Goal: Task Accomplishment & Management: Manage account settings

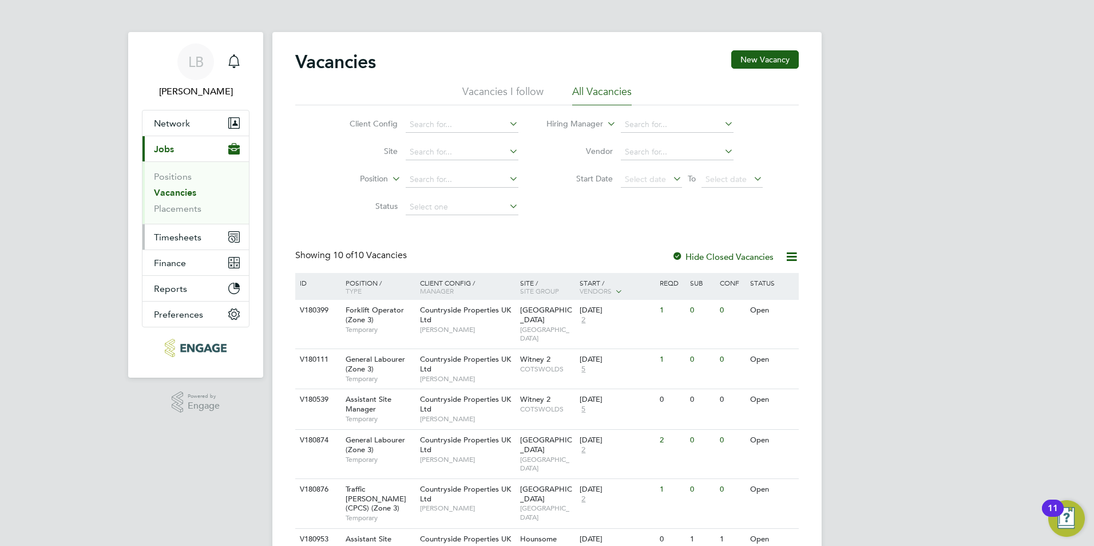
click at [193, 241] on span "Timesheets" at bounding box center [177, 237] width 47 height 11
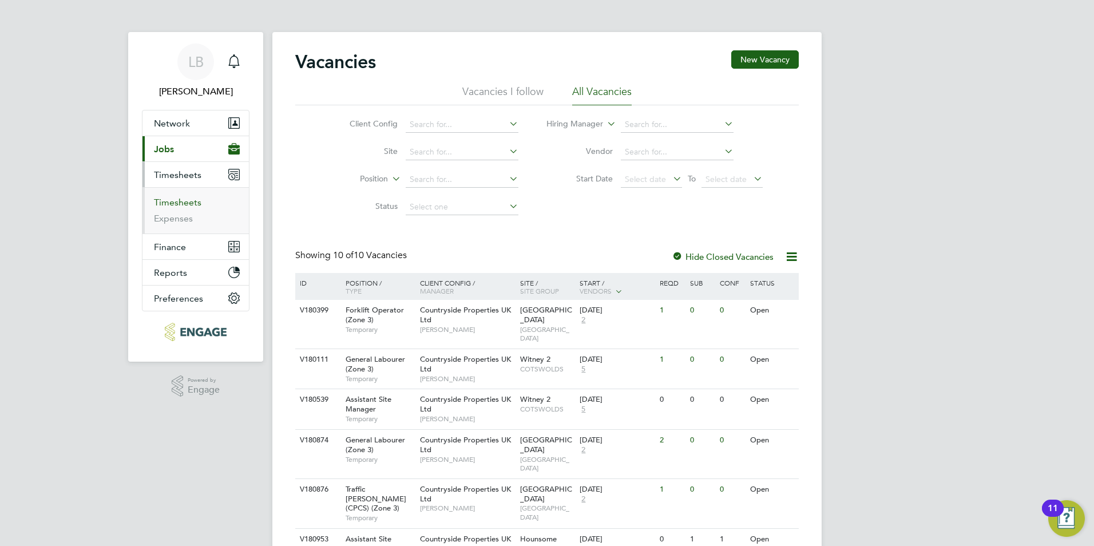
click at [197, 198] on link "Timesheets" at bounding box center [177, 202] width 47 height 11
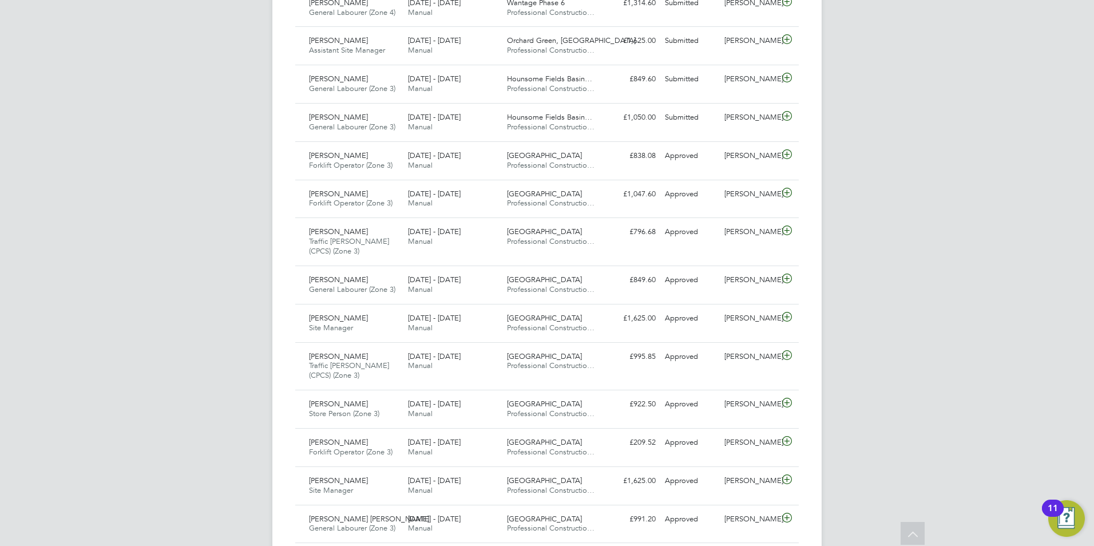
scroll to position [515, 0]
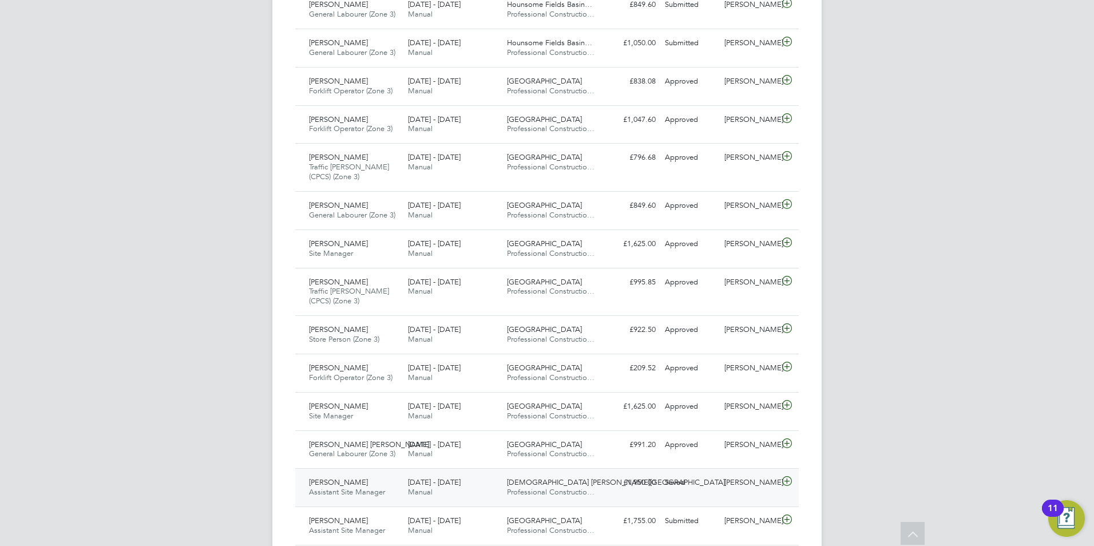
click at [726, 488] on div "David Pratt" at bounding box center [750, 482] width 60 height 19
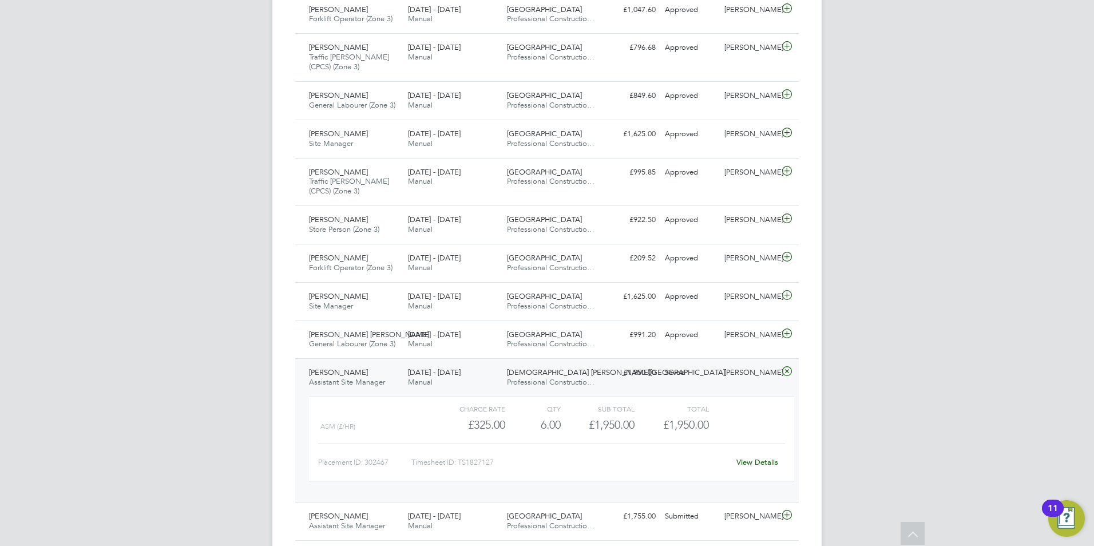
scroll to position [629, 0]
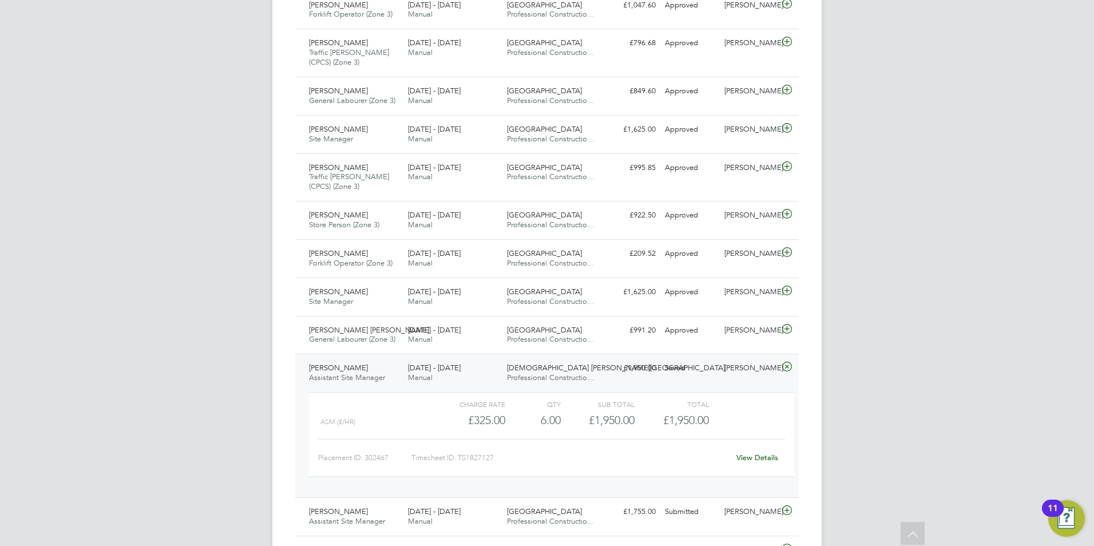
click at [761, 458] on link "View Details" at bounding box center [757, 458] width 42 height 10
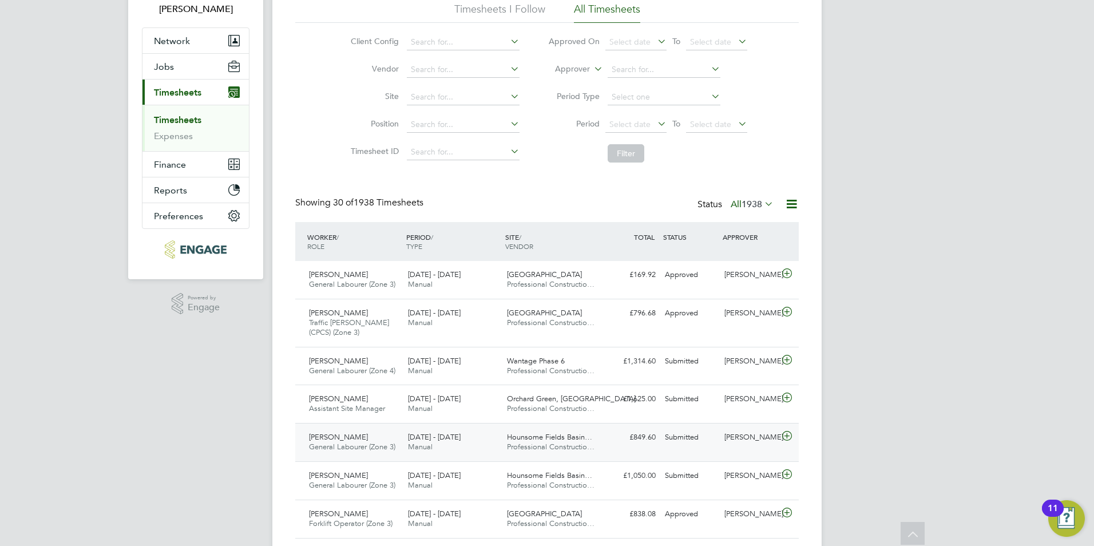
scroll to position [0, 0]
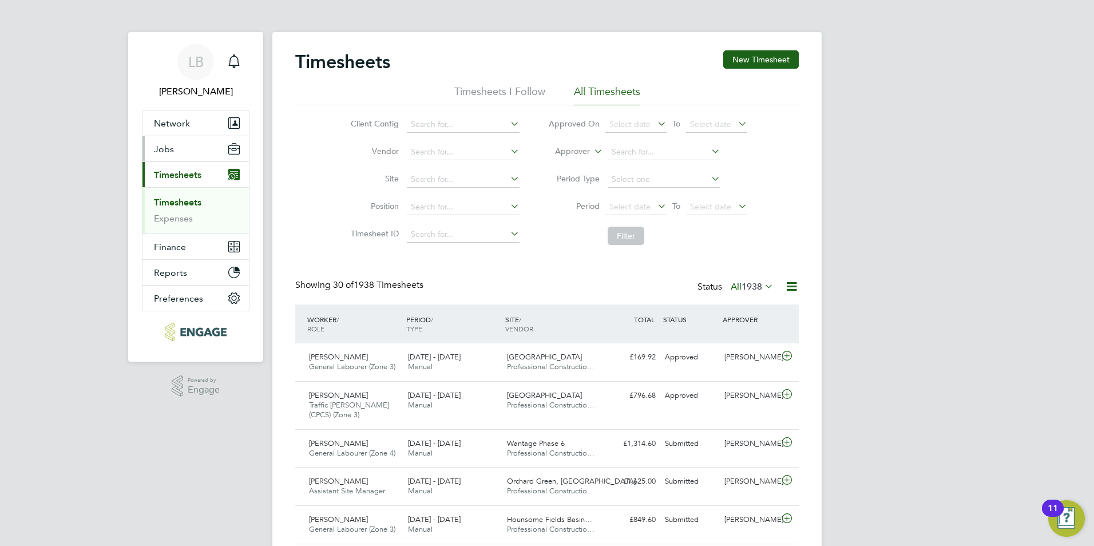
drag, startPoint x: 177, startPoint y: 146, endPoint x: 172, endPoint y: 142, distance: 7.0
click at [177, 146] on button "Jobs" at bounding box center [195, 148] width 106 height 25
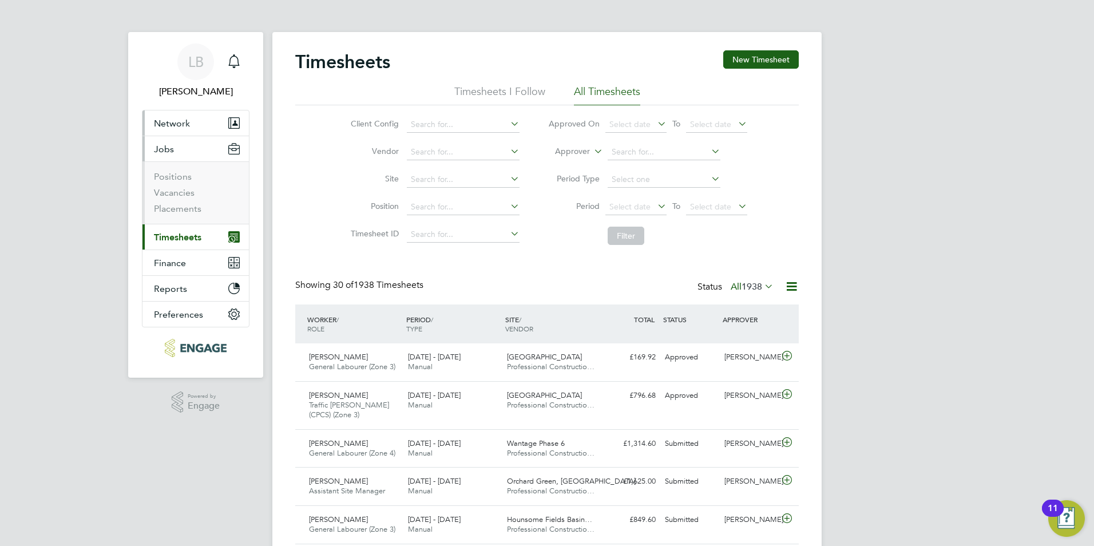
click at [169, 128] on span "Network" at bounding box center [172, 123] width 36 height 11
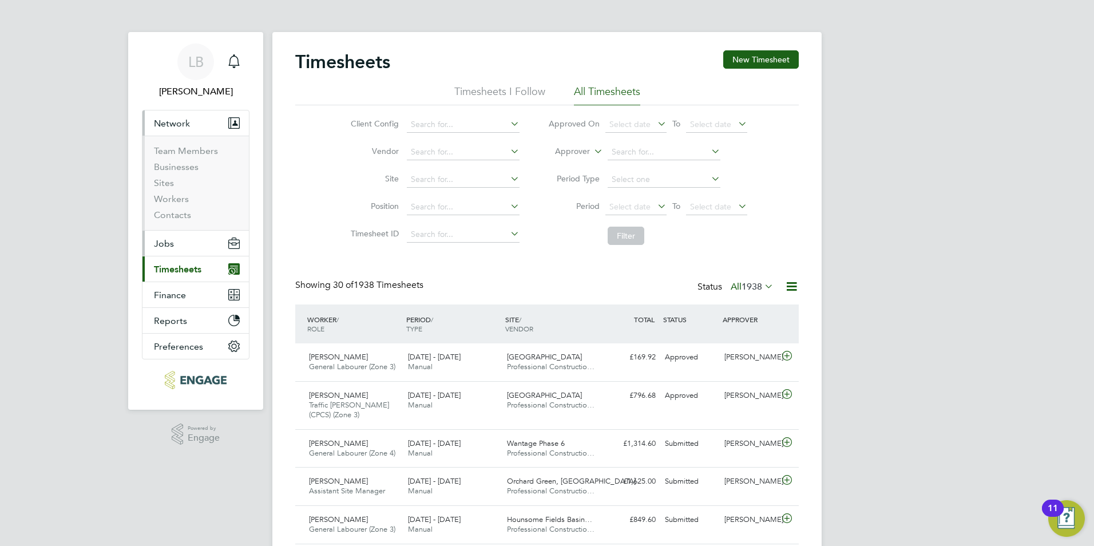
click at [167, 251] on button "Jobs" at bounding box center [195, 243] width 106 height 25
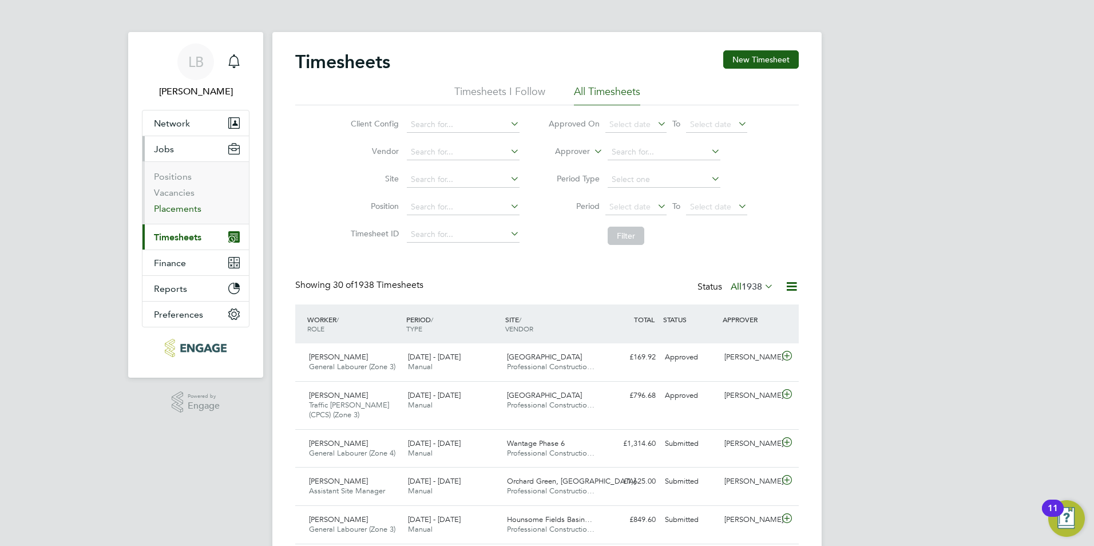
click at [181, 207] on link "Placements" at bounding box center [177, 208] width 47 height 11
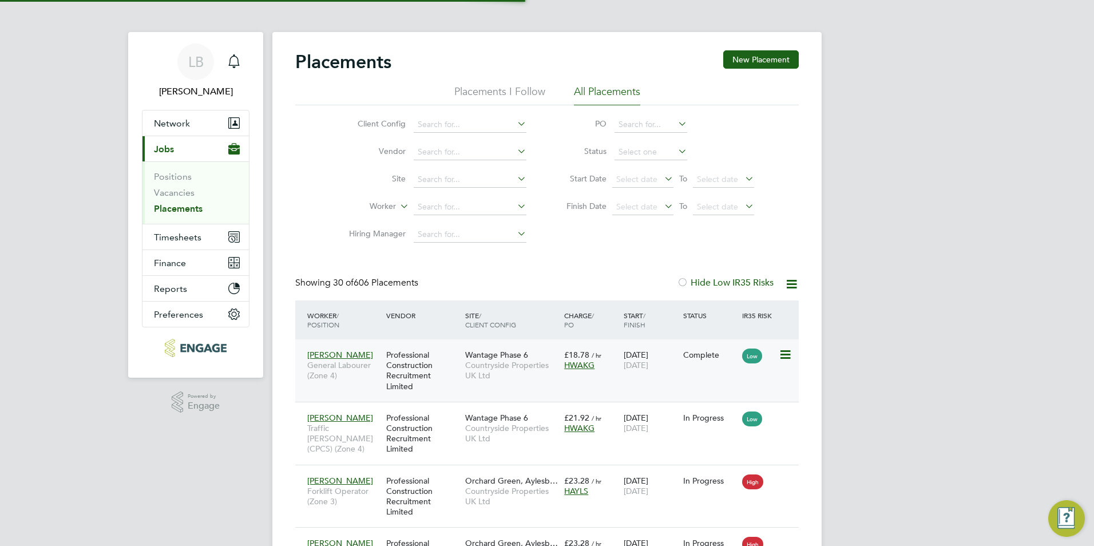
scroll to position [43, 100]
click at [453, 210] on input at bounding box center [470, 207] width 113 height 16
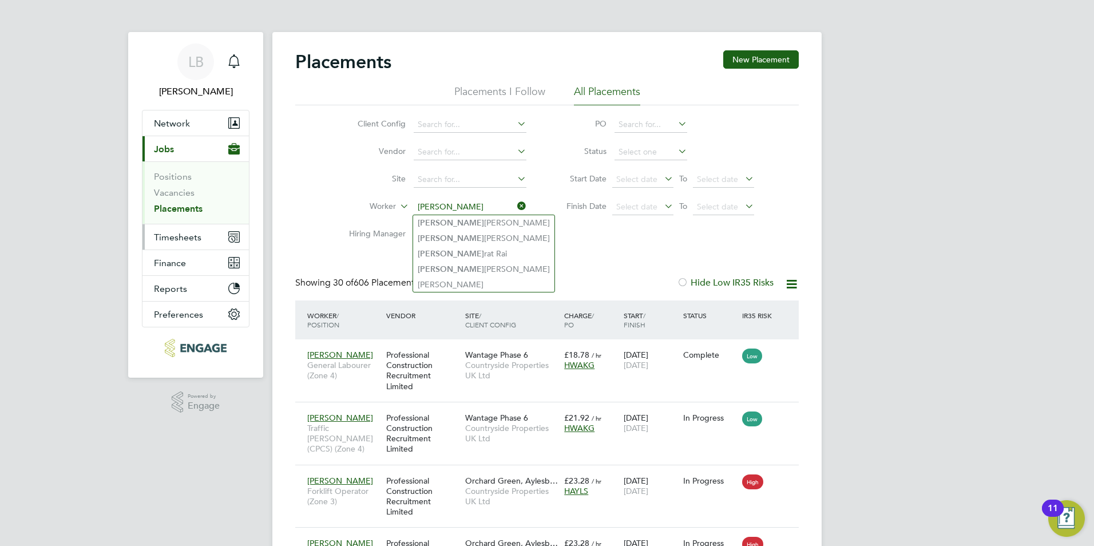
type input "sam"
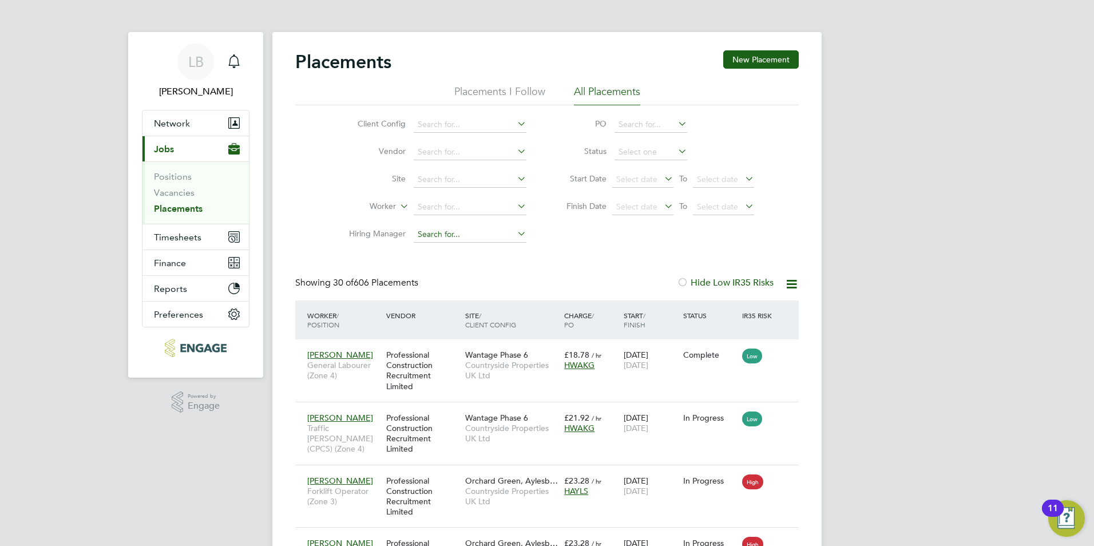
click at [446, 237] on input at bounding box center [470, 235] width 113 height 16
click at [447, 208] on input at bounding box center [470, 207] width 113 height 16
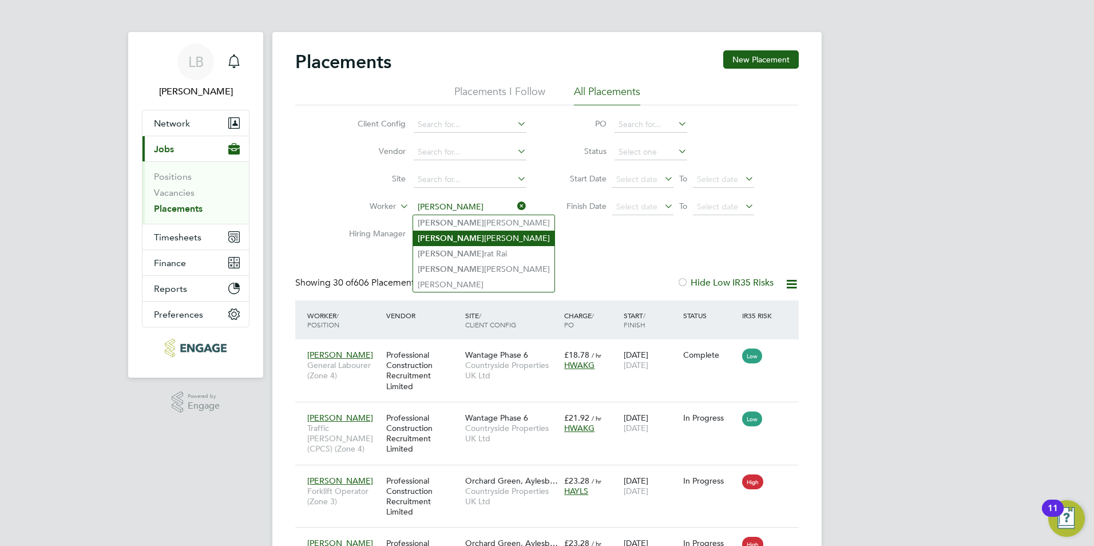
click at [440, 240] on li "Sam Drew" at bounding box center [483, 238] width 141 height 15
type input "[PERSON_NAME]"
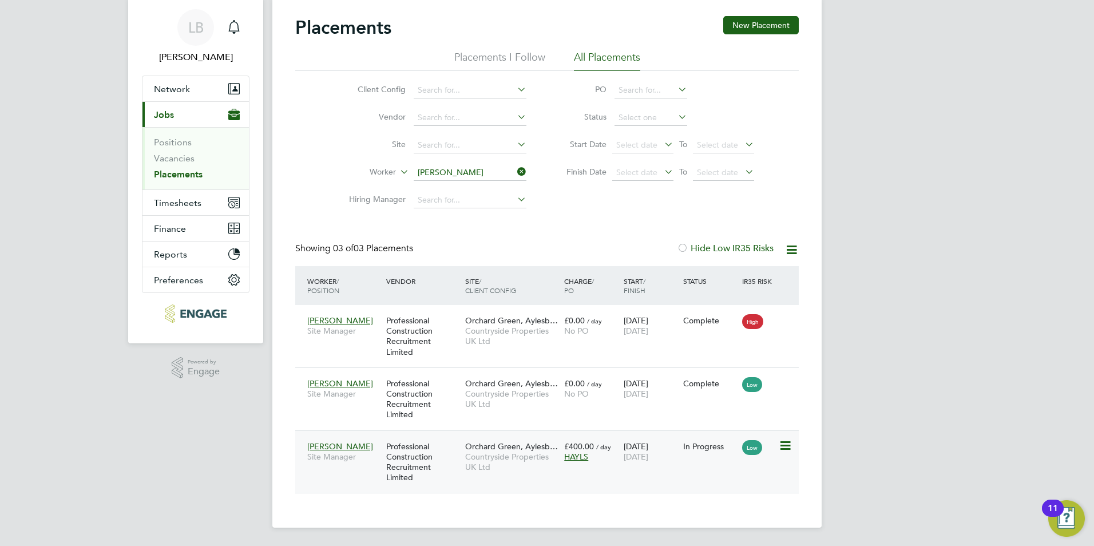
click at [631, 465] on div "31 Aug 2025 27 Sep 2025" at bounding box center [651, 451] width 60 height 32
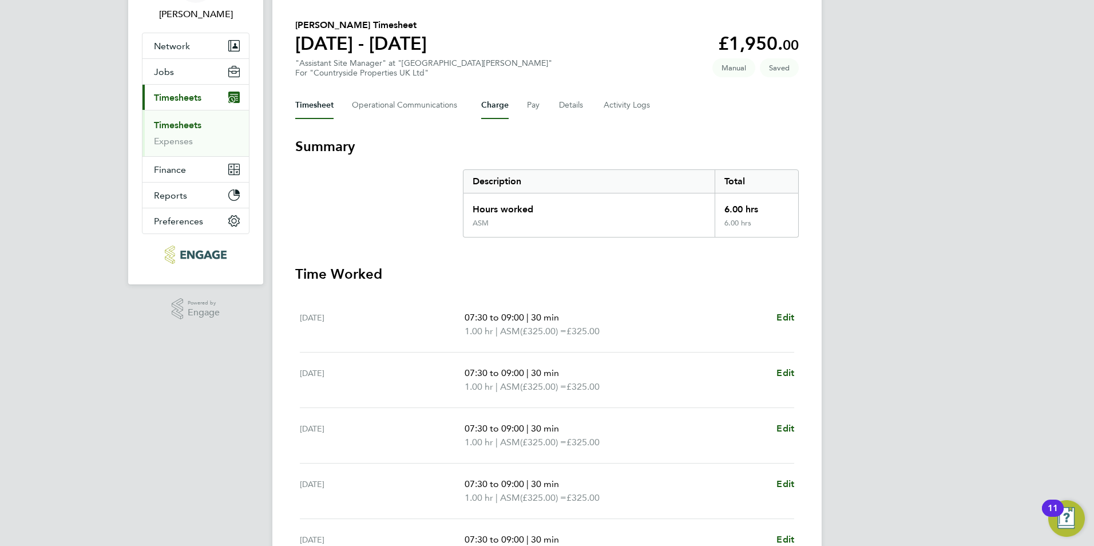
scroll to position [57, 0]
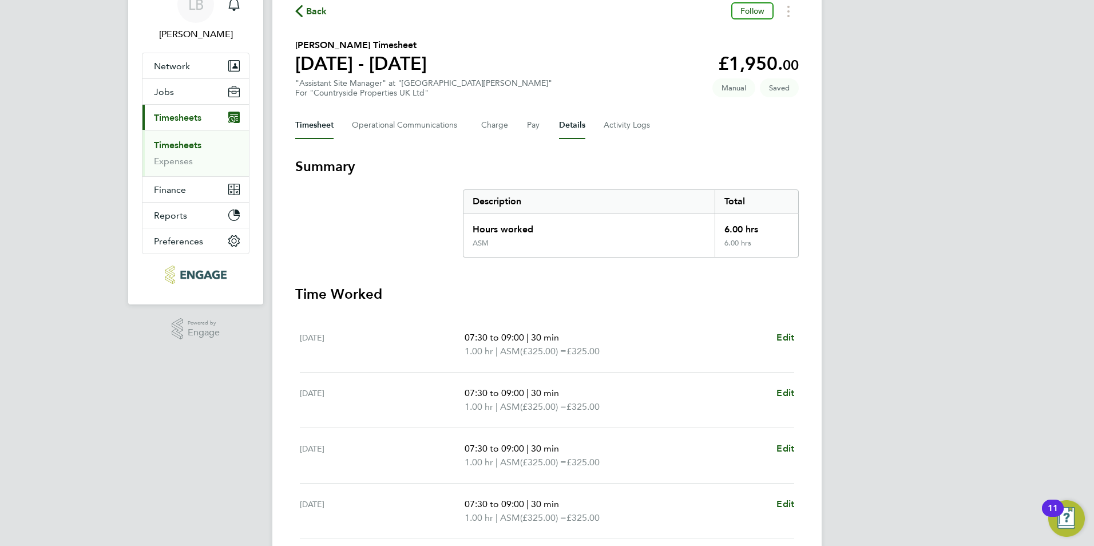
click at [568, 128] on button "Details" at bounding box center [572, 125] width 26 height 27
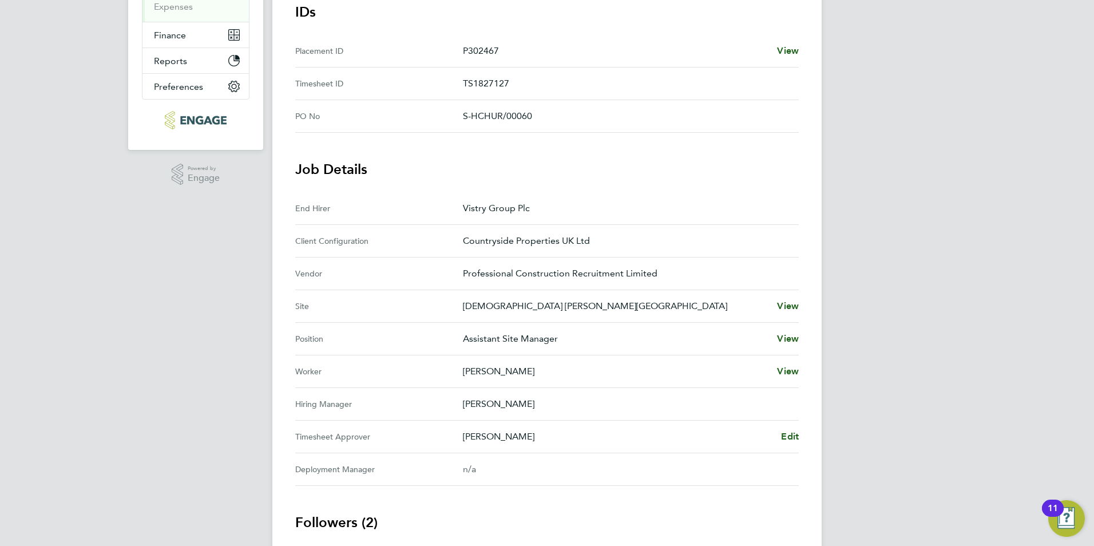
scroll to position [286, 0]
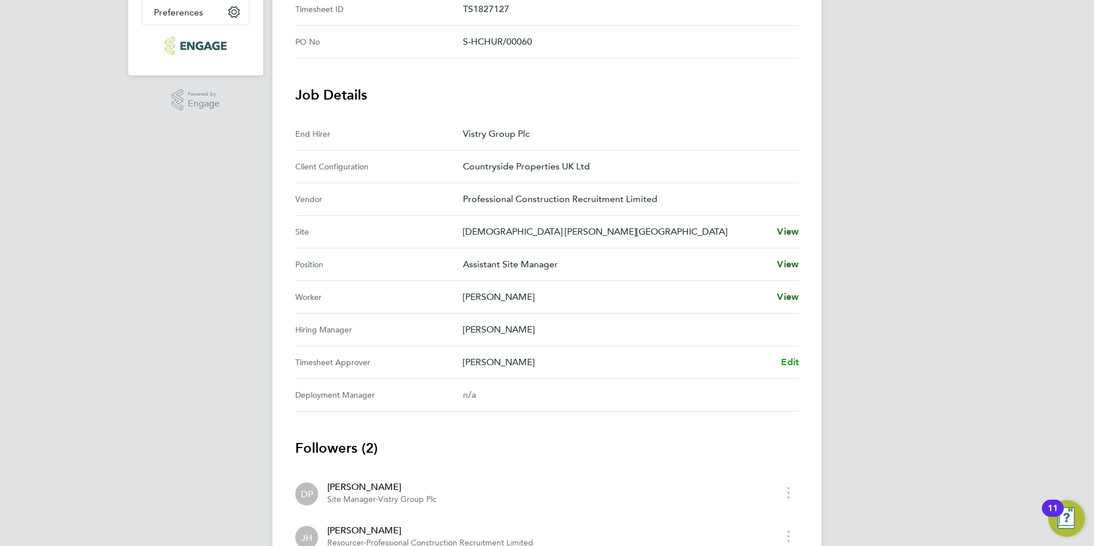
click at [795, 360] on span "Edit" at bounding box center [790, 361] width 18 height 11
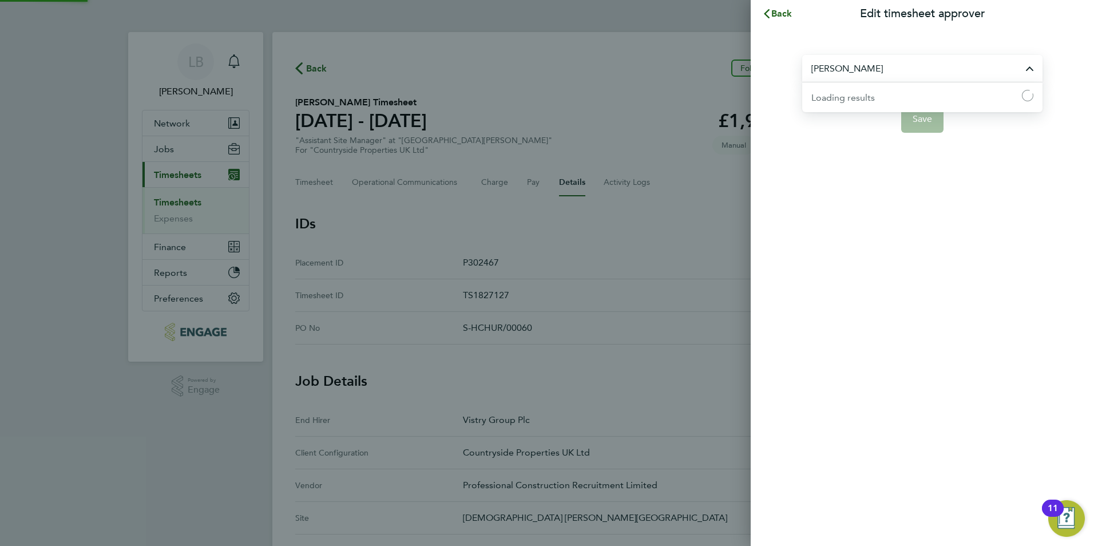
click at [873, 65] on input "David Pratt" at bounding box center [922, 68] width 240 height 27
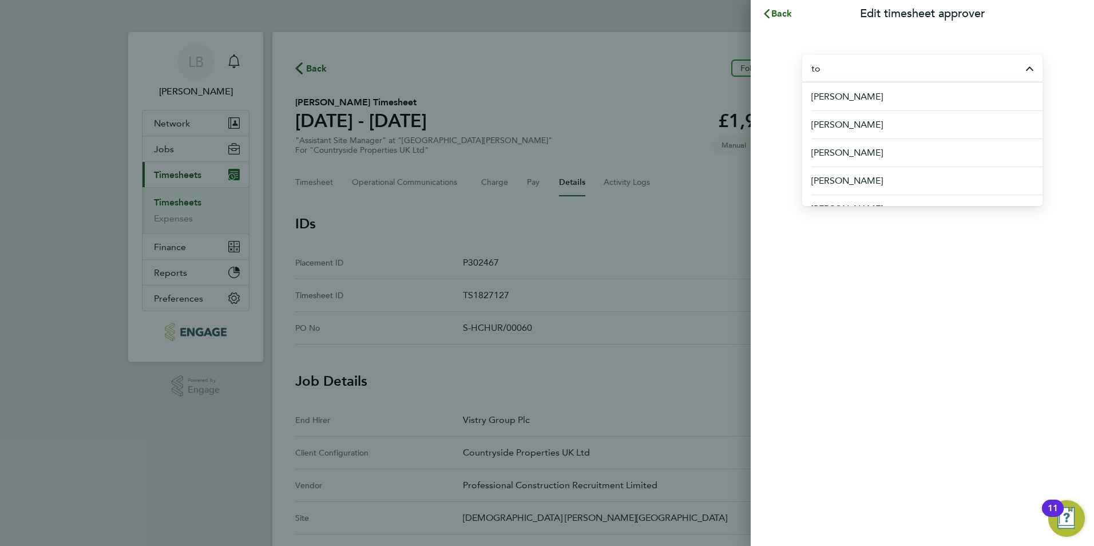
type input "t"
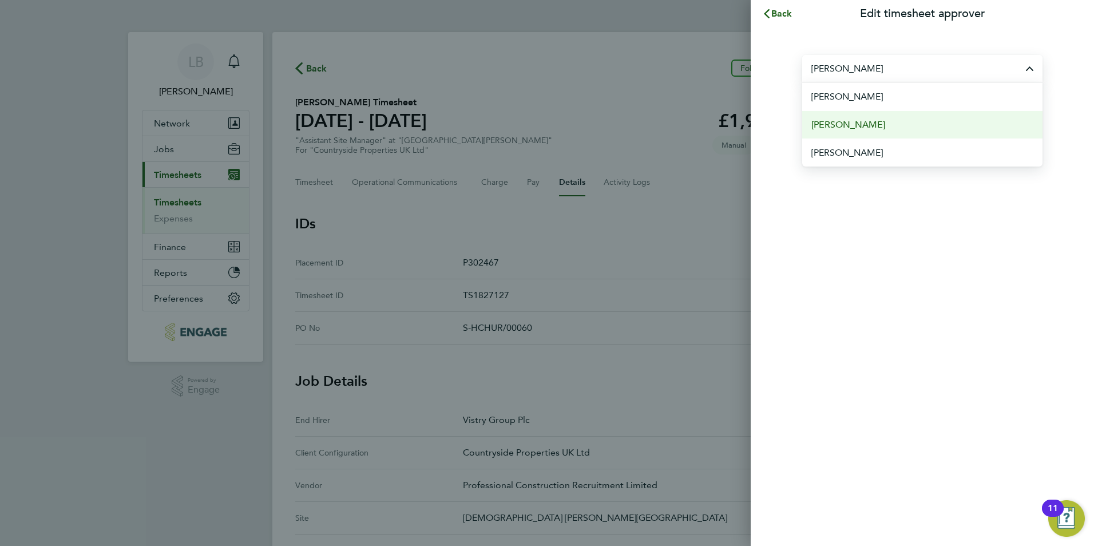
click at [835, 128] on span "[PERSON_NAME]" at bounding box center [848, 125] width 74 height 14
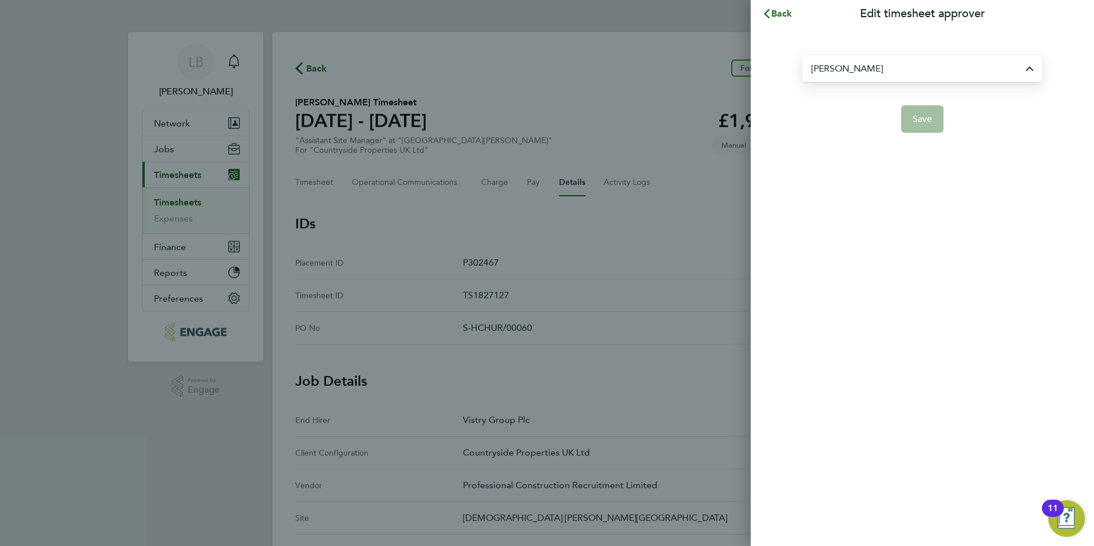
type input "[PERSON_NAME]"
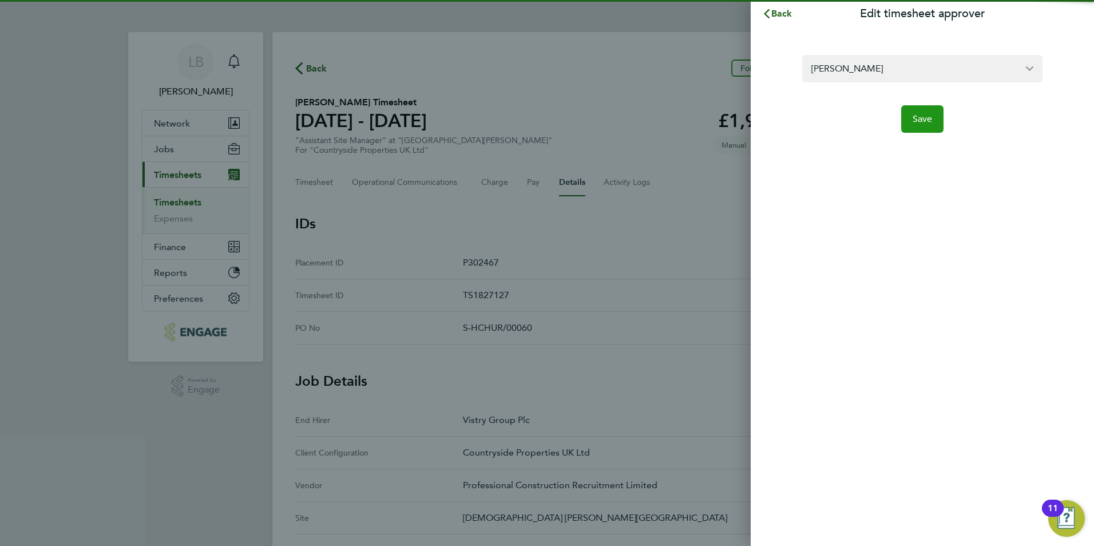
click at [926, 118] on span "Save" at bounding box center [923, 118] width 20 height 11
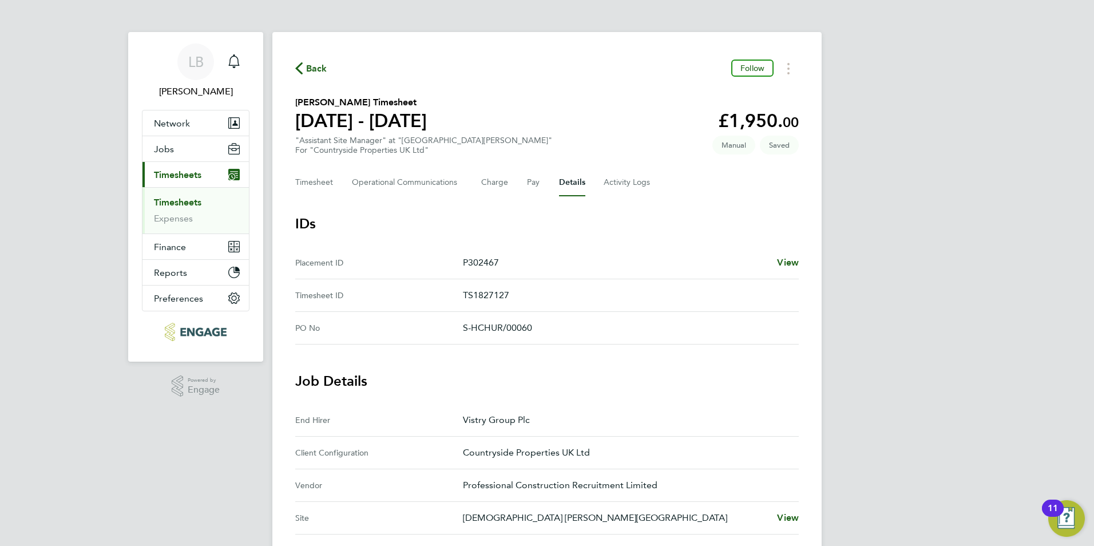
click at [302, 66] on icon "button" at bounding box center [298, 68] width 7 height 12
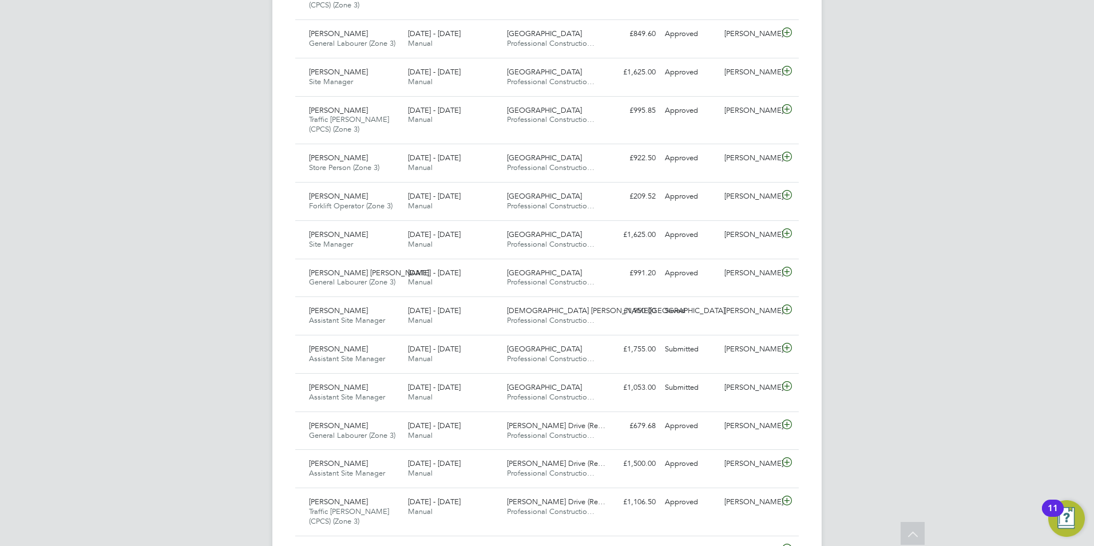
click at [1015, 366] on div "LB Lauren Bowron Notifications Applications: Network Team Members Businesses Si…" at bounding box center [547, 120] width 1094 height 1614
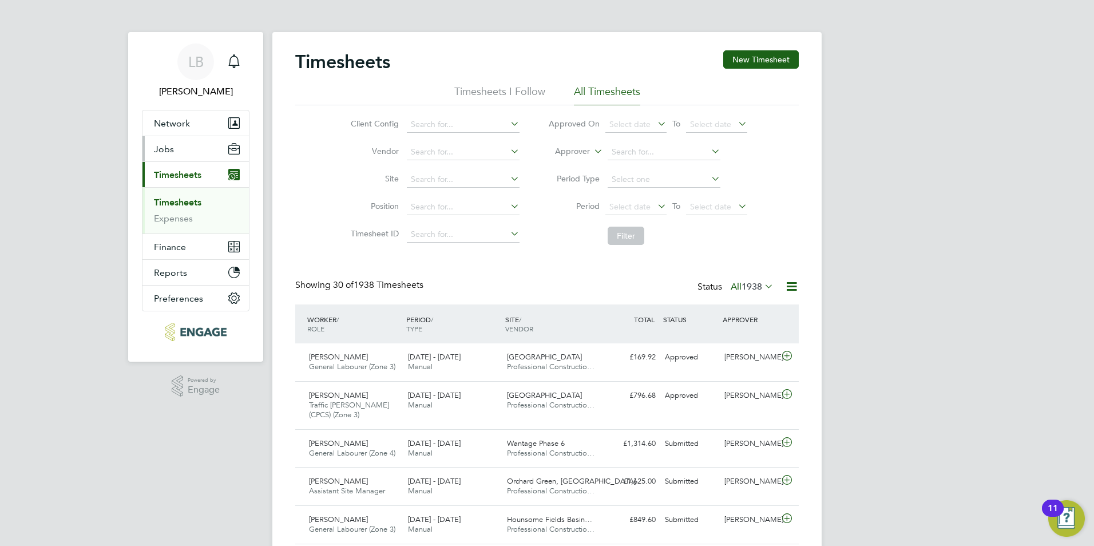
click at [182, 154] on button "Jobs" at bounding box center [195, 148] width 106 height 25
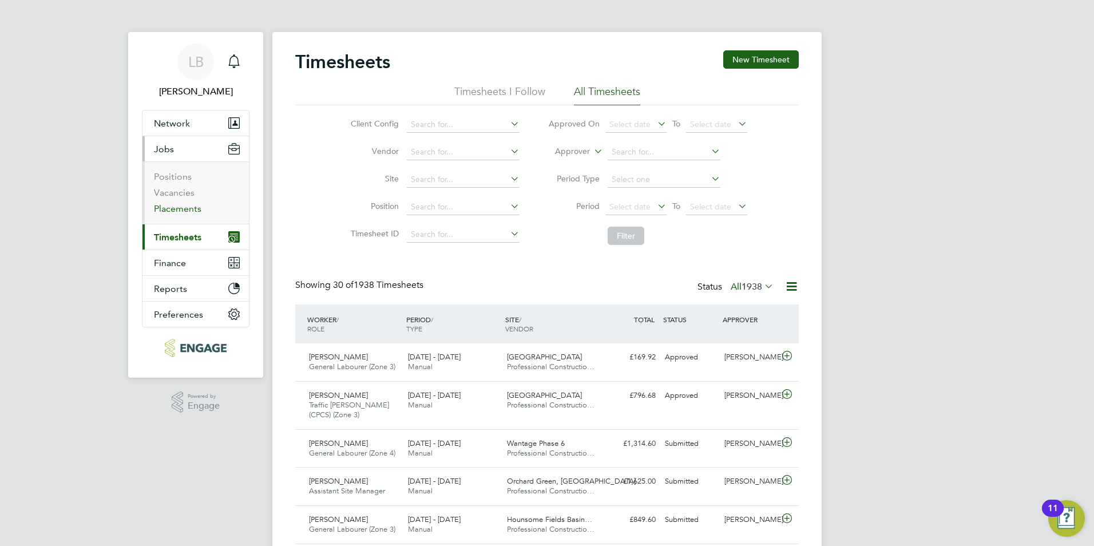
click at [187, 207] on link "Placements" at bounding box center [177, 208] width 47 height 11
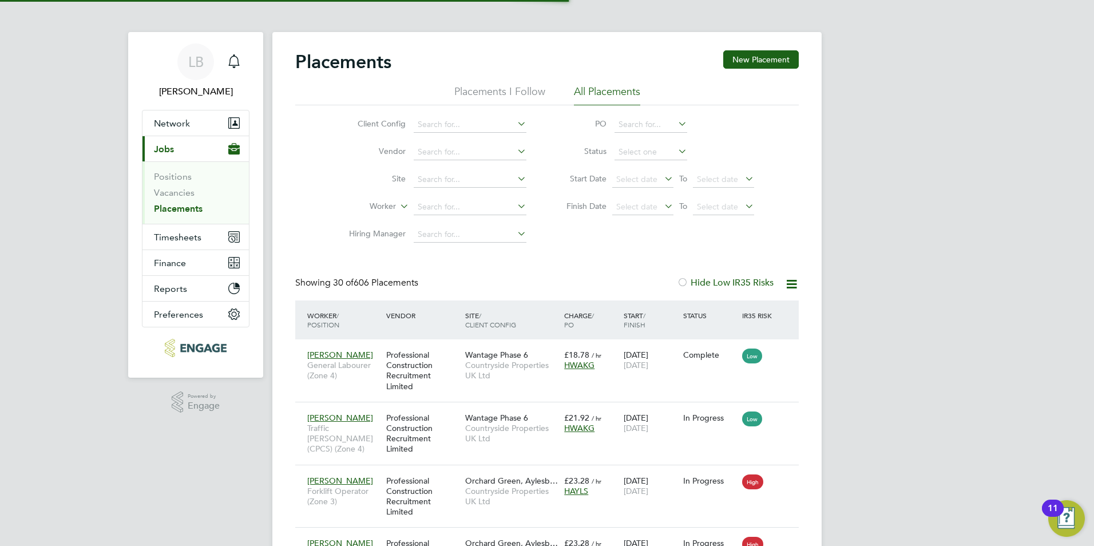
scroll to position [43, 100]
click at [480, 205] on input at bounding box center [470, 207] width 113 height 16
click at [448, 233] on li "Terr y Jordan" at bounding box center [470, 238] width 114 height 15
type input "Terry Jordan"
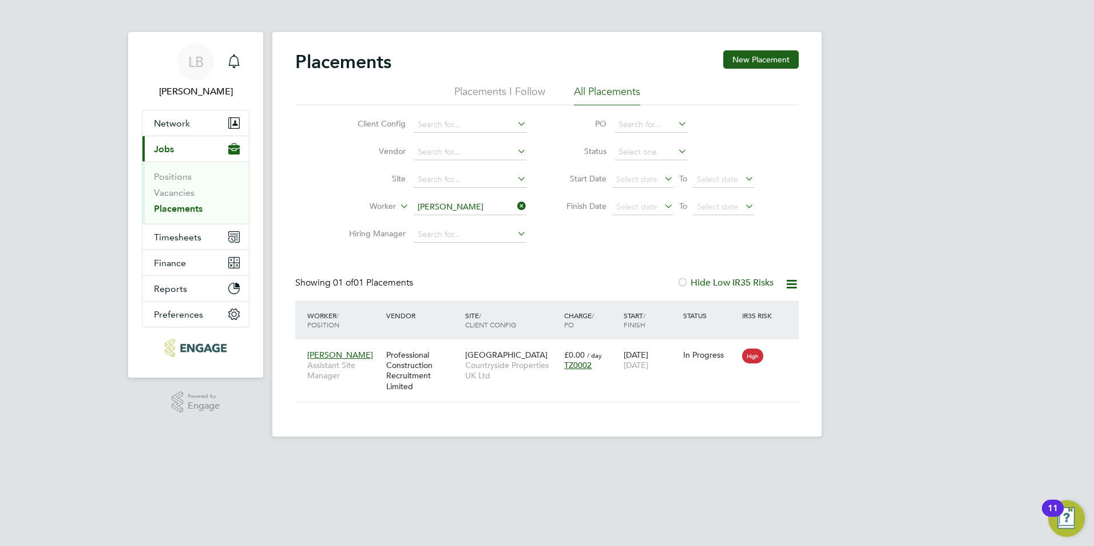
click at [515, 205] on icon at bounding box center [515, 206] width 0 height 16
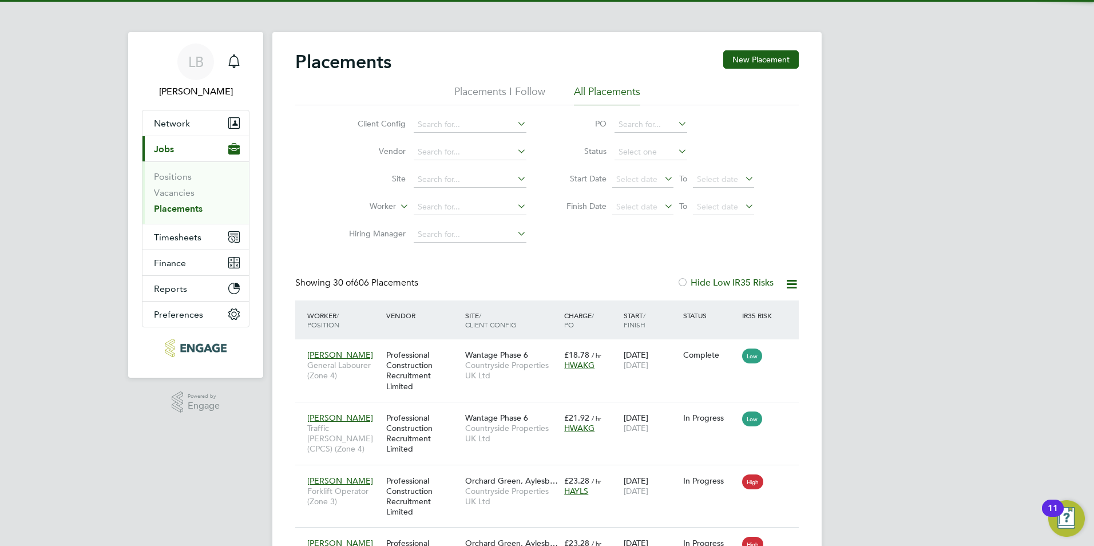
scroll to position [43, 100]
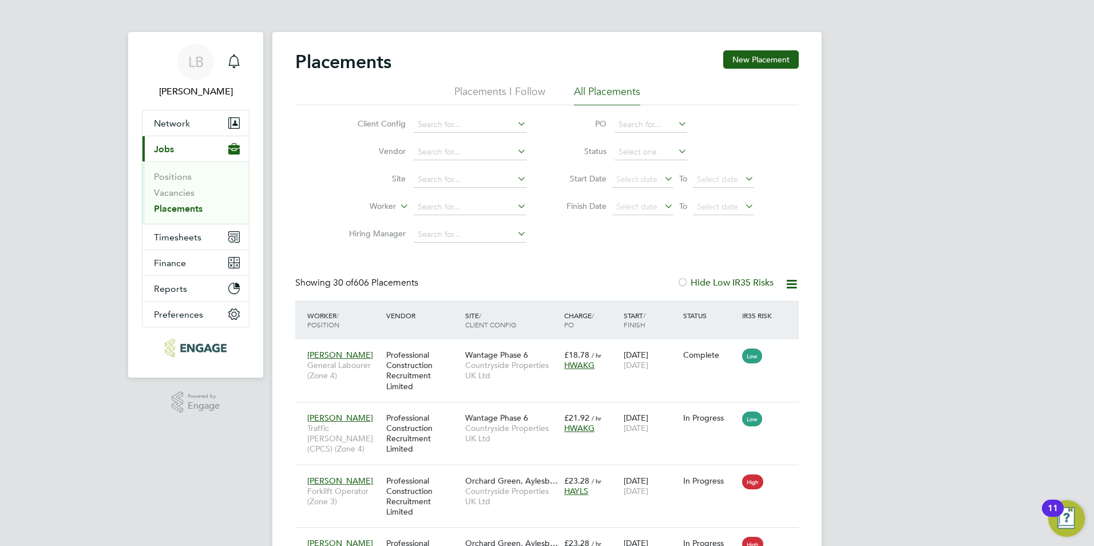
click at [180, 201] on li "Vacancies" at bounding box center [197, 195] width 86 height 16
click at [181, 212] on link "Placements" at bounding box center [178, 208] width 49 height 11
click at [171, 235] on span "Timesheets" at bounding box center [177, 237] width 47 height 11
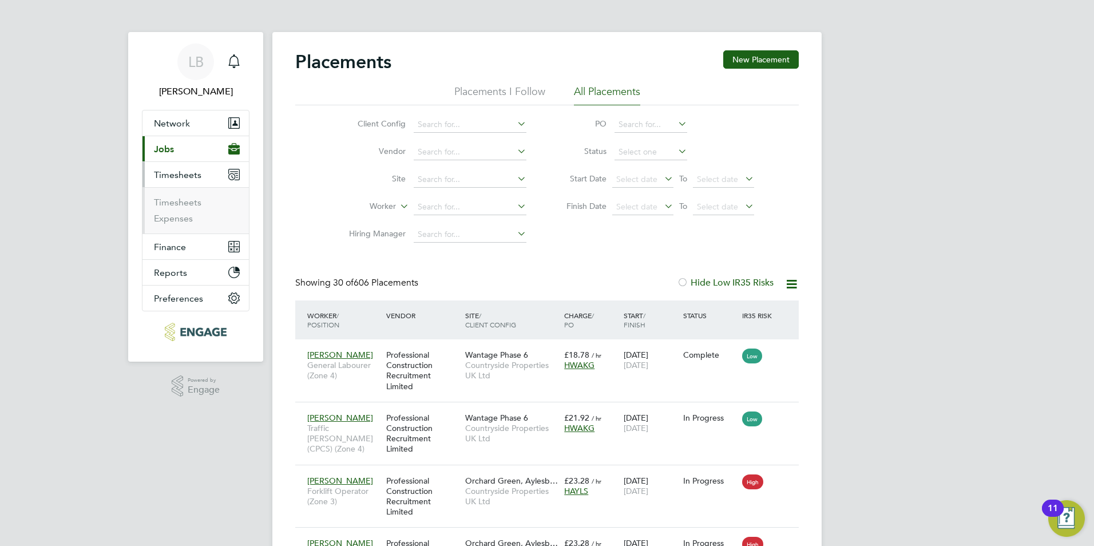
click at [183, 209] on li "Timesheets" at bounding box center [197, 205] width 86 height 16
click at [183, 206] on link "Timesheets" at bounding box center [177, 202] width 47 height 11
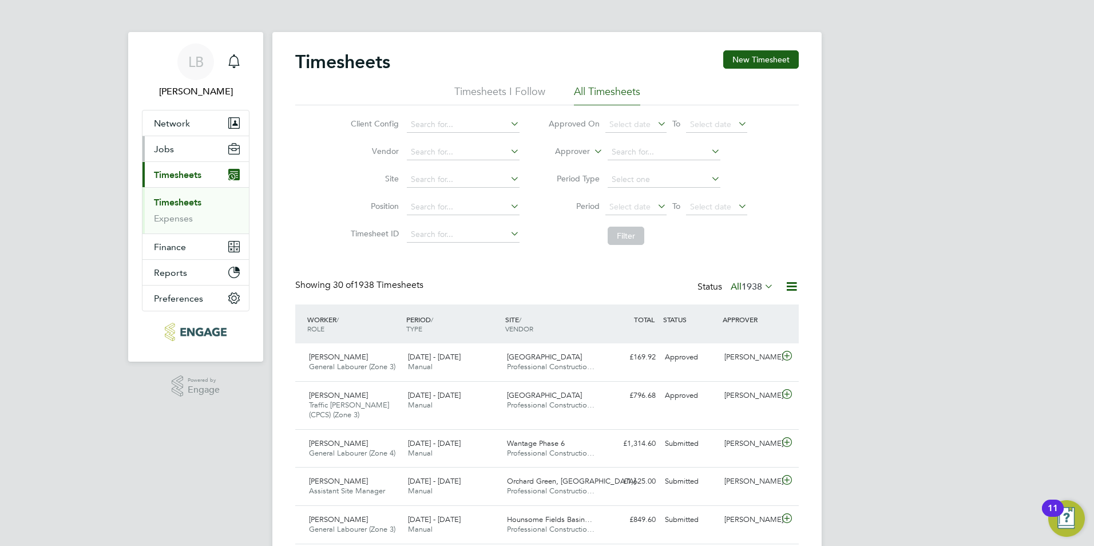
click at [158, 144] on span "Jobs" at bounding box center [164, 149] width 20 height 11
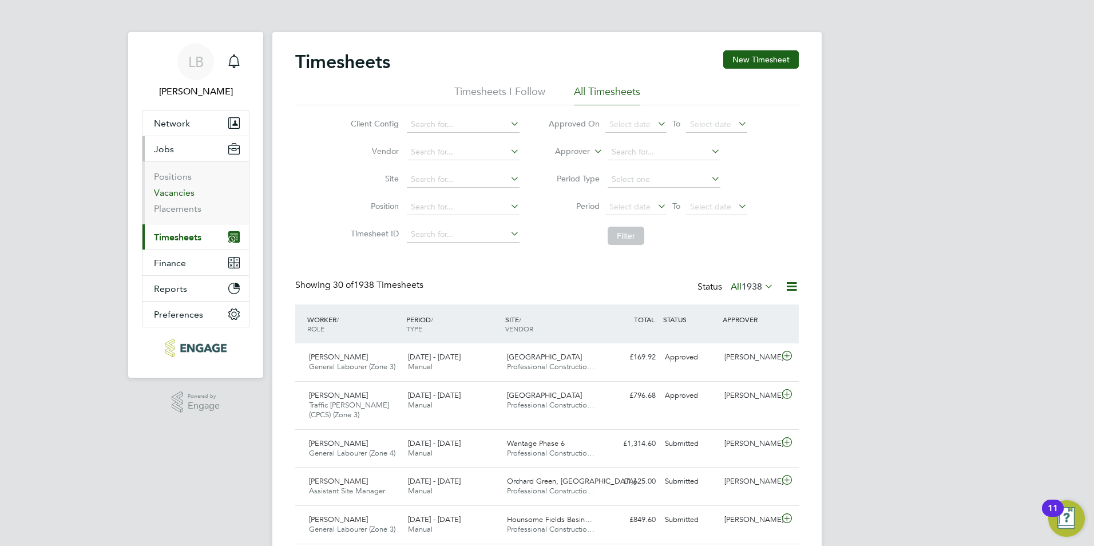
click at [171, 189] on link "Vacancies" at bounding box center [174, 192] width 41 height 11
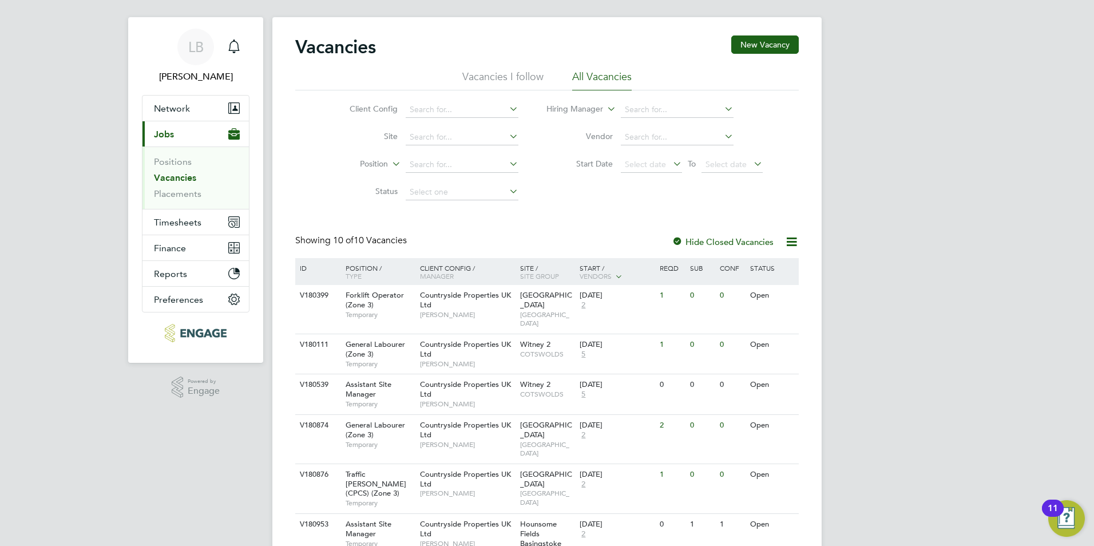
click at [566, 207] on div "Vacancies New Vacancy Vacancies I follow All Vacancies Client Config Site Posit…" at bounding box center [547, 412] width 504 height 754
click at [177, 219] on span "Timesheets" at bounding box center [177, 222] width 47 height 11
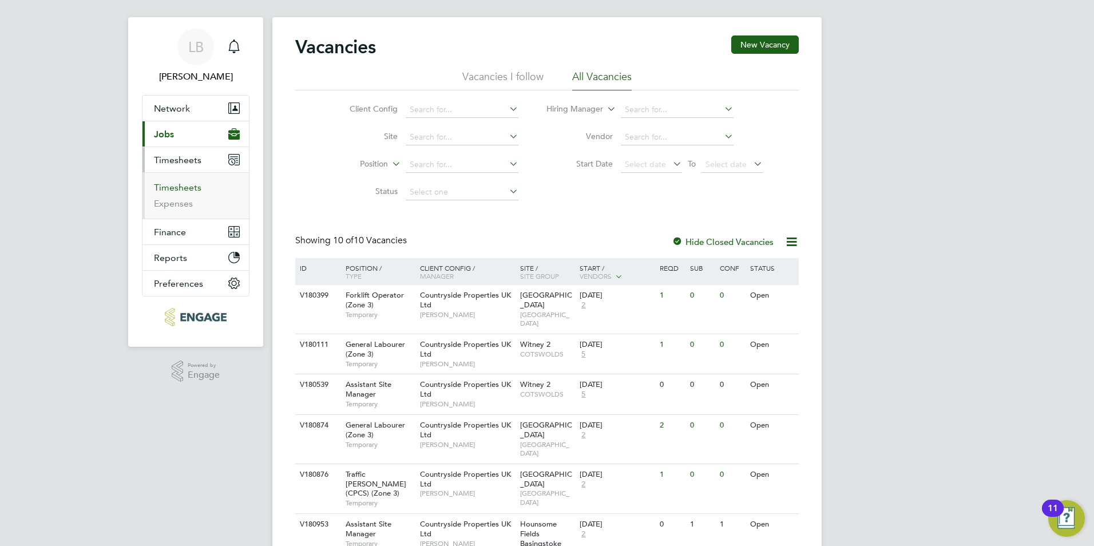
click at [163, 189] on link "Timesheets" at bounding box center [177, 187] width 47 height 11
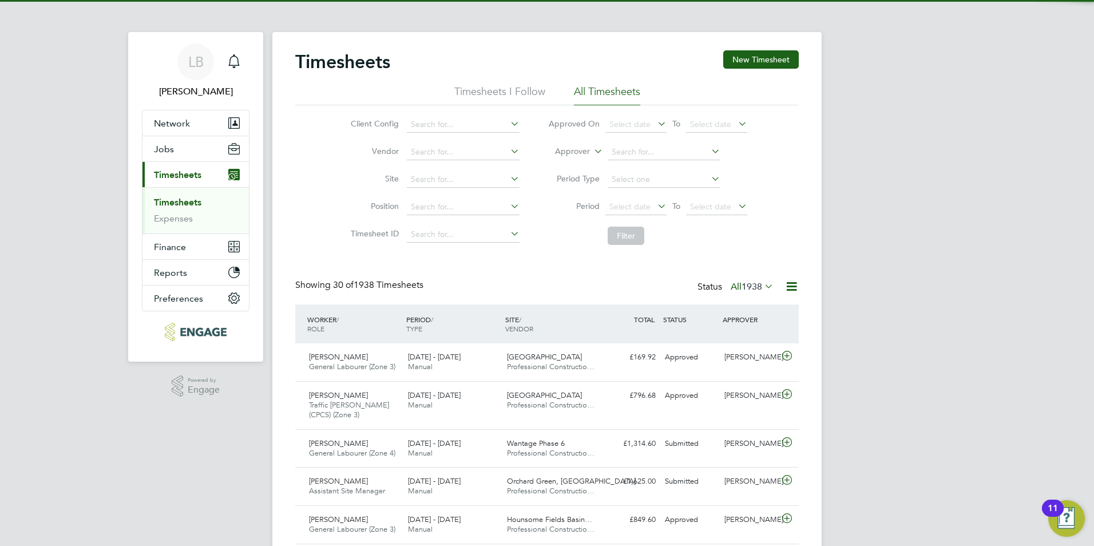
scroll to position [29, 100]
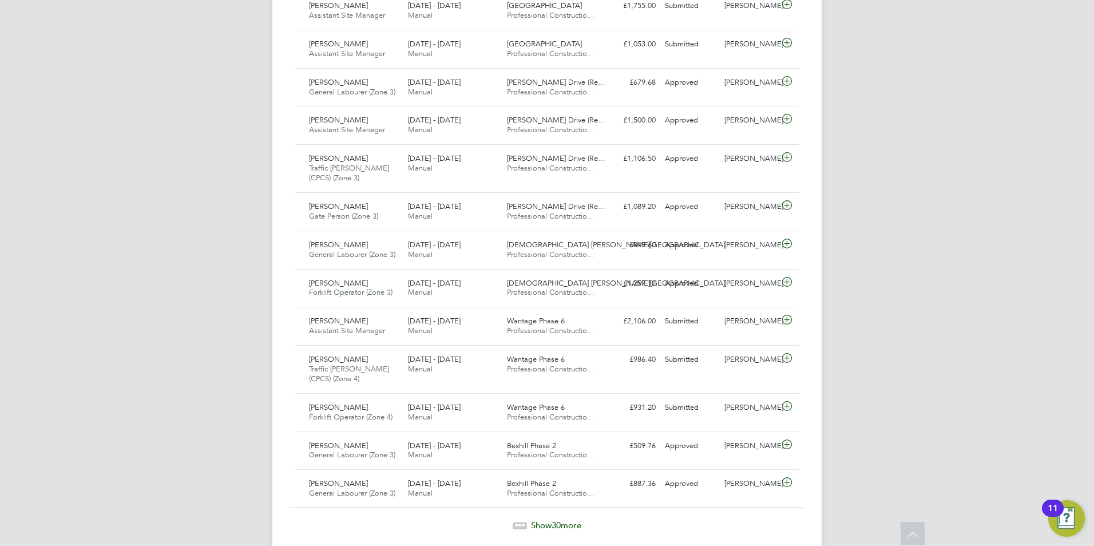
click at [542, 524] on span "Show 30 more" at bounding box center [556, 525] width 50 height 11
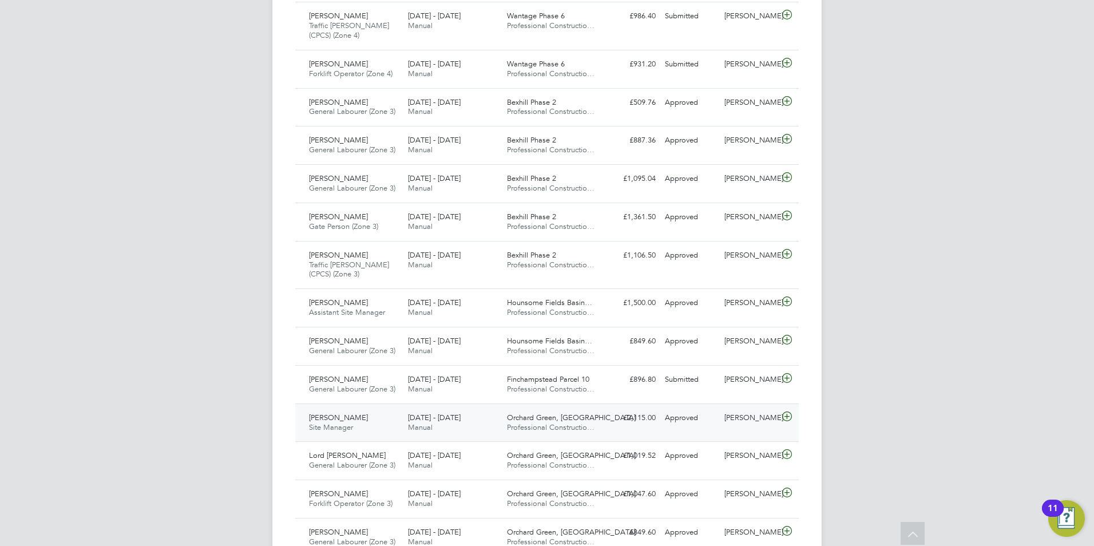
click at [367, 421] on div "[PERSON_NAME] Site Manager [DATE] - [DATE]" at bounding box center [353, 423] width 99 height 29
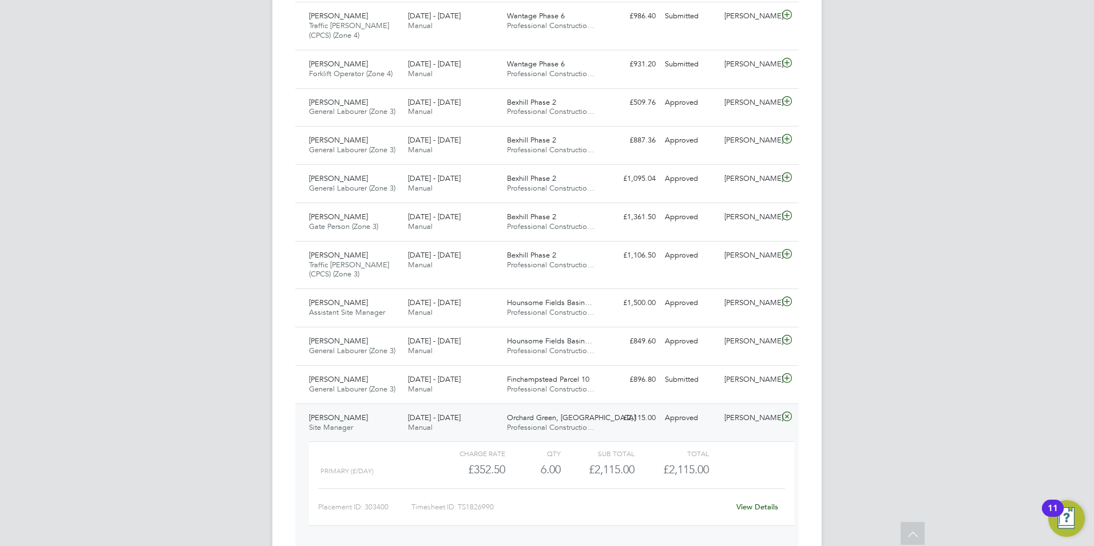
click at [758, 506] on link "View Details" at bounding box center [757, 507] width 42 height 10
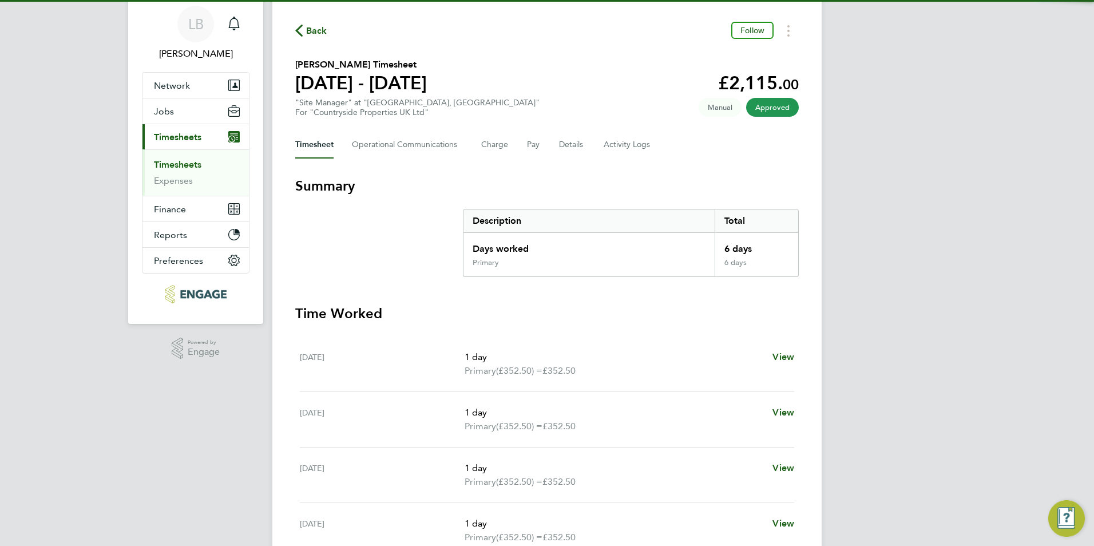
scroll to position [57, 0]
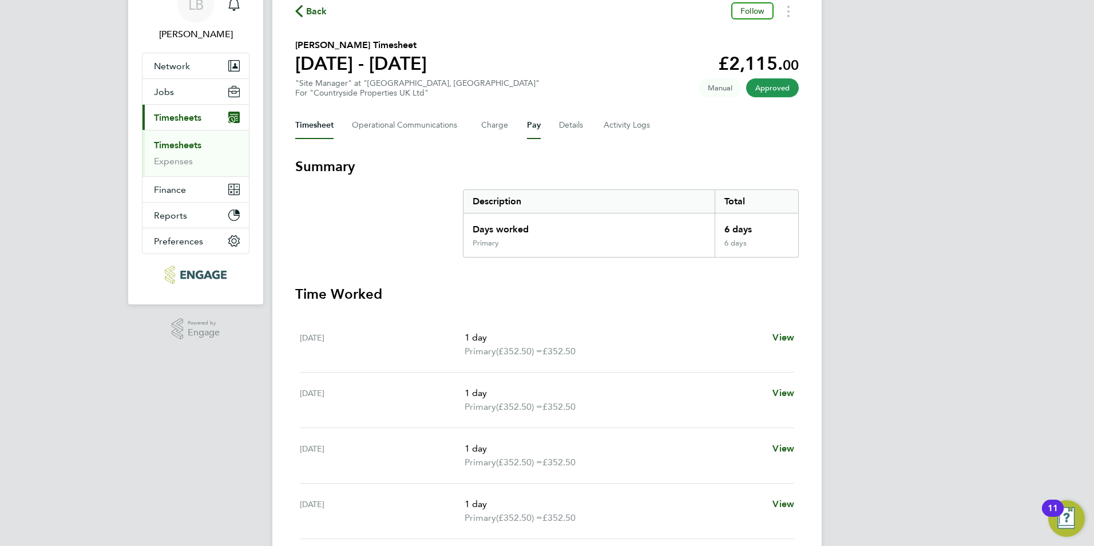
click at [527, 123] on button "Pay" at bounding box center [534, 125] width 14 height 27
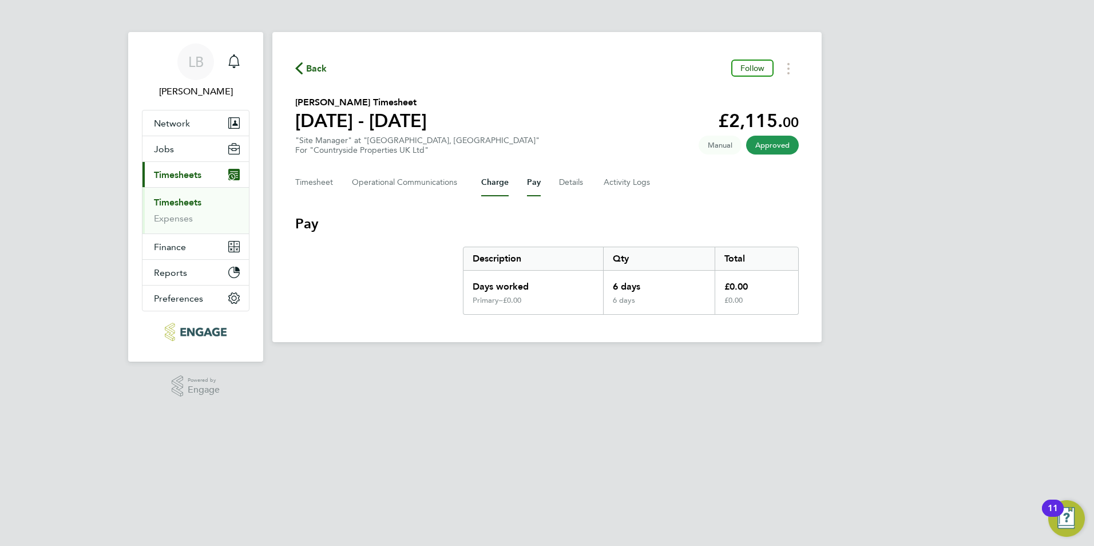
click at [505, 187] on button "Charge" at bounding box center [494, 182] width 27 height 27
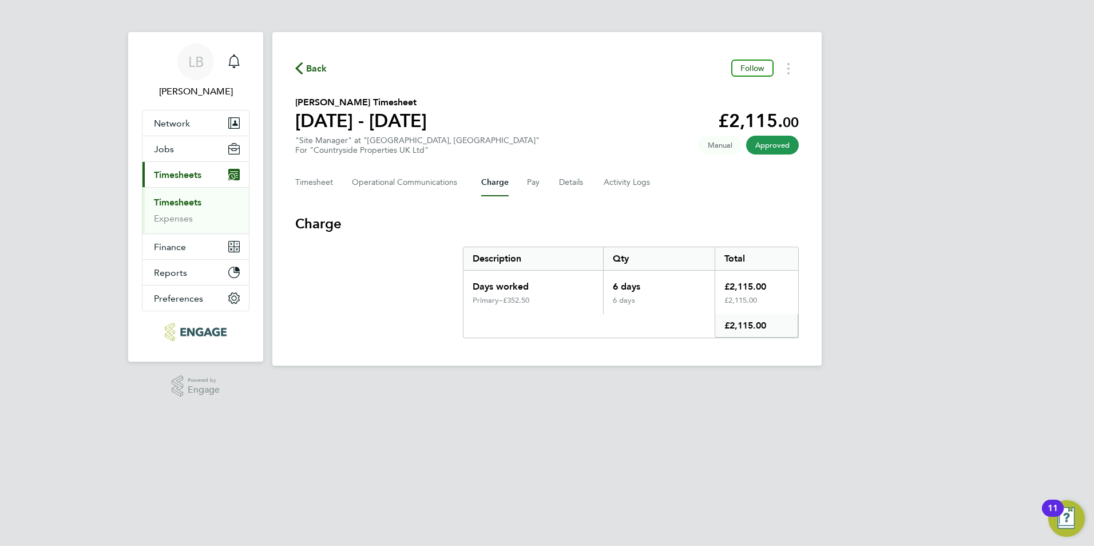
click at [314, 68] on span "Back" at bounding box center [316, 69] width 21 height 14
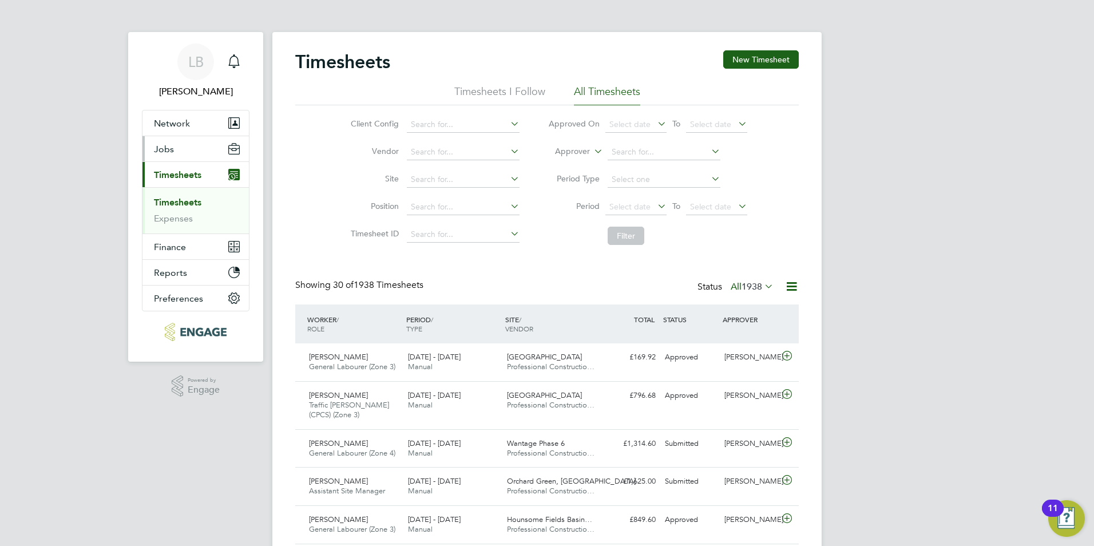
click at [174, 154] on button "Jobs" at bounding box center [195, 148] width 106 height 25
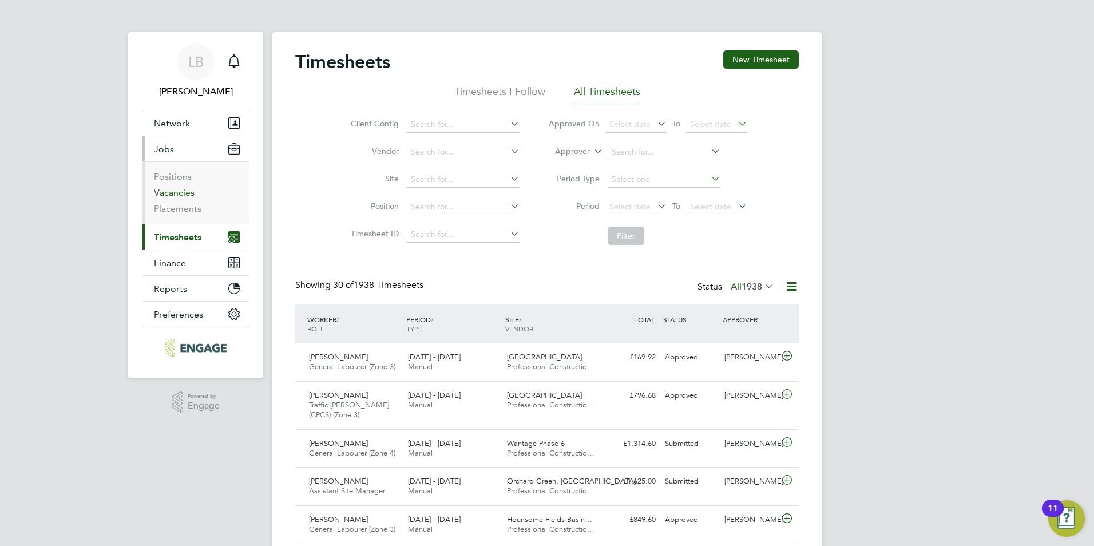
click at [182, 195] on link "Vacancies" at bounding box center [174, 192] width 41 height 11
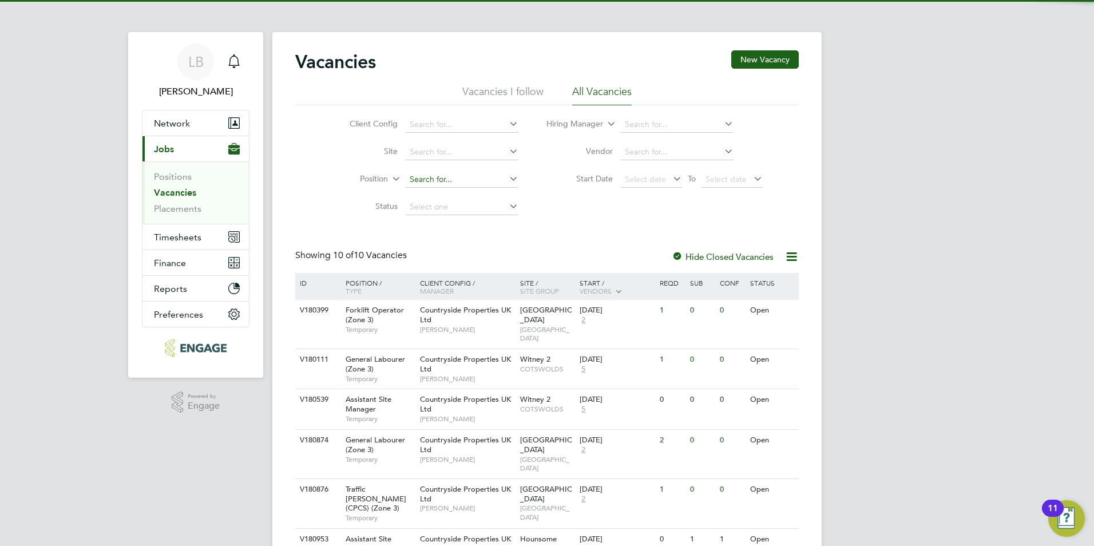
click at [438, 180] on input at bounding box center [462, 180] width 113 height 16
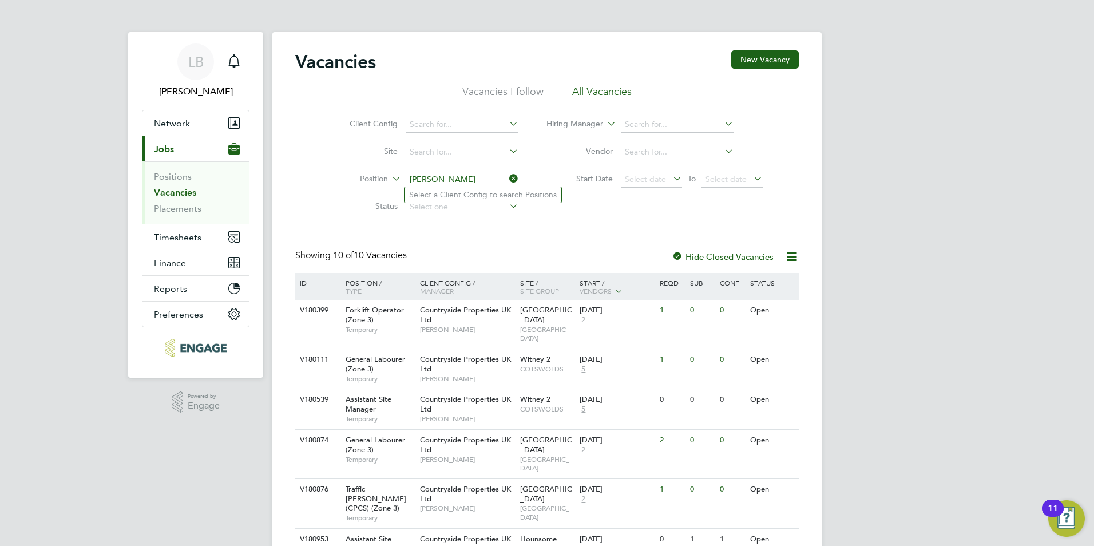
type input "sam"
click at [338, 216] on li "Status" at bounding box center [425, 206] width 215 height 27
click at [165, 205] on link "Placements" at bounding box center [177, 208] width 47 height 11
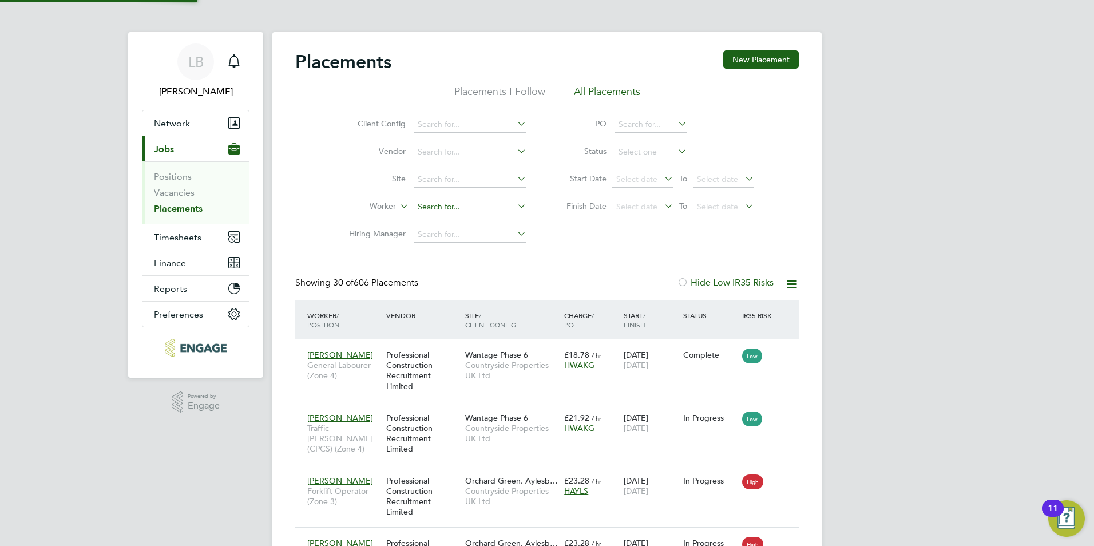
click at [422, 207] on input at bounding box center [470, 207] width 113 height 16
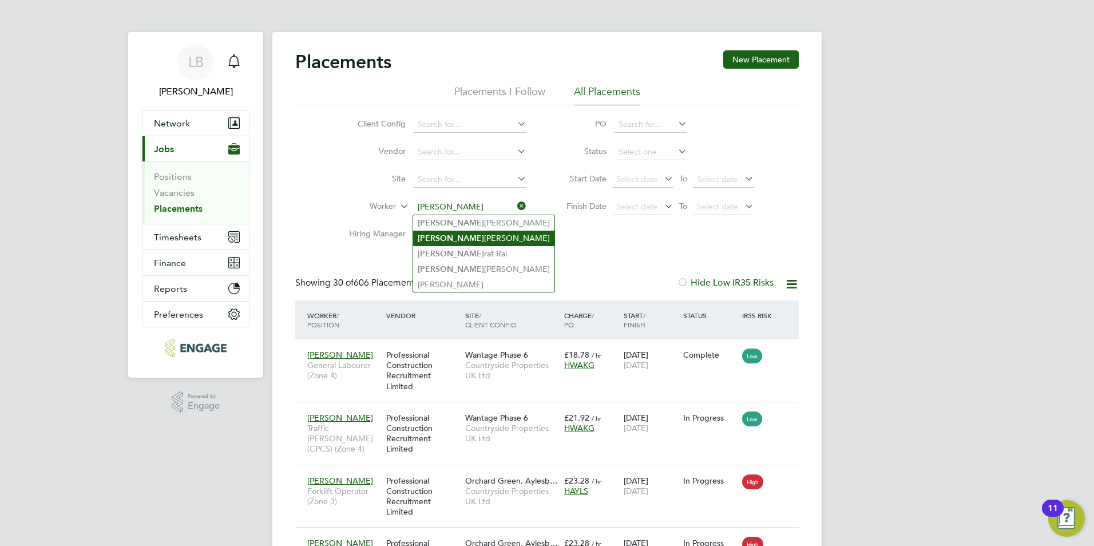
click at [431, 231] on li "Sam Drew" at bounding box center [483, 238] width 141 height 15
type input "[PERSON_NAME]"
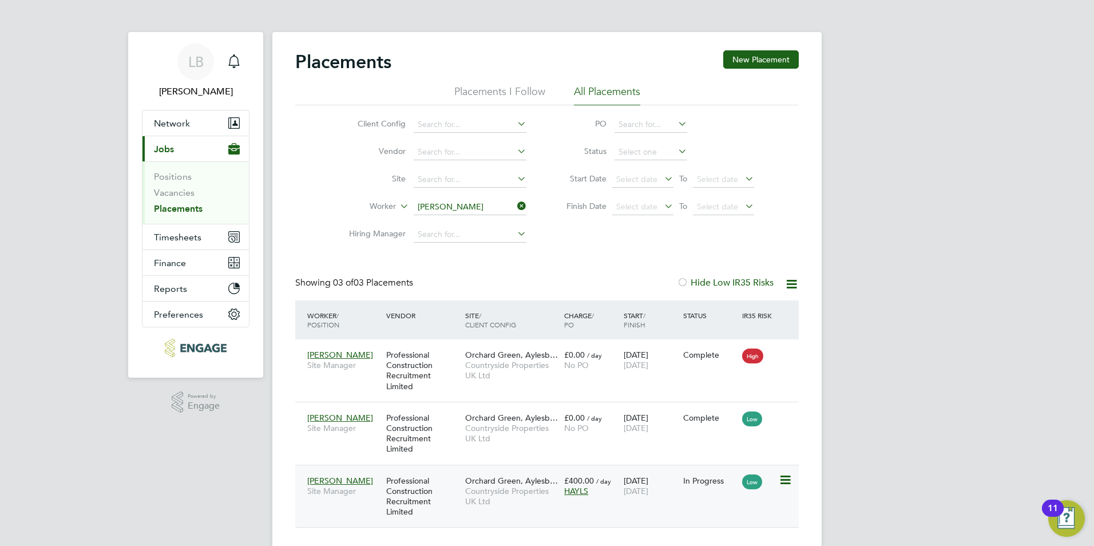
click at [593, 500] on div "£400.00 / day HAYLS" at bounding box center [591, 486] width 60 height 32
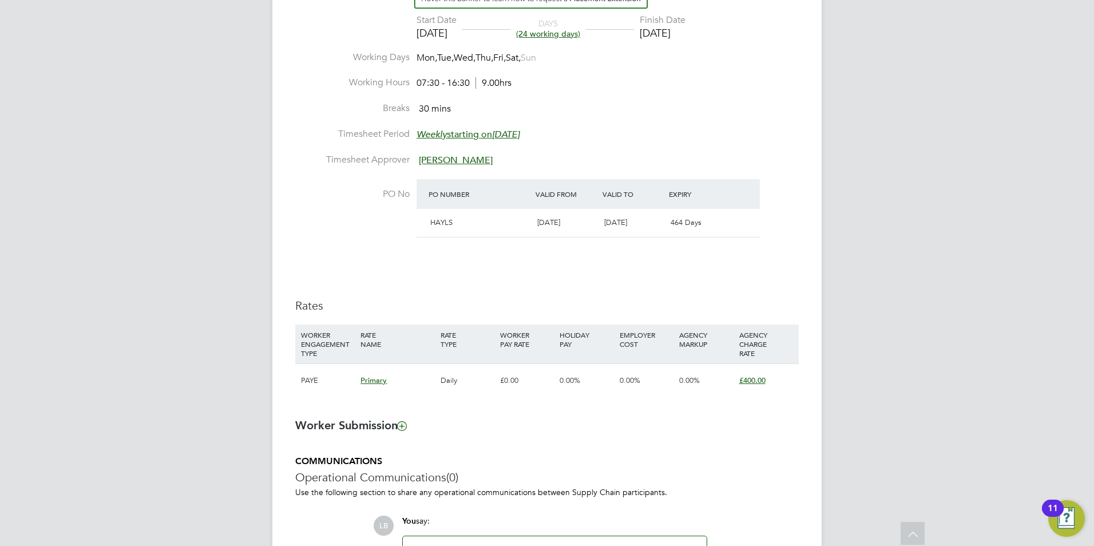
scroll to position [572, 0]
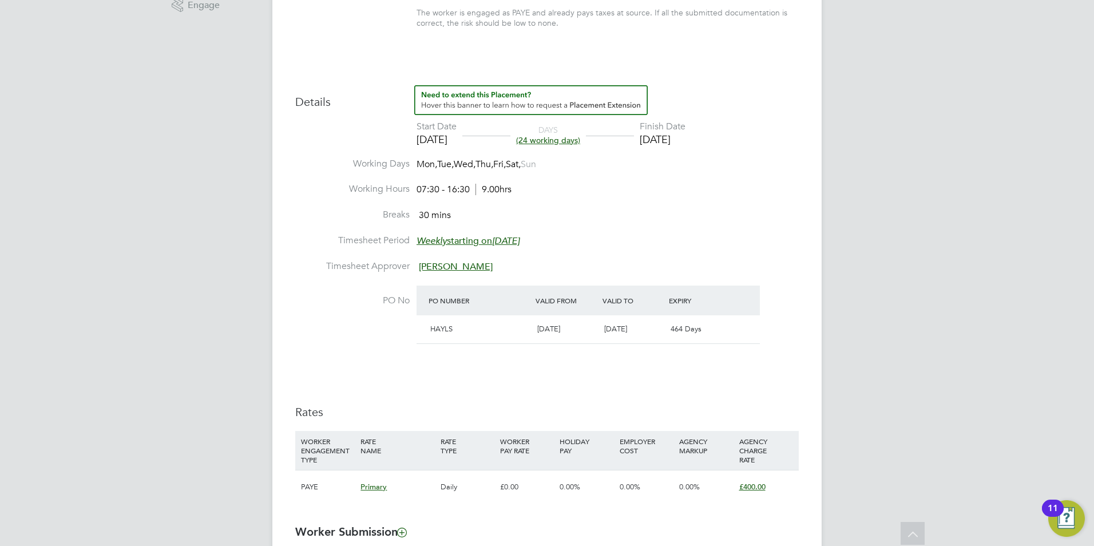
click at [759, 190] on li "Working Hours 07:30 - 16:30 9.00hrs" at bounding box center [547, 196] width 504 height 26
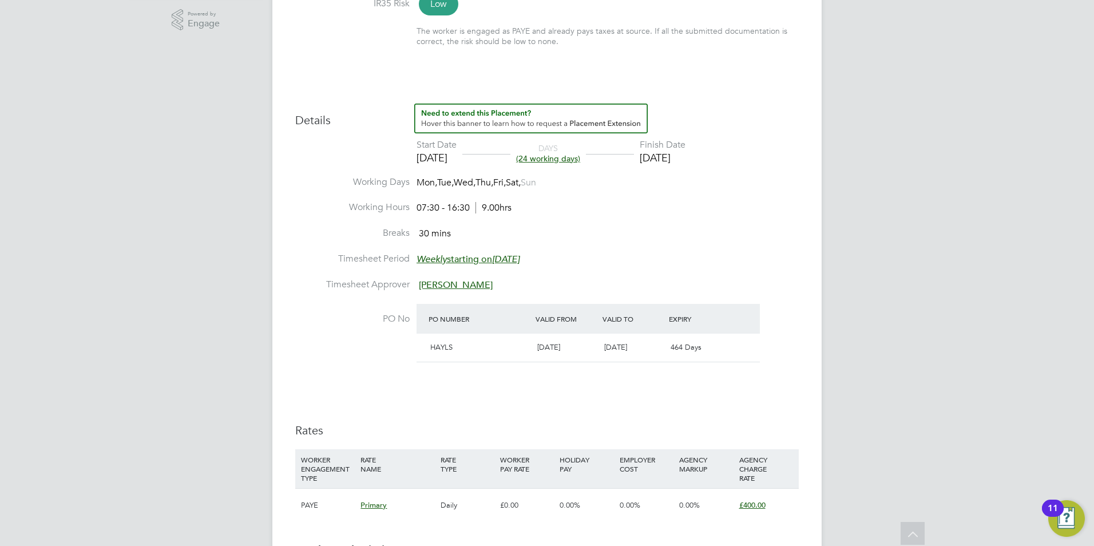
scroll to position [401, 0]
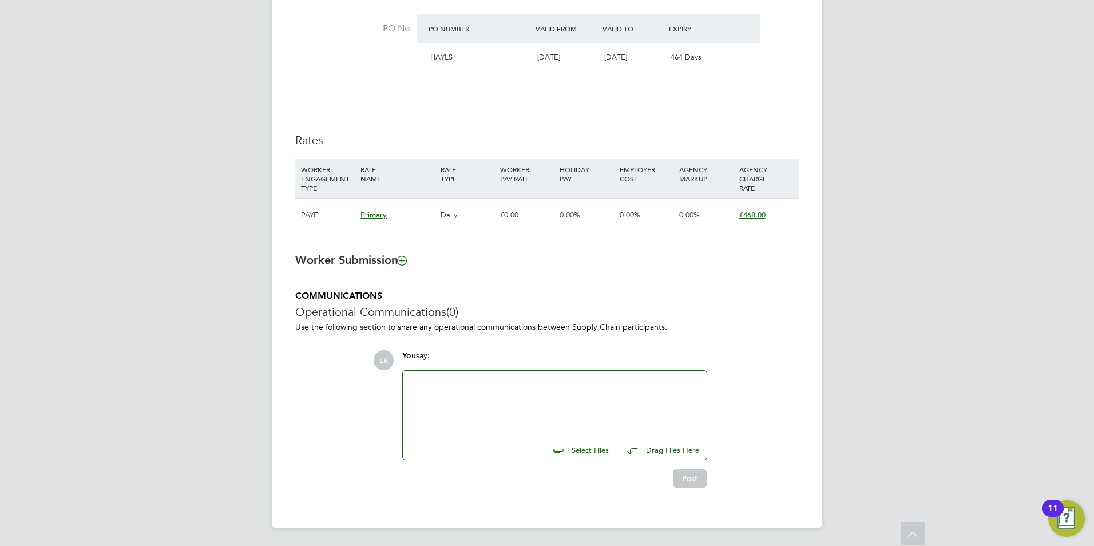
drag, startPoint x: 314, startPoint y: 54, endPoint x: 387, endPoint y: 106, distance: 89.4
click at [314, 54] on li "PO No PO Number Valid From Valid To Expiry HAYLS 02 Sep 2024 31 Dec 2026 464 Da…" at bounding box center [547, 50] width 504 height 73
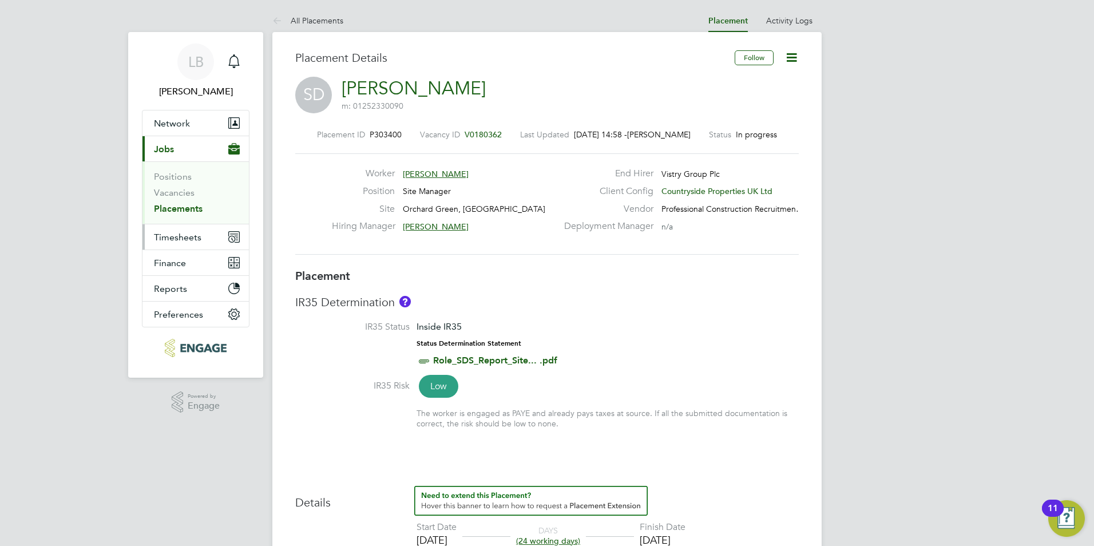
click at [186, 237] on span "Timesheets" at bounding box center [177, 237] width 47 height 11
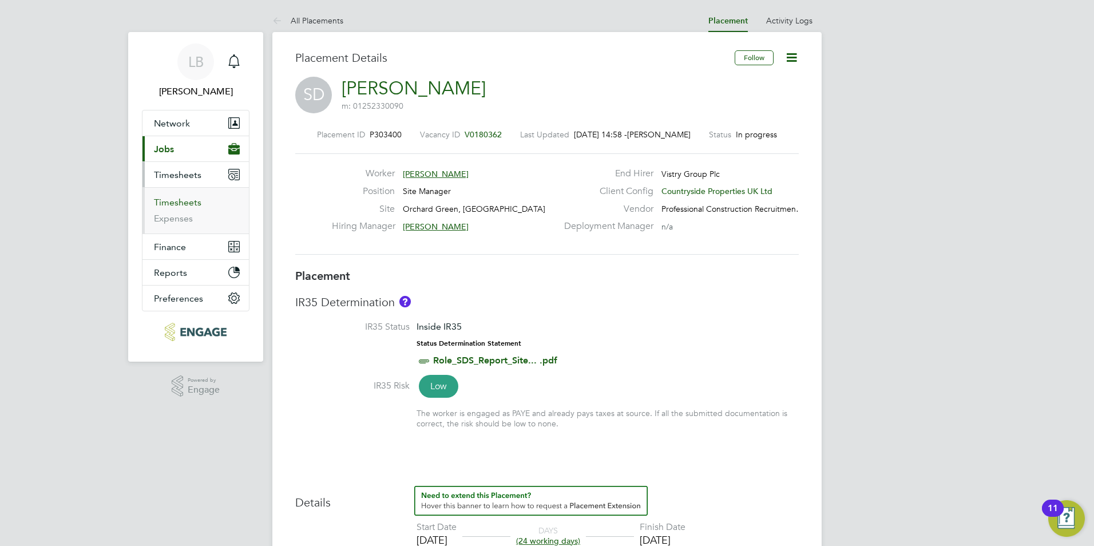
click at [176, 205] on link "Timesheets" at bounding box center [177, 202] width 47 height 11
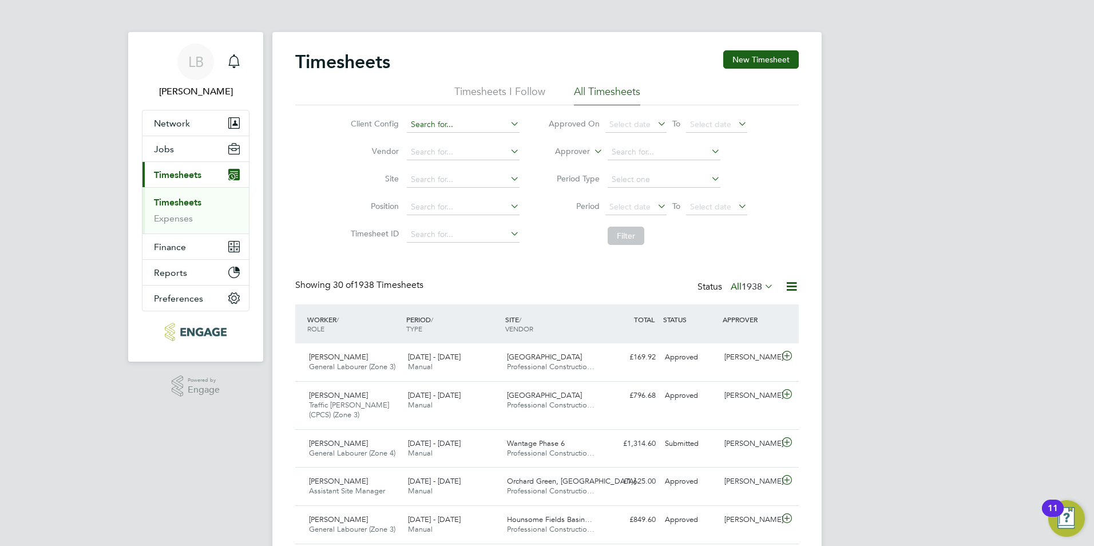
click at [457, 130] on input at bounding box center [463, 125] width 113 height 16
click at [457, 136] on li "Countryside Properties UK Ltd" at bounding box center [466, 140] width 120 height 15
type input "Countryside Properties UK Ltd"
click at [508, 121] on icon at bounding box center [508, 124] width 0 height 16
click at [508, 149] on icon at bounding box center [508, 151] width 0 height 16
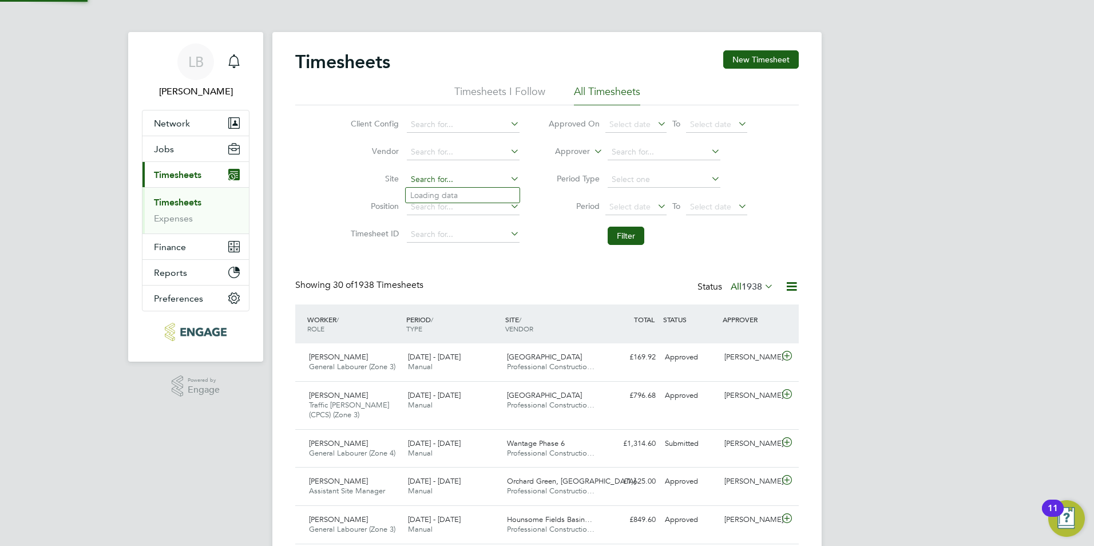
click at [415, 180] on input at bounding box center [463, 180] width 113 height 16
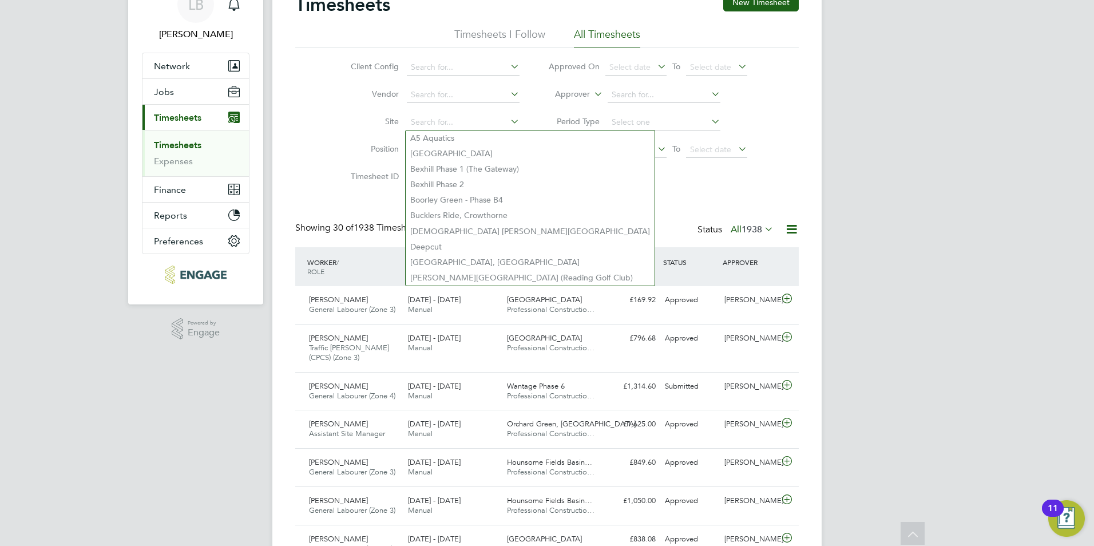
click at [321, 117] on div "Client Config Vendor Site Position Timesheet ID Approved On Select date To Sele…" at bounding box center [547, 120] width 504 height 145
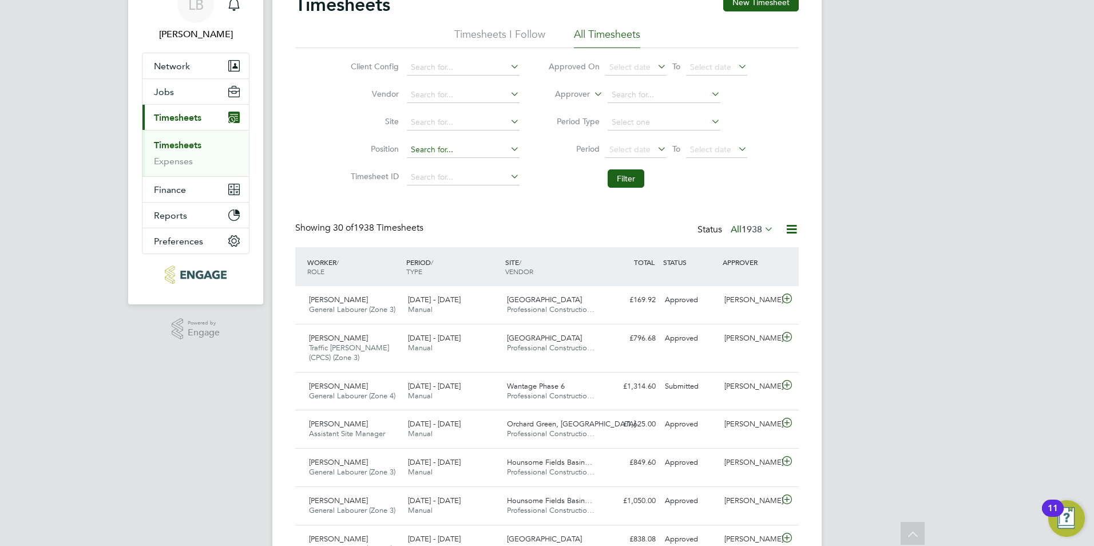
click at [447, 153] on input at bounding box center [463, 150] width 113 height 16
click at [631, 130] on li "Period Type" at bounding box center [648, 122] width 228 height 27
click at [631, 122] on input at bounding box center [664, 122] width 113 height 16
click at [319, 130] on div "Client Config Vendor Site Position Timesheet ID Approved On Select date To Sele…" at bounding box center [547, 120] width 504 height 145
click at [428, 181] on input at bounding box center [463, 177] width 113 height 16
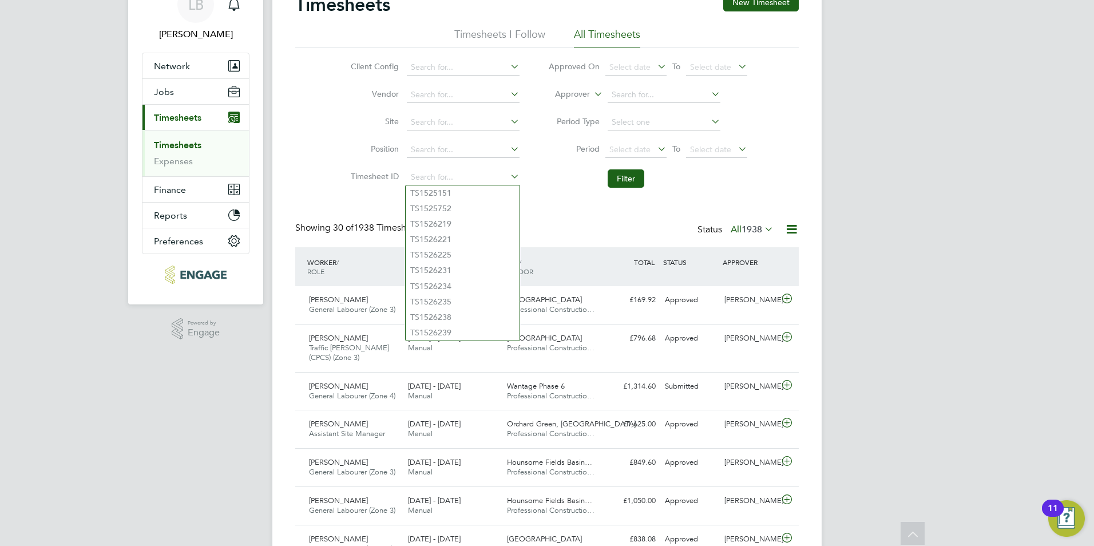
click at [346, 167] on li "Timesheet ID" at bounding box center [433, 177] width 201 height 27
click at [440, 147] on input at bounding box center [463, 150] width 113 height 16
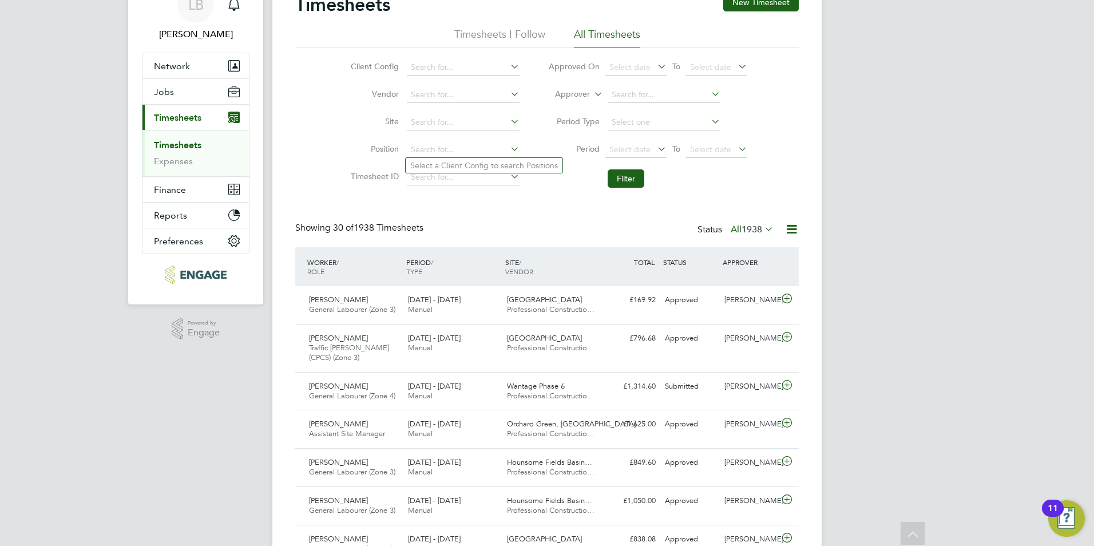
click at [441, 167] on li "Select a Client Config to search Positions" at bounding box center [484, 165] width 157 height 15
click at [441, 152] on input at bounding box center [463, 150] width 113 height 16
type input "s"
click at [508, 153] on icon at bounding box center [508, 149] width 0 height 16
click at [498, 125] on input at bounding box center [463, 122] width 113 height 16
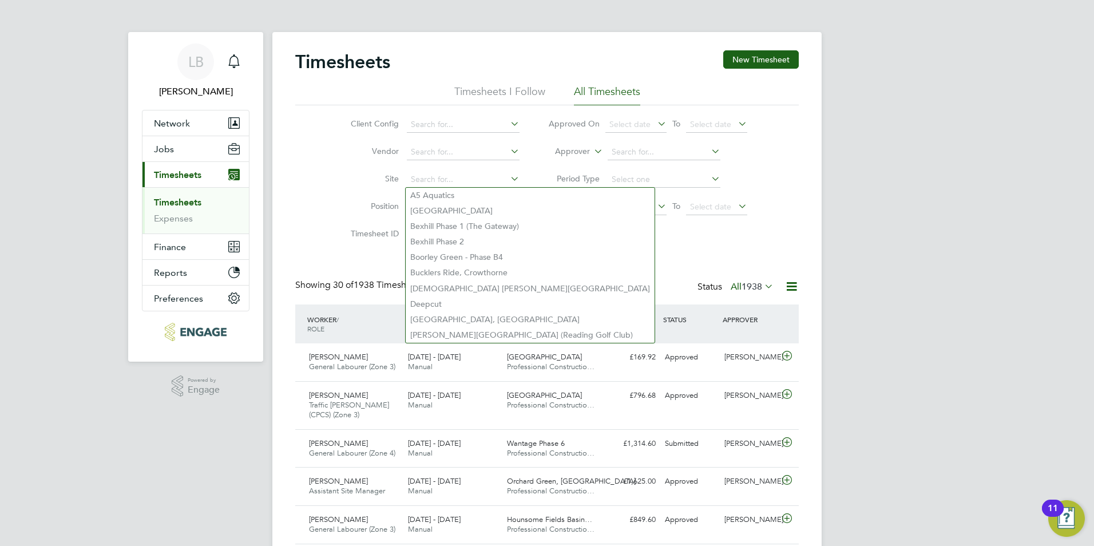
click at [501, 94] on li "Timesheets I Follow" at bounding box center [499, 95] width 91 height 21
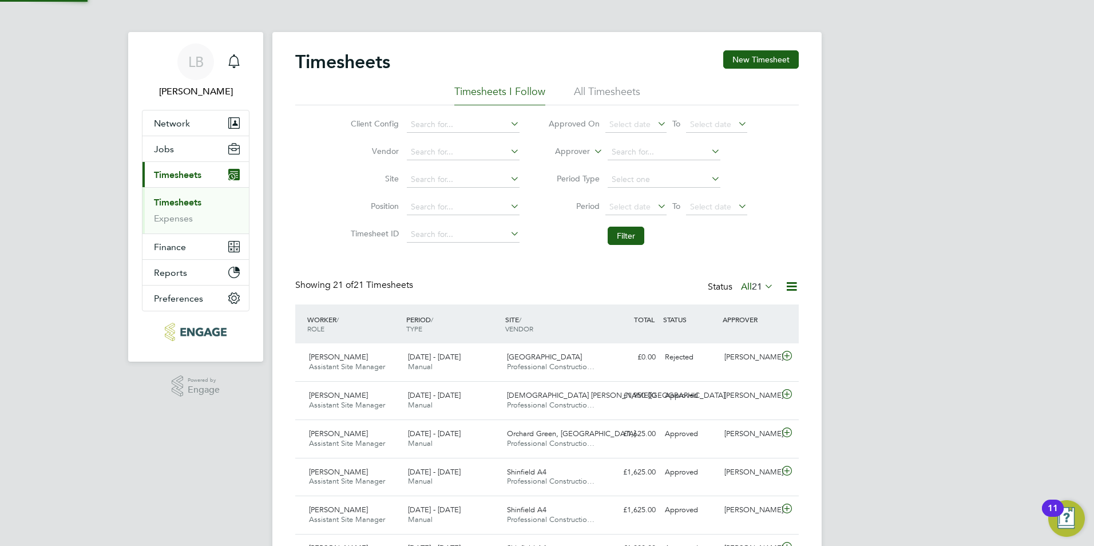
scroll to position [29, 100]
click at [434, 180] on input at bounding box center [463, 180] width 113 height 16
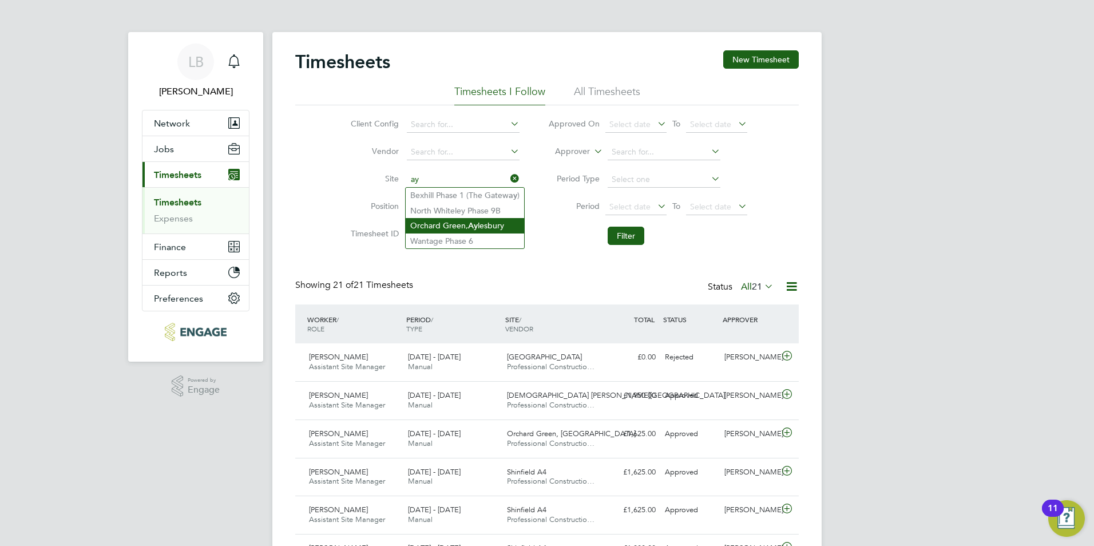
click at [427, 228] on li "Orchard Green, Ay lesbury" at bounding box center [465, 225] width 118 height 15
type input "Orchard Green, [GEOGRAPHIC_DATA]"
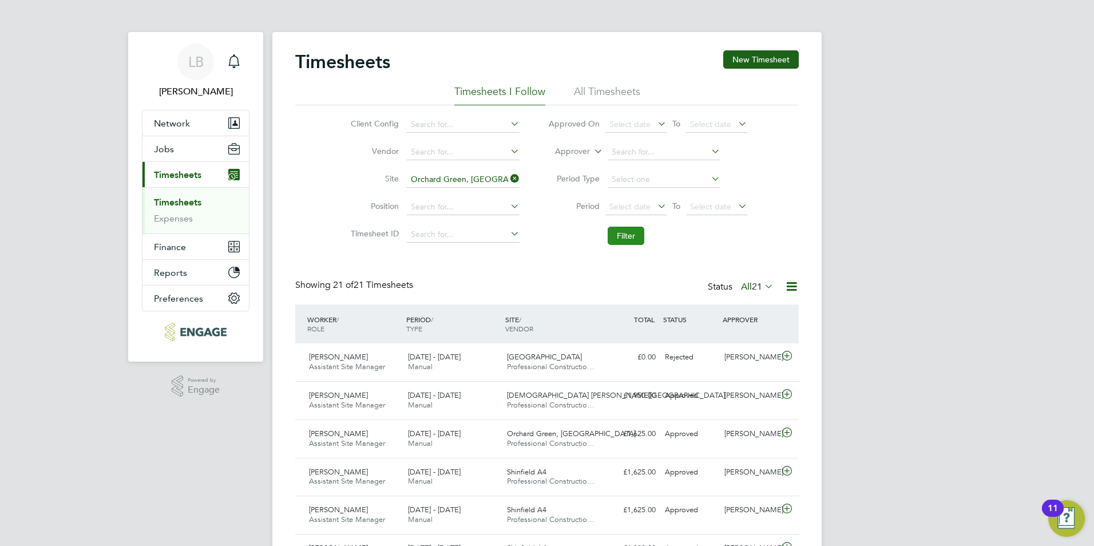
click at [618, 236] on button "Filter" at bounding box center [626, 236] width 37 height 18
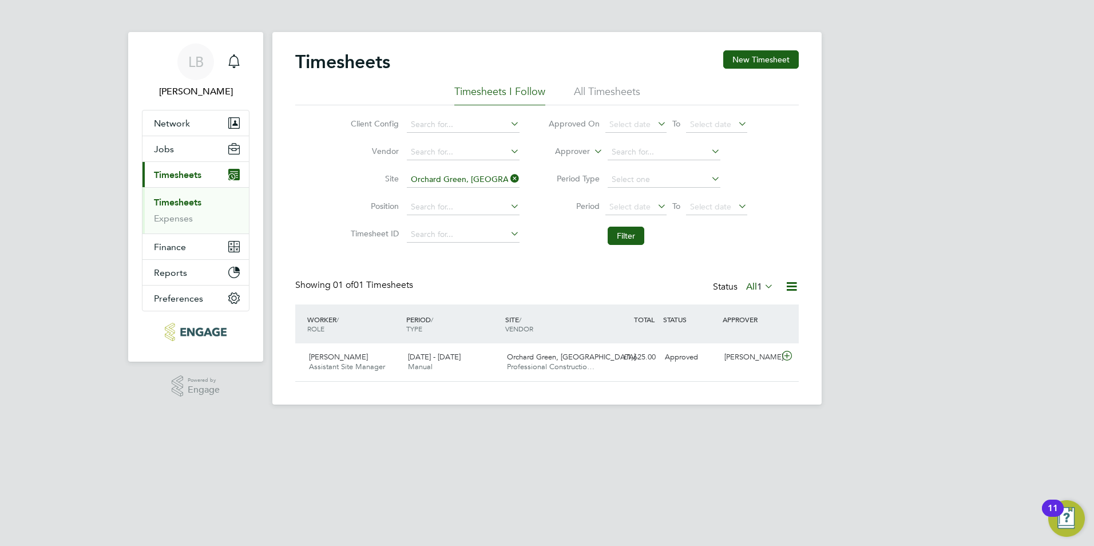
click at [611, 92] on li "All Timesheets" at bounding box center [607, 95] width 66 height 21
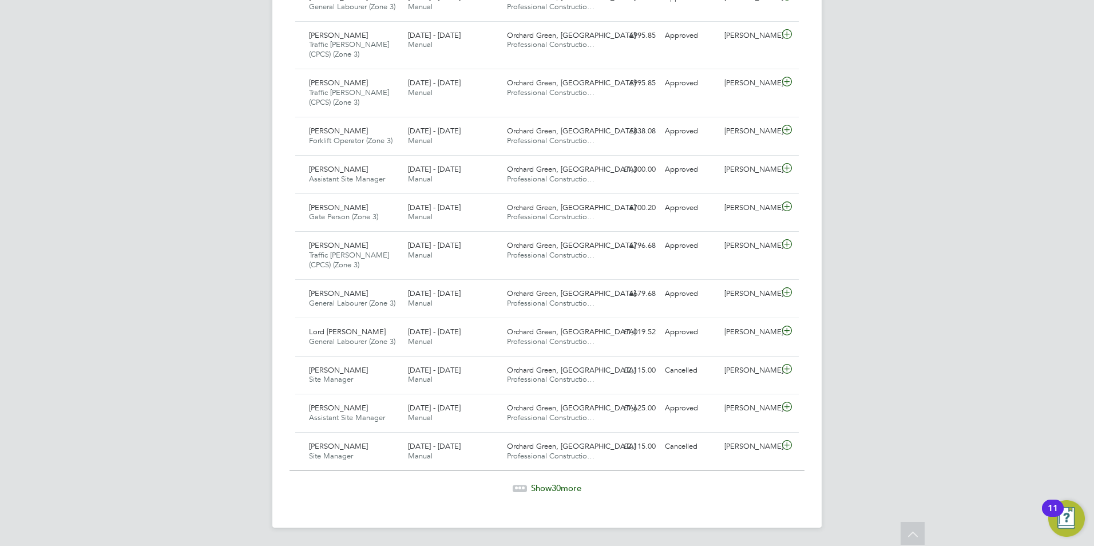
click at [541, 489] on span "Show 30 more" at bounding box center [556, 487] width 50 height 11
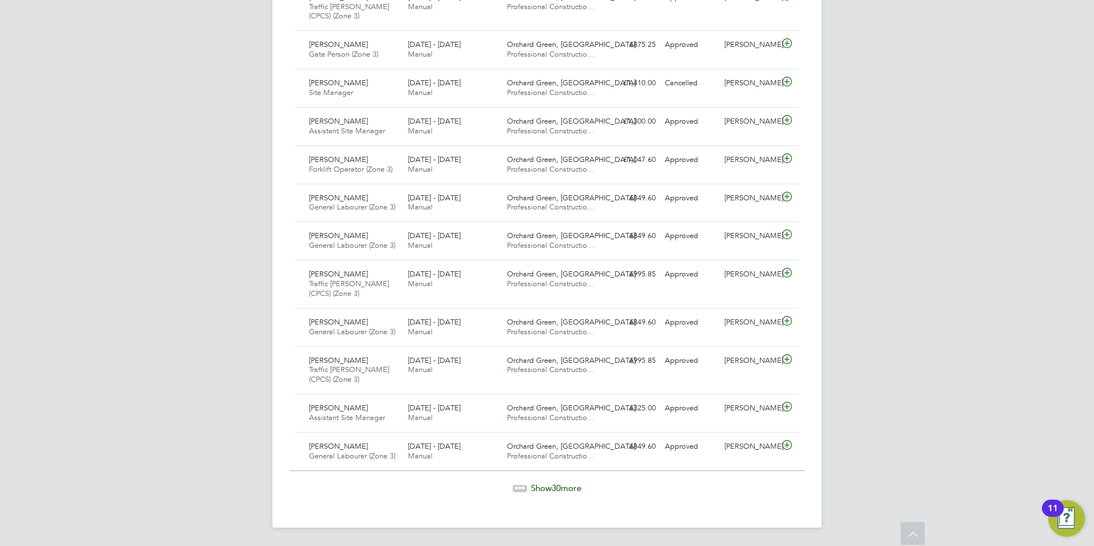
click at [539, 486] on span "Show 30 more" at bounding box center [556, 487] width 50 height 11
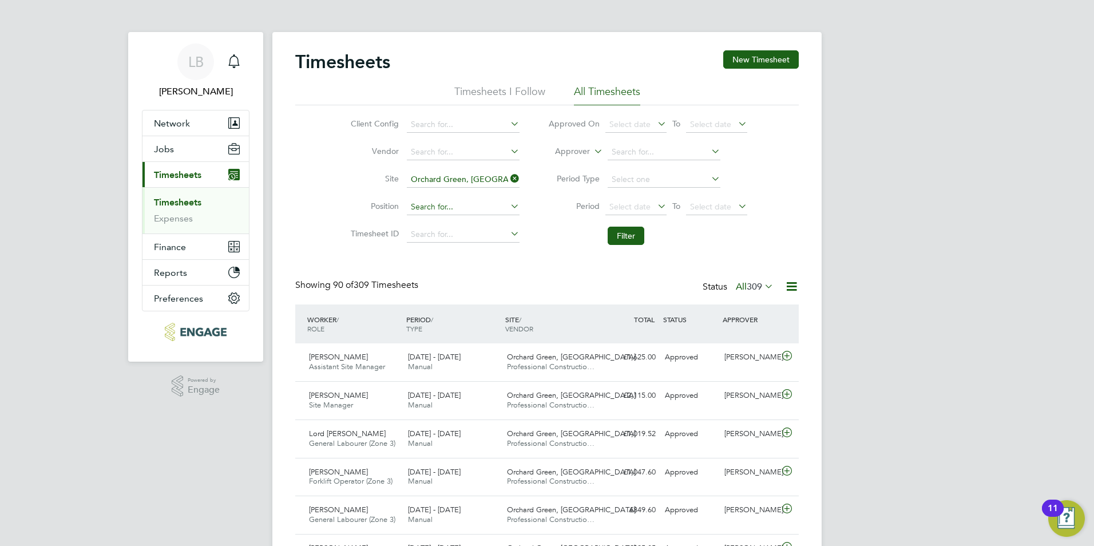
click at [457, 207] on input at bounding box center [463, 207] width 113 height 16
type input "site manager"
click at [456, 215] on li "Select a Client Config to search Positions" at bounding box center [484, 222] width 157 height 15
click at [457, 219] on li "Position" at bounding box center [433, 206] width 201 height 27
click at [521, 207] on li "Position" at bounding box center [433, 206] width 201 height 27
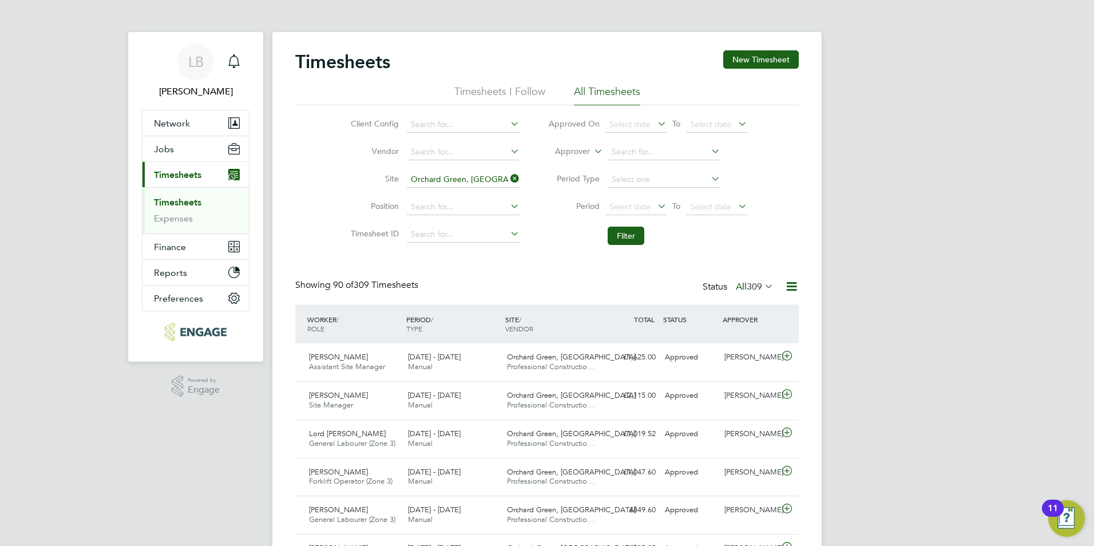
click at [508, 207] on icon at bounding box center [508, 206] width 0 height 16
click at [346, 214] on li "Position" at bounding box center [433, 206] width 201 height 27
click at [508, 147] on icon at bounding box center [508, 151] width 0 height 16
click at [354, 167] on li "Site Orchard Green, Aylesbury" at bounding box center [433, 179] width 201 height 27
click at [508, 125] on icon at bounding box center [508, 124] width 0 height 16
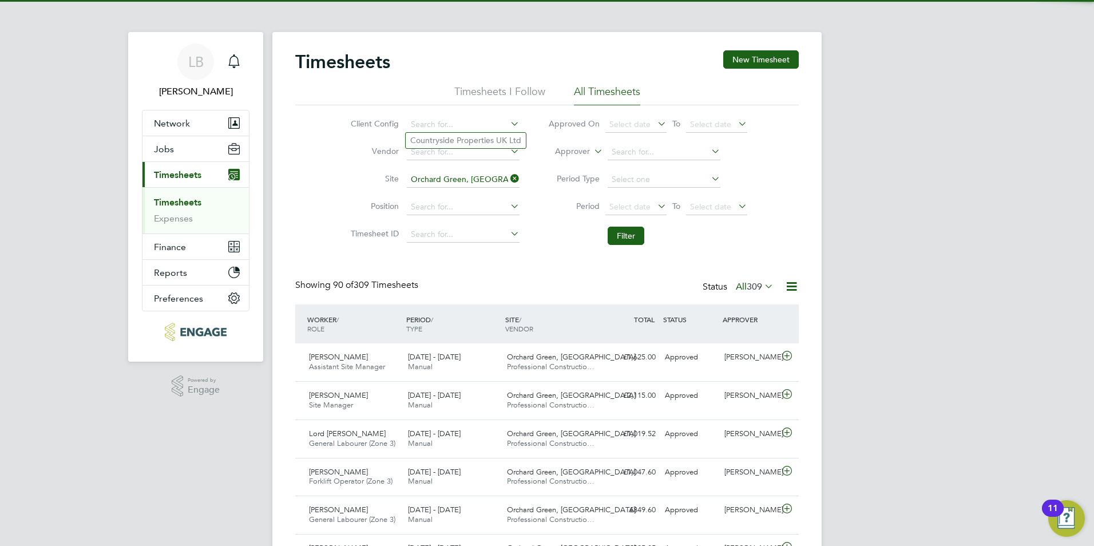
click at [358, 156] on label "Vendor" at bounding box center [372, 151] width 51 height 10
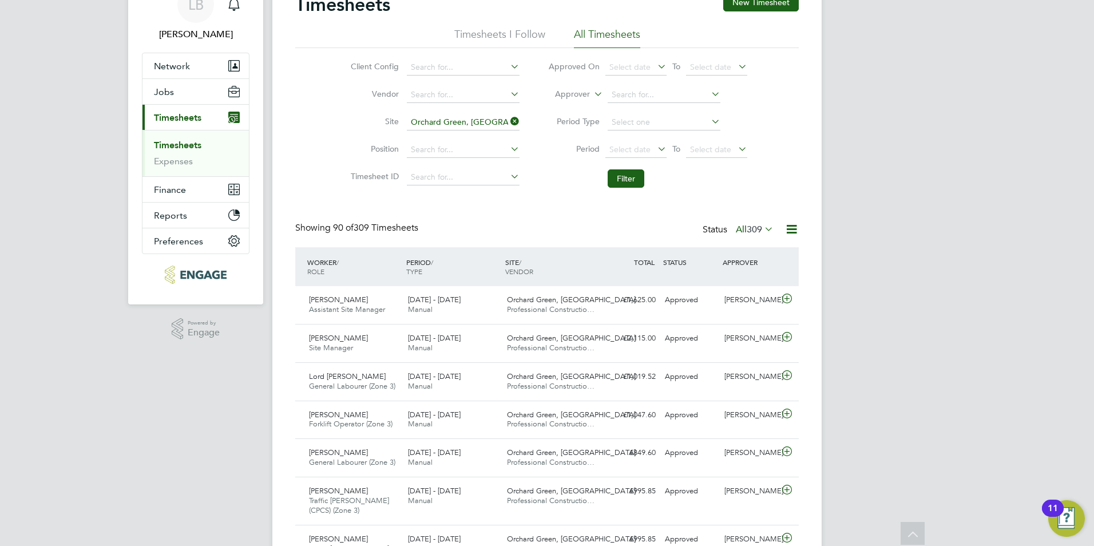
click at [795, 233] on icon at bounding box center [791, 229] width 14 height 14
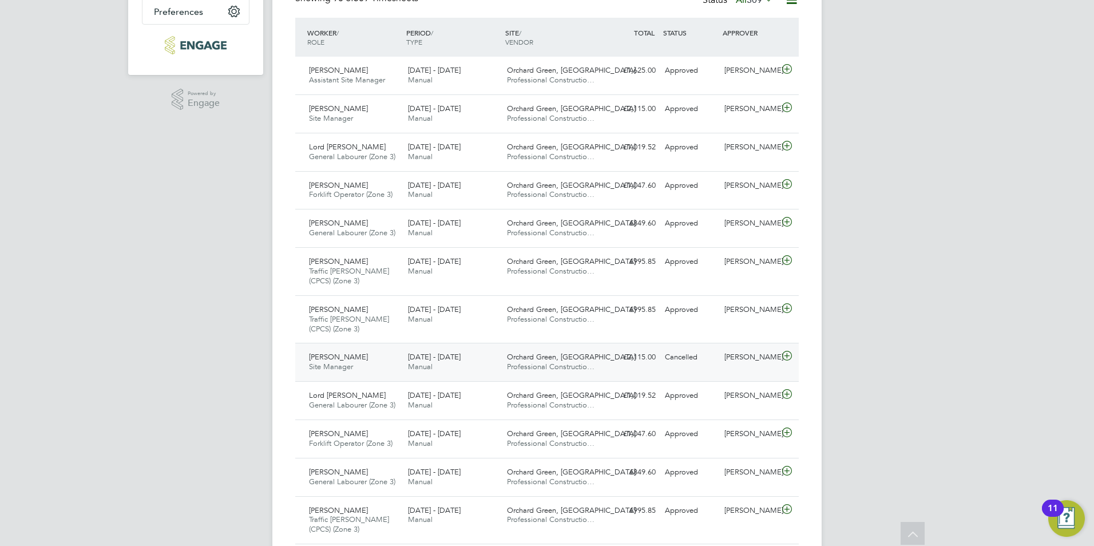
scroll to position [286, 0]
click at [772, 121] on div "Sam Drew Site Manager 15 - 21 Sep 2025 15 - 21 Sep 2025 Manual Orchard Green, A…" at bounding box center [547, 114] width 504 height 38
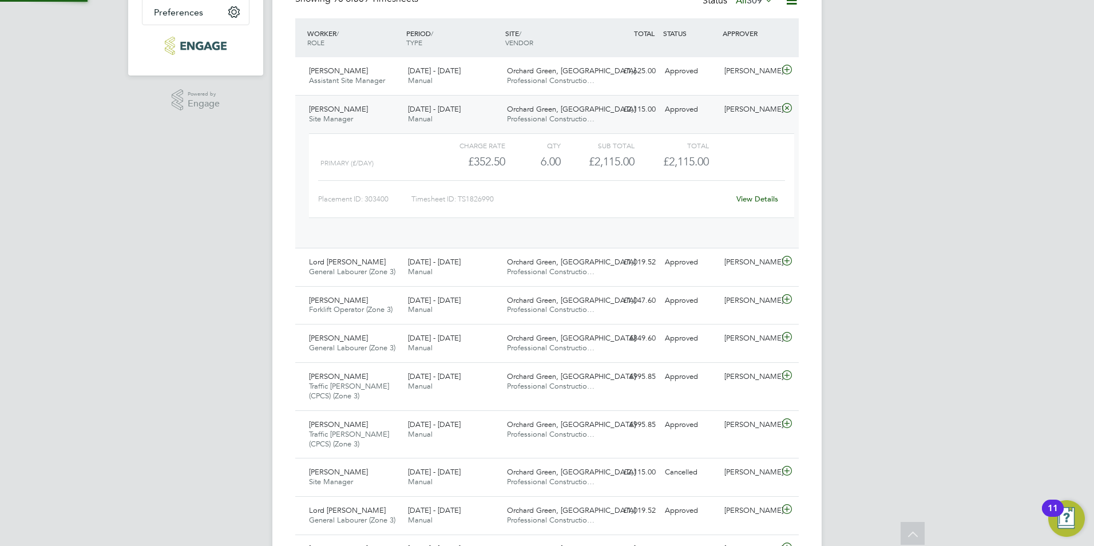
scroll to position [19, 112]
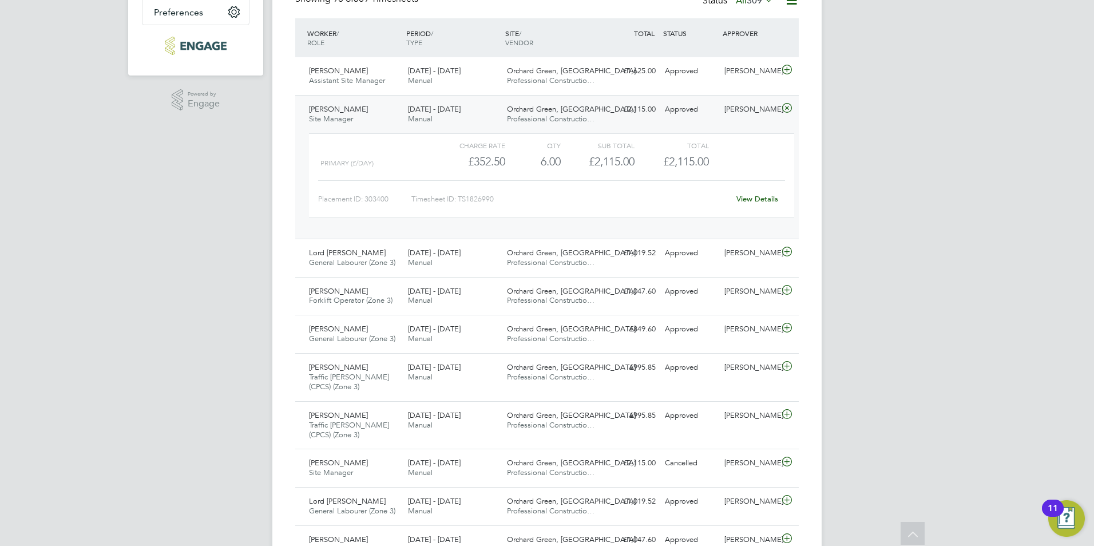
click at [750, 197] on link "View Details" at bounding box center [757, 199] width 42 height 10
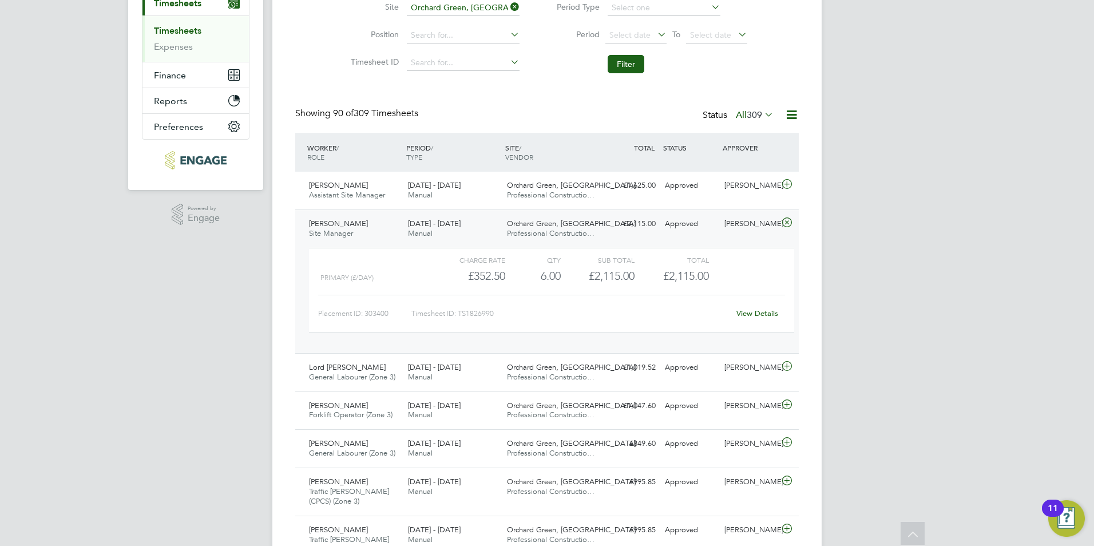
scroll to position [162, 0]
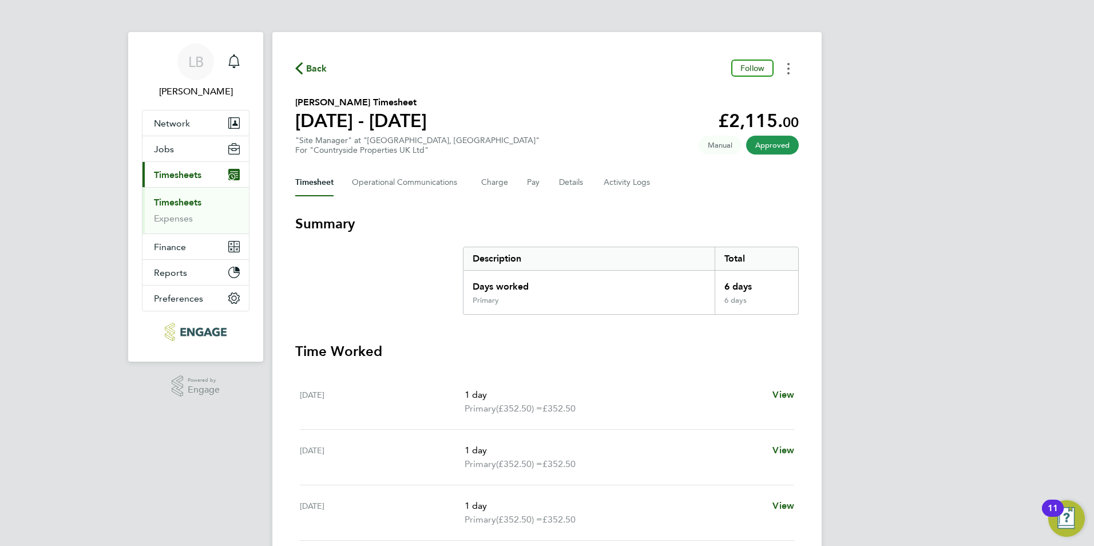
click at [787, 70] on button "Timesheets Menu" at bounding box center [788, 69] width 21 height 18
click at [453, 92] on div "Back Follow Download timesheet [PERSON_NAME] Timesheet [DATE] - [DATE] £2,115. …" at bounding box center [546, 431] width 549 height 799
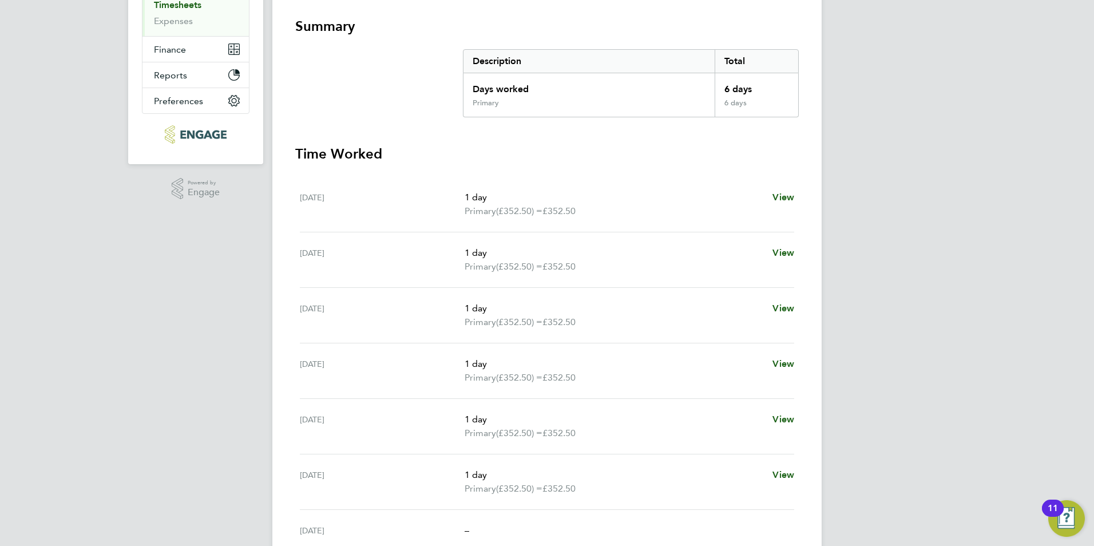
scroll to position [304, 0]
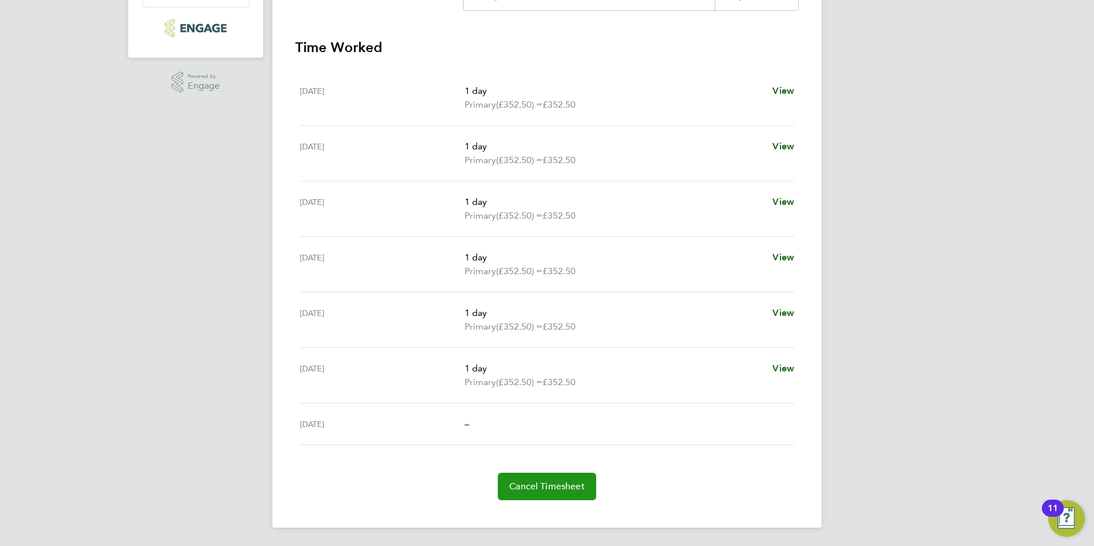
click at [525, 481] on span "Cancel Timesheet" at bounding box center [547, 486] width 76 height 11
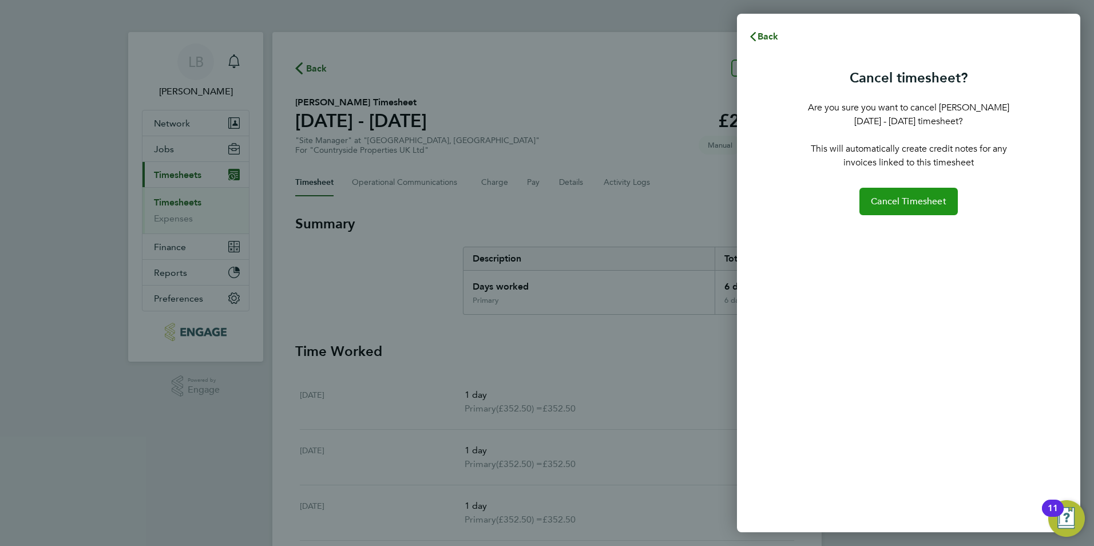
click at [928, 199] on span "Cancel Timesheet" at bounding box center [909, 201] width 76 height 11
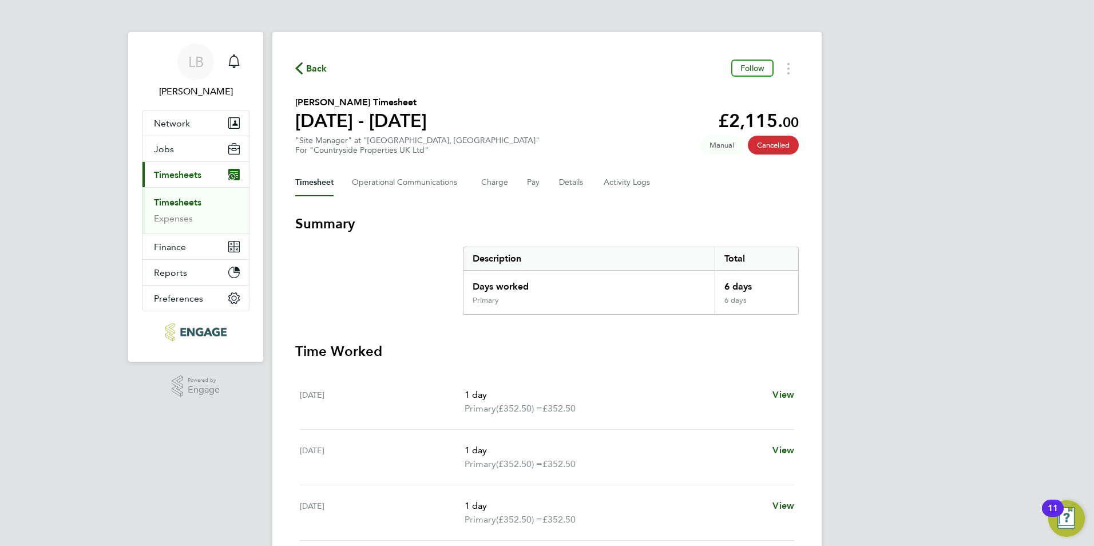
click at [310, 65] on span "Back" at bounding box center [316, 69] width 21 height 14
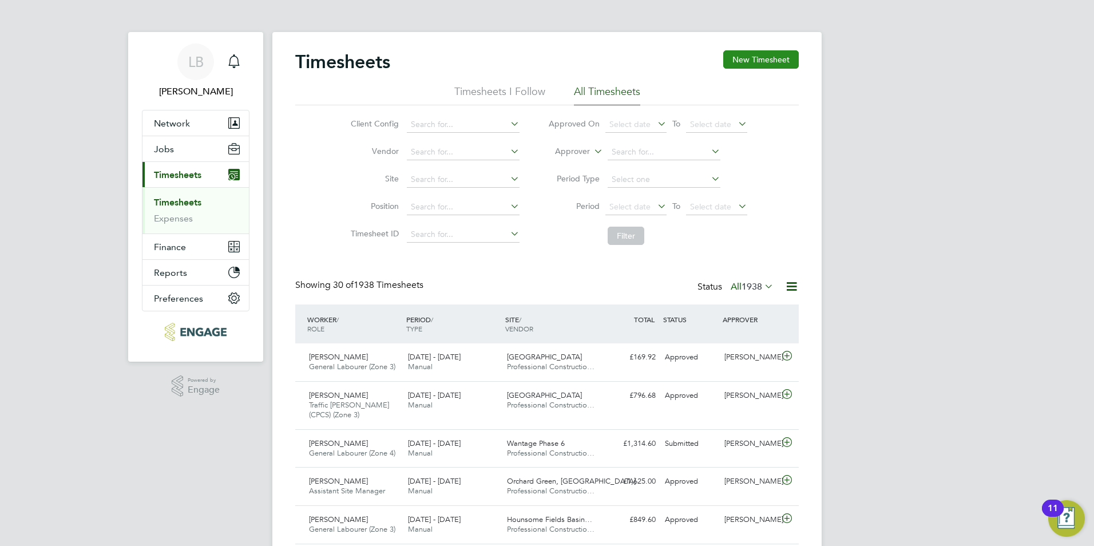
click at [783, 59] on button "New Timesheet" at bounding box center [761, 59] width 76 height 18
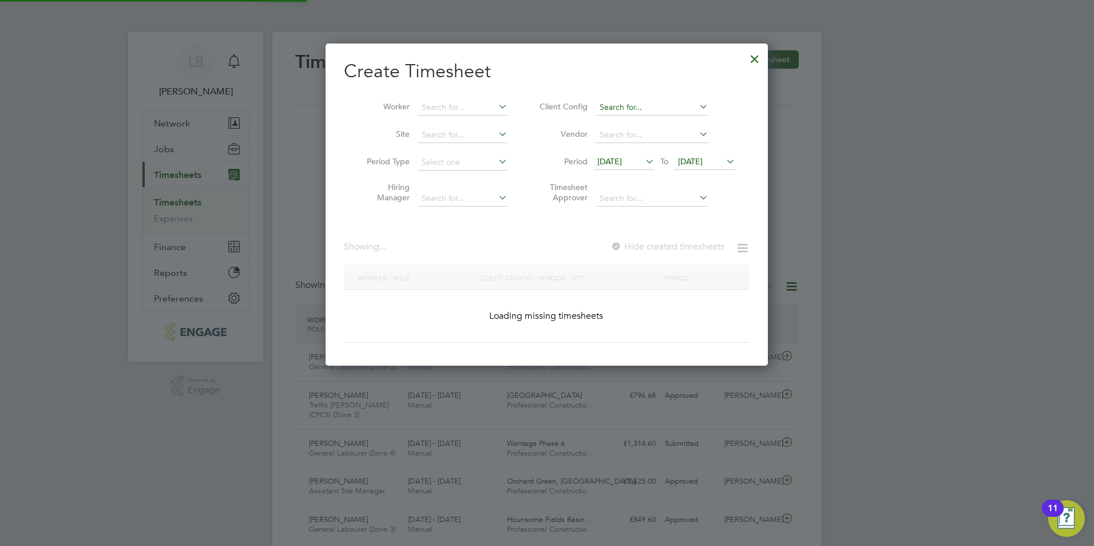
scroll to position [1094, 443]
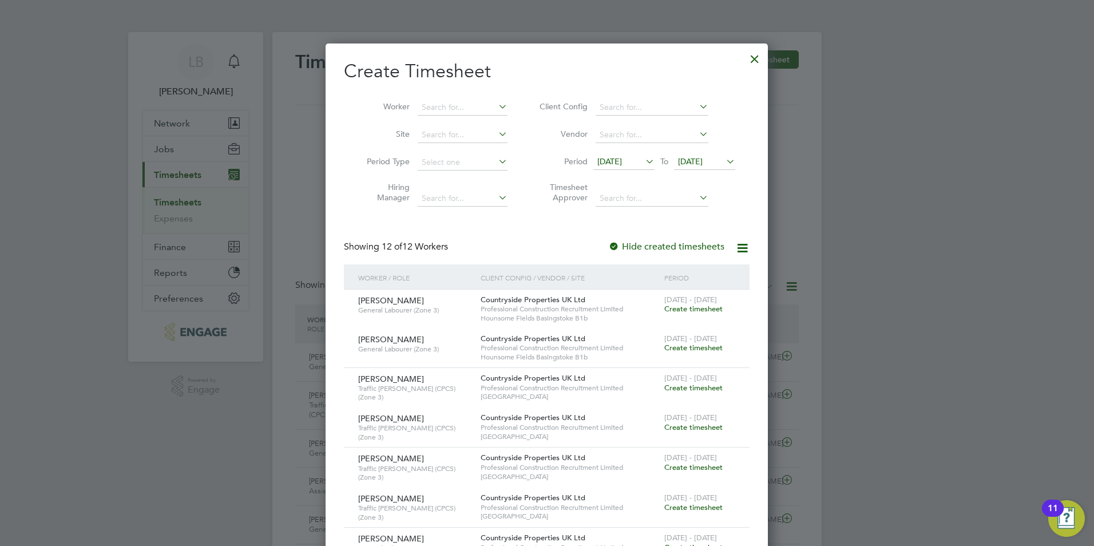
click at [643, 164] on icon at bounding box center [643, 161] width 0 height 16
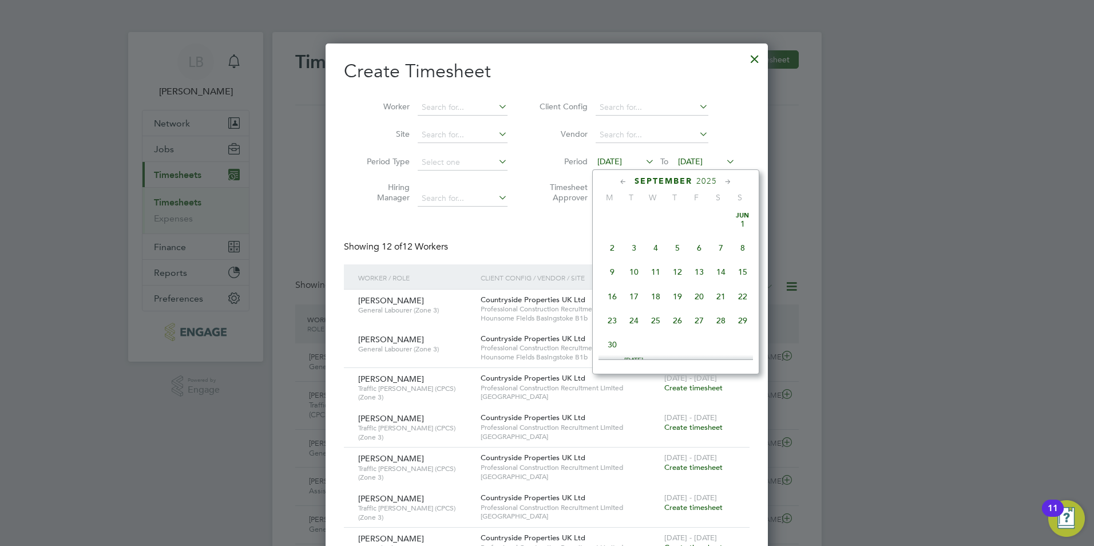
scroll to position [371, 0]
click at [619, 183] on icon at bounding box center [623, 182] width 11 height 13
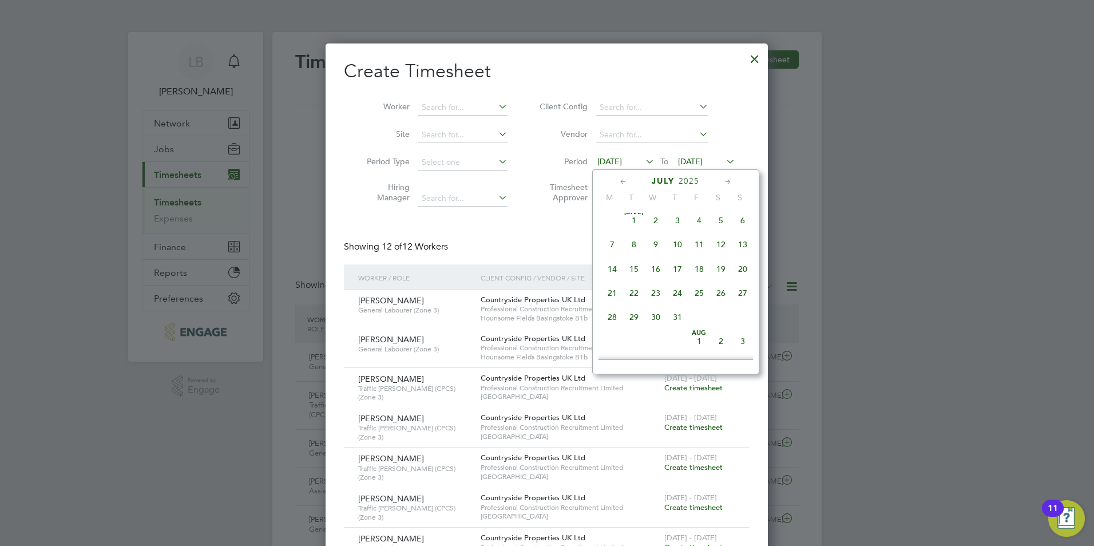
click at [727, 180] on icon at bounding box center [728, 182] width 11 height 13
click at [755, 57] on div at bounding box center [754, 56] width 21 height 21
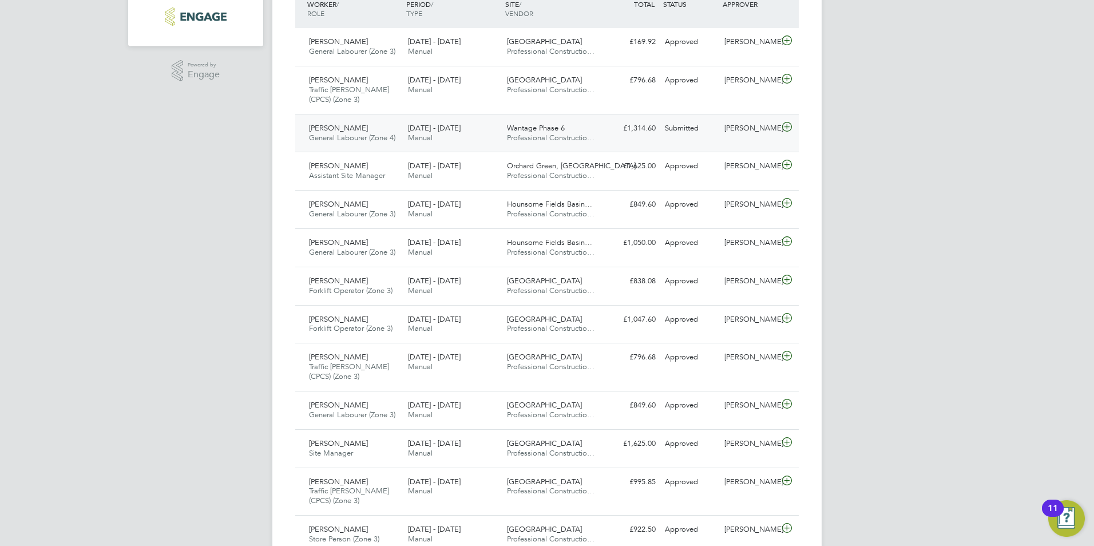
scroll to position [6, 6]
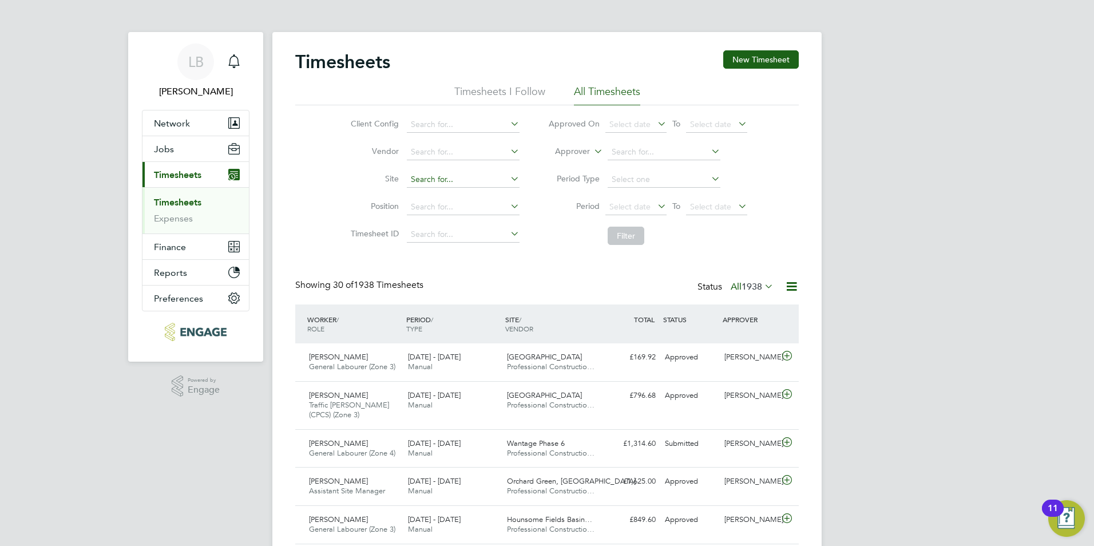
click at [449, 183] on input at bounding box center [463, 180] width 113 height 16
click at [493, 231] on li "Orchard Green, Ay lesbury" at bounding box center [465, 225] width 118 height 15
type input "Orchard Green, [GEOGRAPHIC_DATA]"
click at [637, 233] on button "Filter" at bounding box center [626, 236] width 37 height 18
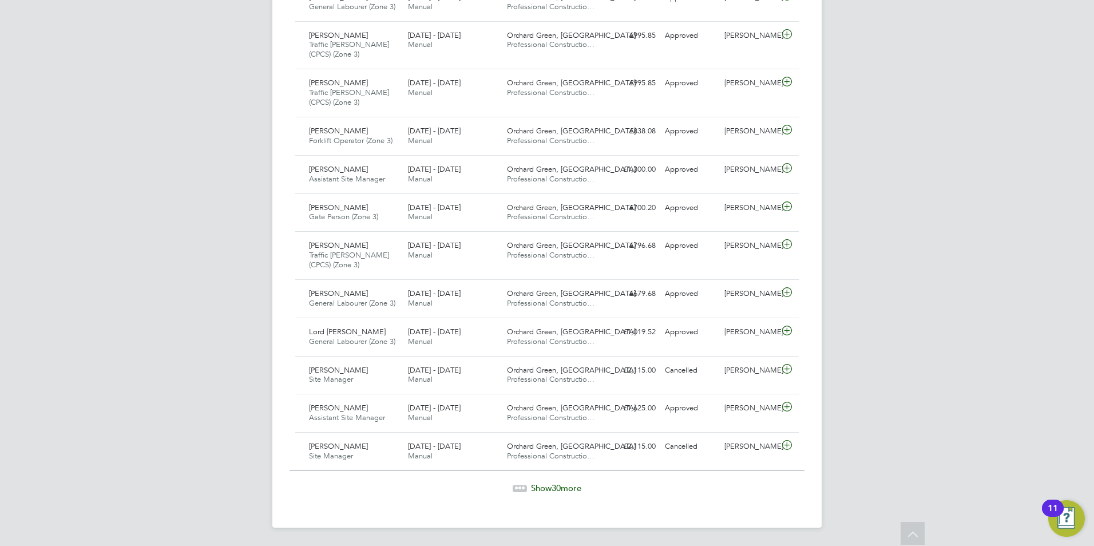
click at [558, 489] on span "30" at bounding box center [556, 487] width 9 height 11
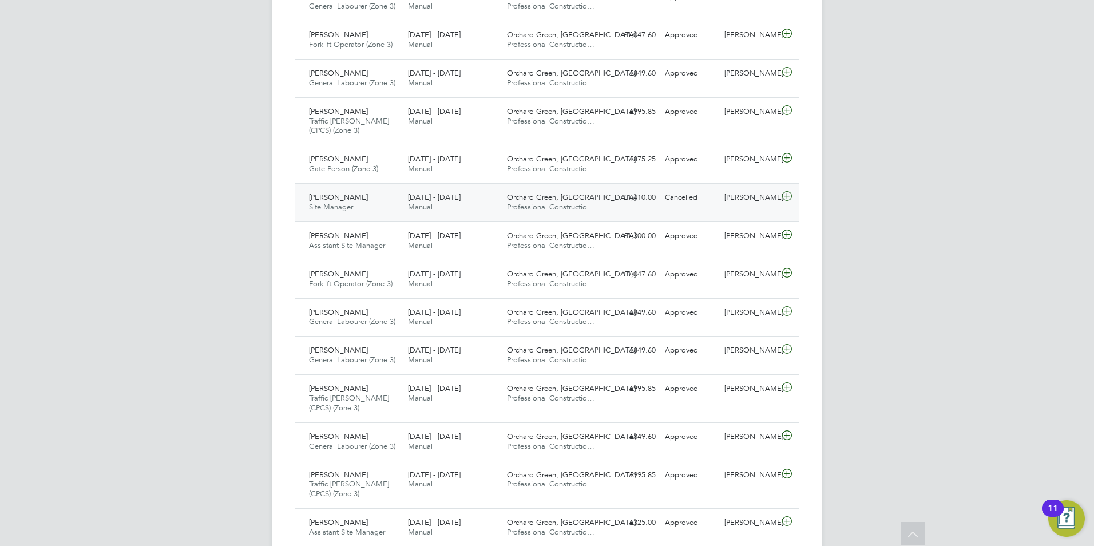
click at [774, 207] on div "[PERSON_NAME]" at bounding box center [750, 197] width 60 height 19
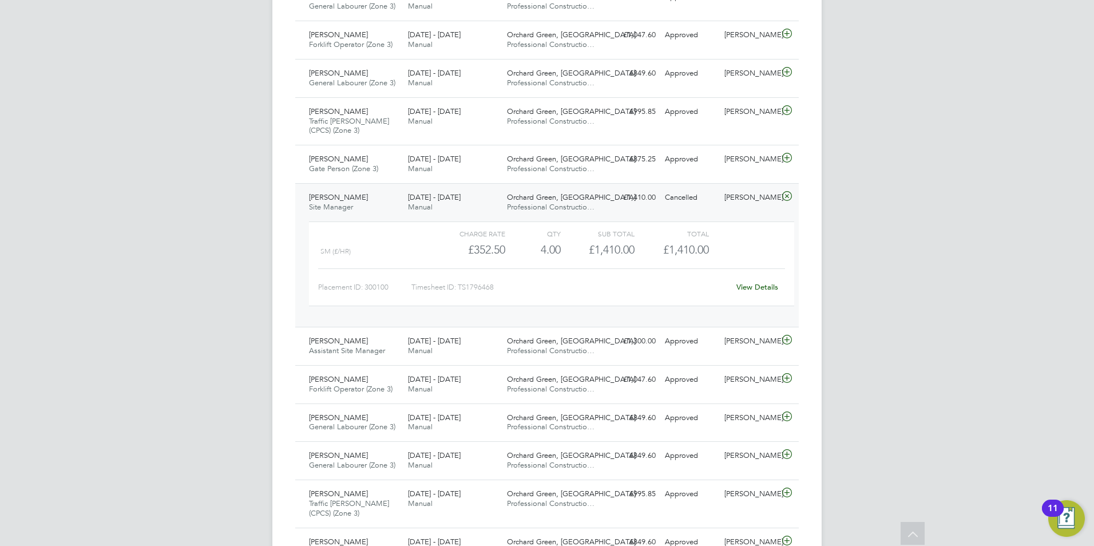
click at [754, 287] on link "View Details" at bounding box center [757, 287] width 42 height 10
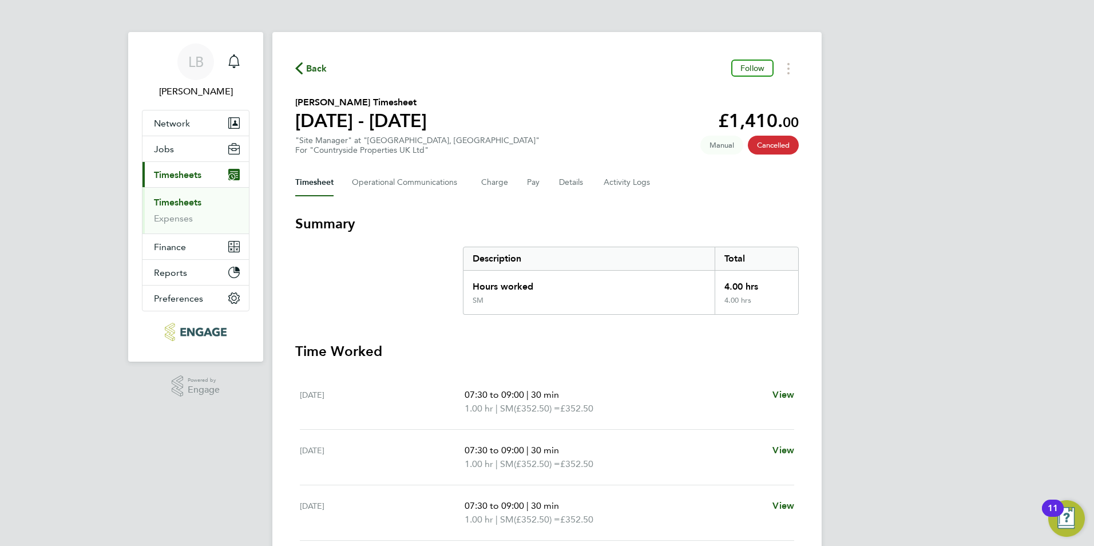
click at [312, 74] on span "Back" at bounding box center [316, 69] width 21 height 14
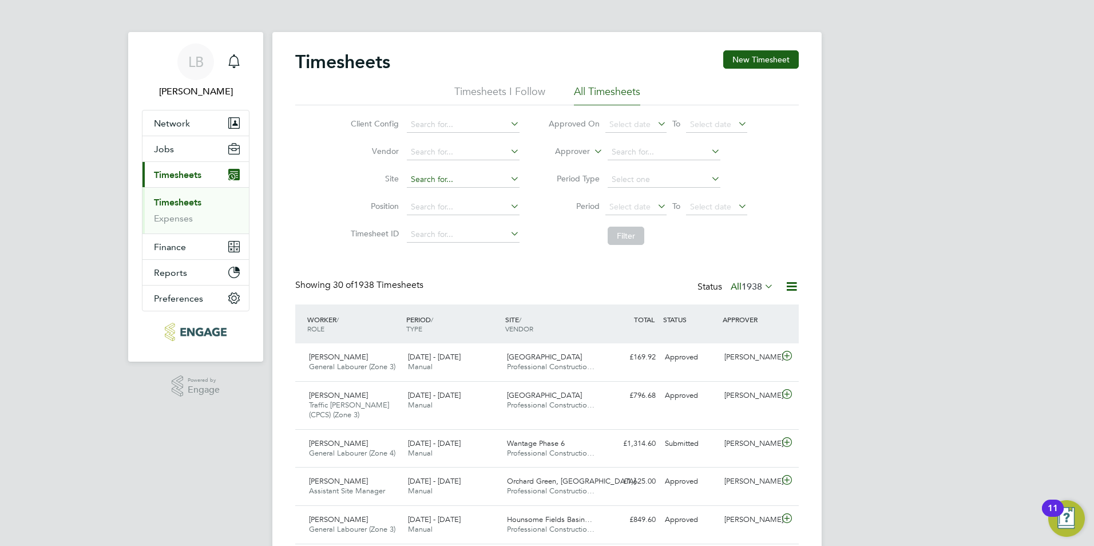
click at [425, 179] on input at bounding box center [463, 180] width 113 height 16
click at [429, 225] on li "Orchard Green, Ay lesbury" at bounding box center [465, 225] width 118 height 15
type input "Orchard Green, [GEOGRAPHIC_DATA]"
click at [625, 233] on button "Filter" at bounding box center [626, 236] width 37 height 18
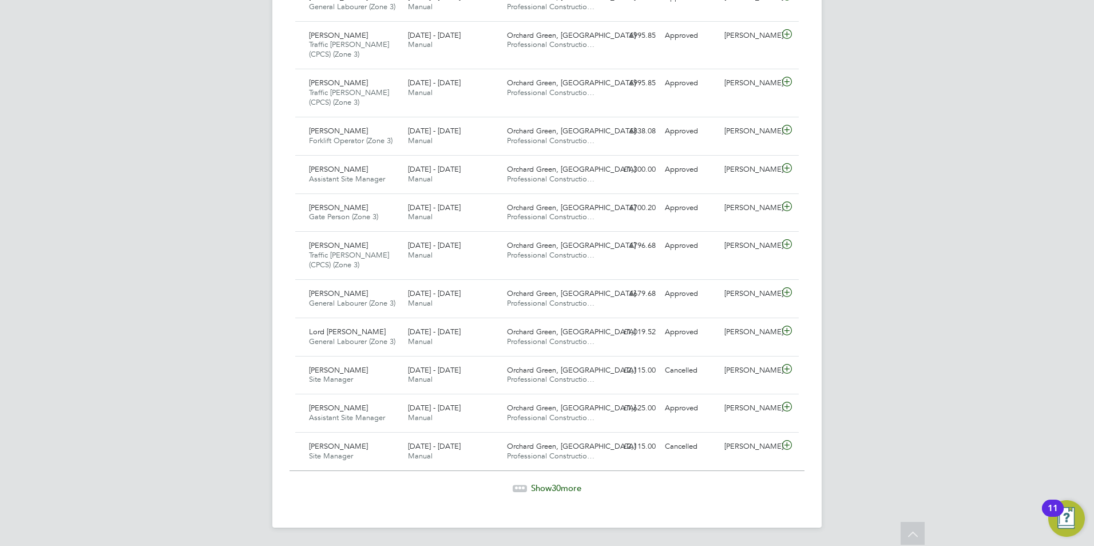
click at [536, 490] on span "Show 30 more" at bounding box center [556, 487] width 50 height 11
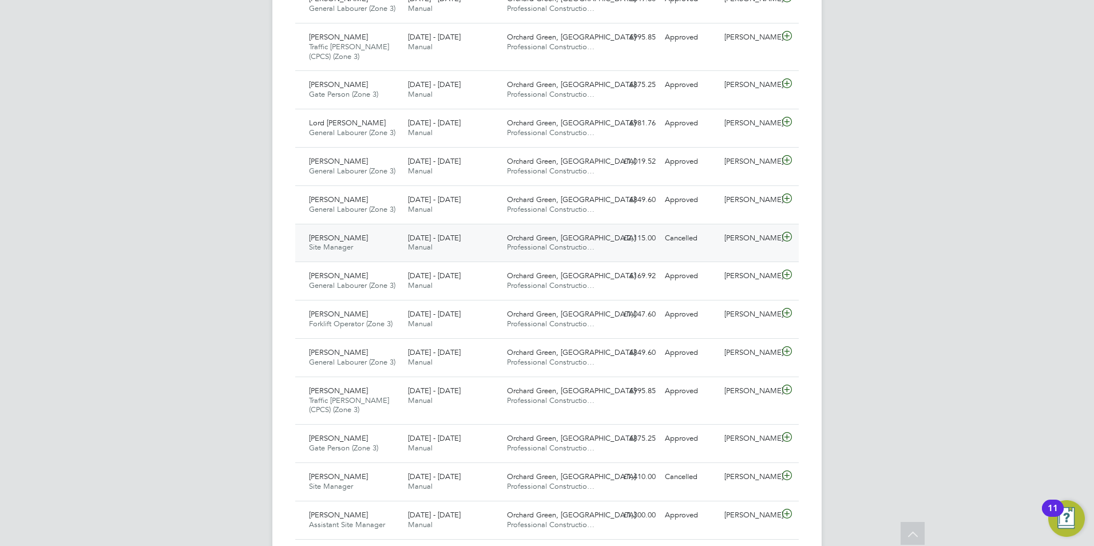
click at [640, 242] on div "£2,115.00 Cancelled" at bounding box center [631, 238] width 60 height 19
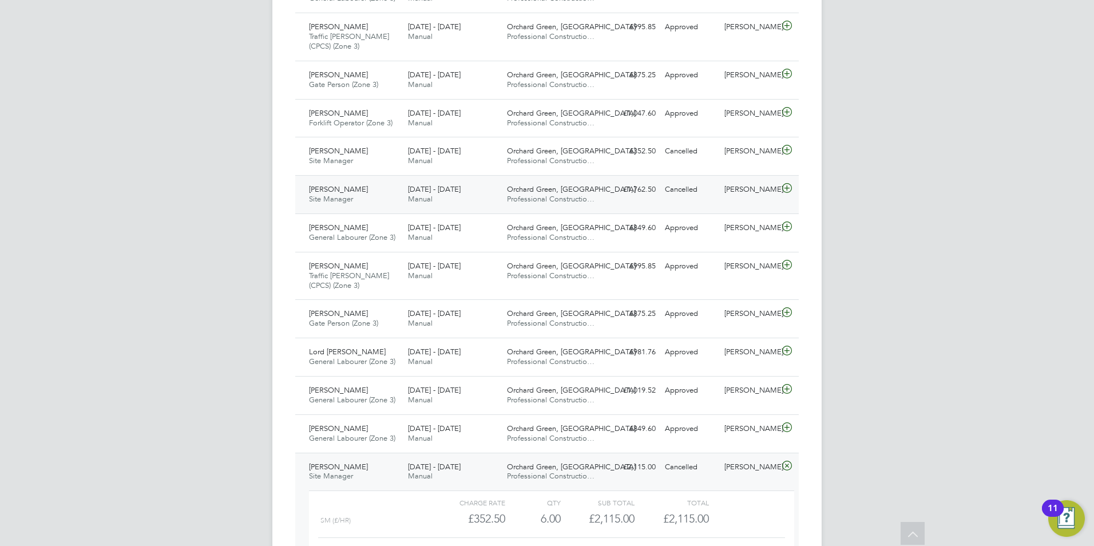
click at [389, 190] on div "Sam Drew Site Manager 11 - 17 Aug 2025" at bounding box center [353, 194] width 99 height 29
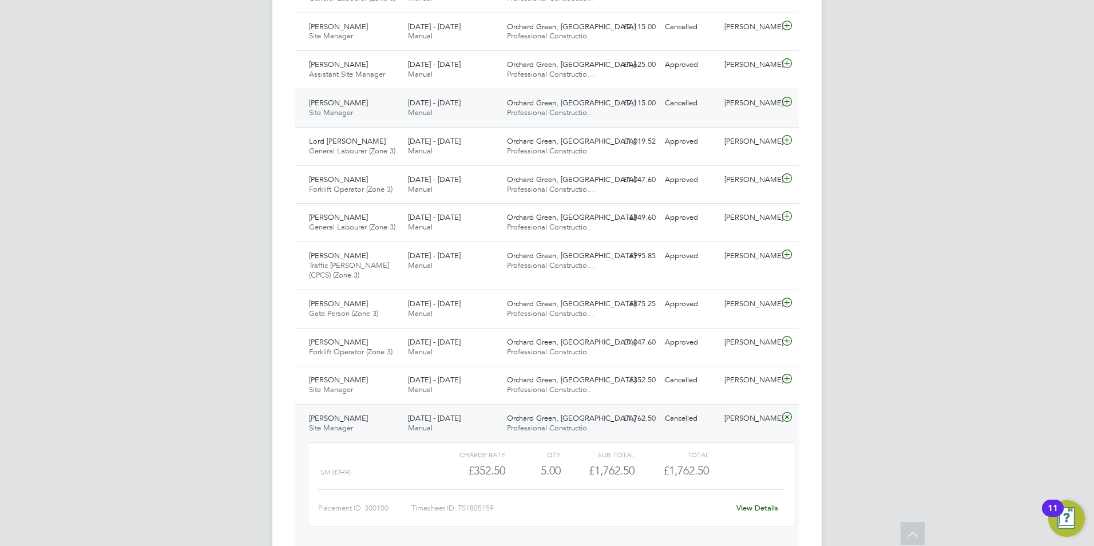
click at [385, 113] on div "Sam Drew Site Manager 18 - 24 Aug 2025" at bounding box center [353, 108] width 99 height 29
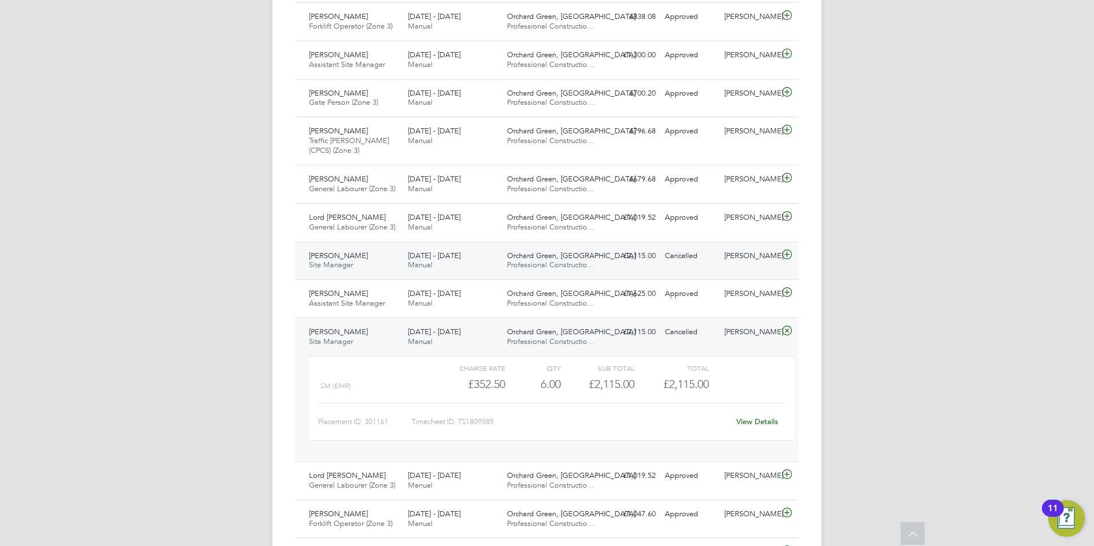
click at [362, 259] on div "Sam Drew Site Manager 25 - 31 Aug 2025" at bounding box center [353, 261] width 99 height 29
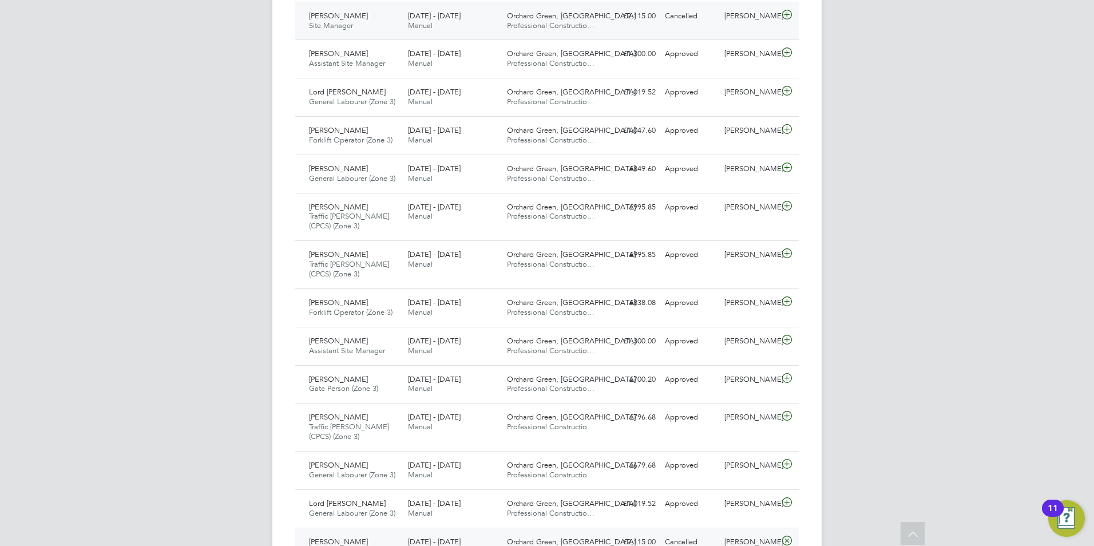
click at [406, 22] on div "1 - 7 Sep 2025 Manual" at bounding box center [452, 21] width 99 height 29
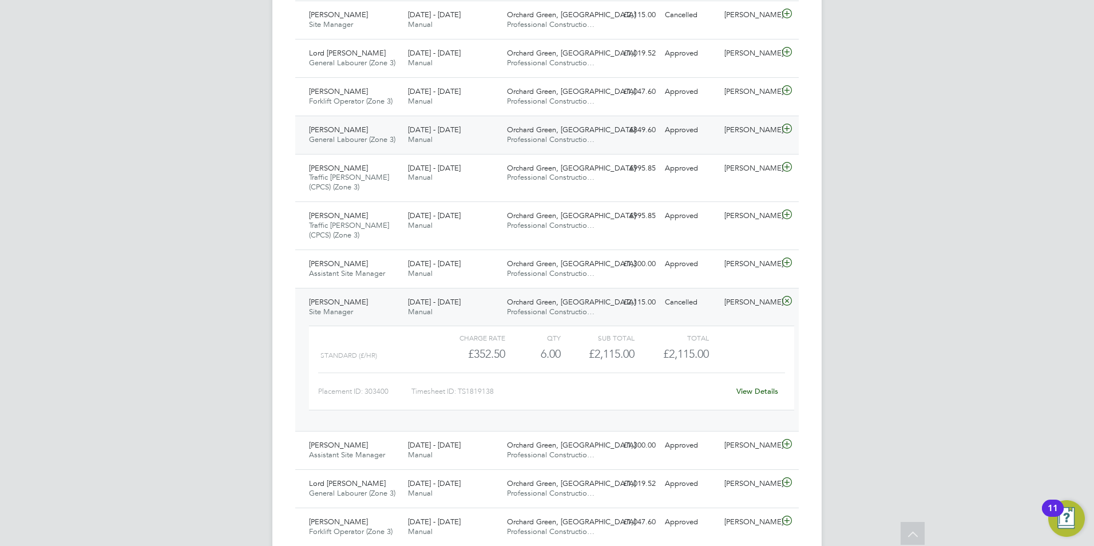
scroll to position [572, 0]
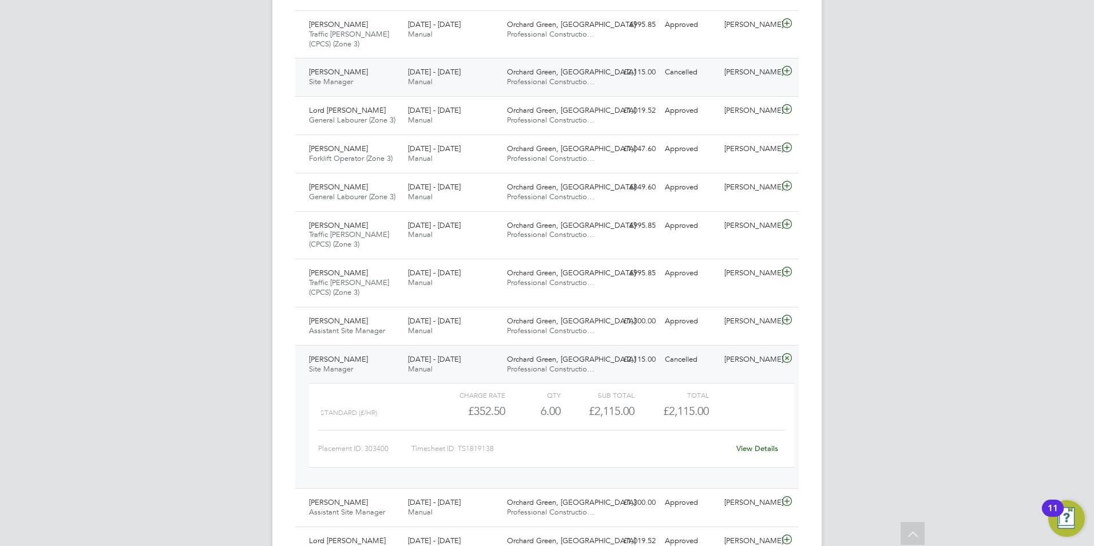
click at [323, 88] on div "Sam Drew Site Manager 8 - 14 Sep 2025" at bounding box center [353, 77] width 99 height 29
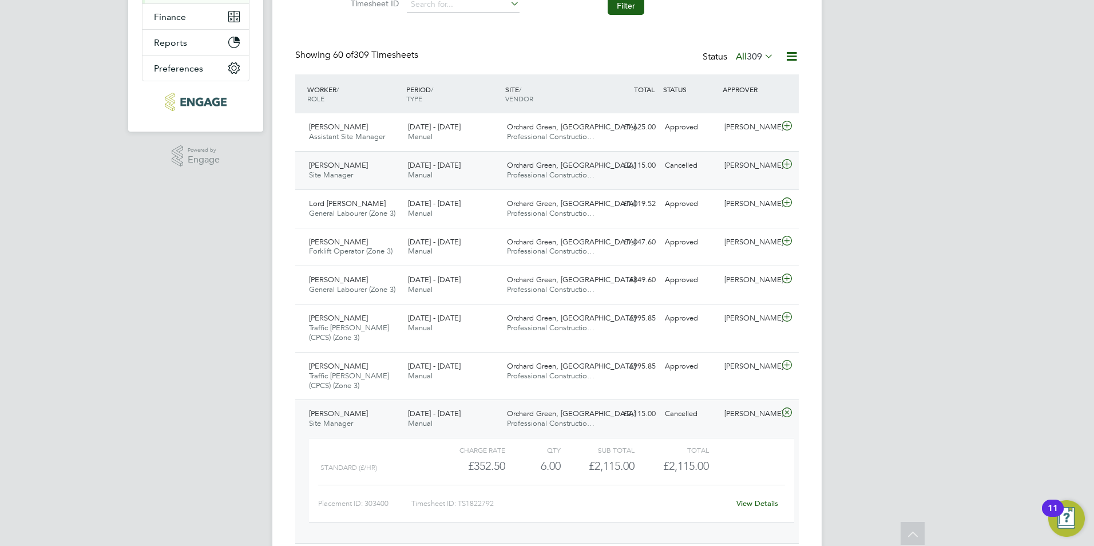
scroll to position [228, 0]
click at [397, 175] on div "Sam Drew Site Manager 15 - 21 Sep 2025" at bounding box center [353, 172] width 99 height 29
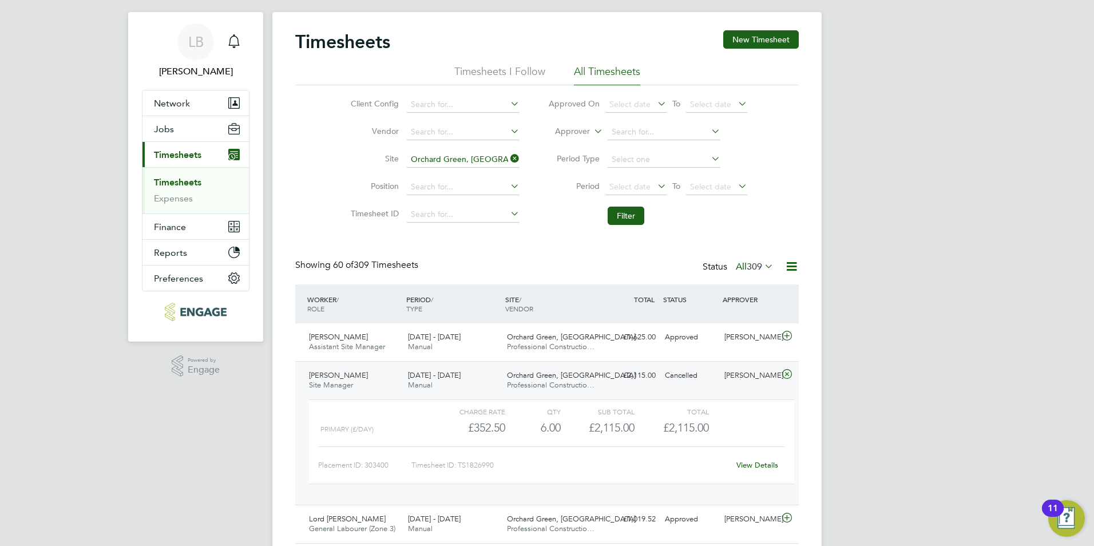
scroll to position [0, 0]
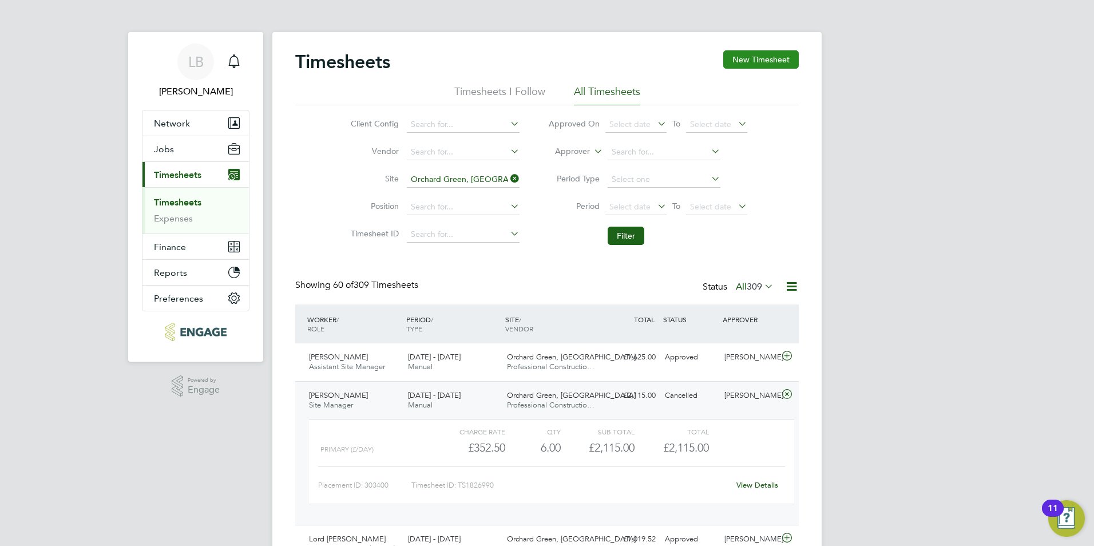
click at [759, 68] on button "New Timesheet" at bounding box center [761, 59] width 76 height 18
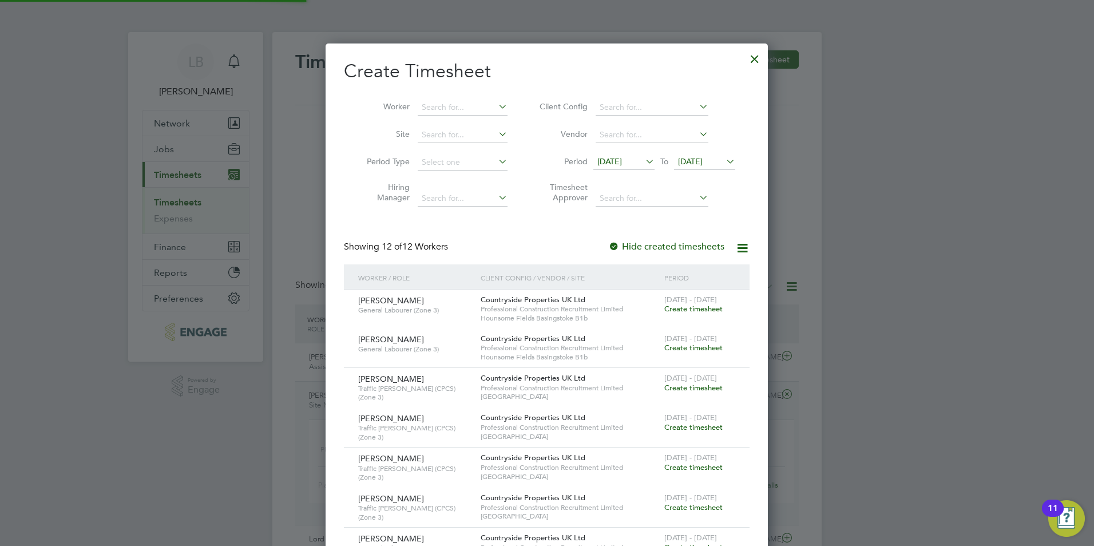
scroll to position [1094, 443]
drag, startPoint x: 608, startPoint y: 154, endPoint x: 605, endPoint y: 165, distance: 10.7
click at [607, 155] on span "09 Sep 2025" at bounding box center [623, 161] width 61 height 15
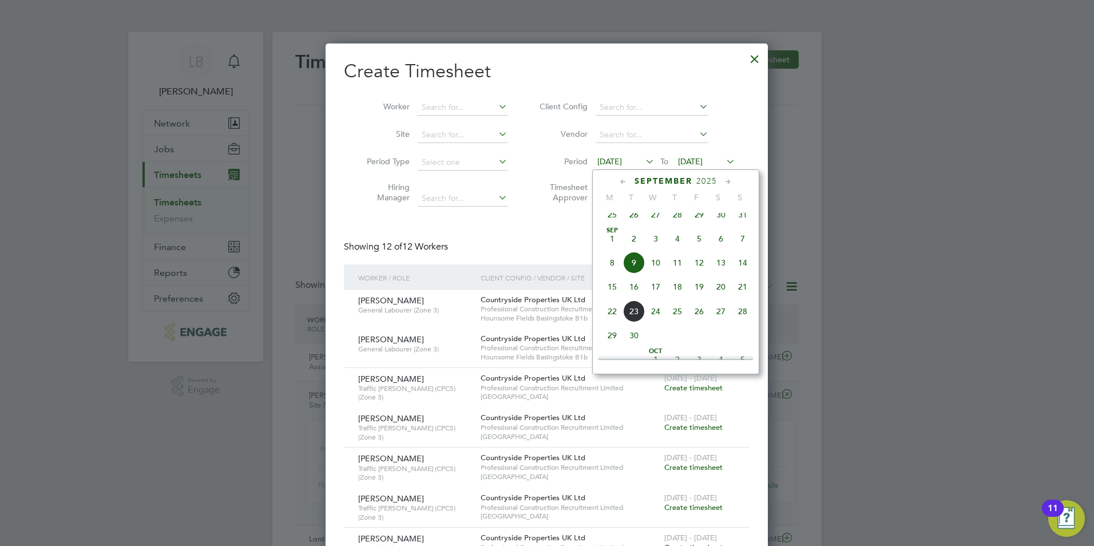
click at [623, 182] on icon at bounding box center [623, 182] width 11 height 13
click at [745, 223] on span "3" at bounding box center [743, 218] width 22 height 22
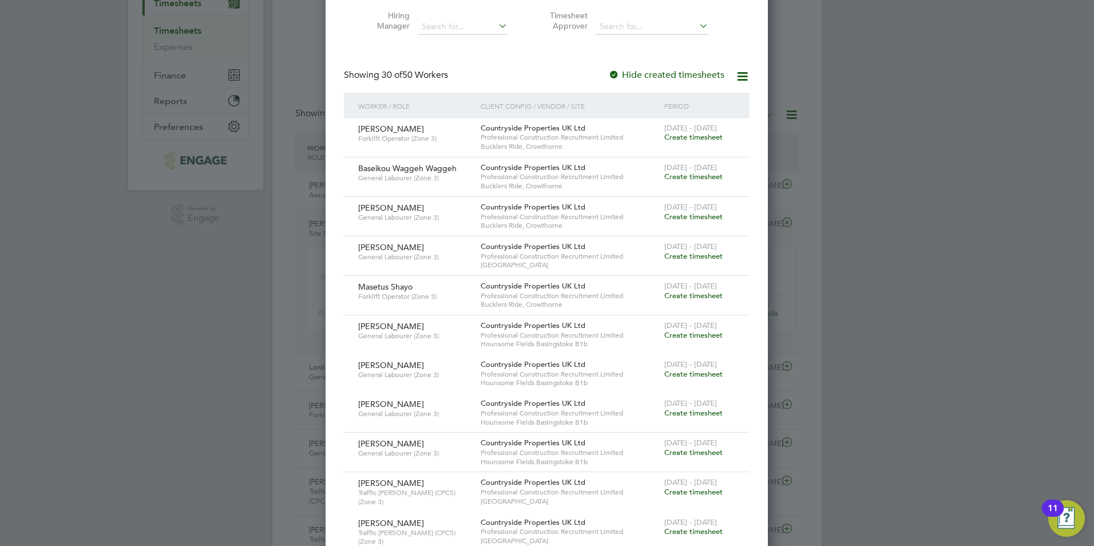
scroll to position [0, 0]
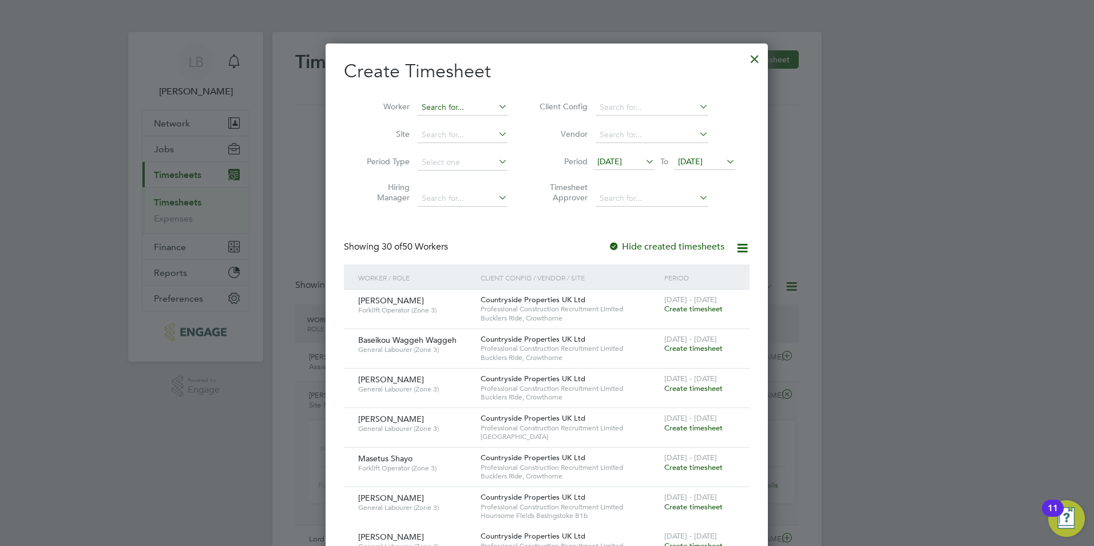
click at [469, 111] on input at bounding box center [463, 108] width 90 height 16
click at [451, 195] on li "Sam Drew" at bounding box center [487, 199] width 141 height 15
type input "[PERSON_NAME]"
click at [695, 310] on span "Create timesheet" at bounding box center [693, 309] width 58 height 10
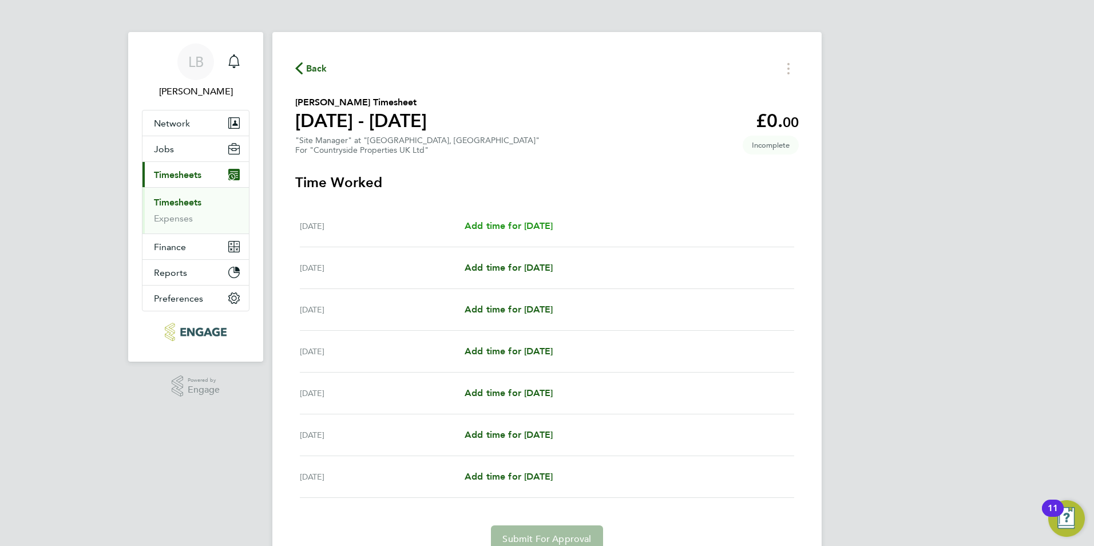
click at [540, 230] on span "Add time for Mon 28 Jul" at bounding box center [509, 225] width 88 height 11
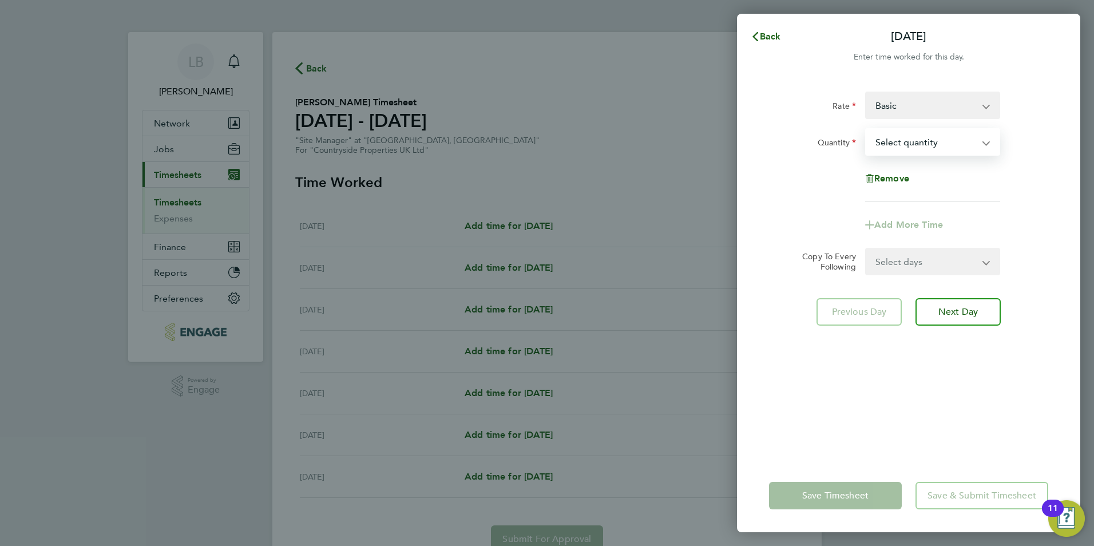
click at [903, 142] on select "Select quantity 0.5 1" at bounding box center [925, 141] width 119 height 25
select select "1"
click at [866, 129] on select "Select quantity 0.5 1" at bounding box center [925, 141] width 119 height 25
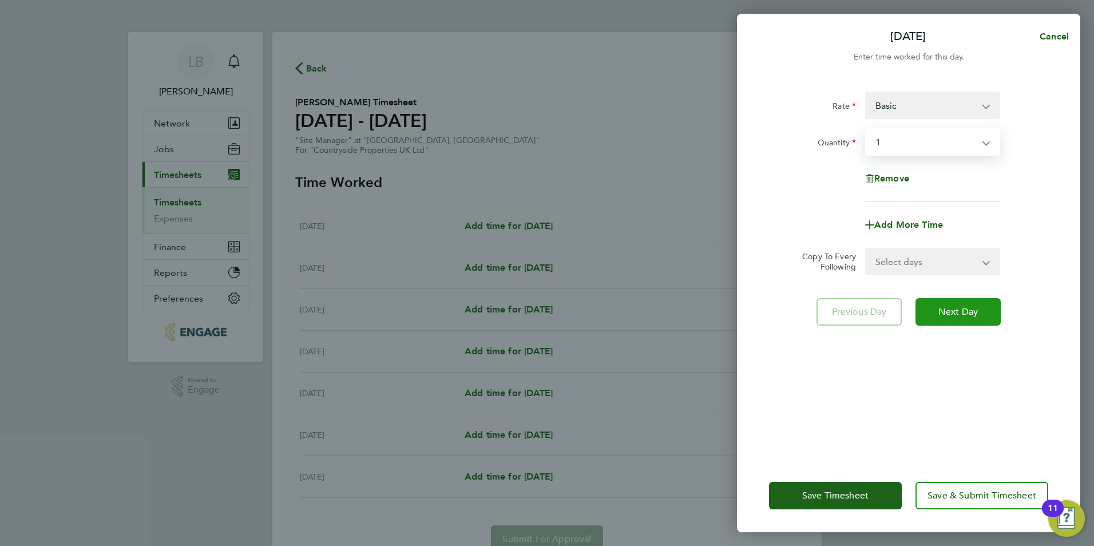
click at [940, 300] on button "Next Day" at bounding box center [958, 311] width 85 height 27
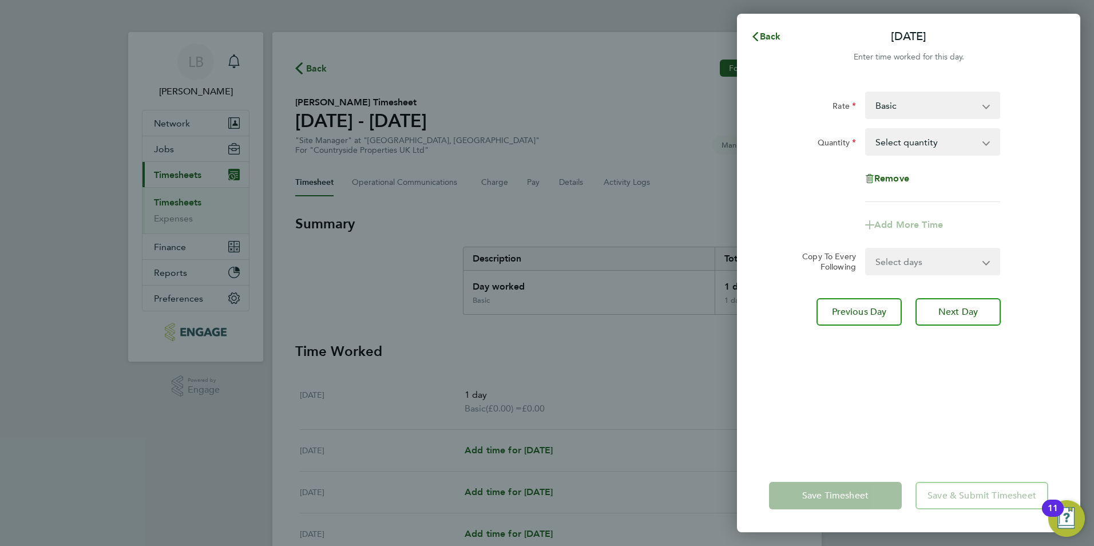
click at [926, 149] on select "Select quantity 0.5 1" at bounding box center [925, 141] width 119 height 25
select select "1"
click at [866, 129] on select "Select quantity 0.5 1" at bounding box center [925, 141] width 119 height 25
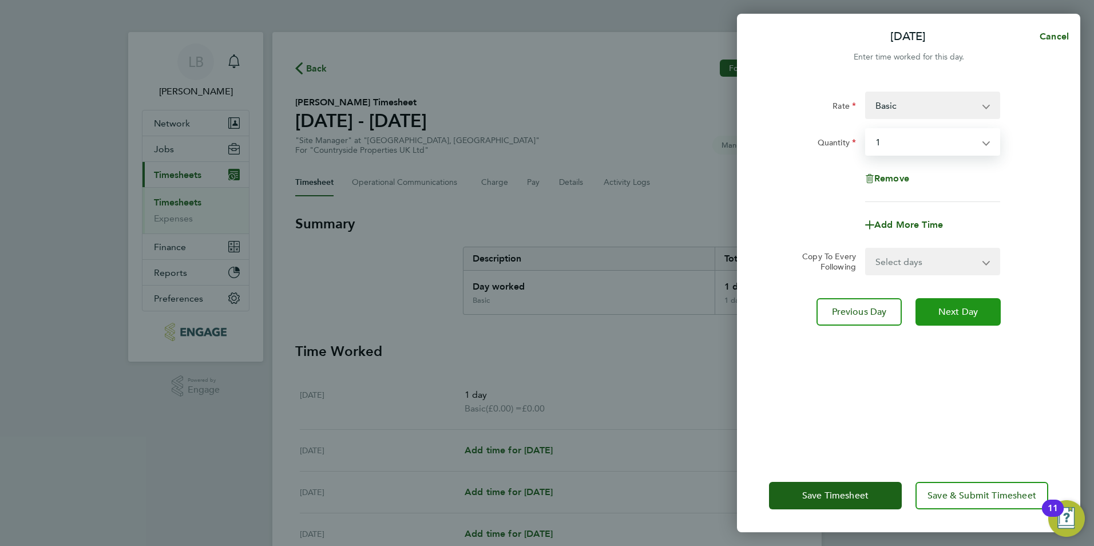
click at [950, 307] on span "Next Day" at bounding box center [957, 311] width 39 height 11
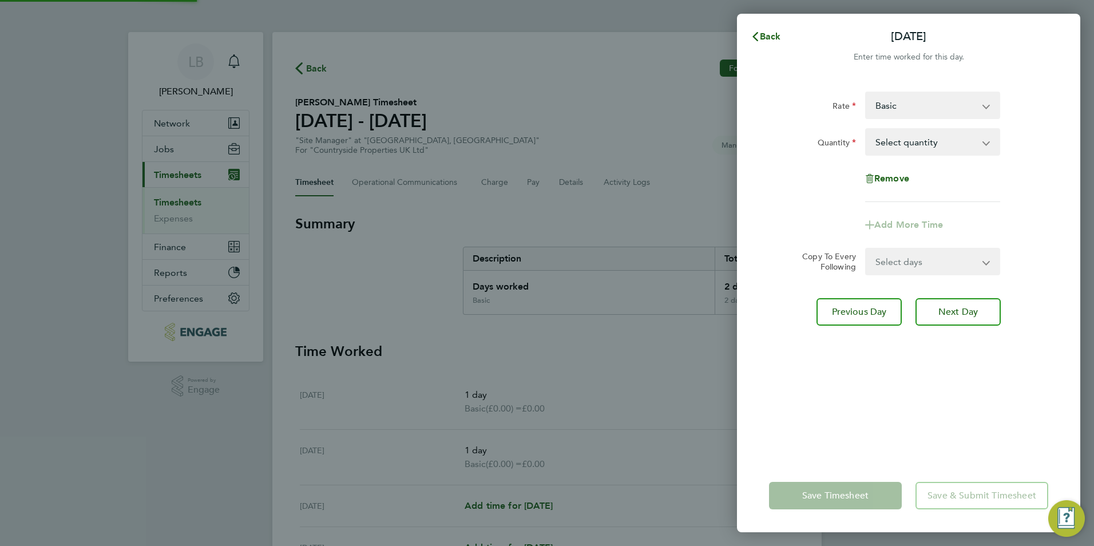
drag, startPoint x: 926, startPoint y: 165, endPoint x: 918, endPoint y: 144, distance: 23.2
click at [918, 144] on select "Select quantity 0.5 1" at bounding box center [925, 141] width 119 height 25
select select "1"
click at [866, 129] on select "Select quantity 0.5 1" at bounding box center [925, 141] width 119 height 25
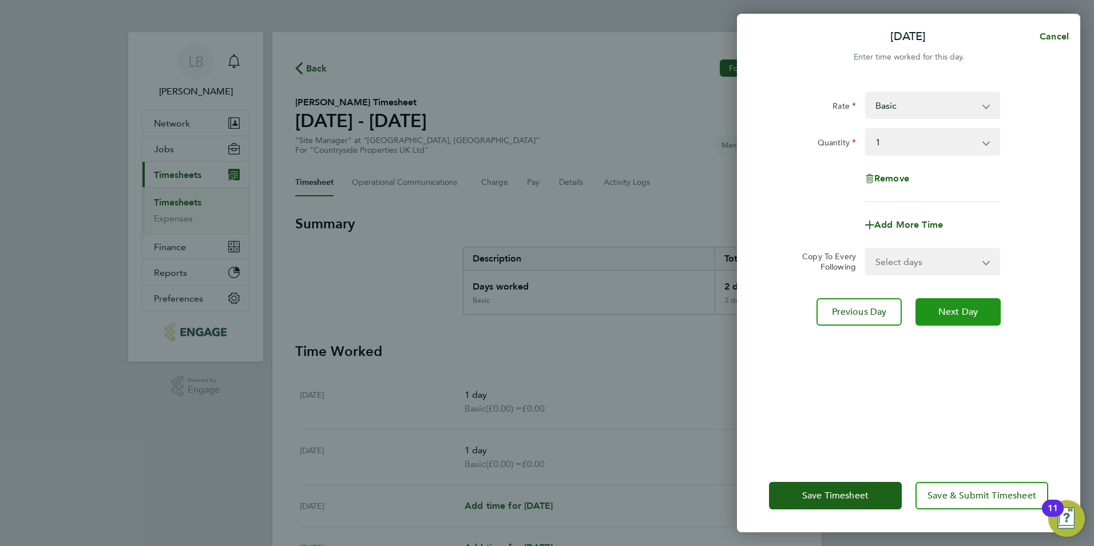
click at [938, 313] on span "Next Day" at bounding box center [957, 311] width 39 height 11
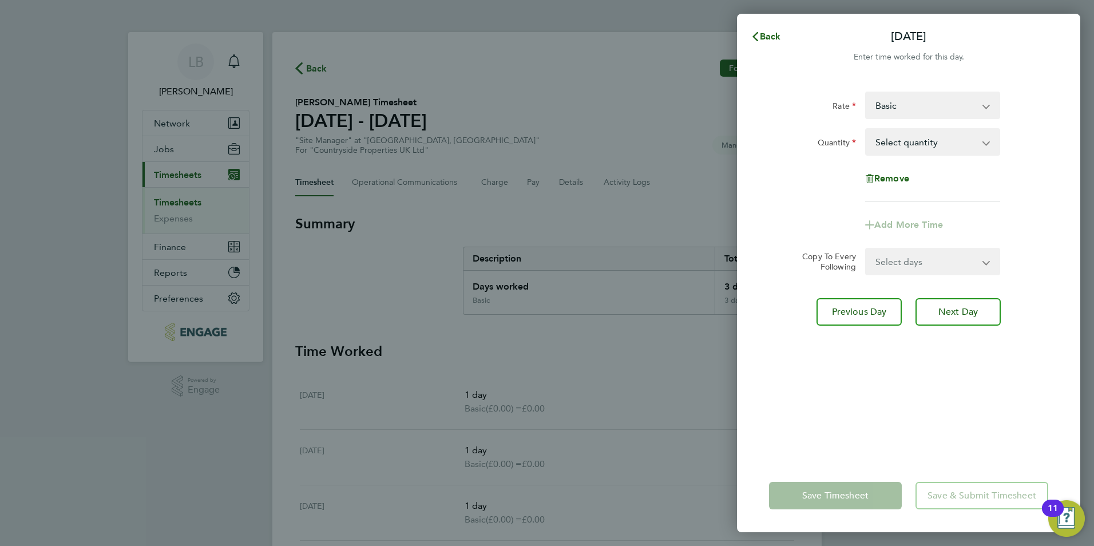
click at [902, 148] on select "Select quantity 0.5 1" at bounding box center [925, 141] width 119 height 25
select select "1"
click at [866, 129] on select "Select quantity 0.5 1" at bounding box center [925, 141] width 119 height 25
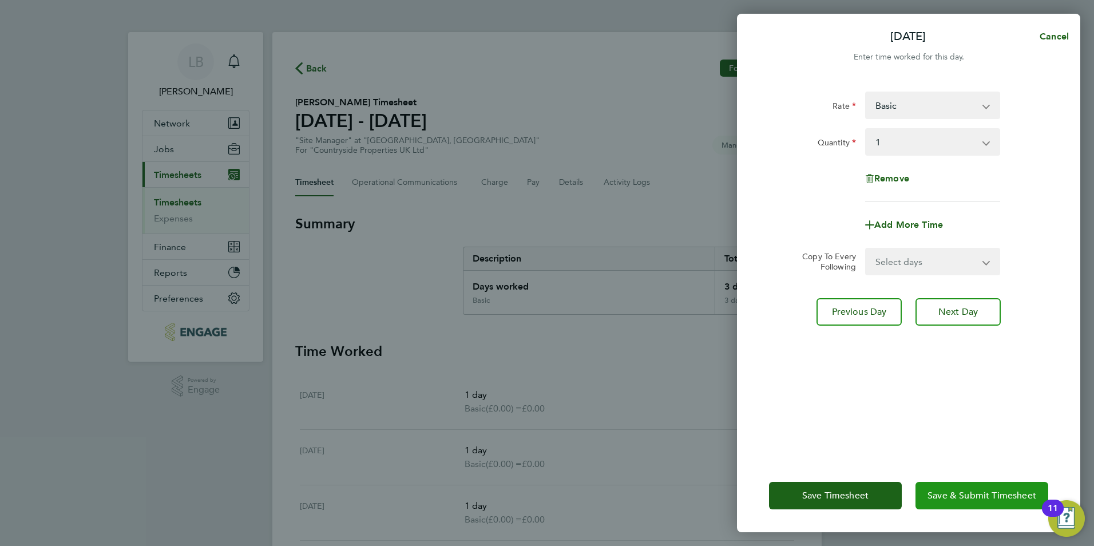
click at [926, 489] on button "Save & Submit Timesheet" at bounding box center [982, 495] width 133 height 27
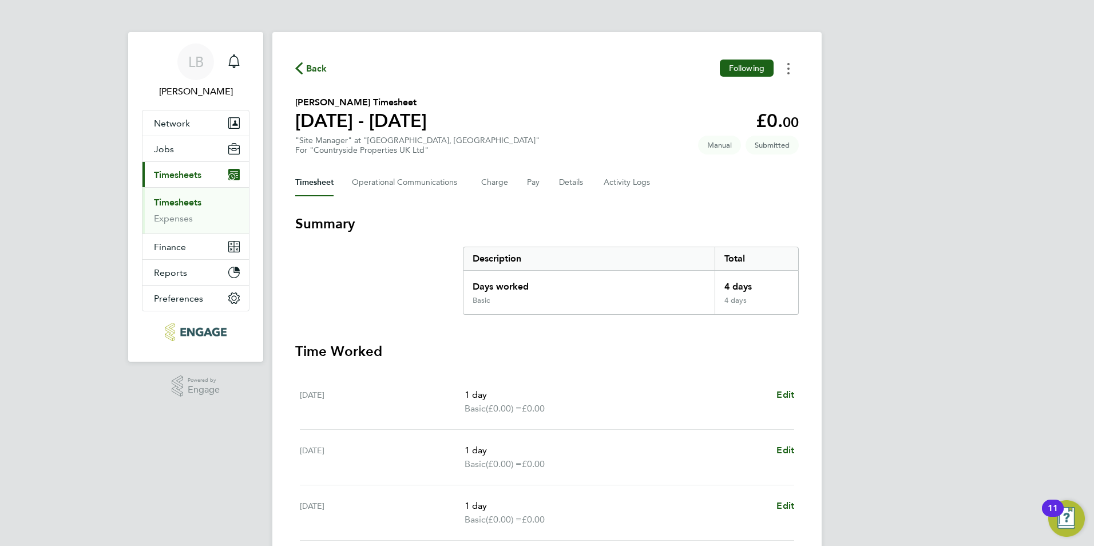
click at [784, 65] on button "Timesheets Menu" at bounding box center [788, 69] width 21 height 18
drag, startPoint x: 758, startPoint y: 183, endPoint x: 767, endPoint y: 168, distance: 17.2
click at [758, 183] on div "Timesheet Operational Communications Charge Pay Details Activity Logs" at bounding box center [547, 182] width 504 height 27
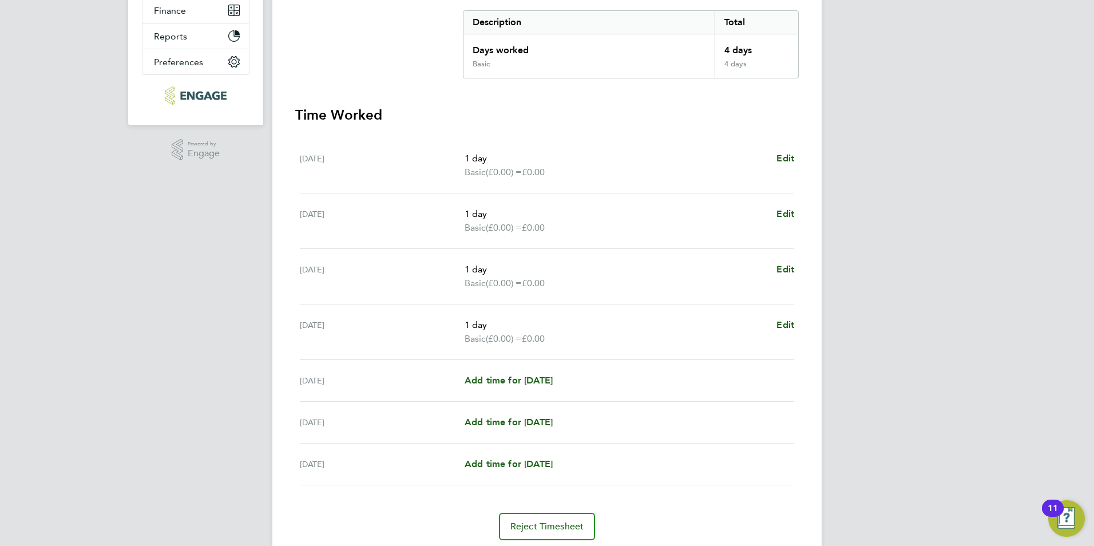
scroll to position [276, 0]
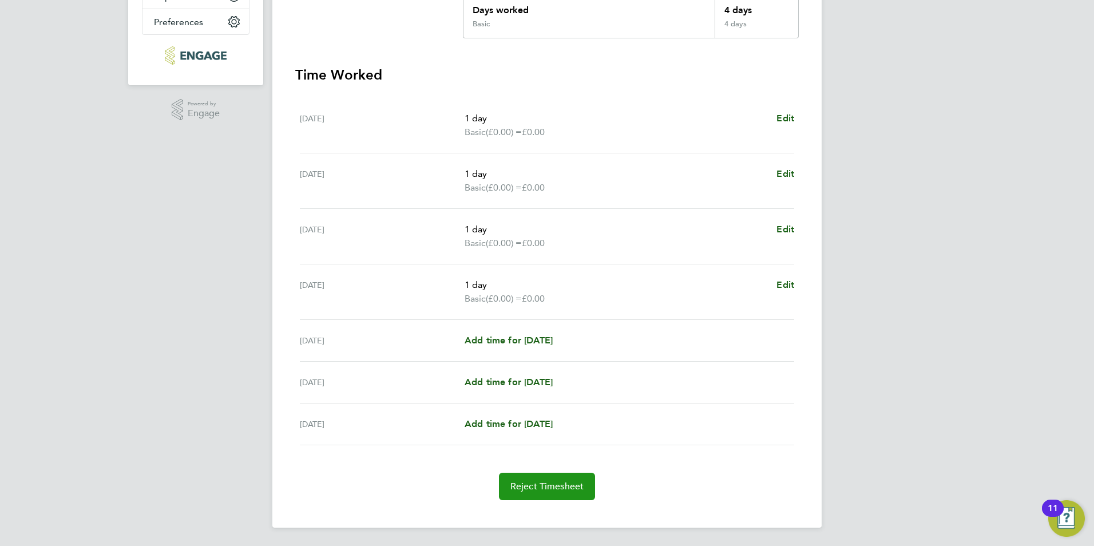
click at [524, 494] on button "Reject Timesheet" at bounding box center [547, 486] width 97 height 27
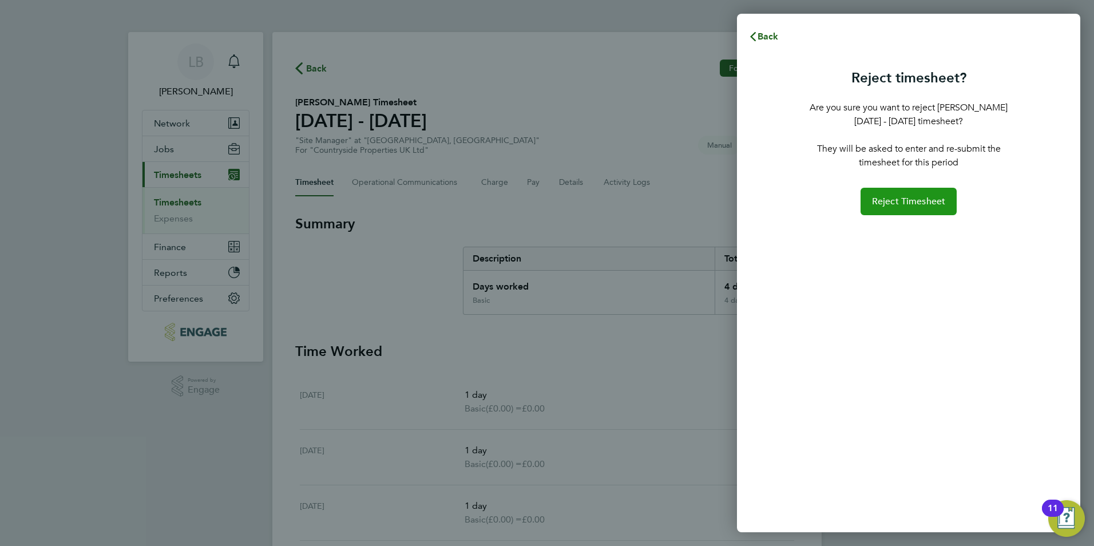
click at [908, 208] on button "Reject Timesheet" at bounding box center [909, 201] width 97 height 27
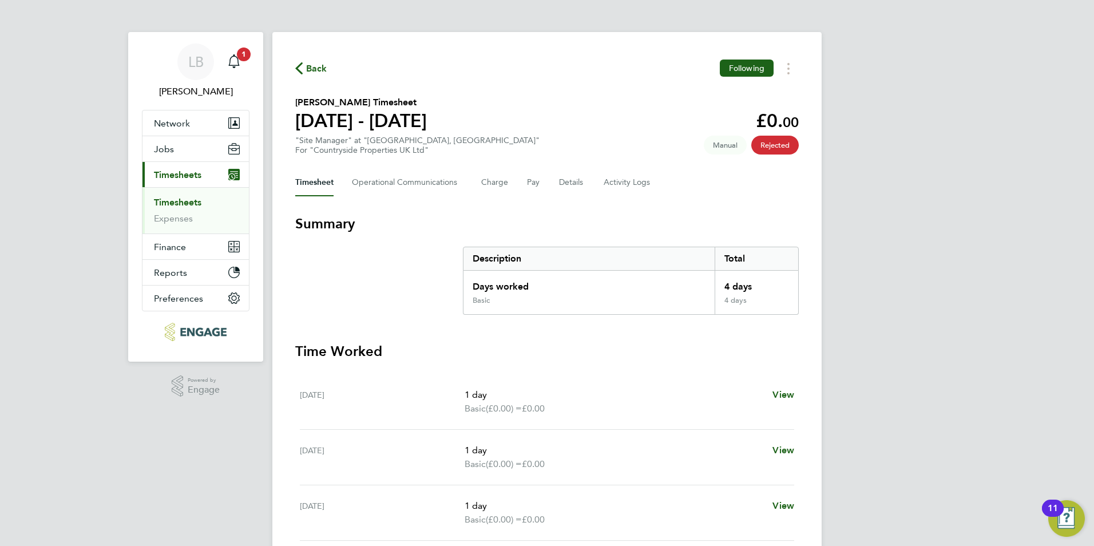
click at [318, 64] on span "Back" at bounding box center [316, 69] width 21 height 14
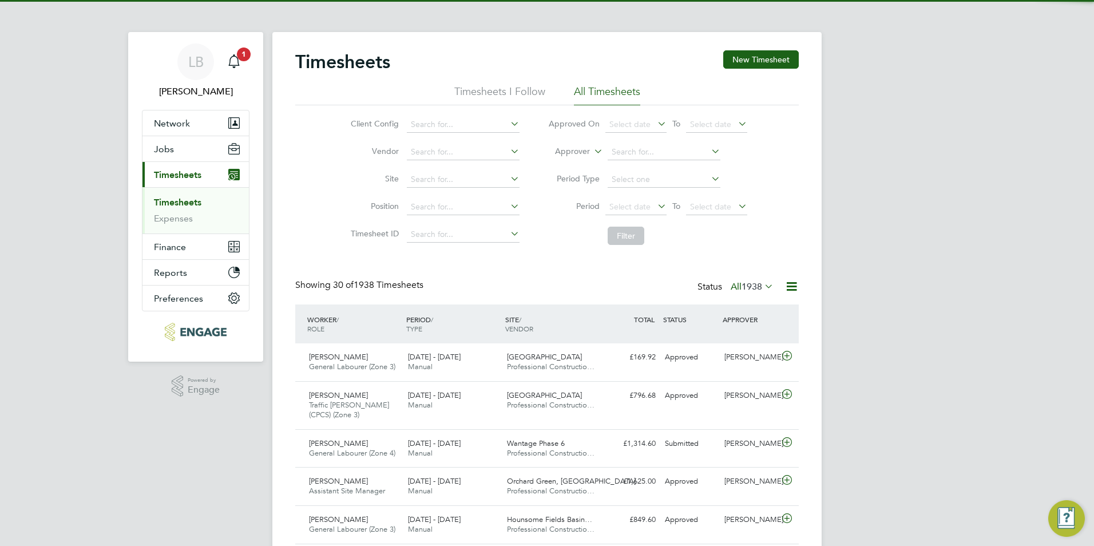
scroll to position [29, 100]
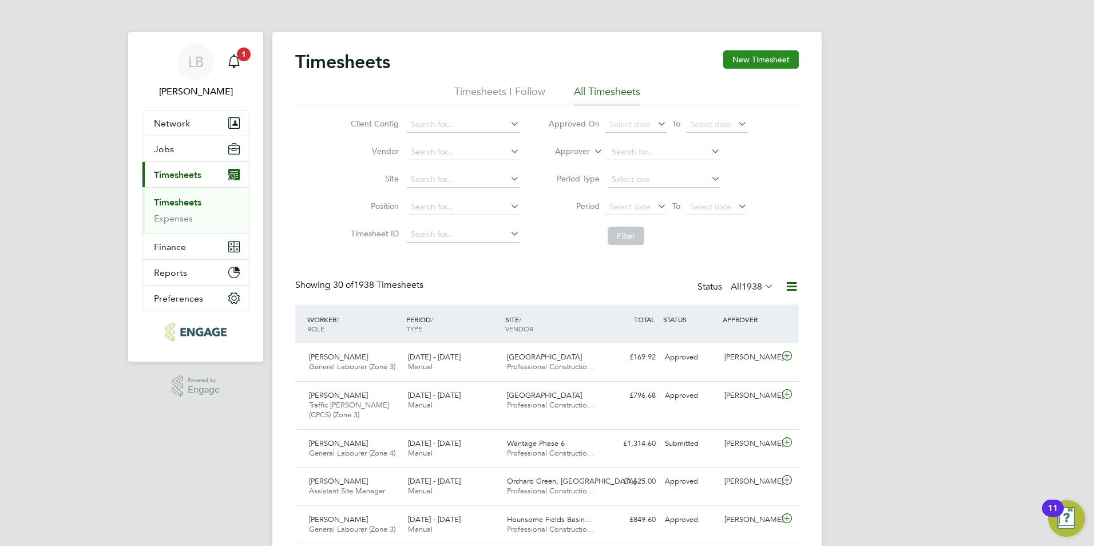
click at [738, 57] on button "New Timesheet" at bounding box center [761, 59] width 76 height 18
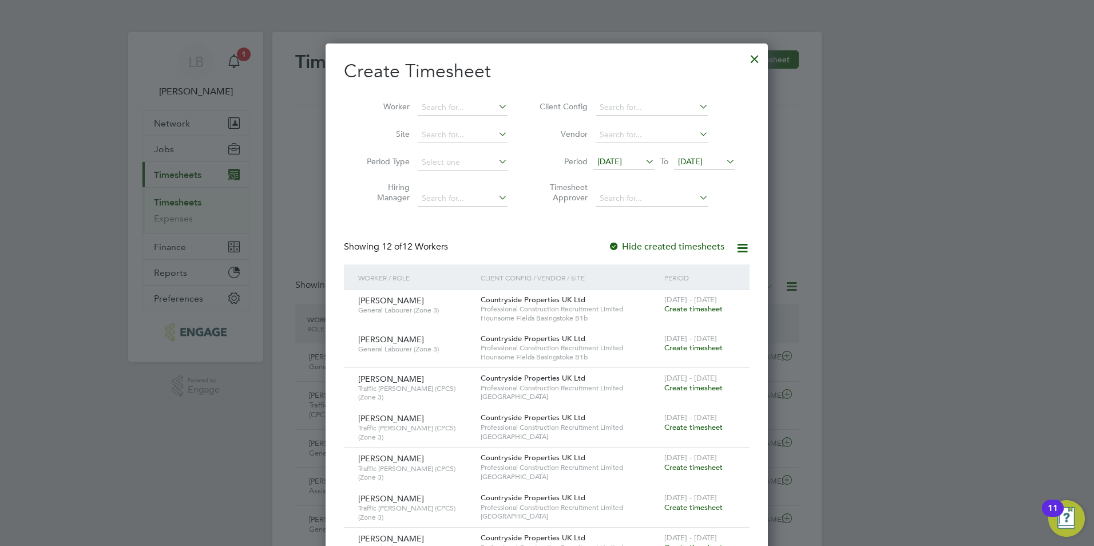
click at [752, 58] on div at bounding box center [754, 56] width 21 height 21
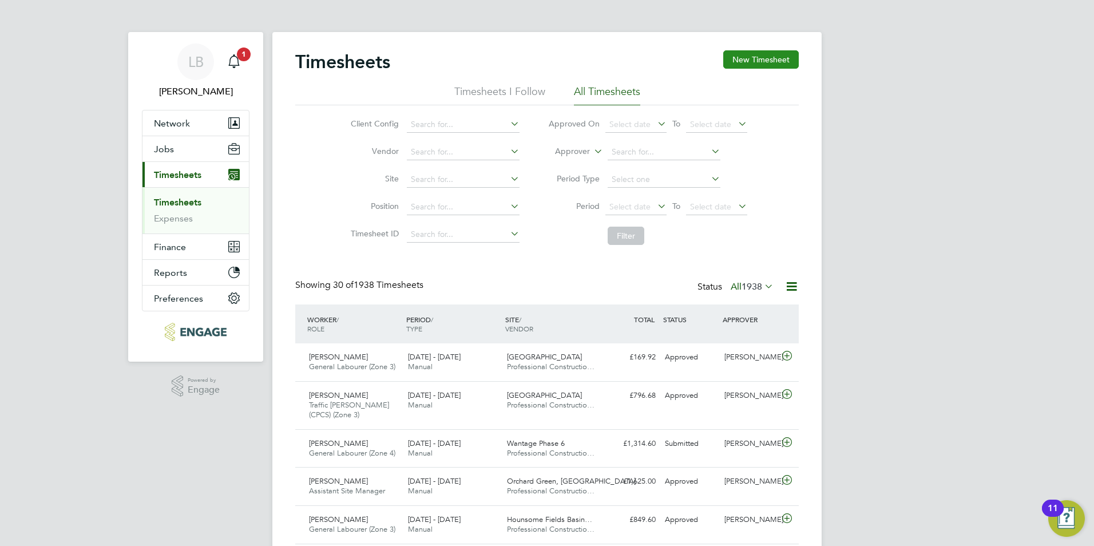
click at [758, 58] on button "New Timesheet" at bounding box center [761, 59] width 76 height 18
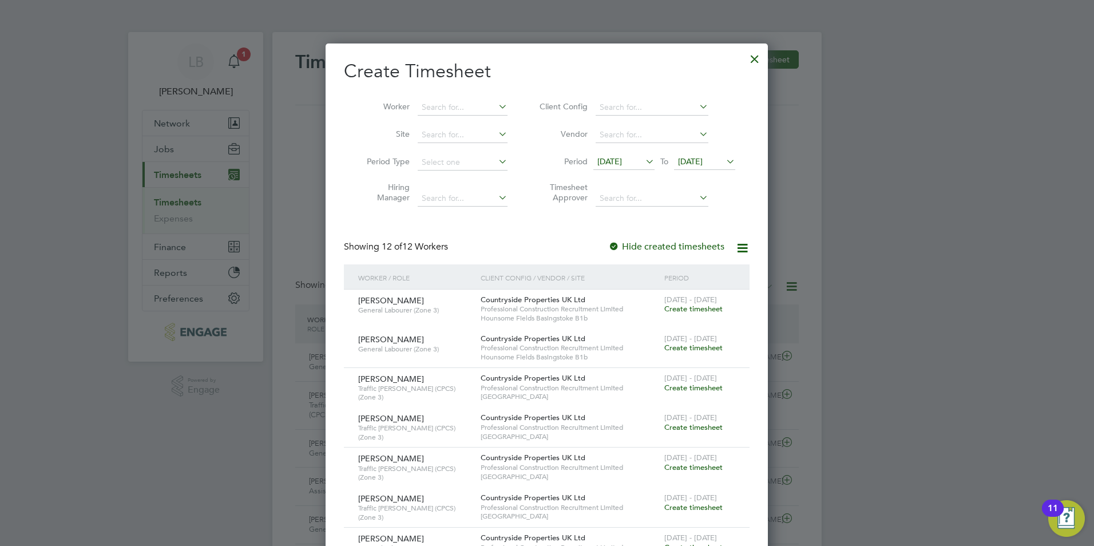
click at [643, 163] on icon at bounding box center [643, 161] width 0 height 16
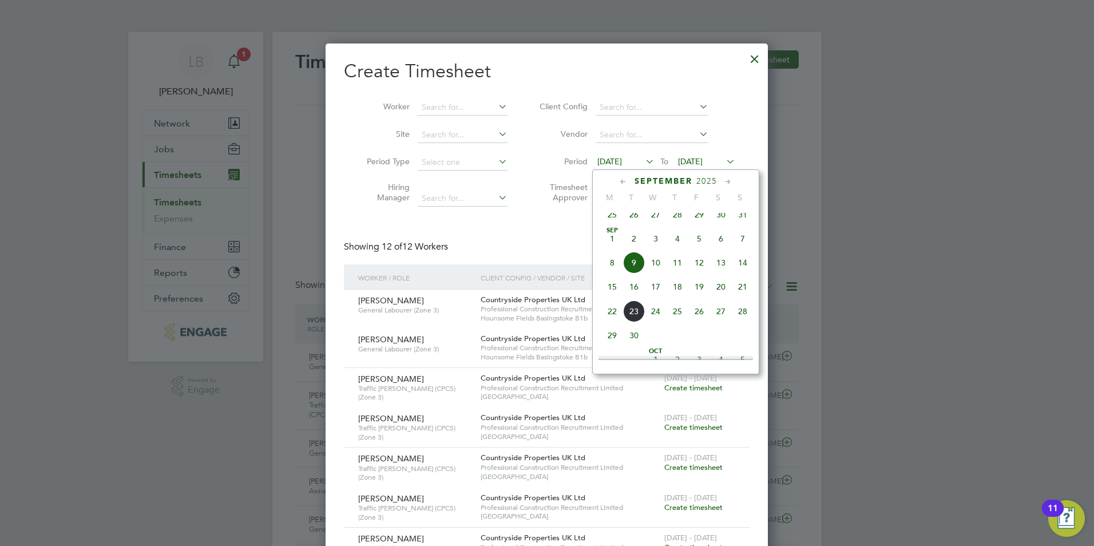
click at [627, 179] on icon at bounding box center [623, 182] width 11 height 13
click at [732, 183] on icon at bounding box center [728, 182] width 11 height 13
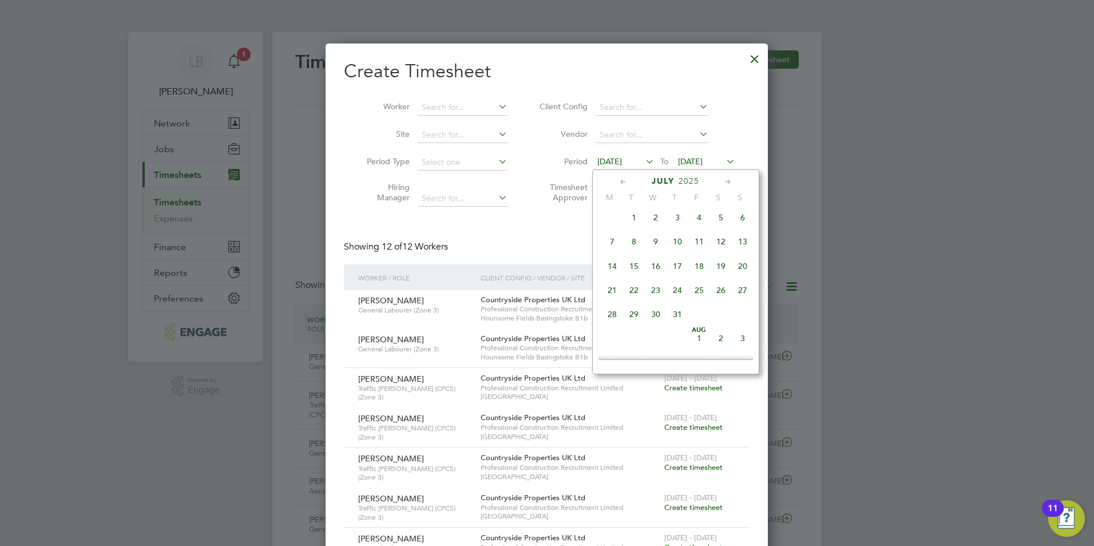
click at [732, 183] on icon at bounding box center [728, 182] width 11 height 13
click at [746, 223] on span "3" at bounding box center [743, 215] width 22 height 22
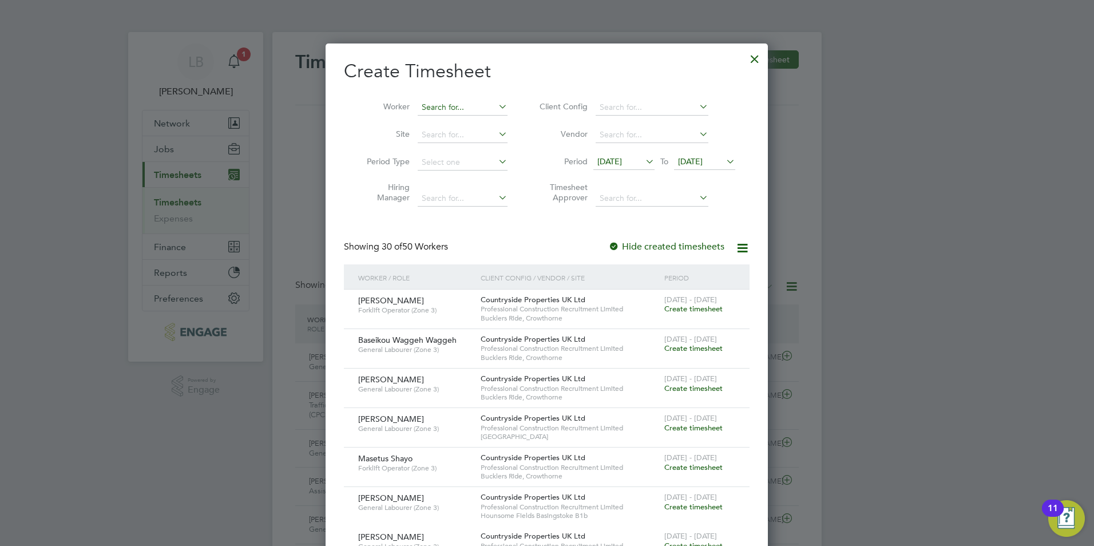
click at [439, 107] on input at bounding box center [463, 108] width 90 height 16
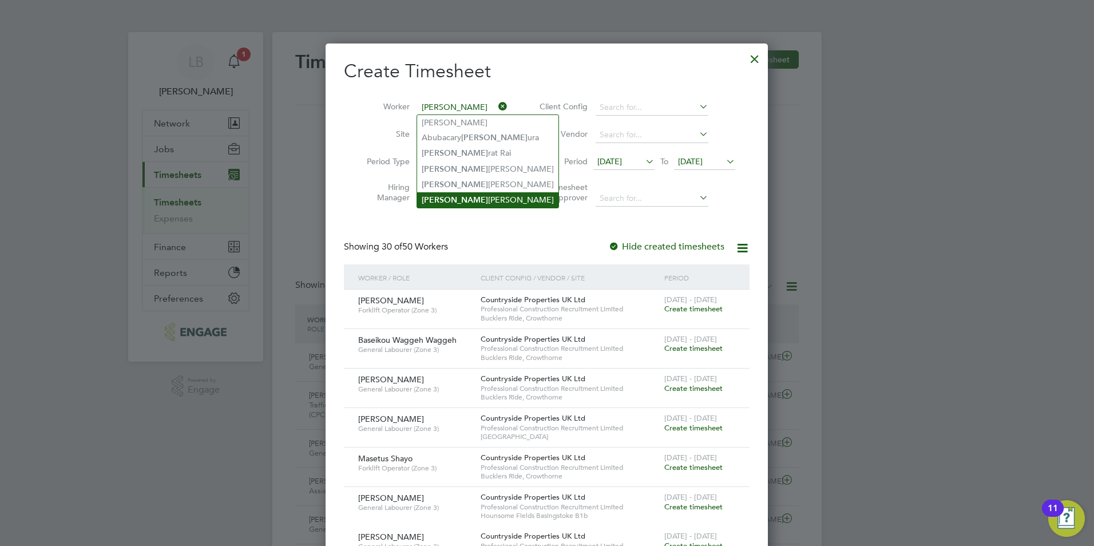
click at [441, 200] on li "Sam Drew" at bounding box center [487, 199] width 141 height 15
type input "[PERSON_NAME]"
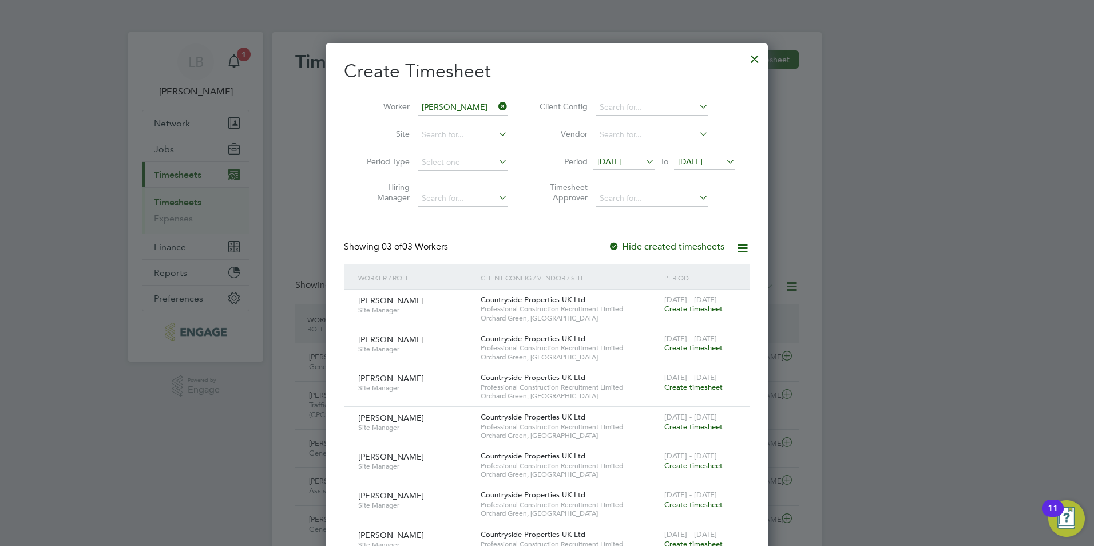
click at [688, 305] on span "Create timesheet" at bounding box center [693, 309] width 58 height 10
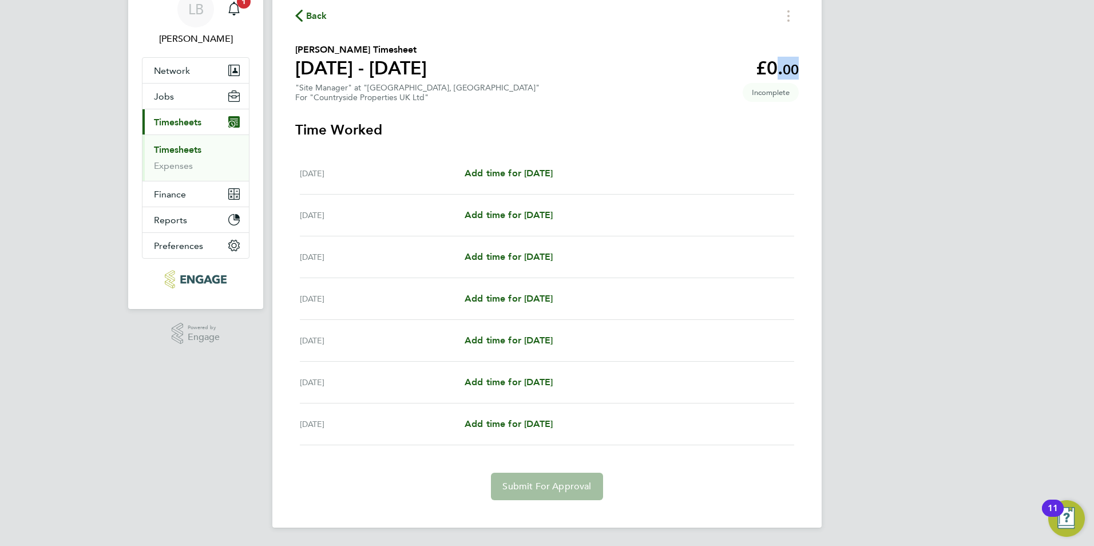
drag, startPoint x: 761, startPoint y: 66, endPoint x: 818, endPoint y: 68, distance: 57.2
click at [818, 68] on div "Back Sam Drew's Timesheet 28 Jul - 03 Aug 2025 £0. 00 "Site Manager" at "Orchar…" at bounding box center [546, 253] width 549 height 548
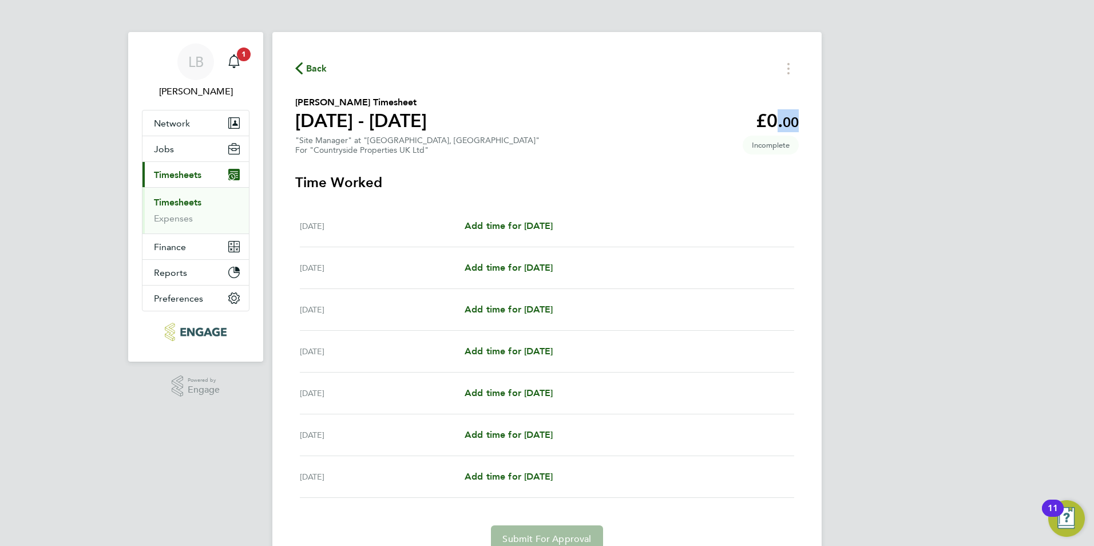
click at [302, 64] on icon "button" at bounding box center [298, 68] width 7 height 12
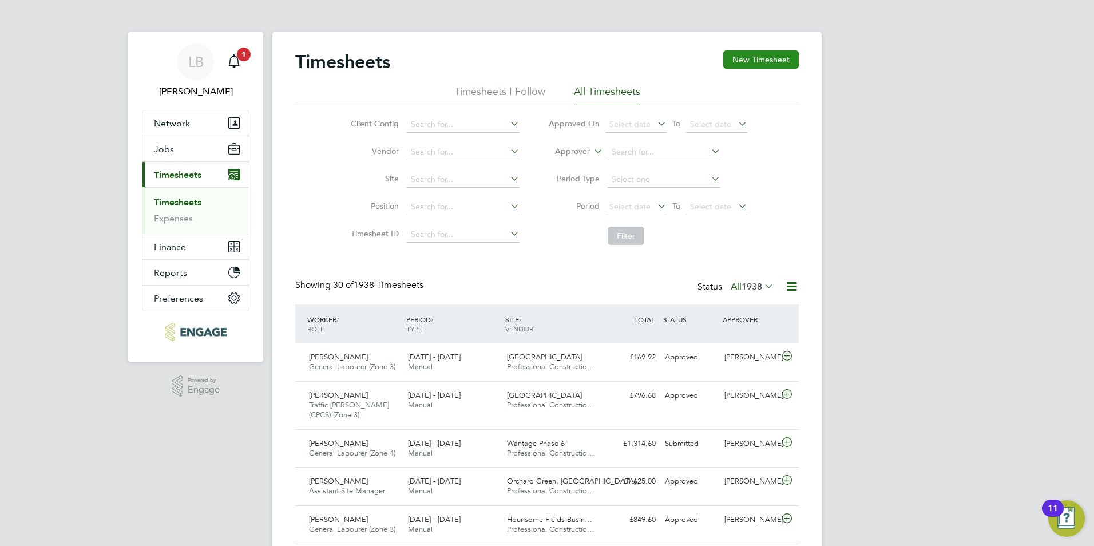
click at [743, 58] on button "New Timesheet" at bounding box center [761, 59] width 76 height 18
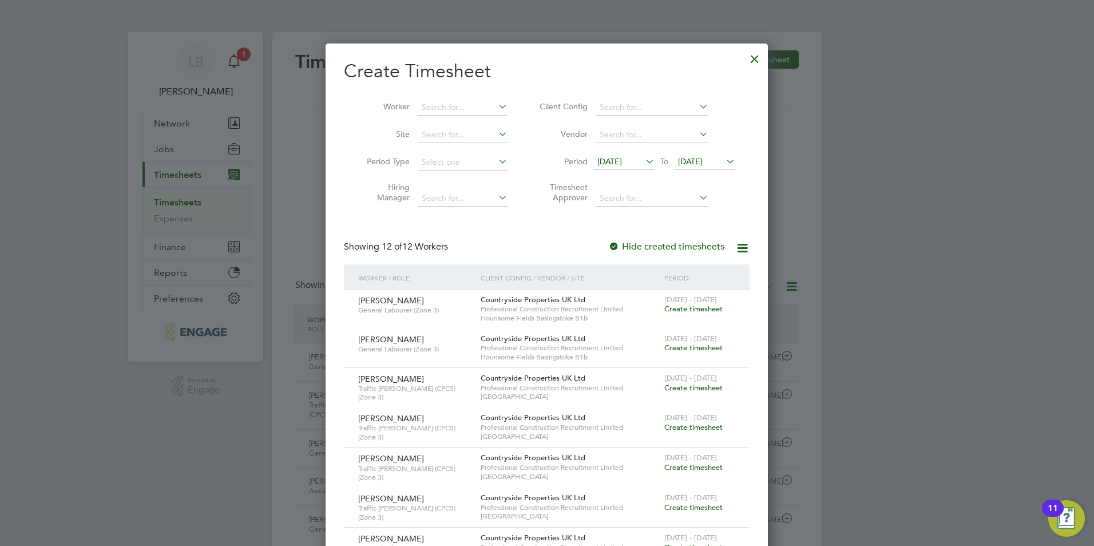
click at [622, 164] on span "09 Sep 2025" at bounding box center [609, 161] width 25 height 10
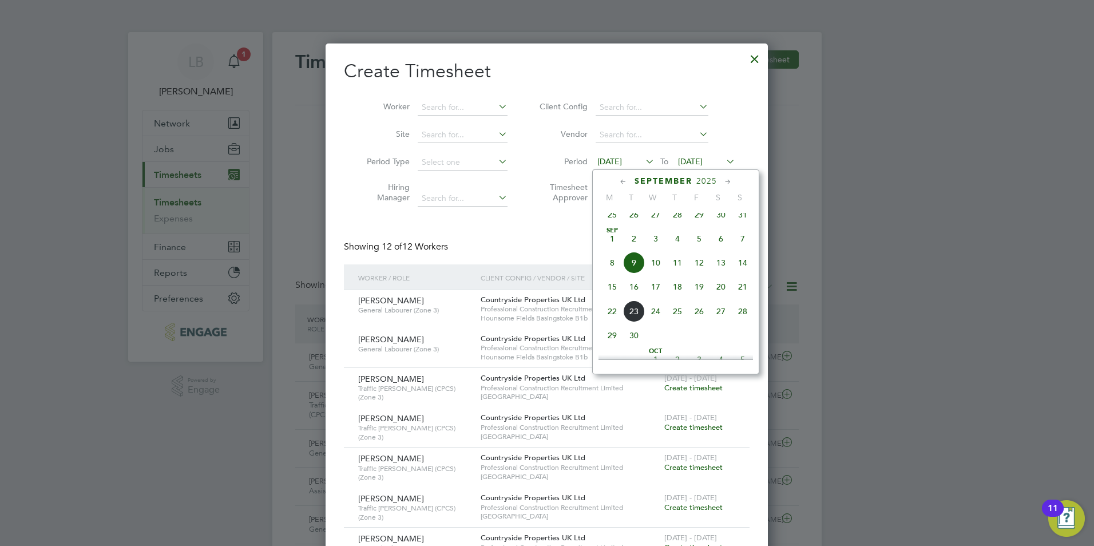
click at [620, 180] on icon at bounding box center [623, 182] width 11 height 13
click at [742, 346] on span "3" at bounding box center [743, 341] width 22 height 22
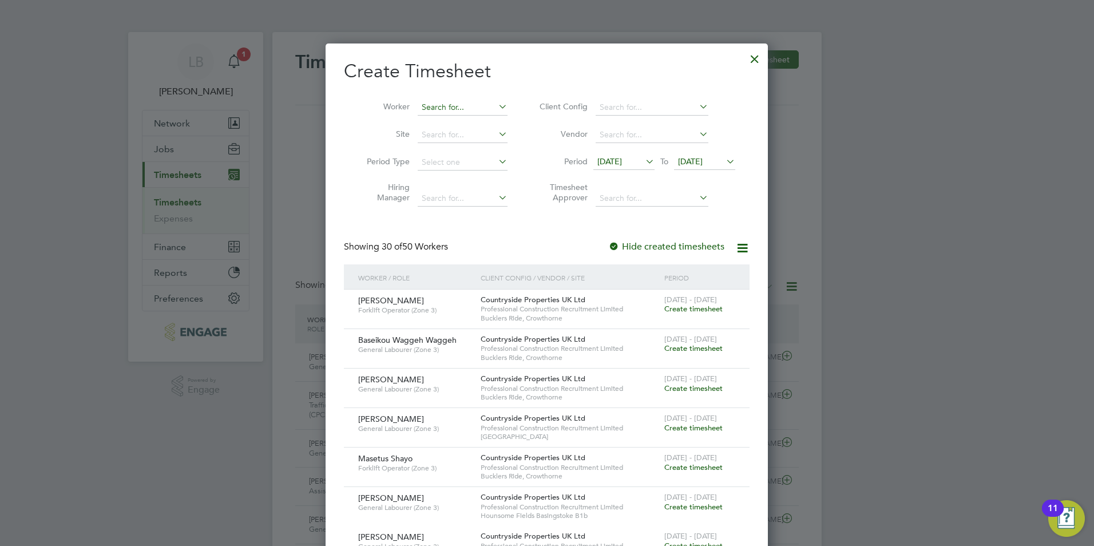
click at [453, 108] on input at bounding box center [463, 108] width 90 height 16
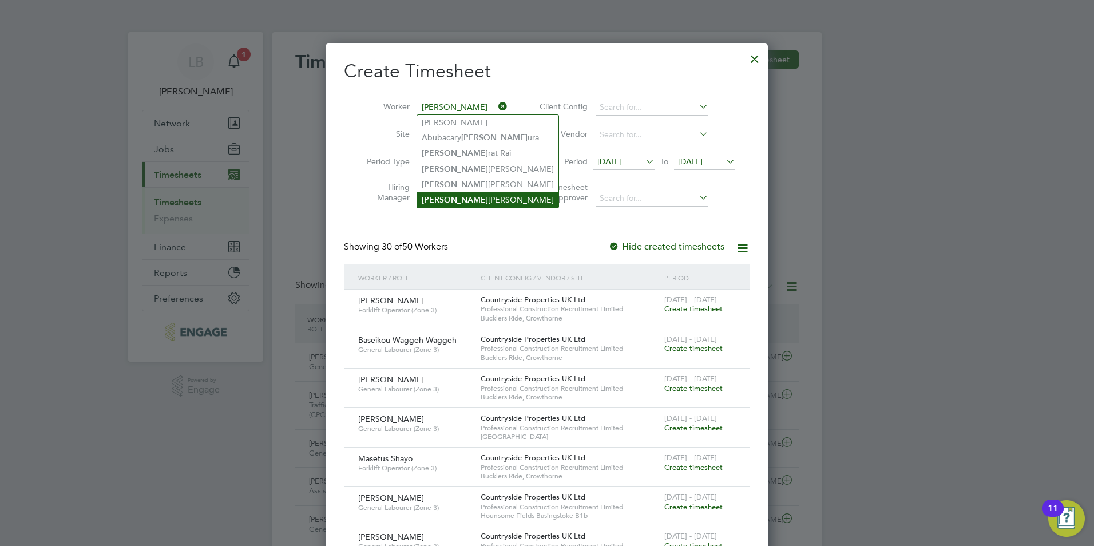
click at [430, 200] on b "Sam" at bounding box center [455, 200] width 66 height 10
type input "[PERSON_NAME]"
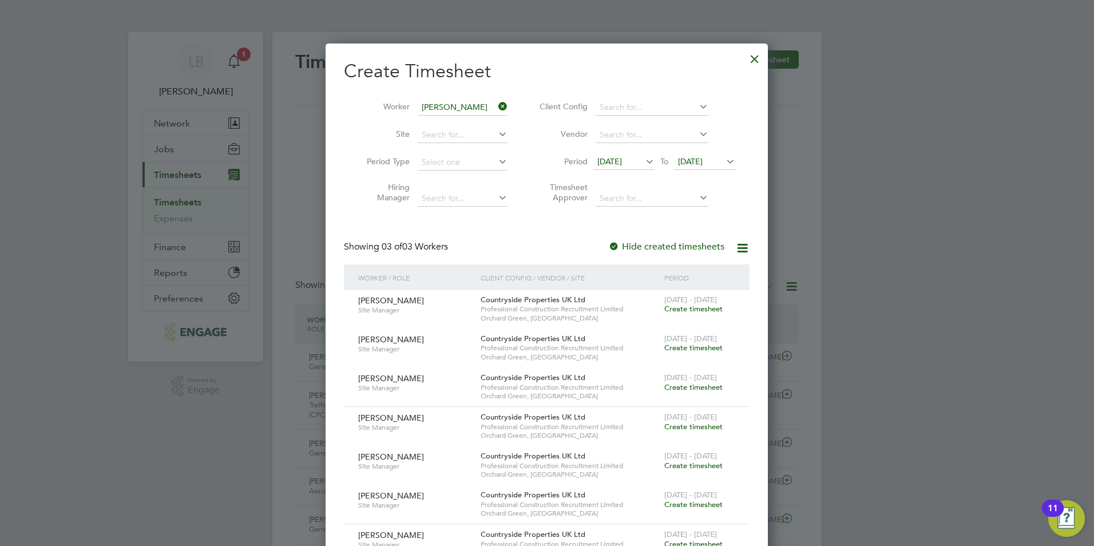
click at [694, 308] on span "Create timesheet" at bounding box center [693, 309] width 58 height 10
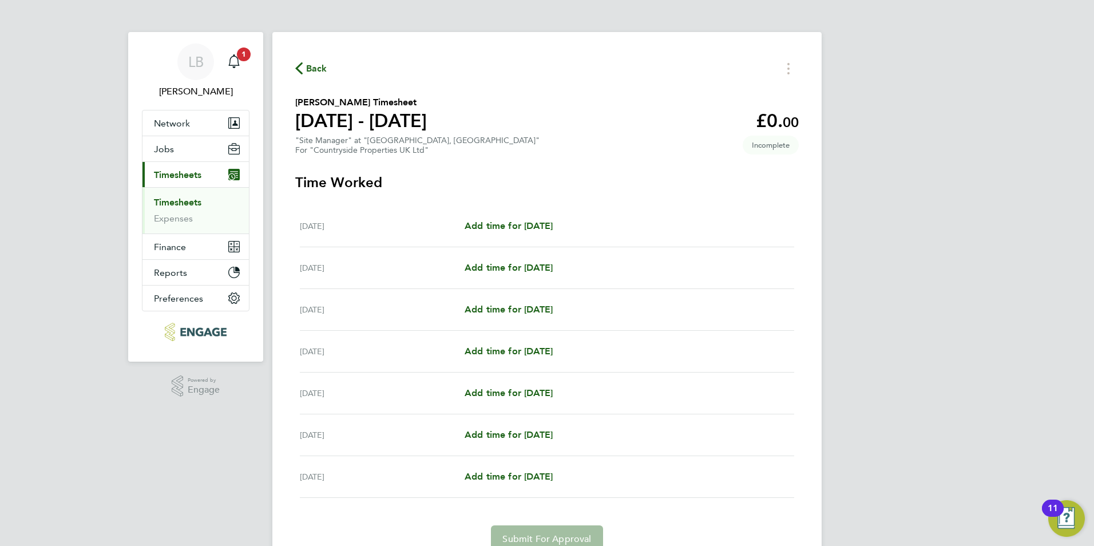
click at [522, 233] on div "Mon 28 Jul Add time for Mon 28 Jul Add time for Mon 28 Jul" at bounding box center [547, 226] width 494 height 42
click at [527, 222] on span "Add time for Mon 28 Jul" at bounding box center [509, 225] width 88 height 11
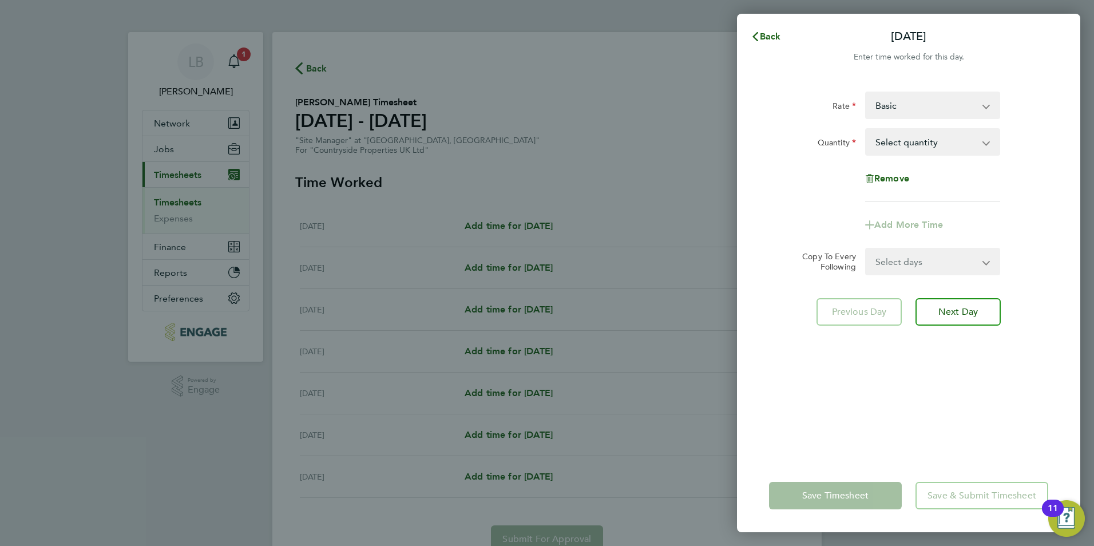
click at [920, 115] on select "Basic SM - 468.00" at bounding box center [925, 105] width 119 height 25
select select "30"
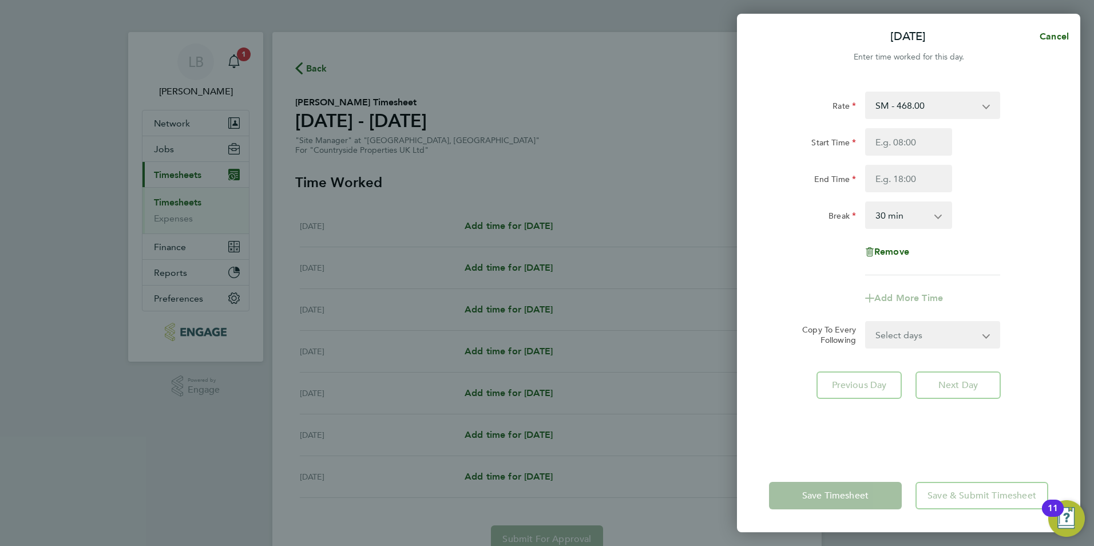
click at [900, 215] on select "0 min 15 min 30 min 45 min 60 min 75 min 90 min" at bounding box center [901, 215] width 71 height 25
click at [979, 246] on div "Remove" at bounding box center [908, 251] width 288 height 27
click at [893, 142] on input "Start Time" at bounding box center [908, 141] width 87 height 27
click at [882, 138] on input "&:30" at bounding box center [908, 141] width 87 height 27
type input "07:30"
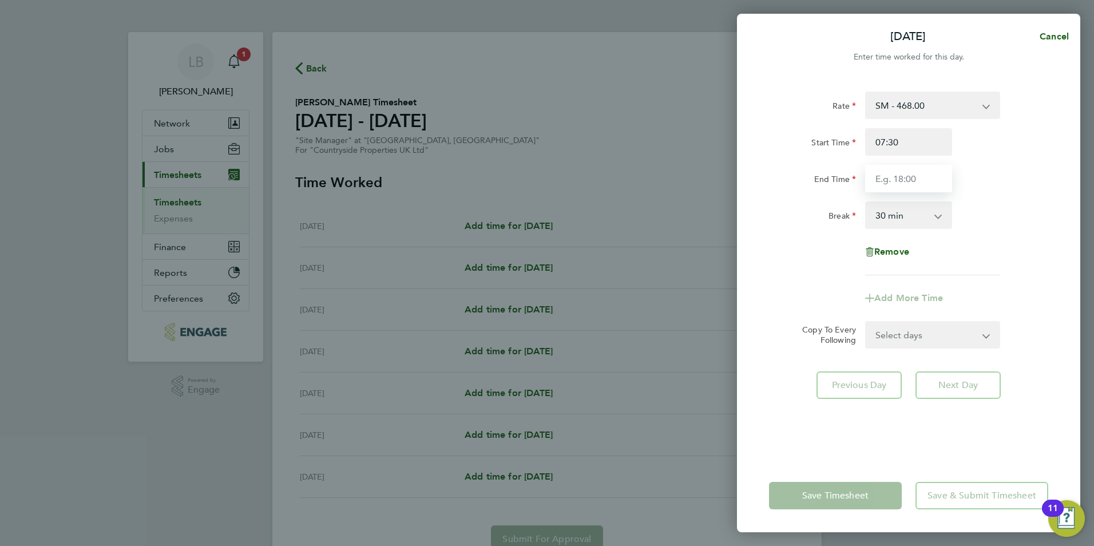
click at [882, 177] on input "End Time" at bounding box center [908, 178] width 87 height 27
type input "09:00"
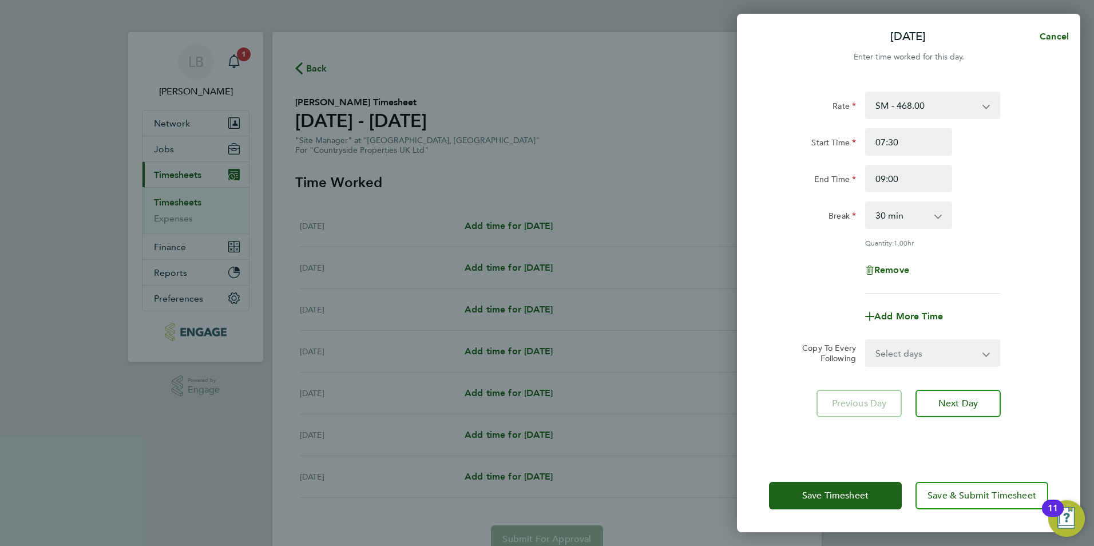
click at [802, 237] on div "Rate SM - 468.00 Basic Start Time 07:30 End Time 09:00 Break 0 min 15 min 30 mi…" at bounding box center [908, 193] width 279 height 202
click at [909, 221] on select "0 min 15 min 30 min 45 min 60 min 75 min" at bounding box center [901, 215] width 71 height 25
click at [1019, 250] on div "Rate SM - 468.00 Basic Start Time 07:30 End Time 09:00 Break 0 min 15 min 30 mi…" at bounding box center [908, 193] width 279 height 202
click at [907, 354] on select "Select days Day Weekday (Mon-Fri) Weekend (Sat-Sun) Tuesday Wednesday Thursday …" at bounding box center [926, 352] width 120 height 25
select select "TUE"
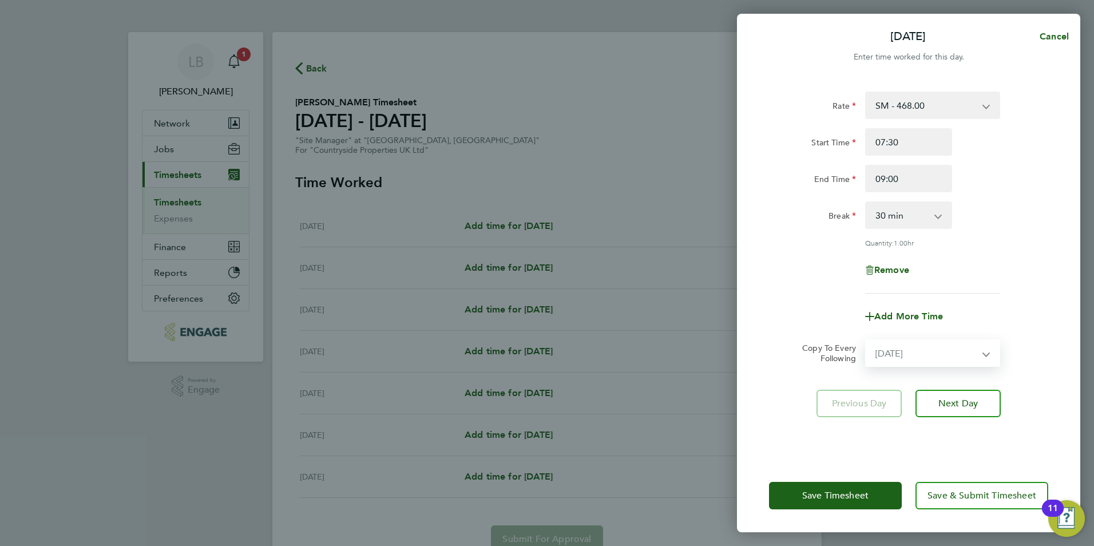
click at [866, 340] on select "Select days Day Weekday (Mon-Fri) Weekend (Sat-Sun) Tuesday Wednesday Thursday …" at bounding box center [926, 352] width 120 height 25
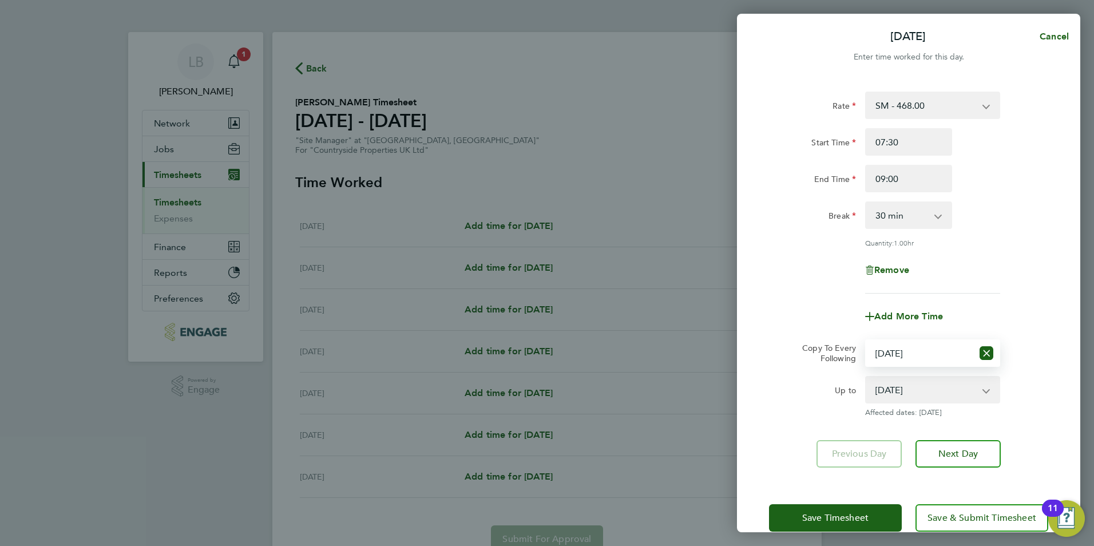
click at [937, 391] on select "29 Jul 2025 30 Jul 2025 31 Jul 2025 01 Aug 2025 02 Aug 2025 03 Aug 2025" at bounding box center [925, 389] width 119 height 25
click at [866, 377] on select "29 Jul 2025 30 Jul 2025 31 Jul 2025 01 Aug 2025 02 Aug 2025 03 Aug 2025" at bounding box center [925, 389] width 119 height 25
click at [985, 393] on div "29 Jul 2025 30 Jul 2025 31 Jul 2025 01 Aug 2025 02 Aug 2025 03 Aug 2025" at bounding box center [932, 389] width 135 height 27
click at [989, 389] on app-icon-cross-button at bounding box center [992, 389] width 14 height 25
click at [976, 393] on select "29 Jul 2025 30 Jul 2025 31 Jul 2025 01 Aug 2025 02 Aug 2025 03 Aug 2025" at bounding box center [925, 389] width 119 height 25
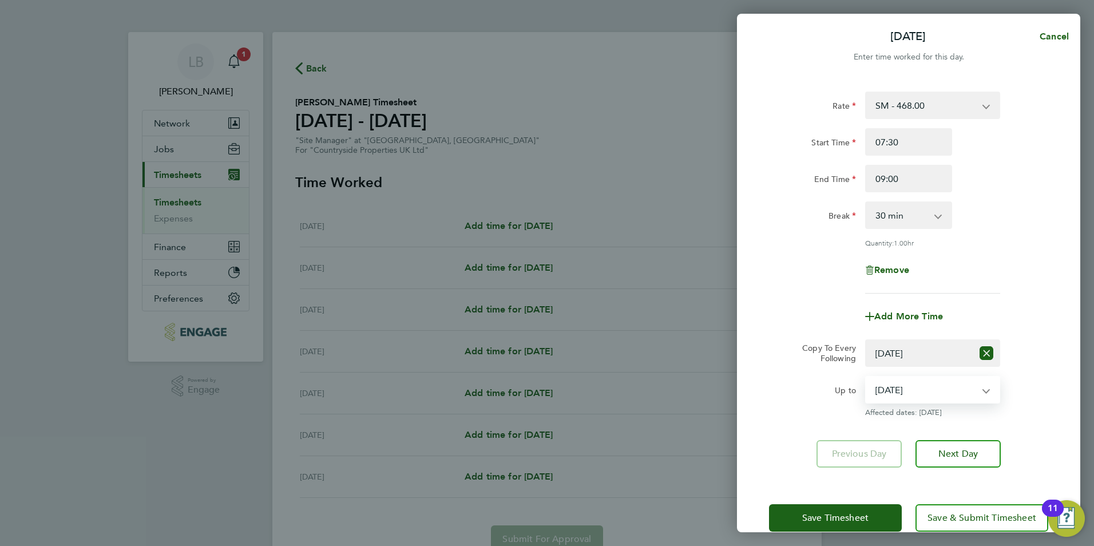
select select "2025-07-31"
click at [866, 377] on select "29 Jul 2025 30 Jul 2025 31 Jul 2025 01 Aug 2025 02 Aug 2025 03 Aug 2025" at bounding box center [925, 389] width 119 height 25
click at [980, 353] on icon "Reset selection" at bounding box center [987, 353] width 14 height 14
select select "0: null"
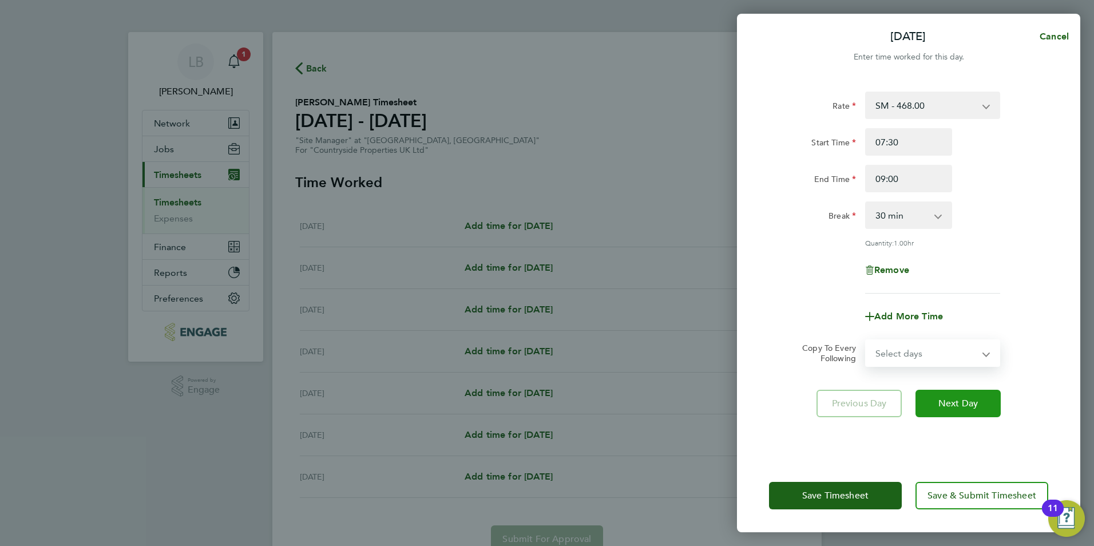
click at [958, 407] on span "Next Day" at bounding box center [957, 403] width 39 height 11
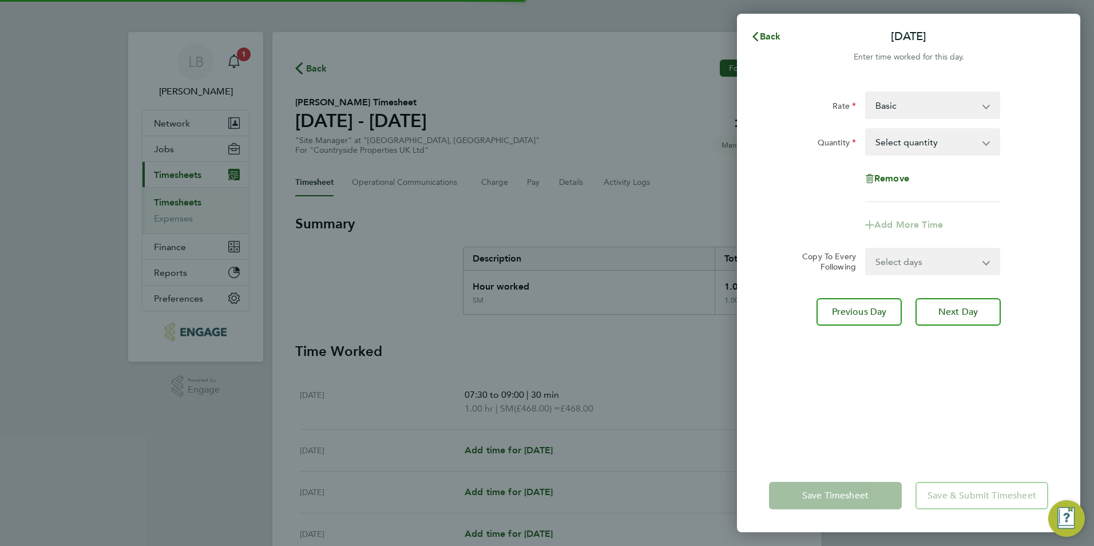
click at [898, 110] on select "Basic SM - 468.00" at bounding box center [925, 105] width 119 height 25
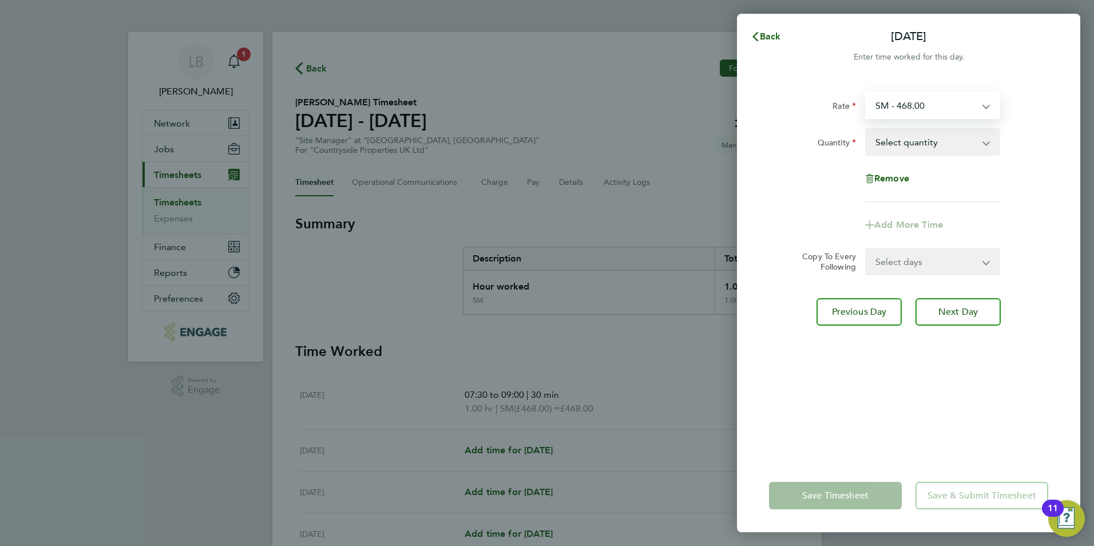
select select "30"
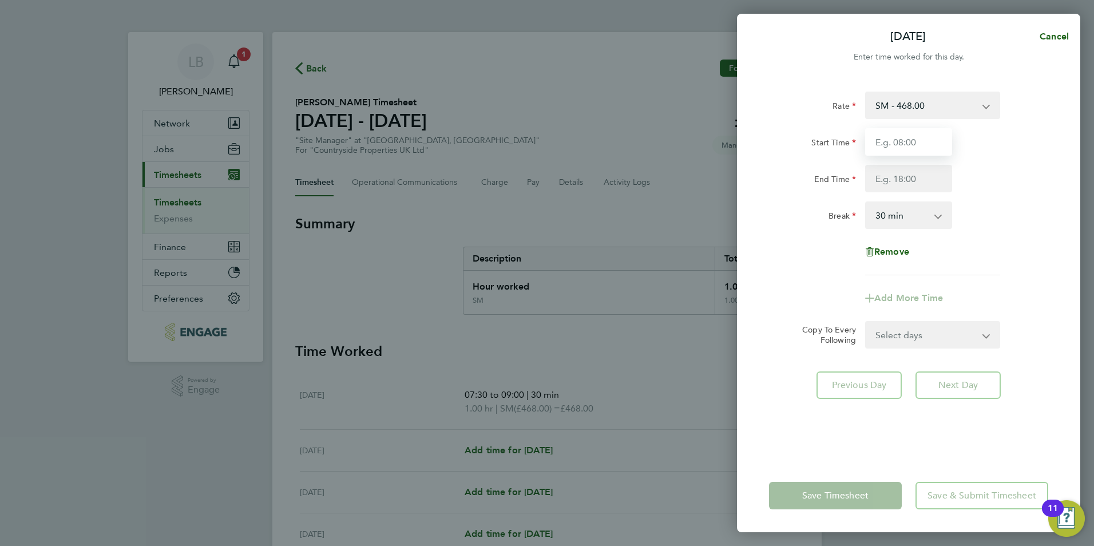
click at [899, 142] on input "Start Time" at bounding box center [908, 141] width 87 height 27
type input "07:30"
click at [904, 167] on input "End Time" at bounding box center [908, 178] width 87 height 27
type input "09:00"
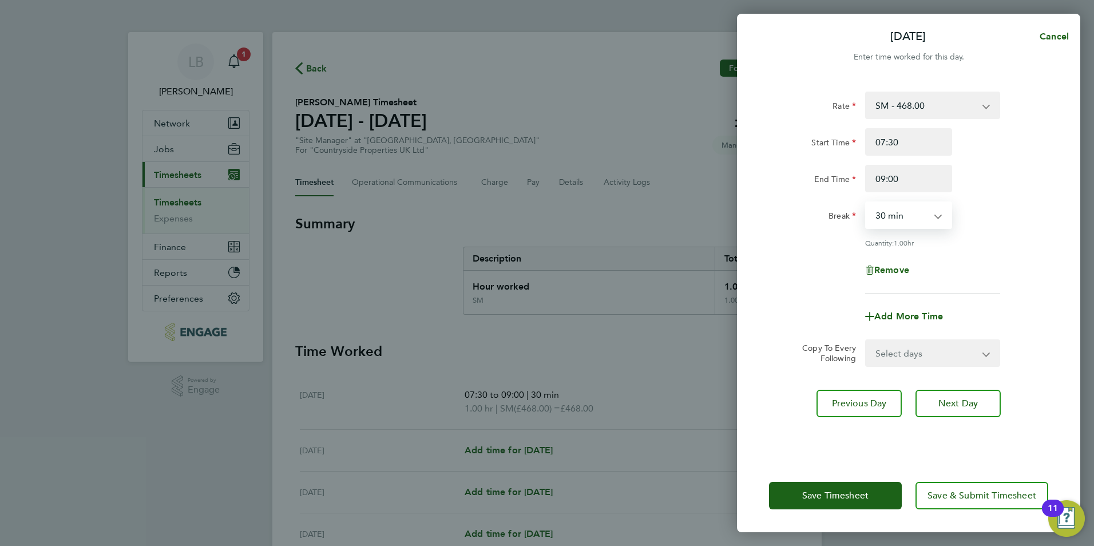
click at [915, 224] on select "0 min 15 min 30 min 45 min 60 min 75 min" at bounding box center [901, 215] width 71 height 25
click at [1016, 244] on div "Quantity: 1.00 hr" at bounding box center [908, 242] width 288 height 9
click at [960, 398] on span "Next Day" at bounding box center [957, 403] width 39 height 11
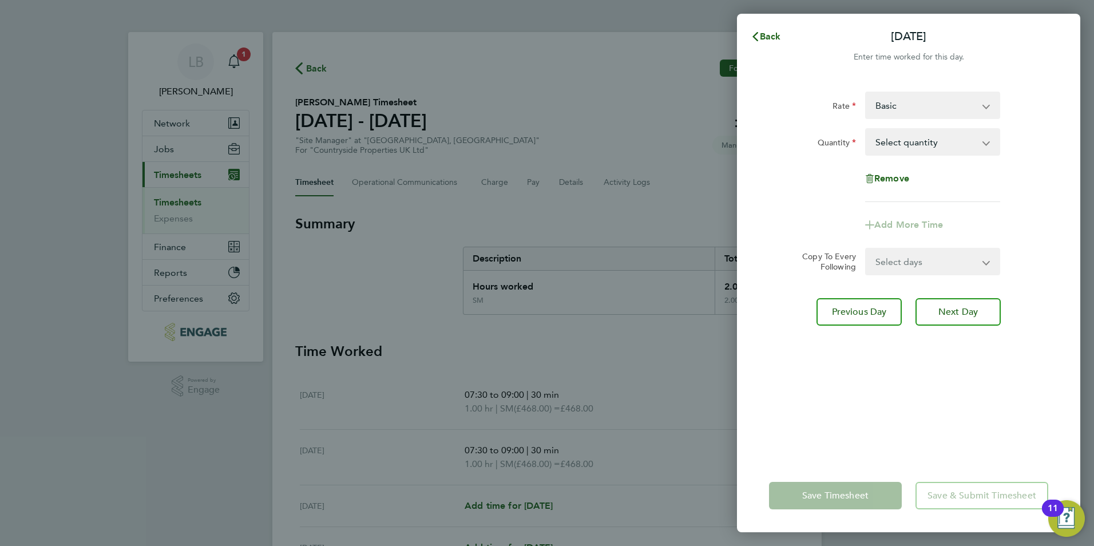
click at [895, 107] on select "Basic SM - 468.00" at bounding box center [925, 105] width 119 height 25
select select "30"
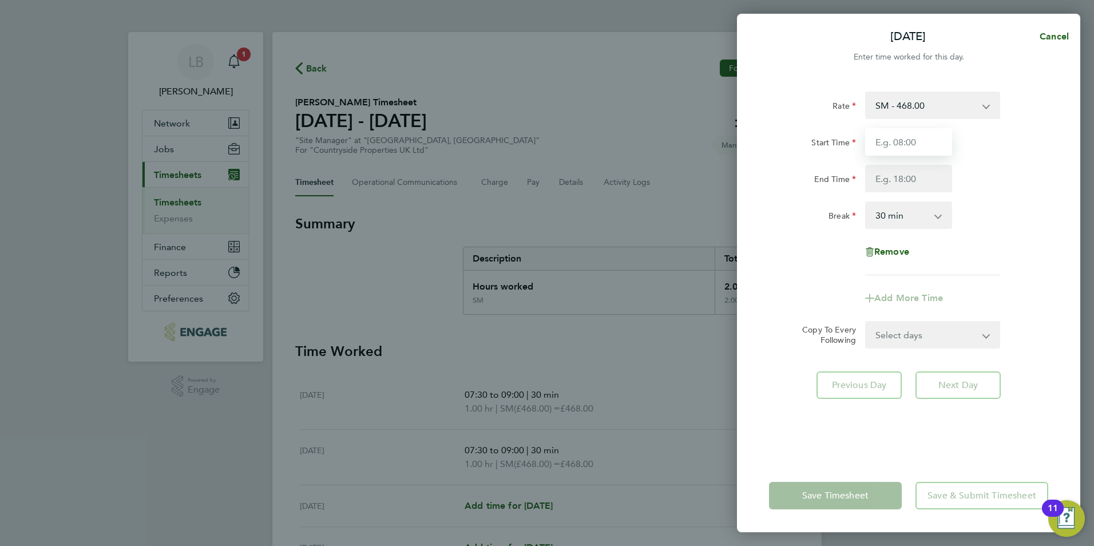
click at [894, 145] on input "Start Time" at bounding box center [908, 141] width 87 height 27
type input "07:30"
click at [922, 178] on input "End Time" at bounding box center [908, 178] width 87 height 27
type input "09:00"
click at [973, 256] on div "Remove" at bounding box center [908, 251] width 288 height 27
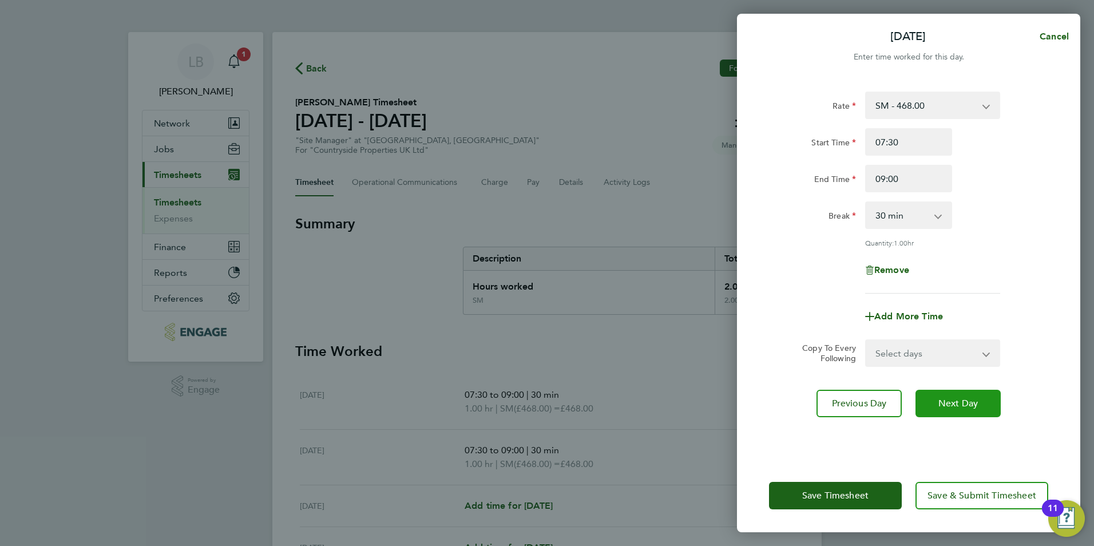
click at [982, 406] on button "Next Day" at bounding box center [958, 403] width 85 height 27
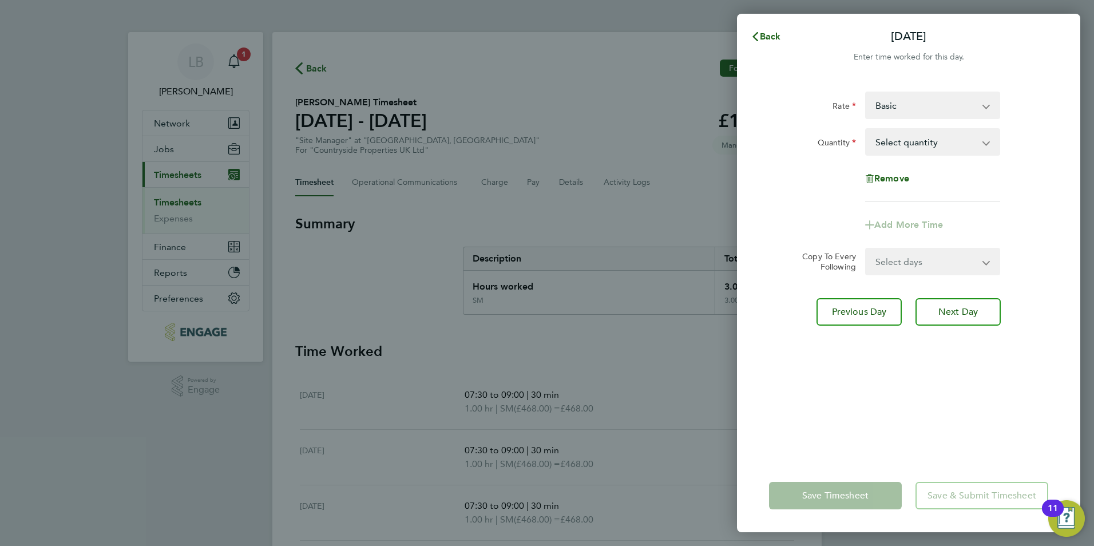
click at [902, 109] on select "Basic SM - 468.00" at bounding box center [925, 105] width 119 height 25
select select "30"
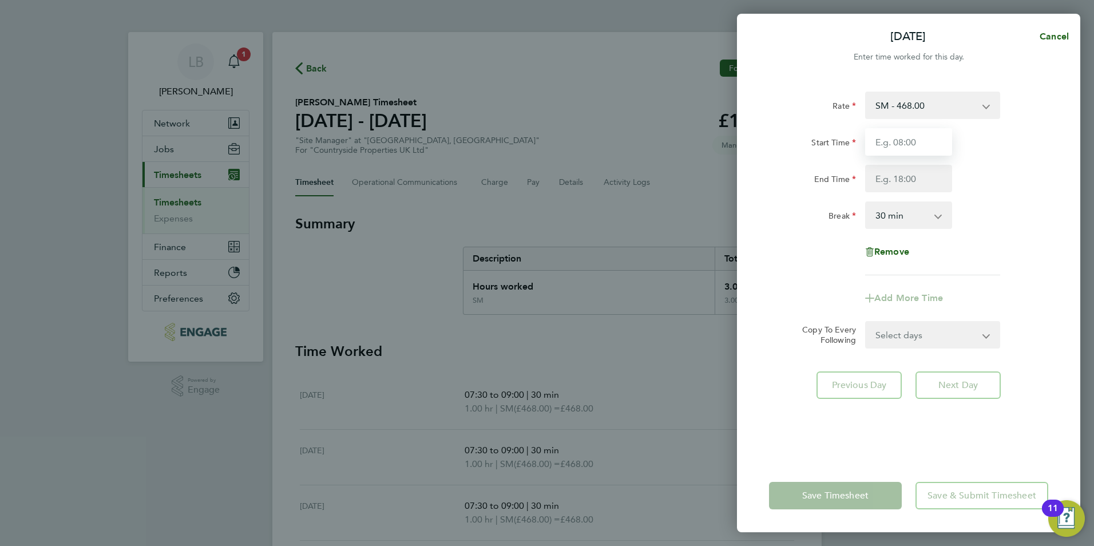
click at [909, 145] on input "Start Time" at bounding box center [908, 141] width 87 height 27
type input "07:30"
click at [908, 177] on input "End Time" at bounding box center [908, 178] width 87 height 27
type input "09:00"
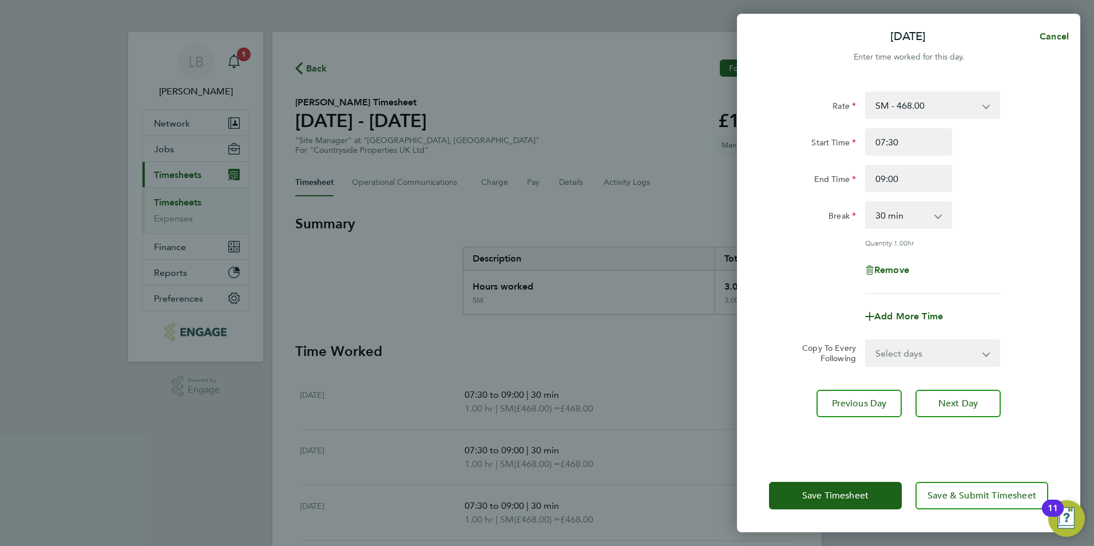
click at [956, 231] on div "Rate SM - 468.00 Basic Start Time 07:30 End Time 09:00 Break 0 min 15 min 30 mi…" at bounding box center [908, 193] width 279 height 202
click at [986, 500] on span "Save & Submit Timesheet" at bounding box center [982, 495] width 109 height 11
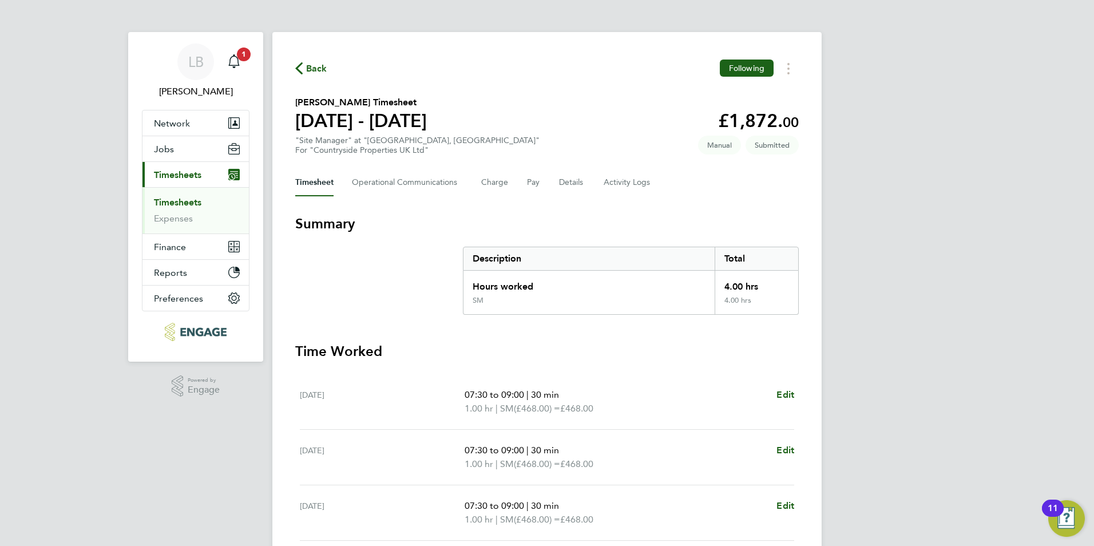
click at [312, 71] on span "Back" at bounding box center [316, 69] width 21 height 14
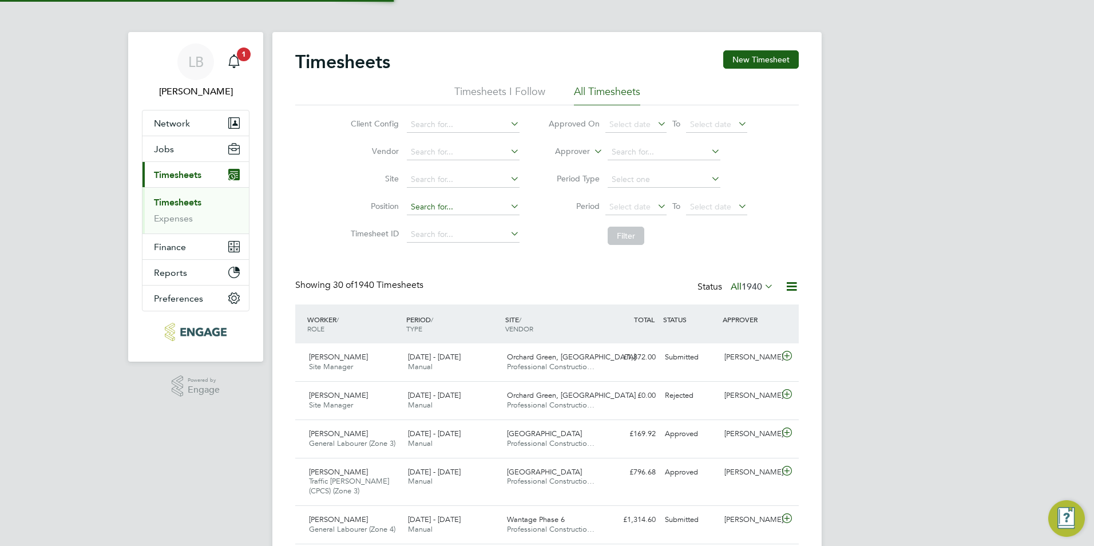
scroll to position [29, 100]
click at [770, 65] on button "New Timesheet" at bounding box center [761, 59] width 76 height 18
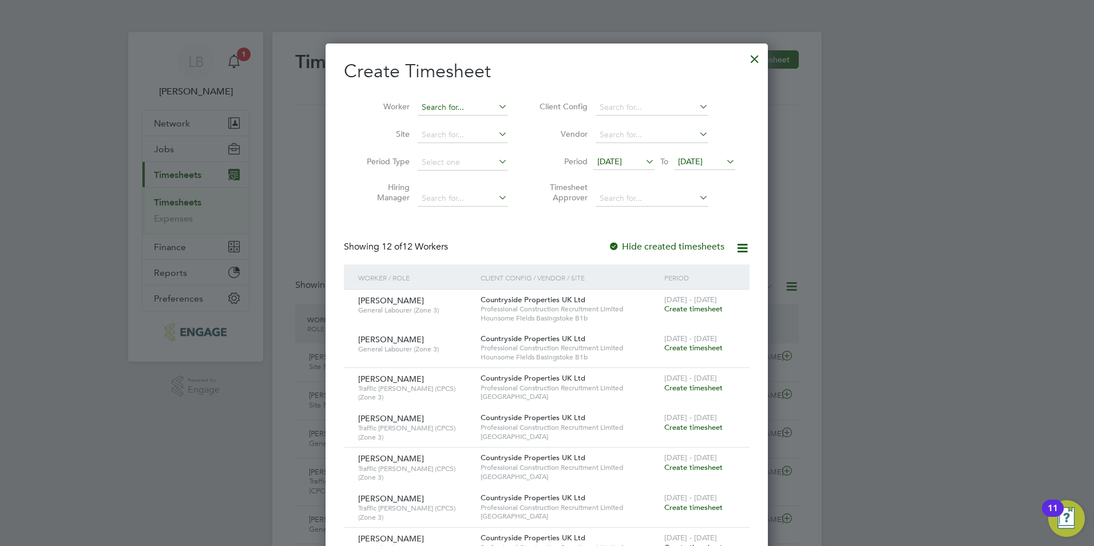
click at [464, 106] on input at bounding box center [463, 108] width 90 height 16
type input "s"
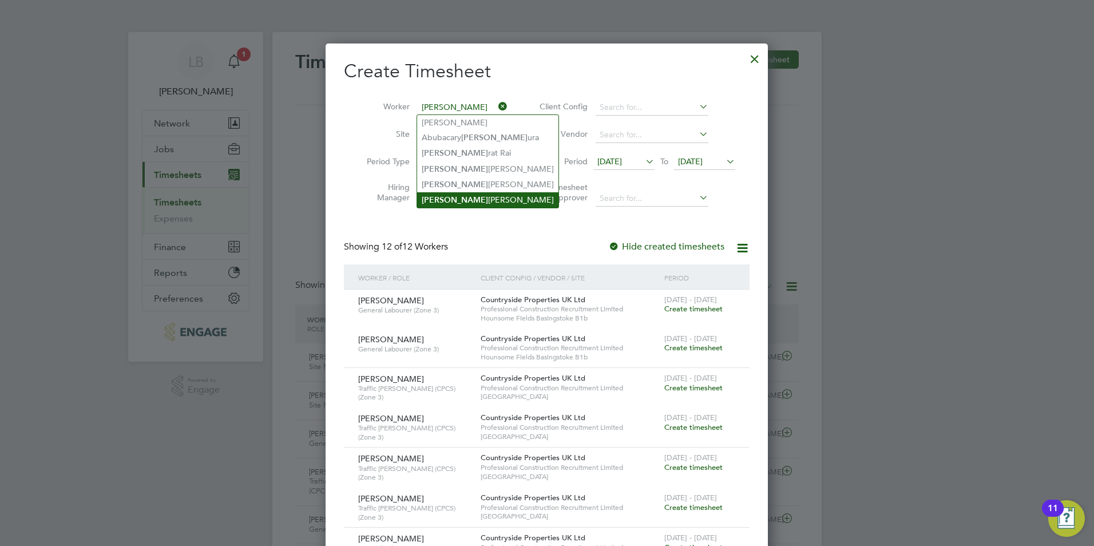
click at [467, 196] on li "Sam Drew" at bounding box center [487, 199] width 141 height 15
type input "[PERSON_NAME]"
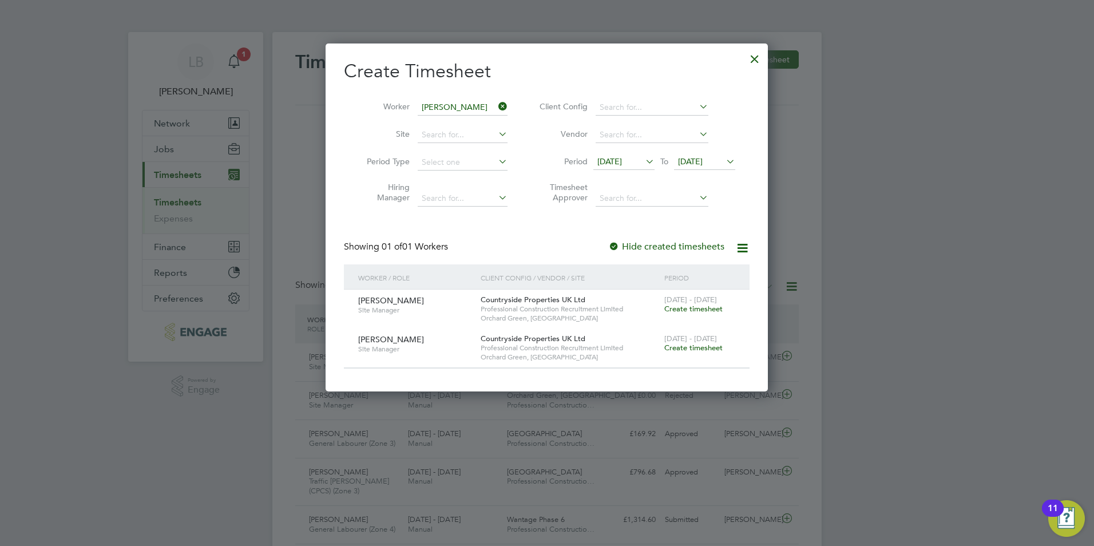
click at [643, 161] on icon at bounding box center [643, 161] width 0 height 16
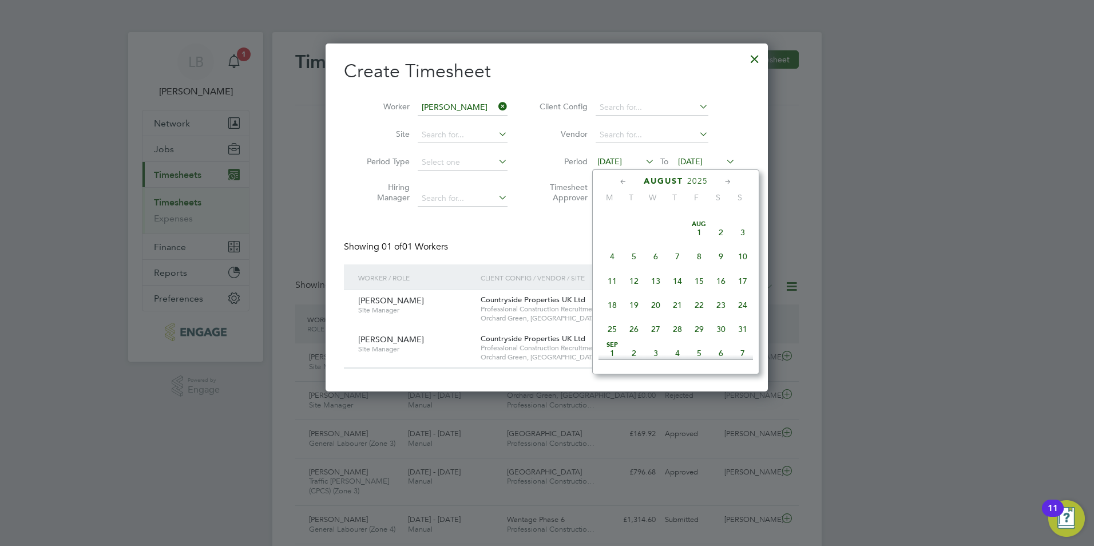
click at [611, 263] on span "4" at bounding box center [612, 256] width 22 height 22
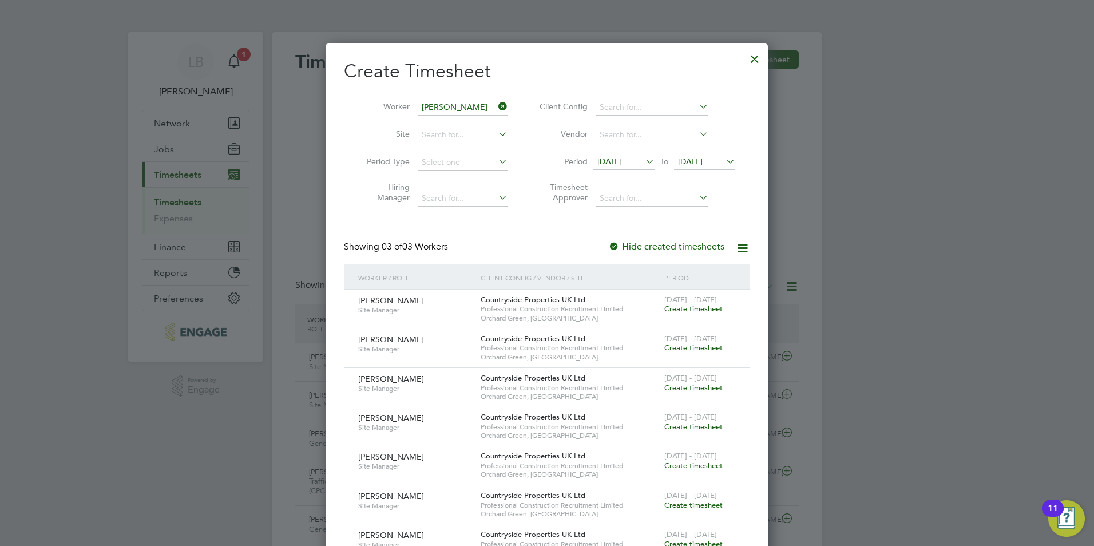
click at [674, 306] on span "Create timesheet" at bounding box center [693, 309] width 58 height 10
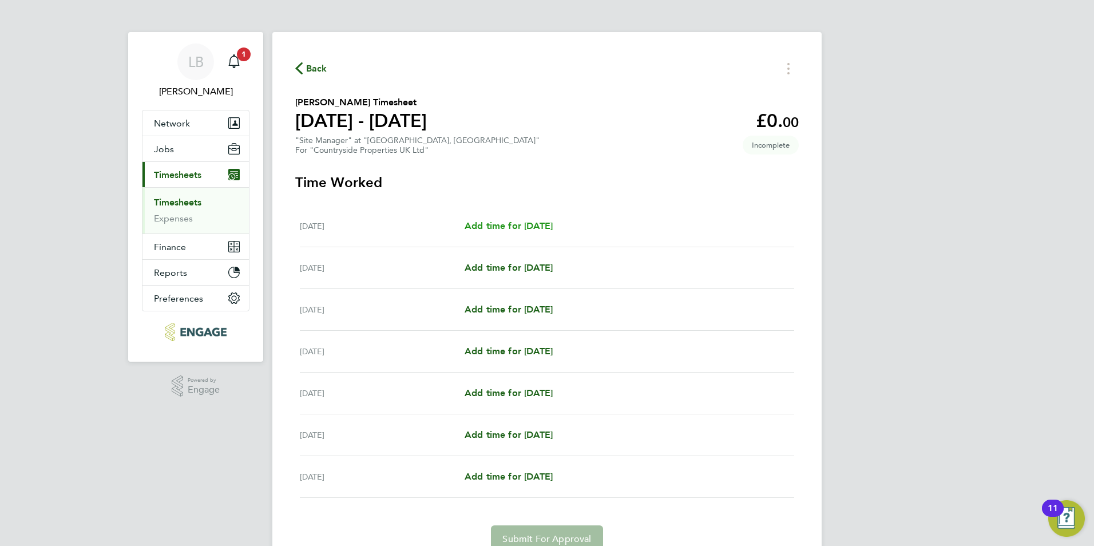
click at [548, 220] on span "Add time for Mon 04 Aug" at bounding box center [509, 225] width 88 height 11
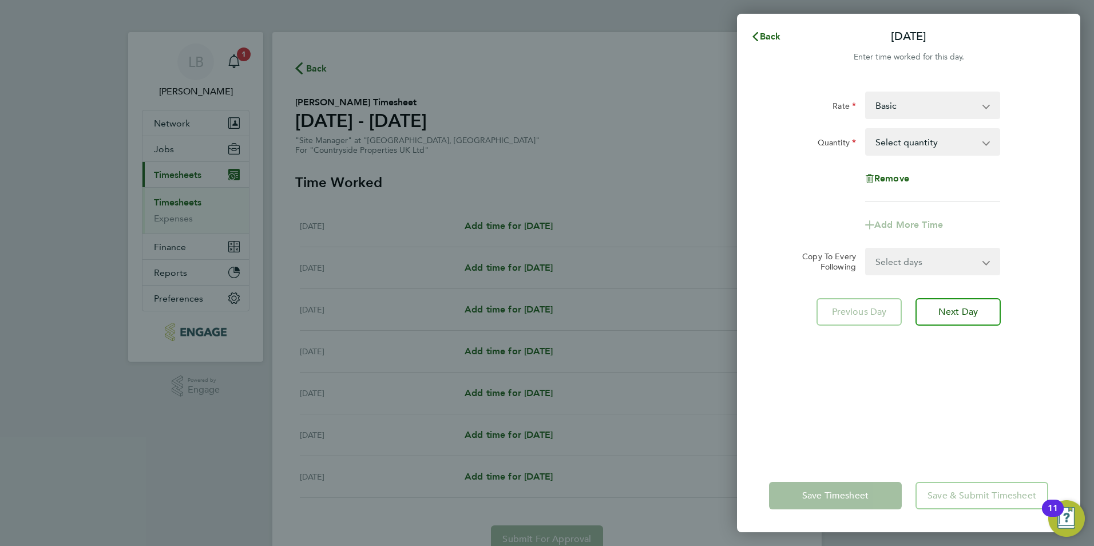
click at [888, 105] on select "Basic SM - 468.00" at bounding box center [925, 105] width 119 height 25
select select "30"
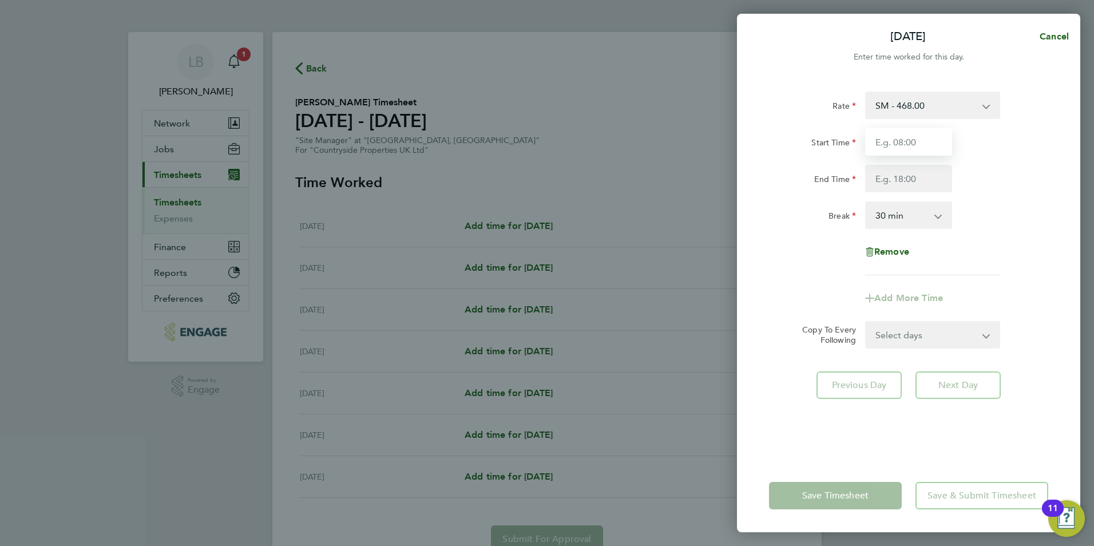
click at [892, 145] on input "Start Time" at bounding box center [908, 141] width 87 height 27
type input "07:30"
click at [893, 177] on input "End Time" at bounding box center [908, 178] width 87 height 27
type input "09:00"
click at [937, 333] on form "Rate SM - 468.00 Basic Start Time 07:30 End Time 09:00 Break 0 min 15 min 30 mi…" at bounding box center [908, 220] width 279 height 257
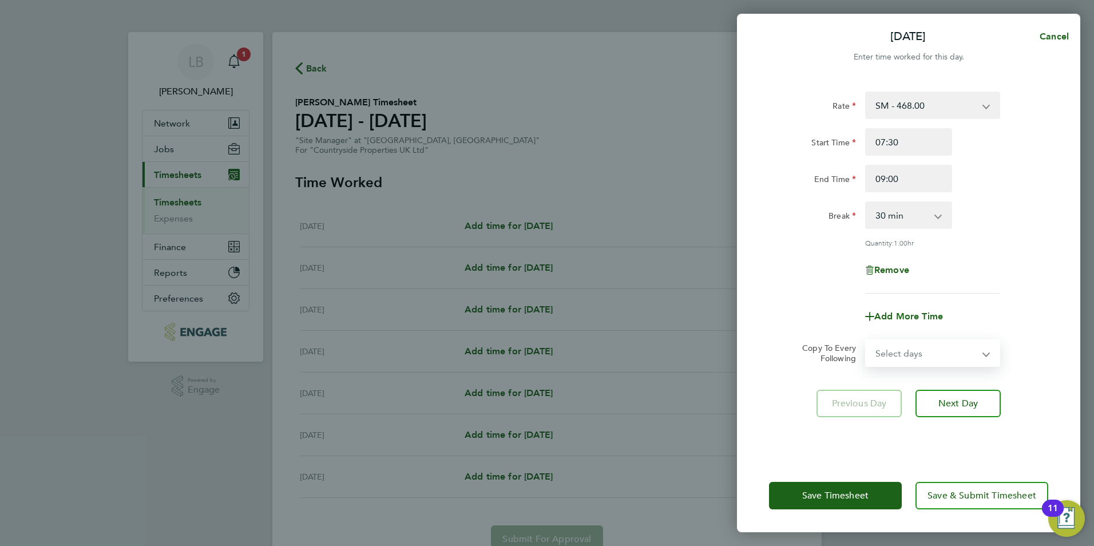
select select "WEEKDAY"
click at [866, 340] on select "Select days Day Weekday (Mon-Fri) Weekend (Sat-Sun) Tuesday Wednesday Thursday …" at bounding box center [926, 352] width 120 height 25
select select "2025-08-10"
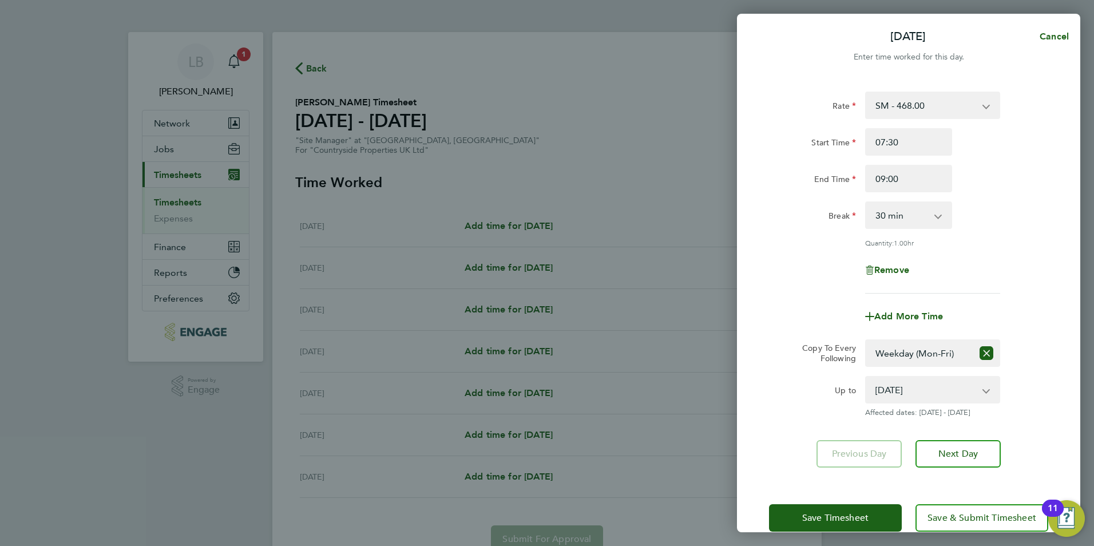
click at [993, 392] on app-icon-cross-button at bounding box center [992, 389] width 14 height 25
click at [988, 389] on app-icon-cross-button at bounding box center [992, 389] width 14 height 25
click at [980, 355] on icon "Reset selection" at bounding box center [987, 353] width 14 height 14
select select "0: null"
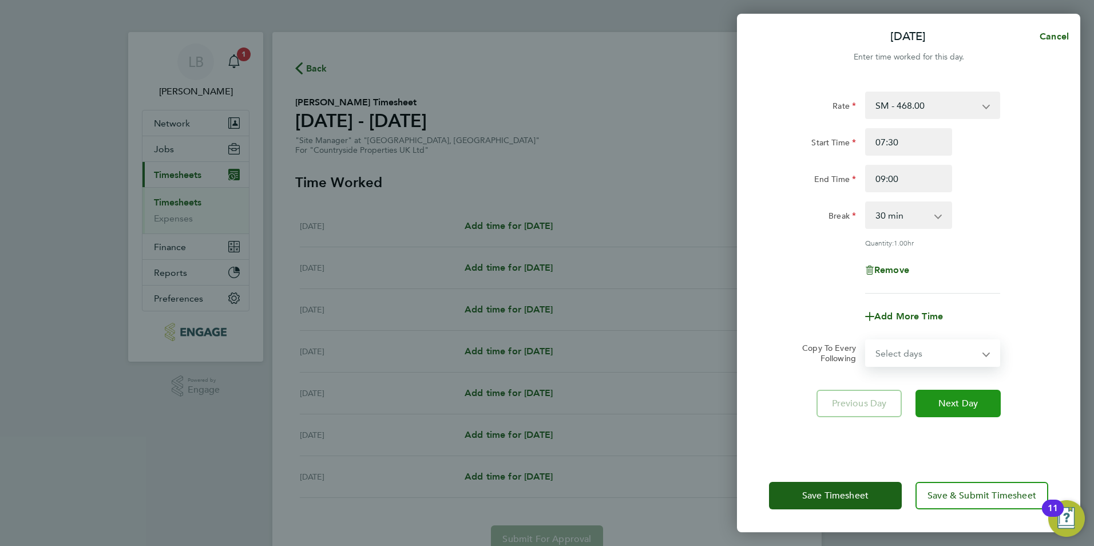
click at [947, 405] on span "Next Day" at bounding box center [957, 403] width 39 height 11
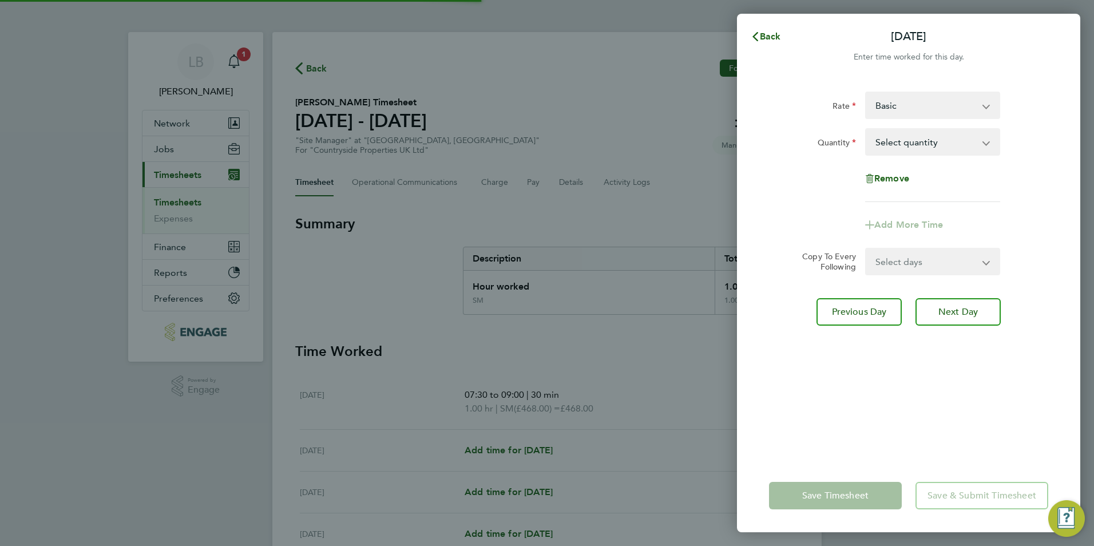
click at [895, 103] on select "Basic SM - 468.00" at bounding box center [925, 105] width 119 height 25
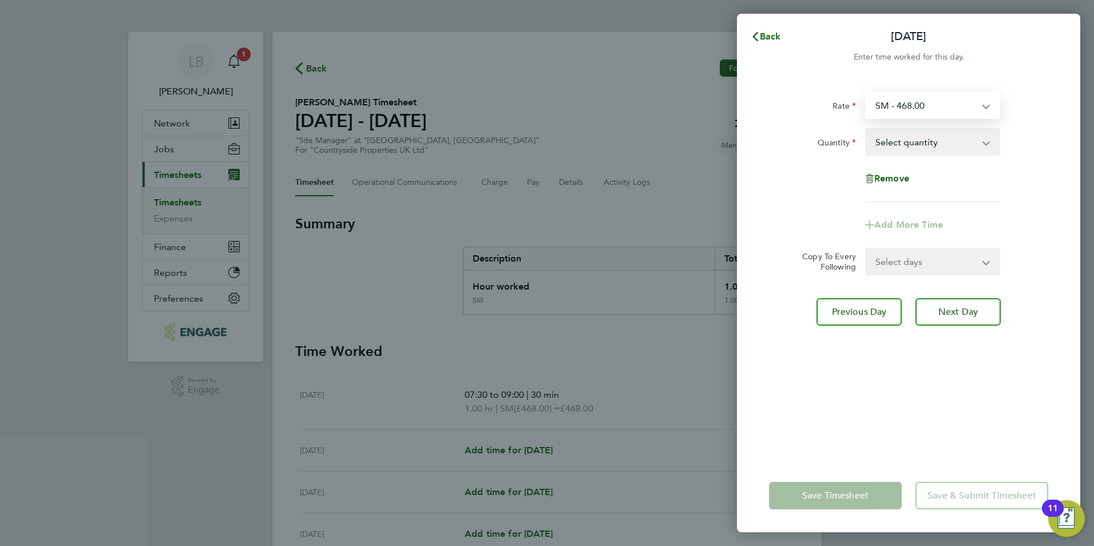
select select "30"
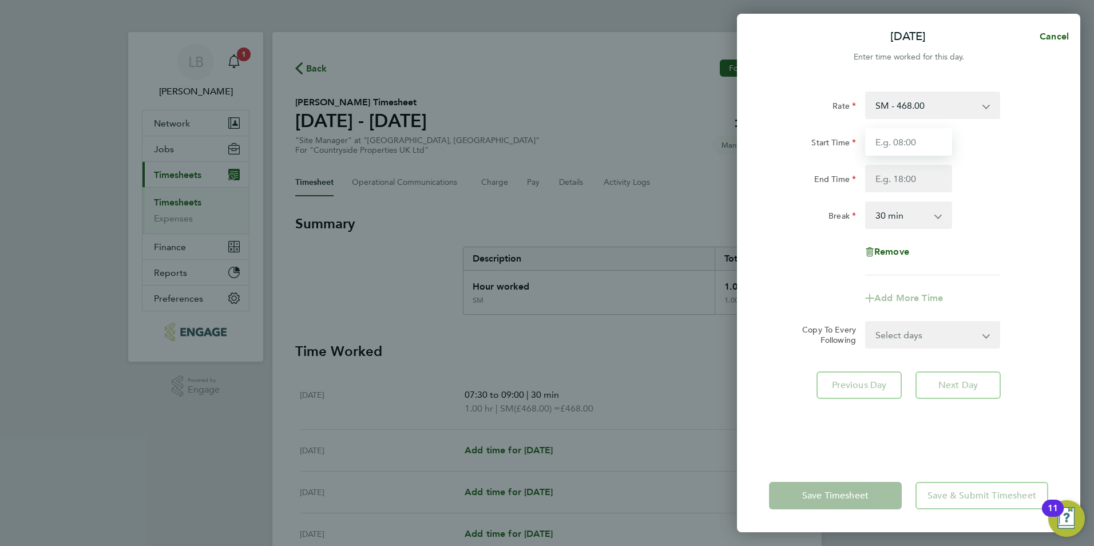
click at [906, 144] on input "Start Time" at bounding box center [908, 141] width 87 height 27
type input "07:30"
click at [905, 179] on input "End Time" at bounding box center [908, 178] width 87 height 27
type input "09:00"
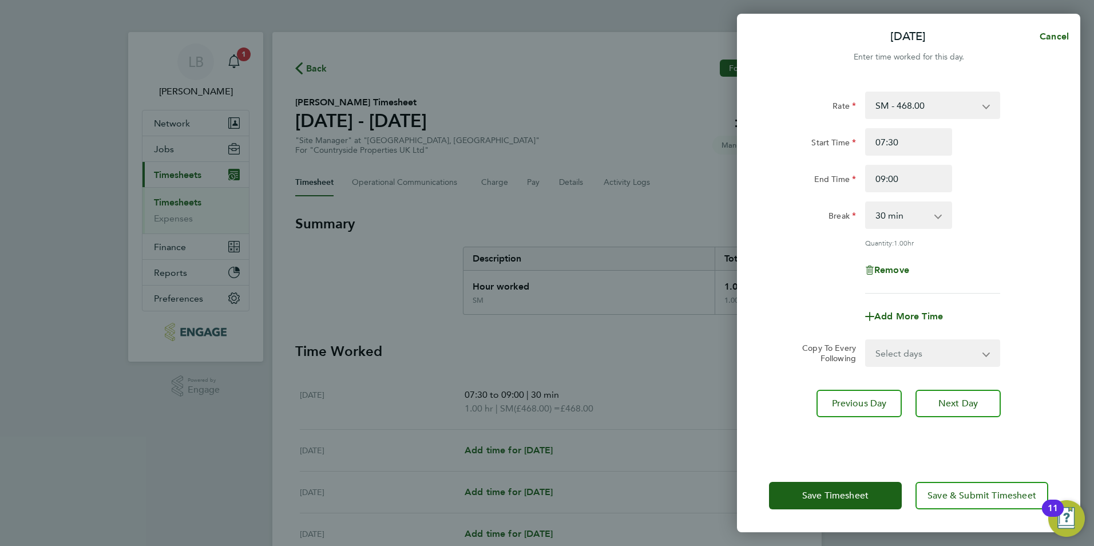
click at [950, 266] on div "Rate SM - 468.00 Basic Start Time 07:30 End Time 09:00 Break 0 min 15 min 30 mi…" at bounding box center [908, 193] width 279 height 202
click at [962, 399] on span "Next Day" at bounding box center [957, 403] width 39 height 11
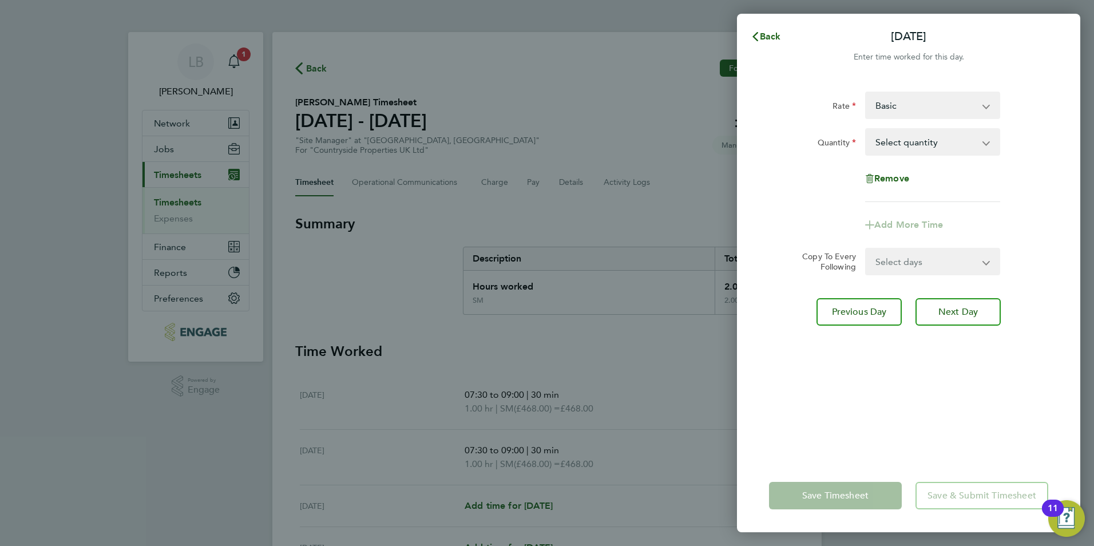
click at [885, 113] on select "Basic SM - 468.00" at bounding box center [925, 105] width 119 height 25
select select "30"
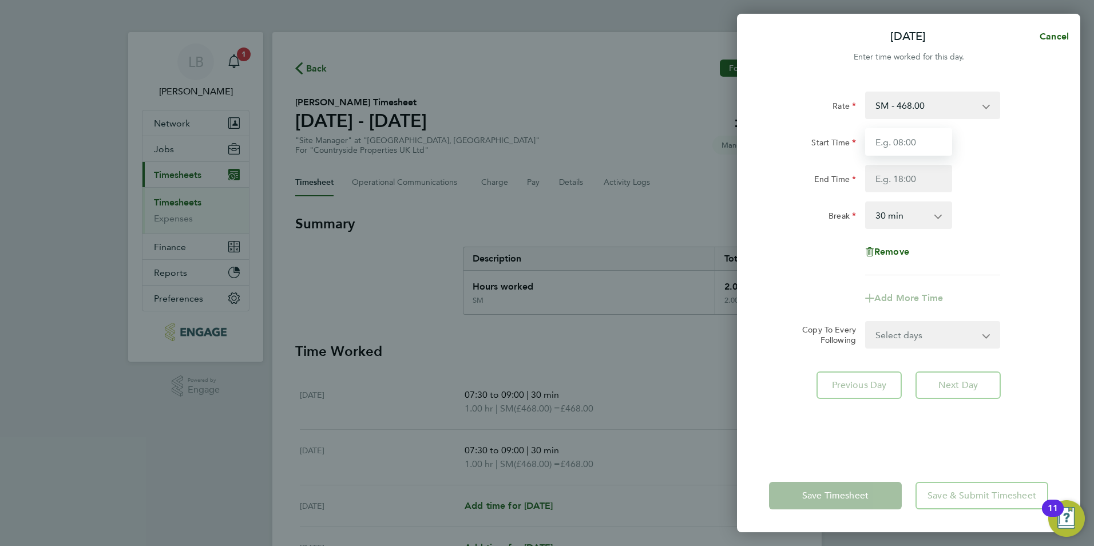
click at [892, 138] on input "Start Time" at bounding box center [908, 141] width 87 height 27
type input "07:30"
click at [883, 178] on input "End Time" at bounding box center [908, 178] width 87 height 27
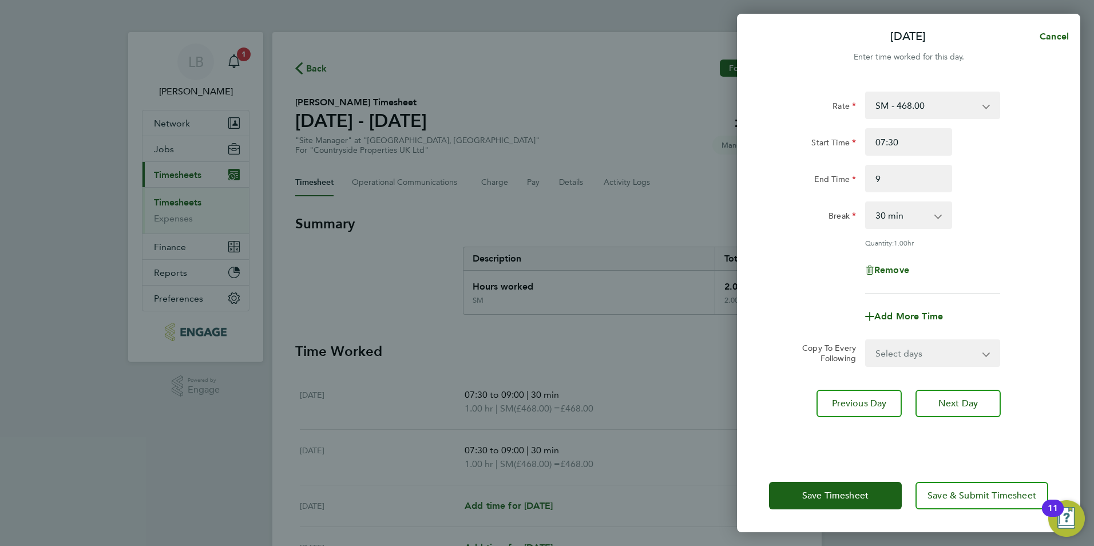
type input "09:00"
drag, startPoint x: 1037, startPoint y: 241, endPoint x: 1009, endPoint y: 272, distance: 41.7
click at [1038, 240] on div "Rate SM - 468.00 Basic Start Time 07:30 End Time 09:00 Break 0 min 15 min 30 mi…" at bounding box center [908, 193] width 279 height 202
click at [969, 398] on span "Next Day" at bounding box center [957, 403] width 39 height 11
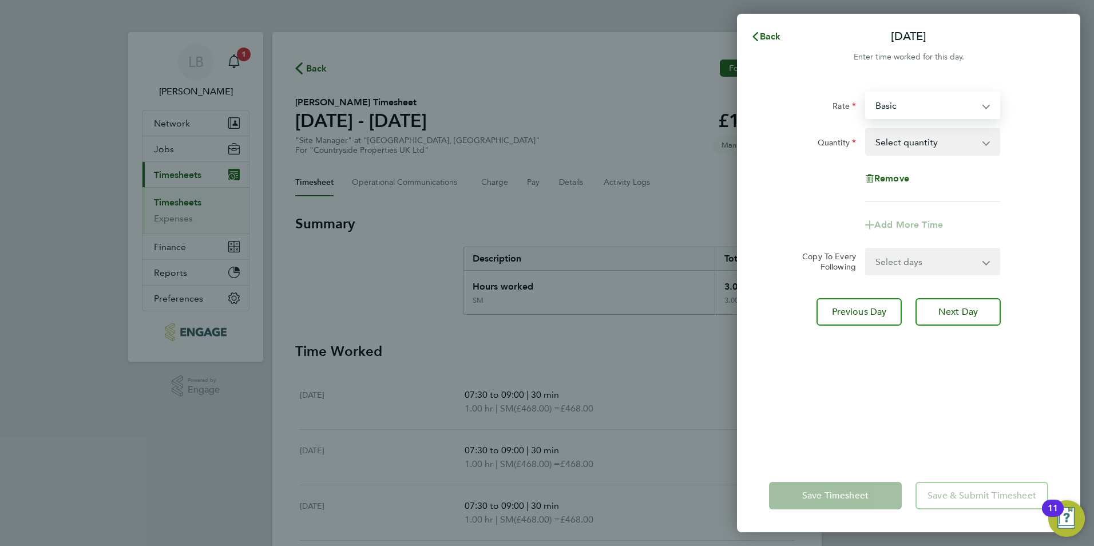
click at [936, 102] on select "Basic SM - 468.00" at bounding box center [925, 105] width 119 height 25
select select "30"
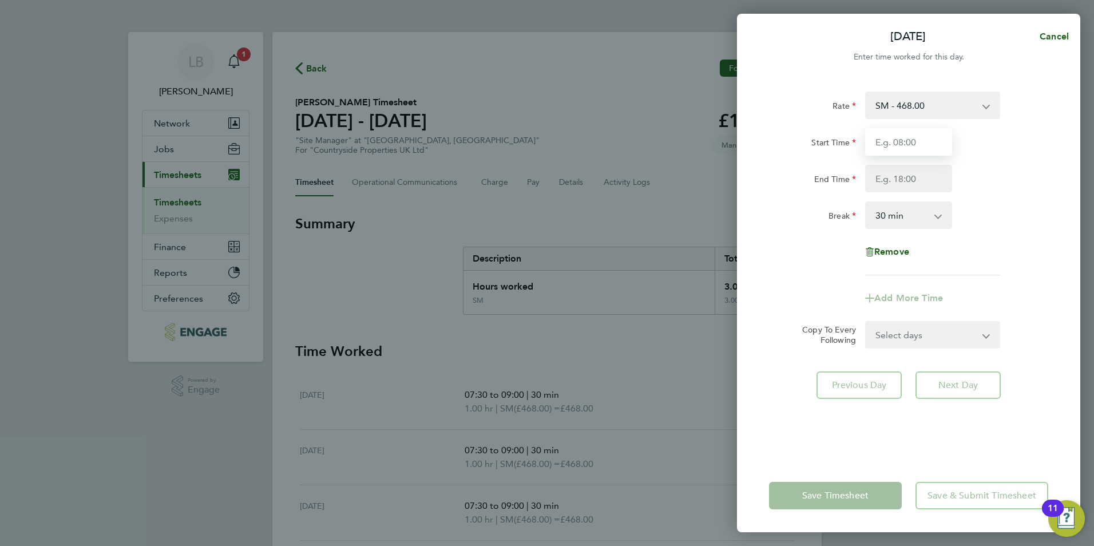
click at [914, 141] on input "Start Time" at bounding box center [908, 141] width 87 height 27
type input "07:30"
click at [898, 174] on input "End Time" at bounding box center [908, 178] width 87 height 27
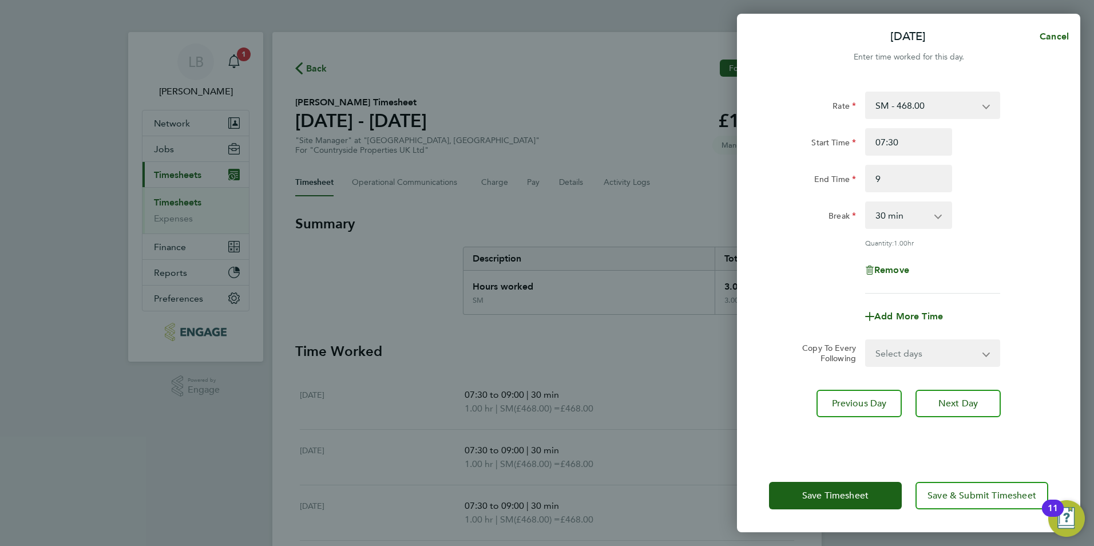
type input "09:00"
click at [993, 264] on div "Remove" at bounding box center [908, 269] width 288 height 27
click at [969, 405] on span "Next Day" at bounding box center [957, 403] width 39 height 11
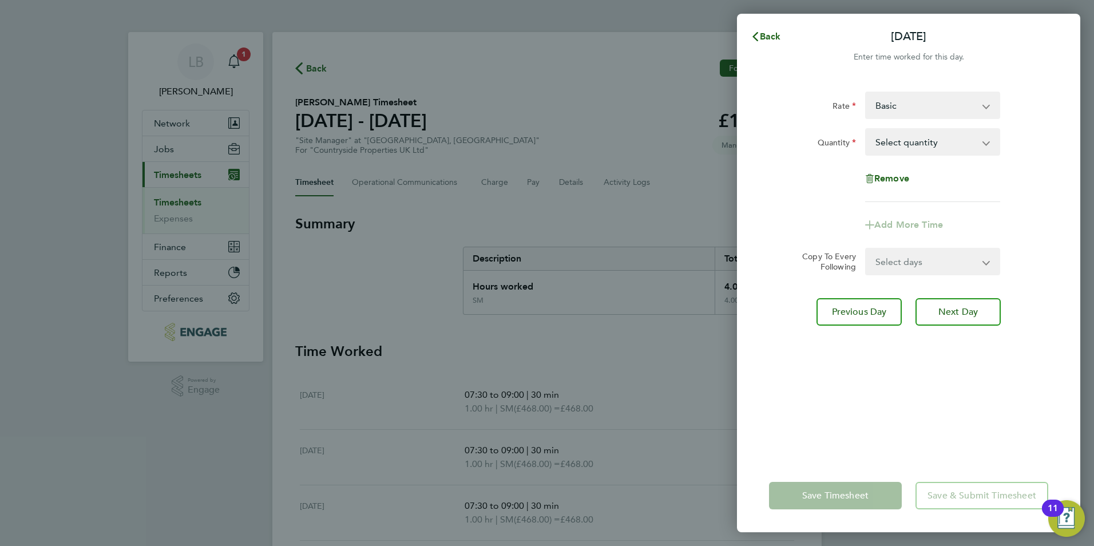
click at [893, 98] on select "Basic SM - 468.00" at bounding box center [925, 105] width 119 height 25
click at [896, 153] on select "Select quantity 0.5 1" at bounding box center [925, 141] width 119 height 25
click at [897, 102] on select "Basic SM - 468.00" at bounding box center [925, 105] width 119 height 25
select select "30"
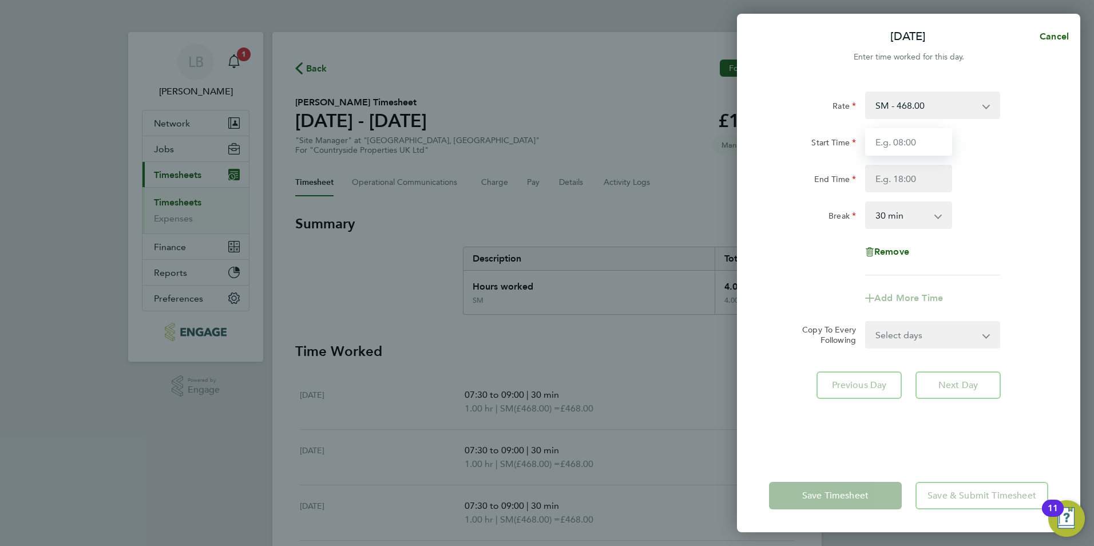
click at [900, 142] on input "Start Time" at bounding box center [908, 141] width 87 height 27
type input "07:30"
click at [909, 182] on input "End Time" at bounding box center [908, 178] width 87 height 27
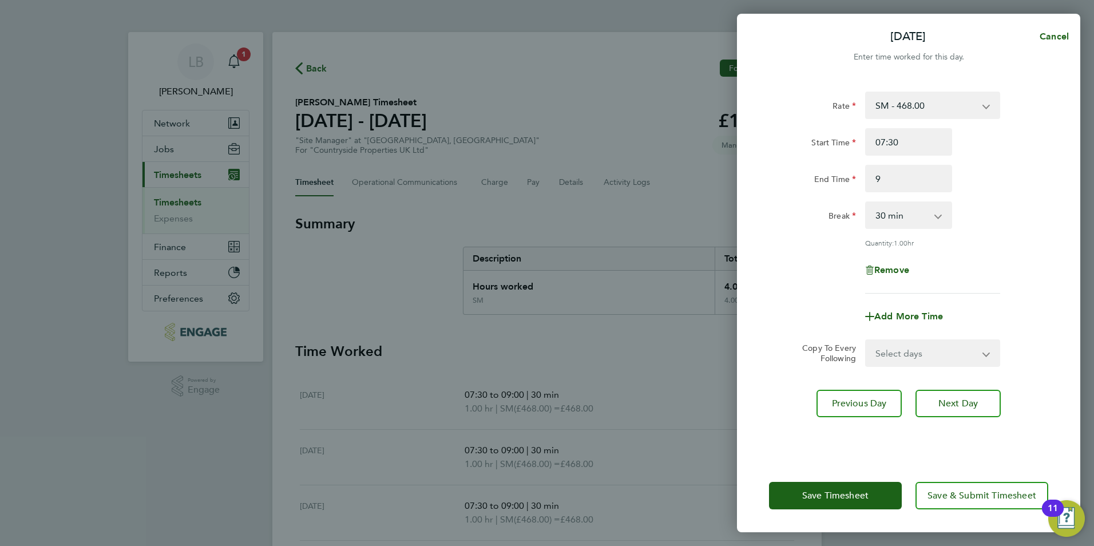
type input "09:00"
click at [960, 305] on div "Add More Time" at bounding box center [908, 316] width 288 height 27
click at [983, 407] on button "Next Day" at bounding box center [958, 403] width 85 height 27
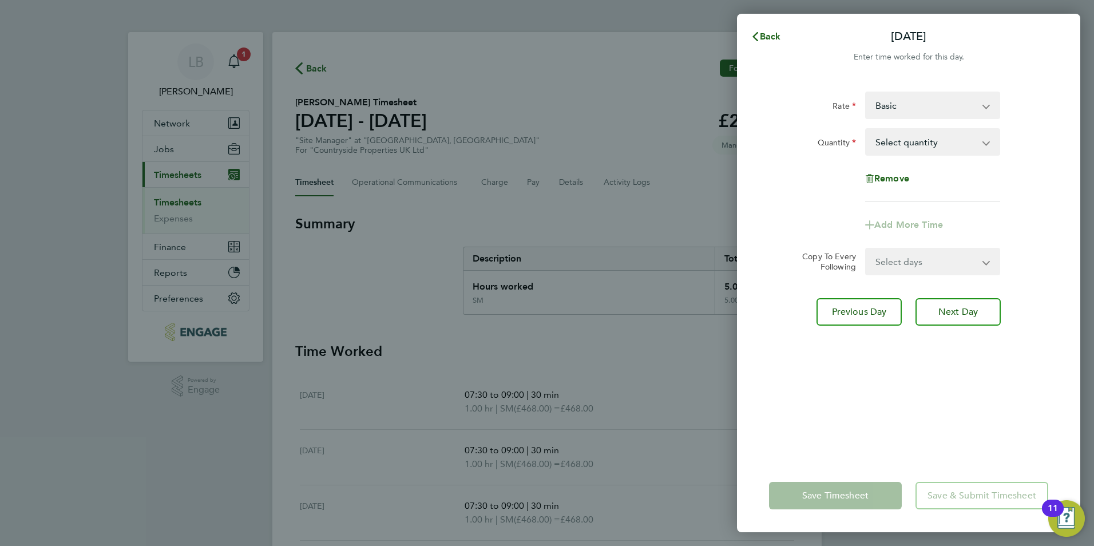
click at [929, 110] on select "Basic SM - 468.00" at bounding box center [925, 105] width 119 height 25
select select "30"
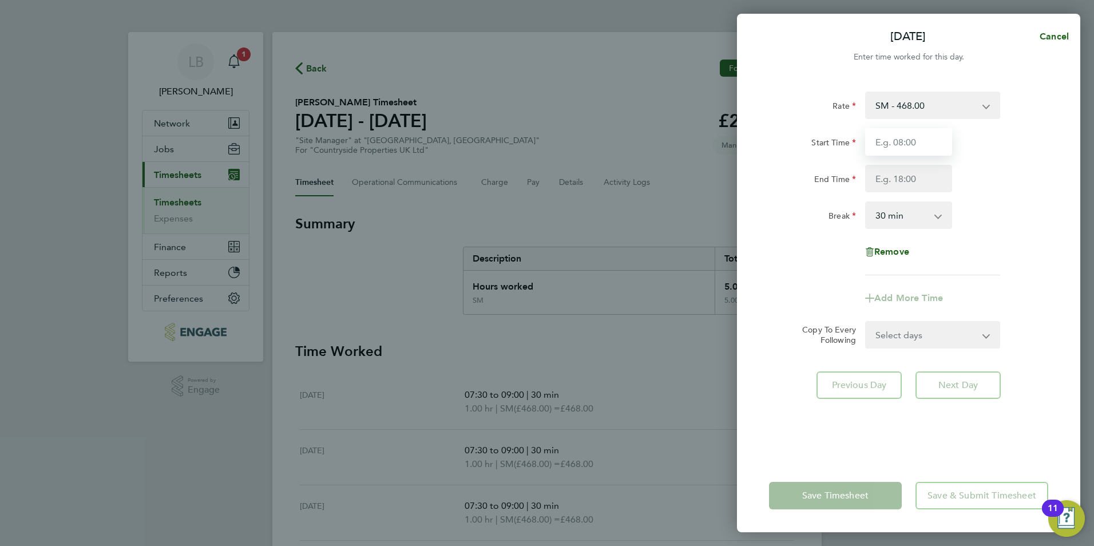
click at [916, 153] on input "Start Time" at bounding box center [908, 141] width 87 height 27
type input "07:30"
click at [906, 184] on input "End Time" at bounding box center [908, 178] width 87 height 27
type input "09:00"
click at [1012, 283] on app-timesheet-line-form-group "Rate SM - 468.00 Basic Start Time 07:30 End Time 09:00 Break 0 min 15 min 30 mi…" at bounding box center [908, 202] width 279 height 220
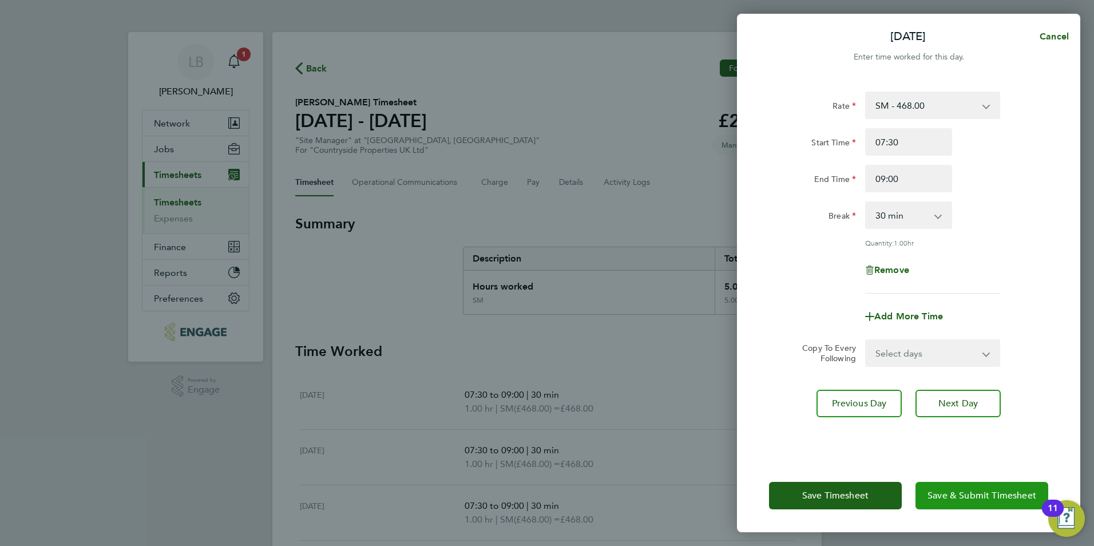
click at [965, 494] on span "Save & Submit Timesheet" at bounding box center [982, 495] width 109 height 11
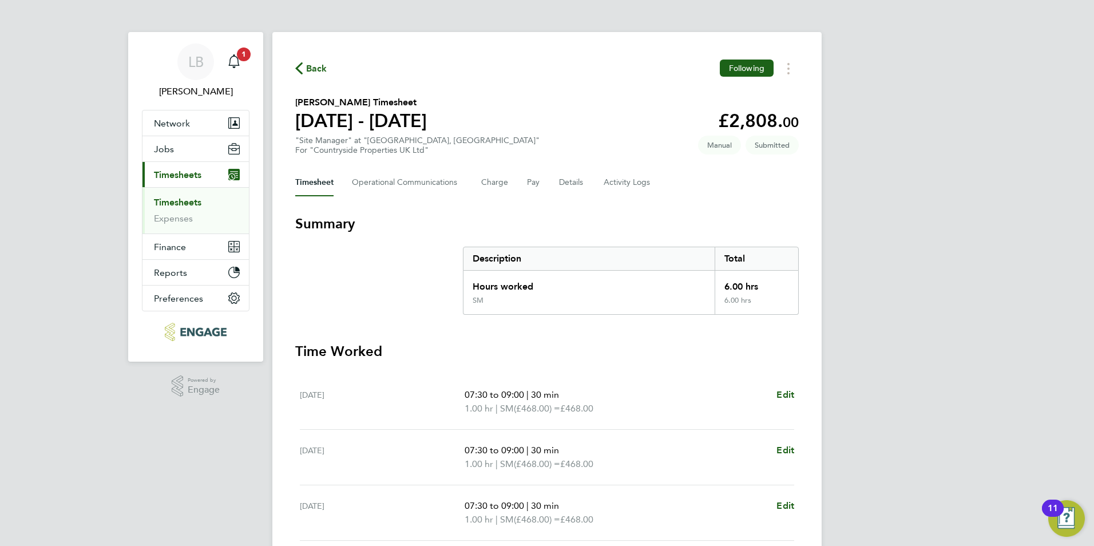
click at [314, 65] on span "Back" at bounding box center [316, 69] width 21 height 14
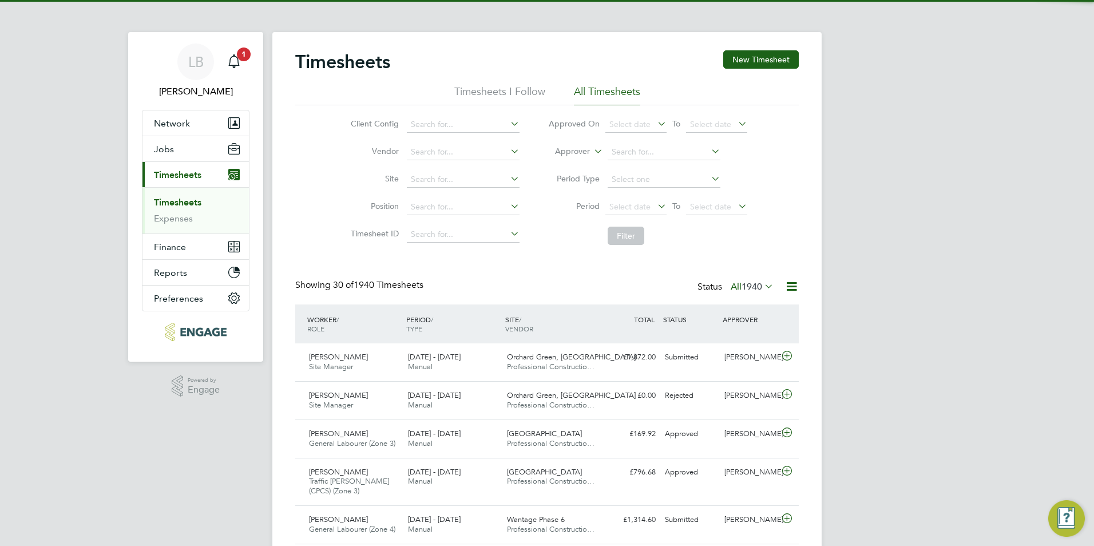
scroll to position [29, 100]
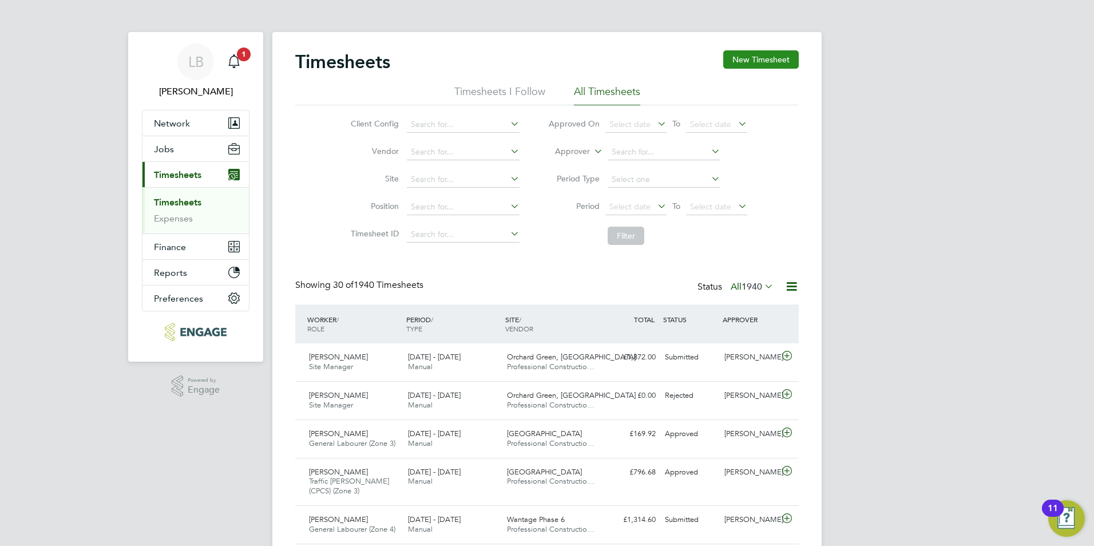
click at [746, 58] on button "New Timesheet" at bounding box center [761, 59] width 76 height 18
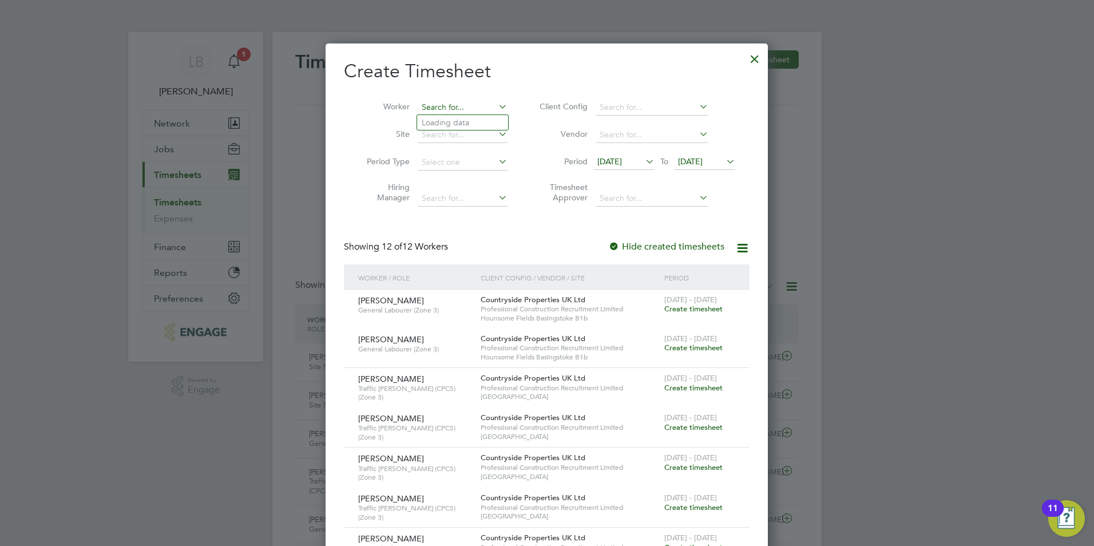
click at [467, 104] on input at bounding box center [463, 108] width 90 height 16
click at [462, 193] on li "Sam Drew" at bounding box center [487, 199] width 141 height 15
type input "[PERSON_NAME]"
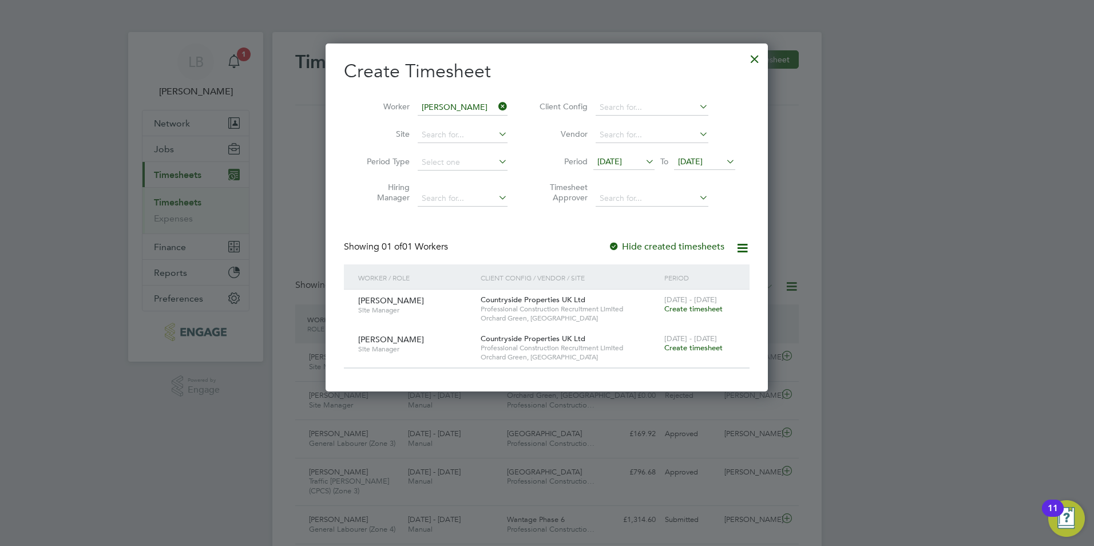
click at [643, 160] on icon at bounding box center [643, 161] width 0 height 16
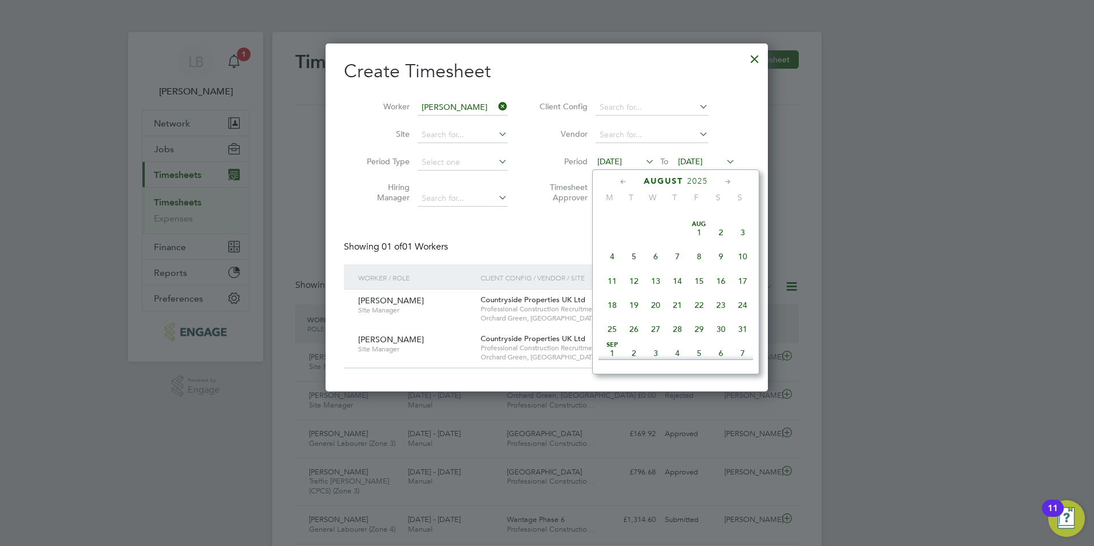
click at [612, 288] on span "11" at bounding box center [612, 281] width 22 height 22
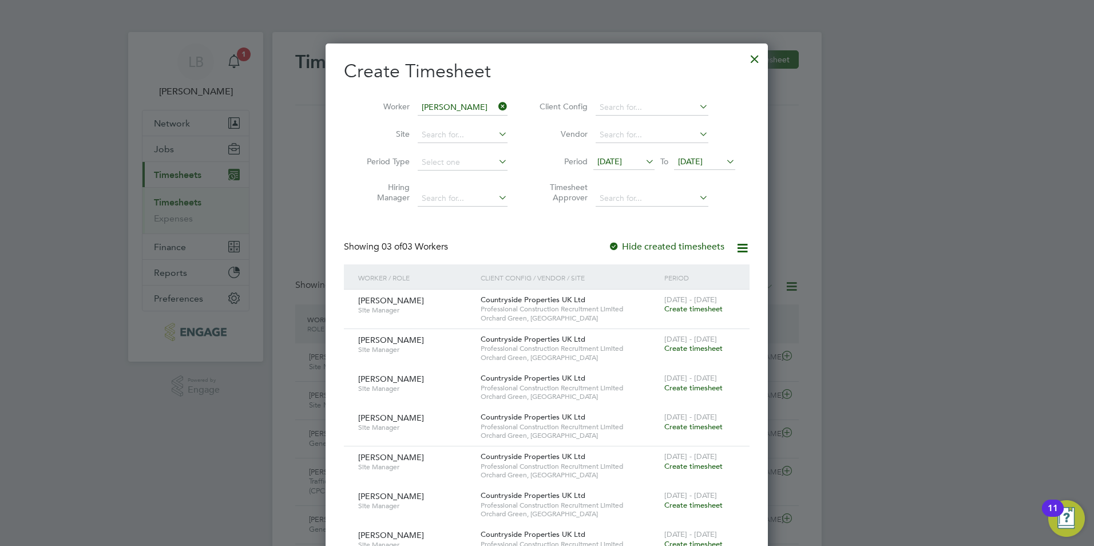
click at [692, 311] on span "Create timesheet" at bounding box center [693, 309] width 58 height 10
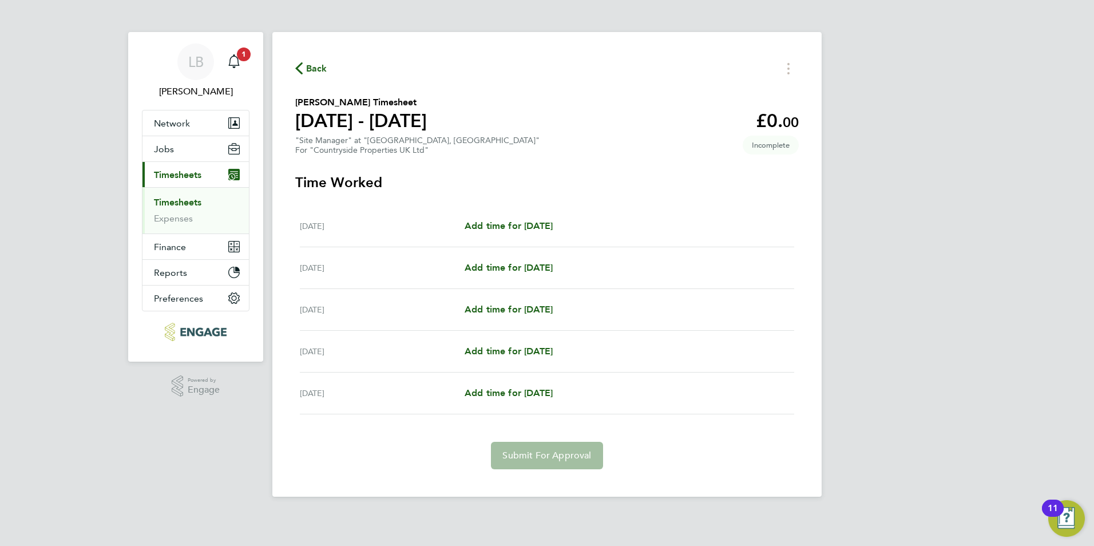
click at [324, 73] on span "Back" at bounding box center [316, 69] width 21 height 14
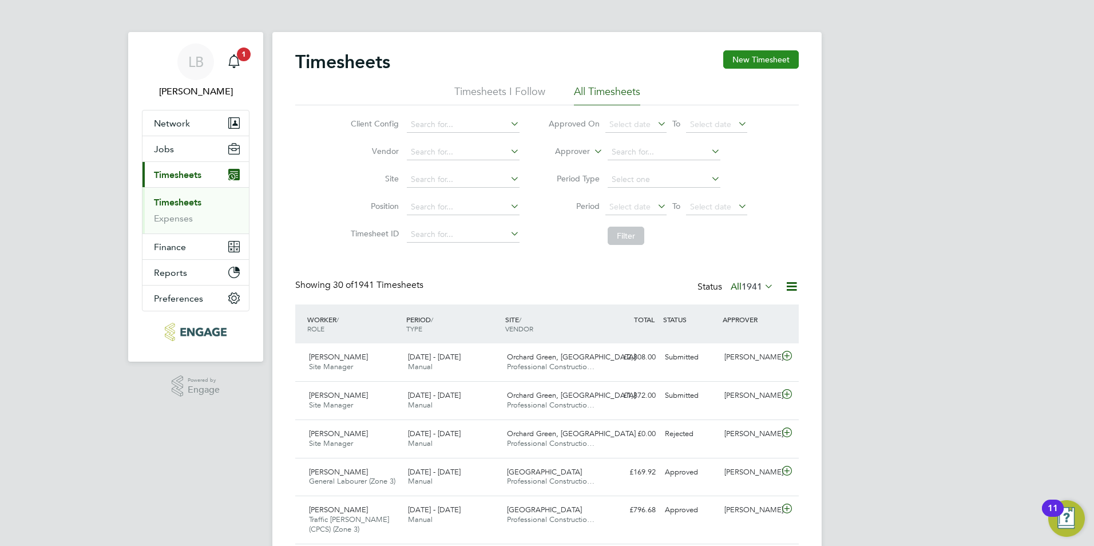
click at [747, 58] on button "New Timesheet" at bounding box center [761, 59] width 76 height 18
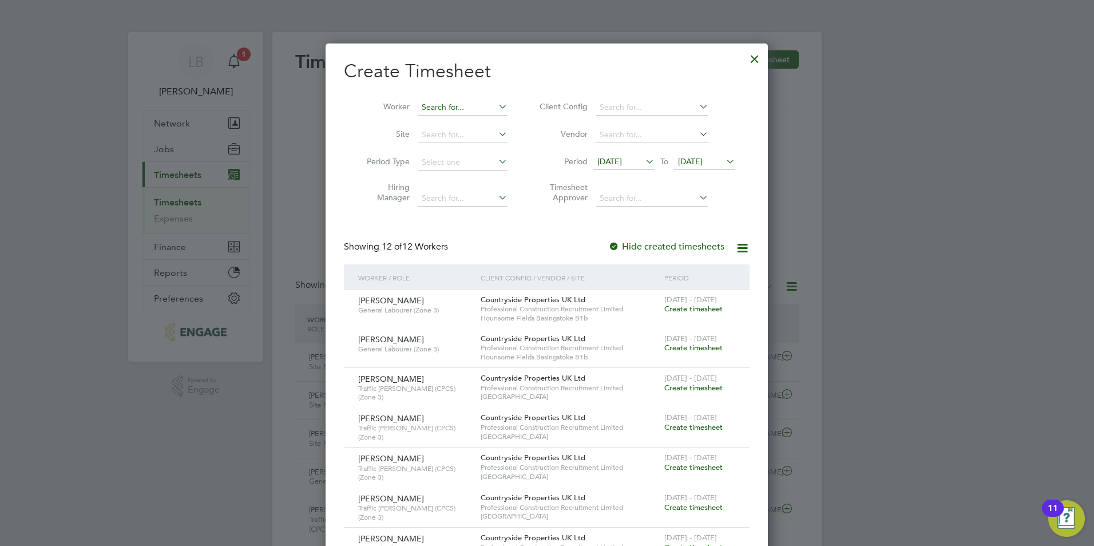
click at [492, 107] on input at bounding box center [463, 108] width 90 height 16
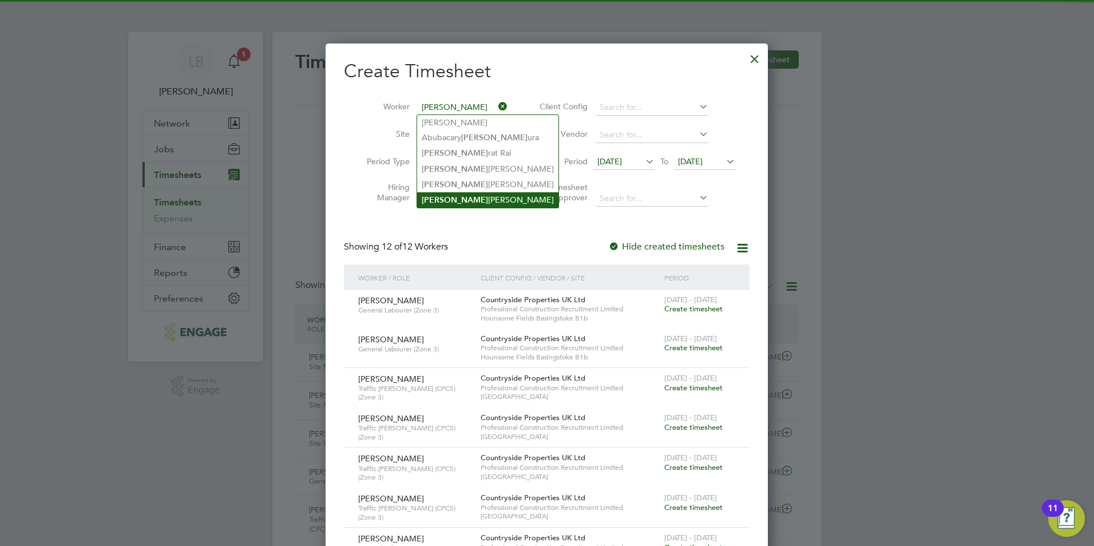
click at [455, 200] on li "Sam Drew" at bounding box center [487, 199] width 141 height 15
type input "[PERSON_NAME]"
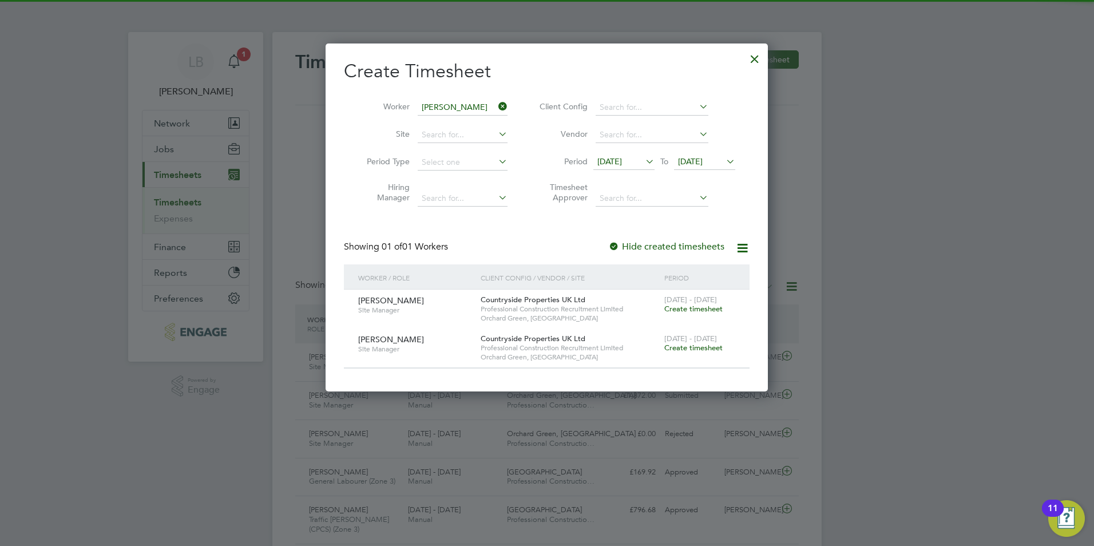
click at [643, 165] on icon at bounding box center [643, 161] width 0 height 16
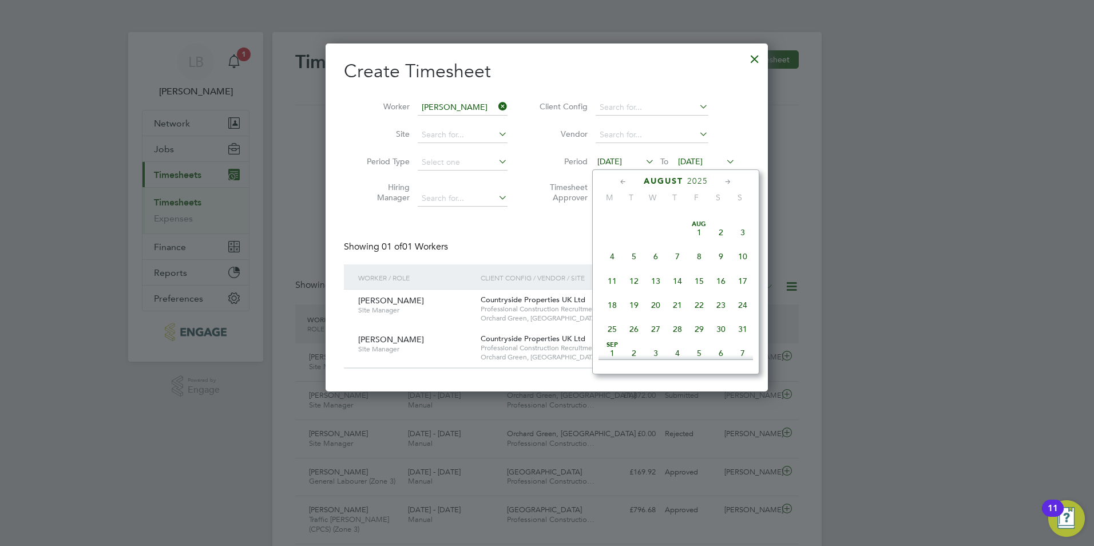
click at [611, 287] on span "11" at bounding box center [612, 281] width 22 height 22
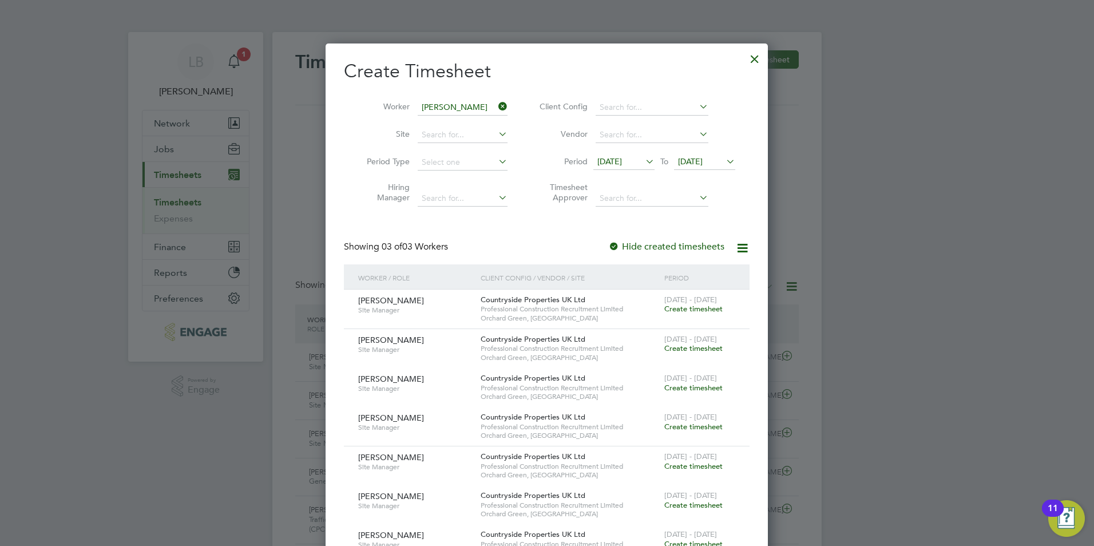
click at [687, 308] on span "Create timesheet" at bounding box center [693, 309] width 58 height 10
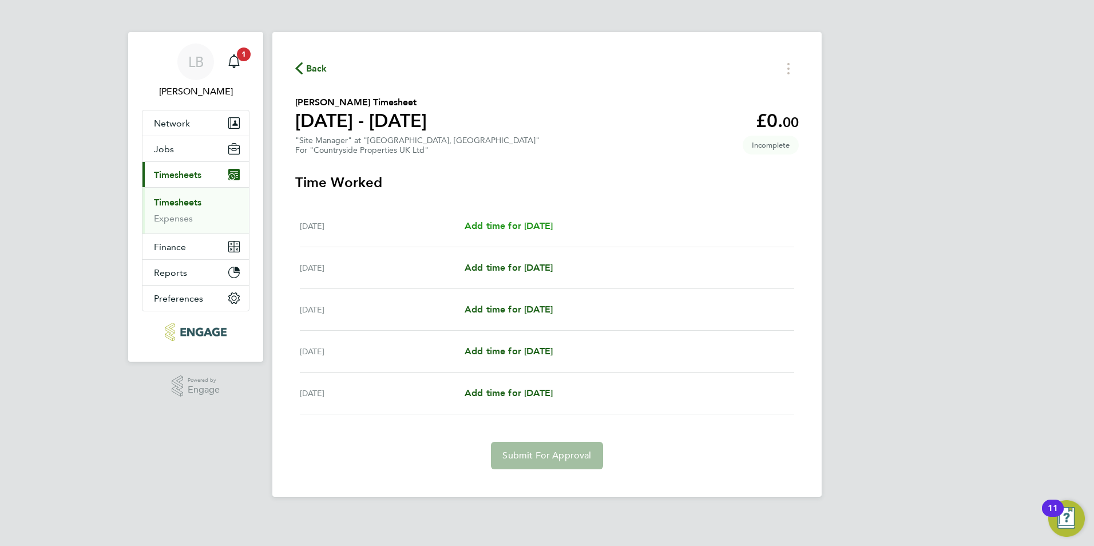
click at [543, 223] on span "Add time for Mon 11 Aug" at bounding box center [509, 225] width 88 height 11
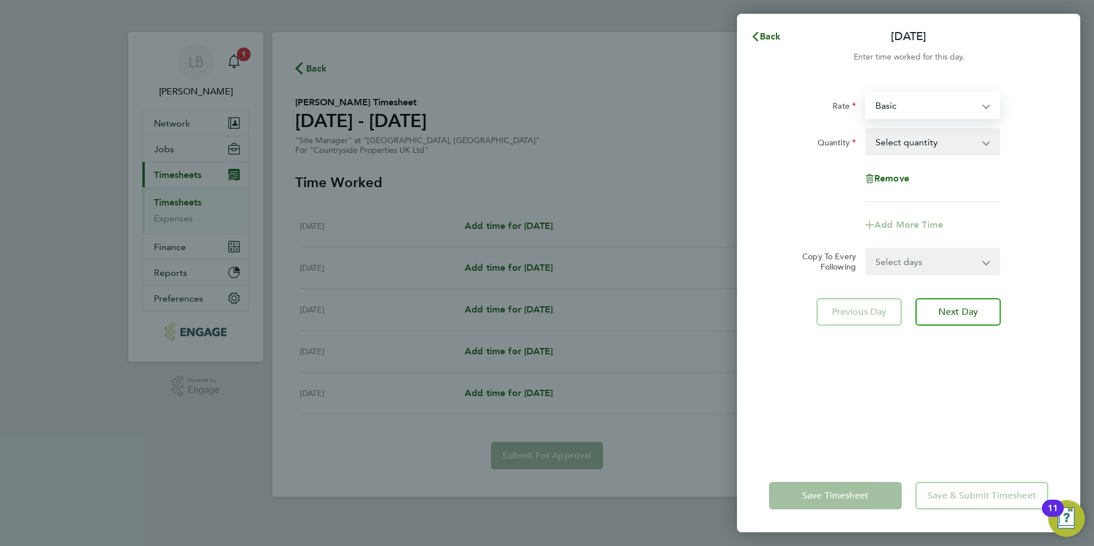
click at [909, 106] on select "Basic SM - 468.00" at bounding box center [925, 105] width 119 height 25
select select "30"
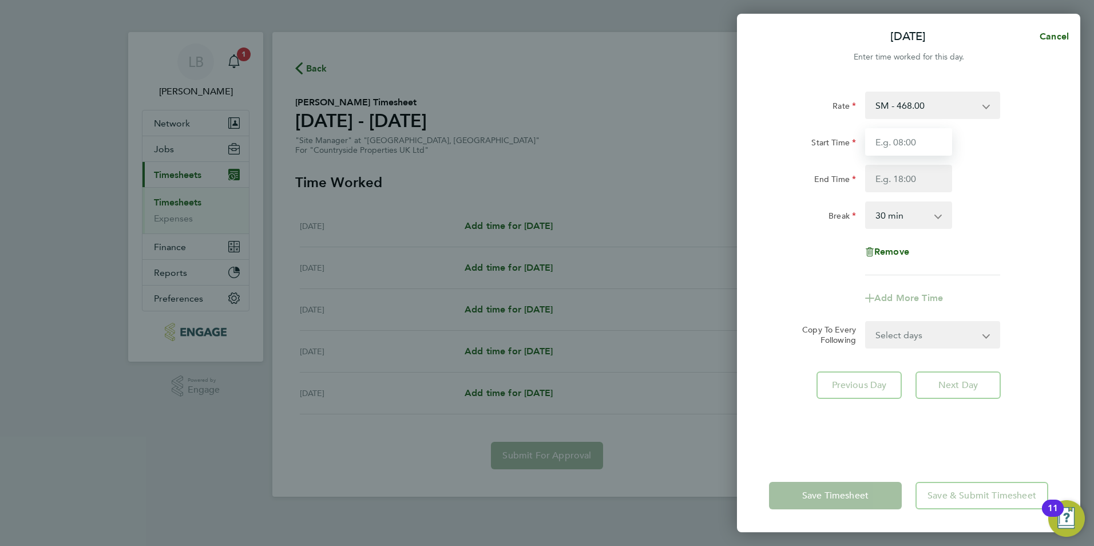
click at [905, 137] on input "Start Time" at bounding box center [908, 141] width 87 height 27
type input "07:30"
click at [938, 187] on input "End Time" at bounding box center [908, 178] width 87 height 27
type input "09:00"
click at [973, 243] on div "Rate SM - 468.00 Basic Start Time 07:30 End Time 09:00 Break 0 min 15 min 30 mi…" at bounding box center [908, 184] width 279 height 184
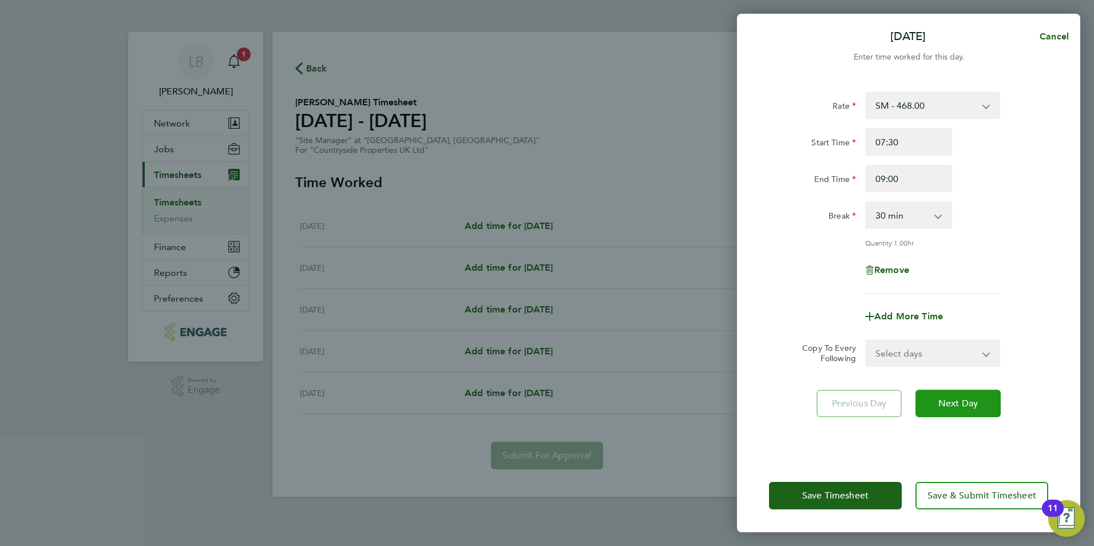
click at [952, 401] on span "Next Day" at bounding box center [957, 403] width 39 height 11
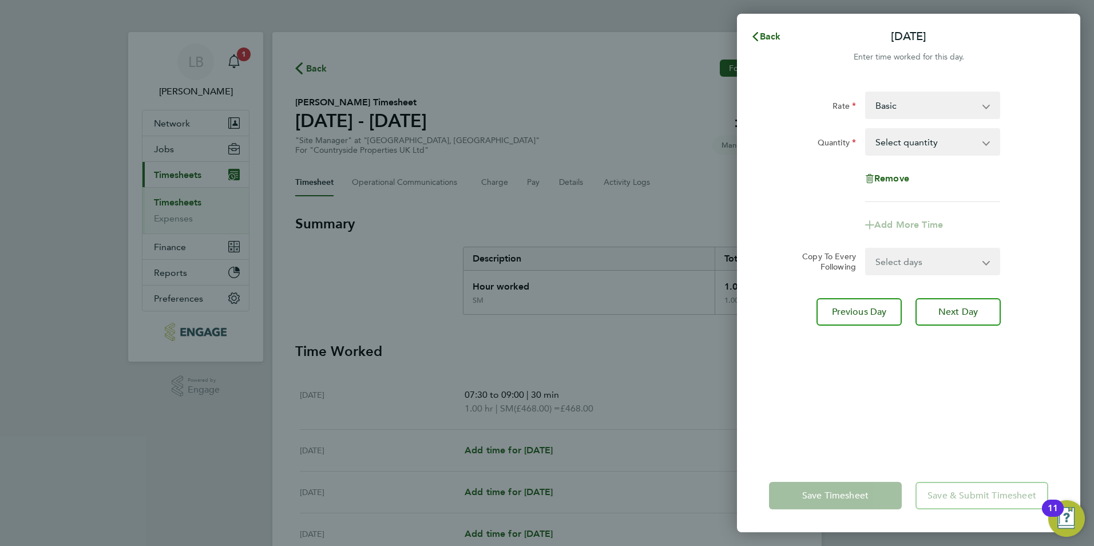
click at [913, 109] on select "Basic SM - 468.00" at bounding box center [925, 105] width 119 height 25
select select "30"
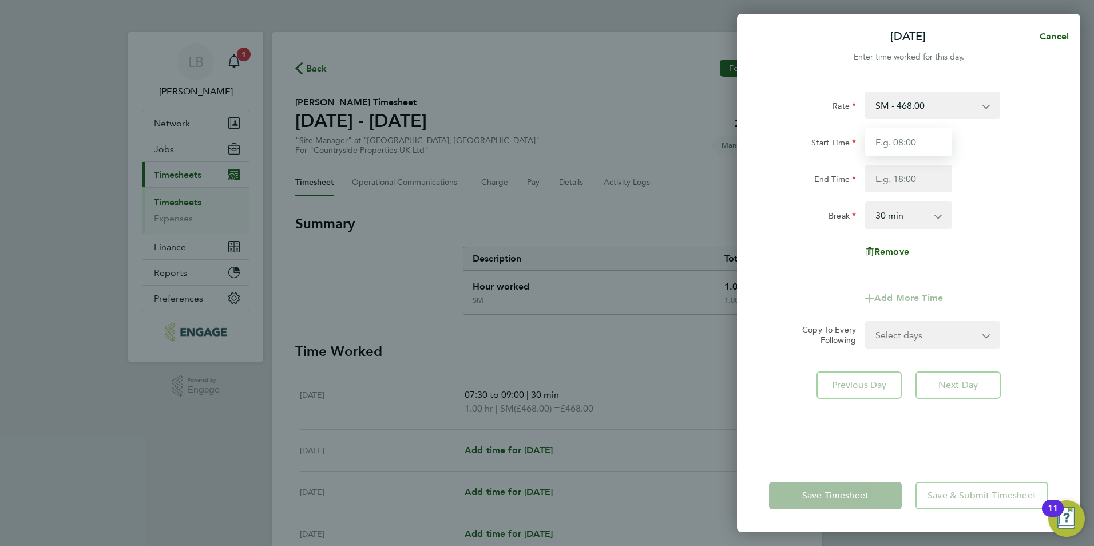
click at [917, 146] on input "Start Time" at bounding box center [908, 141] width 87 height 27
type input "07:30"
click at [927, 185] on input "End Time" at bounding box center [908, 178] width 87 height 27
type input "09:00"
click at [1024, 183] on div "End Time 09:00" at bounding box center [908, 178] width 288 height 27
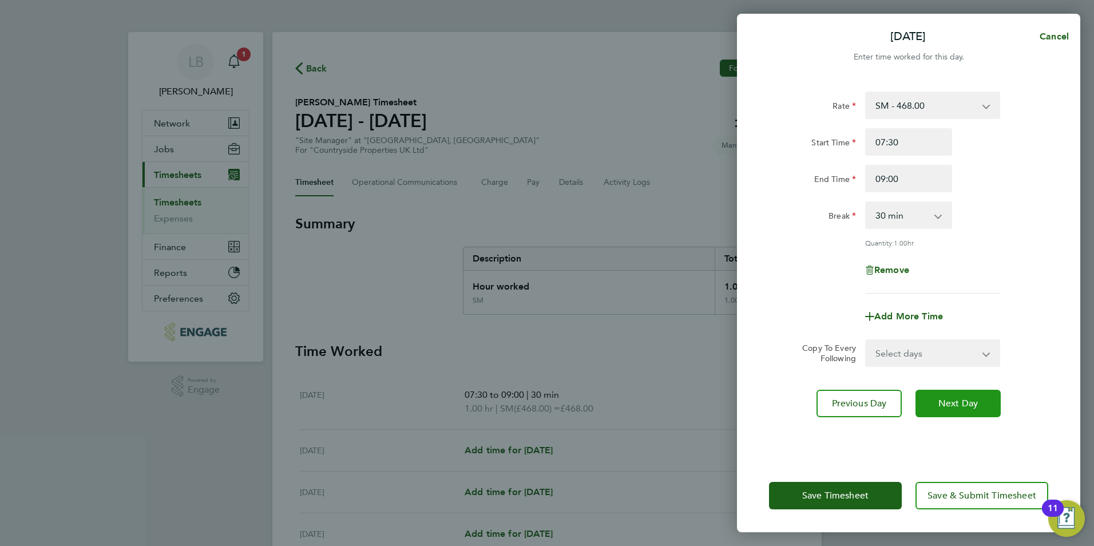
click at [940, 409] on button "Next Day" at bounding box center [958, 403] width 85 height 27
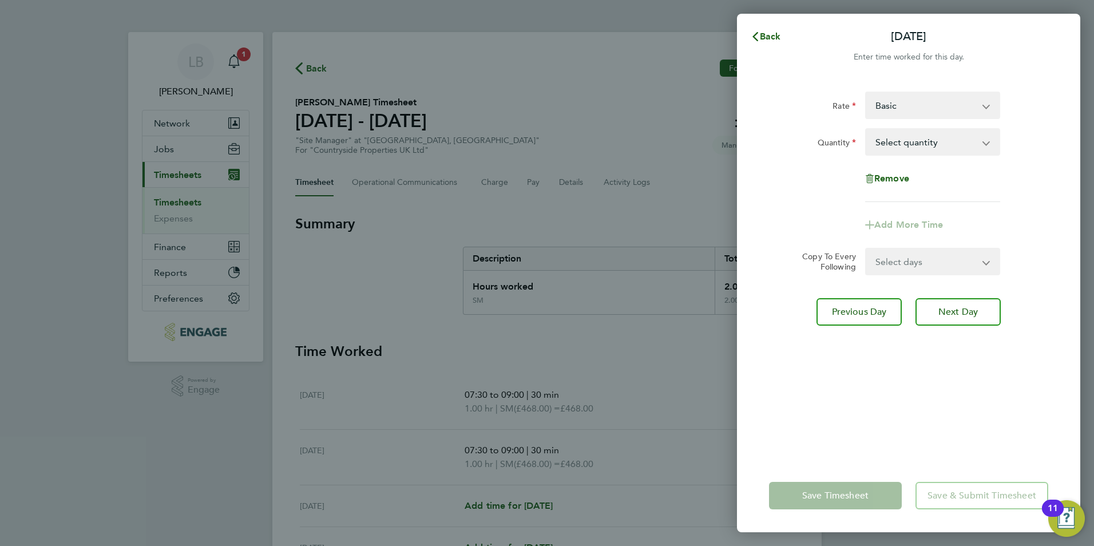
click at [882, 116] on select "Basic SM - 468.00" at bounding box center [925, 105] width 119 height 25
select select "30"
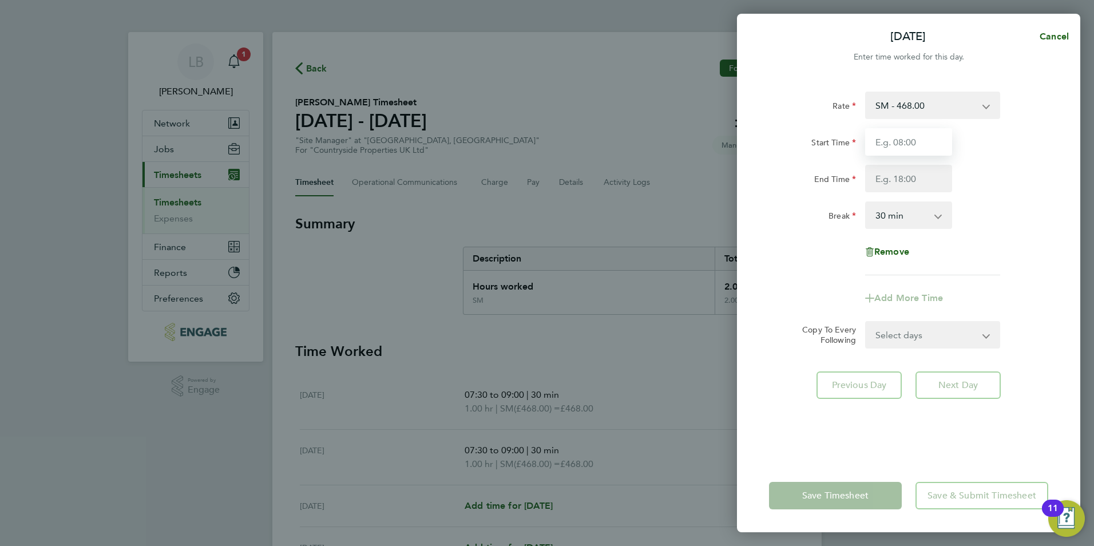
click at [891, 144] on input "Start Time" at bounding box center [908, 141] width 87 height 27
type input "07:30"
click at [882, 171] on input "End Time" at bounding box center [908, 178] width 87 height 27
type input "09:00"
click at [1041, 210] on div "Break 0 min 15 min 30 min 45 min 60 min 75 min 90 min" at bounding box center [908, 214] width 288 height 27
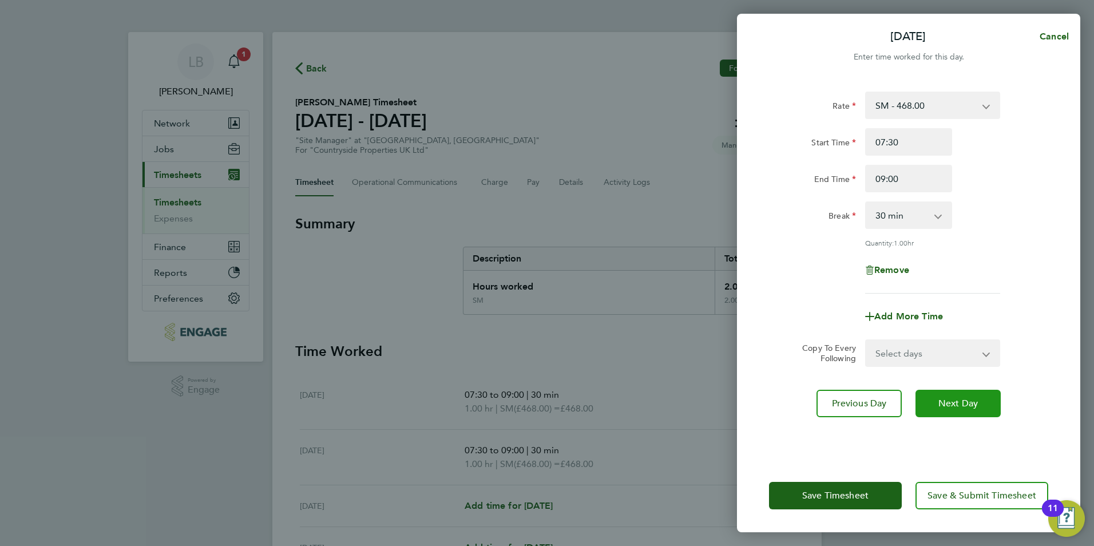
click at [952, 403] on span "Next Day" at bounding box center [957, 403] width 39 height 11
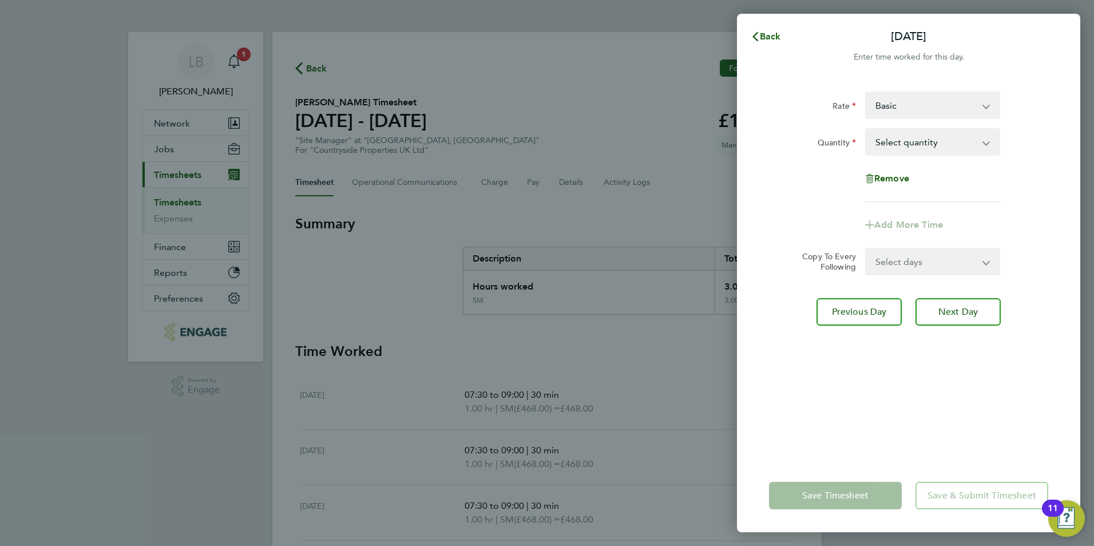
drag, startPoint x: 905, startPoint y: 98, endPoint x: 901, endPoint y: 113, distance: 15.3
click at [905, 98] on select "Basic SM - 468.00" at bounding box center [925, 105] width 119 height 25
select select "30"
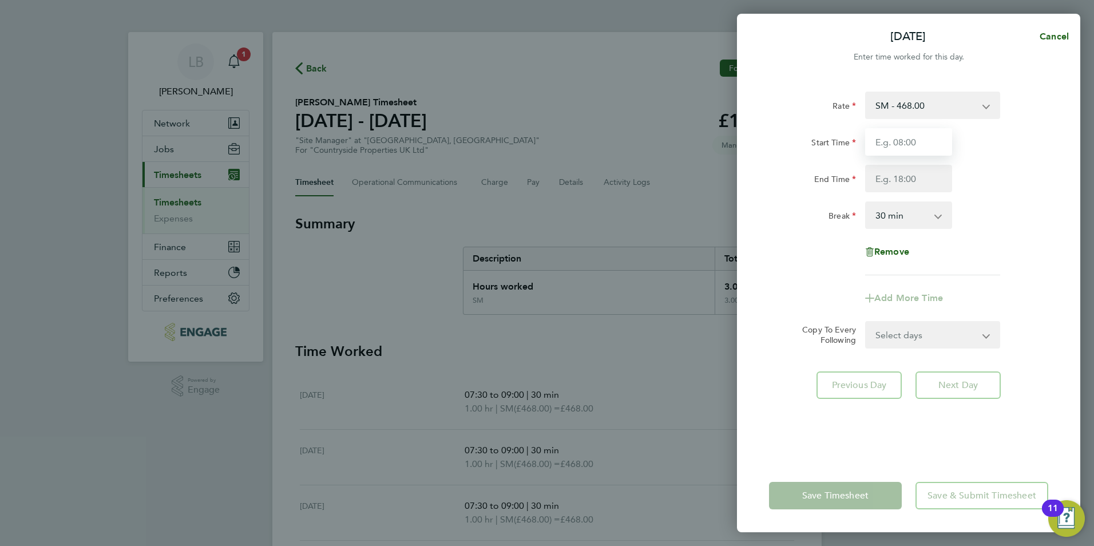
click at [902, 141] on input "Start Time" at bounding box center [908, 141] width 87 height 27
type input "07:30"
click at [921, 177] on input "End Time" at bounding box center [908, 178] width 87 height 27
type input "09:00"
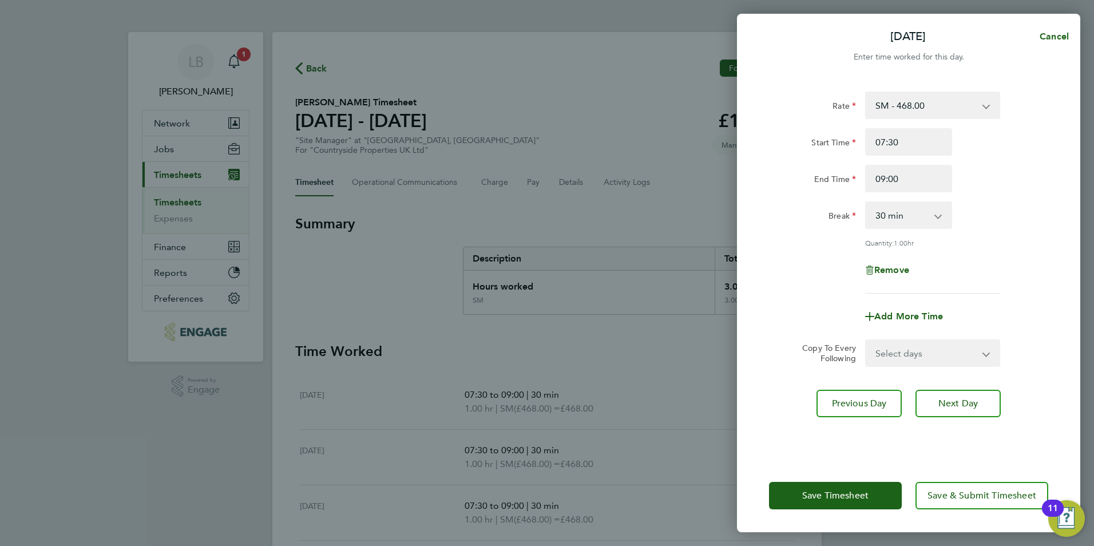
click at [984, 256] on div "Remove" at bounding box center [908, 269] width 288 height 27
click at [950, 403] on span "Next Day" at bounding box center [957, 403] width 39 height 11
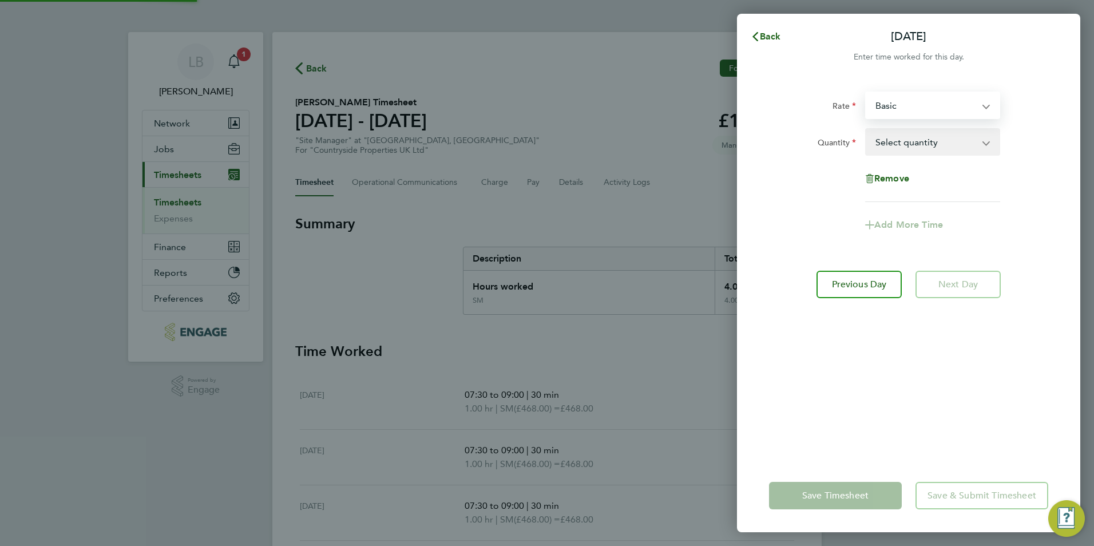
drag, startPoint x: 904, startPoint y: 245, endPoint x: 881, endPoint y: 111, distance: 135.9
click at [882, 109] on select "Basic SM - 468.00" at bounding box center [925, 105] width 119 height 25
select select "30"
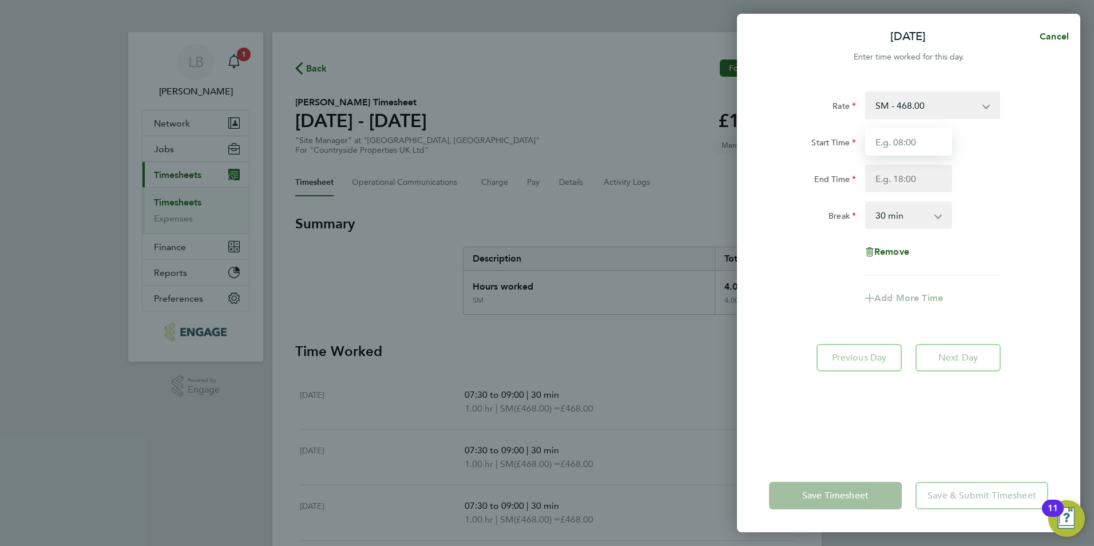
click at [884, 140] on input "Start Time" at bounding box center [908, 141] width 87 height 27
type input "07:30"
click at [883, 183] on input "End Time" at bounding box center [908, 178] width 87 height 27
type input "09:00"
click at [1076, 311] on div "Rate SM - 468.00 Basic Start Time 07:30 End Time 09:00 Break 0 min 15 min 30 mi…" at bounding box center [908, 268] width 343 height 381
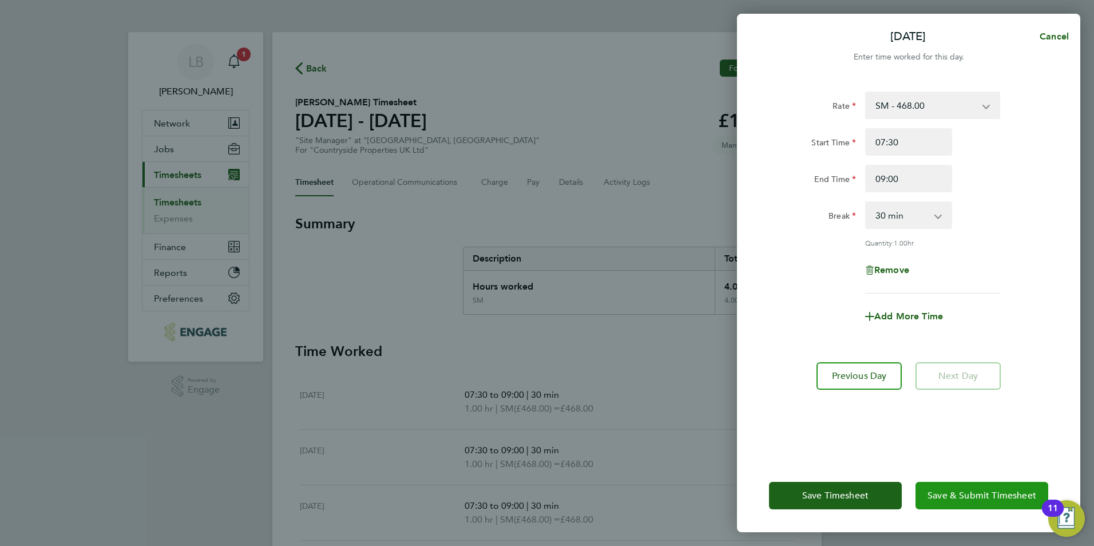
click at [964, 499] on span "Save & Submit Timesheet" at bounding box center [982, 495] width 109 height 11
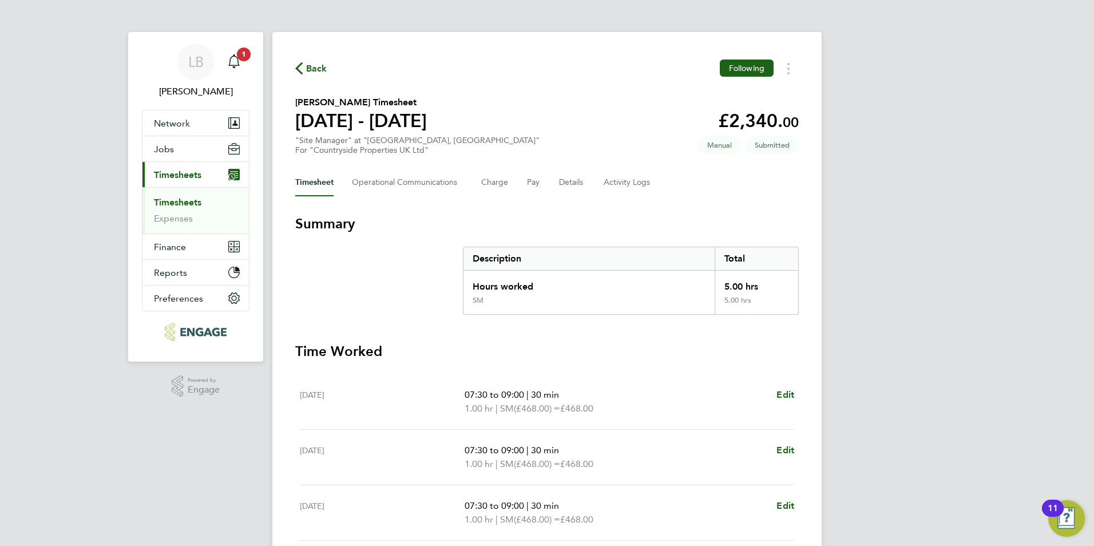
click at [311, 70] on span "Back" at bounding box center [316, 69] width 21 height 14
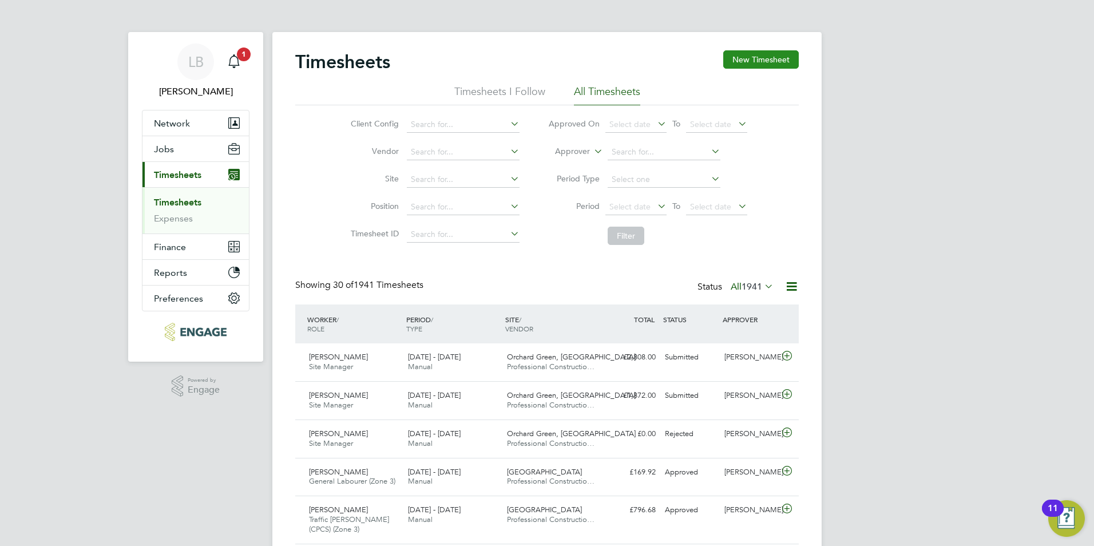
click at [766, 53] on button "New Timesheet" at bounding box center [761, 59] width 76 height 18
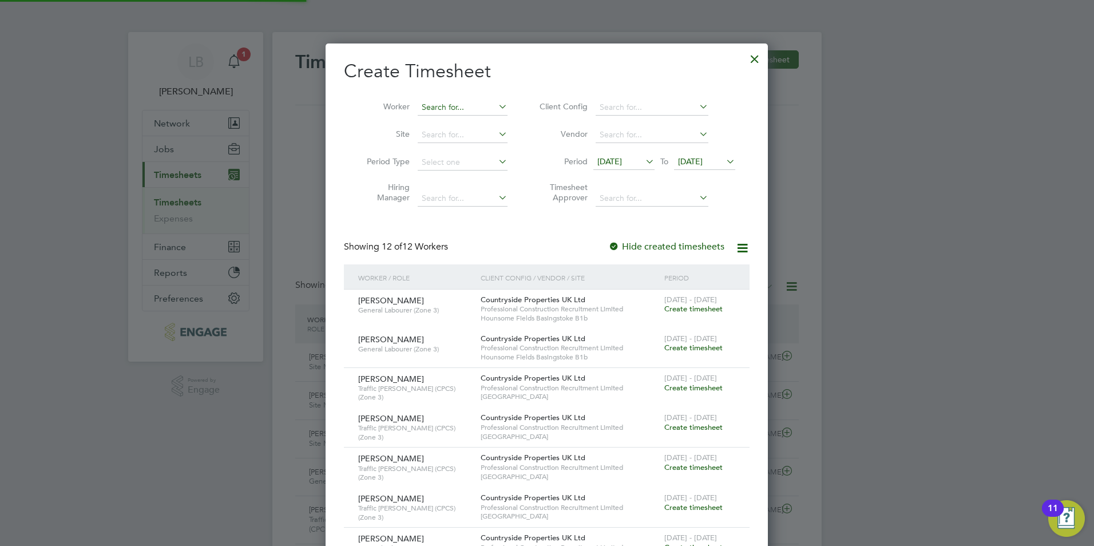
click at [429, 105] on input at bounding box center [463, 108] width 90 height 16
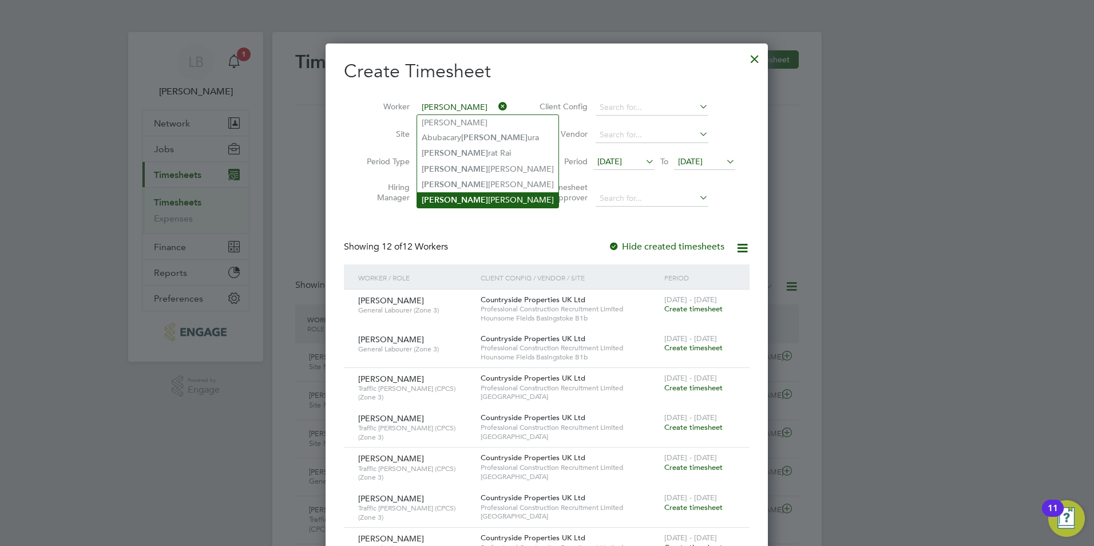
click at [440, 196] on li "Sam Drew" at bounding box center [487, 199] width 141 height 15
type input "Sam Drew"
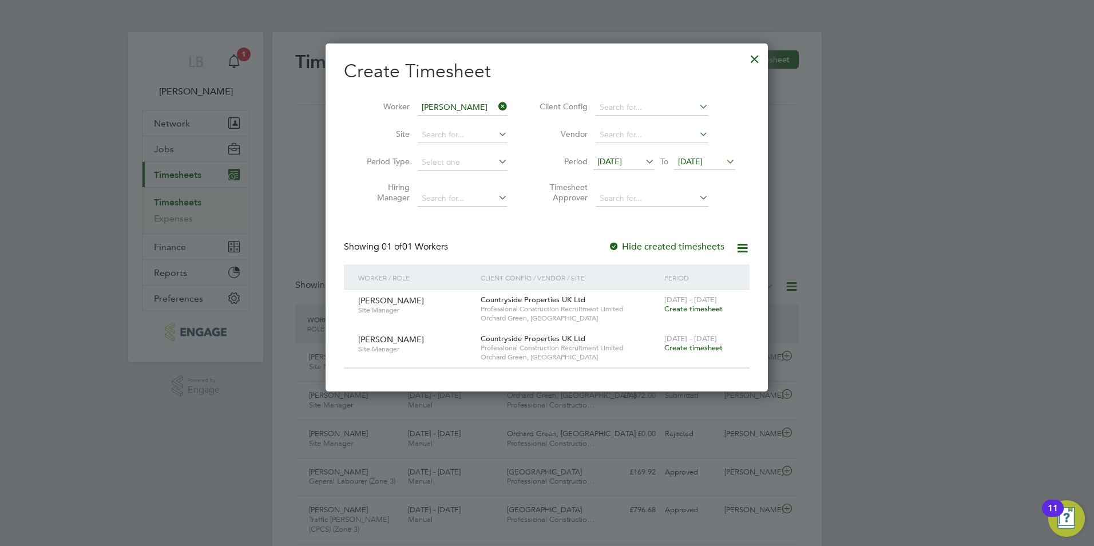
click at [643, 160] on icon at bounding box center [643, 161] width 0 height 16
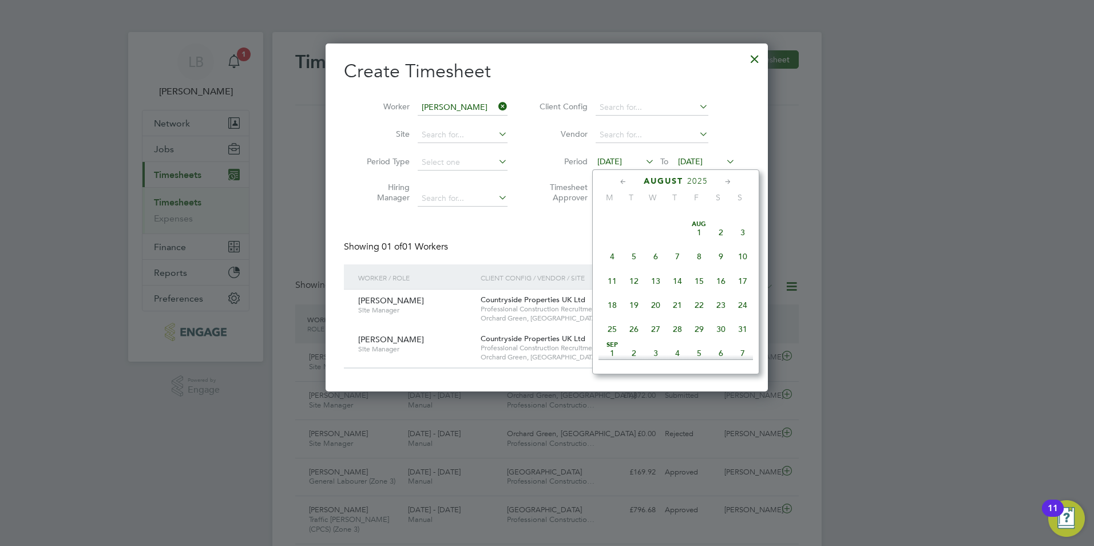
click at [609, 288] on span "11" at bounding box center [612, 281] width 22 height 22
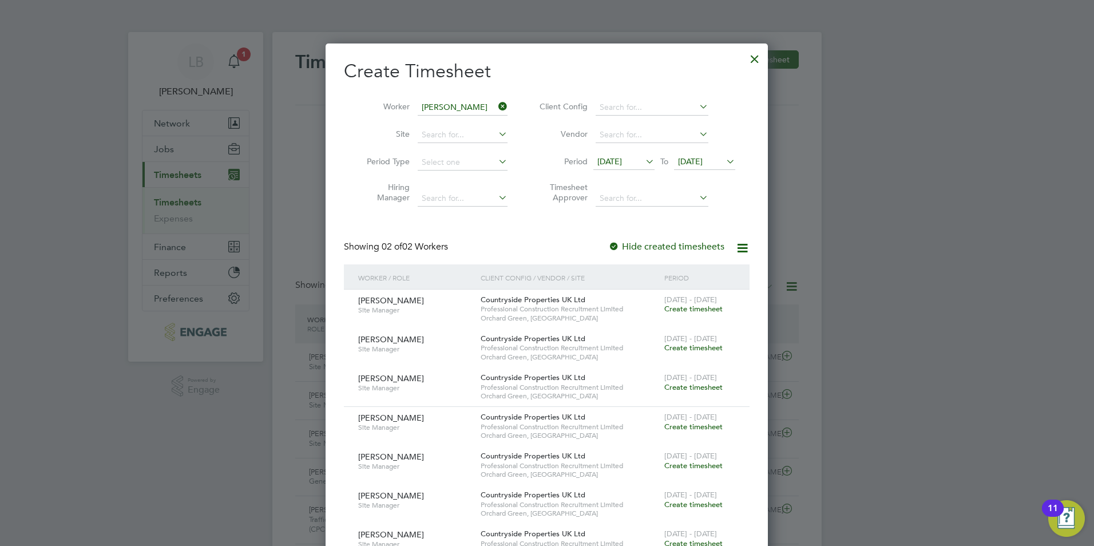
click at [697, 307] on span "Create timesheet" at bounding box center [693, 309] width 58 height 10
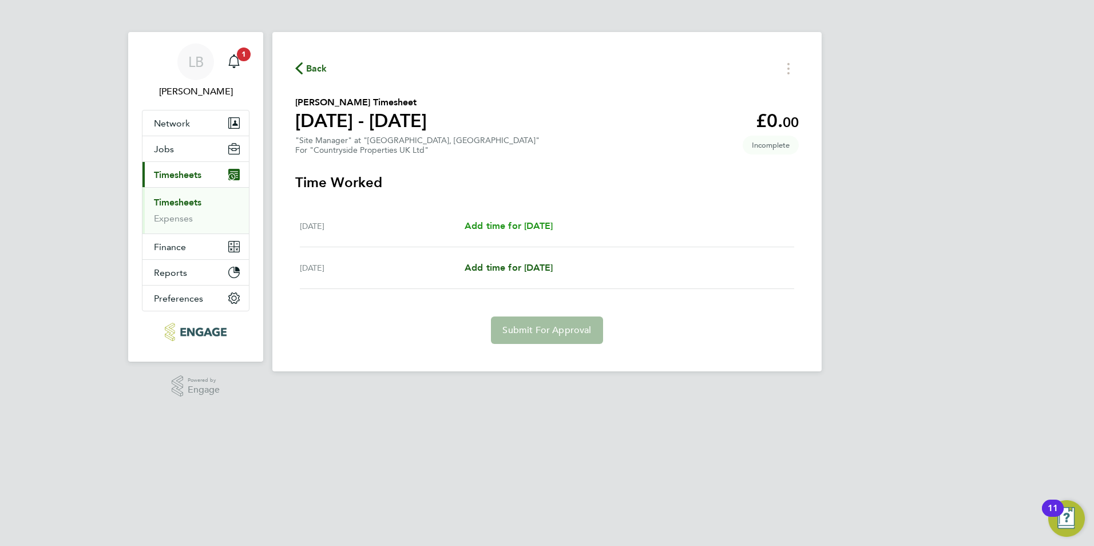
click at [521, 227] on span "Add time for Sat 16 Aug" at bounding box center [509, 225] width 88 height 11
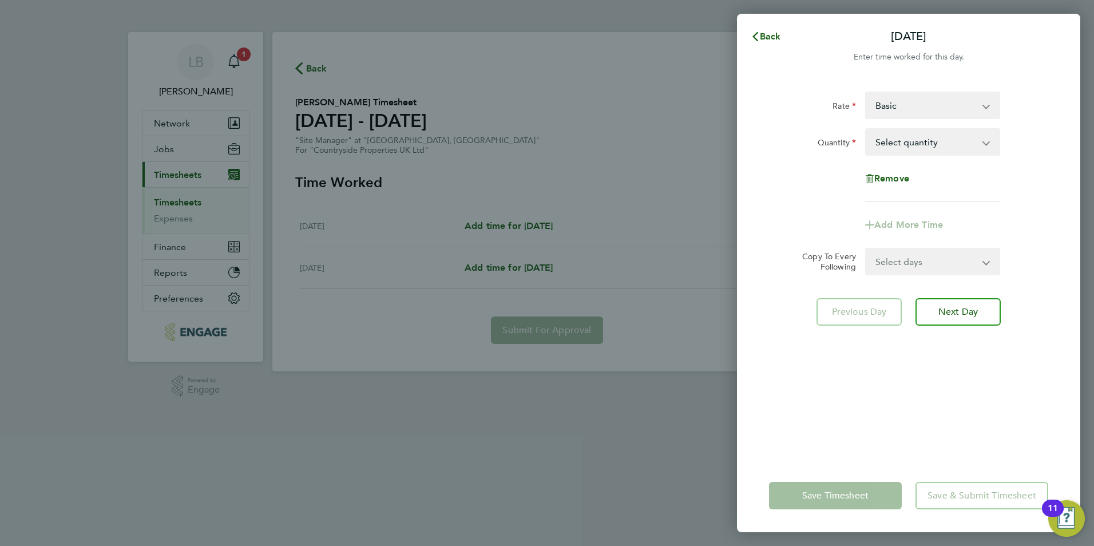
click at [900, 98] on select "Basic SM - 468.00" at bounding box center [925, 105] width 119 height 25
select select "30"
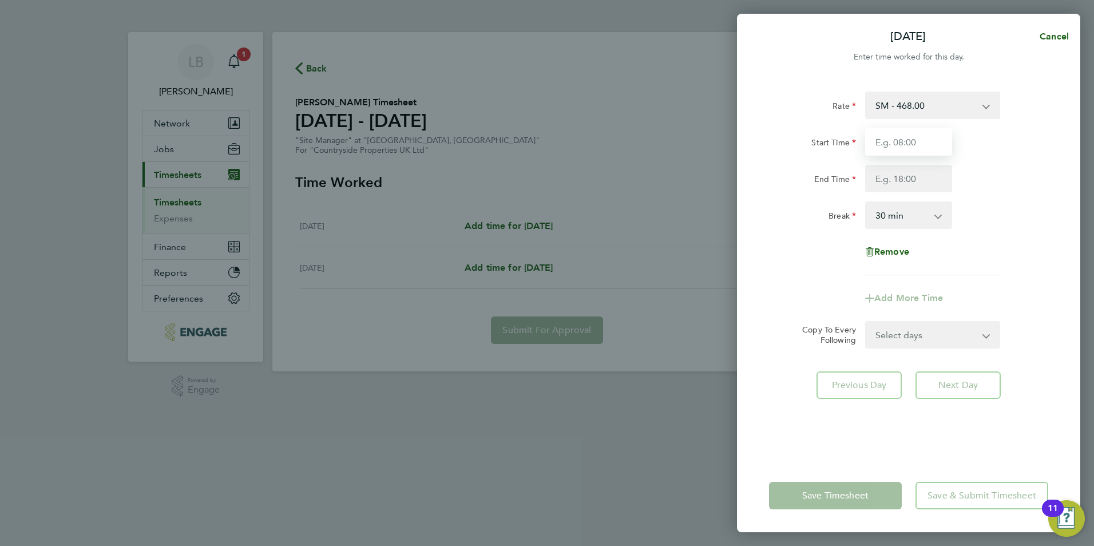
click at [898, 147] on input "Start Time" at bounding box center [908, 141] width 87 height 27
type input "07:30"
type input "09:00"
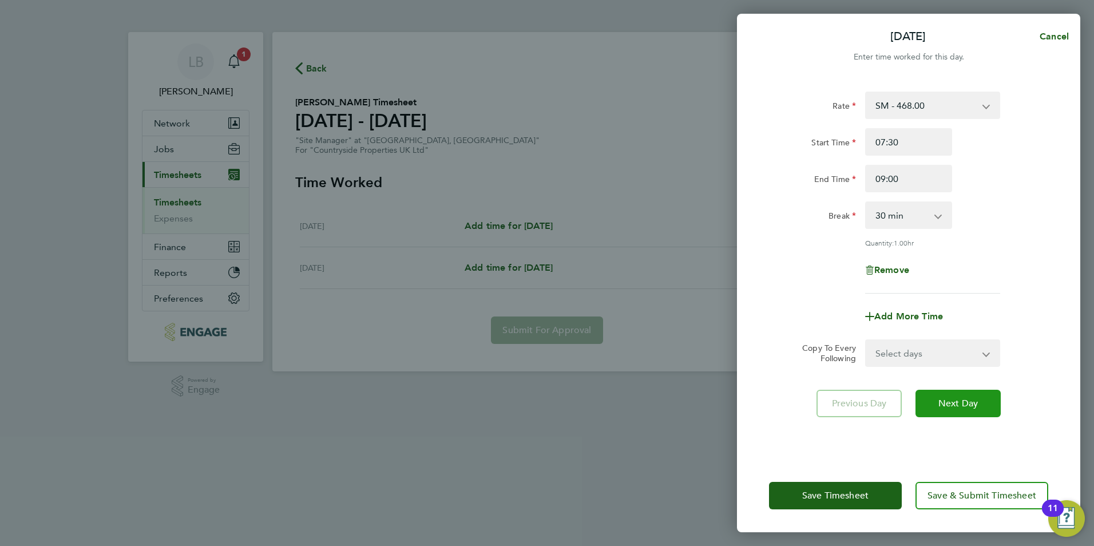
click at [973, 401] on span "Next Day" at bounding box center [957, 403] width 39 height 11
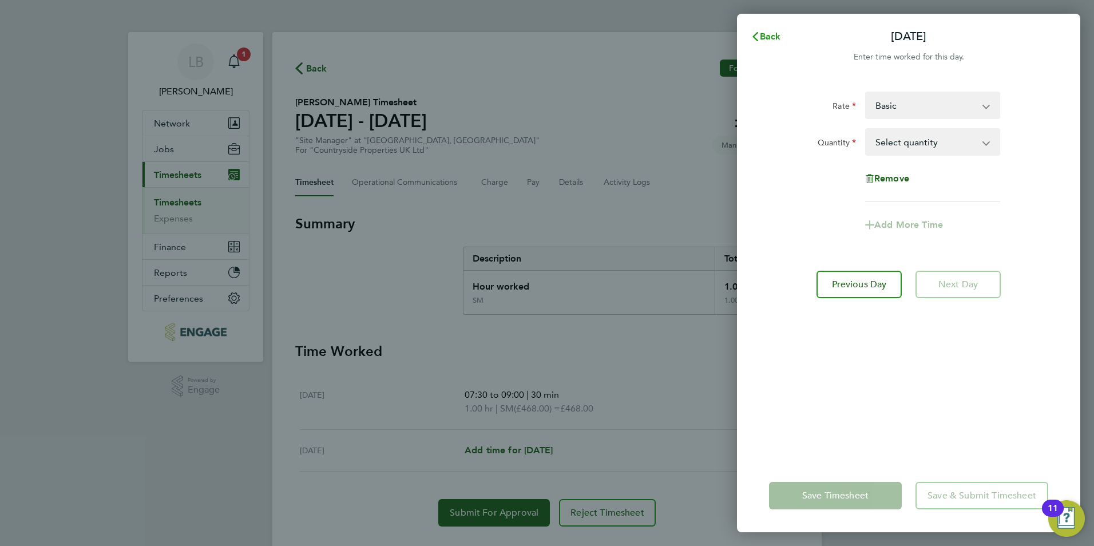
click at [758, 39] on icon "button" at bounding box center [755, 36] width 9 height 9
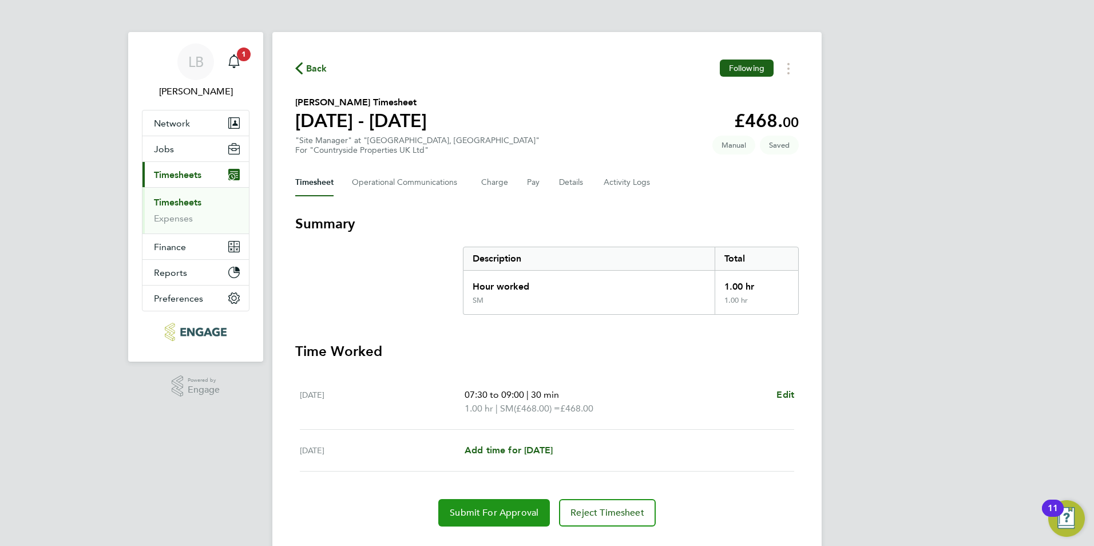
click at [501, 516] on span "Submit For Approval" at bounding box center [494, 512] width 89 height 11
click at [314, 69] on span "Back" at bounding box center [316, 69] width 21 height 14
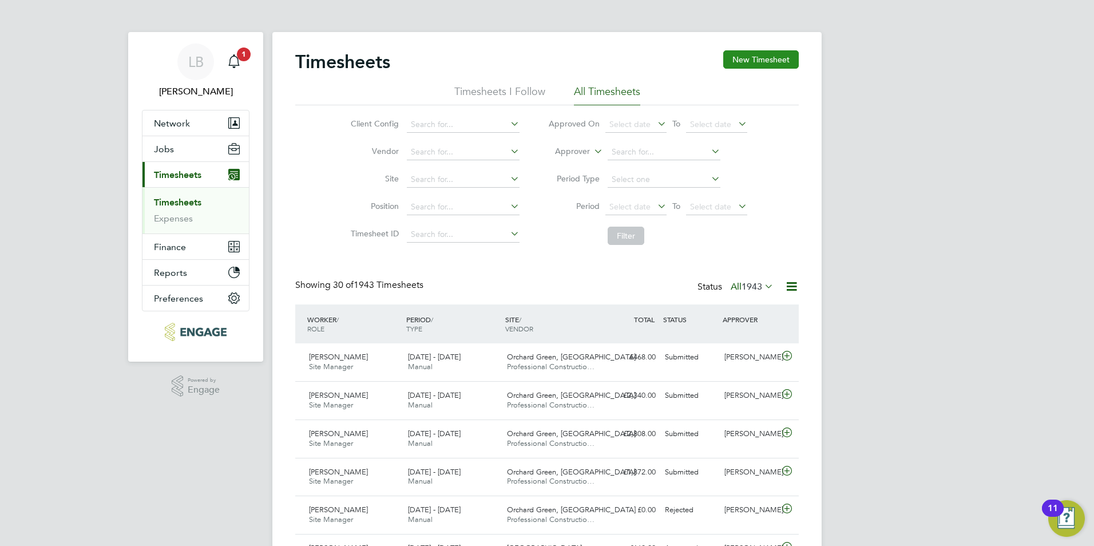
click at [750, 61] on button "New Timesheet" at bounding box center [761, 59] width 76 height 18
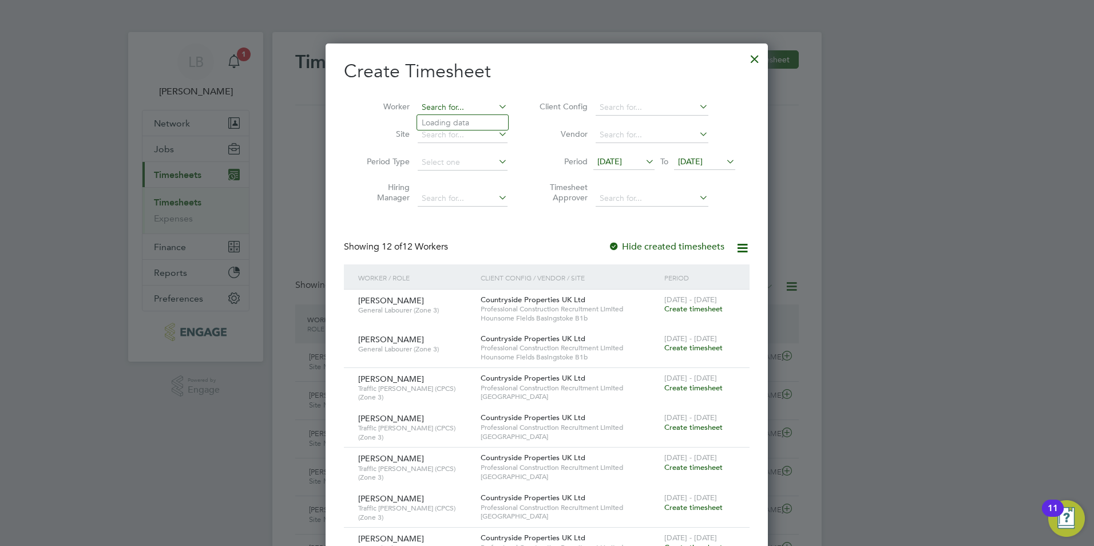
click at [429, 104] on input at bounding box center [463, 108] width 90 height 16
click at [443, 197] on li "[PERSON_NAME]" at bounding box center [487, 199] width 141 height 15
type input "[PERSON_NAME]"
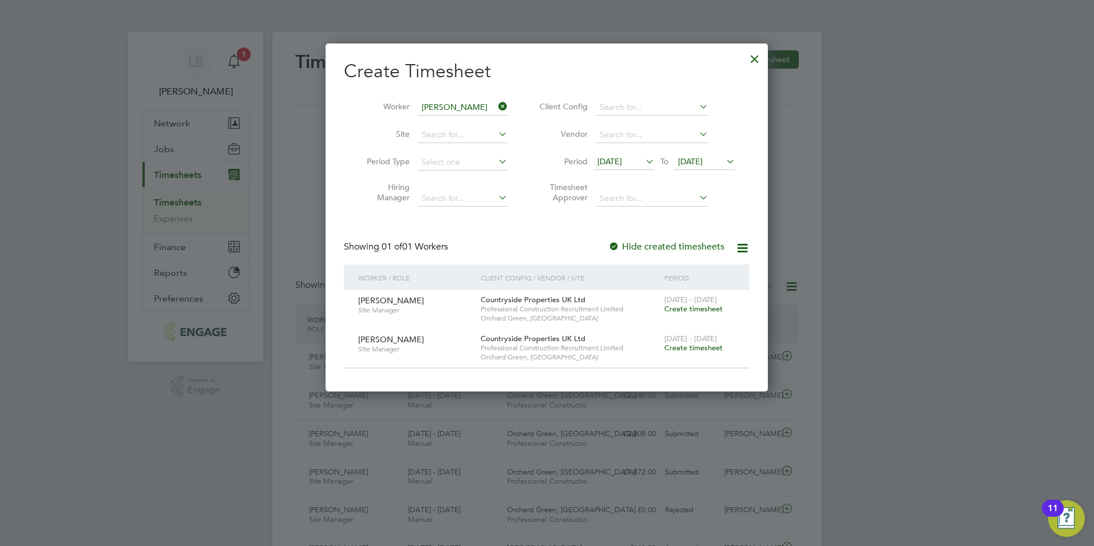
click at [643, 163] on icon at bounding box center [643, 161] width 0 height 16
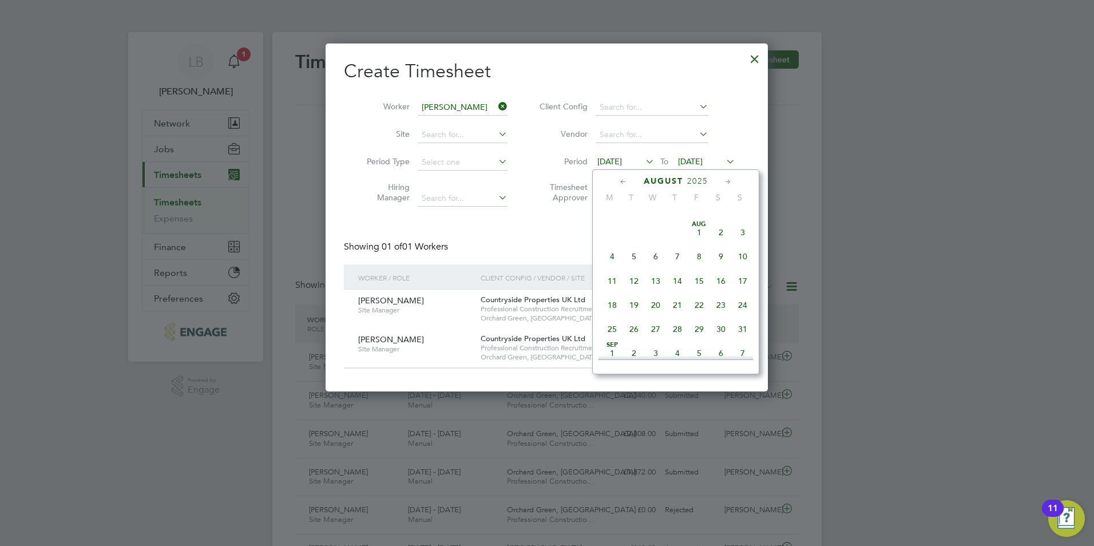
click at [609, 310] on span "18" at bounding box center [612, 305] width 22 height 22
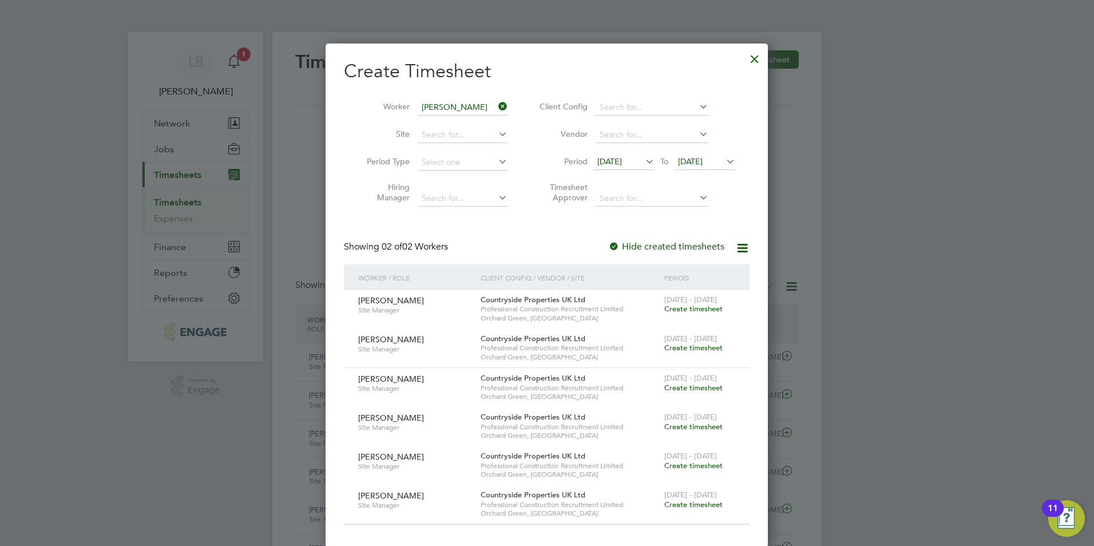
click at [673, 308] on span "Create timesheet" at bounding box center [693, 309] width 58 height 10
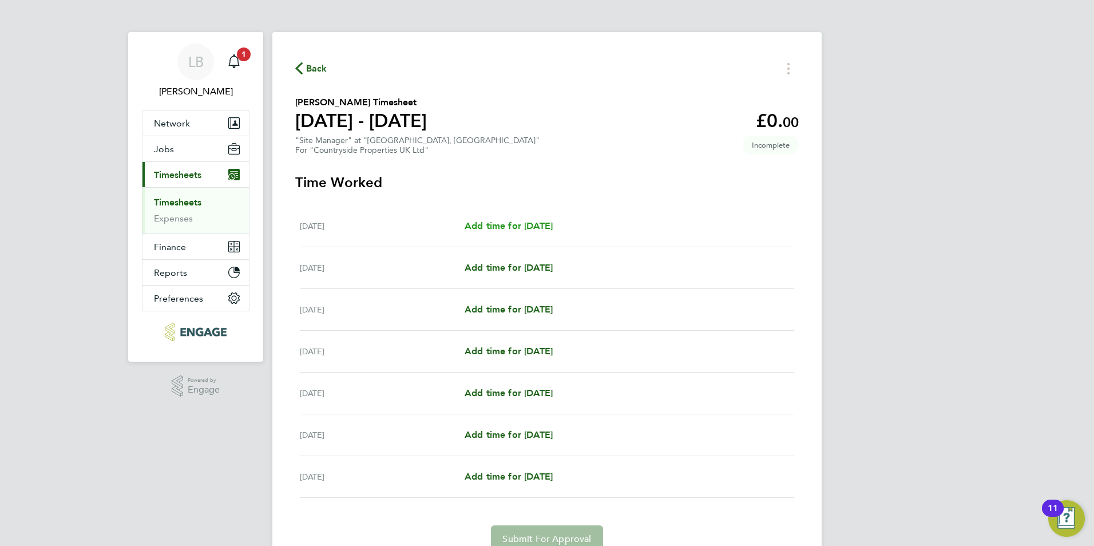
click at [530, 228] on span "Add time for Mon 18 Aug" at bounding box center [509, 225] width 88 height 11
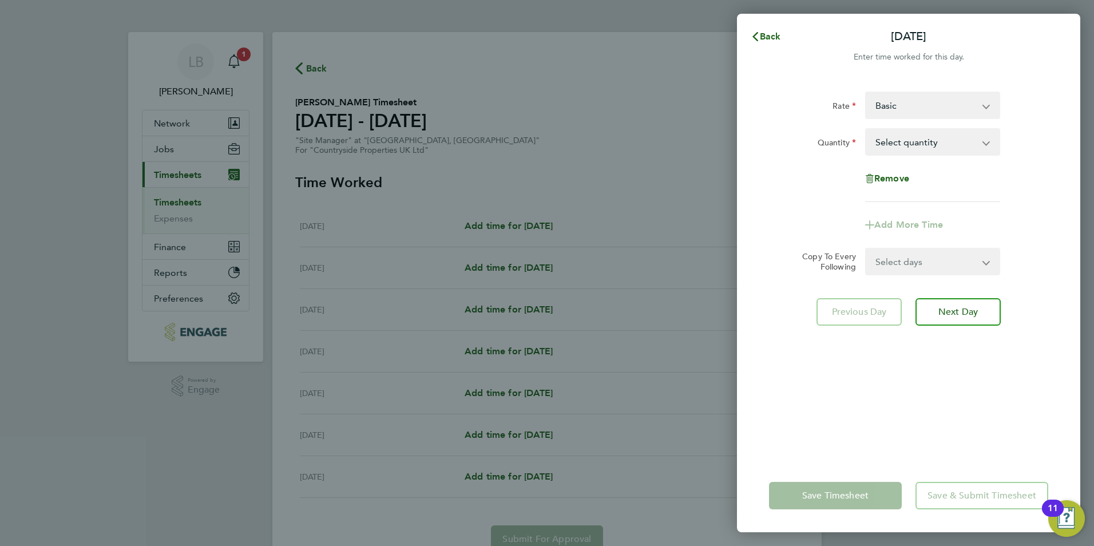
drag, startPoint x: 891, startPoint y: 102, endPoint x: 889, endPoint y: 112, distance: 9.3
click at [891, 102] on select "Basic SM - 468.00" at bounding box center [925, 105] width 119 height 25
select select "30"
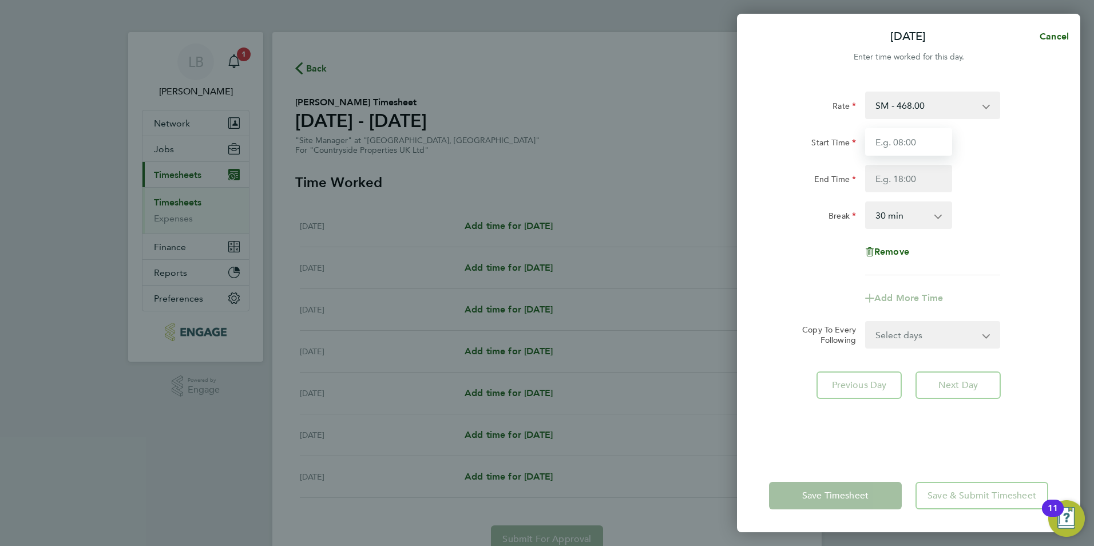
click at [889, 140] on input "Start Time" at bounding box center [908, 141] width 87 height 27
type input "07:30"
click at [899, 168] on input "End Time" at bounding box center [908, 178] width 87 height 27
type input "09:00"
click at [981, 229] on div "Rate SM - 468.00 Basic Start Time 07:30 End Time 09:00 Break 0 min 15 min 30 mi…" at bounding box center [908, 184] width 279 height 184
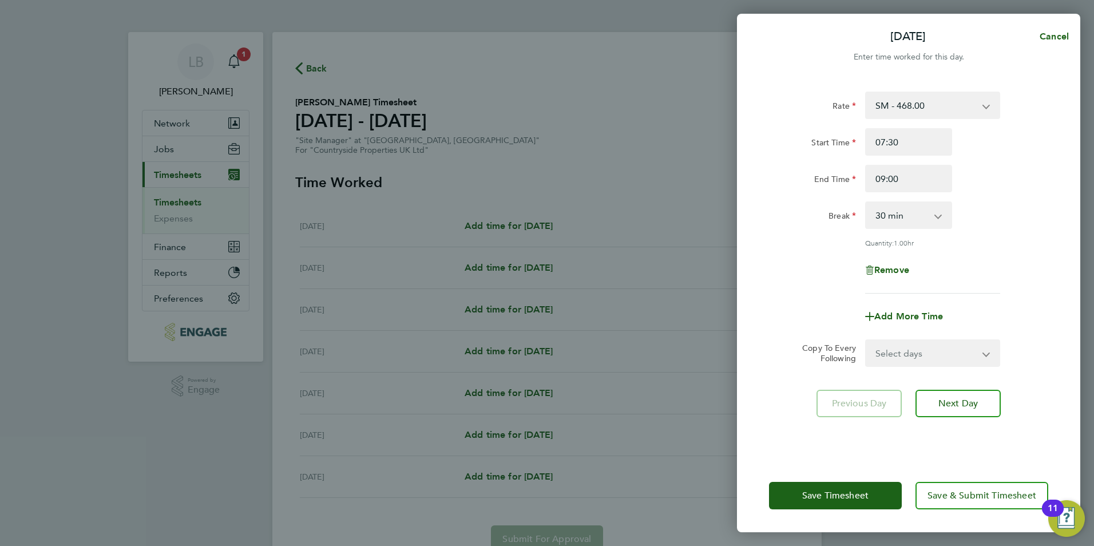
click at [932, 358] on select "Select days Day Weekday (Mon-Fri) Weekend (Sat-Sun) Tuesday Wednesday Thursday …" at bounding box center [926, 352] width 120 height 25
select select "WEEKDAY"
click at [866, 340] on select "Select days Day Weekday (Mon-Fri) Weekend (Sat-Sun) Tuesday Wednesday Thursday …" at bounding box center [926, 352] width 120 height 25
select select "2025-08-24"
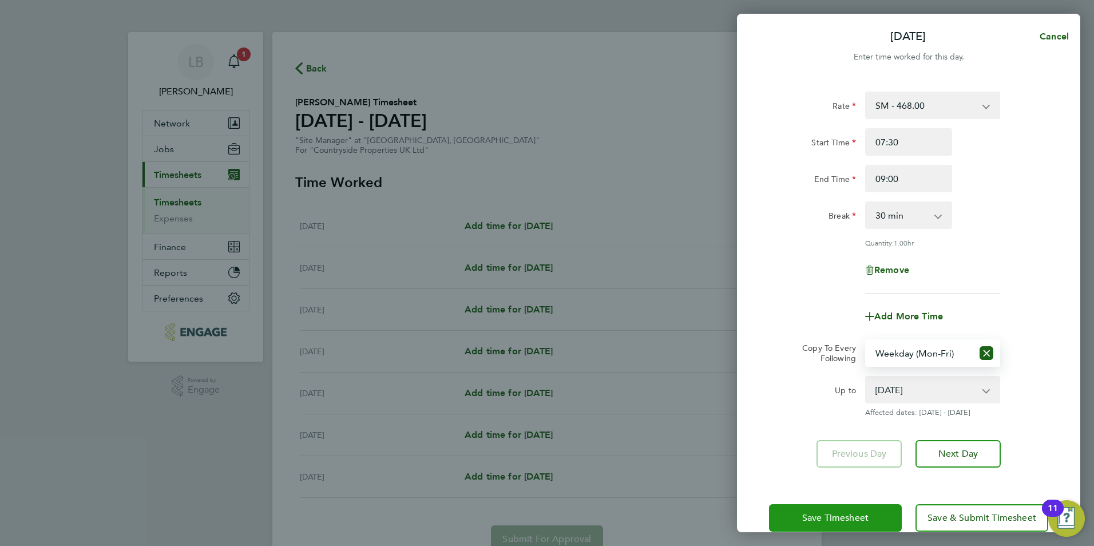
click at [792, 516] on button "Save Timesheet" at bounding box center [835, 517] width 133 height 27
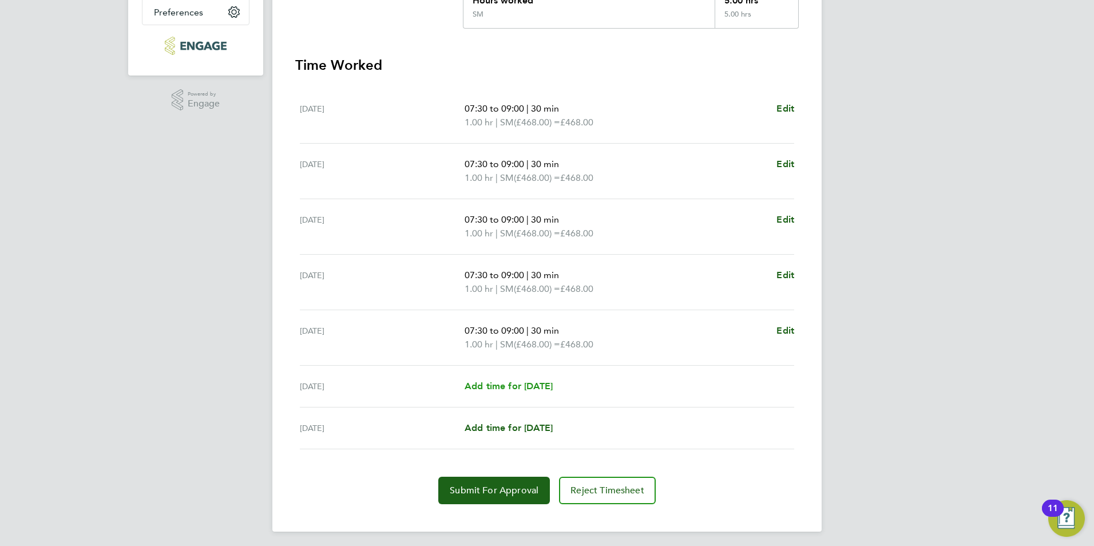
click at [522, 386] on span "Add time for Sat 23 Aug" at bounding box center [509, 386] width 88 height 11
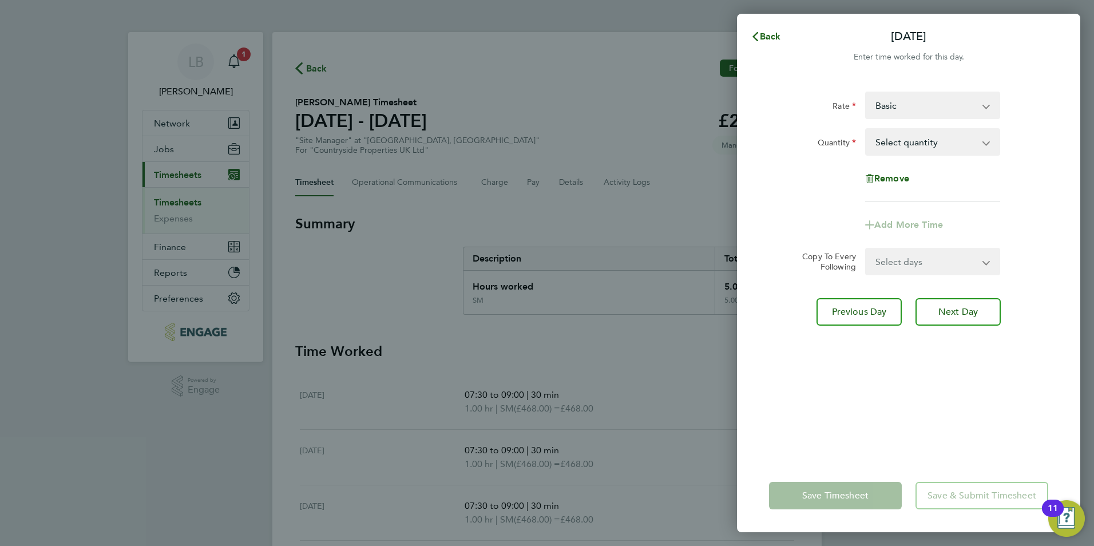
click at [895, 106] on select "Basic SM - 468.00" at bounding box center [925, 105] width 119 height 25
select select "30"
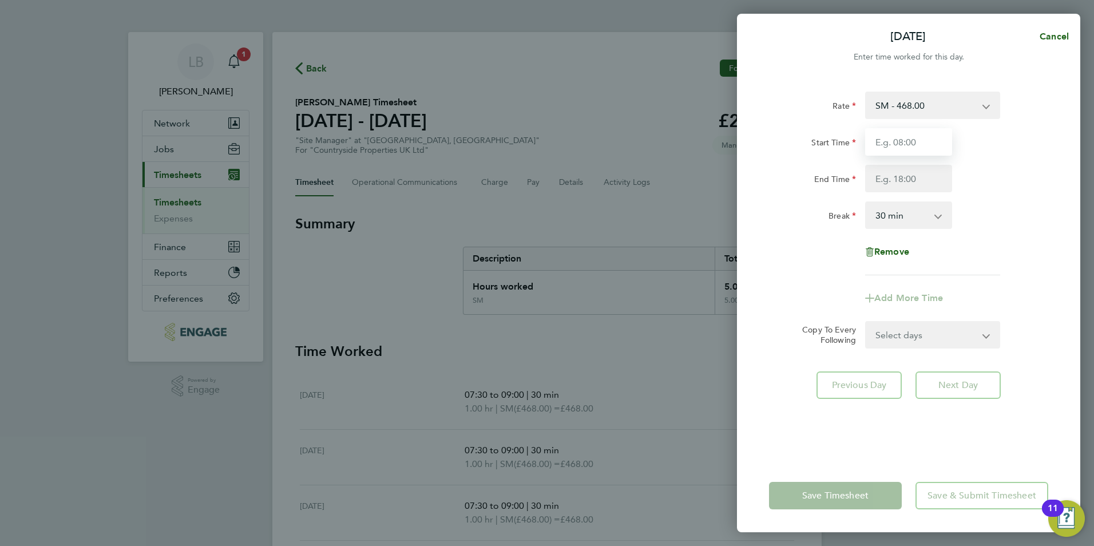
click at [889, 135] on input "Start Time" at bounding box center [908, 141] width 87 height 27
type input "07:30"
type input "09:00"
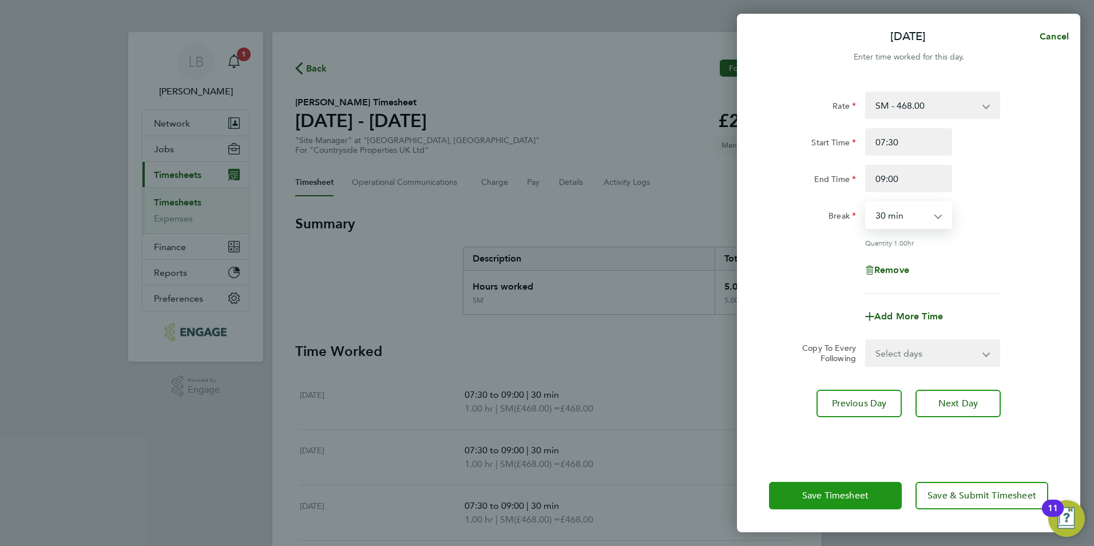
click at [858, 490] on span "Save Timesheet" at bounding box center [835, 495] width 66 height 11
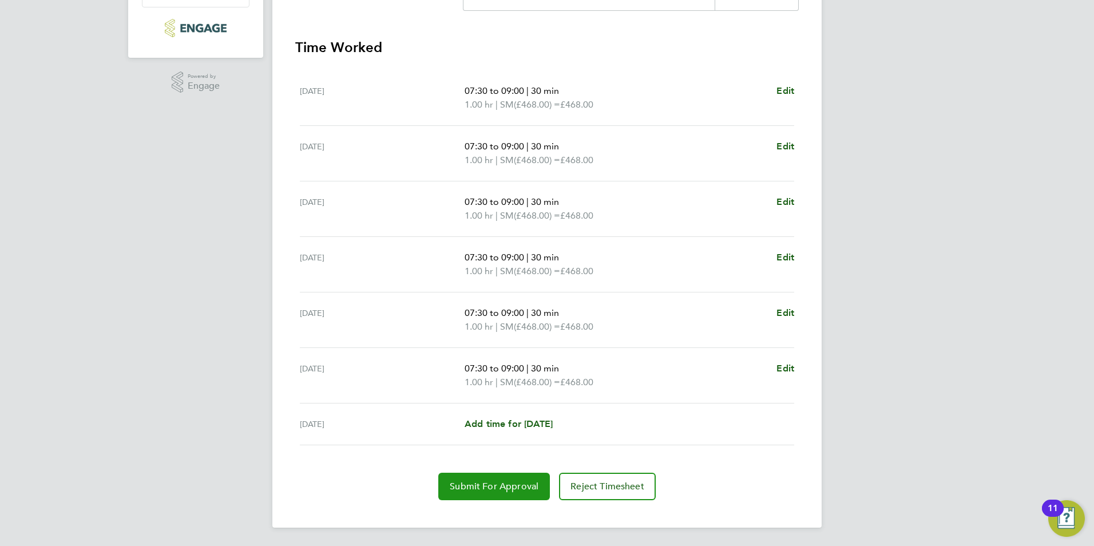
click at [495, 486] on span "Submit For Approval" at bounding box center [494, 486] width 89 height 11
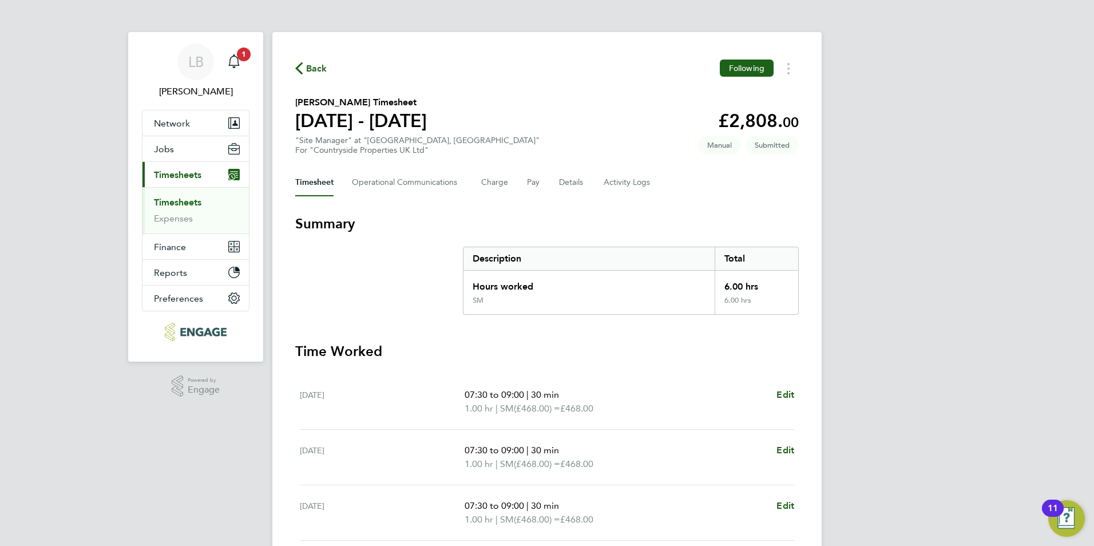
click at [311, 72] on span "Back" at bounding box center [316, 69] width 21 height 14
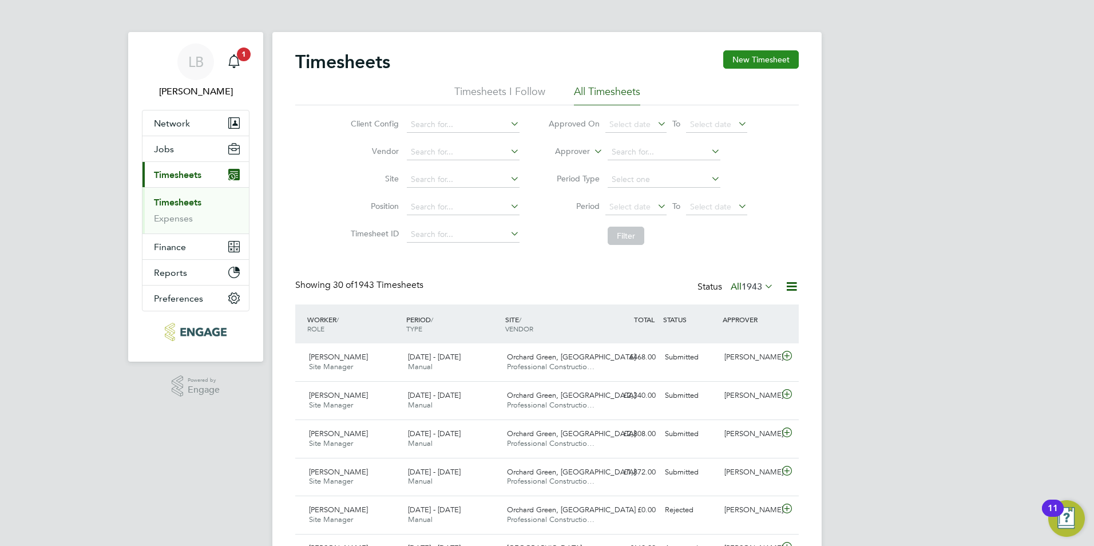
click at [752, 64] on button "New Timesheet" at bounding box center [761, 59] width 76 height 18
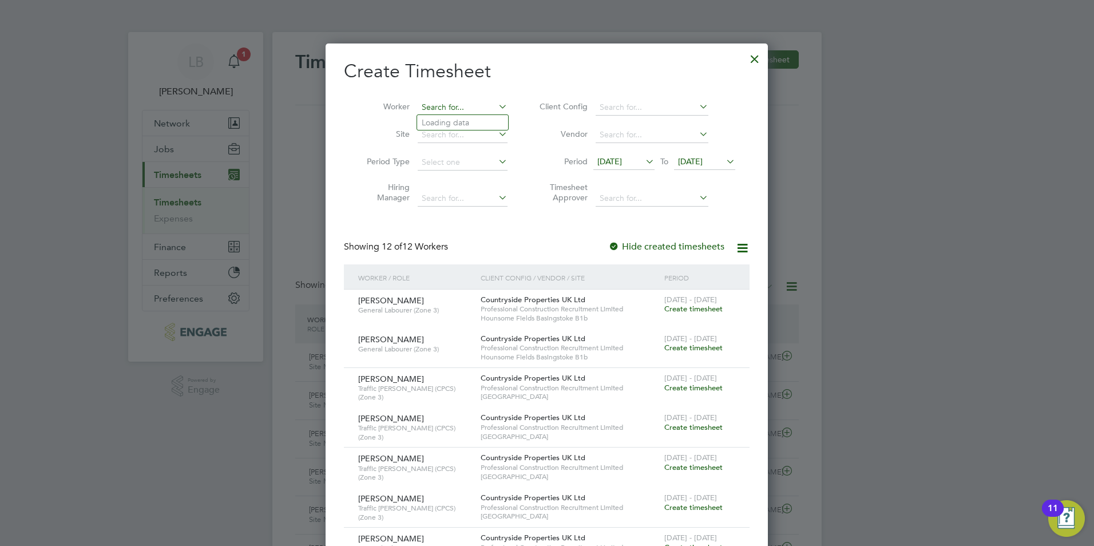
click at [429, 106] on input at bounding box center [463, 108] width 90 height 16
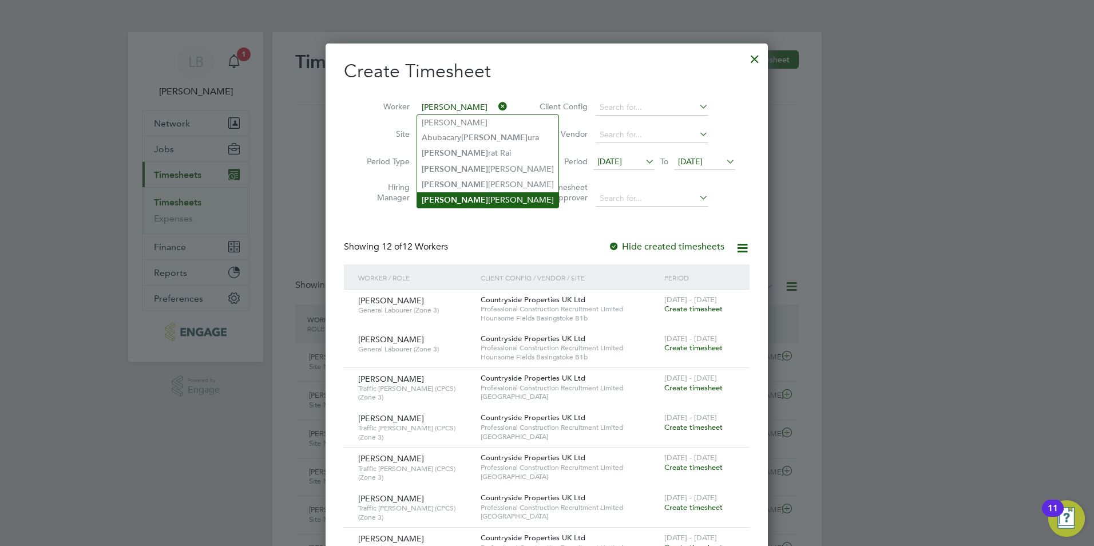
click at [439, 194] on li "Sam Drew" at bounding box center [487, 199] width 141 height 15
type input "[PERSON_NAME]"
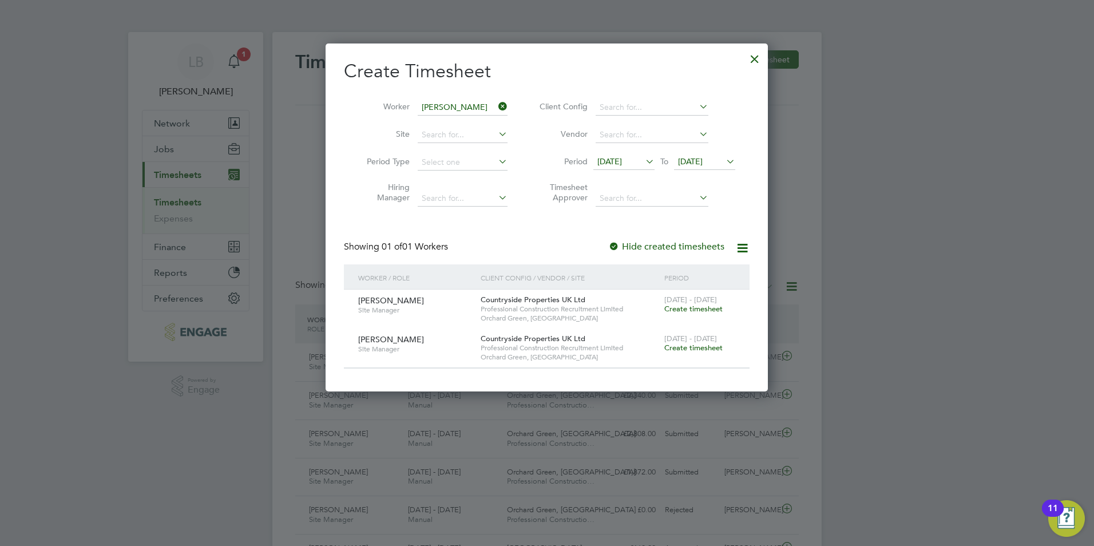
click at [643, 160] on icon at bounding box center [643, 161] width 0 height 16
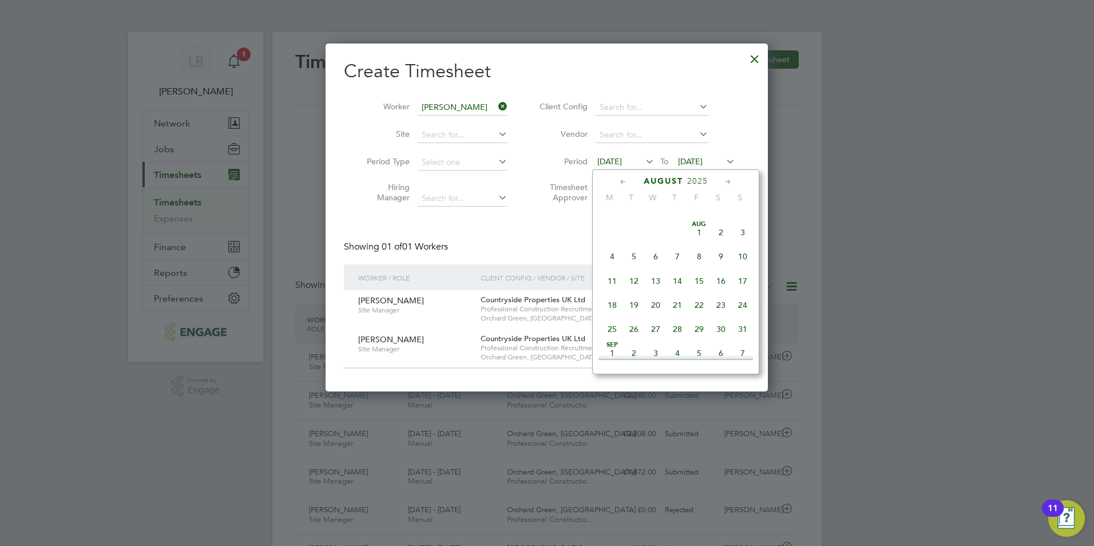
click at [612, 332] on span "25" at bounding box center [612, 329] width 22 height 22
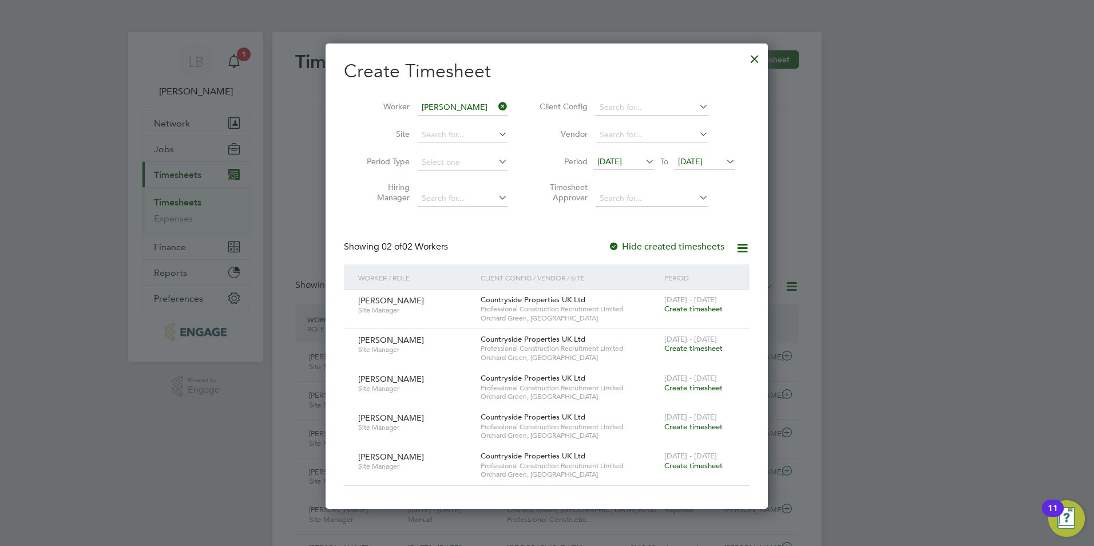
click at [677, 309] on span "Create timesheet" at bounding box center [693, 309] width 58 height 10
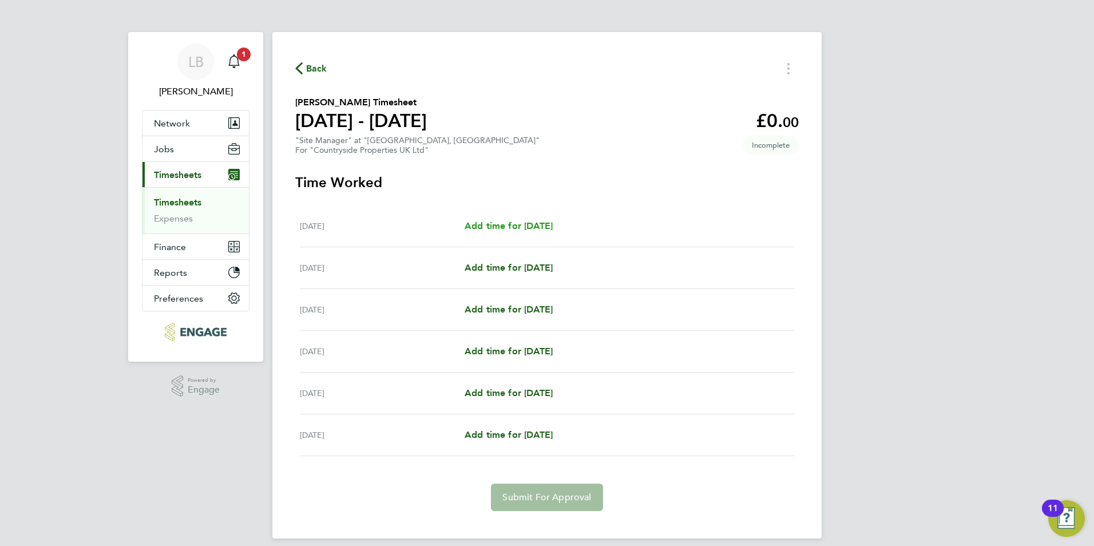
click at [507, 227] on span "Add time for Mon 25 Aug" at bounding box center [509, 225] width 88 height 11
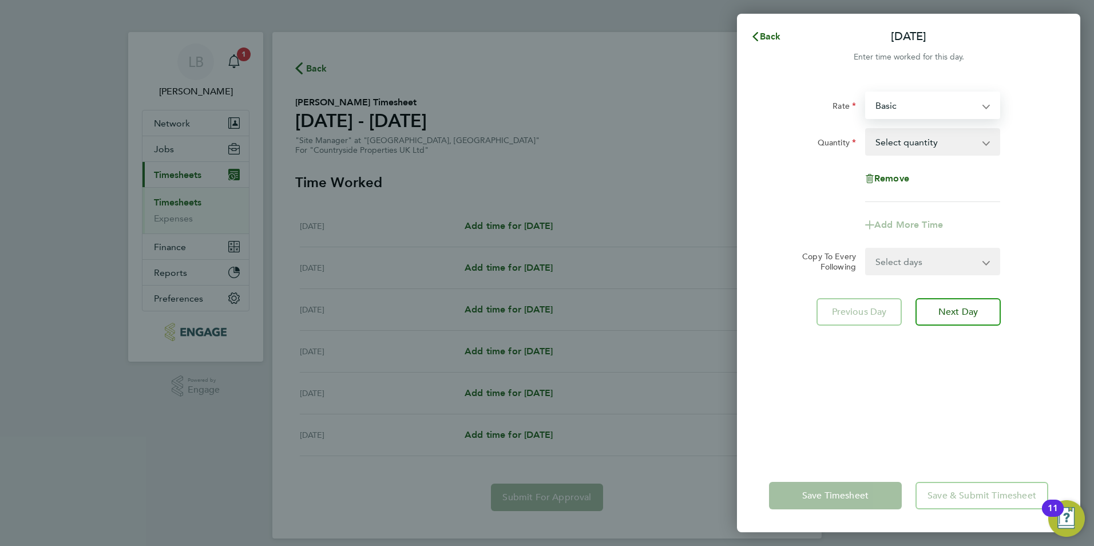
drag, startPoint x: 905, startPoint y: 103, endPoint x: 905, endPoint y: 118, distance: 15.4
click at [905, 103] on select "Basic SM - 468.00" at bounding box center [925, 105] width 119 height 25
select select "30"
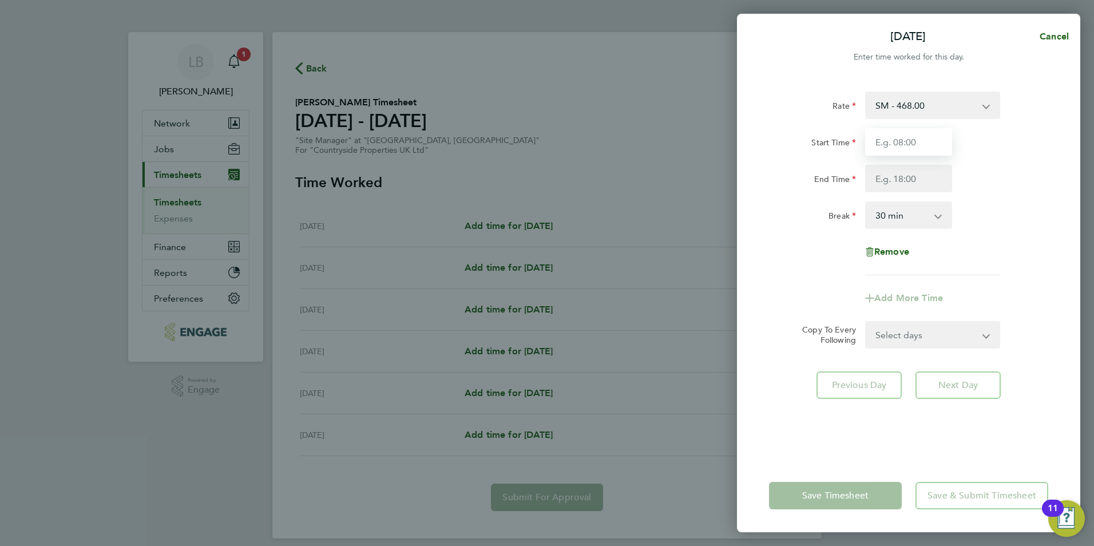
click at [887, 142] on input "Start Time" at bounding box center [908, 141] width 87 height 27
type input "07:30"
type input "09:00"
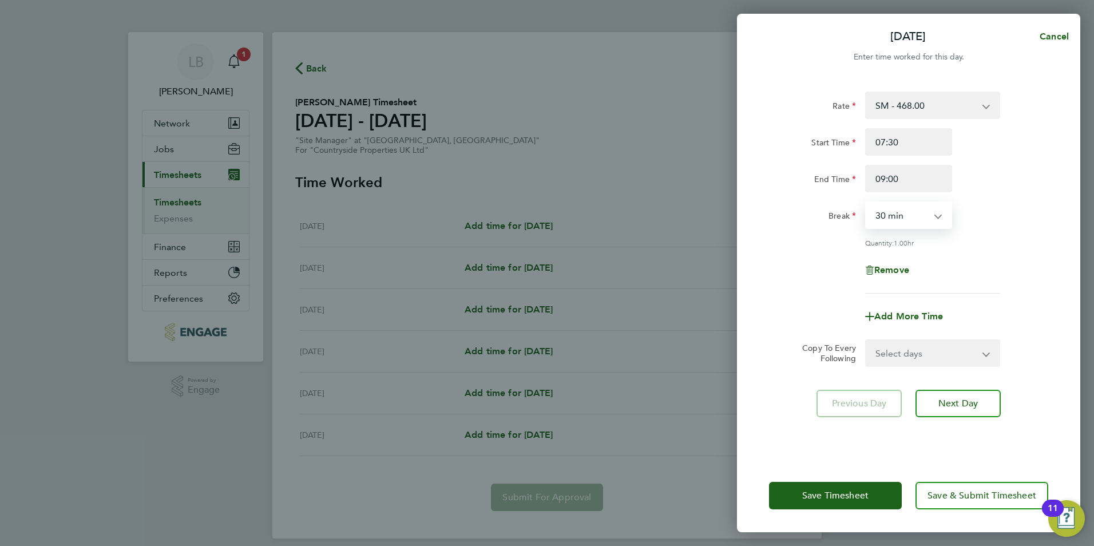
click at [913, 347] on select "Select days Day Weekday (Mon-Fri) Tuesday Wednesday Thursday Friday Saturday" at bounding box center [926, 352] width 120 height 25
select select "WEEKDAY"
click at [866, 340] on select "Select days Day Weekday (Mon-Fri) Tuesday Wednesday Thursday Friday Saturday" at bounding box center [926, 352] width 120 height 25
select select "2025-08-30"
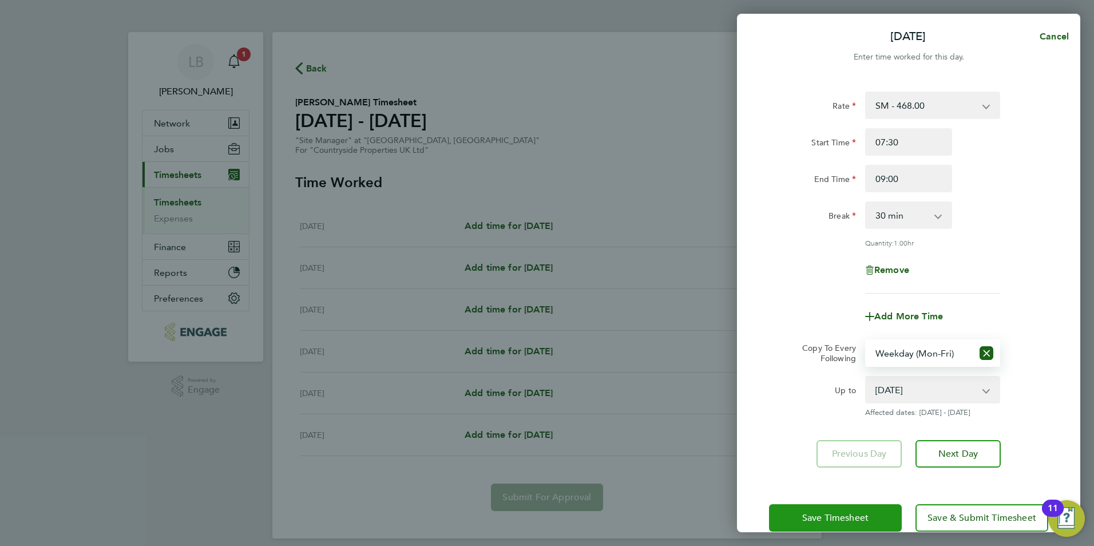
click at [866, 516] on span "Save Timesheet" at bounding box center [835, 517] width 66 height 11
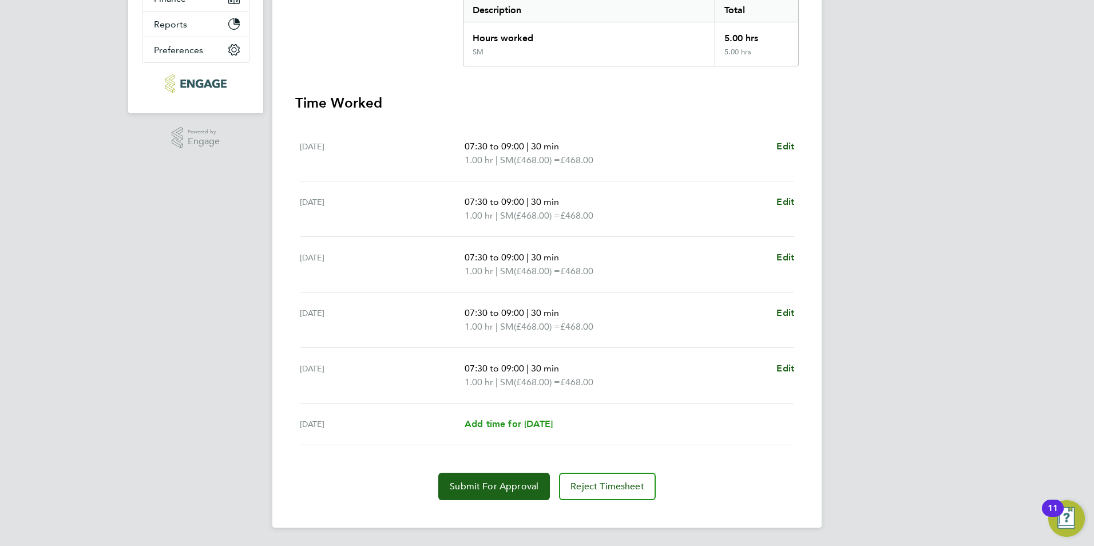
click at [510, 425] on span "Add time for Sat 30 Aug" at bounding box center [509, 423] width 88 height 11
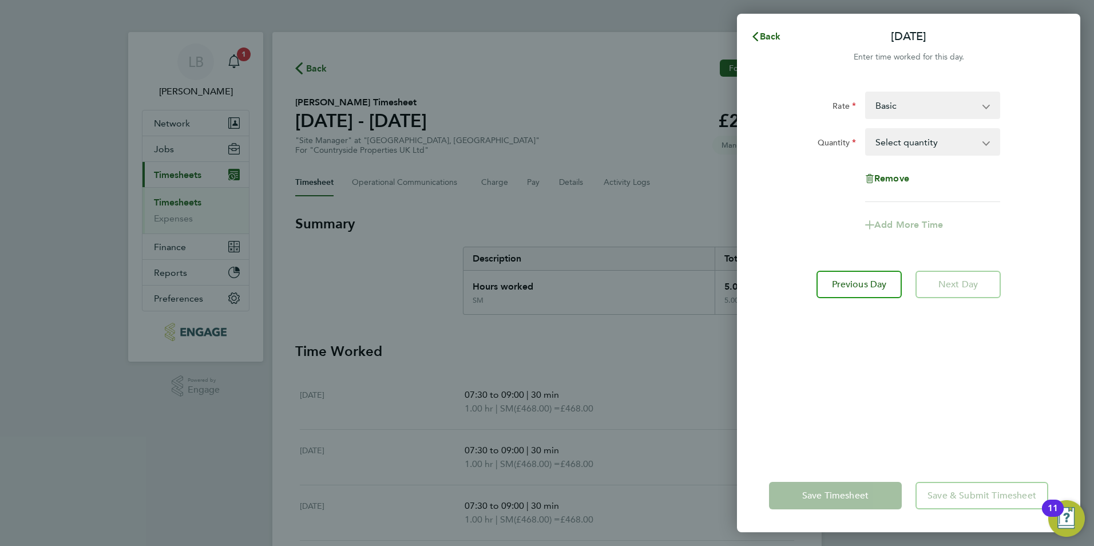
click at [920, 114] on select "Basic SM - 468.00" at bounding box center [925, 105] width 119 height 25
select select "30"
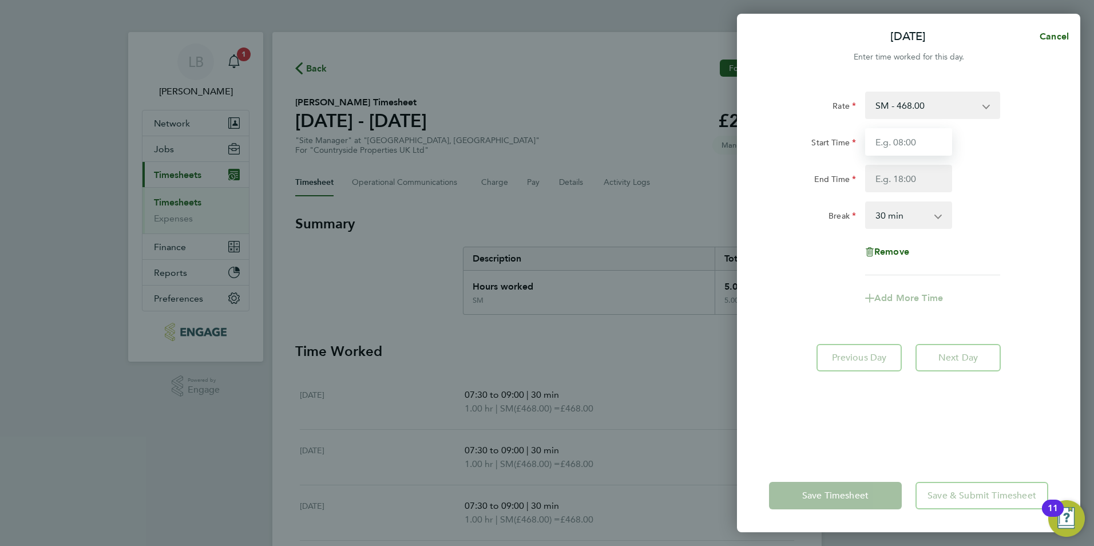
drag, startPoint x: 904, startPoint y: 148, endPoint x: 908, endPoint y: 133, distance: 15.6
click at [904, 148] on input "Start Time" at bounding box center [908, 141] width 87 height 27
type input "07:30"
click at [890, 181] on input "End Time" at bounding box center [908, 178] width 87 height 27
type input "09:00"
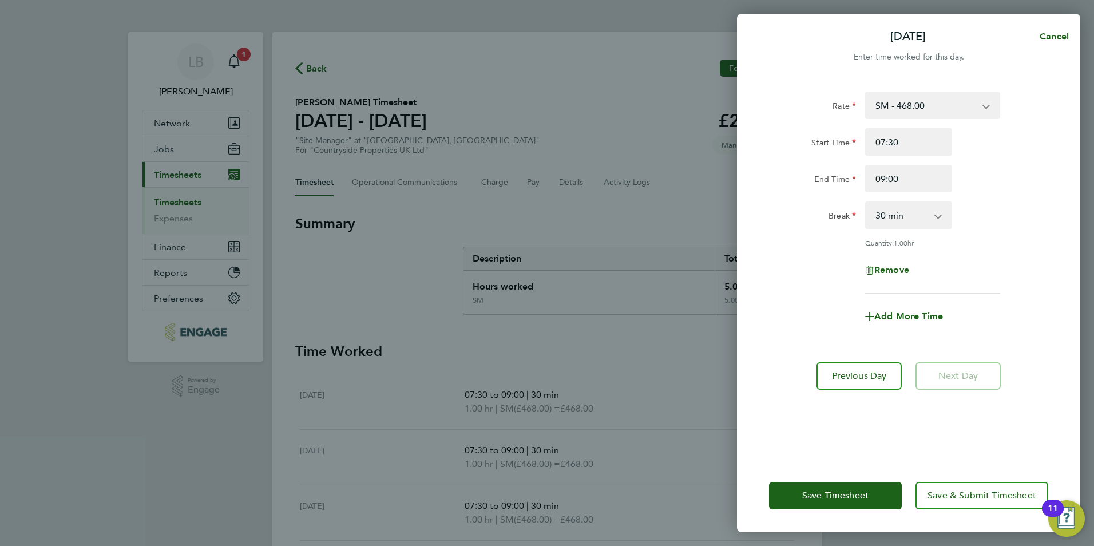
click at [957, 247] on div "Rate SM - 468.00 Basic Start Time 07:30 End Time 09:00 Break 0 min 15 min 30 mi…" at bounding box center [908, 193] width 279 height 202
click at [867, 494] on span "Save Timesheet" at bounding box center [835, 495] width 66 height 11
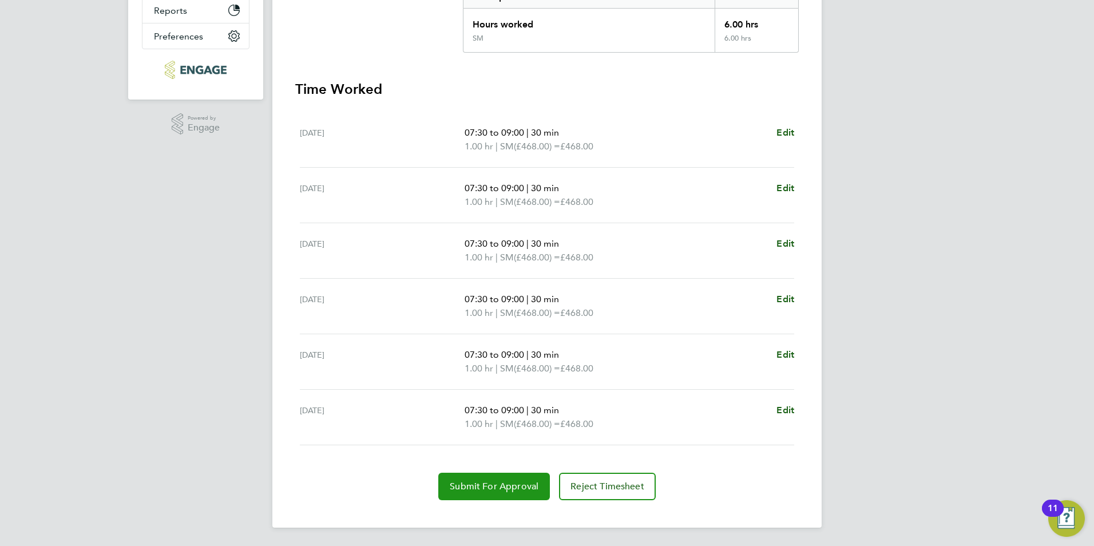
click at [486, 494] on button "Submit For Approval" at bounding box center [494, 486] width 112 height 27
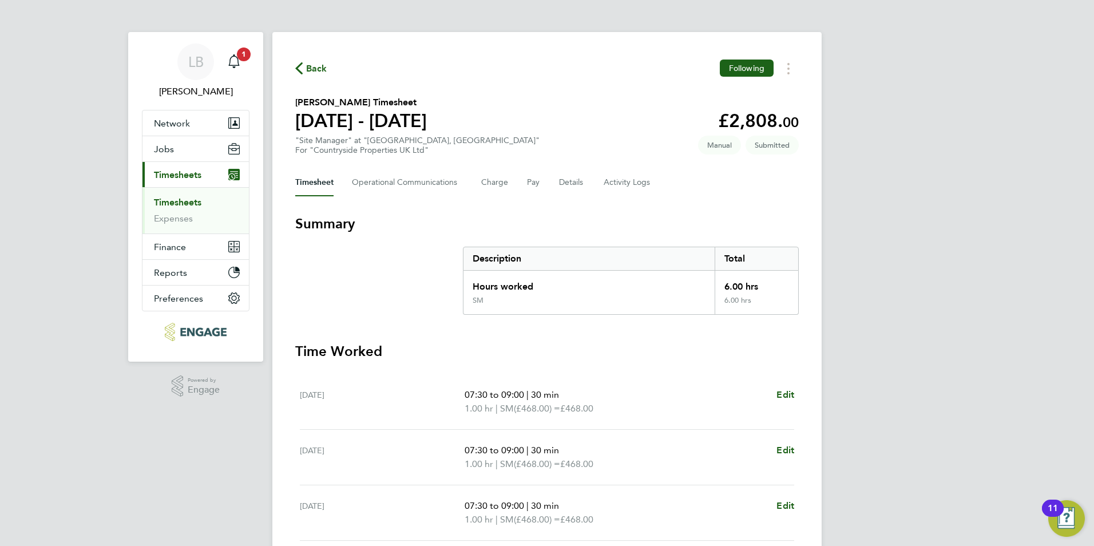
click at [310, 64] on span "Back" at bounding box center [316, 69] width 21 height 14
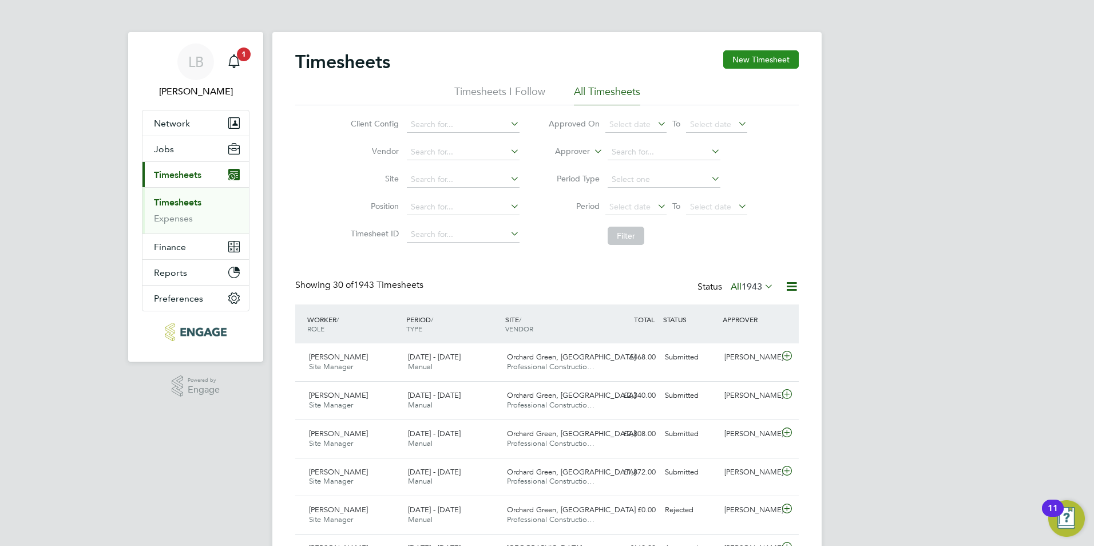
click at [747, 56] on button "New Timesheet" at bounding box center [761, 59] width 76 height 18
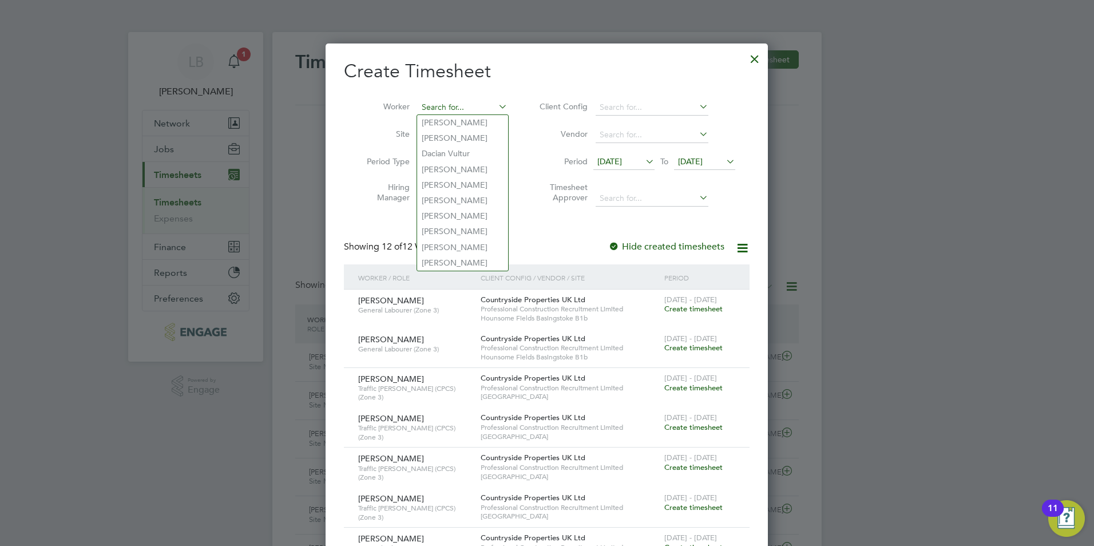
click at [477, 105] on input at bounding box center [463, 108] width 90 height 16
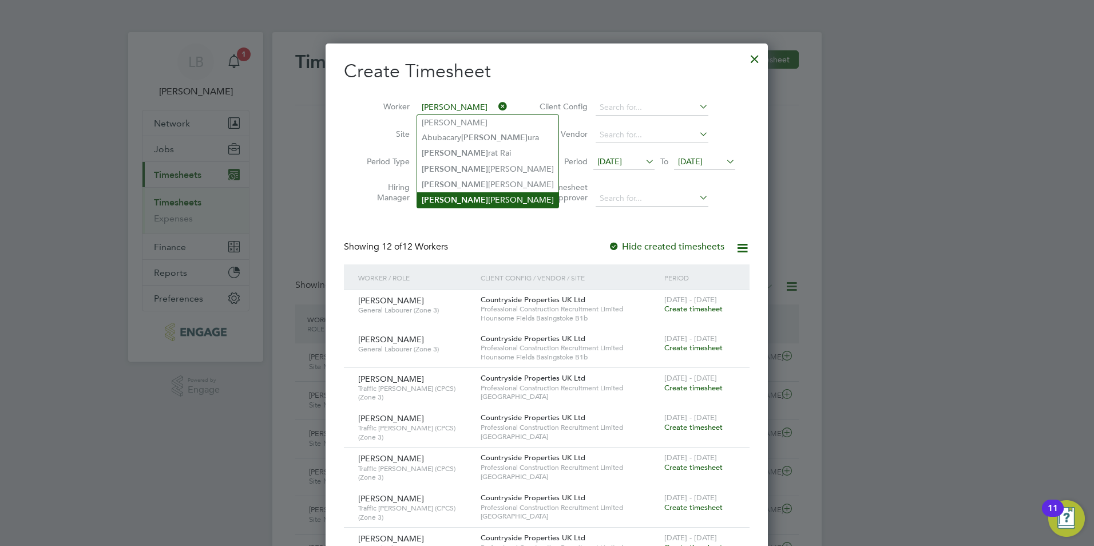
click at [456, 199] on li "Sam Drew" at bounding box center [487, 199] width 141 height 15
type input "[PERSON_NAME]"
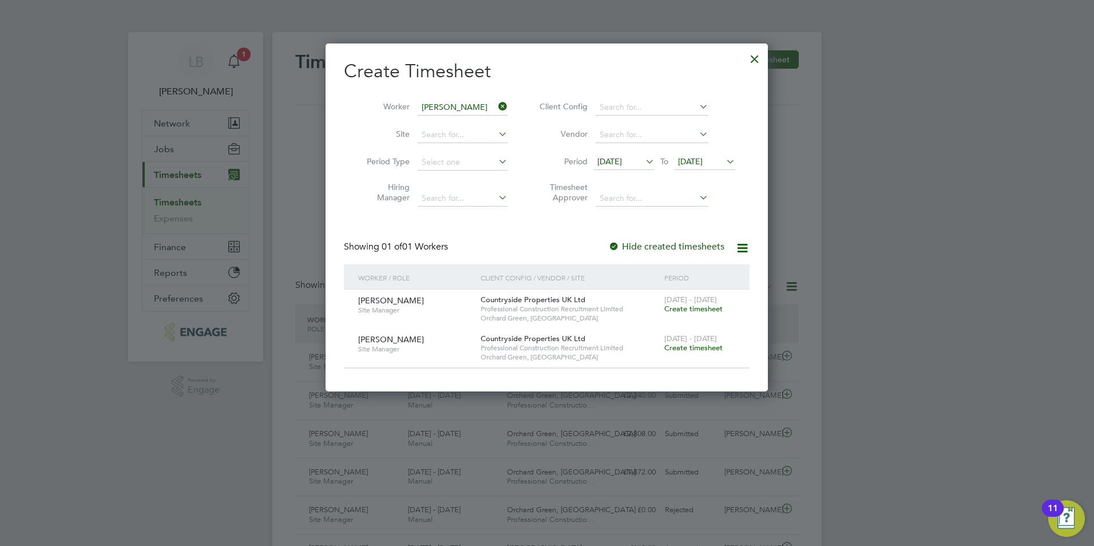
click at [609, 157] on span "09 Sep 2025" at bounding box center [609, 161] width 25 height 10
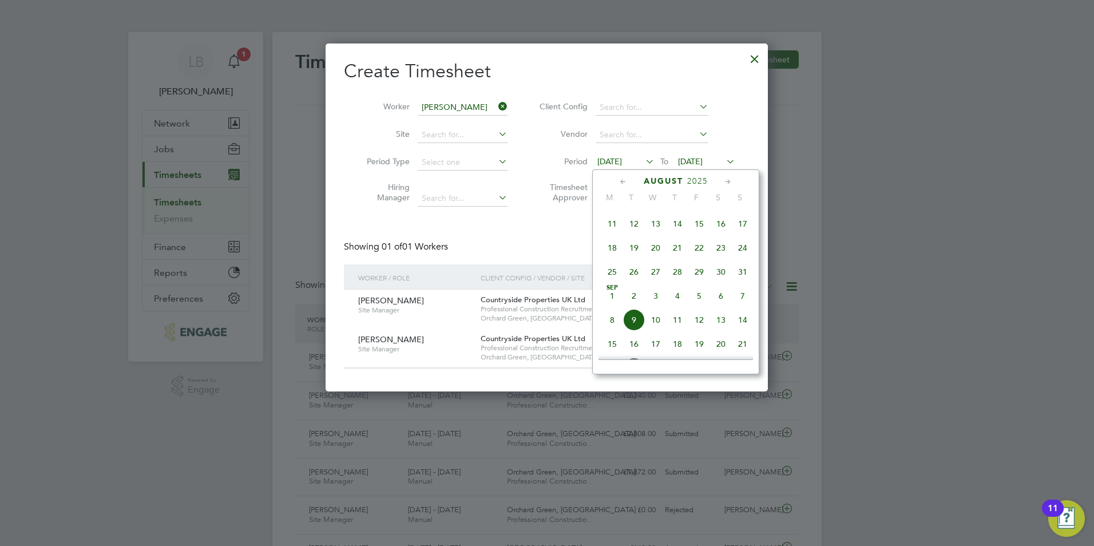
click at [612, 302] on span "Sep 1" at bounding box center [612, 296] width 22 height 22
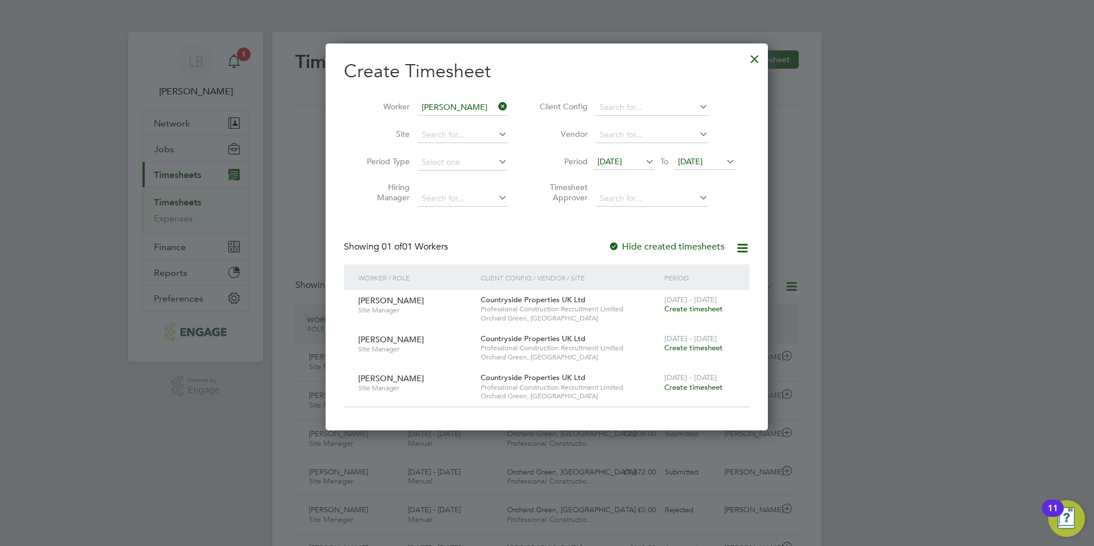
click at [704, 306] on span "Create timesheet" at bounding box center [693, 309] width 58 height 10
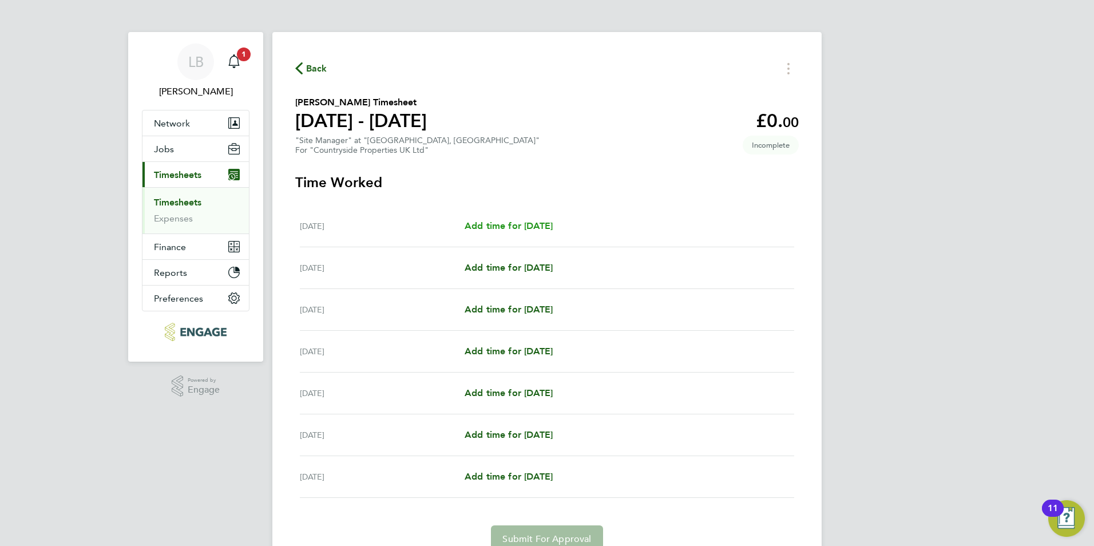
click at [537, 225] on span "Add time for Mon 01 Sep" at bounding box center [509, 225] width 88 height 11
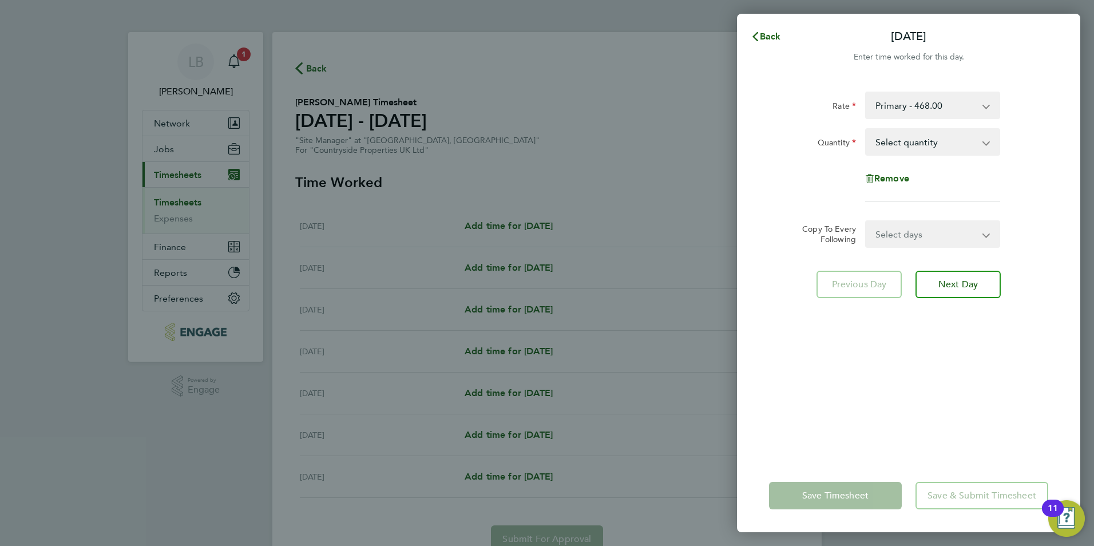
click at [910, 143] on select "Select quantity 0.5 1" at bounding box center [925, 141] width 119 height 25
select select "1"
click at [866, 129] on select "Select quantity 0.5 1" at bounding box center [925, 141] width 119 height 25
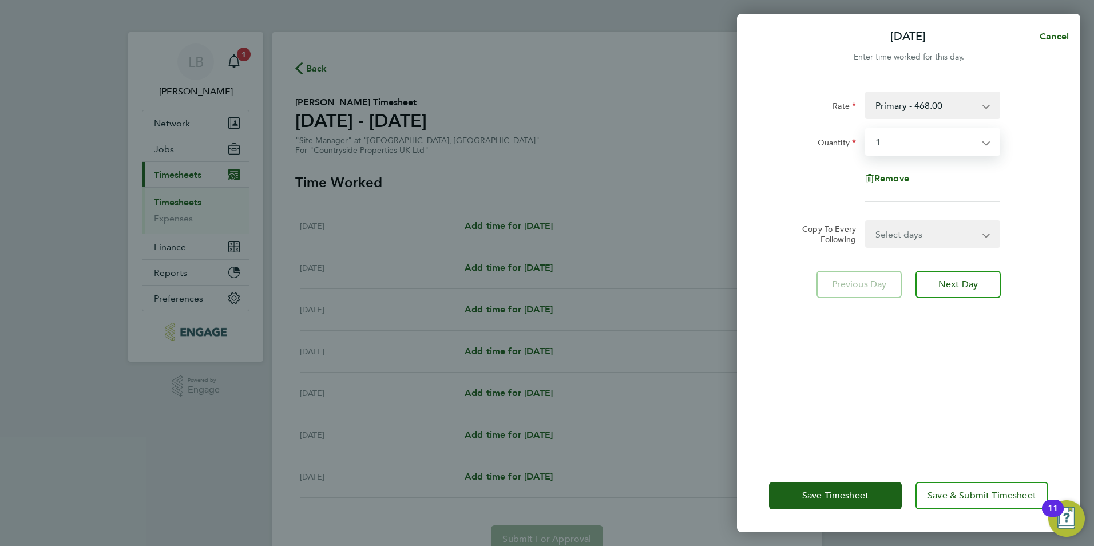
click at [899, 233] on select "Select days Day Weekday (Mon-Fri) Weekend (Sat-Sun) Tuesday Wednesday Thursday …" at bounding box center [926, 233] width 120 height 25
select select "WEEKDAY"
click at [866, 221] on select "Select days Day Weekday (Mon-Fri) Weekend (Sat-Sun) Tuesday Wednesday Thursday …" at bounding box center [926, 233] width 120 height 25
select select "2025-09-07"
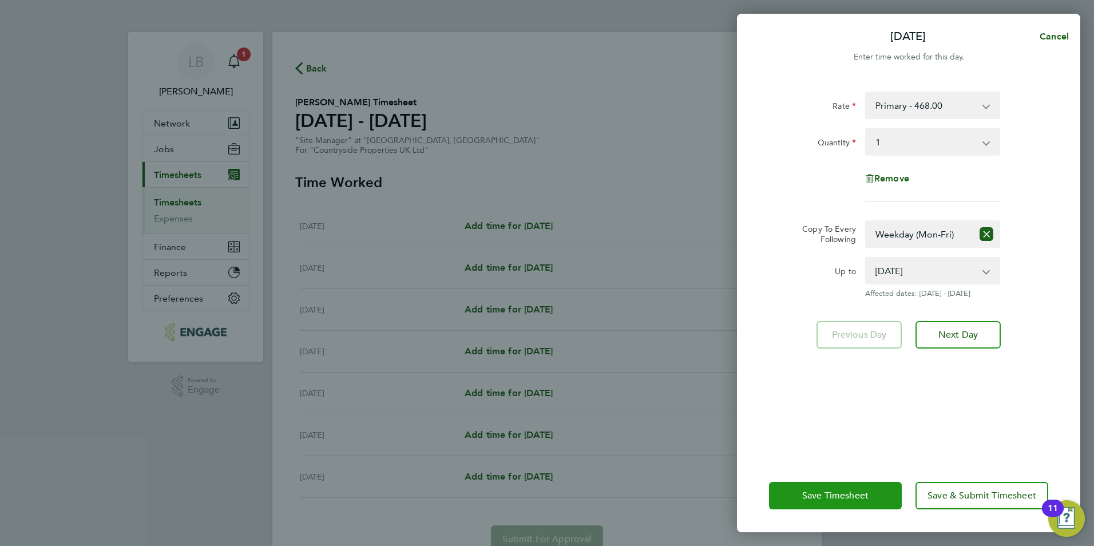
drag, startPoint x: 853, startPoint y: 497, endPoint x: 850, endPoint y: 482, distance: 15.7
click at [853, 498] on span "Save Timesheet" at bounding box center [835, 495] width 66 height 11
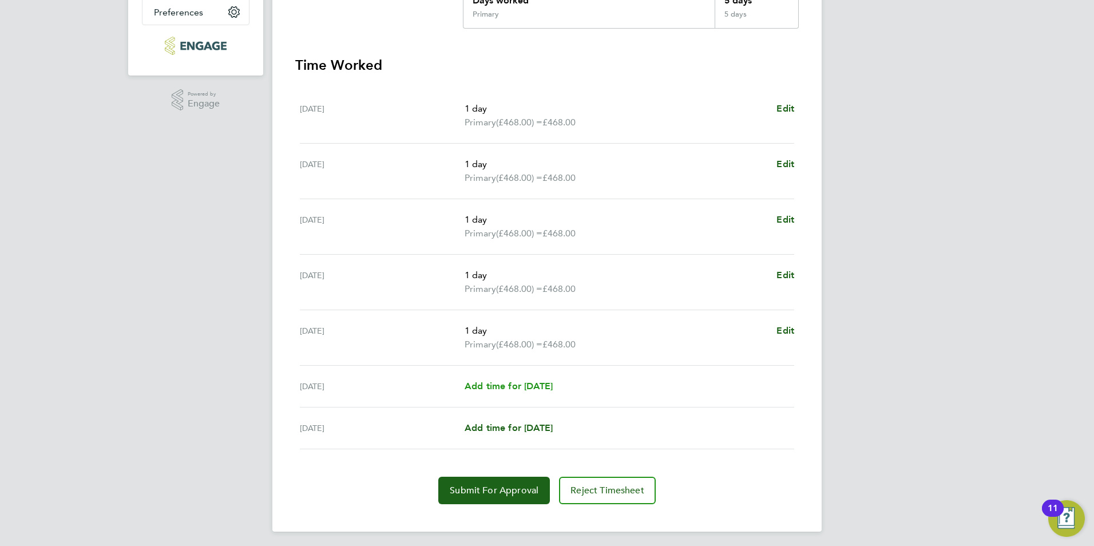
click at [496, 384] on span "Add time for Sat 06 Sep" at bounding box center [509, 386] width 88 height 11
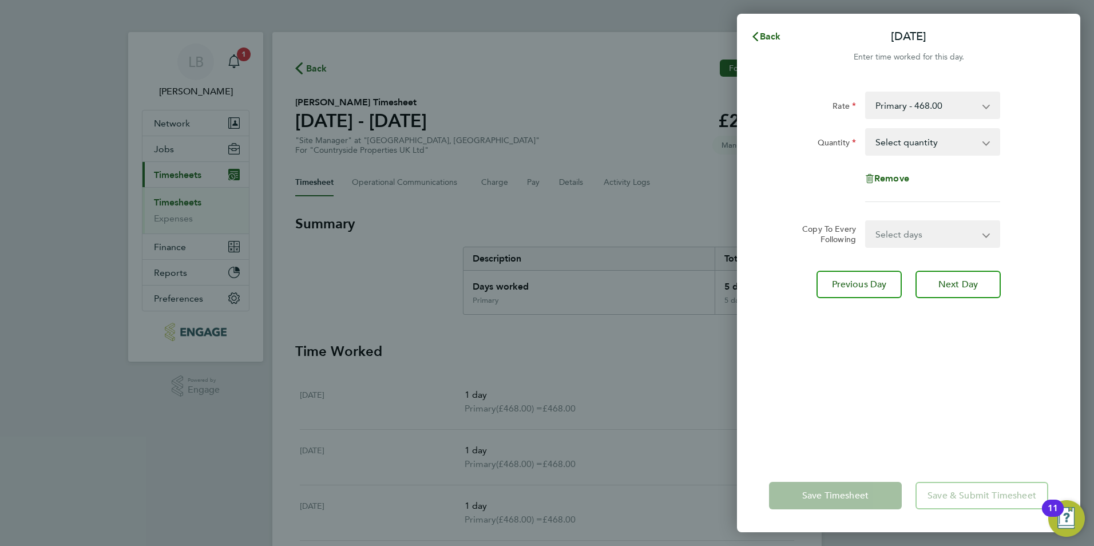
click at [891, 231] on select "Select days Sunday" at bounding box center [926, 233] width 120 height 25
click at [947, 179] on app-form-button "Remove" at bounding box center [908, 178] width 87 height 9
drag, startPoint x: 924, startPoint y: 145, endPoint x: 915, endPoint y: 156, distance: 13.9
click at [924, 145] on select "Select quantity 0.5 1" at bounding box center [925, 141] width 119 height 25
select select "1"
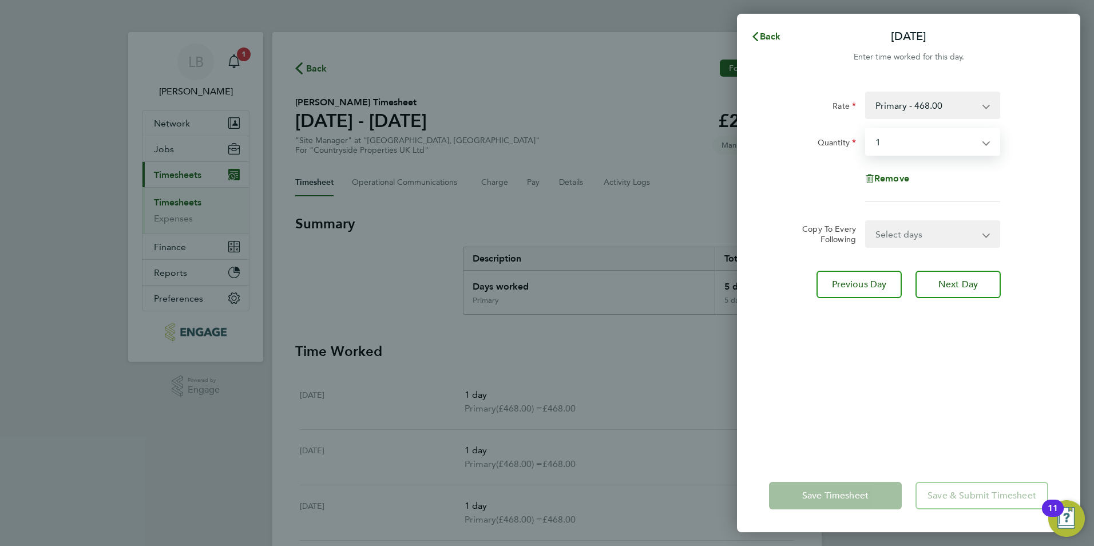
click at [866, 129] on select "Select quantity 0.5 1" at bounding box center [925, 141] width 119 height 25
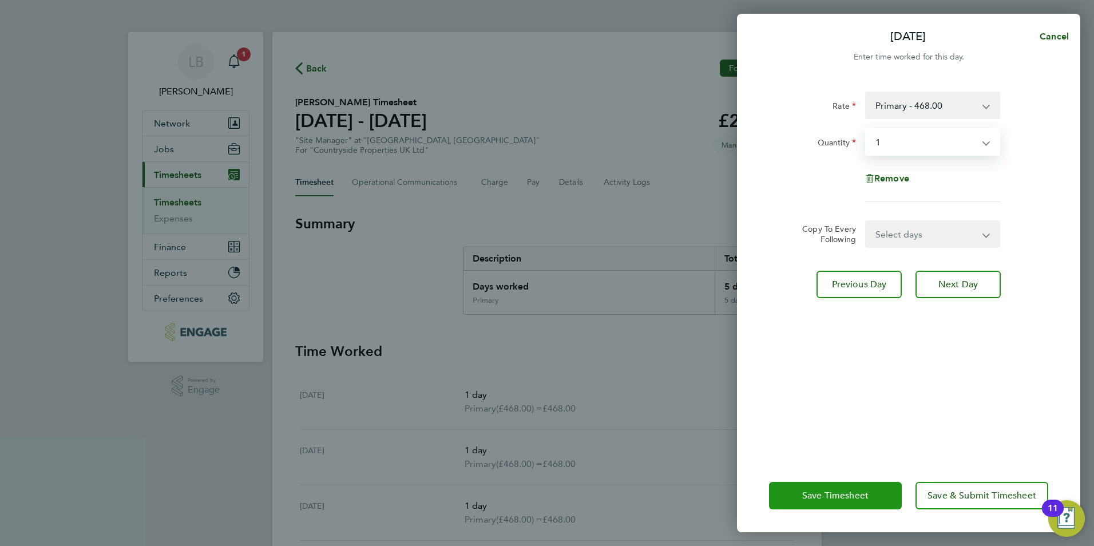
click at [850, 494] on span "Save Timesheet" at bounding box center [835, 495] width 66 height 11
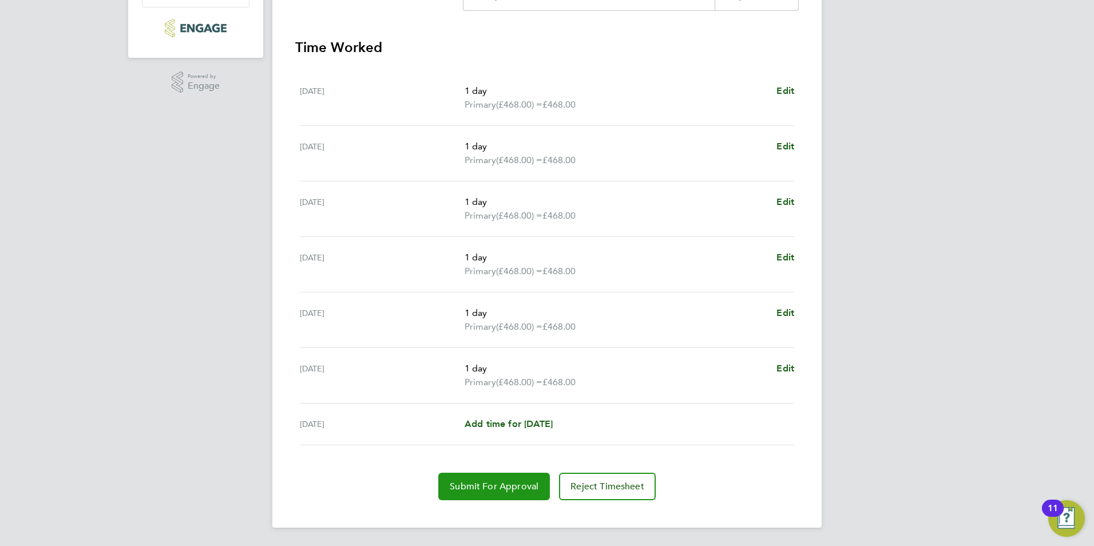
click at [492, 497] on button "Submit For Approval" at bounding box center [494, 486] width 112 height 27
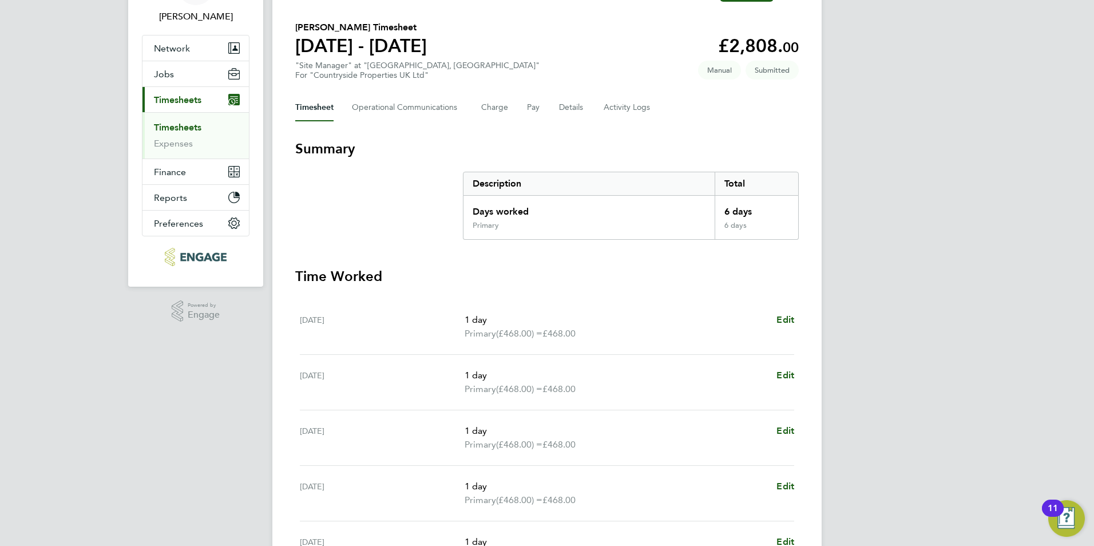
click at [315, 33] on h2 "[PERSON_NAME] Timesheet" at bounding box center [361, 28] width 132 height 14
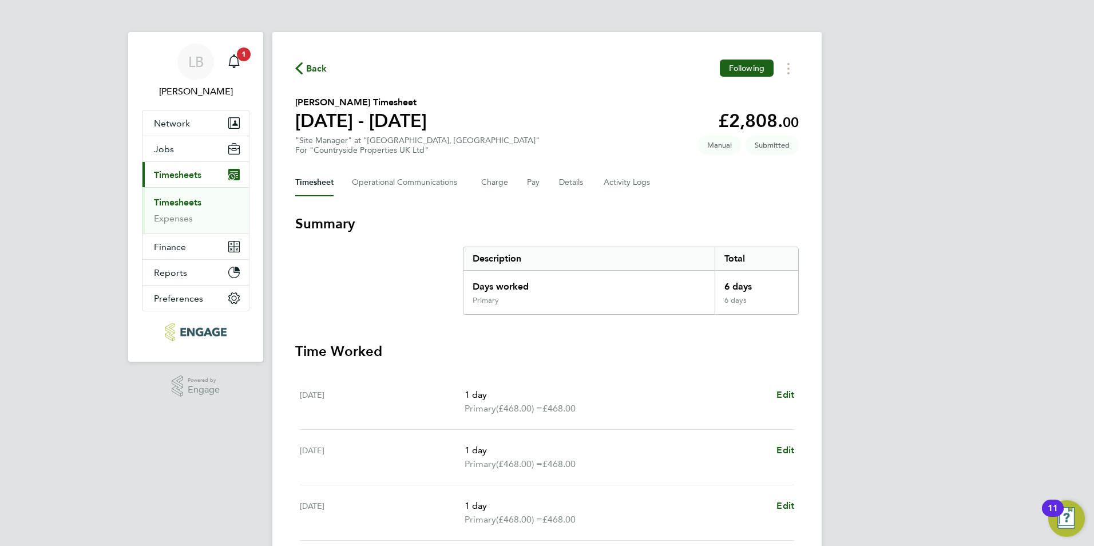
click at [311, 65] on span "Back" at bounding box center [316, 69] width 21 height 14
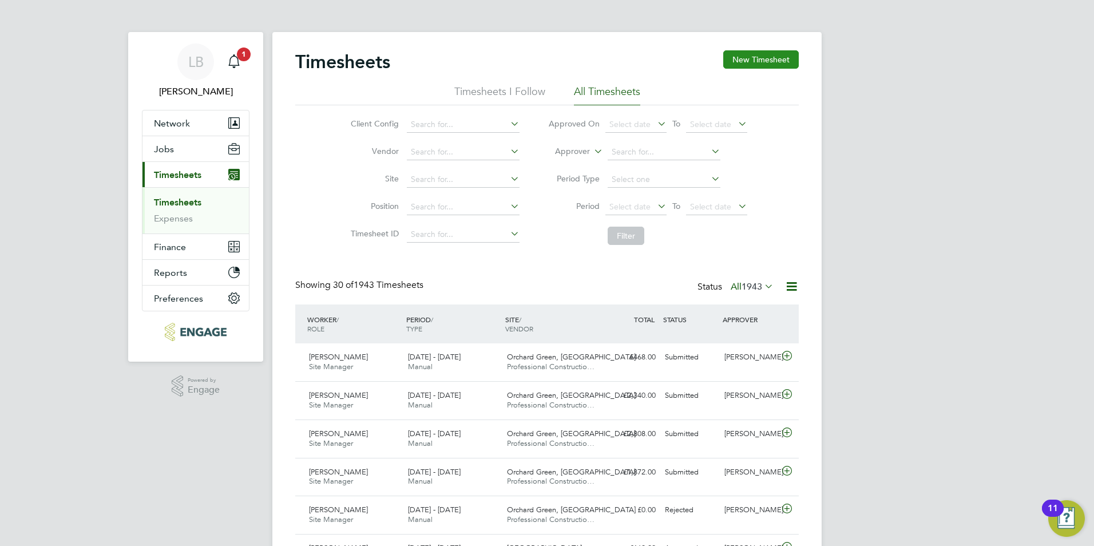
click at [742, 59] on button "New Timesheet" at bounding box center [761, 59] width 76 height 18
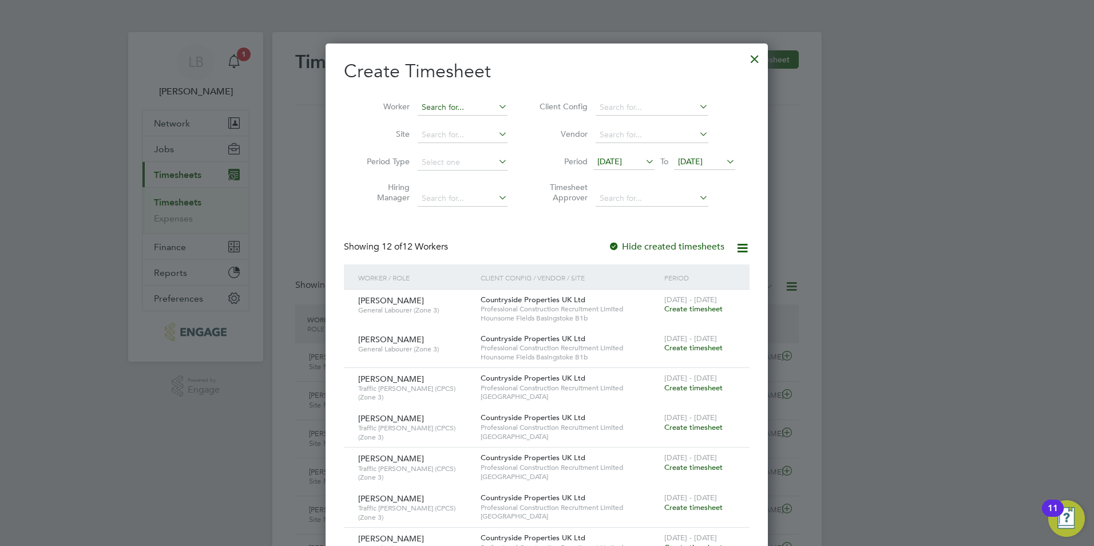
click at [481, 102] on input at bounding box center [463, 108] width 90 height 16
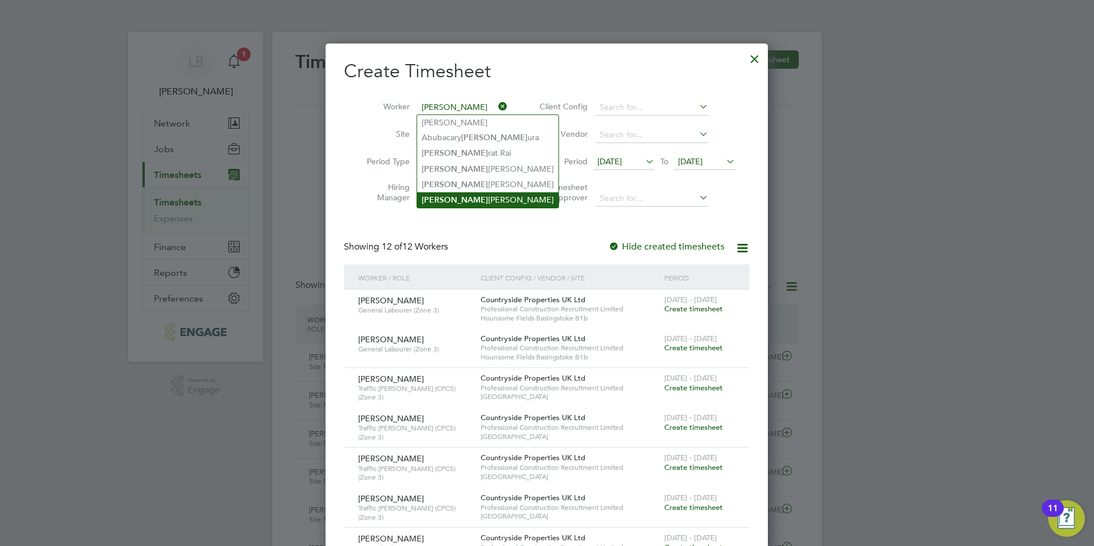
click at [433, 192] on li "Sam Drew" at bounding box center [487, 199] width 141 height 15
type input "[PERSON_NAME]"
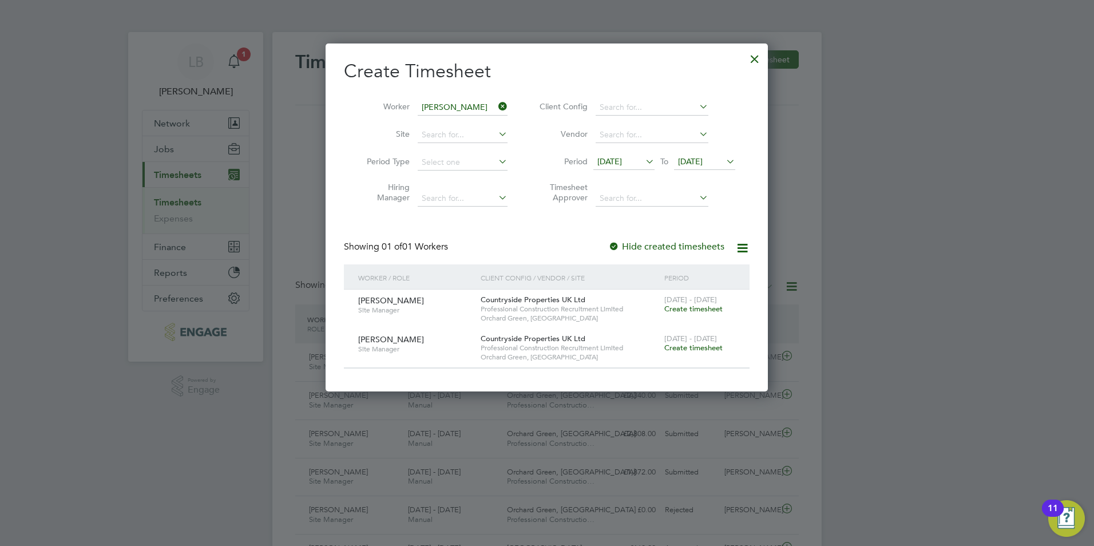
click at [605, 160] on span "09 Sep 2025" at bounding box center [609, 161] width 25 height 10
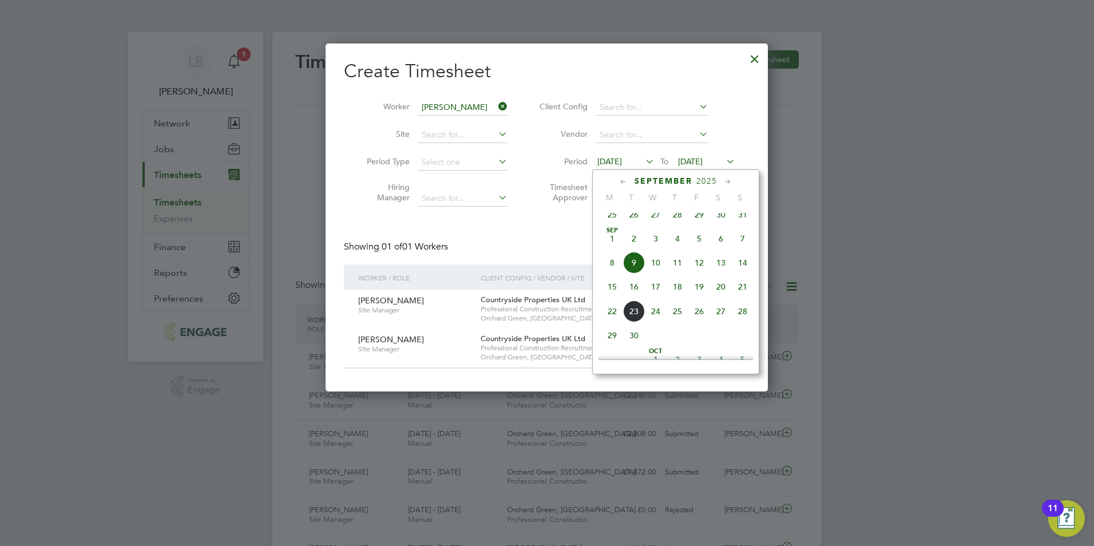
click at [612, 274] on span "8" at bounding box center [612, 263] width 22 height 22
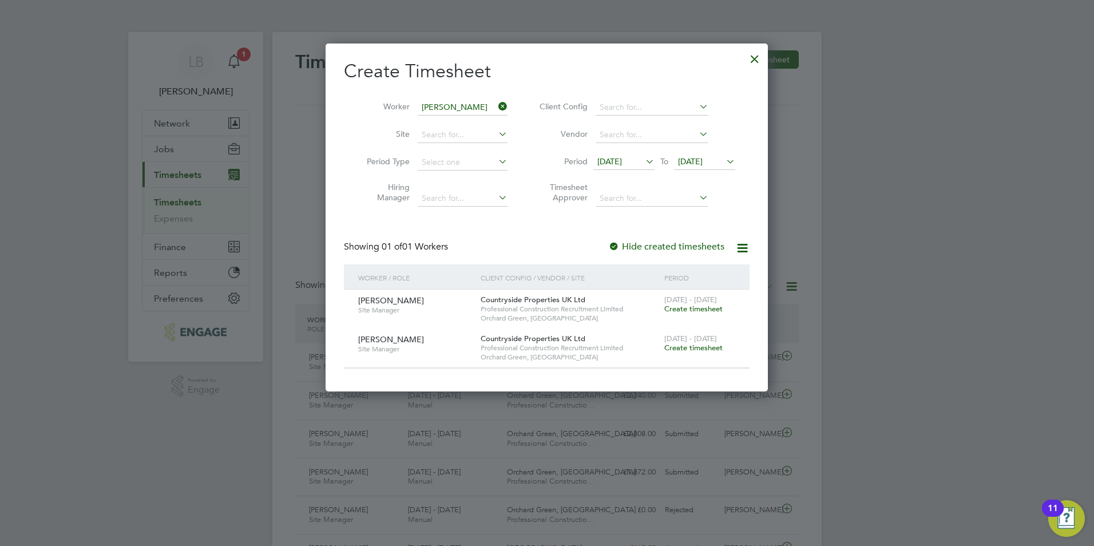
click at [672, 310] on span "Create timesheet" at bounding box center [693, 309] width 58 height 10
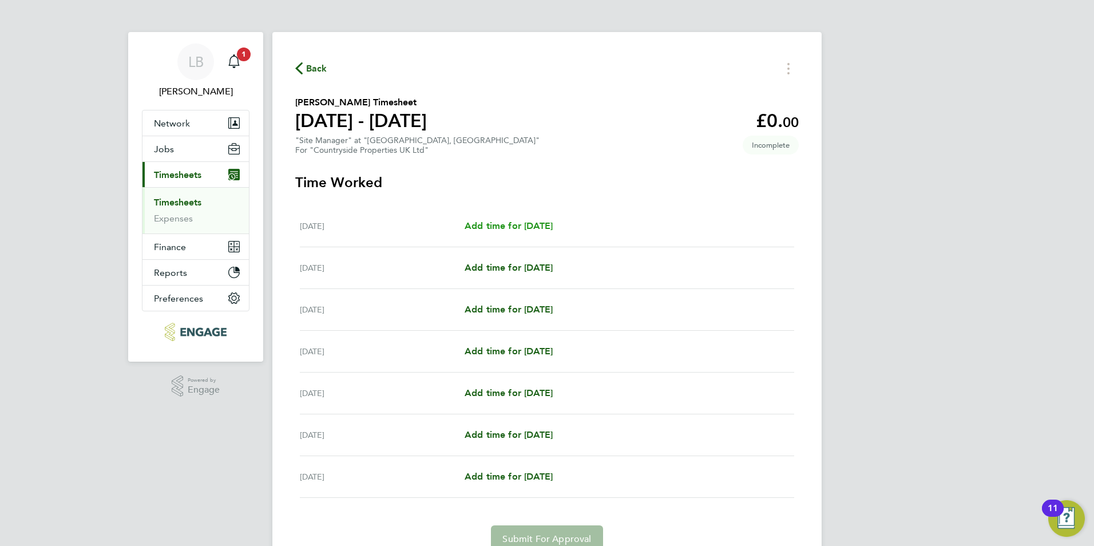
click at [553, 231] on link "Add time for Mon 08 Sep" at bounding box center [509, 226] width 88 height 14
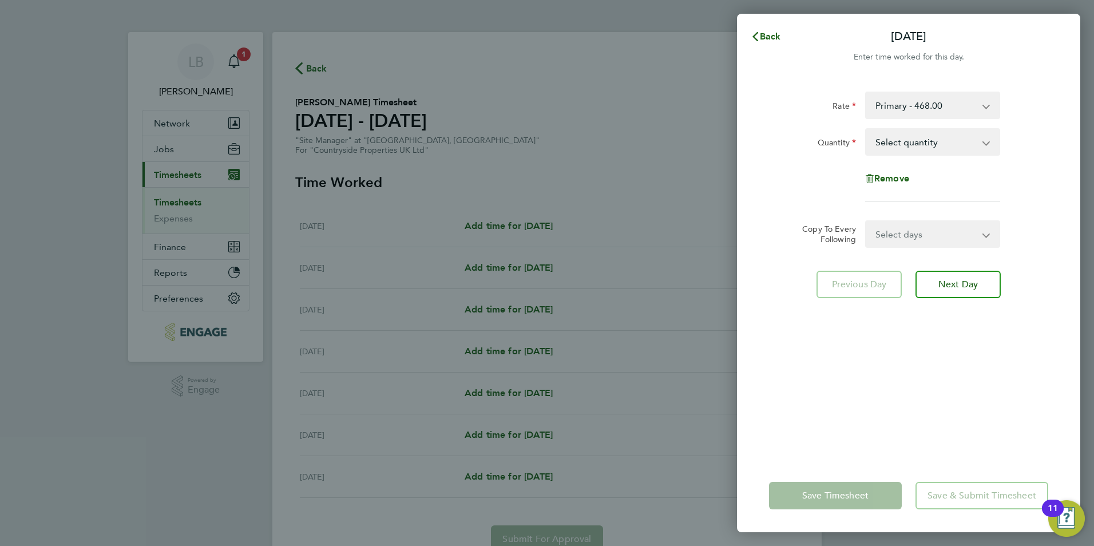
click at [892, 138] on select "Select quantity 0.5 1" at bounding box center [925, 141] width 119 height 25
select select "1"
click at [866, 129] on select "Select quantity 0.5 1" at bounding box center [925, 141] width 119 height 25
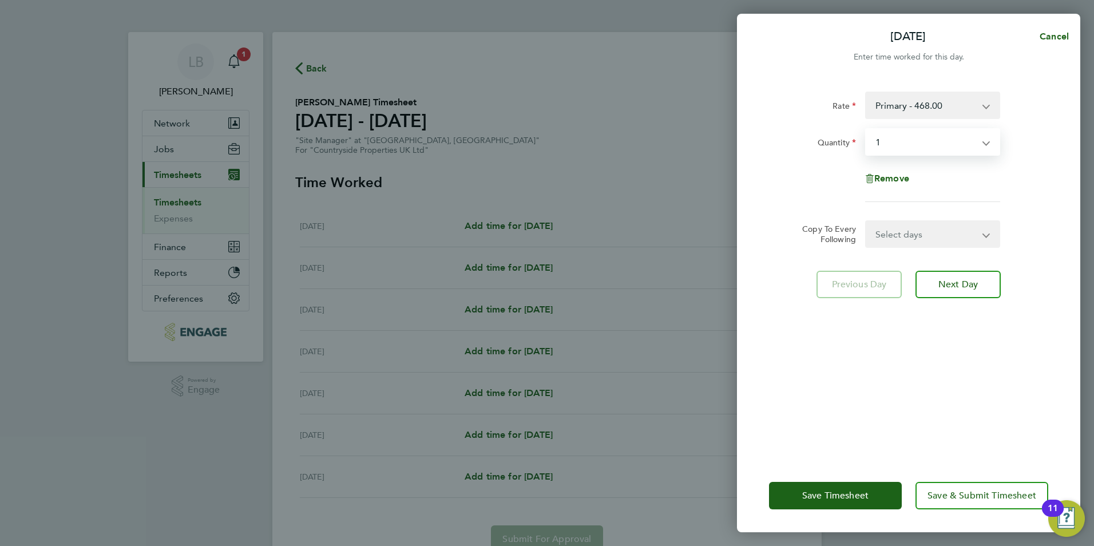
drag, startPoint x: 900, startPoint y: 237, endPoint x: 905, endPoint y: 240, distance: 5.9
click at [900, 237] on select "Select days Day Weekday (Mon-Fri) Weekend (Sat-Sun) Tuesday Wednesday Thursday …" at bounding box center [926, 233] width 120 height 25
select select "WEEKDAY"
click at [866, 221] on select "Select days Day Weekday (Mon-Fri) Weekend (Sat-Sun) Tuesday Wednesday Thursday …" at bounding box center [926, 233] width 120 height 25
select select "2025-09-14"
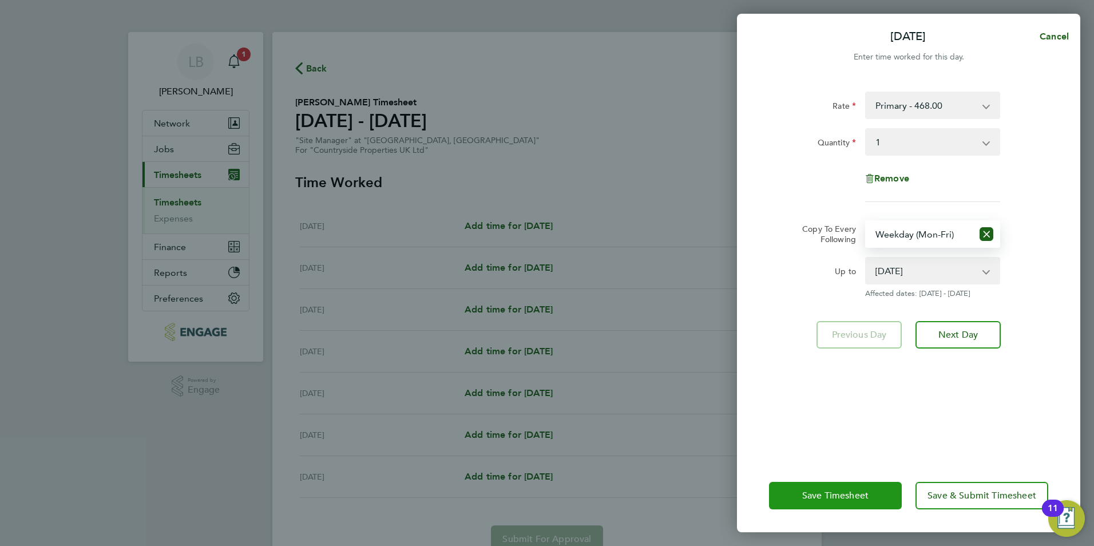
click at [846, 495] on span "Save Timesheet" at bounding box center [835, 495] width 66 height 11
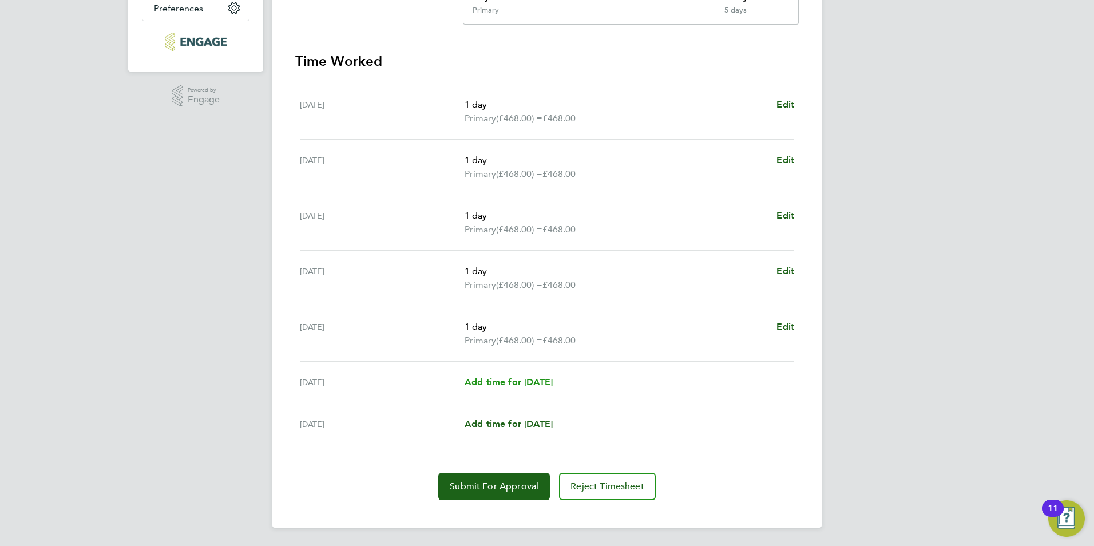
click at [483, 377] on span "Add time for Sat 13 Sep" at bounding box center [509, 382] width 88 height 11
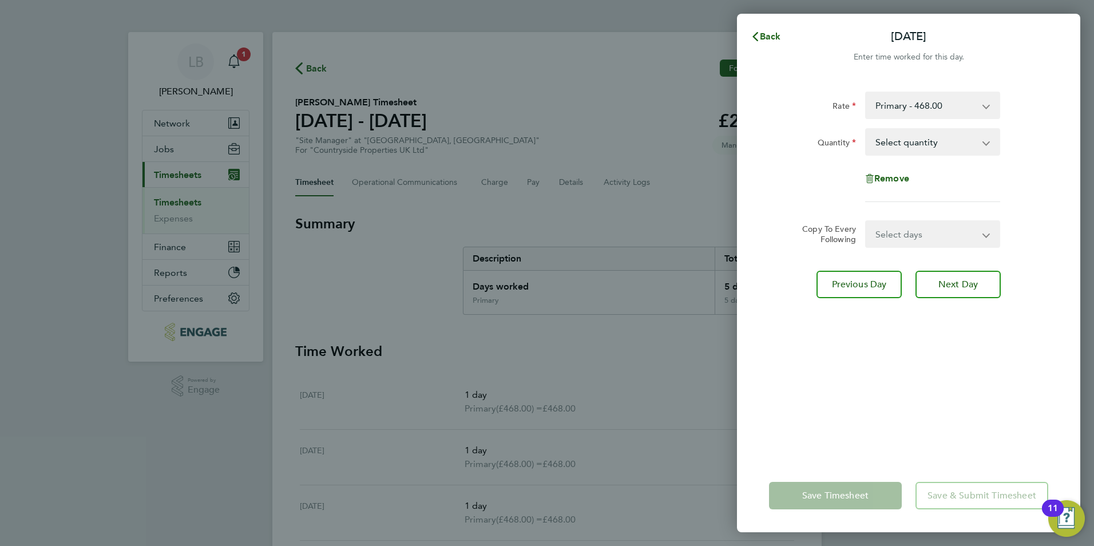
click at [886, 237] on select "Select days Sunday" at bounding box center [926, 233] width 120 height 25
click at [901, 205] on app-timesheet-line-form-group "Rate Primary - 468.00 Quantity Select quantity 0.5 1 Remove" at bounding box center [908, 152] width 279 height 120
click at [911, 142] on select "Select quantity 0.5 1" at bounding box center [925, 141] width 119 height 25
select select "1"
click at [866, 129] on select "Select quantity 0.5 1" at bounding box center [925, 141] width 119 height 25
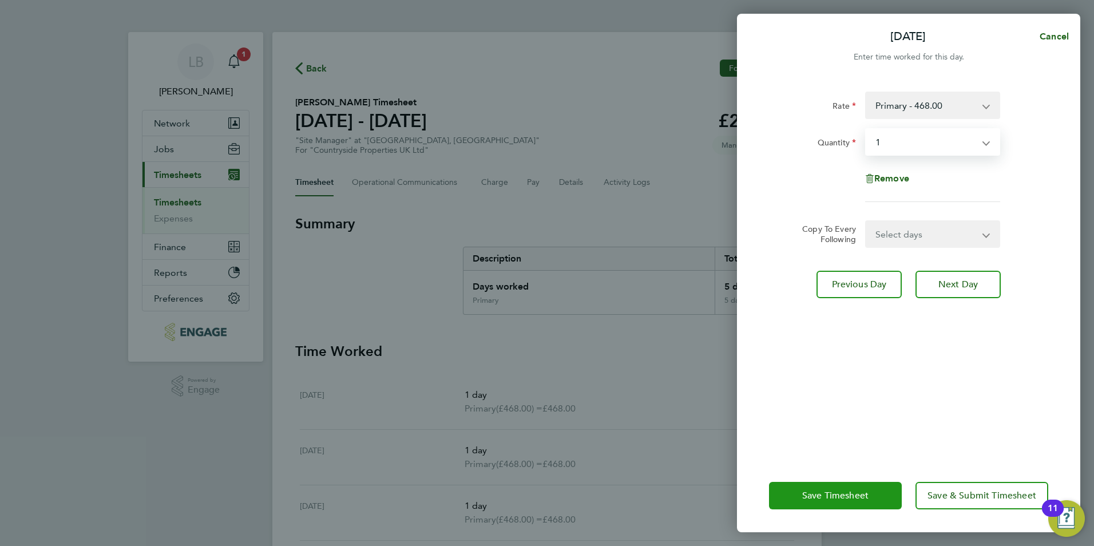
click at [875, 505] on button "Save Timesheet" at bounding box center [835, 495] width 133 height 27
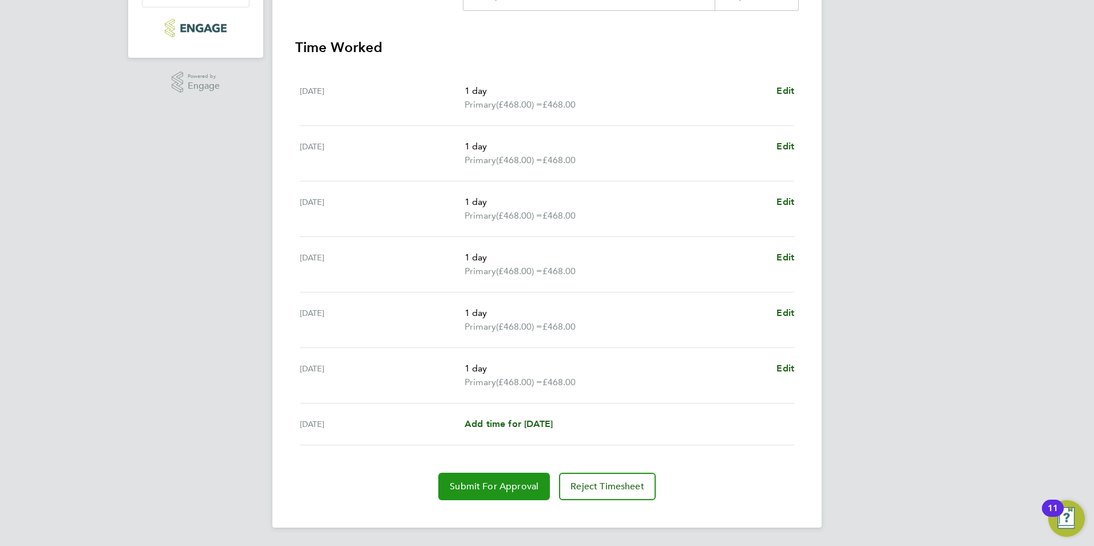
click at [498, 484] on span "Submit For Approval" at bounding box center [494, 486] width 89 height 11
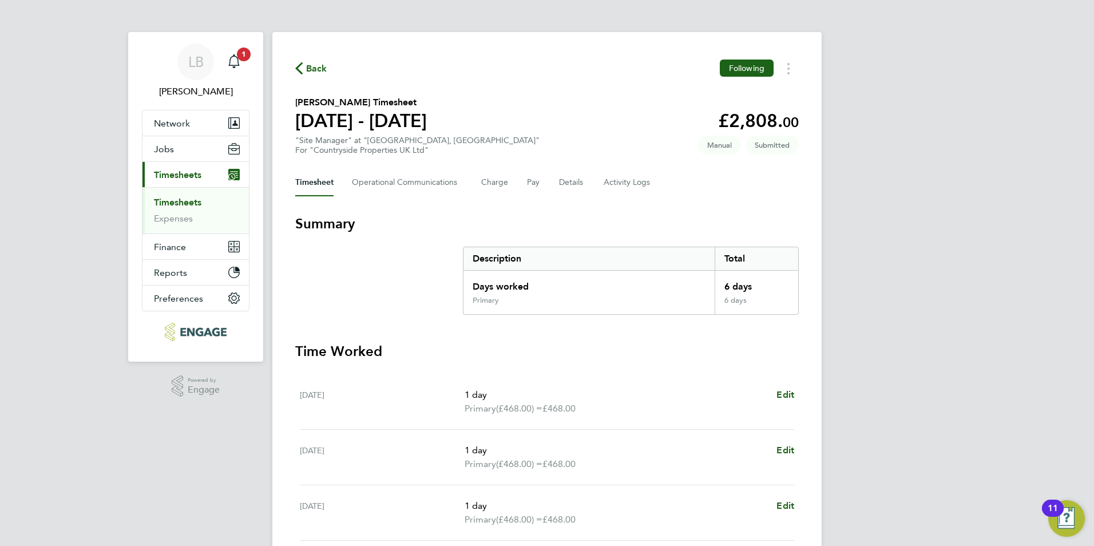
click at [306, 62] on button "Back" at bounding box center [311, 68] width 32 height 14
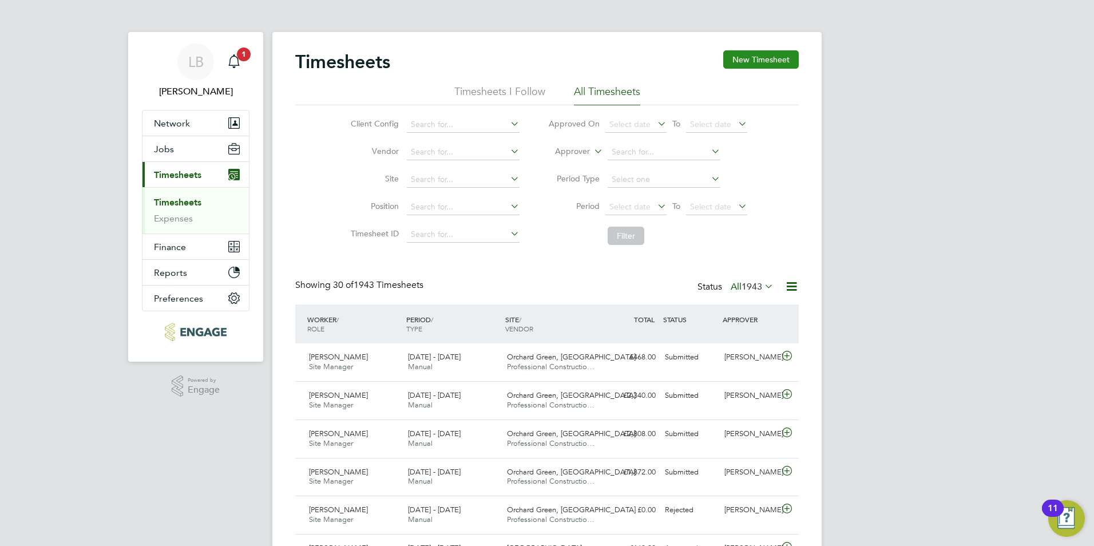
click at [740, 66] on button "New Timesheet" at bounding box center [761, 59] width 76 height 18
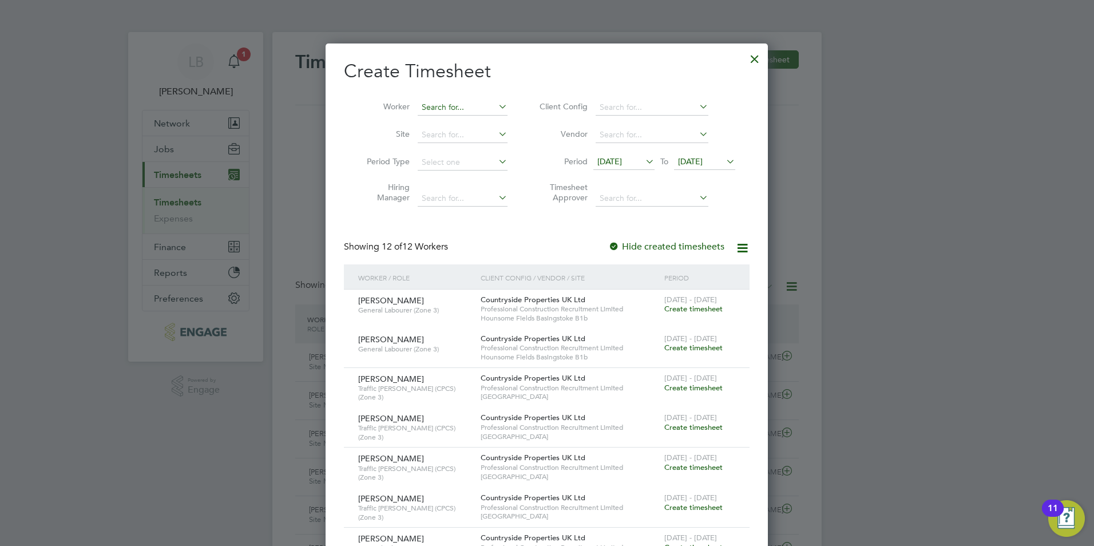
click at [455, 106] on input at bounding box center [463, 108] width 90 height 16
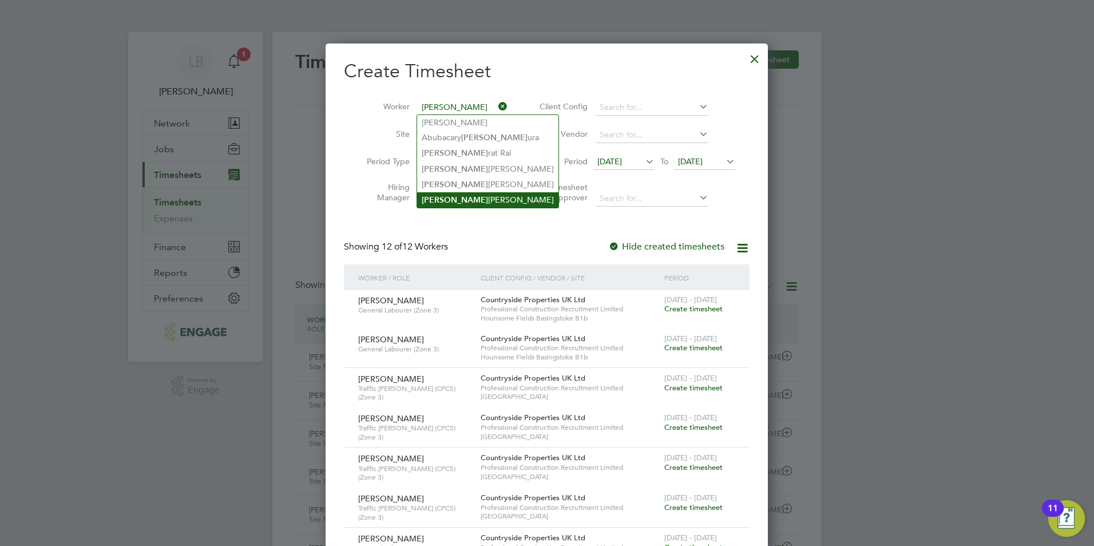
click at [443, 199] on li "Sam Drew" at bounding box center [487, 199] width 141 height 15
type input "[PERSON_NAME]"
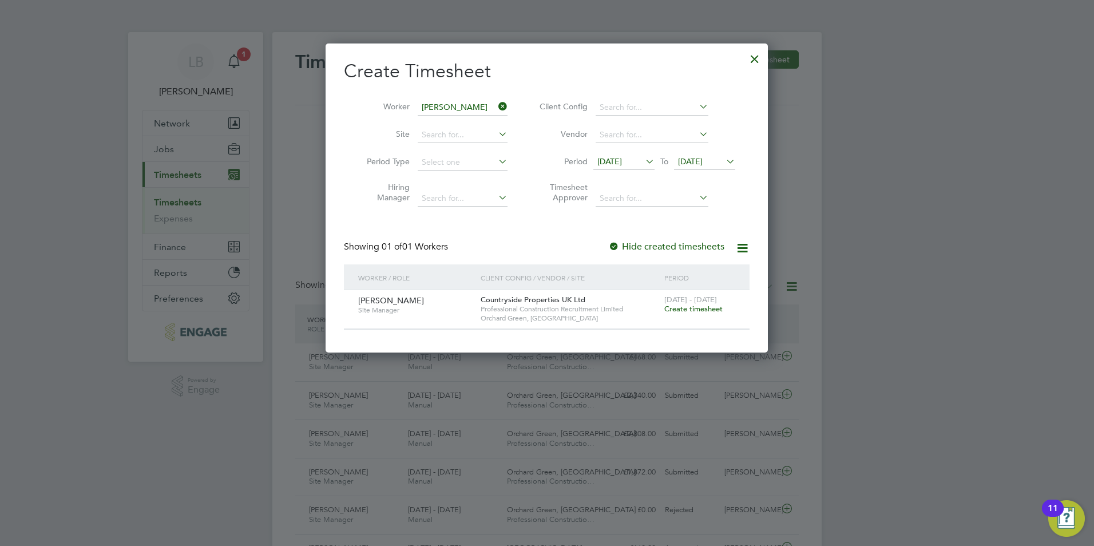
click at [622, 158] on span "09 Sep 2025" at bounding box center [609, 161] width 25 height 10
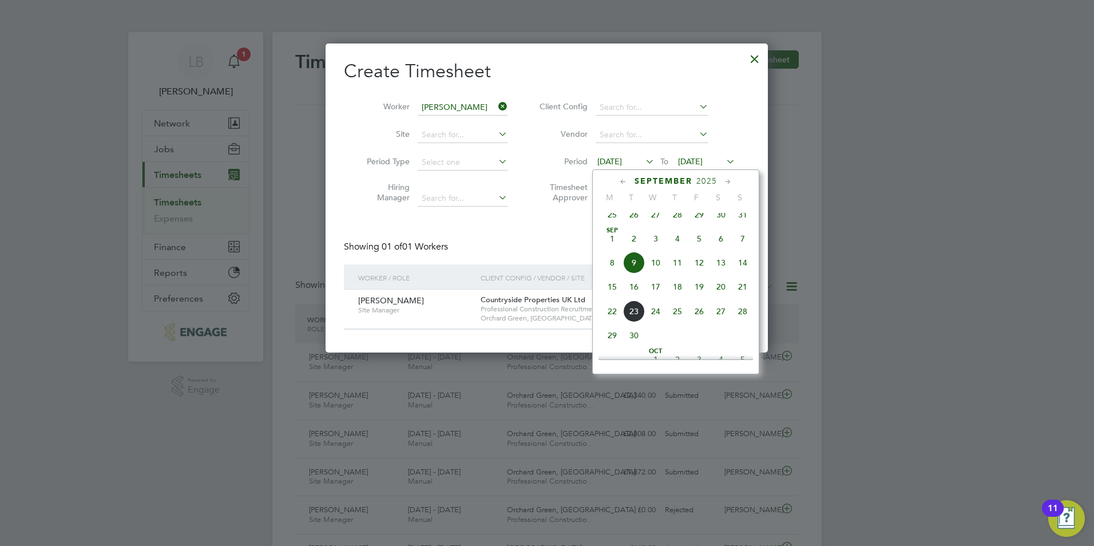
click at [613, 291] on span "15" at bounding box center [612, 287] width 22 height 22
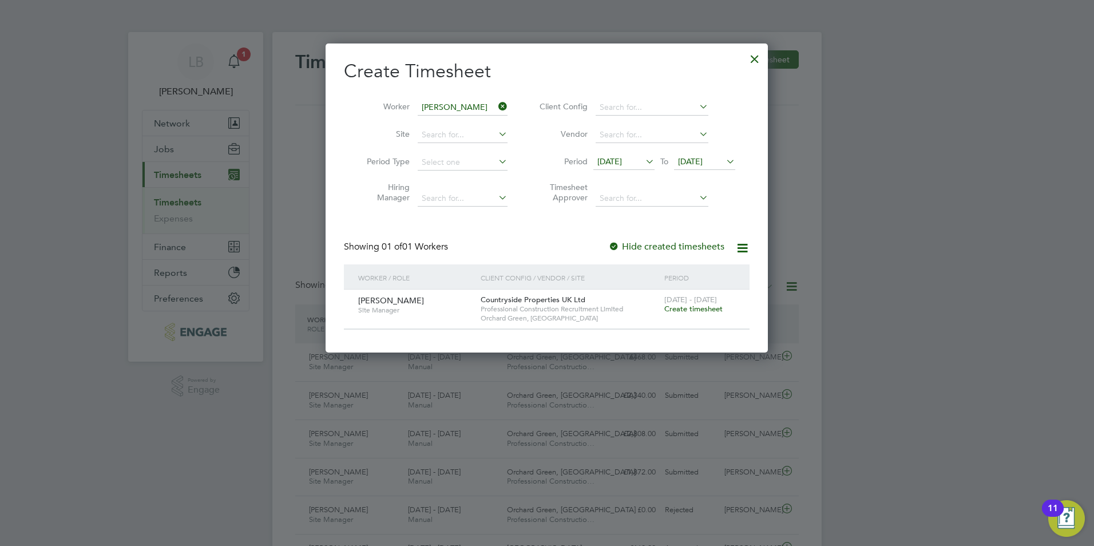
drag, startPoint x: 692, startPoint y: 305, endPoint x: 692, endPoint y: 296, distance: 9.2
click at [692, 306] on span "Create timesheet" at bounding box center [693, 309] width 58 height 10
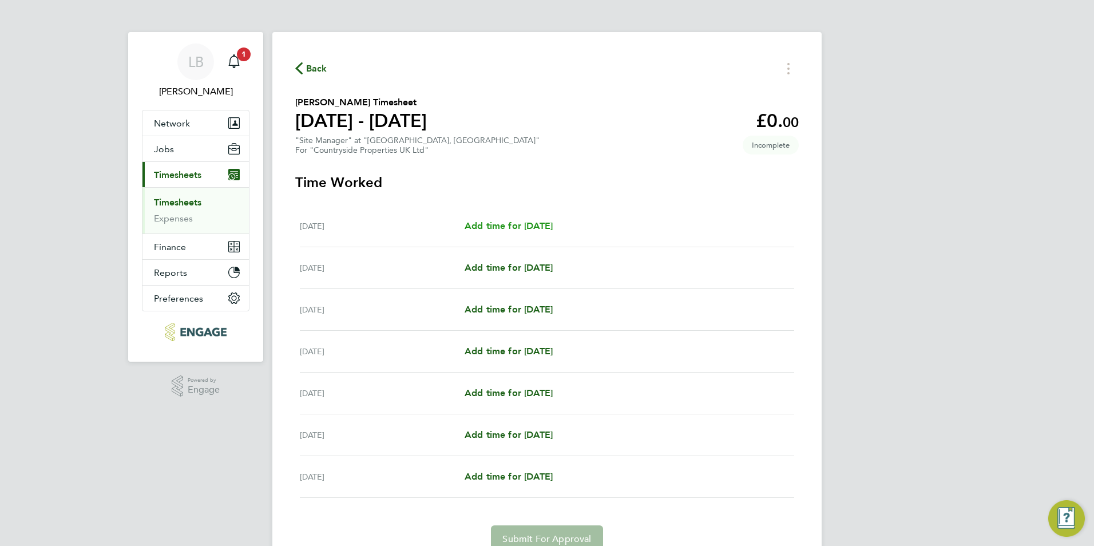
click at [500, 226] on span "Add time for Mon 15 Sep" at bounding box center [509, 225] width 88 height 11
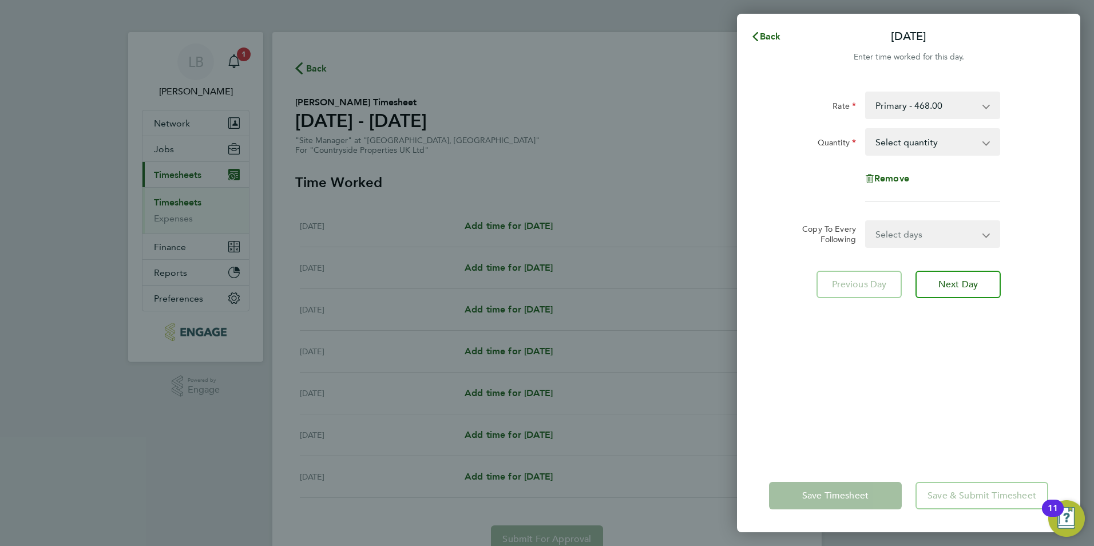
drag, startPoint x: 905, startPoint y: 149, endPoint x: 897, endPoint y: 152, distance: 8.2
click at [905, 149] on select "Select quantity 0.5 1" at bounding box center [925, 141] width 119 height 25
select select "1"
click at [866, 129] on select "Select quantity 0.5 1" at bounding box center [925, 141] width 119 height 25
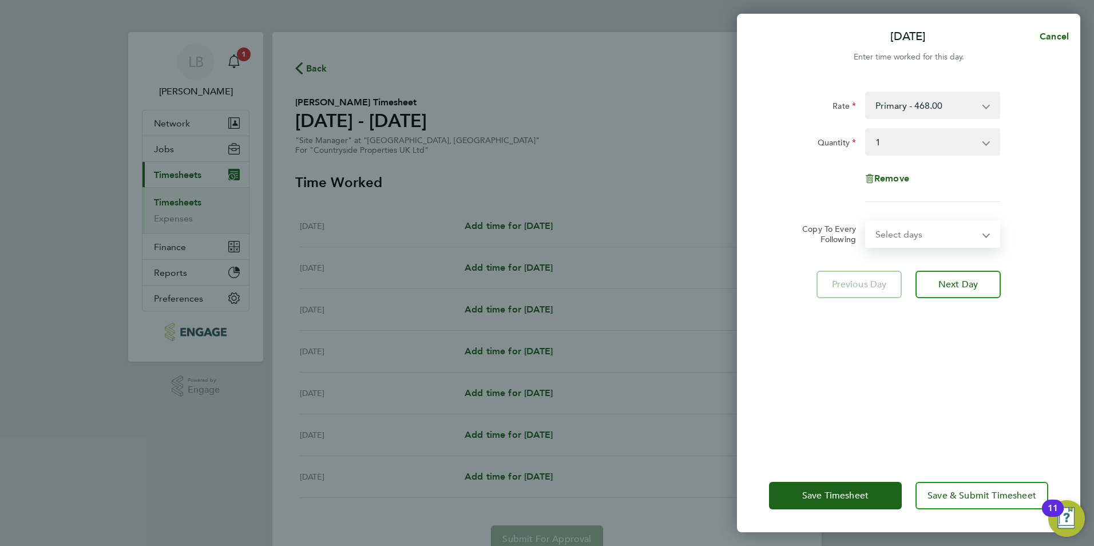
click at [918, 241] on select "Select days Day Weekday (Mon-Fri) Weekend (Sat-Sun) Tuesday Wednesday Thursday …" at bounding box center [926, 233] width 120 height 25
select select "WEEKDAY"
click at [866, 221] on select "Select days Day Weekday (Mon-Fri) Weekend (Sat-Sun) Tuesday Wednesday Thursday …" at bounding box center [926, 233] width 120 height 25
select select "2025-09-21"
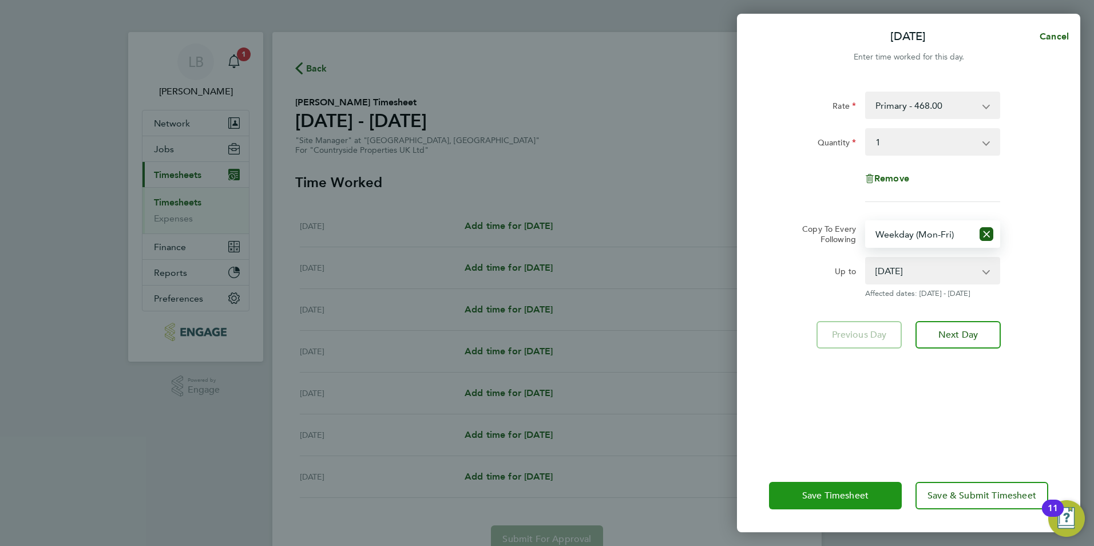
click at [865, 492] on span "Save Timesheet" at bounding box center [835, 495] width 66 height 11
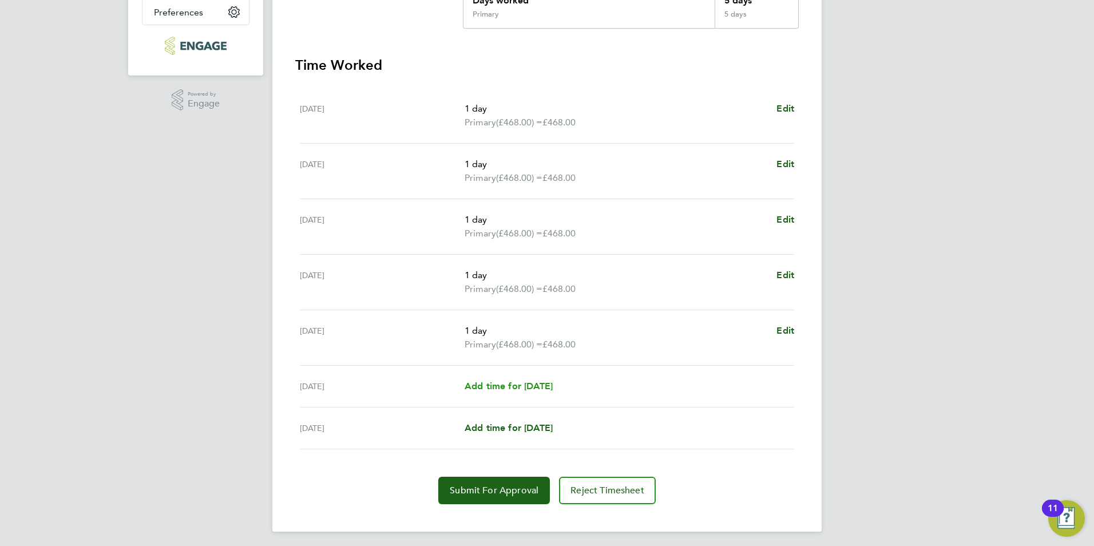
click at [524, 391] on span "Add time for Sat 20 Sep" at bounding box center [509, 386] width 88 height 11
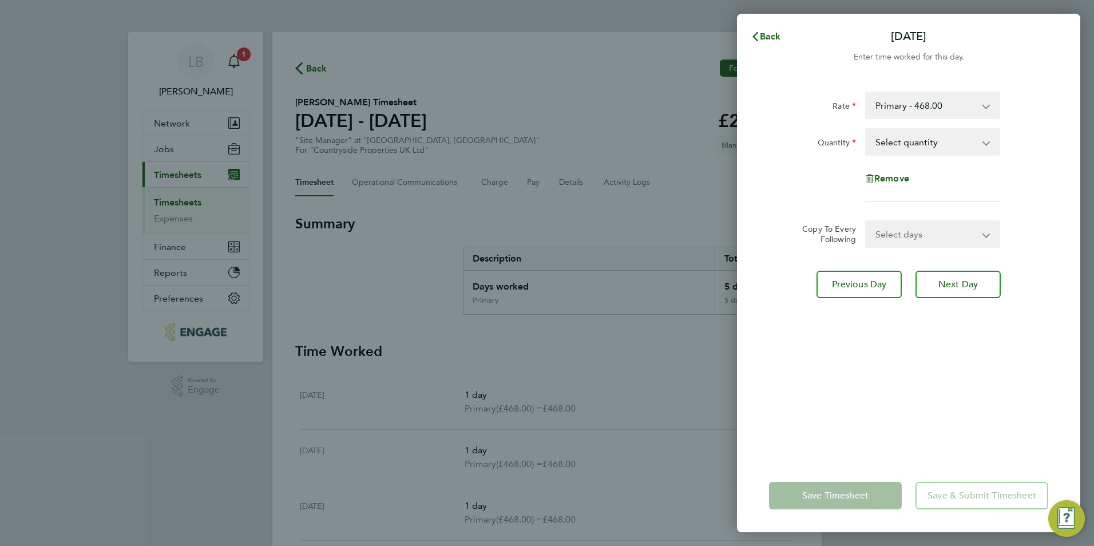
click at [947, 239] on select "Select days Sunday" at bounding box center [926, 233] width 120 height 25
click at [883, 196] on div "Rate Primary - 468.00 Quantity Select quantity 0.5 1 Remove" at bounding box center [908, 147] width 279 height 110
click at [939, 154] on select "Select quantity 0.5 1" at bounding box center [925, 141] width 119 height 25
select select "1"
click at [866, 129] on select "Select quantity 0.5 1" at bounding box center [925, 141] width 119 height 25
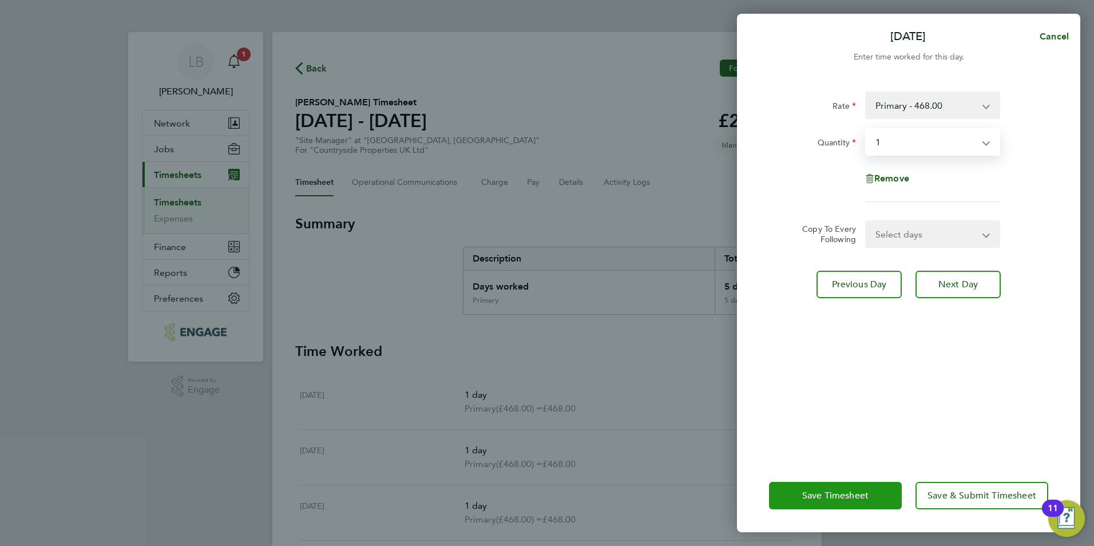
click at [845, 493] on span "Save Timesheet" at bounding box center [835, 495] width 66 height 11
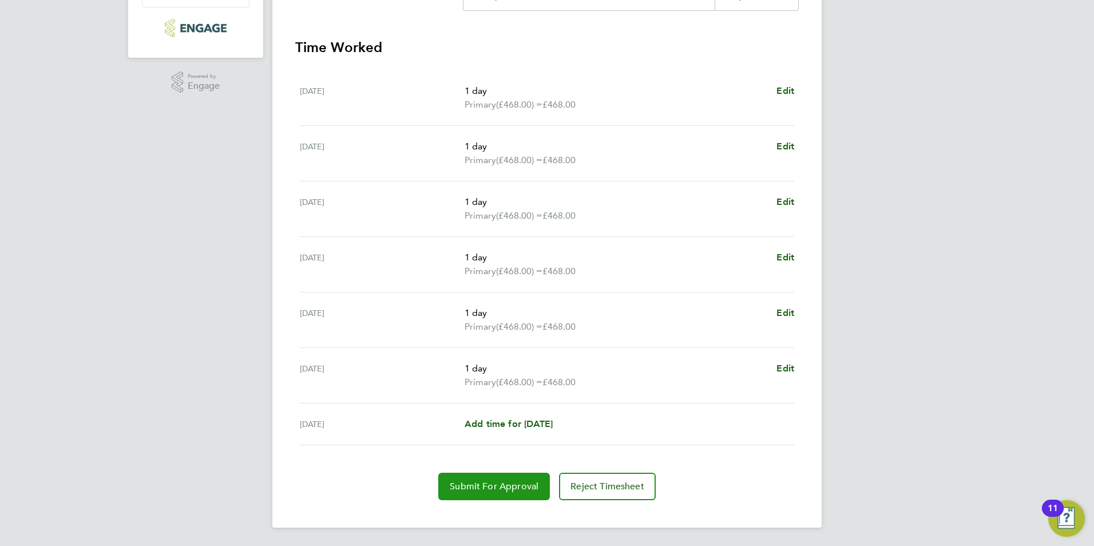
click at [504, 485] on span "Submit For Approval" at bounding box center [494, 486] width 89 height 11
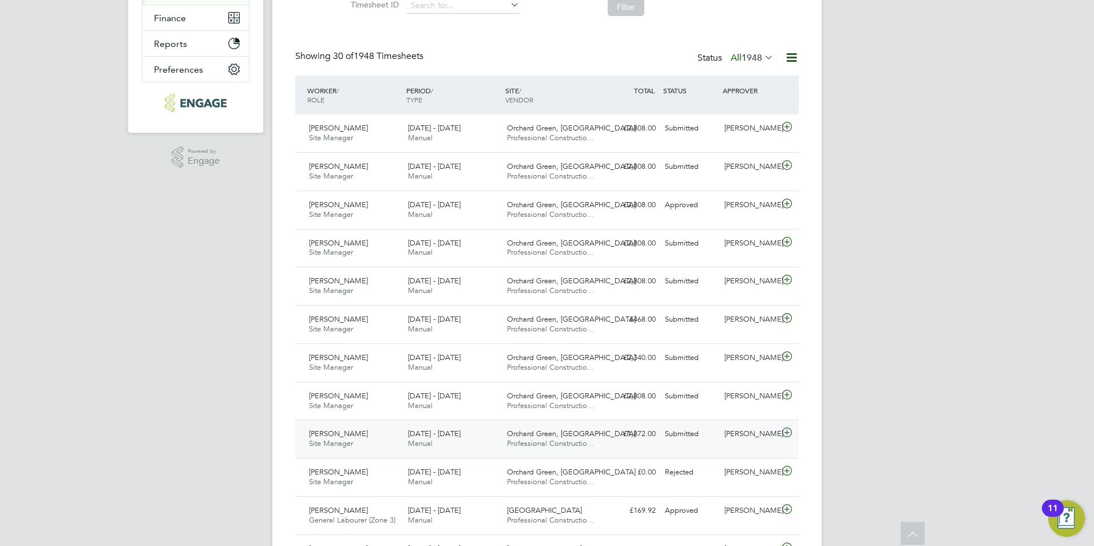
click at [611, 431] on div "£1,872.00 Submitted" at bounding box center [631, 434] width 60 height 19
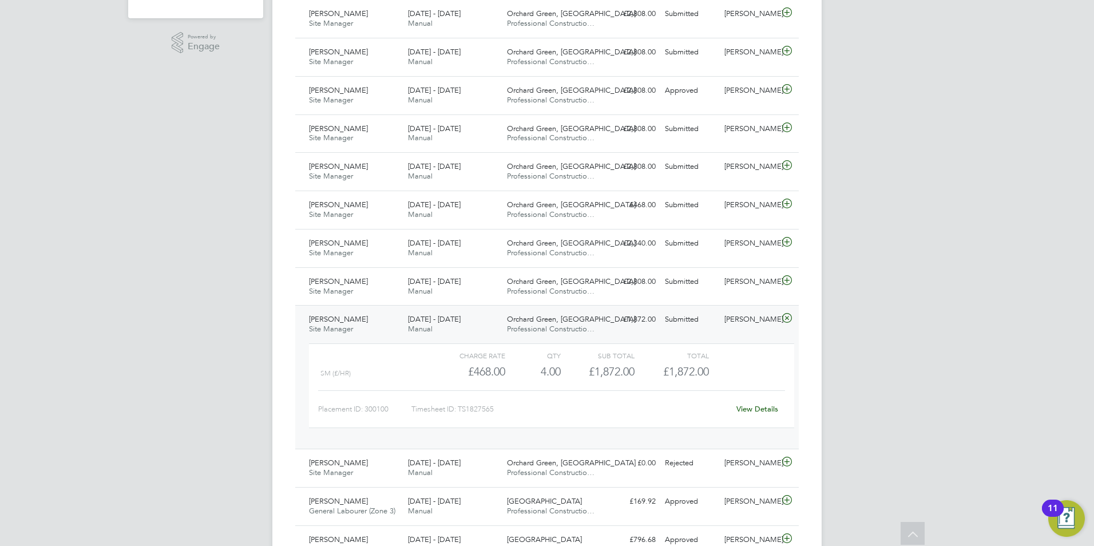
click at [759, 413] on link "View Details" at bounding box center [757, 409] width 42 height 10
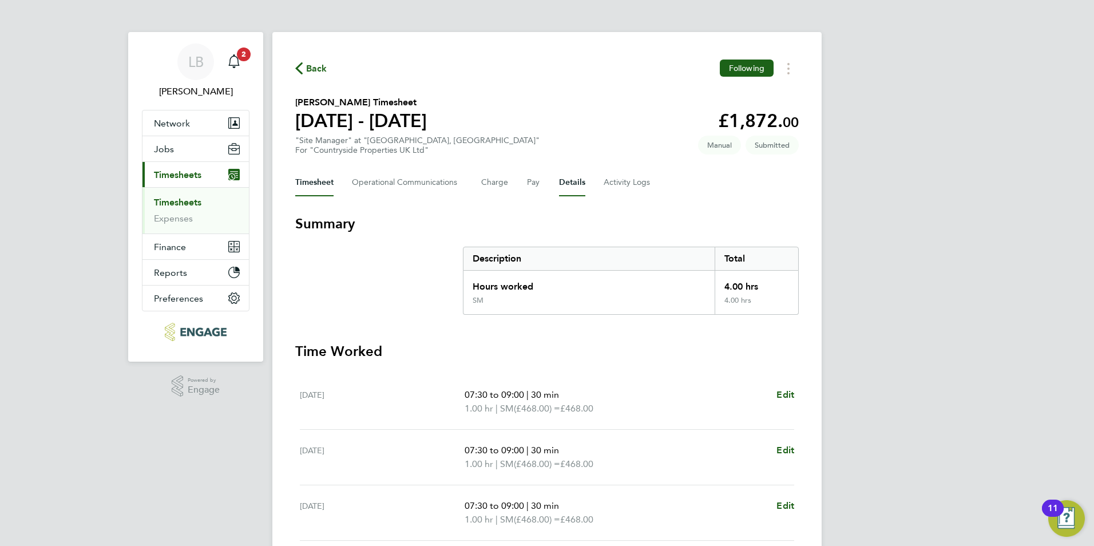
click at [559, 185] on button "Details" at bounding box center [572, 182] width 26 height 27
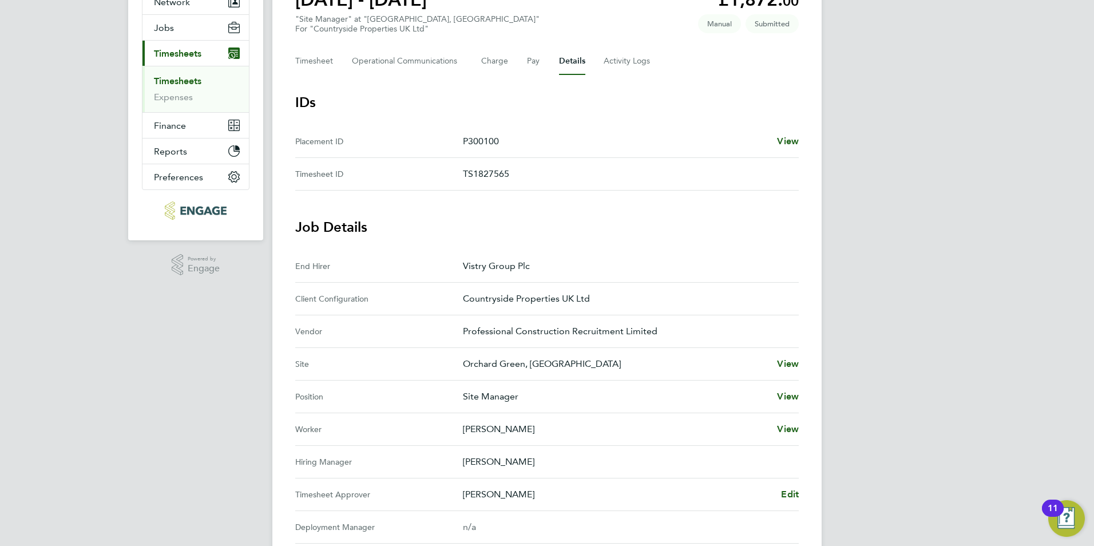
scroll to position [229, 0]
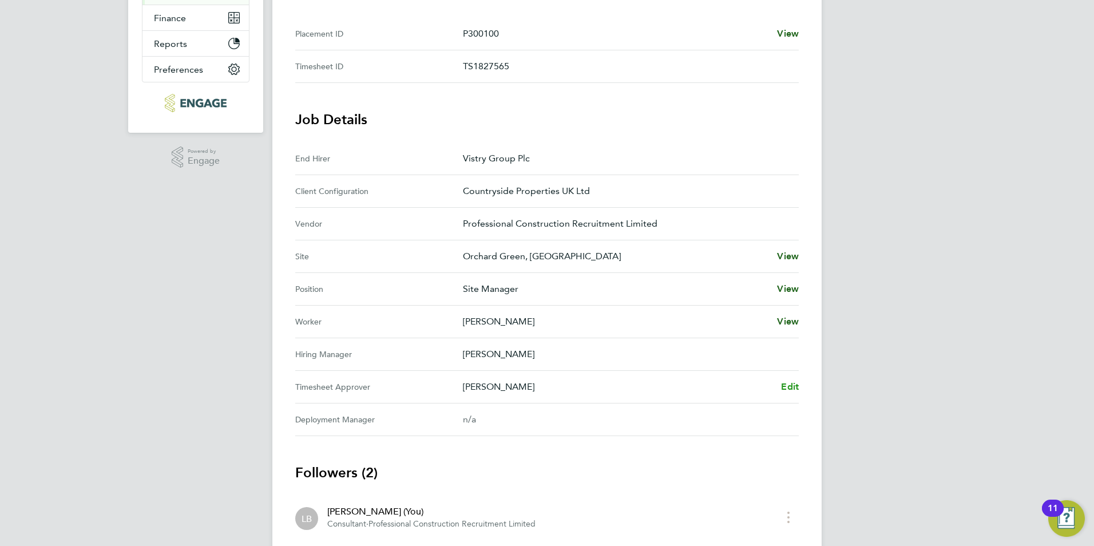
click at [784, 386] on span "Edit" at bounding box center [790, 386] width 18 height 11
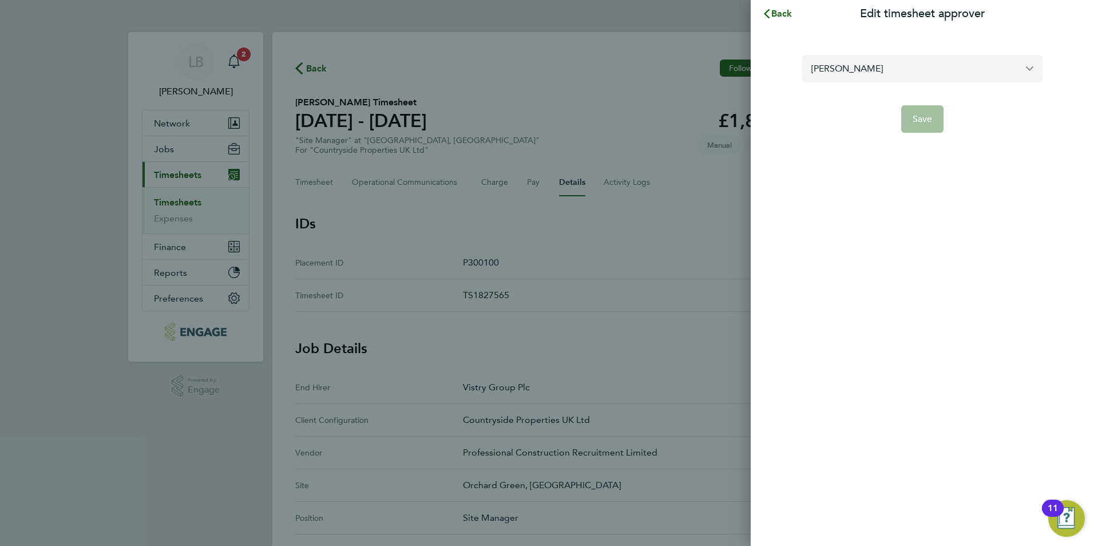
click at [847, 65] on input "[PERSON_NAME]" at bounding box center [922, 68] width 240 height 27
click at [875, 156] on div "Back Edit timesheet approver [PERSON_NAME] Loading results Loading Save" at bounding box center [922, 273] width 343 height 546
click at [881, 70] on input "[PERSON_NAME]" at bounding box center [922, 68] width 240 height 27
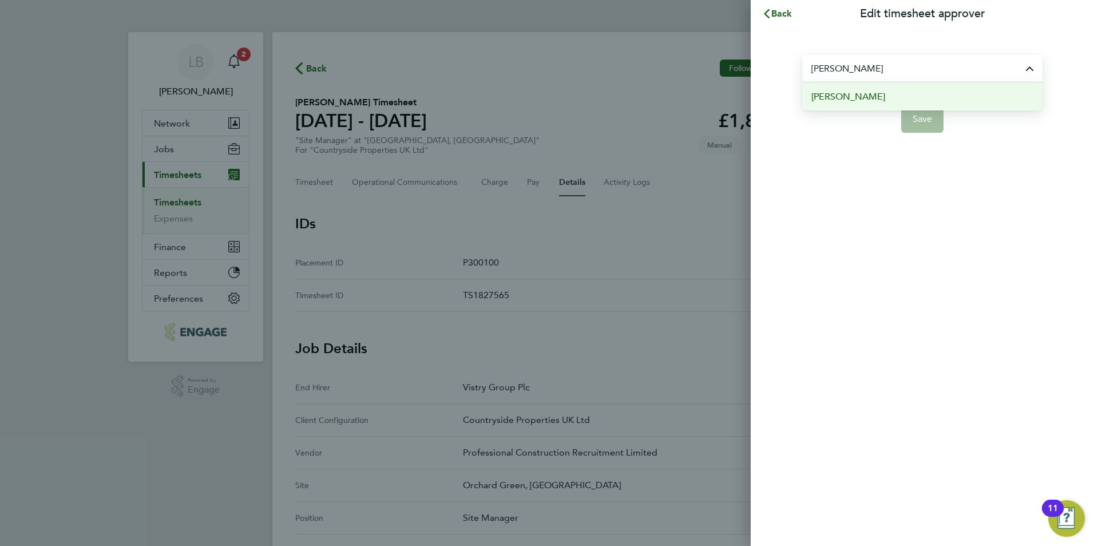
click at [859, 99] on span "[PERSON_NAME]" at bounding box center [848, 97] width 74 height 14
type input "[PERSON_NAME]"
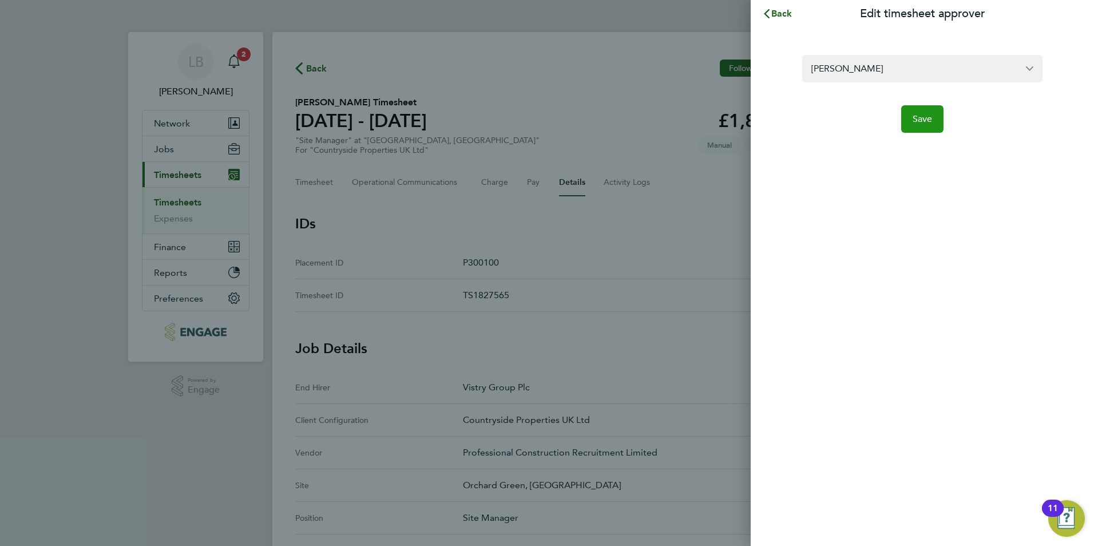
click at [925, 119] on span "Save" at bounding box center [923, 118] width 20 height 11
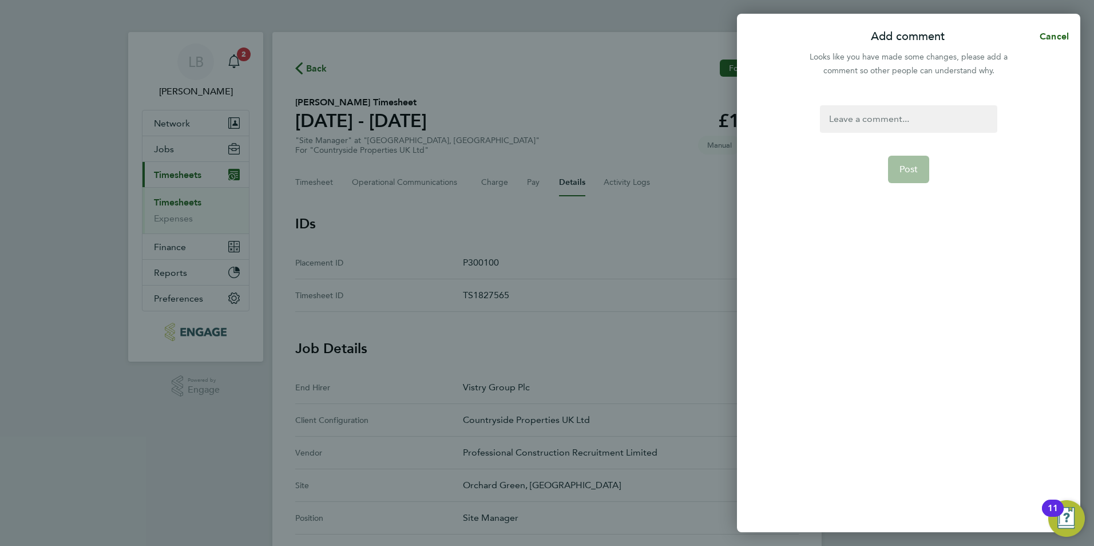
click at [889, 124] on div at bounding box center [908, 118] width 177 height 27
click at [888, 127] on div at bounding box center [908, 118] width 177 height 27
drag, startPoint x: 908, startPoint y: 125, endPoint x: 799, endPoint y: 112, distance: 109.6
click at [799, 112] on div "Timesheet Post" at bounding box center [908, 312] width 343 height 441
copy div "Timesheet"
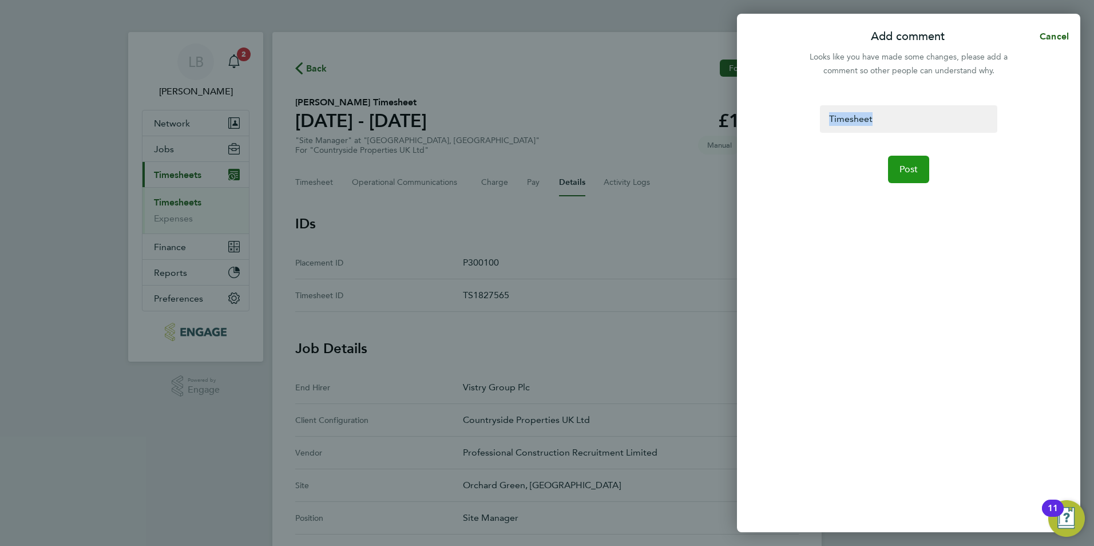
click at [903, 167] on span "Post" at bounding box center [908, 169] width 19 height 11
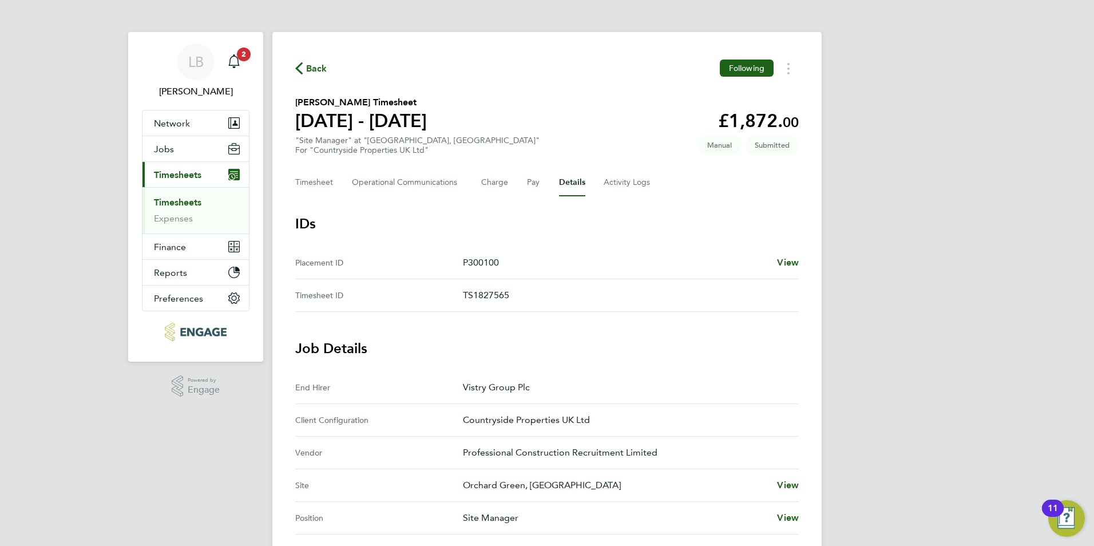
click at [304, 66] on span "Back" at bounding box center [311, 67] width 32 height 11
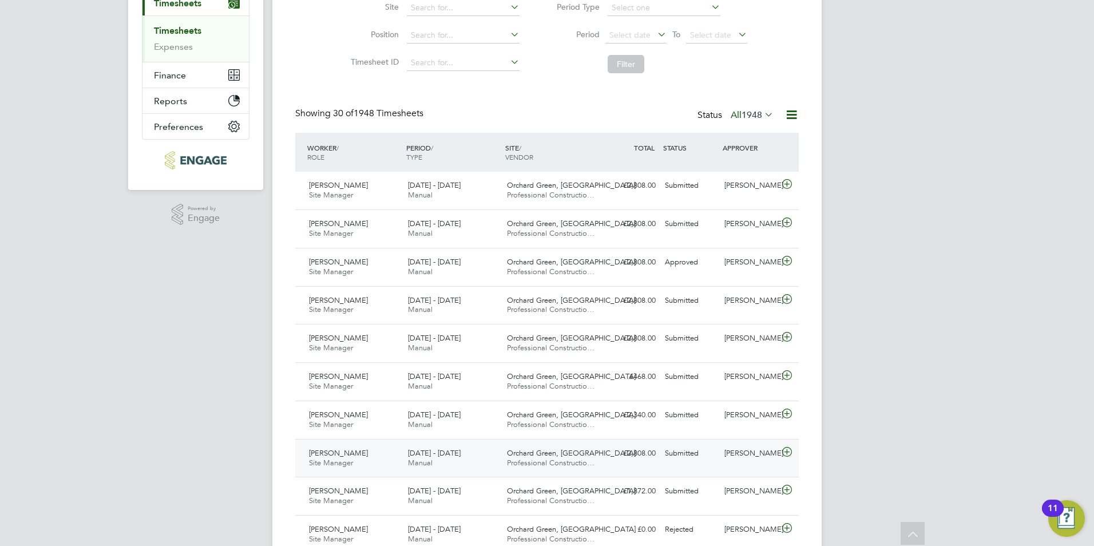
click at [747, 457] on div "[PERSON_NAME]" at bounding box center [750, 453] width 60 height 19
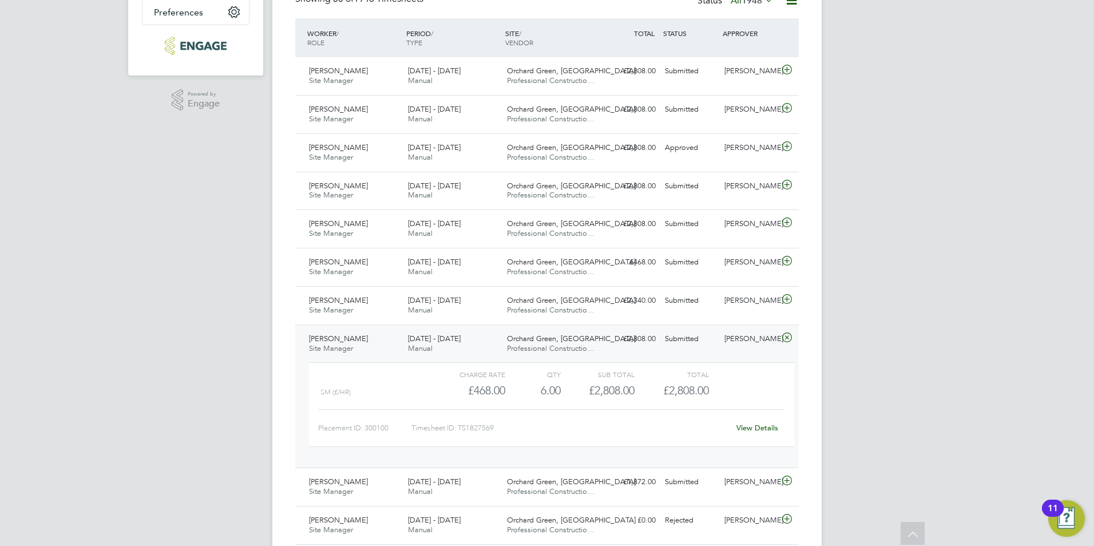
click at [750, 427] on link "View Details" at bounding box center [757, 428] width 42 height 10
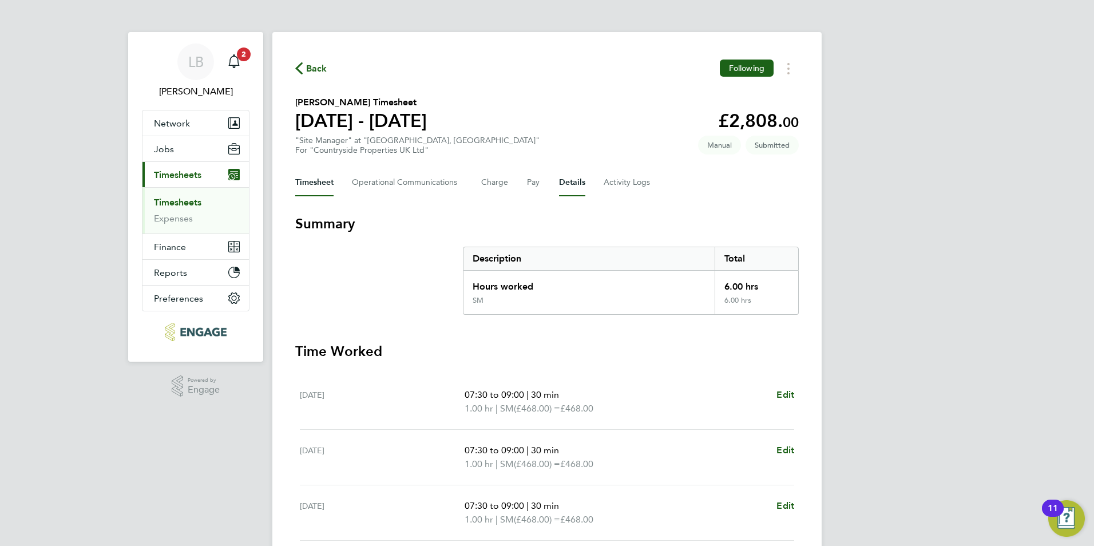
click at [559, 188] on button "Details" at bounding box center [572, 182] width 26 height 27
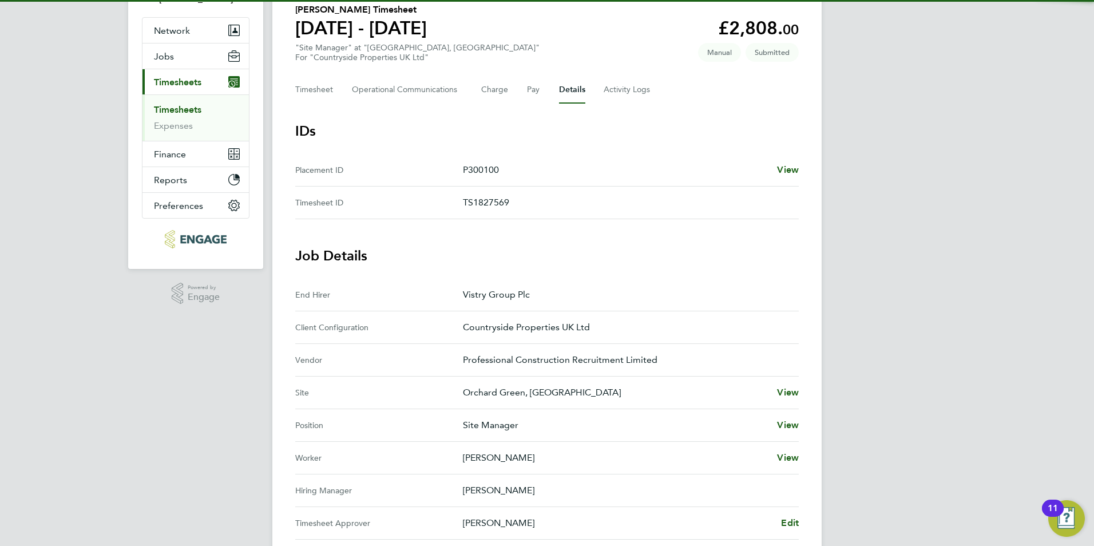
scroll to position [114, 0]
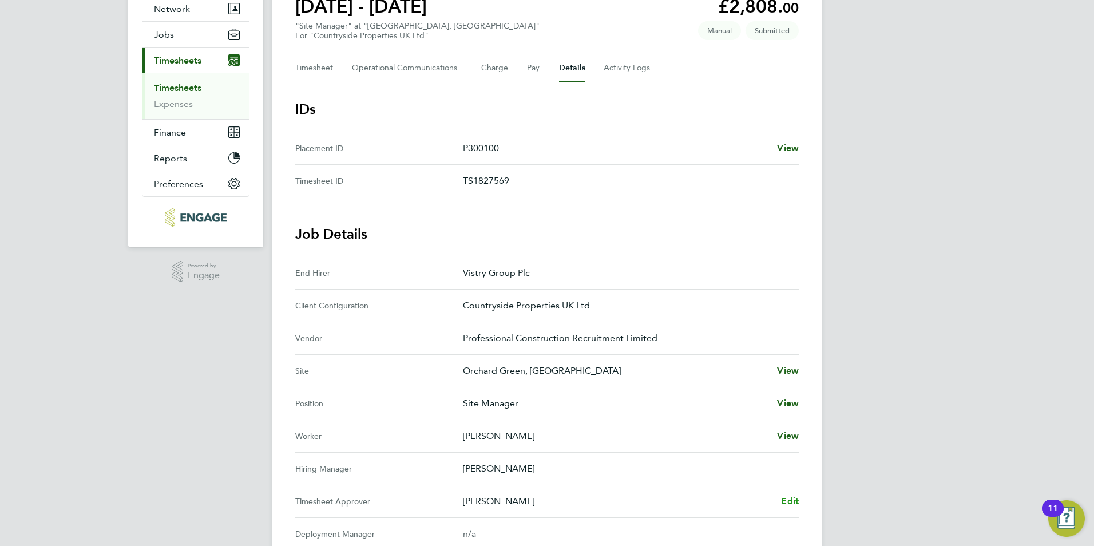
click at [788, 501] on span "Edit" at bounding box center [790, 501] width 18 height 11
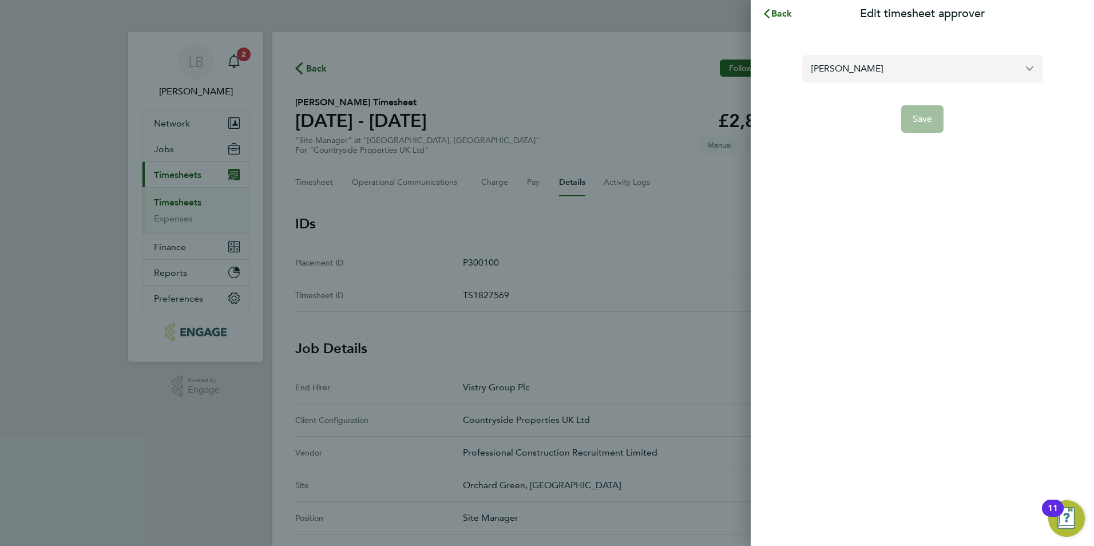
click at [880, 66] on input "[PERSON_NAME]" at bounding box center [922, 68] width 240 height 27
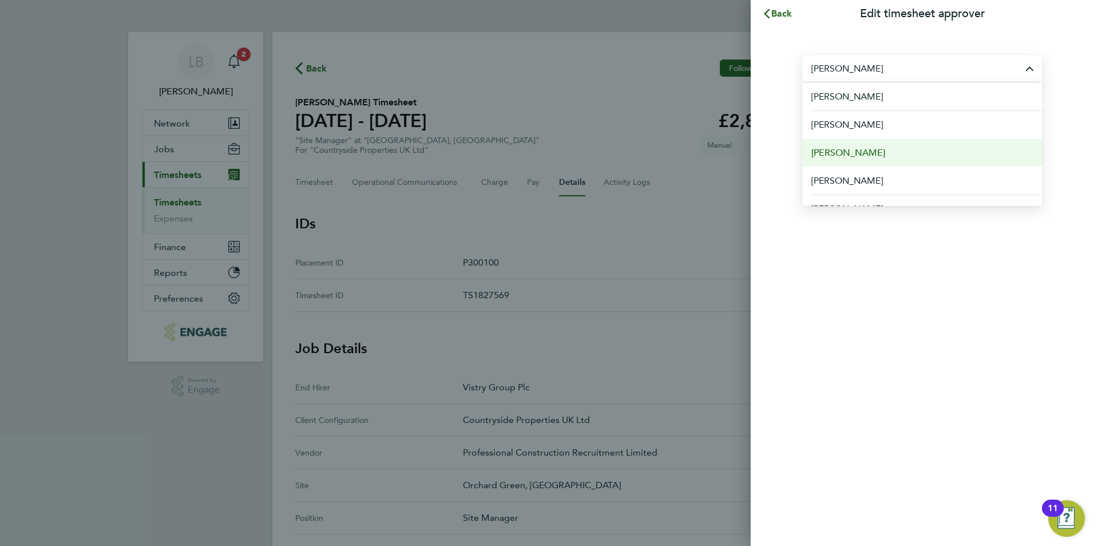
click at [854, 141] on li "[PERSON_NAME]" at bounding box center [922, 152] width 240 height 28
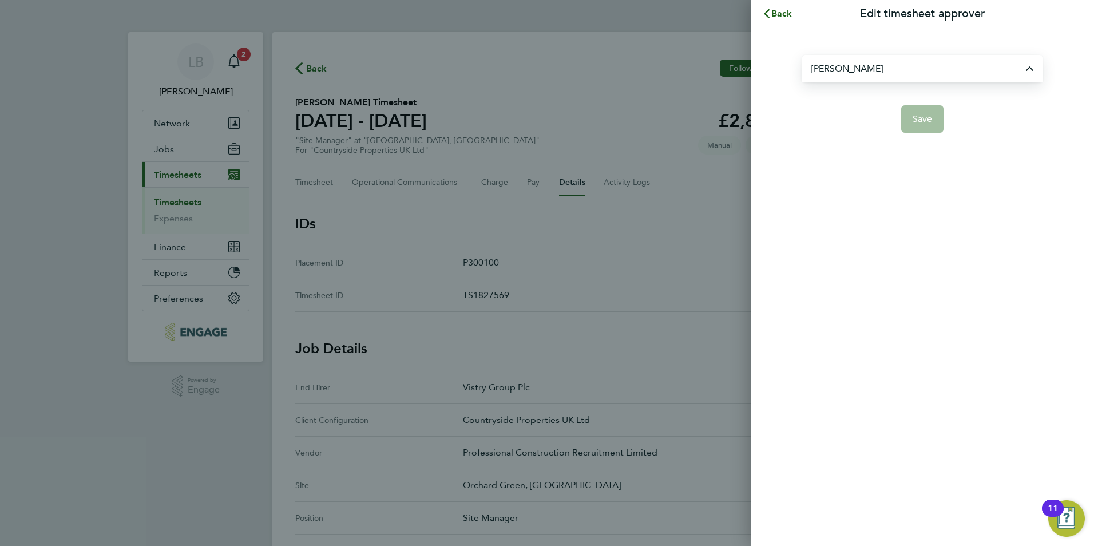
type input "[PERSON_NAME]"
click at [913, 115] on span "Save" at bounding box center [923, 118] width 20 height 11
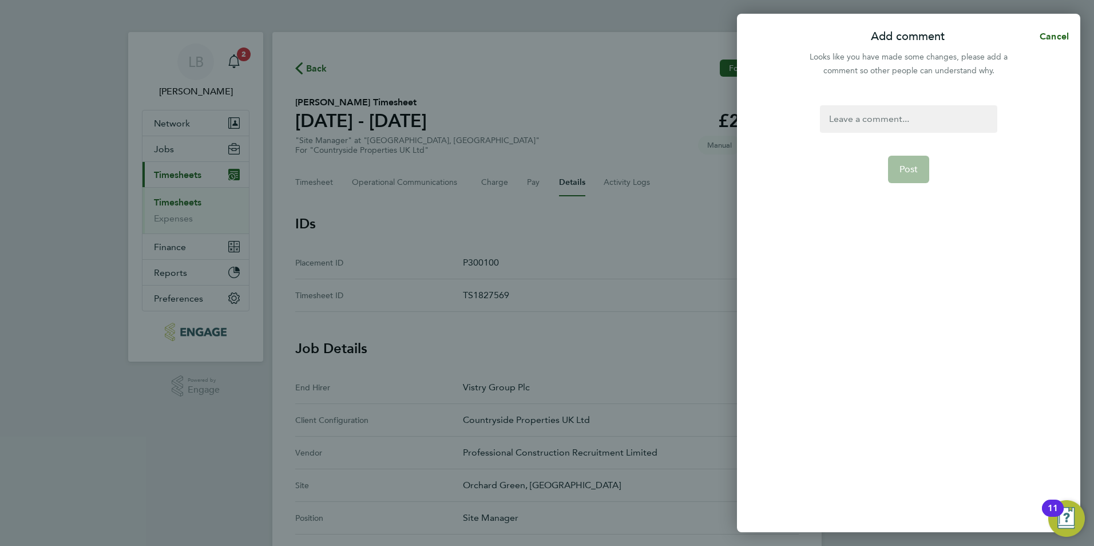
click at [873, 117] on div at bounding box center [908, 118] width 177 height 27
paste div
click at [905, 168] on span "Post" at bounding box center [908, 169] width 19 height 11
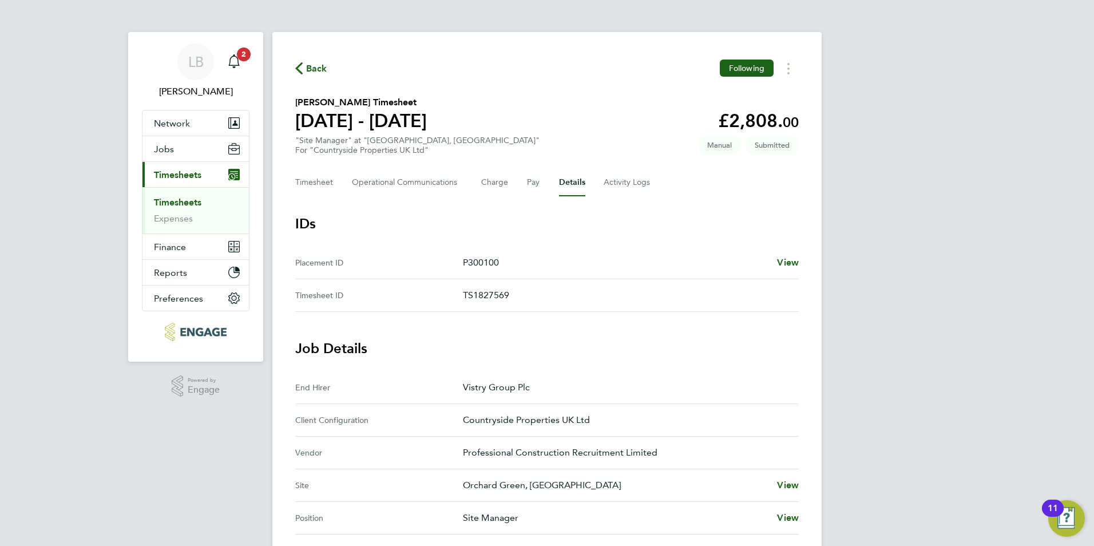
click at [310, 62] on span "Back" at bounding box center [316, 69] width 21 height 14
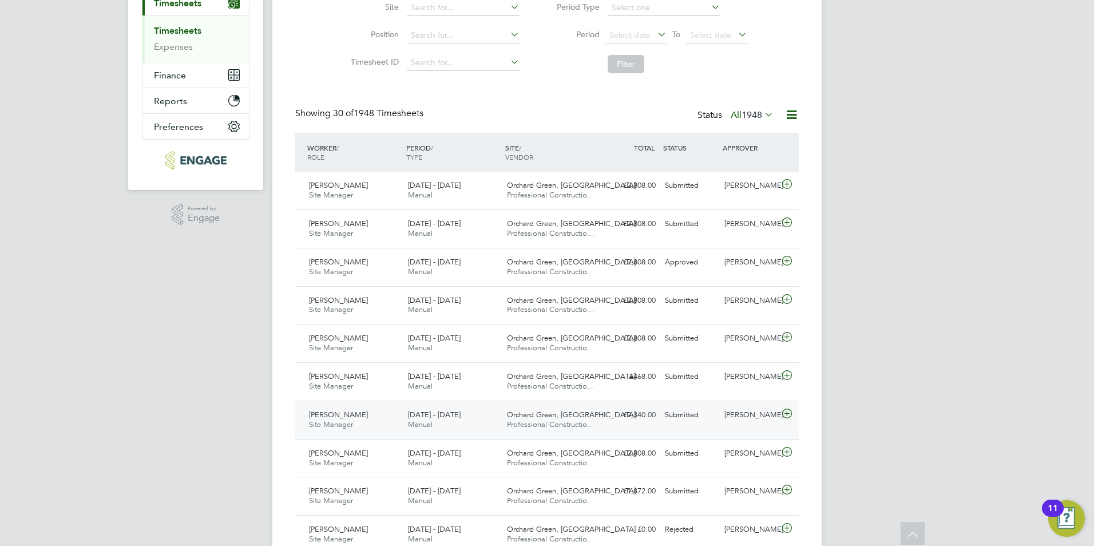
click at [716, 415] on div "Submitted" at bounding box center [690, 415] width 60 height 19
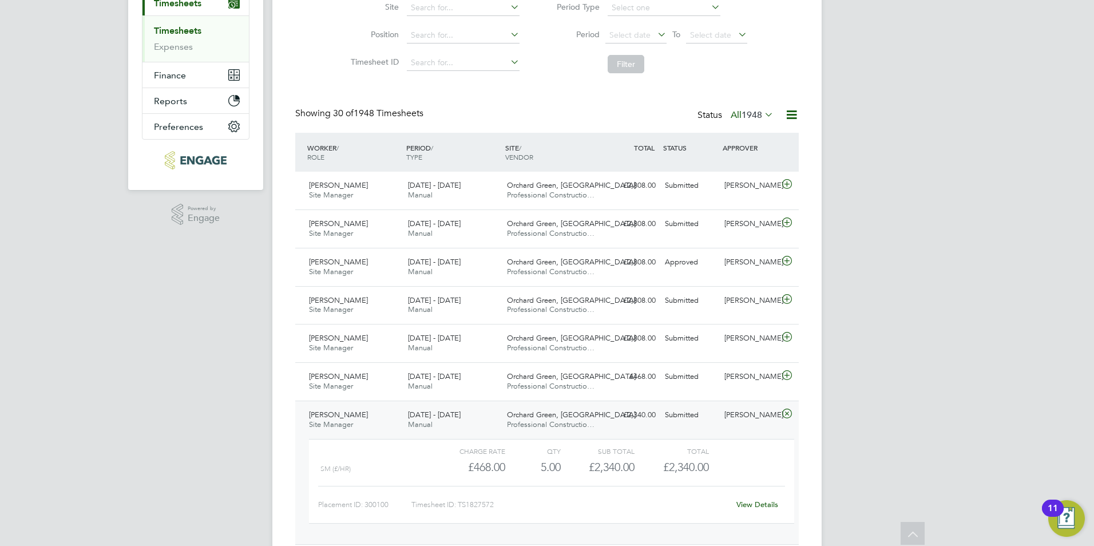
click at [741, 502] on link "View Details" at bounding box center [757, 505] width 42 height 10
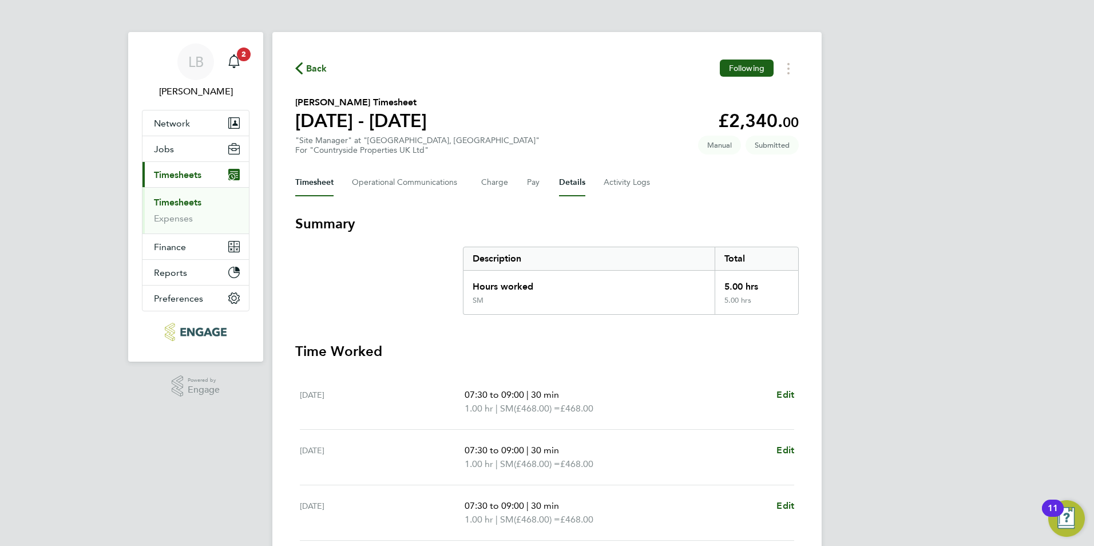
click at [574, 184] on button "Details" at bounding box center [572, 182] width 26 height 27
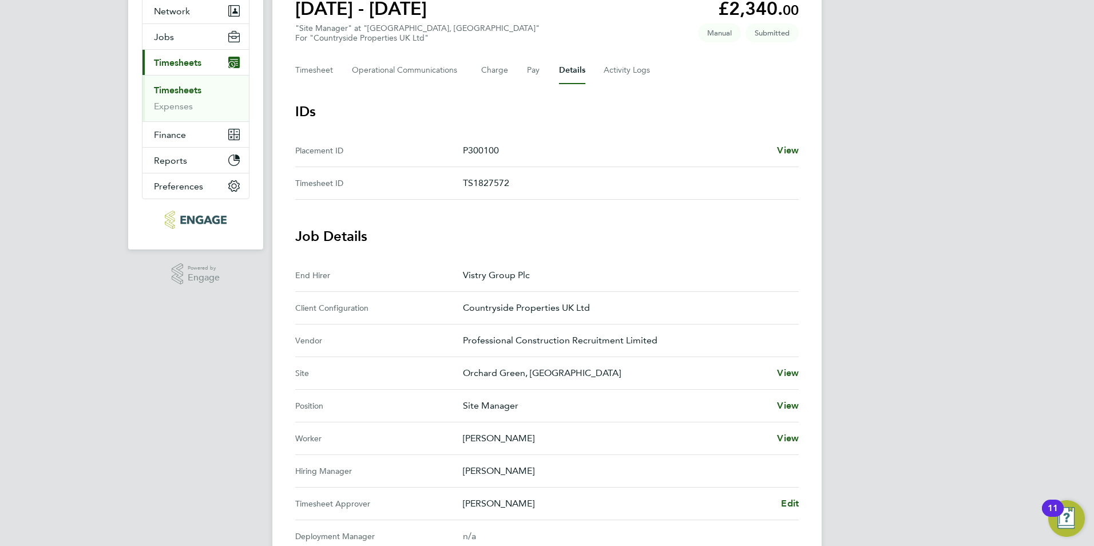
scroll to position [114, 0]
click at [794, 505] on span "Edit" at bounding box center [790, 501] width 18 height 11
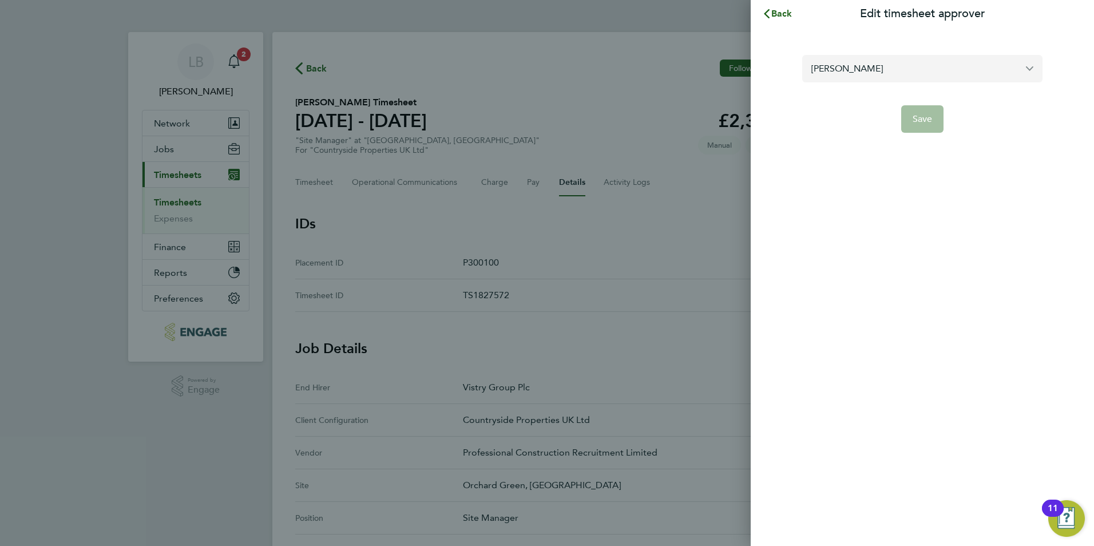
click at [835, 71] on input "[PERSON_NAME]" at bounding box center [922, 68] width 240 height 27
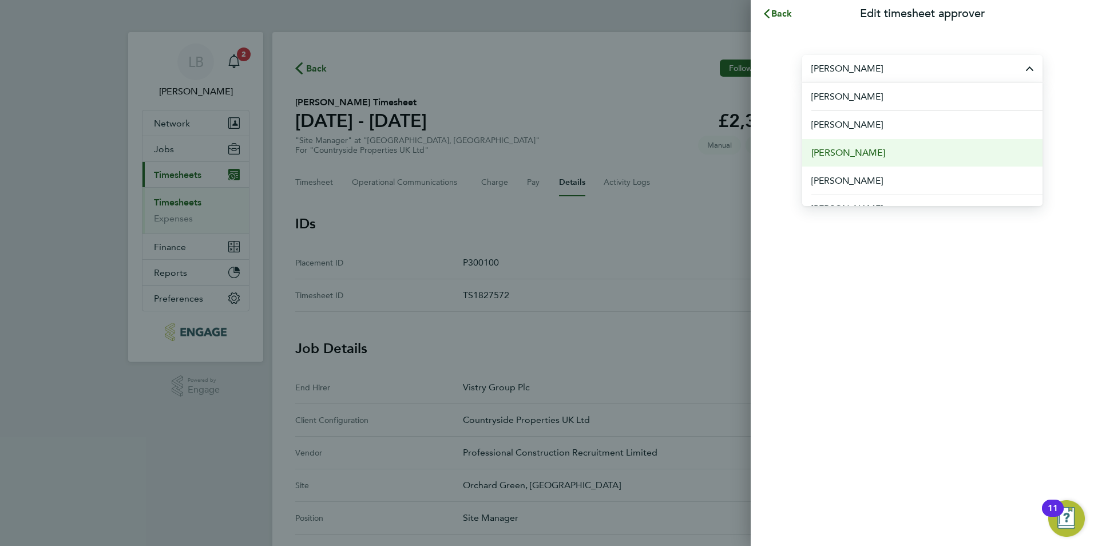
click at [851, 153] on span "[PERSON_NAME]" at bounding box center [848, 153] width 74 height 14
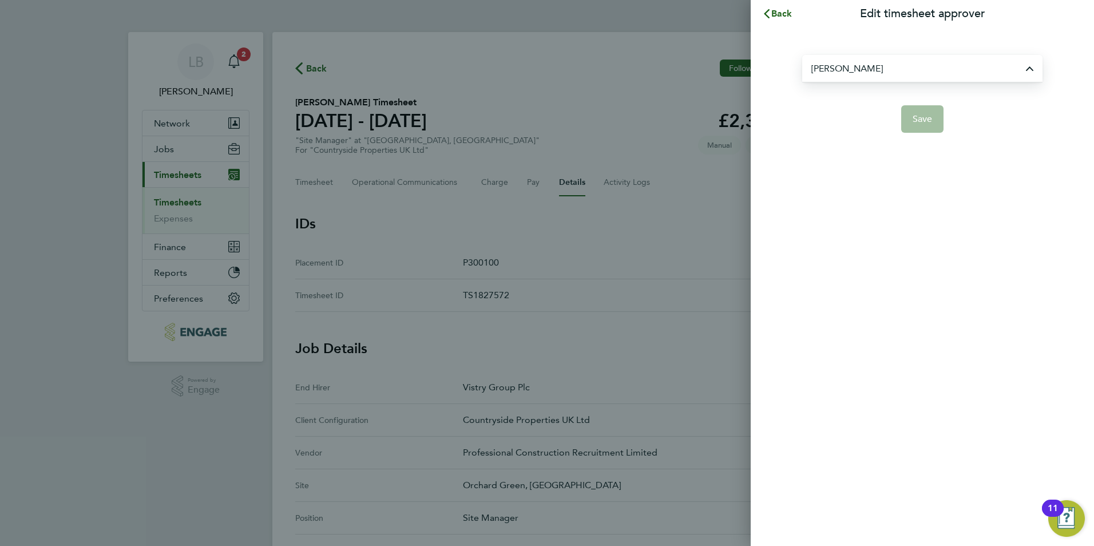
type input "[PERSON_NAME]"
click at [930, 122] on span "Save" at bounding box center [923, 118] width 20 height 11
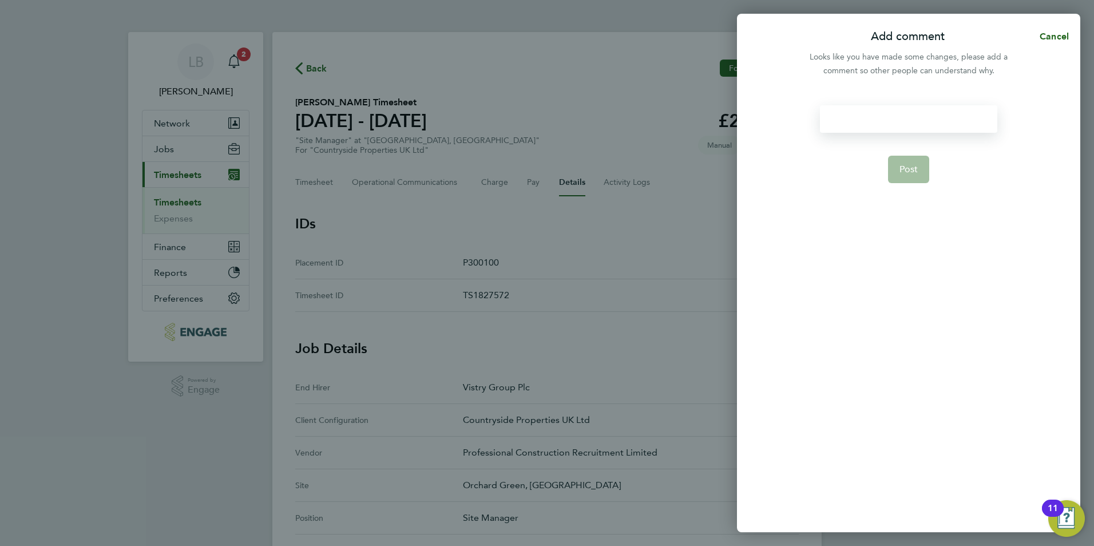
click at [839, 110] on div at bounding box center [908, 118] width 177 height 27
click at [841, 128] on div at bounding box center [908, 118] width 177 height 27
paste div
click at [921, 171] on button "Post" at bounding box center [909, 169] width 42 height 27
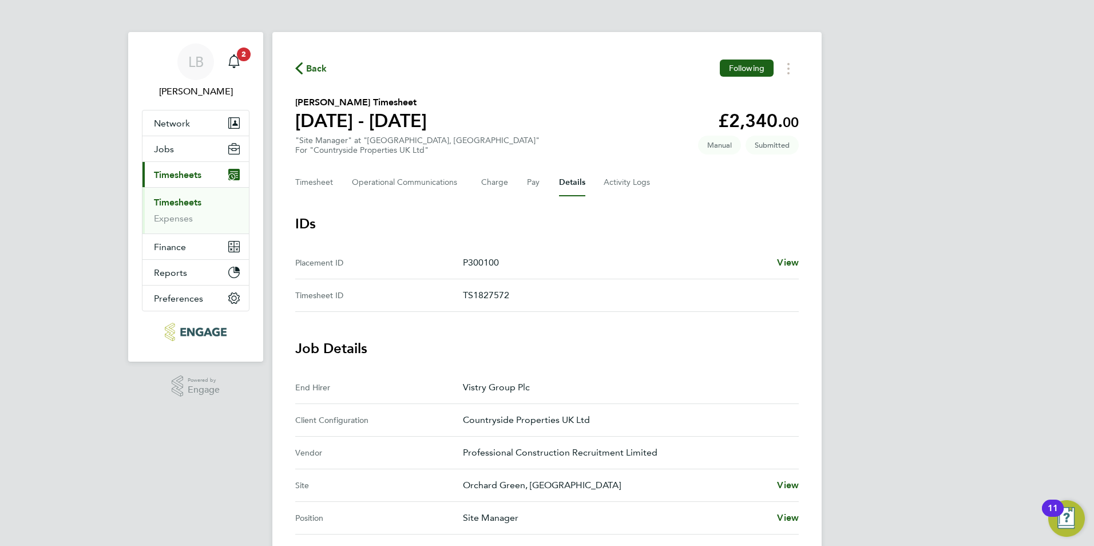
click at [318, 72] on span "Back" at bounding box center [316, 69] width 21 height 14
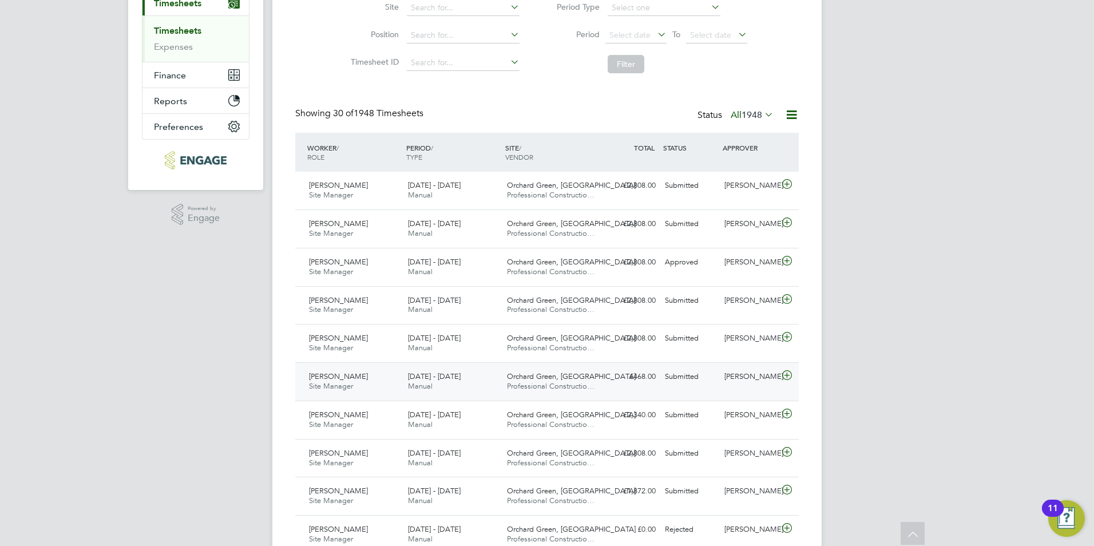
click at [684, 382] on div "Submitted" at bounding box center [690, 376] width 60 height 19
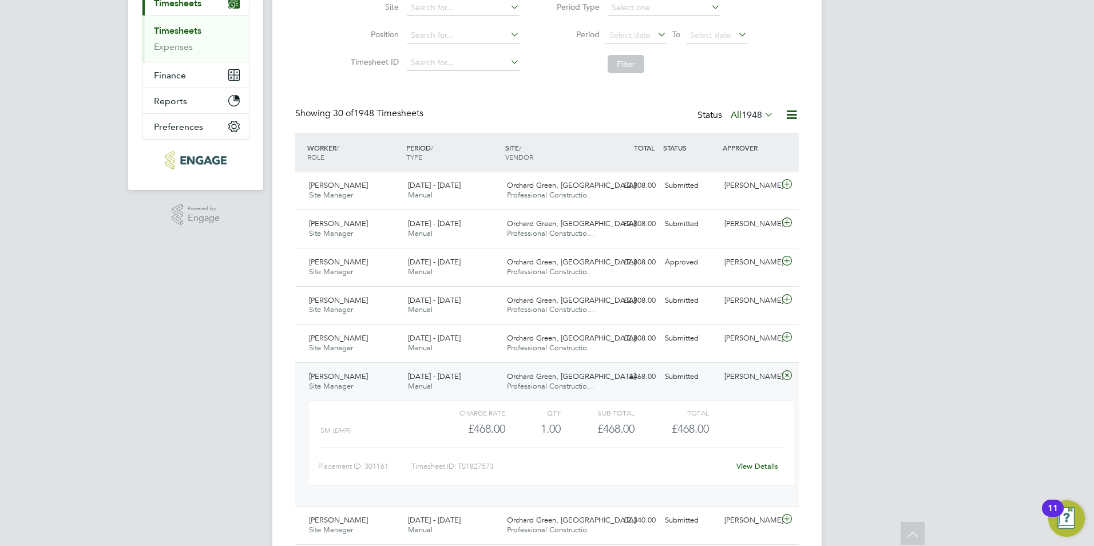
click at [768, 467] on link "View Details" at bounding box center [757, 466] width 42 height 10
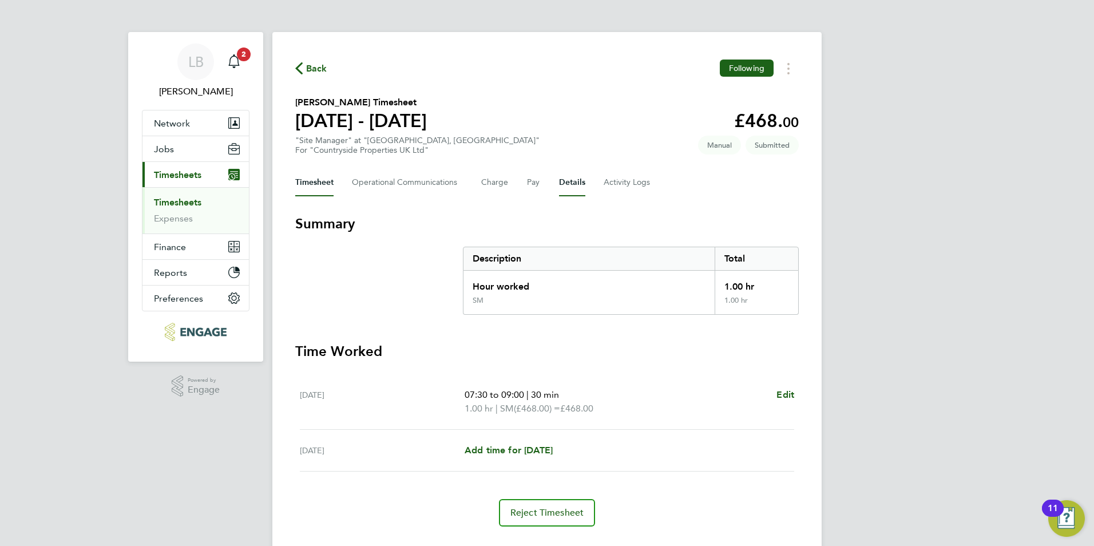
click at [566, 183] on button "Details" at bounding box center [572, 182] width 26 height 27
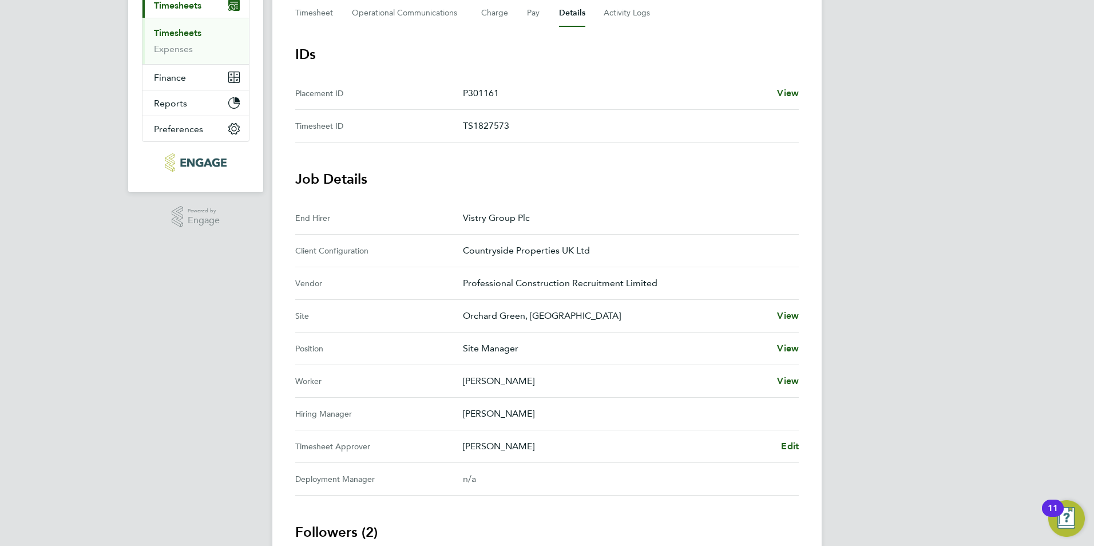
scroll to position [172, 0]
click at [787, 440] on span "Edit" at bounding box center [790, 443] width 18 height 11
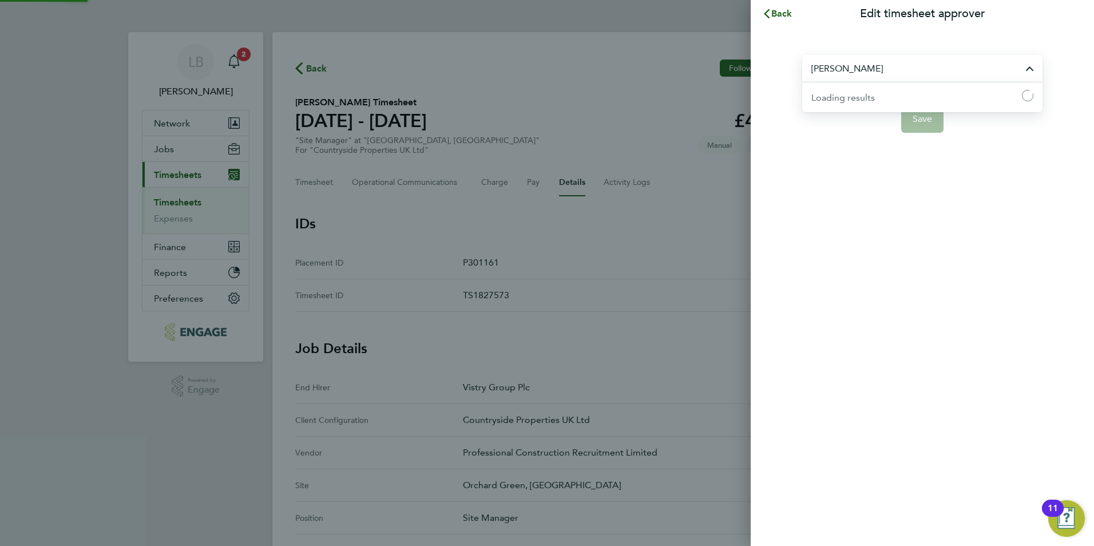
click at [850, 60] on input "[PERSON_NAME]" at bounding box center [922, 68] width 240 height 27
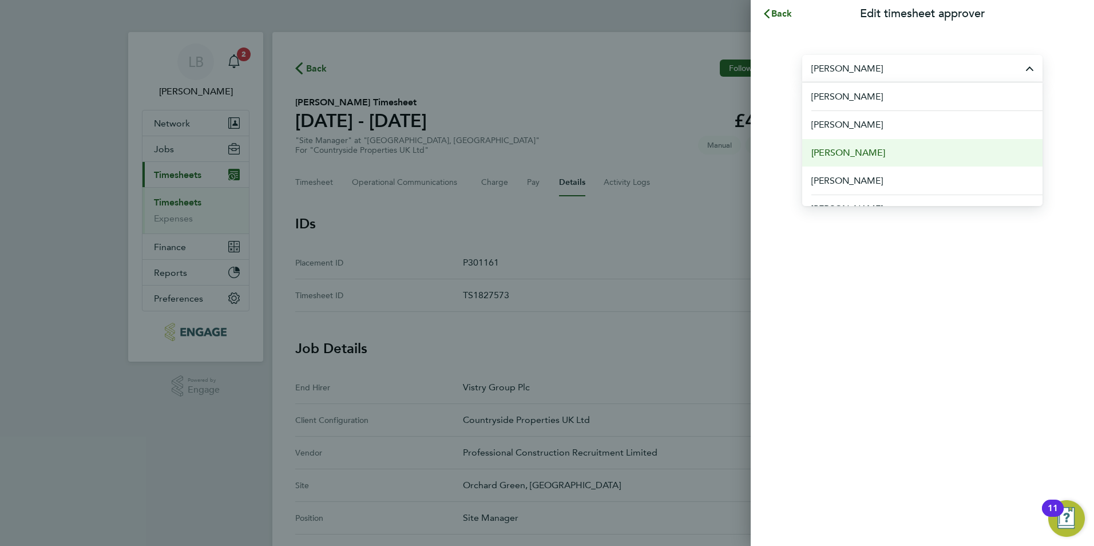
click at [843, 149] on span "[PERSON_NAME]" at bounding box center [848, 153] width 74 height 14
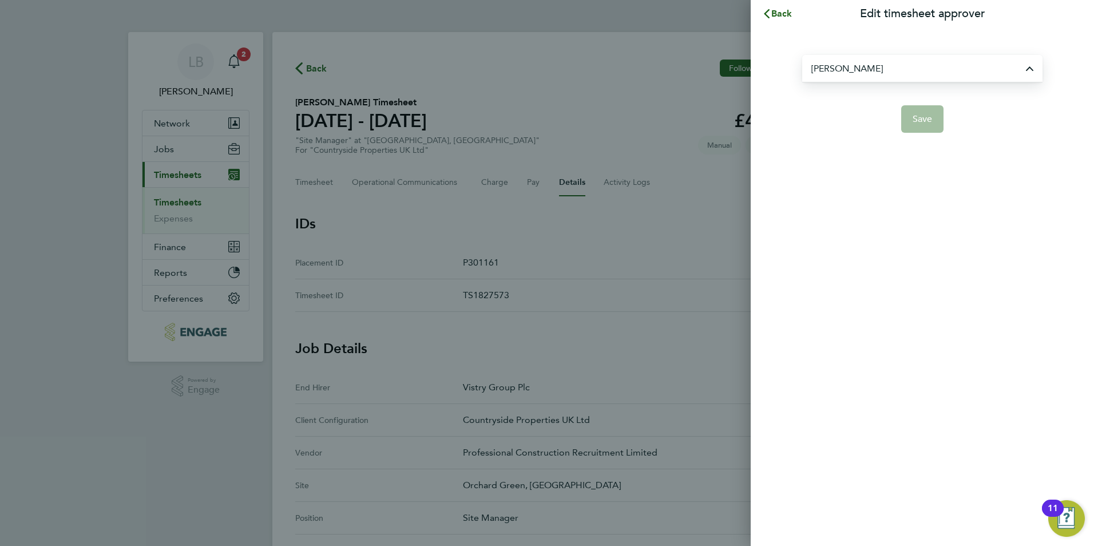
type input "[PERSON_NAME]"
click at [928, 116] on span "Save" at bounding box center [923, 118] width 20 height 11
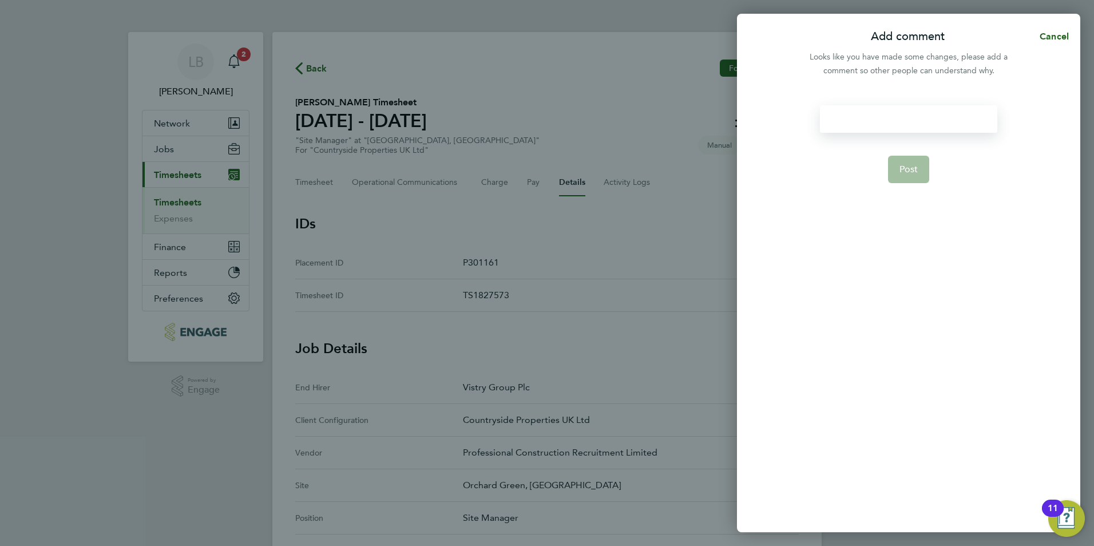
click at [916, 118] on div at bounding box center [908, 118] width 177 height 27
paste div
click at [905, 169] on span "Post" at bounding box center [908, 169] width 19 height 11
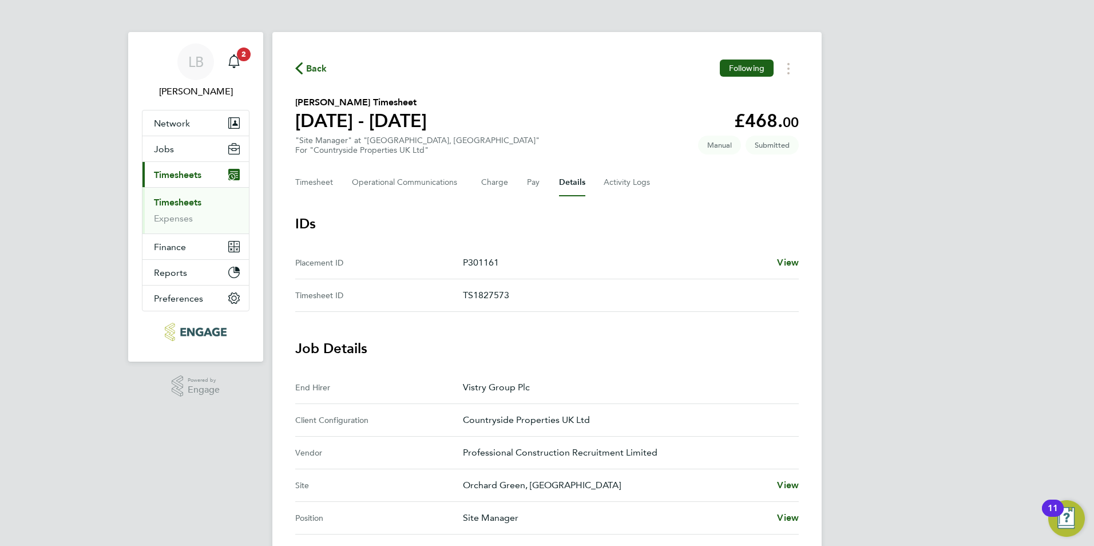
click at [317, 77] on div "Back Following" at bounding box center [547, 69] width 504 height 18
click at [319, 68] on span "Back" at bounding box center [316, 69] width 21 height 14
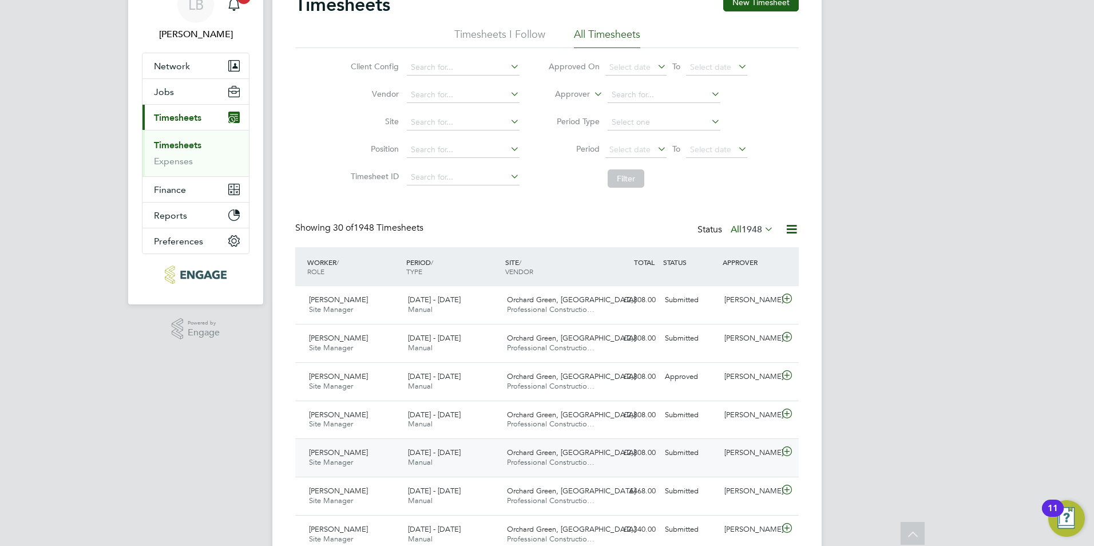
click at [643, 455] on div "£2,808.00 Submitted" at bounding box center [631, 452] width 60 height 19
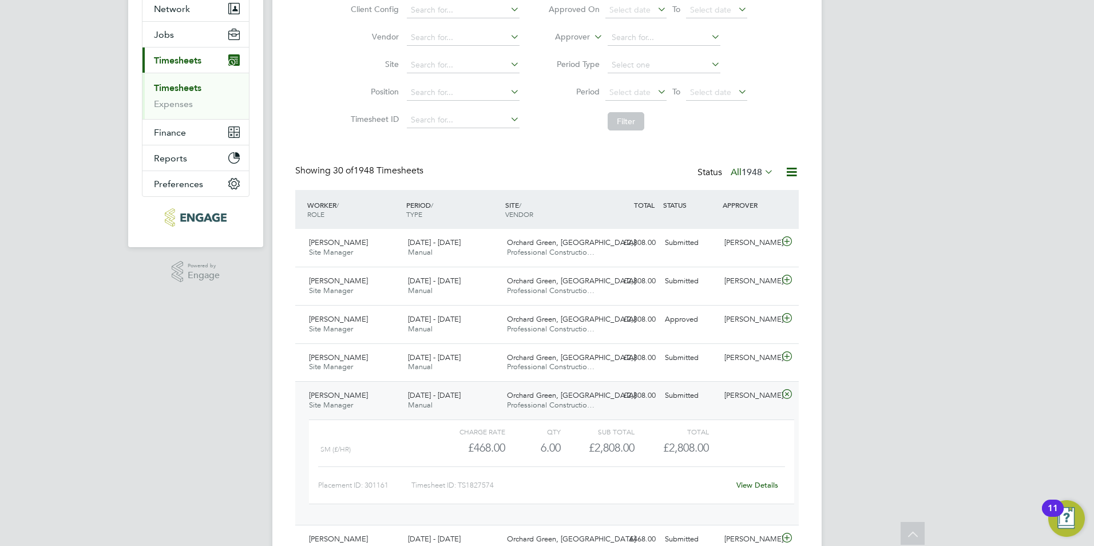
click at [758, 489] on link "View Details" at bounding box center [757, 485] width 42 height 10
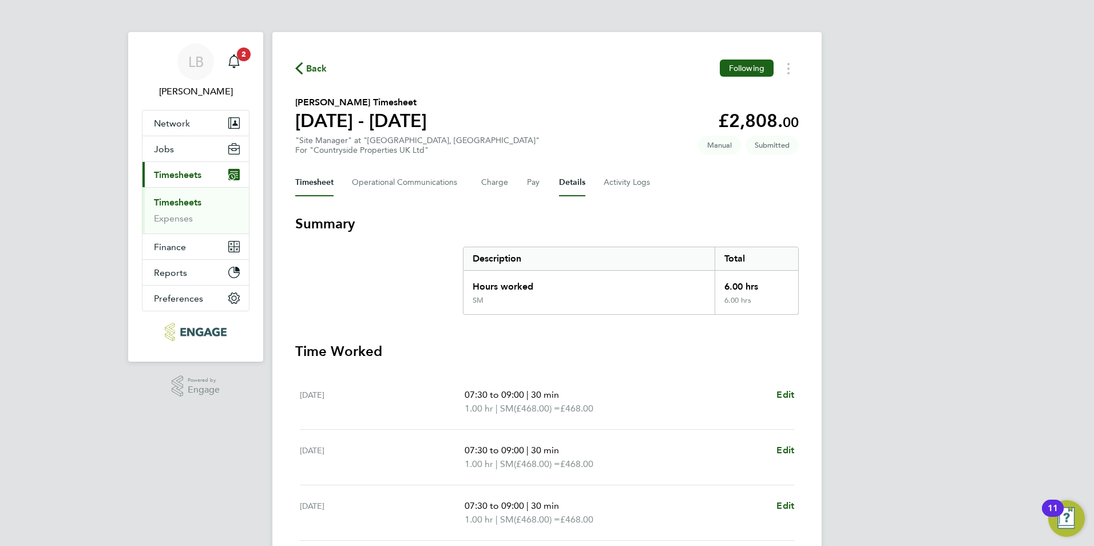
click at [571, 181] on button "Details" at bounding box center [572, 182] width 26 height 27
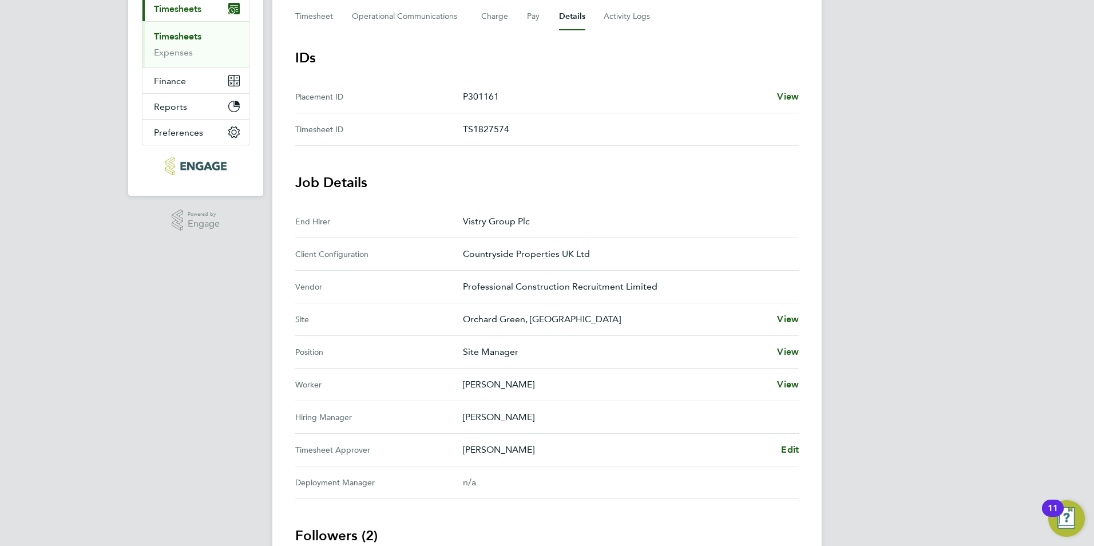
scroll to position [172, 0]
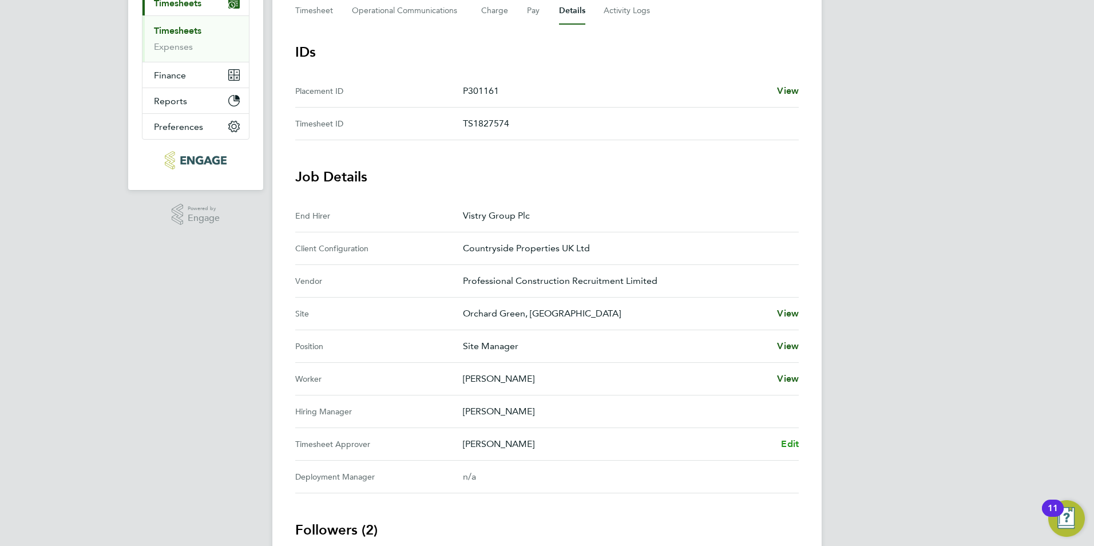
click at [790, 443] on span "Edit" at bounding box center [790, 443] width 18 height 11
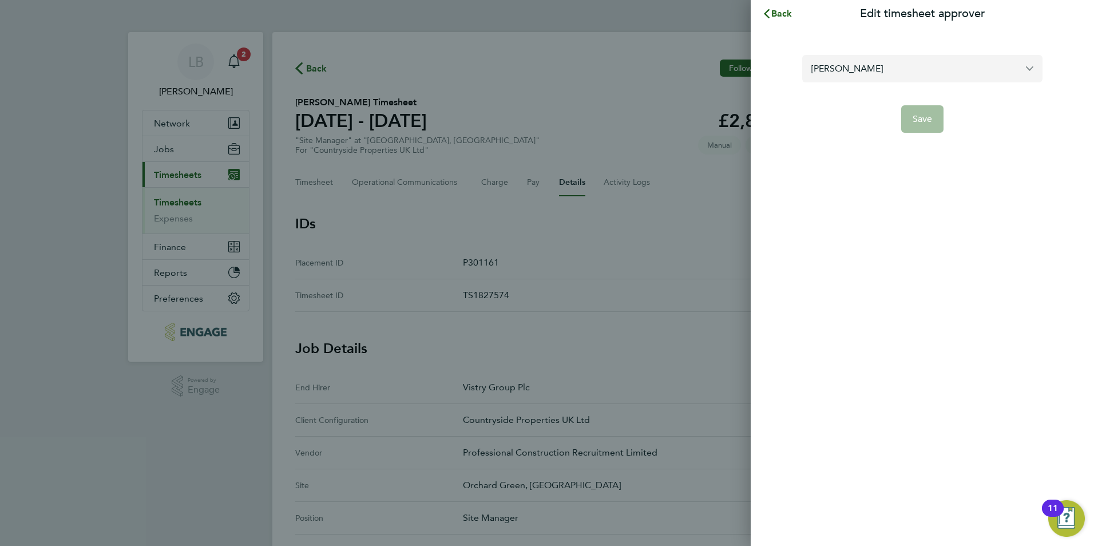
click at [853, 70] on input "[PERSON_NAME]" at bounding box center [922, 68] width 240 height 27
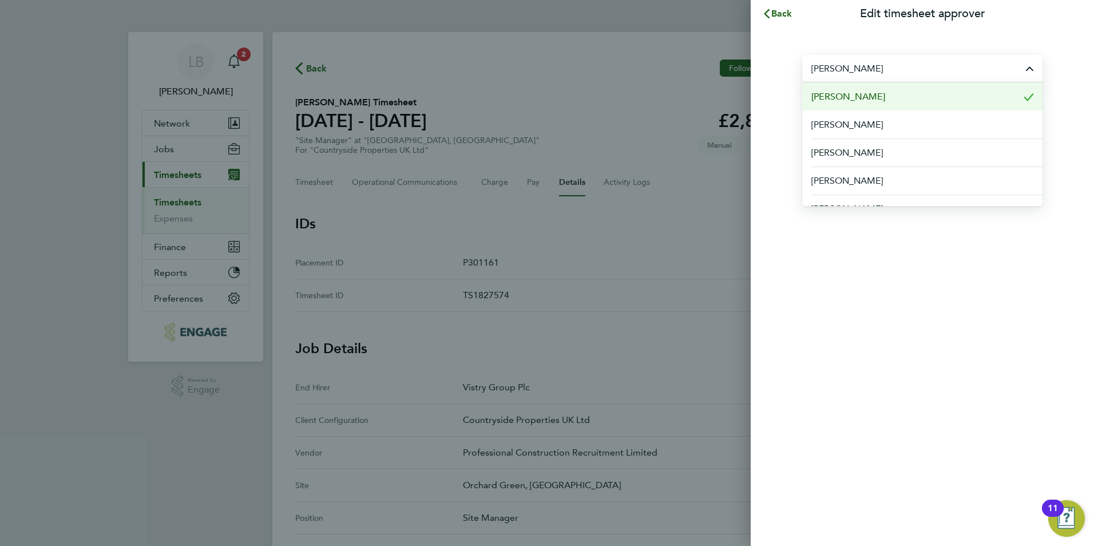
type input "c"
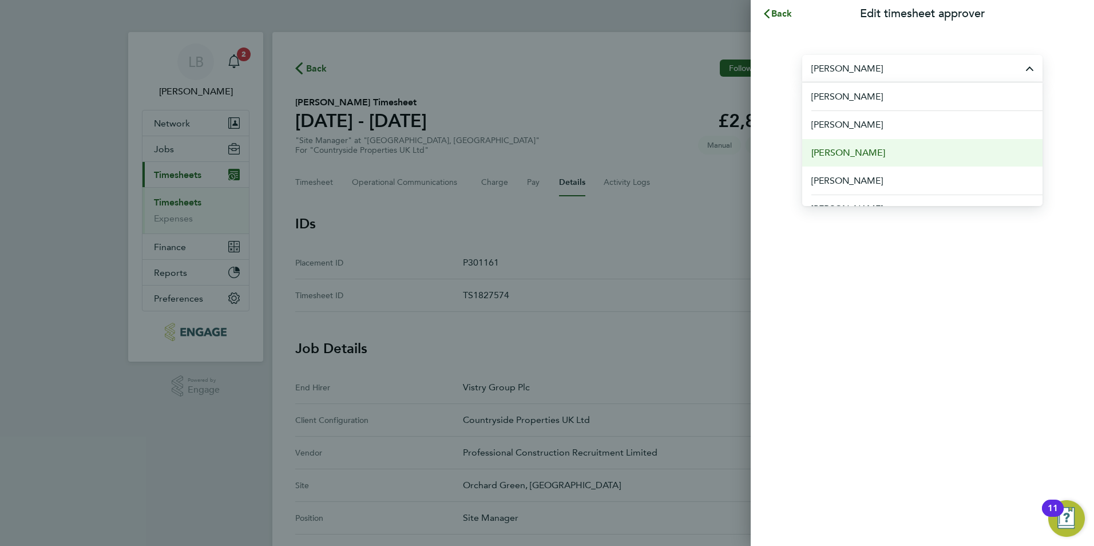
click at [844, 152] on span "[PERSON_NAME]" at bounding box center [848, 153] width 74 height 14
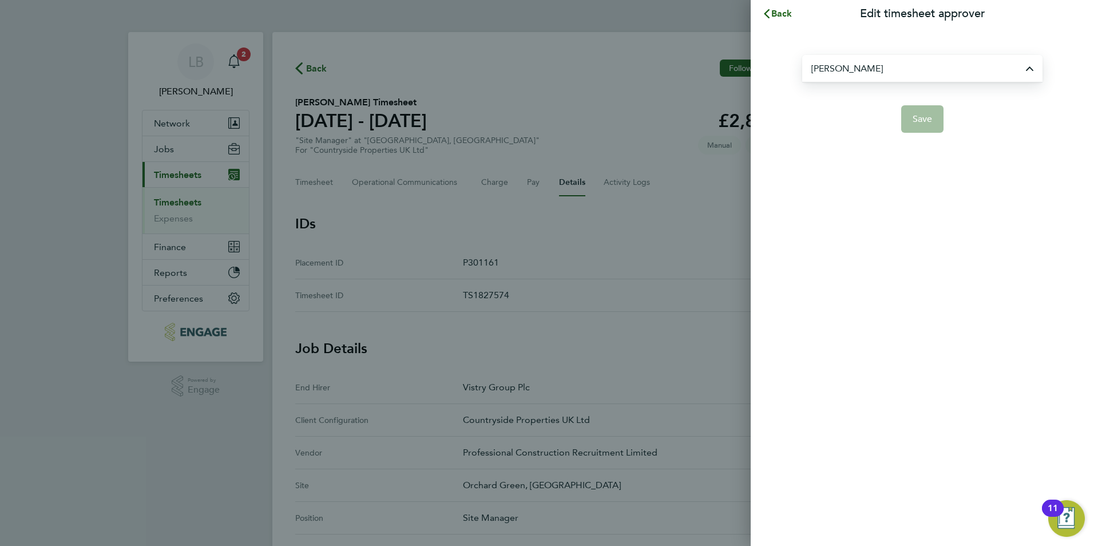
type input "[PERSON_NAME]"
click at [909, 120] on button "Save" at bounding box center [922, 118] width 43 height 27
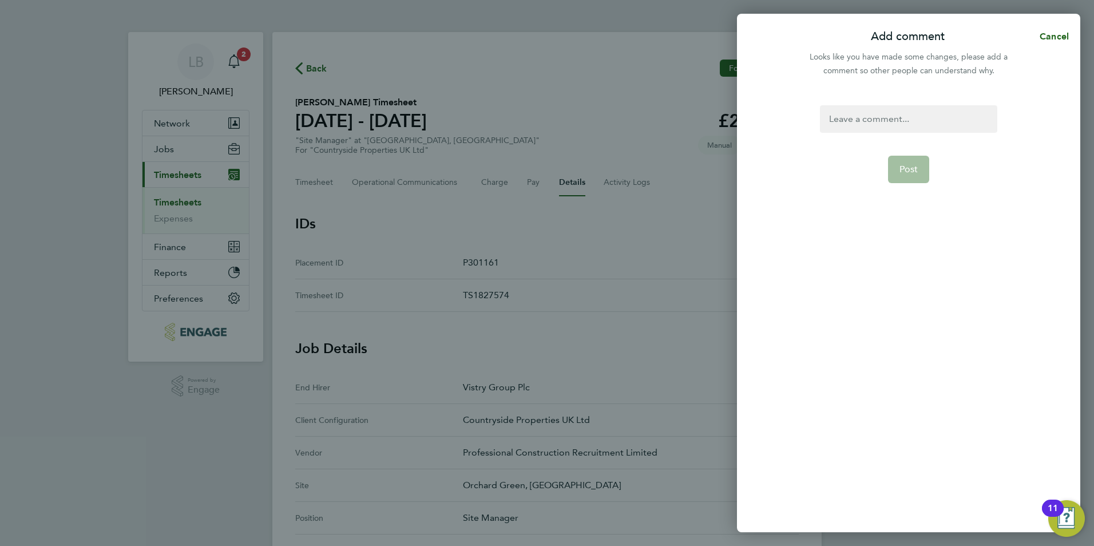
click at [906, 120] on div at bounding box center [908, 118] width 177 height 27
click at [904, 110] on div at bounding box center [908, 118] width 177 height 27
paste div
click at [917, 172] on span "Post" at bounding box center [908, 169] width 19 height 11
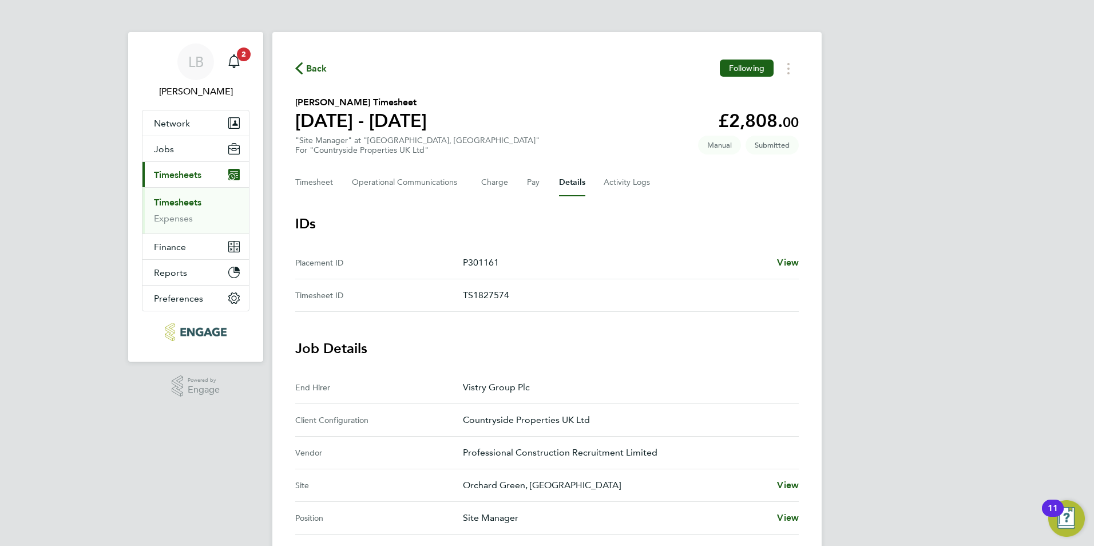
click at [316, 66] on span "Back" at bounding box center [316, 69] width 21 height 14
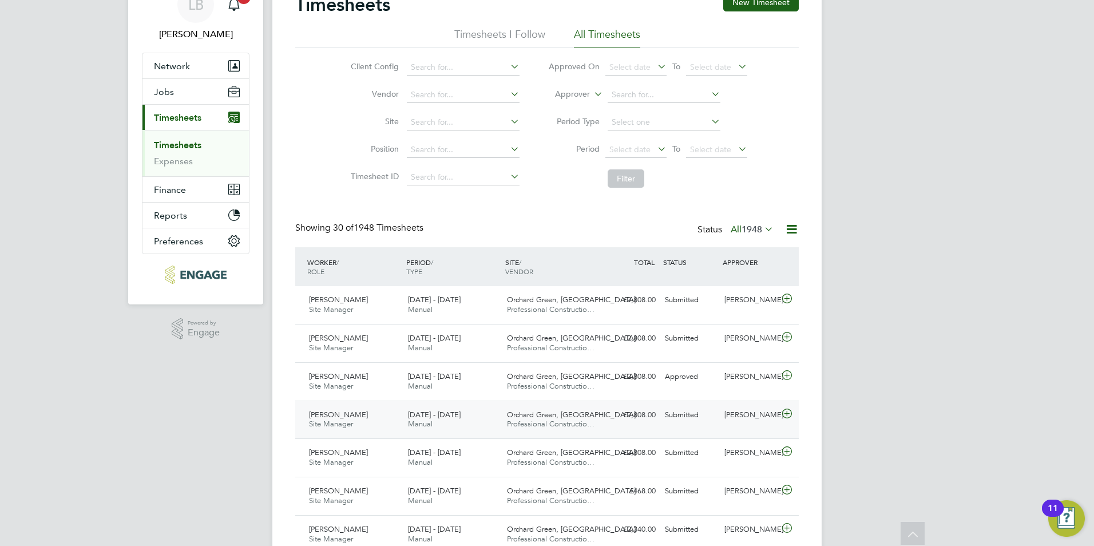
click at [731, 414] on div "[PERSON_NAME]" at bounding box center [750, 415] width 60 height 19
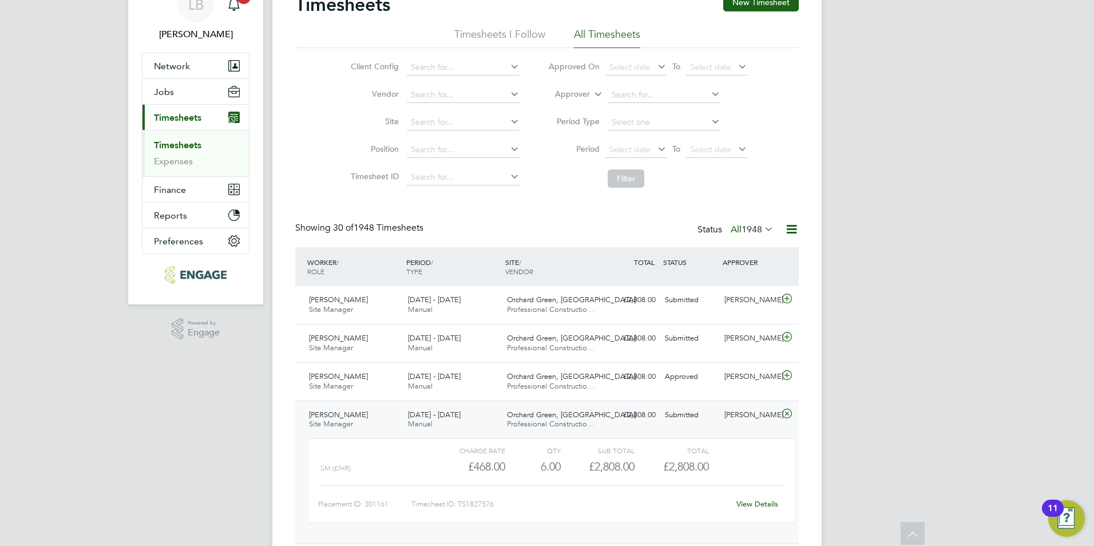
click at [744, 506] on link "View Details" at bounding box center [757, 504] width 42 height 10
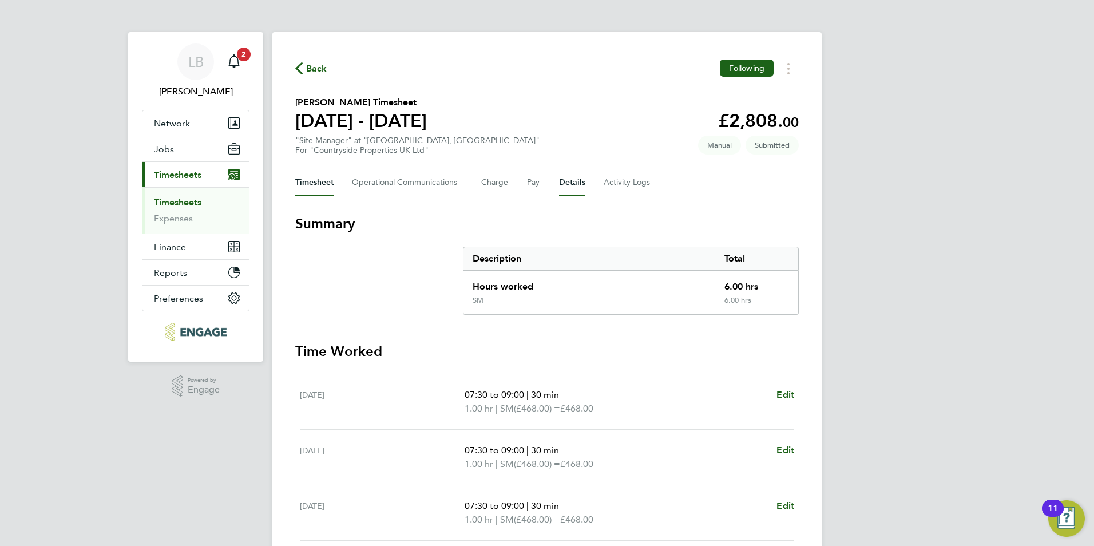
click at [573, 179] on button "Details" at bounding box center [572, 182] width 26 height 27
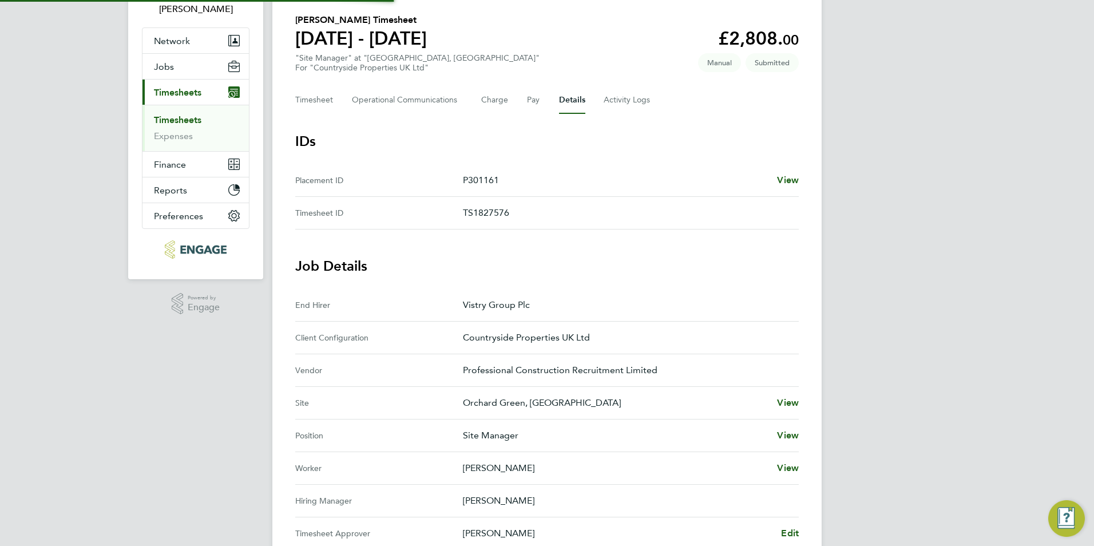
scroll to position [172, 0]
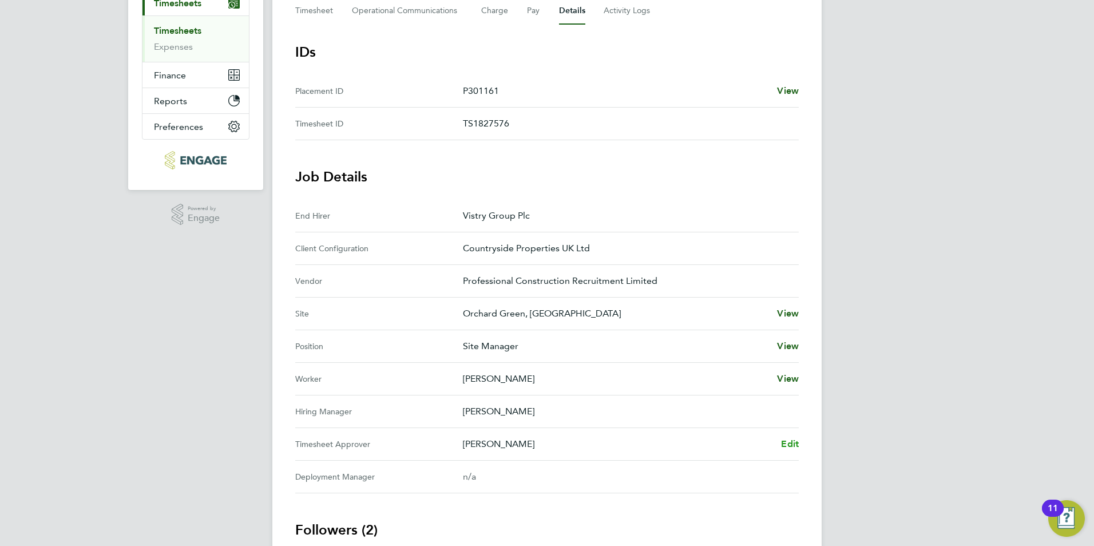
click at [793, 442] on span "Edit" at bounding box center [790, 443] width 18 height 11
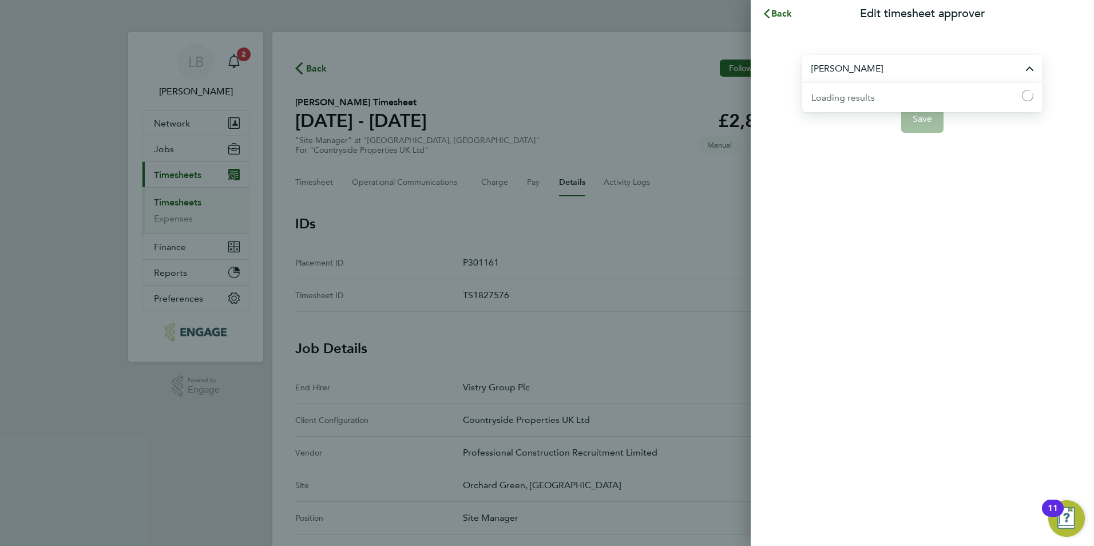
click at [873, 76] on input "[PERSON_NAME]" at bounding box center [922, 68] width 240 height 27
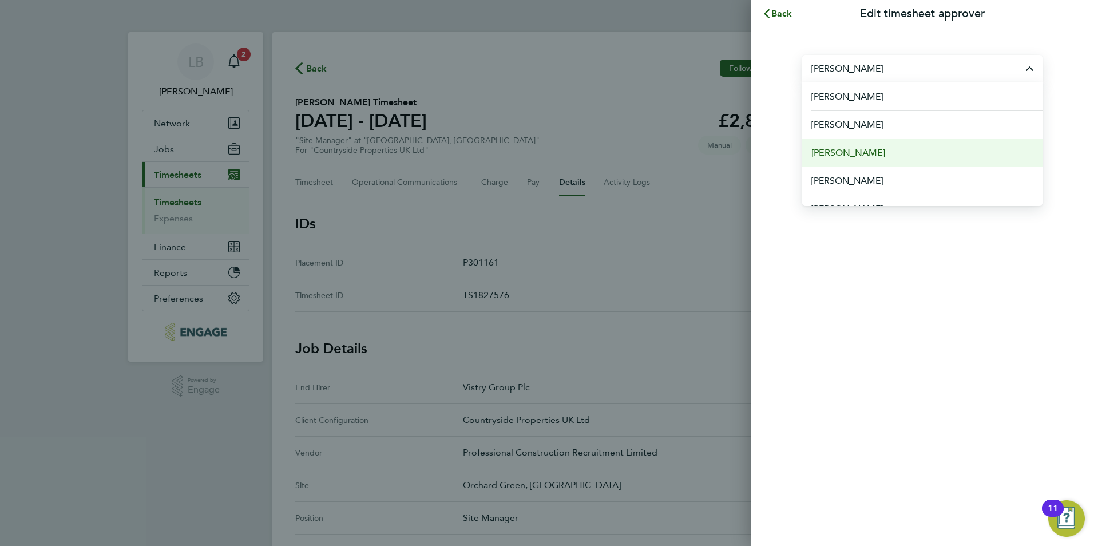
click at [859, 154] on span "[PERSON_NAME]" at bounding box center [848, 153] width 74 height 14
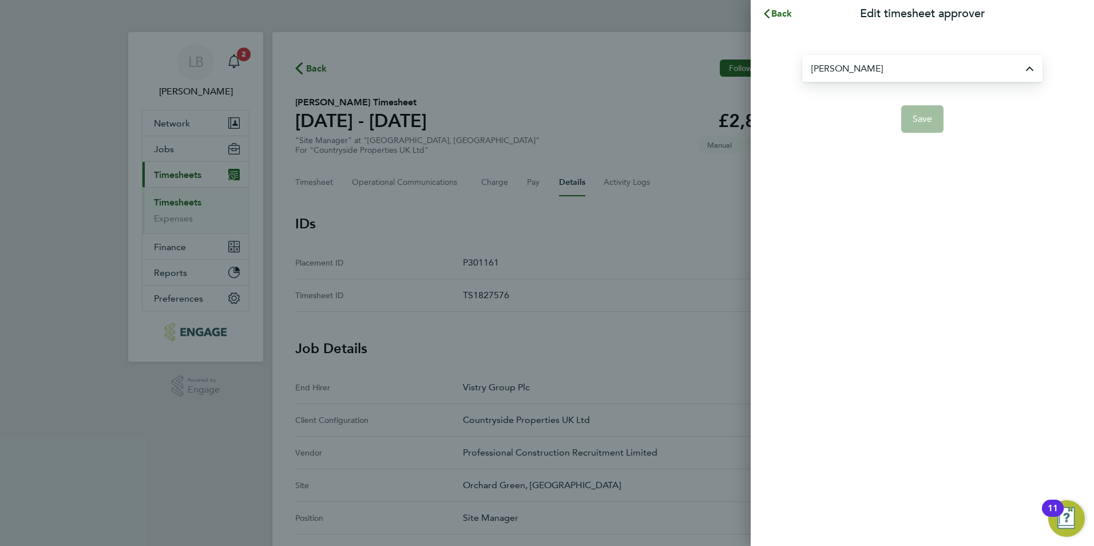
type input "[PERSON_NAME]"
click at [914, 120] on span "Save" at bounding box center [923, 118] width 20 height 11
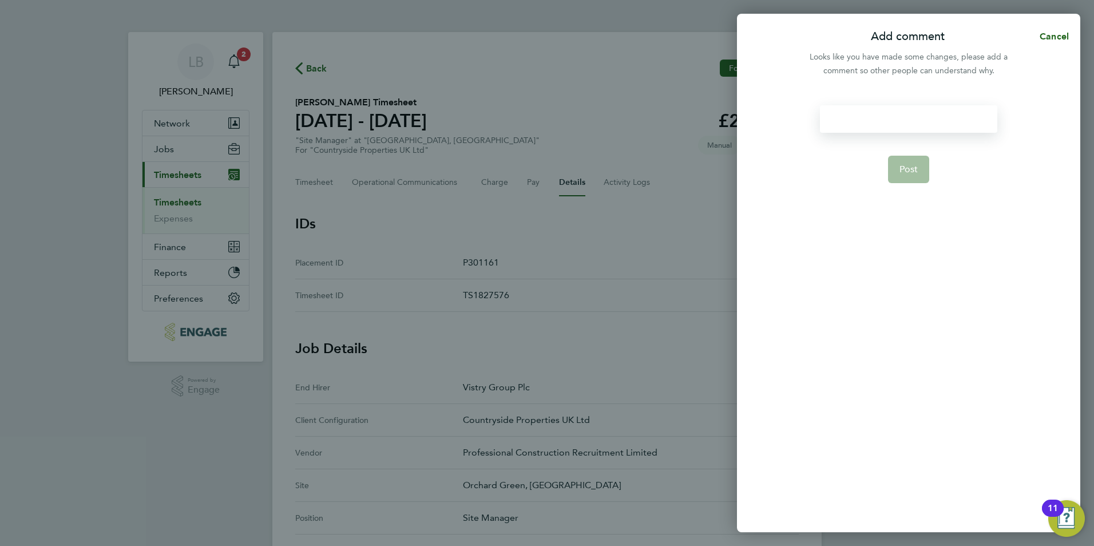
click at [891, 126] on div at bounding box center [908, 118] width 177 height 27
click at [890, 120] on div at bounding box center [908, 118] width 177 height 27
paste div
click at [897, 161] on button "Post" at bounding box center [909, 169] width 42 height 27
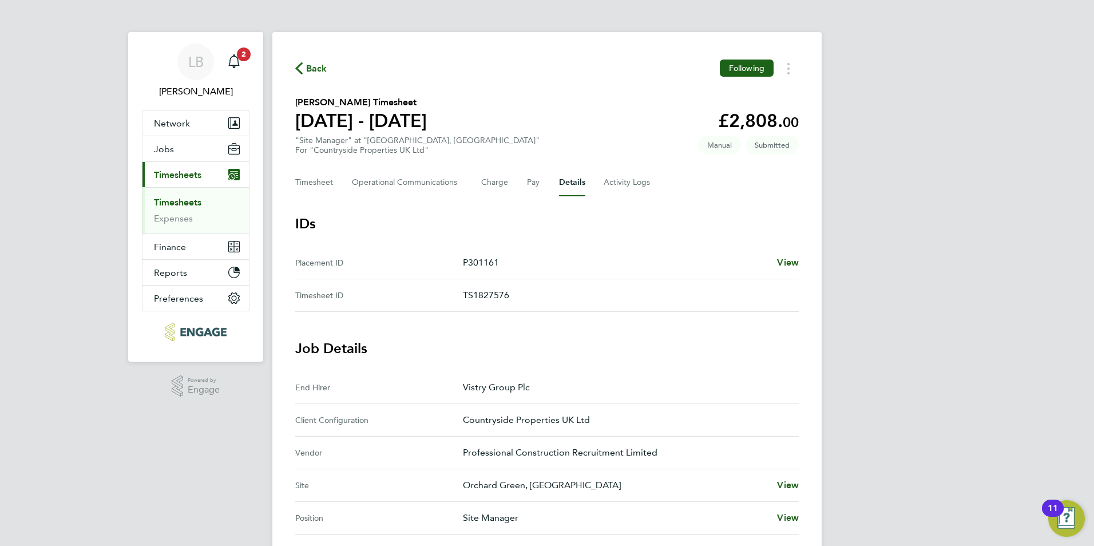
click at [325, 67] on span "Back" at bounding box center [316, 69] width 21 height 14
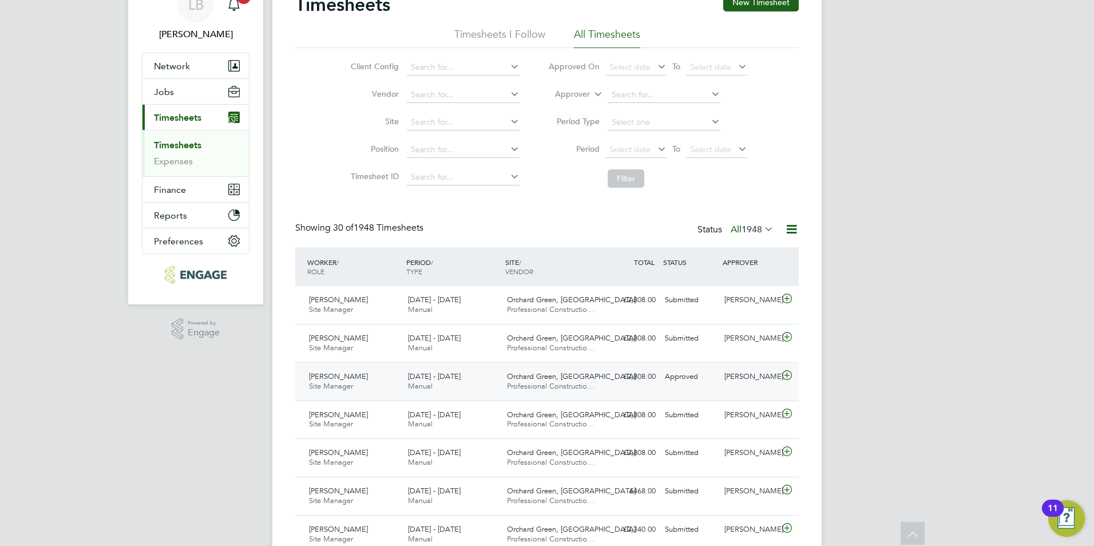
click at [730, 380] on div "[PERSON_NAME]" at bounding box center [750, 376] width 60 height 19
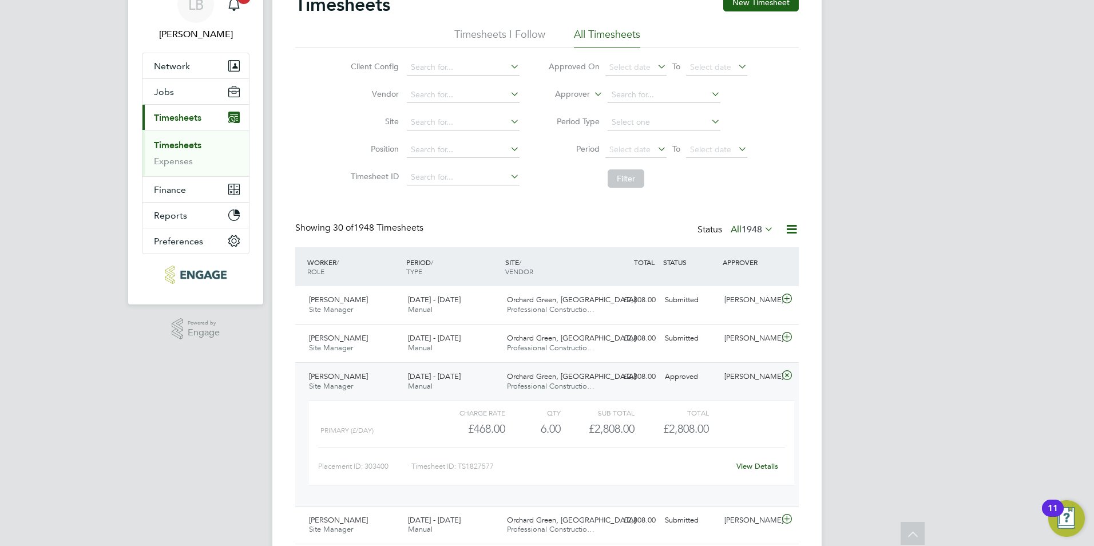
click at [747, 467] on link "View Details" at bounding box center [757, 466] width 42 height 10
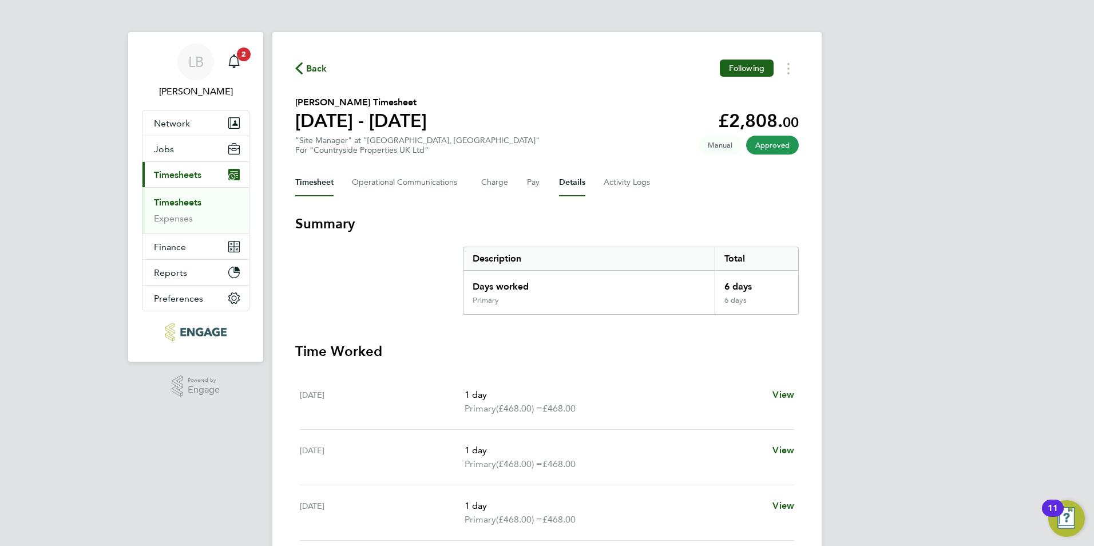
click at [564, 184] on button "Details" at bounding box center [572, 182] width 26 height 27
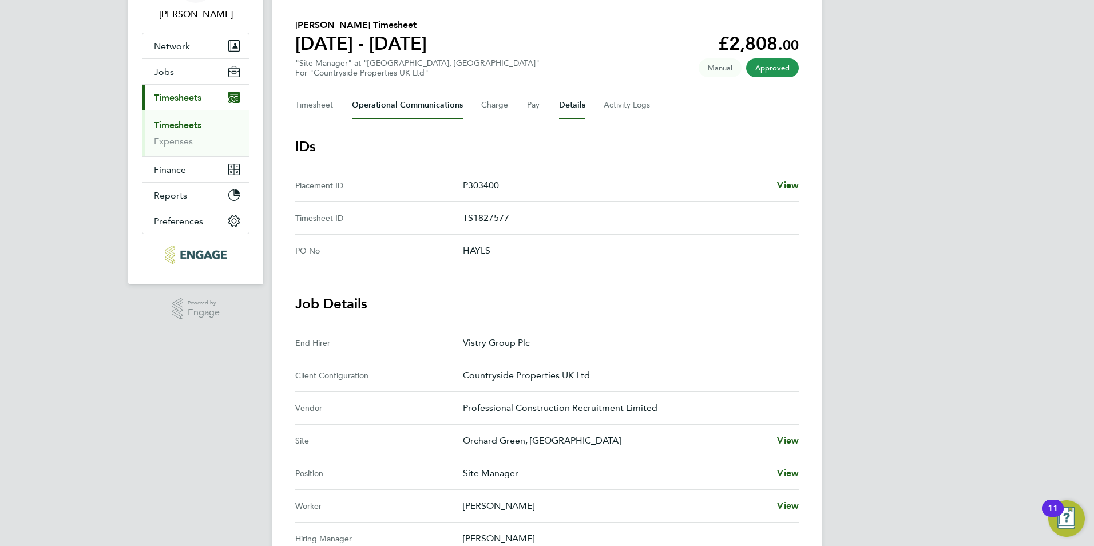
scroll to position [57, 0]
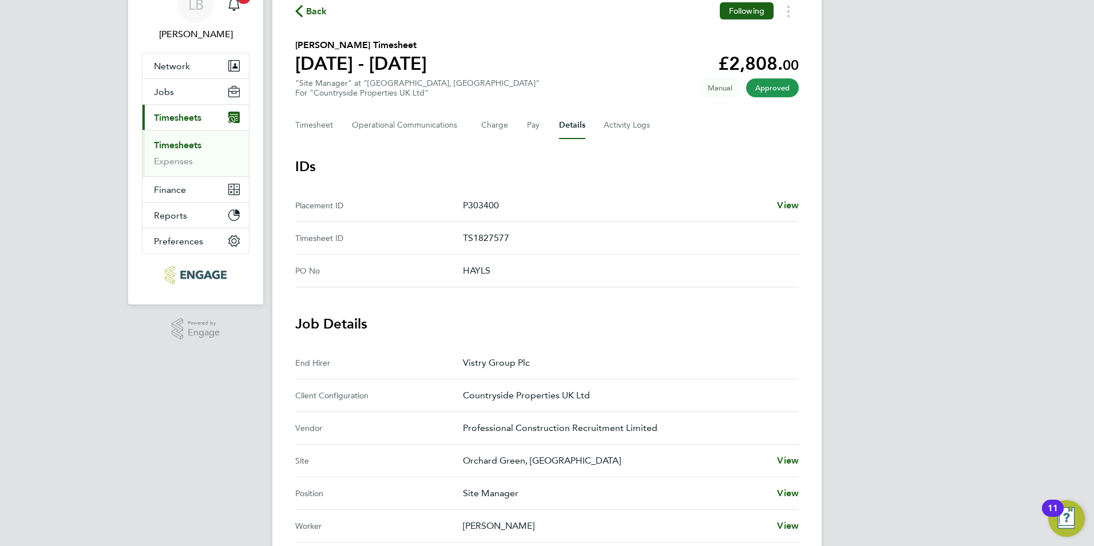
click at [319, 9] on span "Back" at bounding box center [316, 12] width 21 height 14
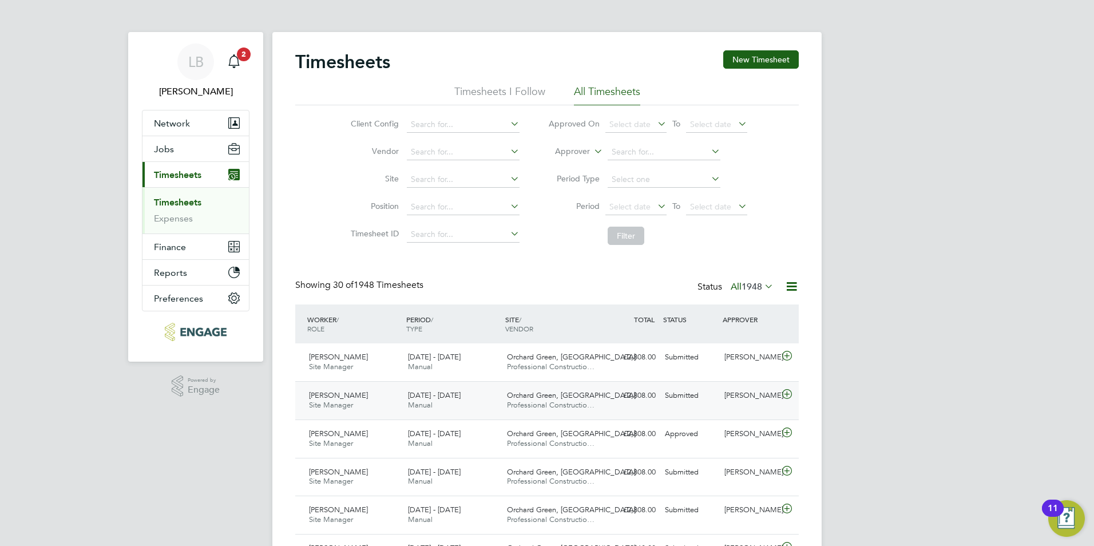
click at [770, 399] on div "[PERSON_NAME]" at bounding box center [750, 395] width 60 height 19
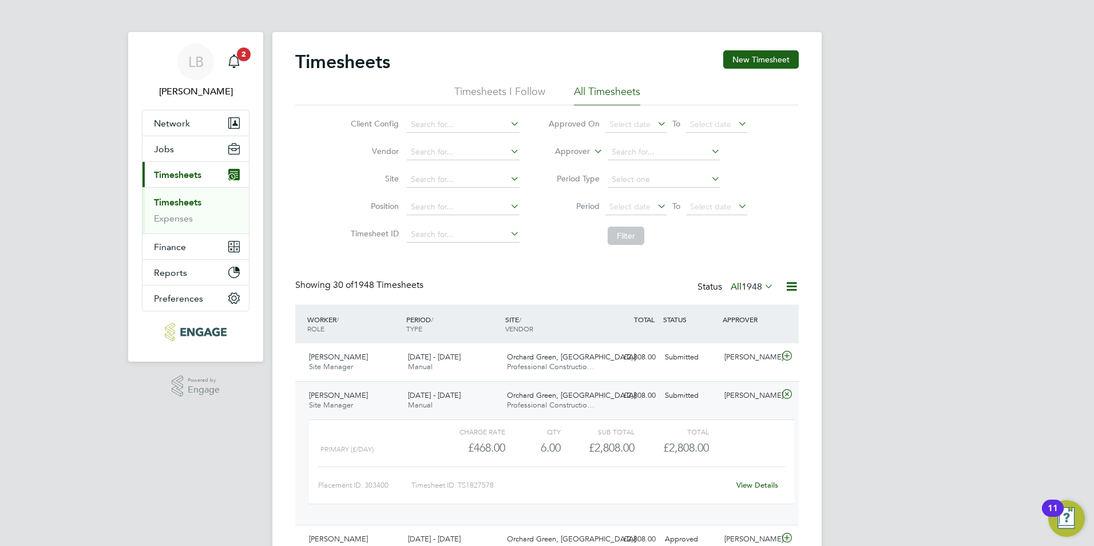
click at [759, 484] on link "View Details" at bounding box center [757, 485] width 42 height 10
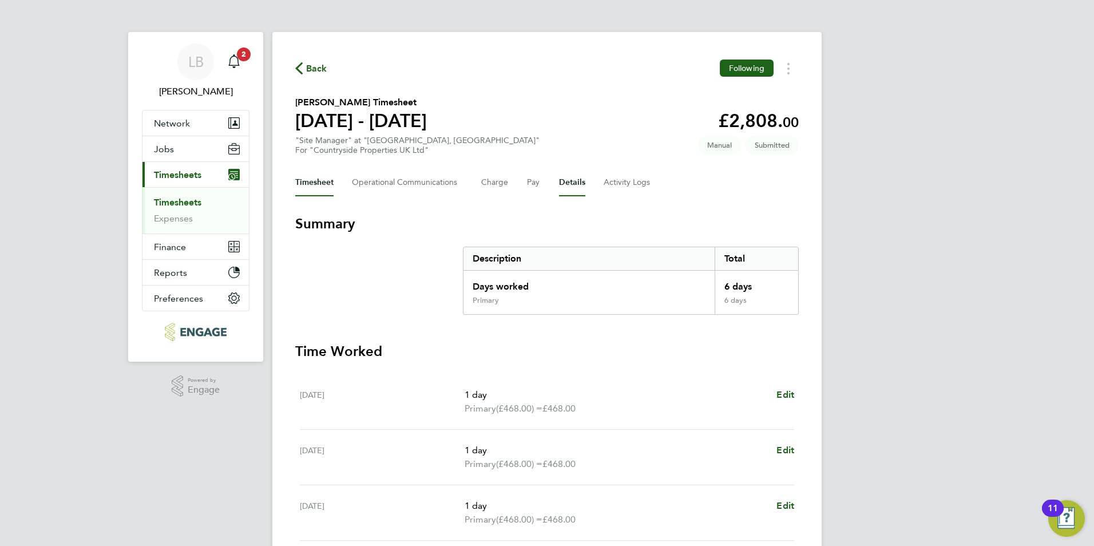
click at [565, 180] on button "Details" at bounding box center [572, 182] width 26 height 27
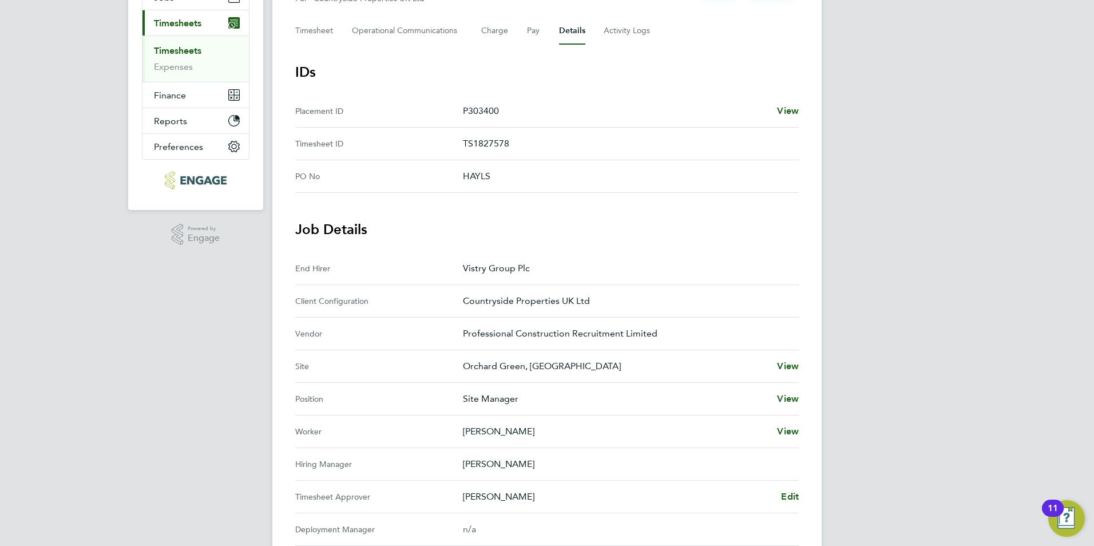
scroll to position [172, 0]
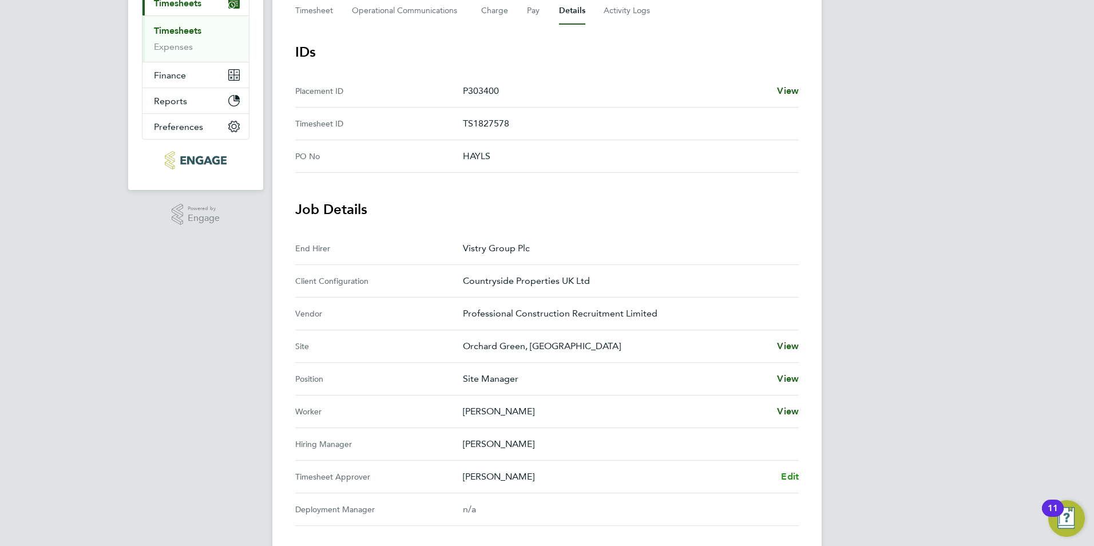
click at [789, 475] on span "Edit" at bounding box center [790, 476] width 18 height 11
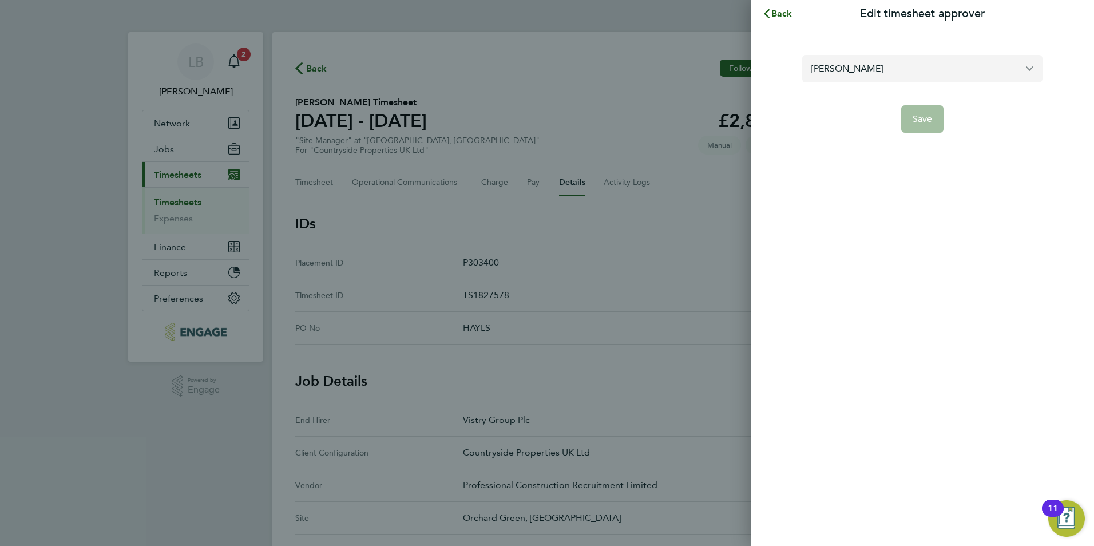
click at [848, 73] on input "[PERSON_NAME]" at bounding box center [922, 68] width 240 height 27
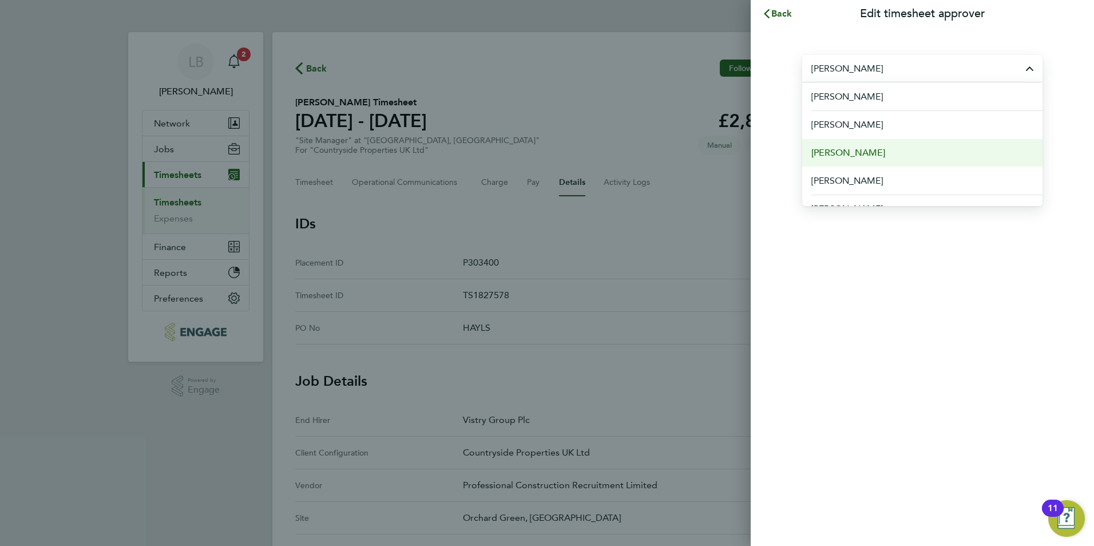
click at [867, 149] on span "[PERSON_NAME]" at bounding box center [848, 153] width 74 height 14
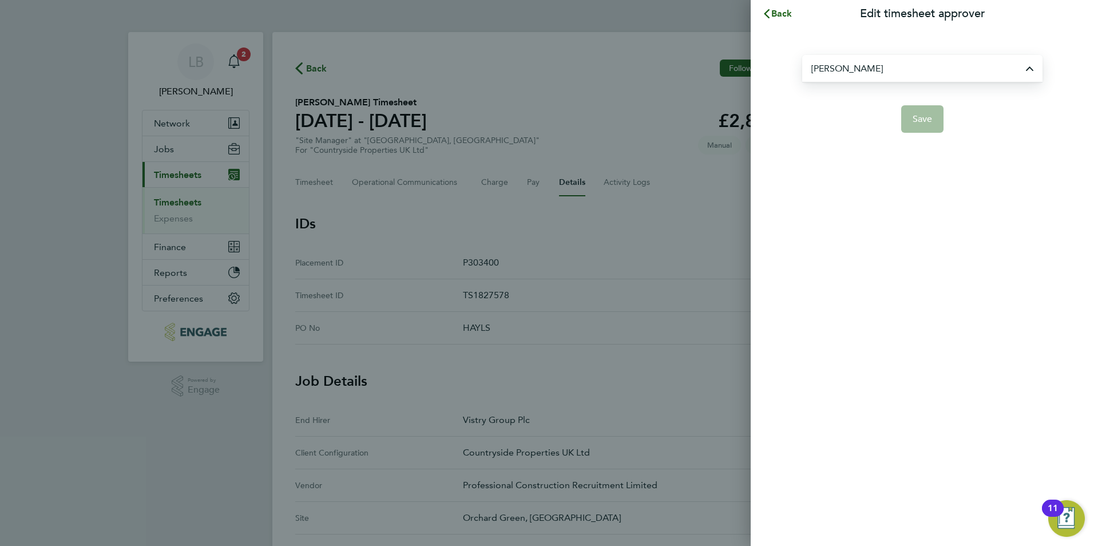
type input "[PERSON_NAME]"
click at [929, 121] on span "Save" at bounding box center [923, 118] width 20 height 11
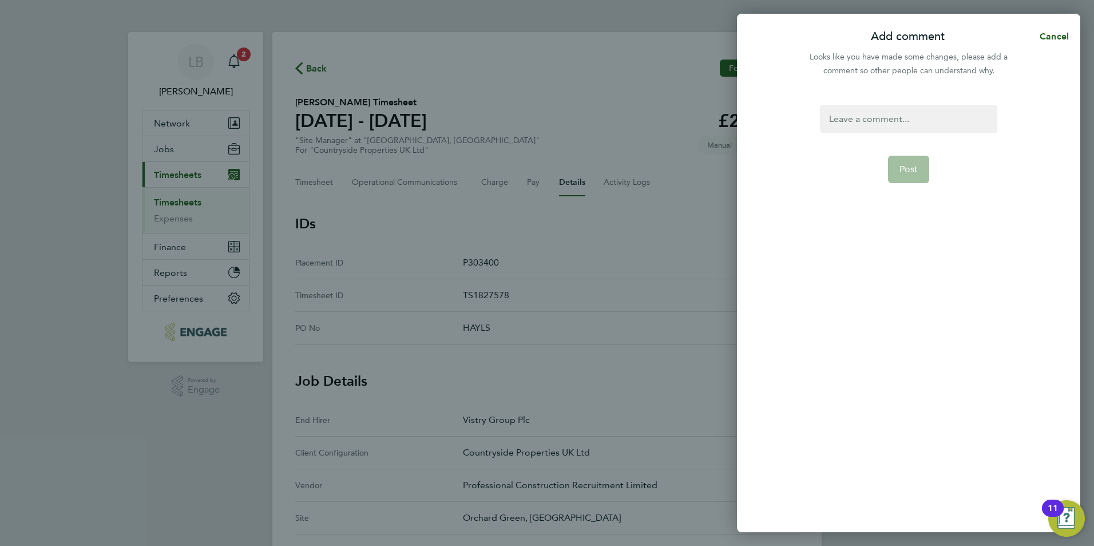
click at [916, 113] on div at bounding box center [908, 118] width 177 height 27
click at [914, 118] on div at bounding box center [908, 118] width 177 height 27
paste div
click at [910, 165] on span "Post" at bounding box center [908, 169] width 19 height 11
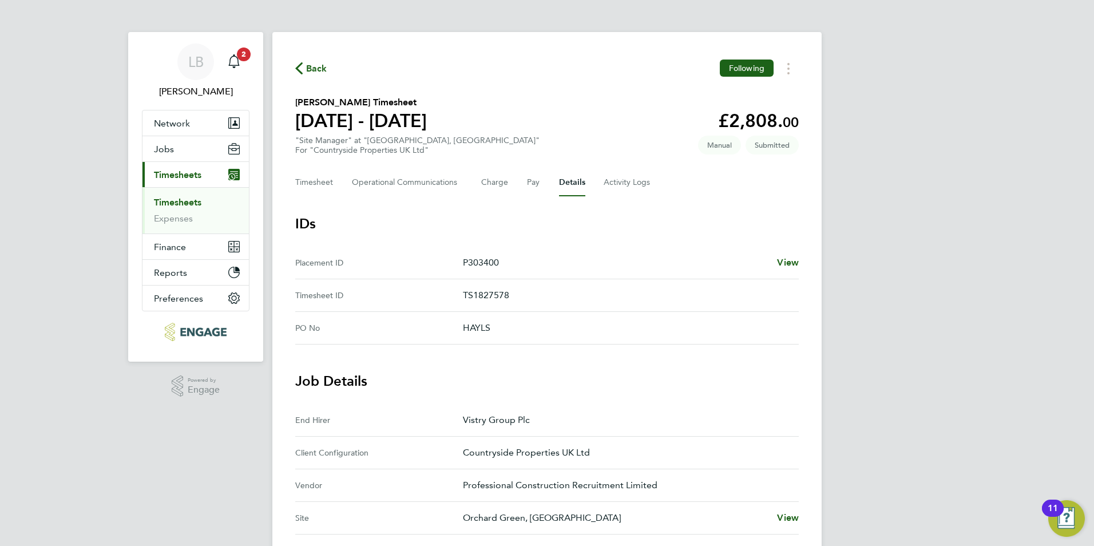
click at [323, 65] on span "Back" at bounding box center [316, 69] width 21 height 14
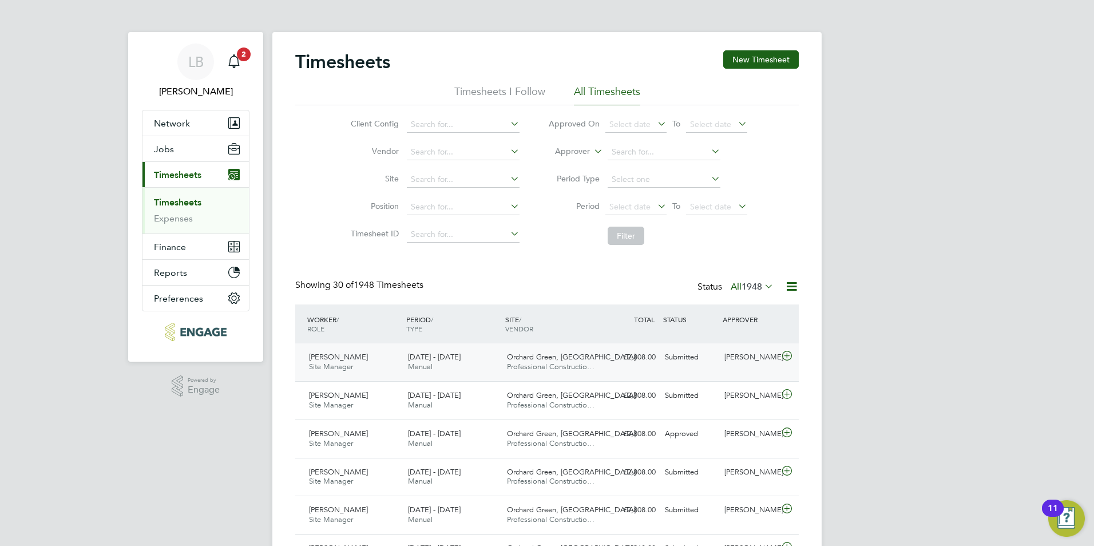
click at [758, 358] on div "[PERSON_NAME]" at bounding box center [750, 357] width 60 height 19
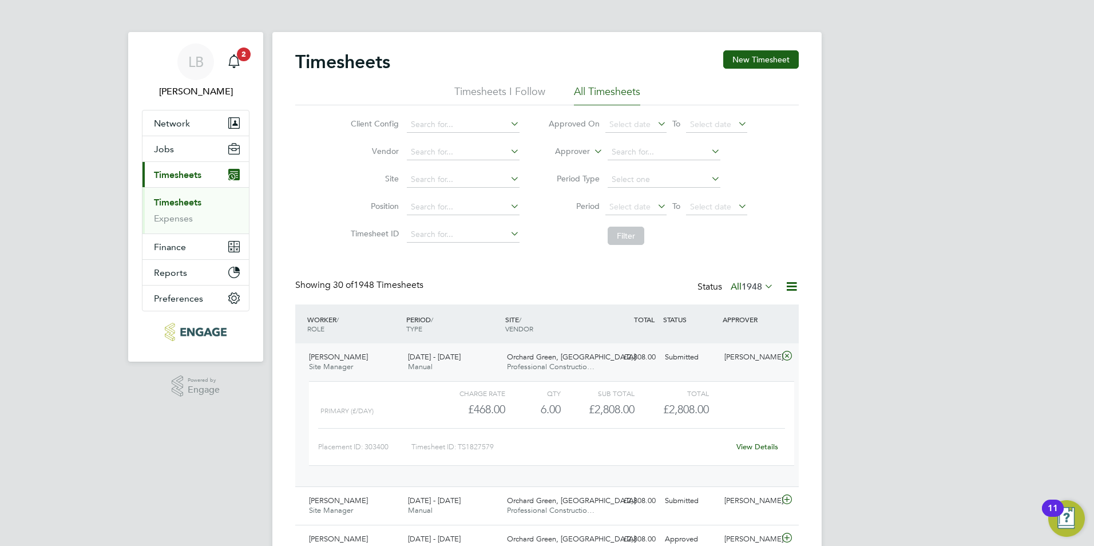
click at [766, 447] on link "View Details" at bounding box center [757, 447] width 42 height 10
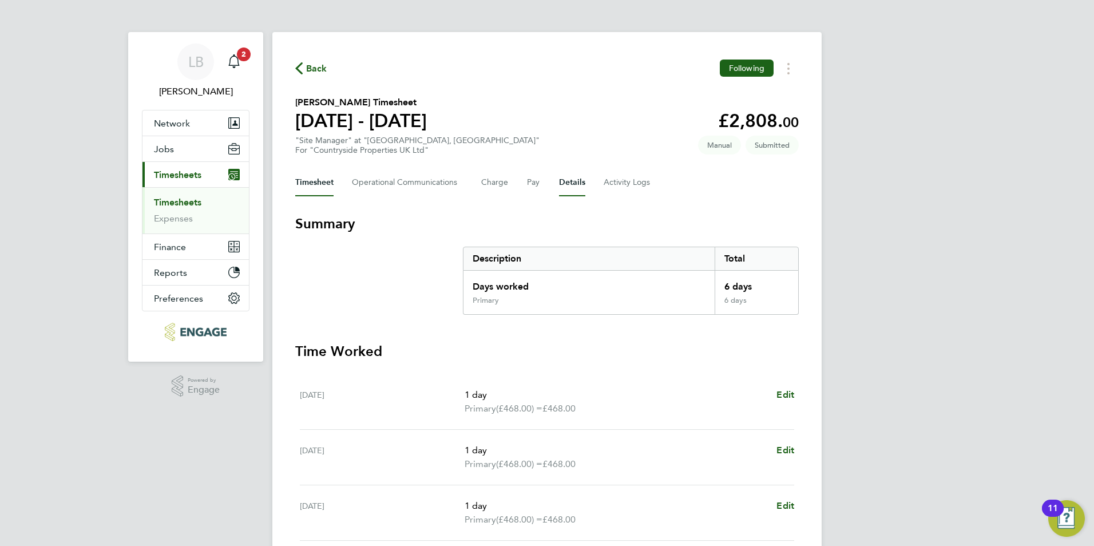
click at [572, 181] on button "Details" at bounding box center [572, 182] width 26 height 27
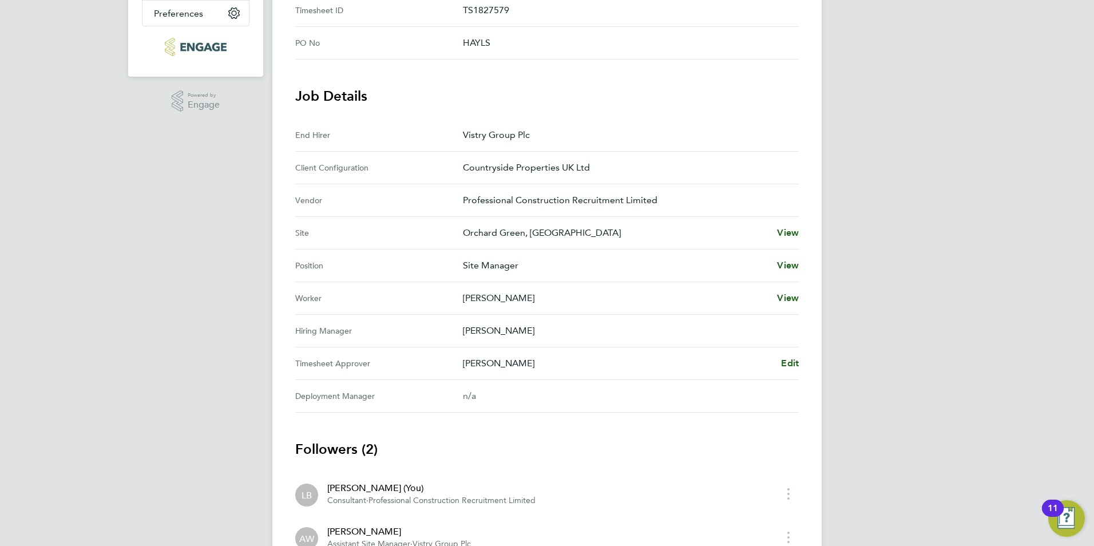
scroll to position [286, 0]
click at [792, 361] on span "Edit" at bounding box center [790, 361] width 18 height 11
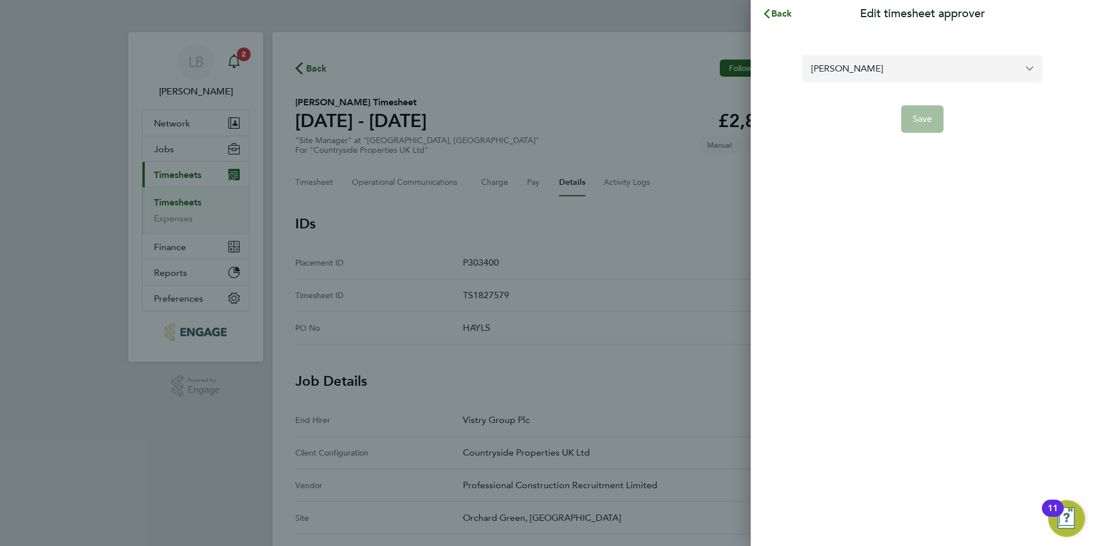
click at [843, 69] on input "[PERSON_NAME]" at bounding box center [922, 68] width 240 height 27
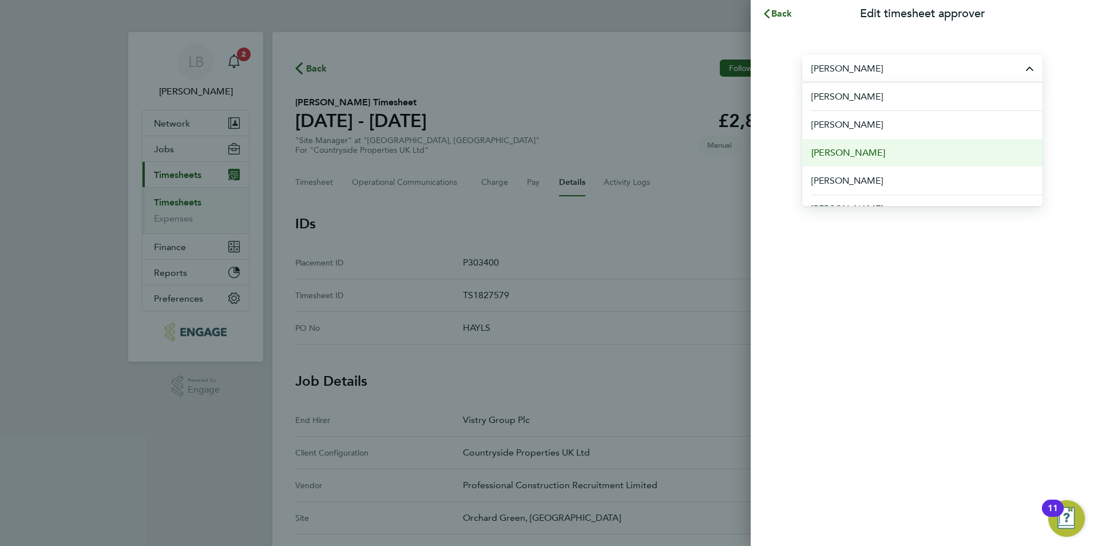
click at [850, 144] on li "[PERSON_NAME]" at bounding box center [922, 152] width 240 height 28
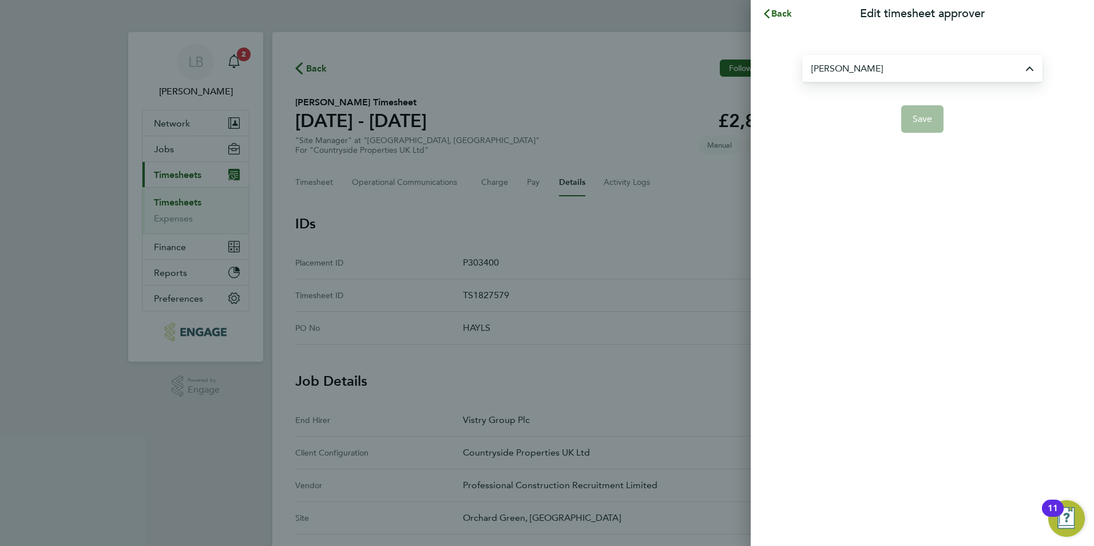
type input "[PERSON_NAME]"
click at [928, 117] on span "Save" at bounding box center [923, 118] width 20 height 11
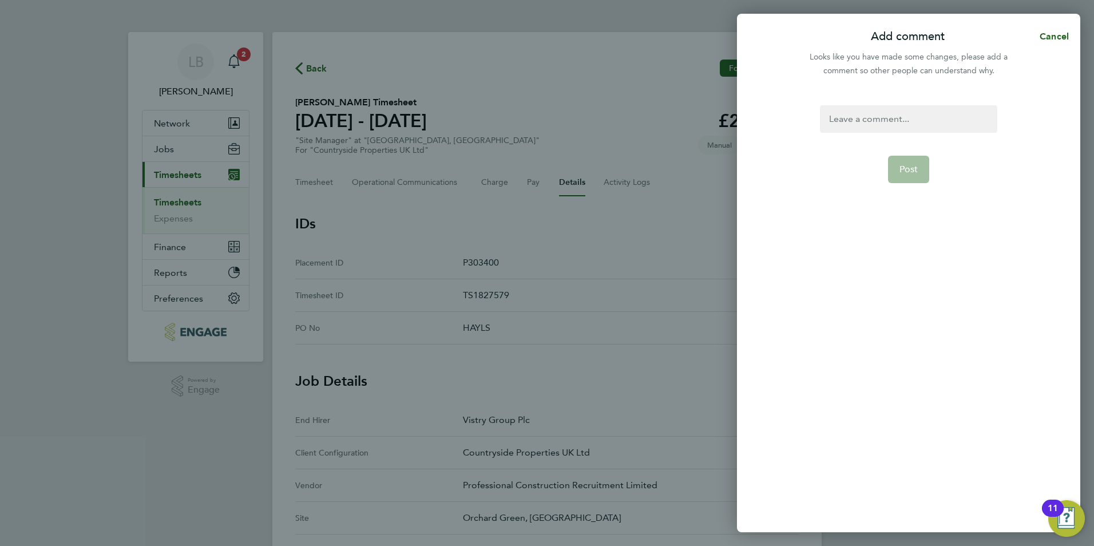
click at [926, 117] on div at bounding box center [908, 118] width 177 height 27
click at [921, 120] on div at bounding box center [908, 118] width 177 height 27
paste div
click at [912, 179] on button "Post" at bounding box center [909, 169] width 42 height 27
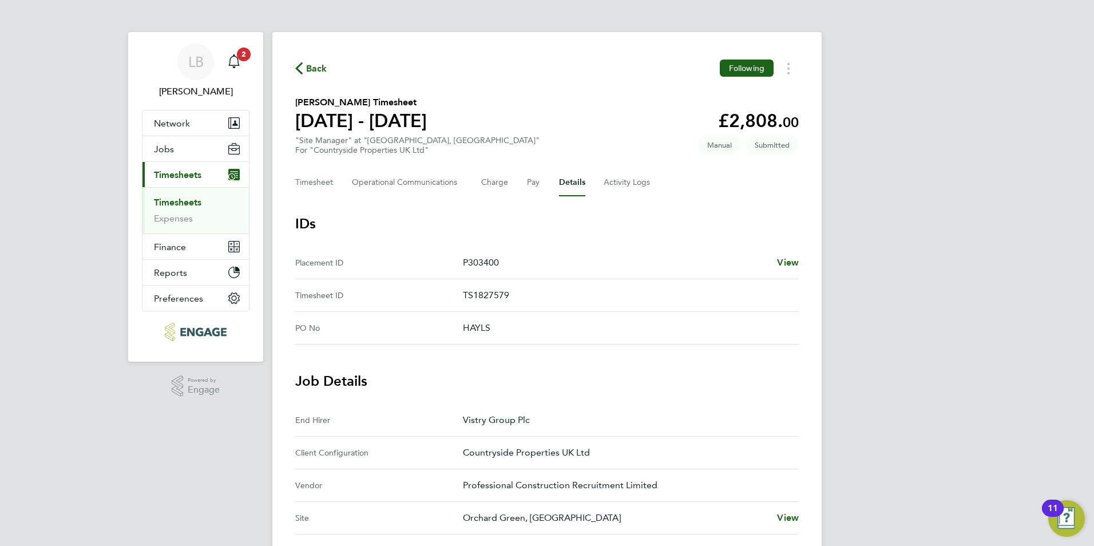
click at [321, 71] on span "Back" at bounding box center [316, 69] width 21 height 14
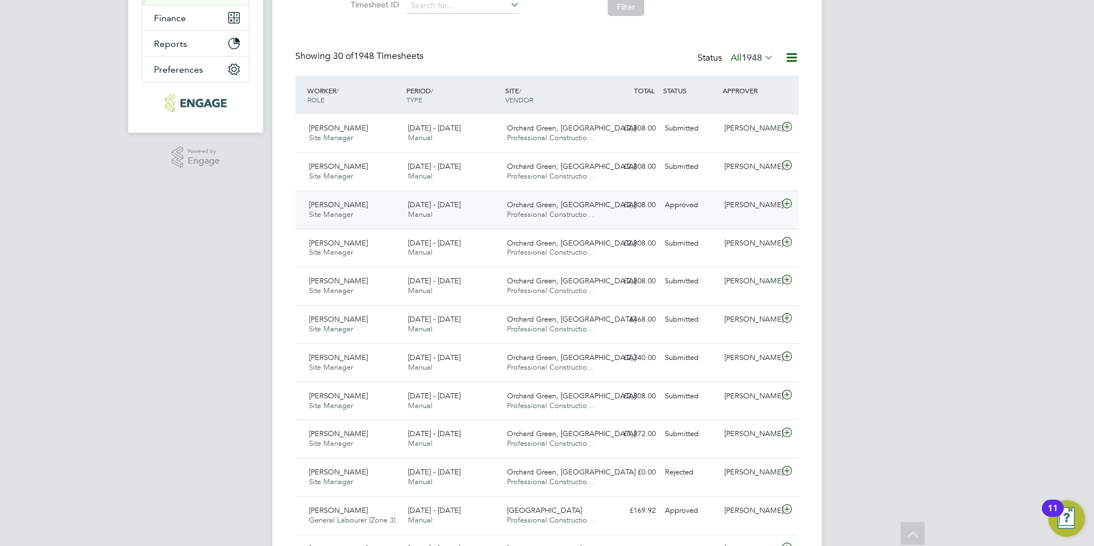
click at [443, 209] on div "1 - 7 Sep 2025 Manual" at bounding box center [452, 210] width 99 height 29
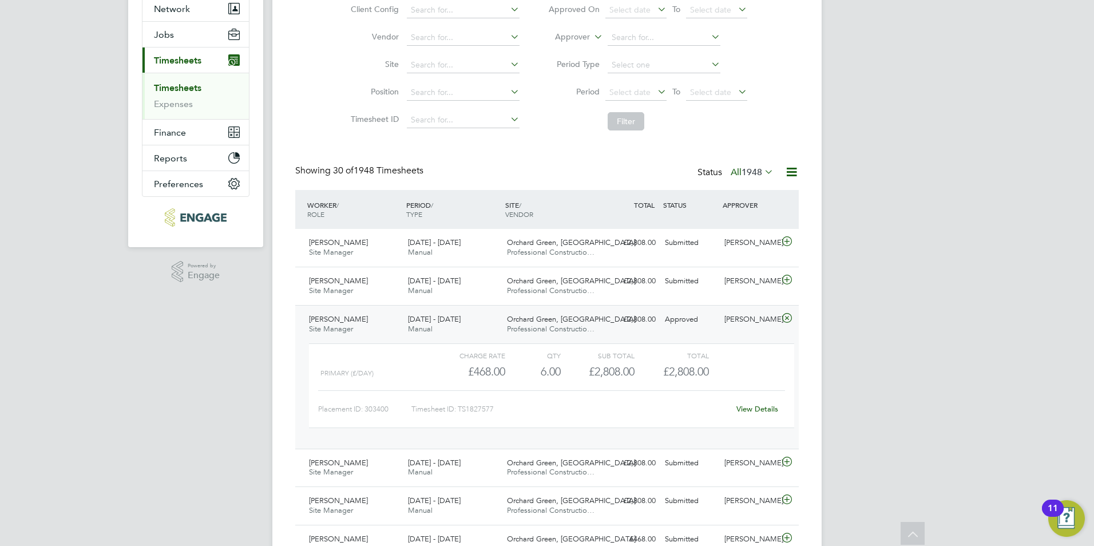
click at [765, 409] on link "View Details" at bounding box center [757, 409] width 42 height 10
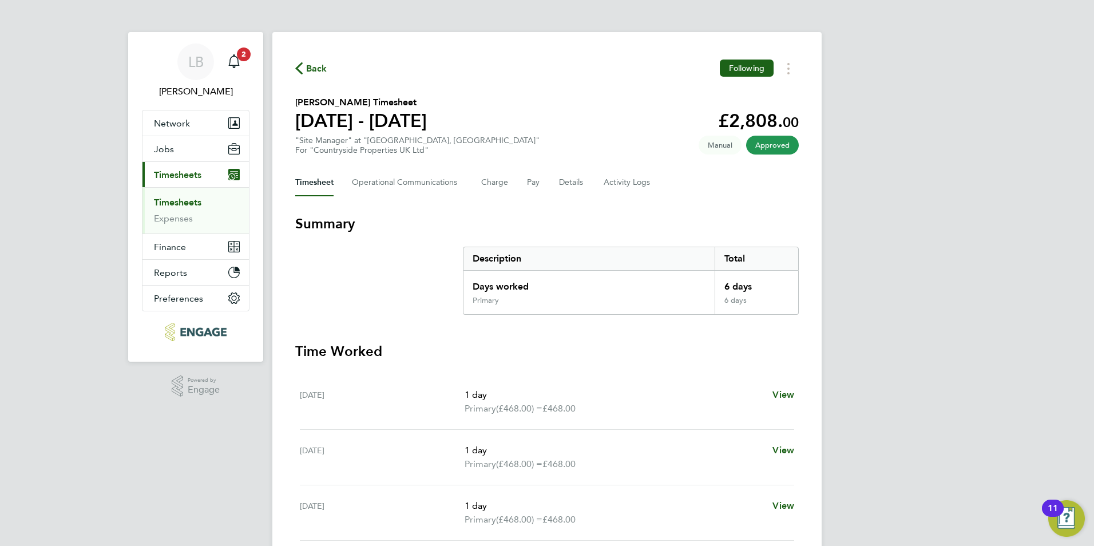
click at [308, 71] on span "Back" at bounding box center [316, 69] width 21 height 14
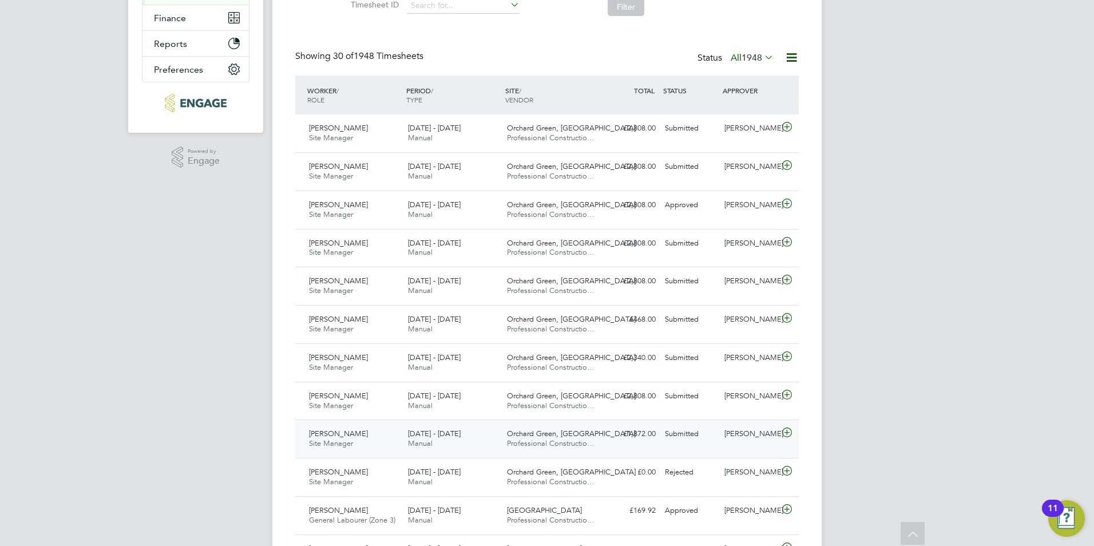
click at [738, 433] on div "[PERSON_NAME]" at bounding box center [750, 434] width 60 height 19
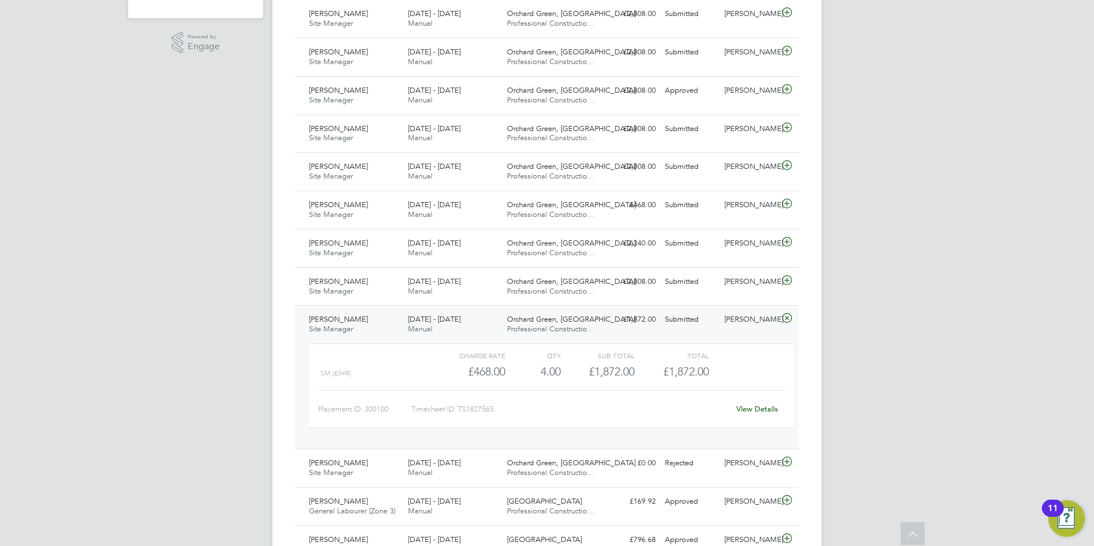
click at [758, 411] on link "View Details" at bounding box center [757, 409] width 42 height 10
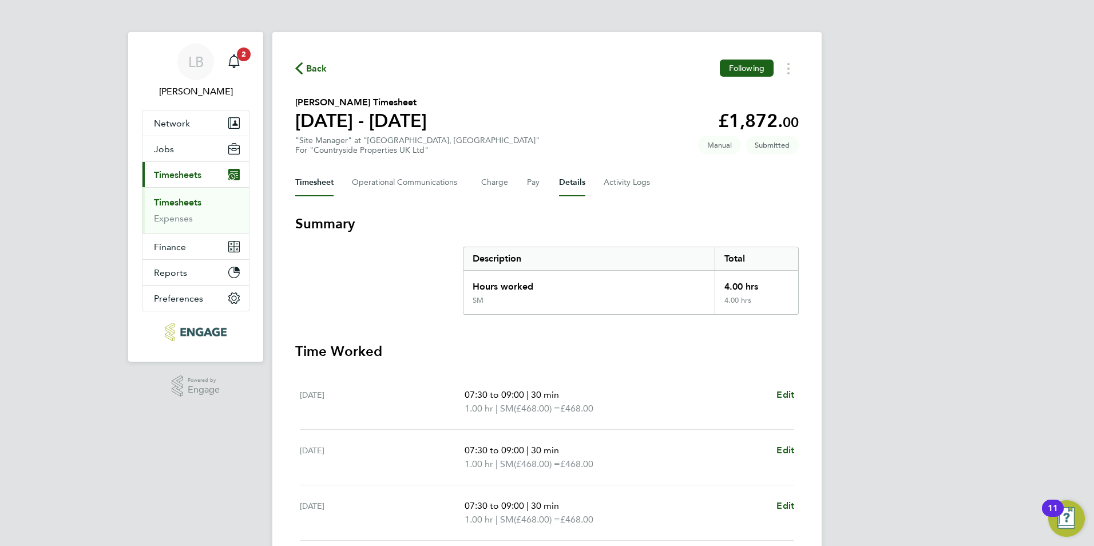
click at [566, 183] on button "Details" at bounding box center [572, 182] width 26 height 27
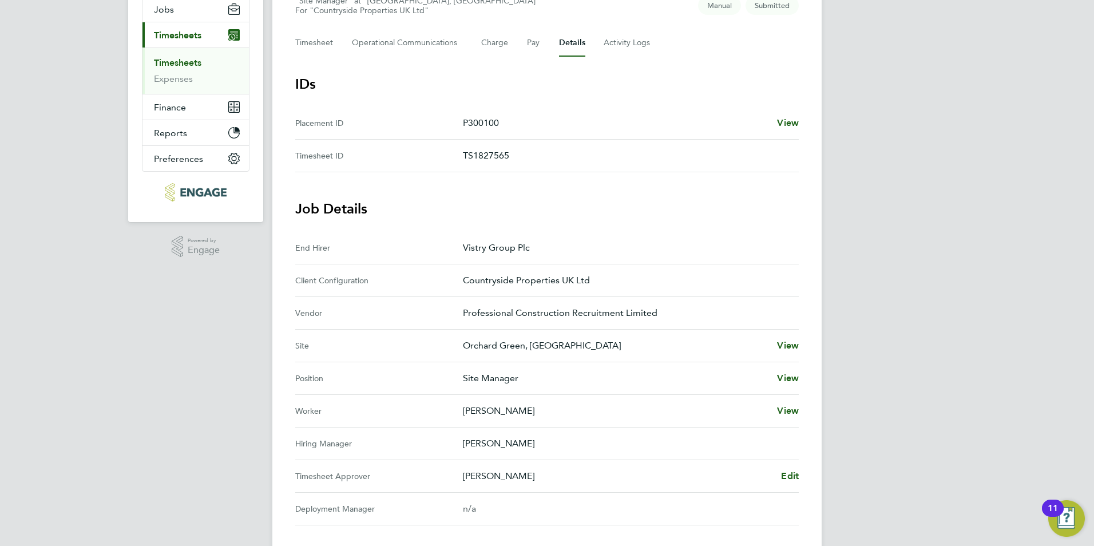
scroll to position [172, 0]
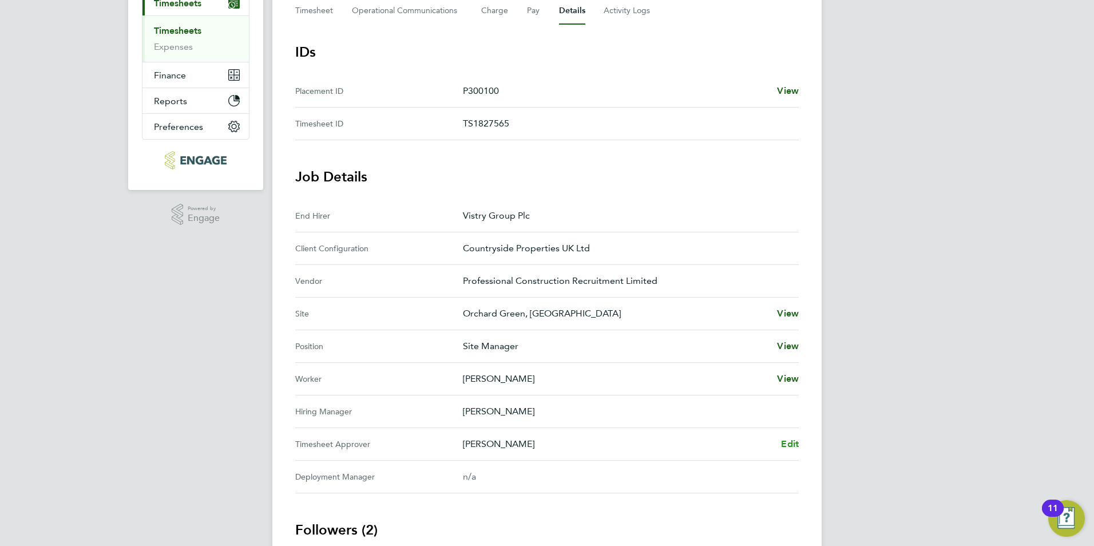
click at [789, 442] on span "Edit" at bounding box center [790, 443] width 18 height 11
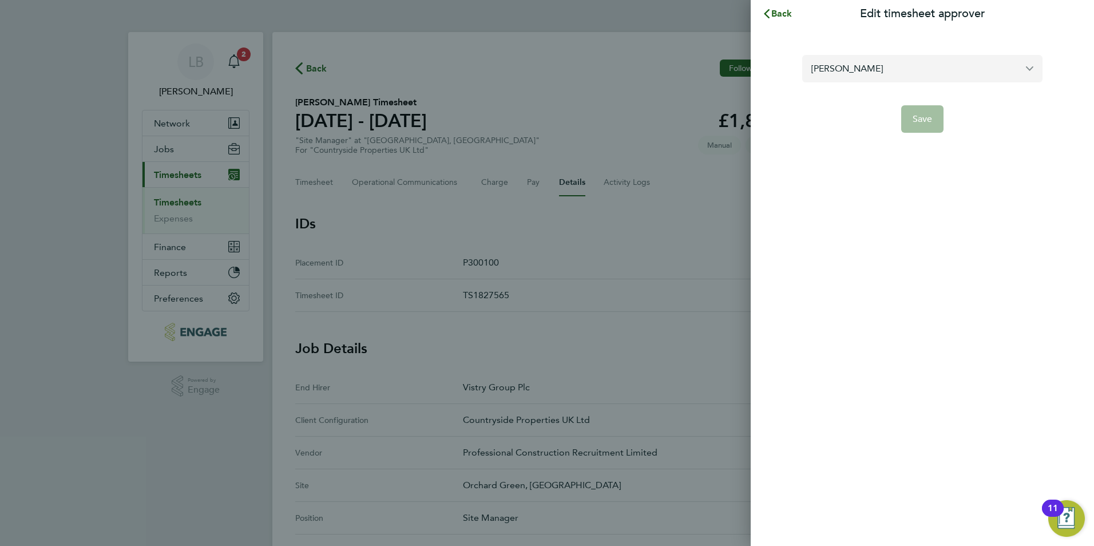
click at [831, 71] on input "[PERSON_NAME]" at bounding box center [922, 68] width 240 height 27
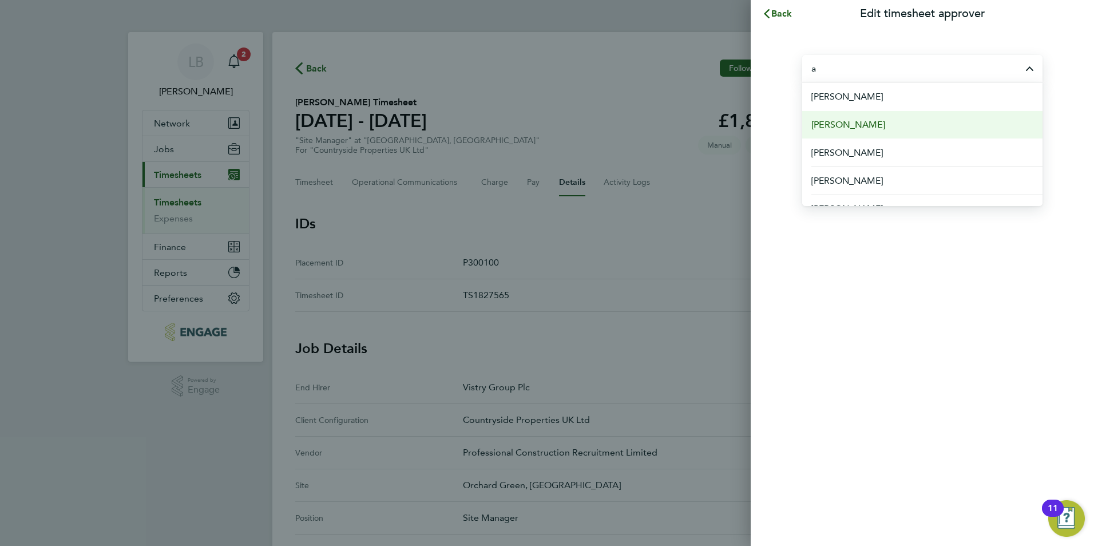
click at [835, 121] on span "[PERSON_NAME]" at bounding box center [848, 125] width 74 height 14
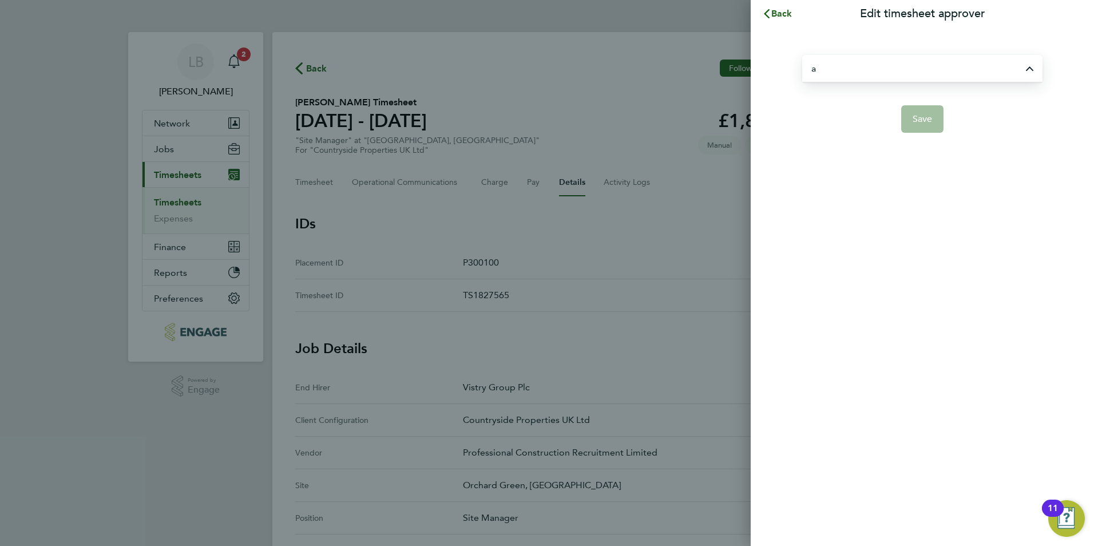
type input "[PERSON_NAME]"
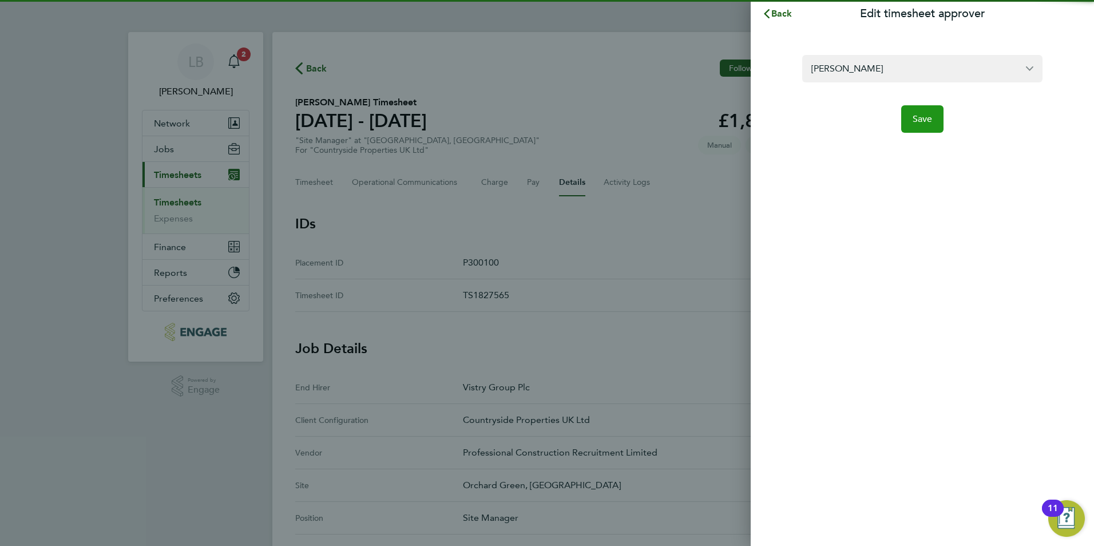
click at [913, 120] on button "Save" at bounding box center [922, 118] width 43 height 27
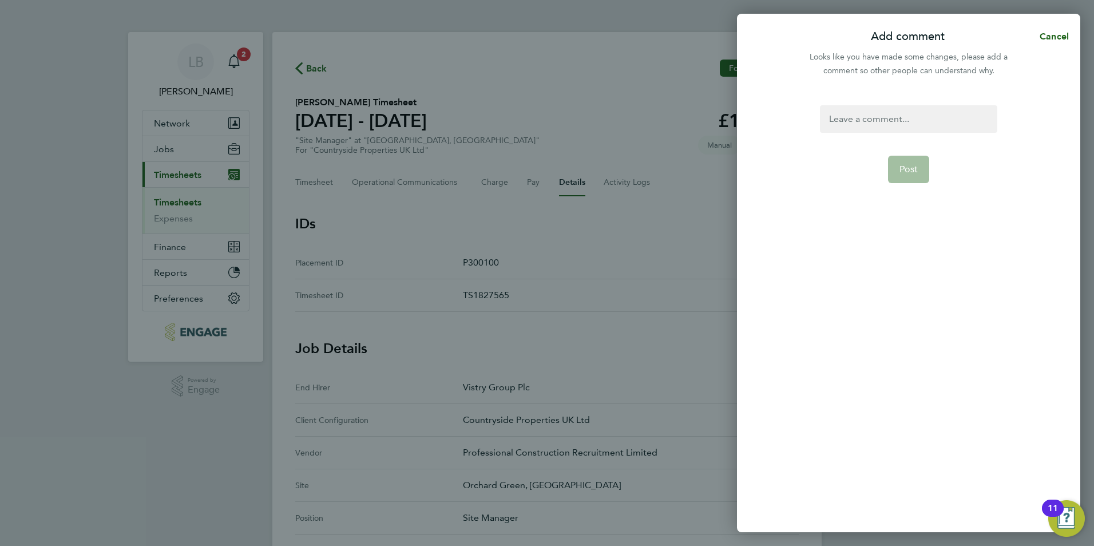
click at [886, 126] on div at bounding box center [908, 118] width 177 height 27
paste div
click at [898, 158] on button "Post" at bounding box center [909, 169] width 42 height 27
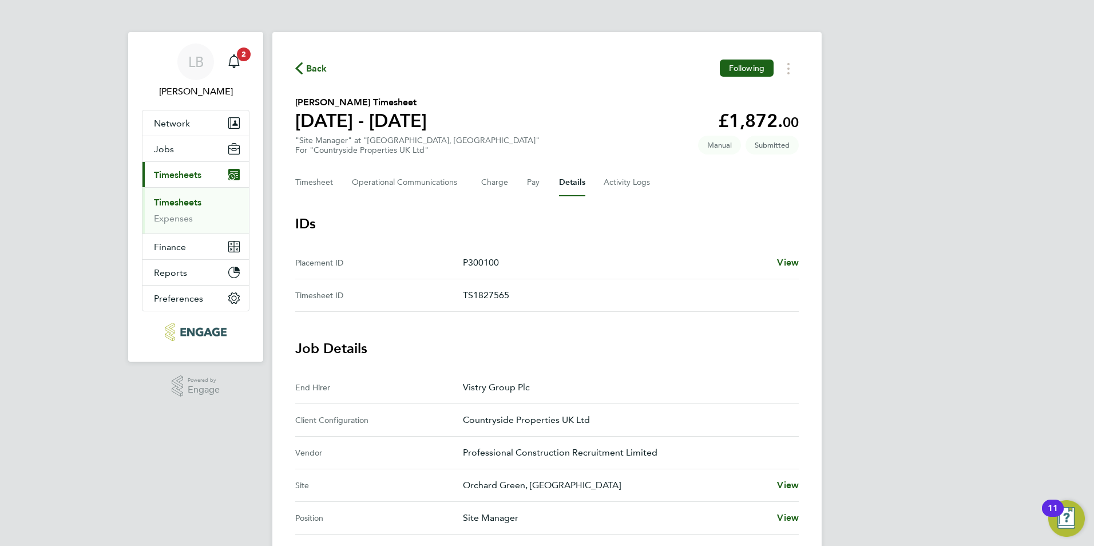
click at [303, 67] on span "Back" at bounding box center [311, 67] width 32 height 11
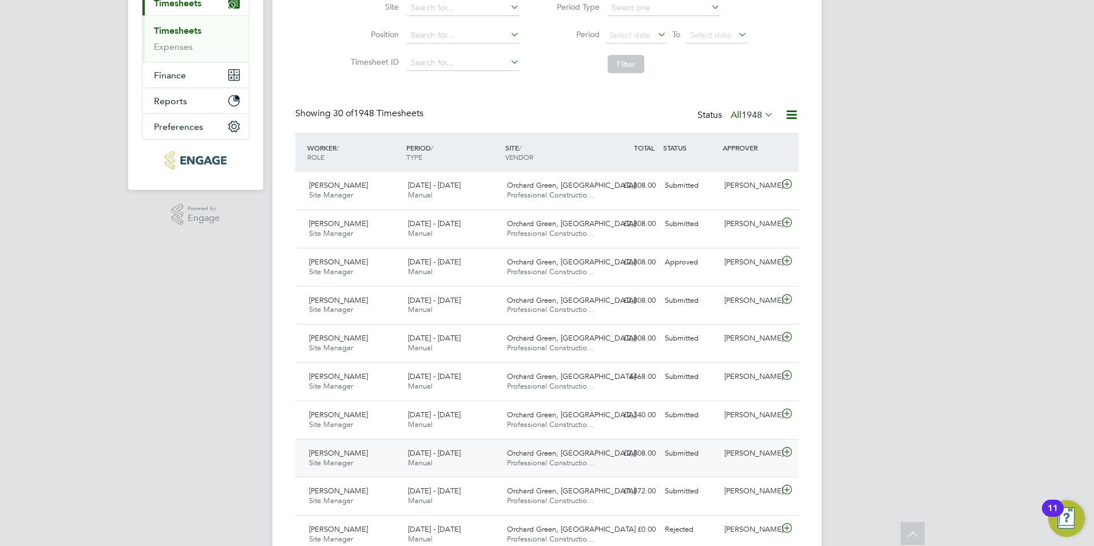
click at [742, 462] on div "[PERSON_NAME]" at bounding box center [750, 453] width 60 height 19
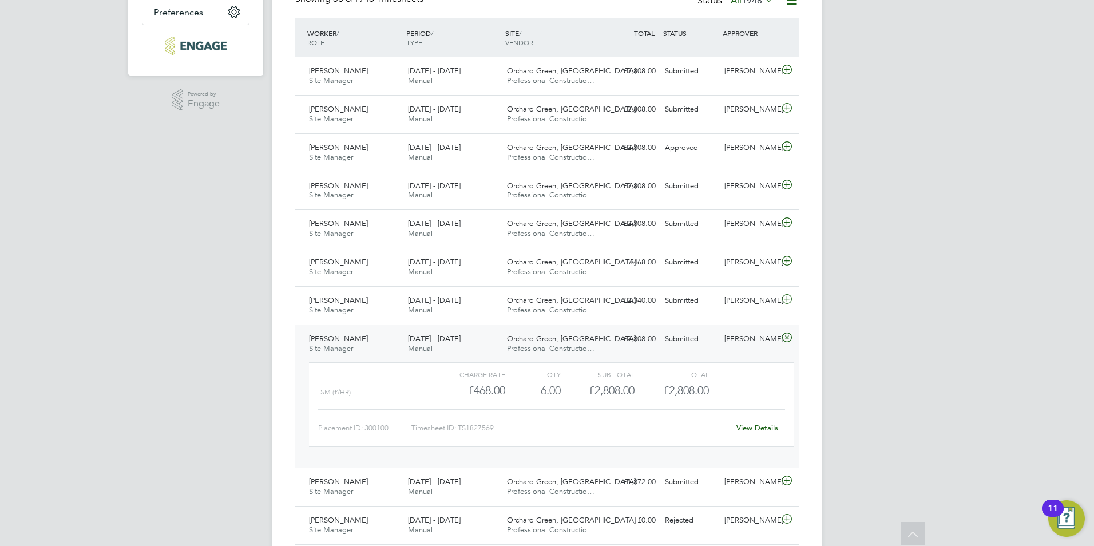
click at [746, 427] on link "View Details" at bounding box center [757, 428] width 42 height 10
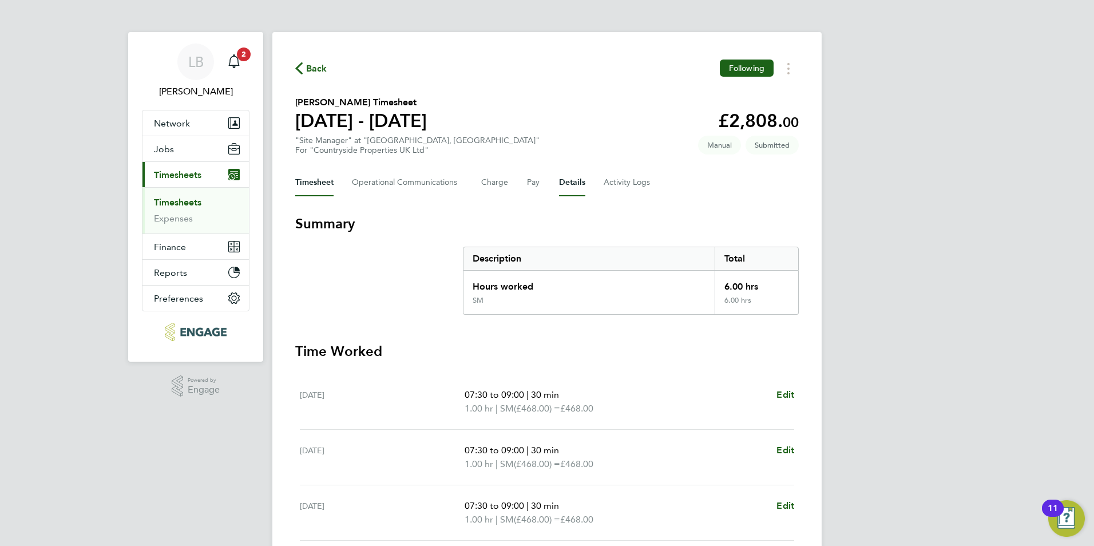
click at [570, 187] on button "Details" at bounding box center [572, 182] width 26 height 27
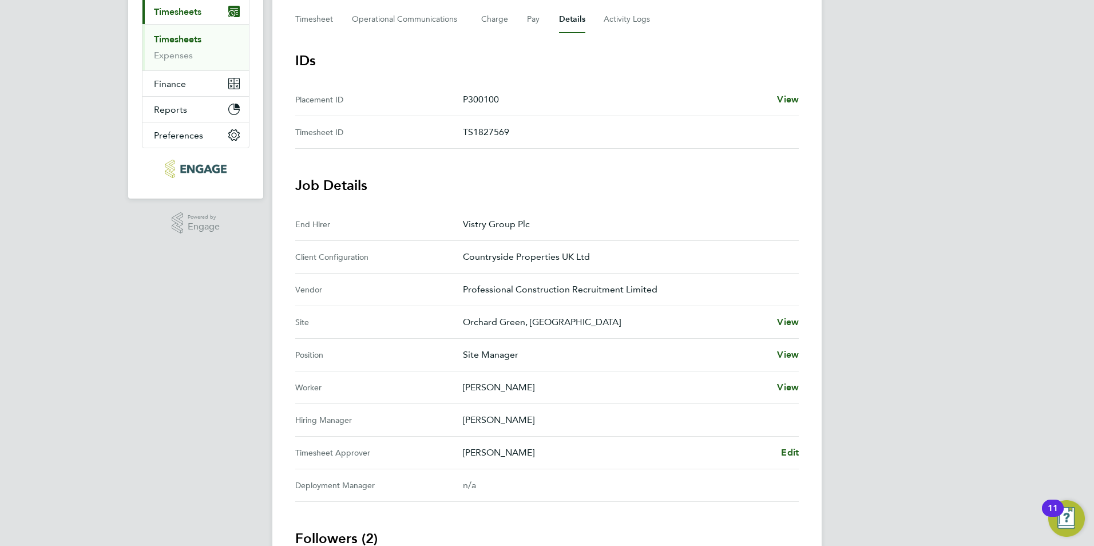
scroll to position [229, 0]
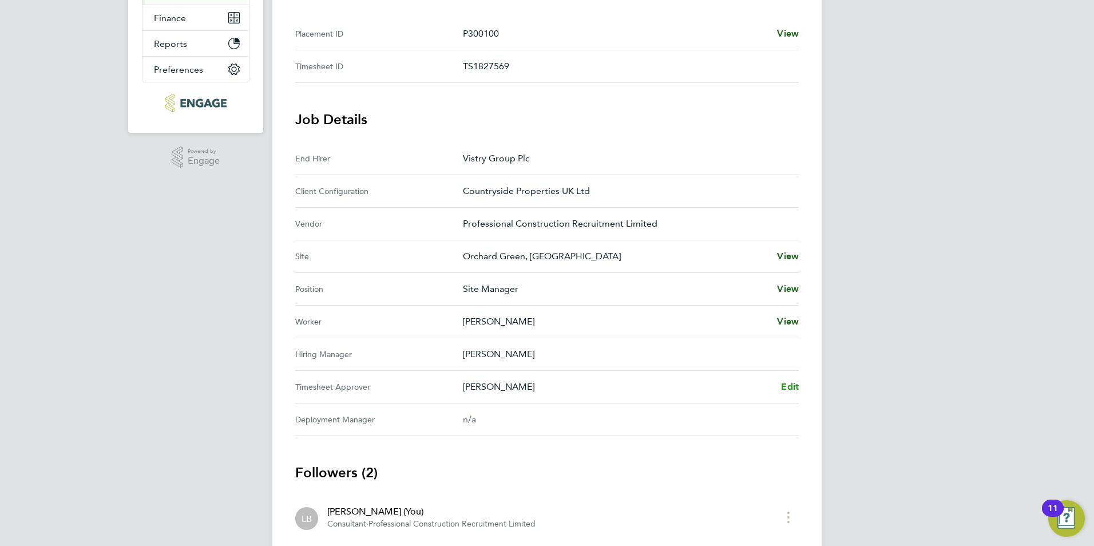
click at [784, 387] on span "Edit" at bounding box center [790, 386] width 18 height 11
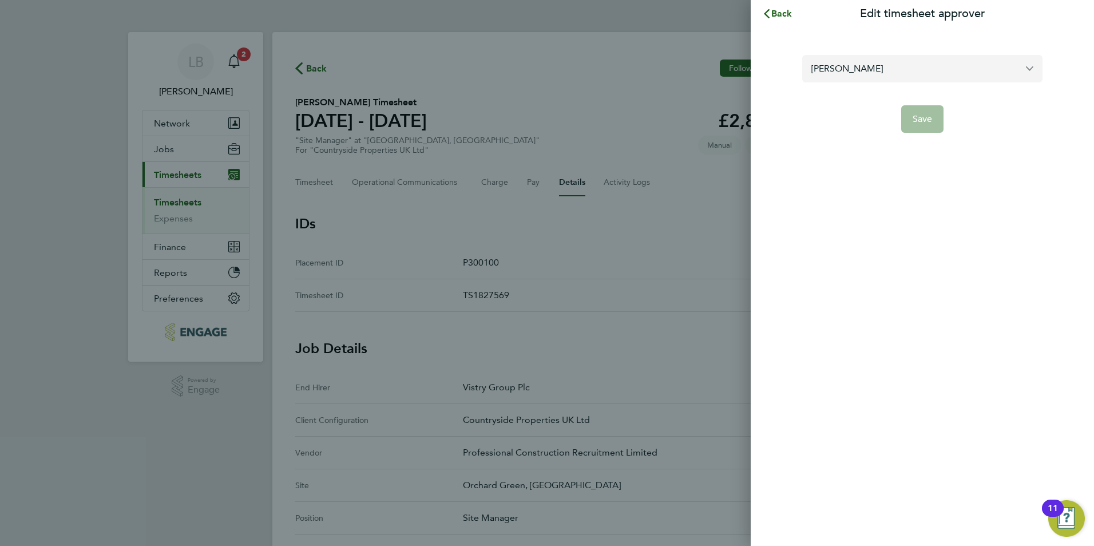
click at [850, 70] on input "[PERSON_NAME]" at bounding box center [922, 68] width 240 height 27
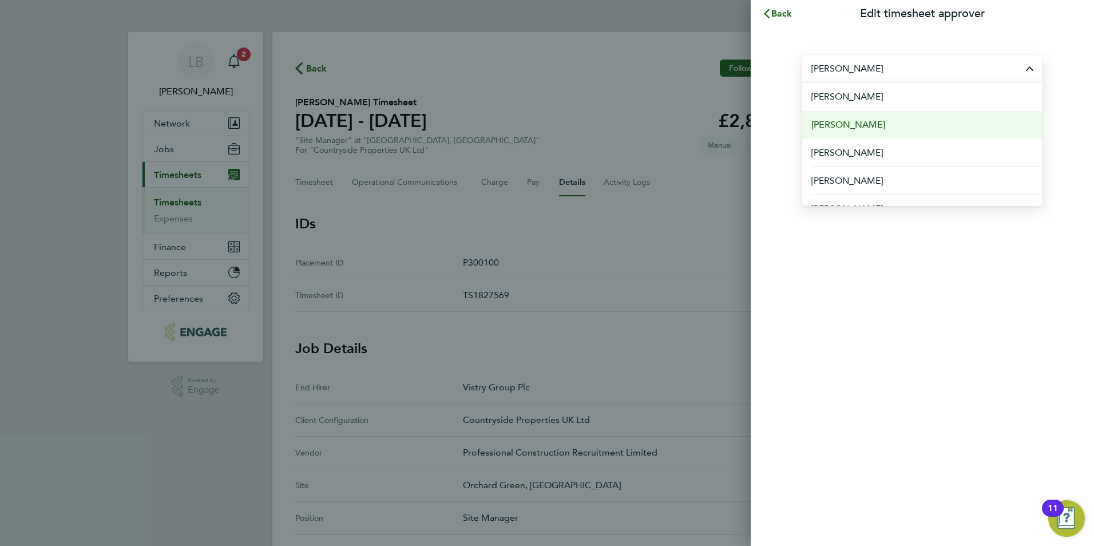
click at [843, 118] on span "[PERSON_NAME]" at bounding box center [848, 125] width 74 height 14
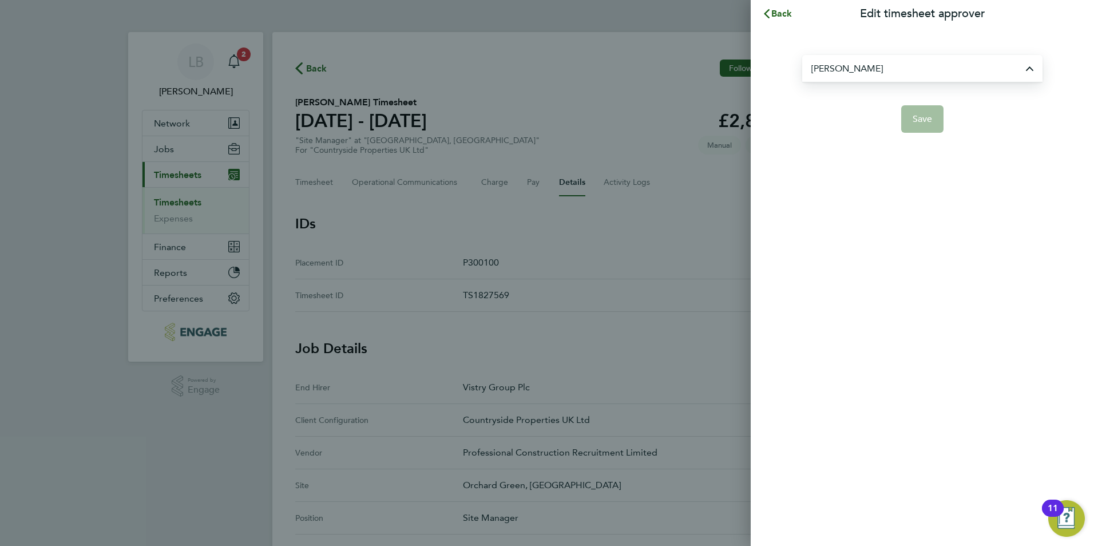
type input "[PERSON_NAME]"
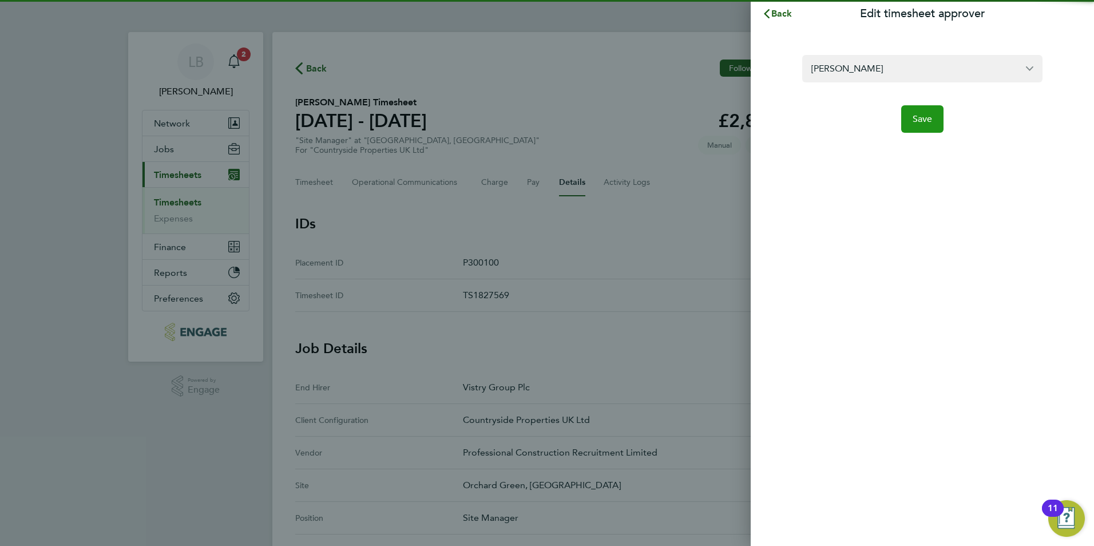
click at [916, 124] on span "Save" at bounding box center [923, 118] width 20 height 11
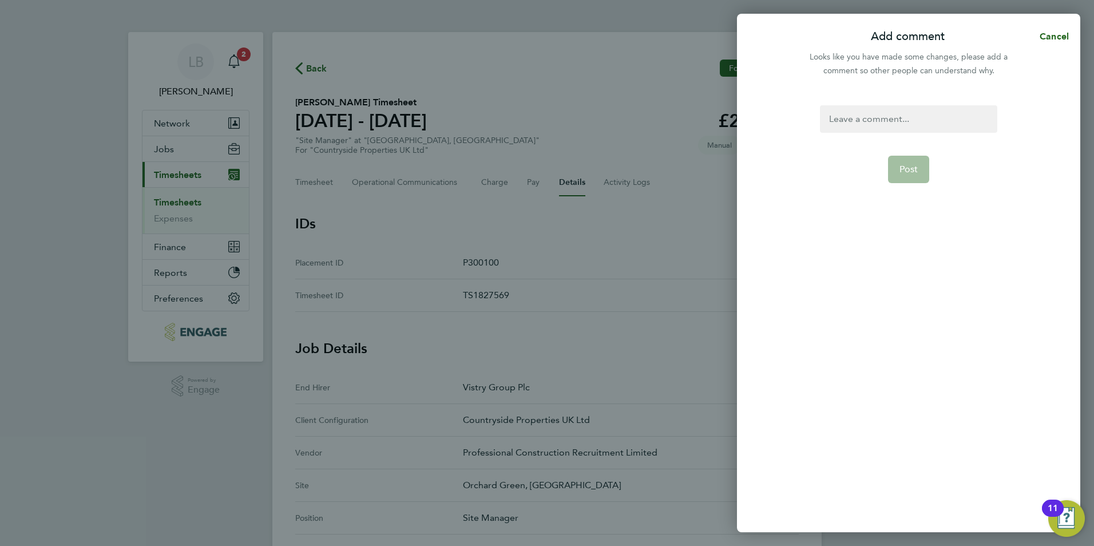
click at [867, 118] on div at bounding box center [908, 118] width 177 height 27
paste div
click at [885, 165] on form "Timesheet Post" at bounding box center [908, 242] width 186 height 275
click at [897, 168] on button "Post" at bounding box center [909, 169] width 42 height 27
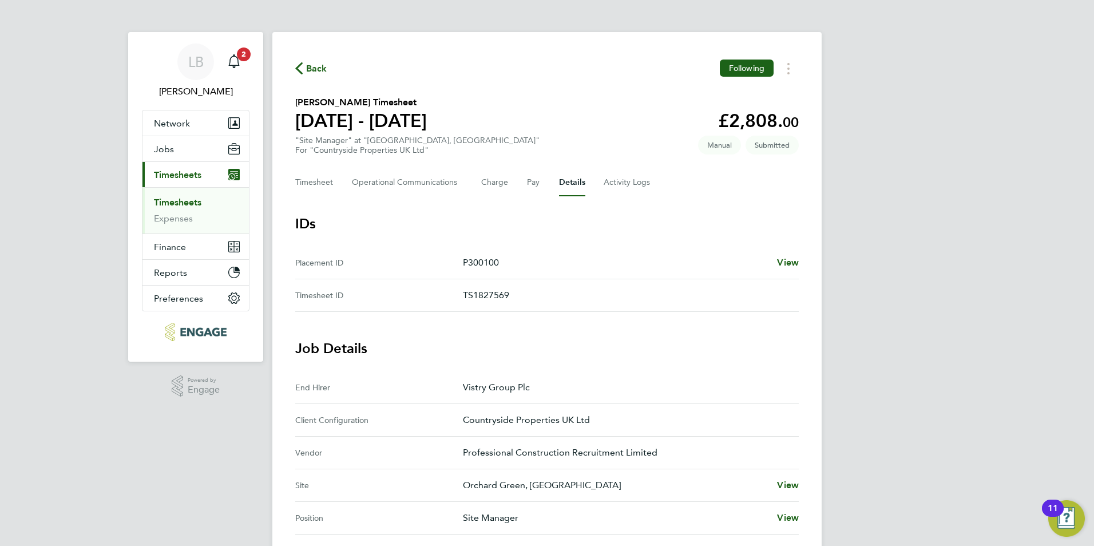
click at [314, 70] on span "Back" at bounding box center [316, 69] width 21 height 14
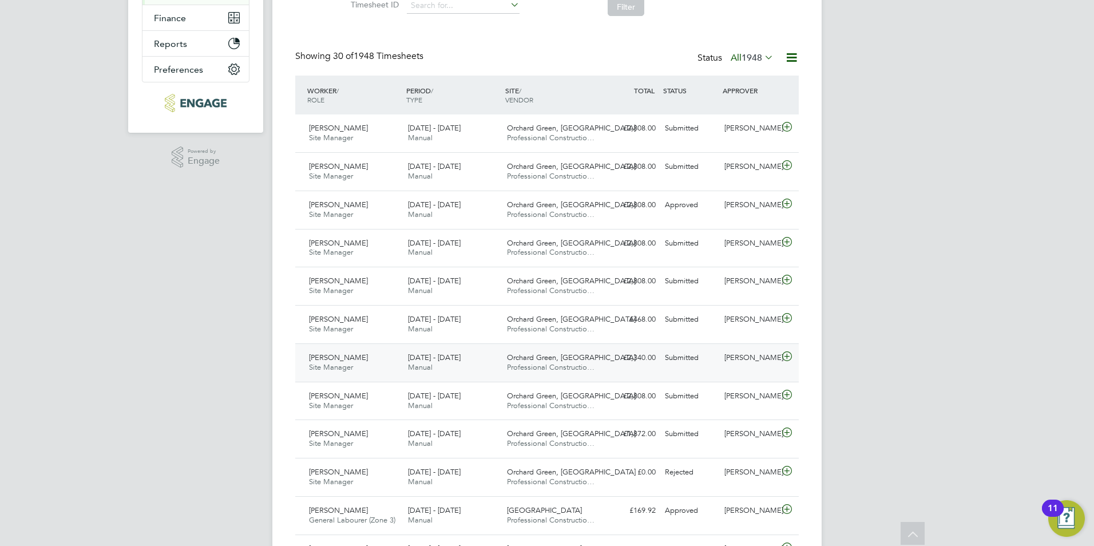
click at [751, 365] on div "[PERSON_NAME]" at bounding box center [750, 357] width 60 height 19
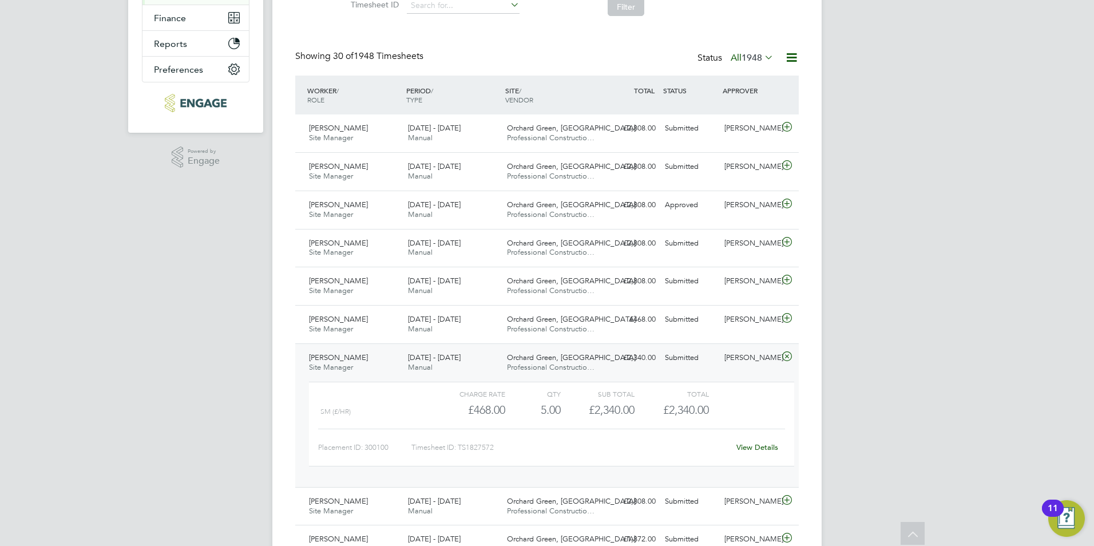
click at [754, 445] on link "View Details" at bounding box center [757, 447] width 42 height 10
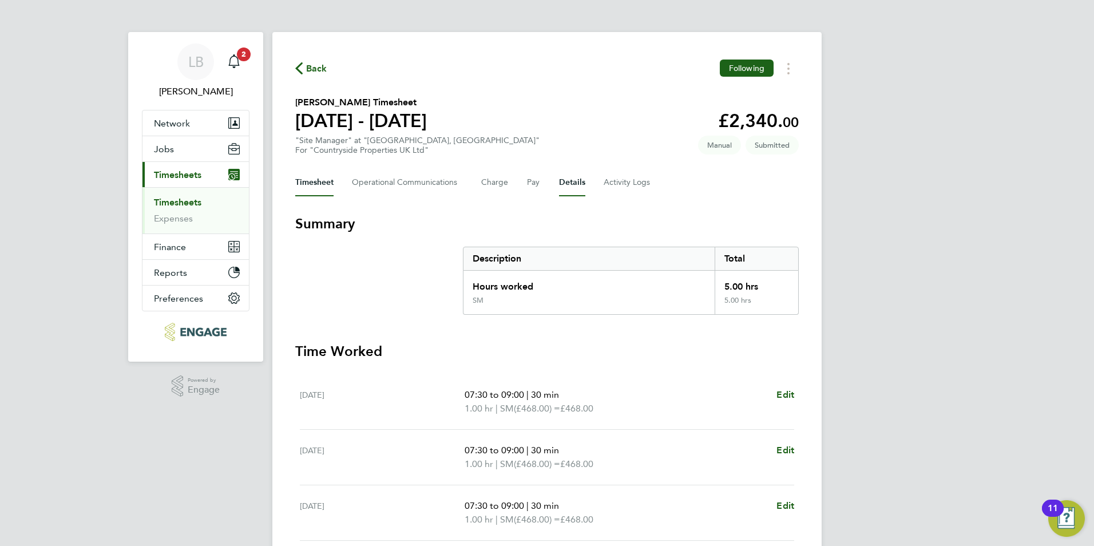
click at [562, 181] on button "Details" at bounding box center [572, 182] width 26 height 27
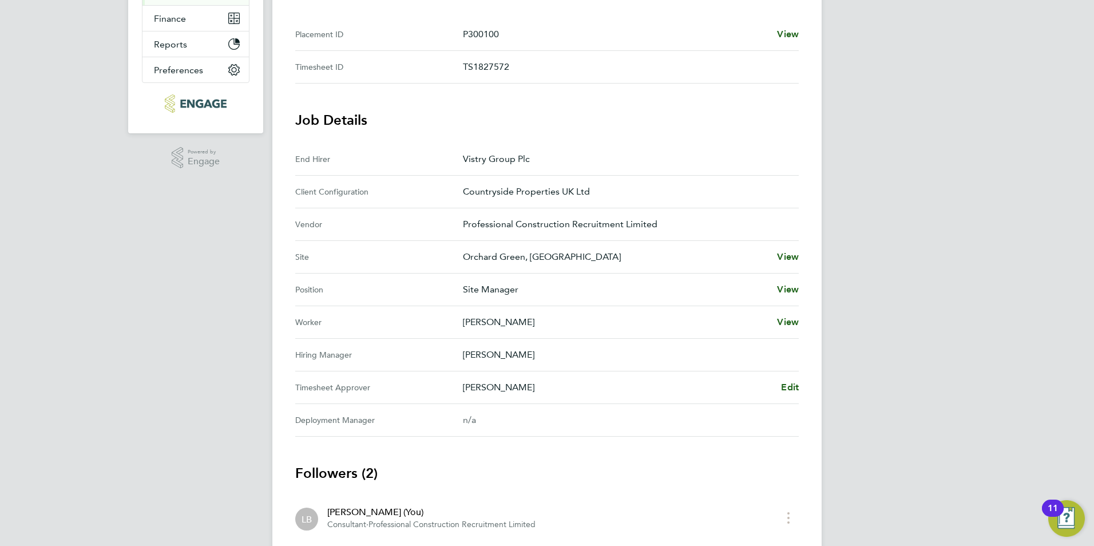
scroll to position [229, 0]
click at [792, 385] on span "Edit" at bounding box center [790, 386] width 18 height 11
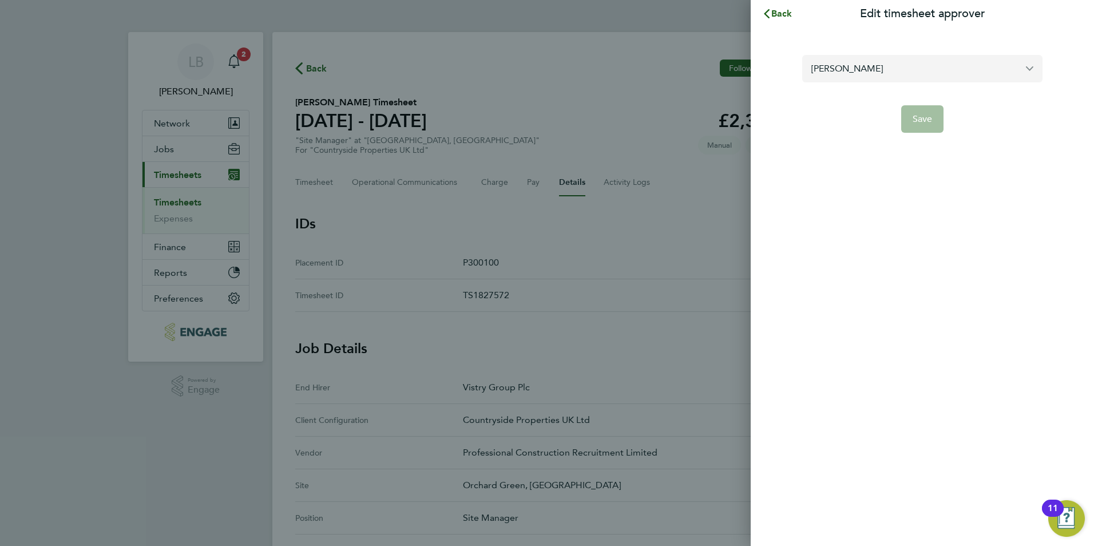
click at [839, 65] on input "[PERSON_NAME]" at bounding box center [922, 68] width 240 height 27
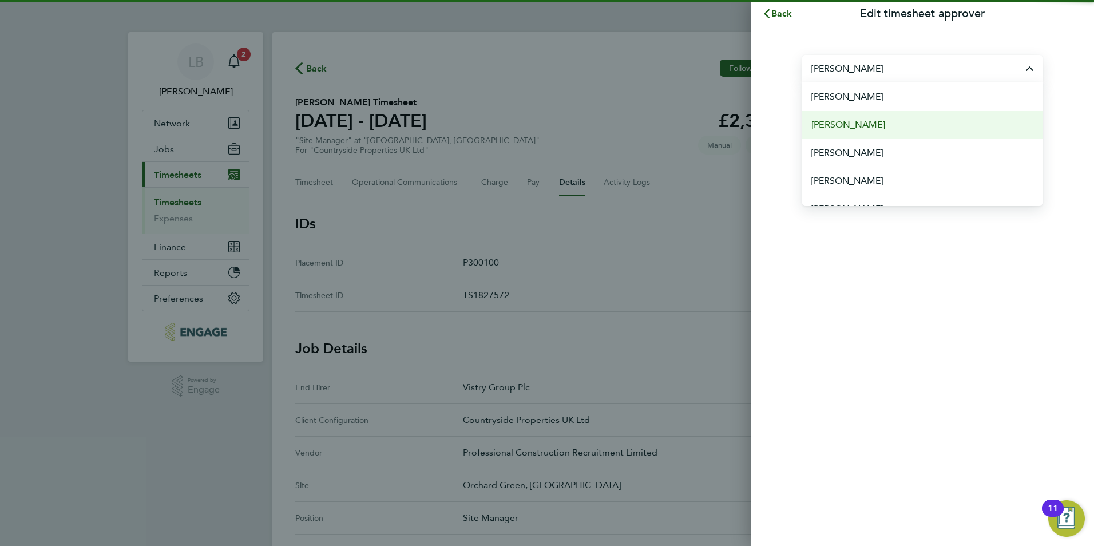
click at [839, 118] on span "[PERSON_NAME]" at bounding box center [848, 125] width 74 height 14
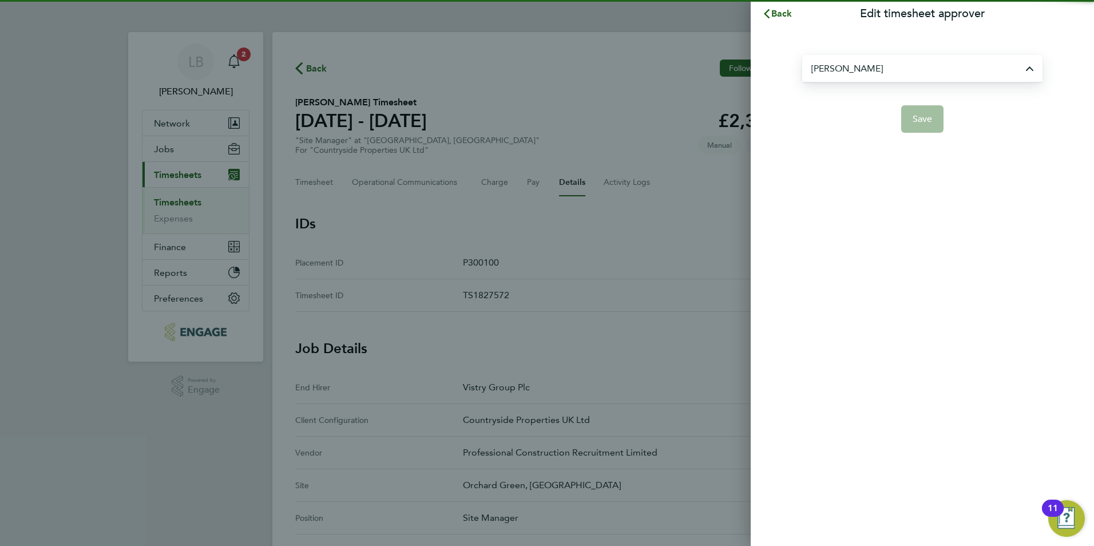
type input "[PERSON_NAME]"
click at [913, 120] on span "Save" at bounding box center [923, 118] width 20 height 11
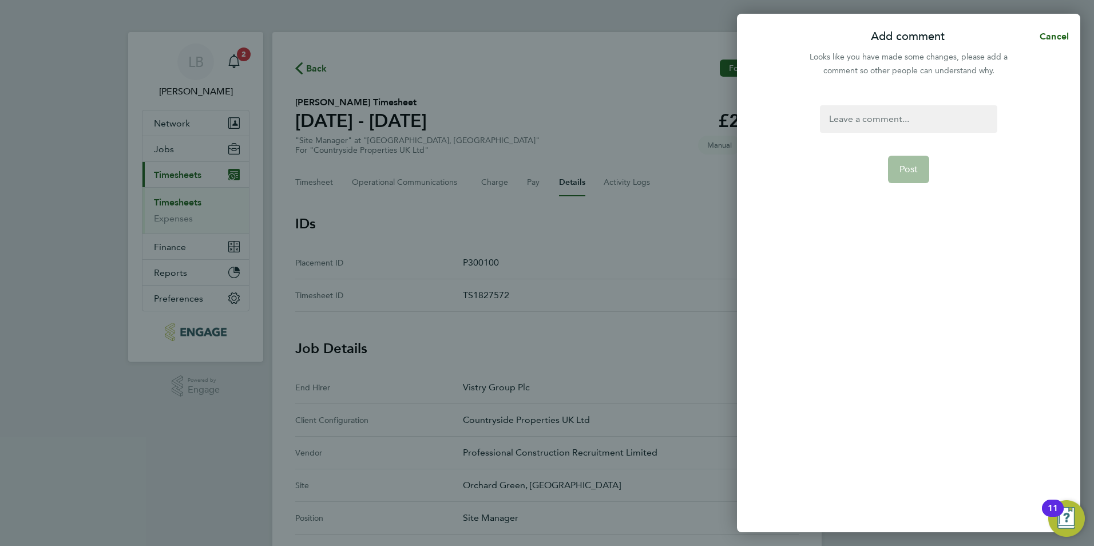
click at [882, 123] on div at bounding box center [908, 118] width 177 height 27
click at [879, 122] on div at bounding box center [908, 118] width 177 height 27
paste div
click at [920, 169] on button "Post" at bounding box center [909, 169] width 42 height 27
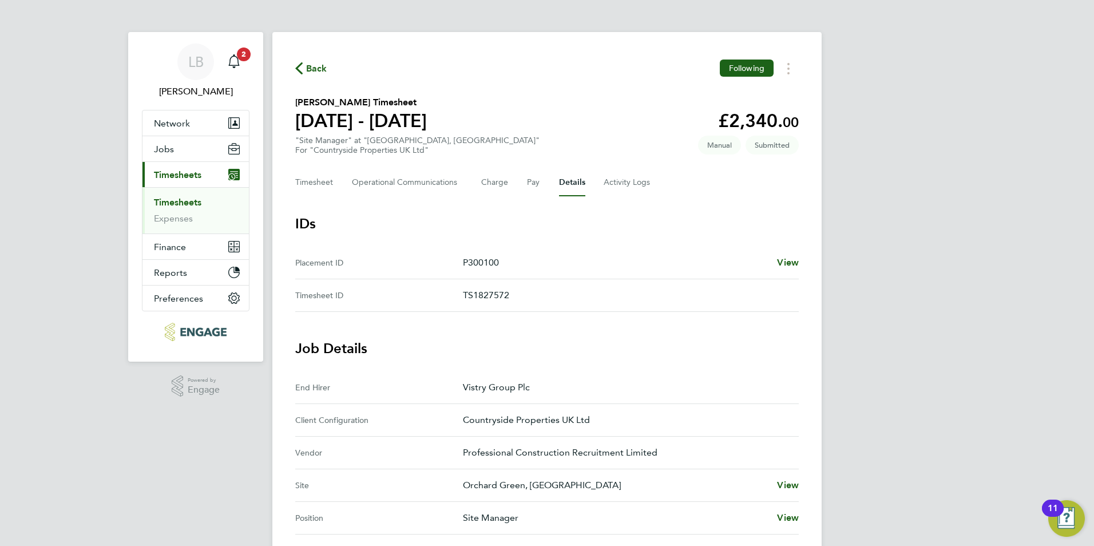
click at [320, 69] on span "Back" at bounding box center [316, 69] width 21 height 14
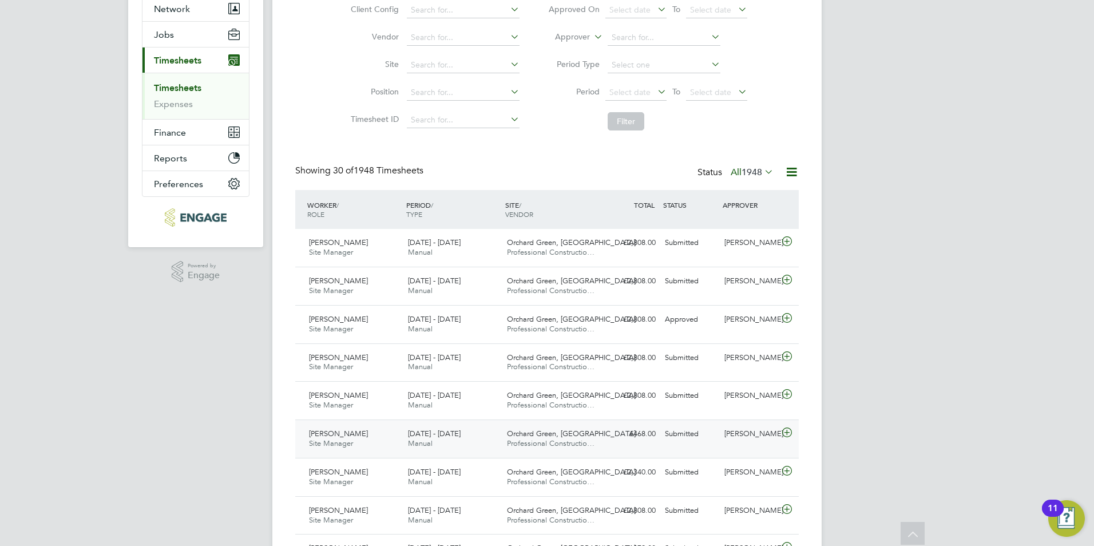
click at [727, 433] on div "[PERSON_NAME]" at bounding box center [750, 434] width 60 height 19
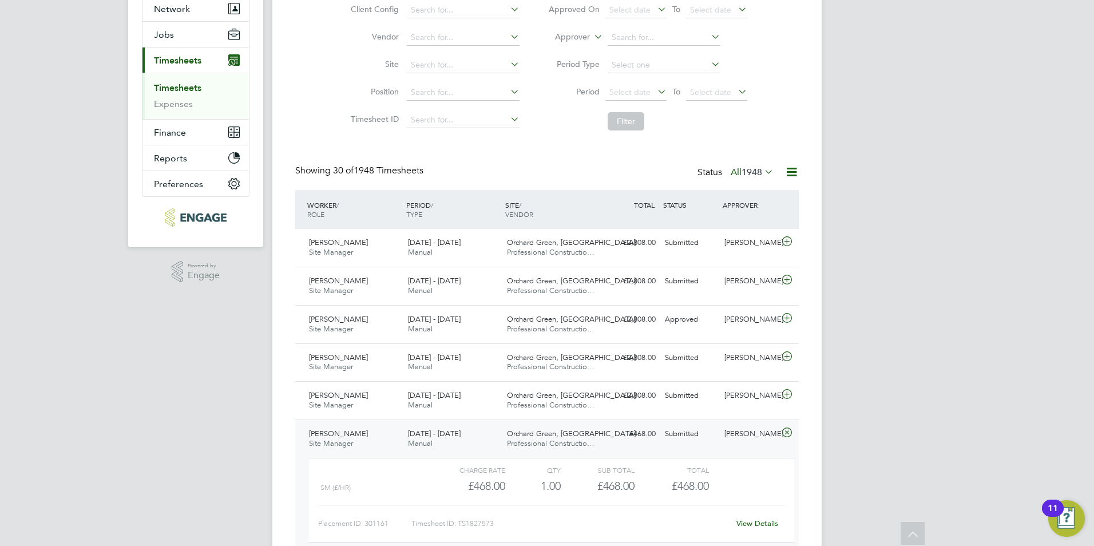
click at [768, 524] on link "View Details" at bounding box center [757, 523] width 42 height 10
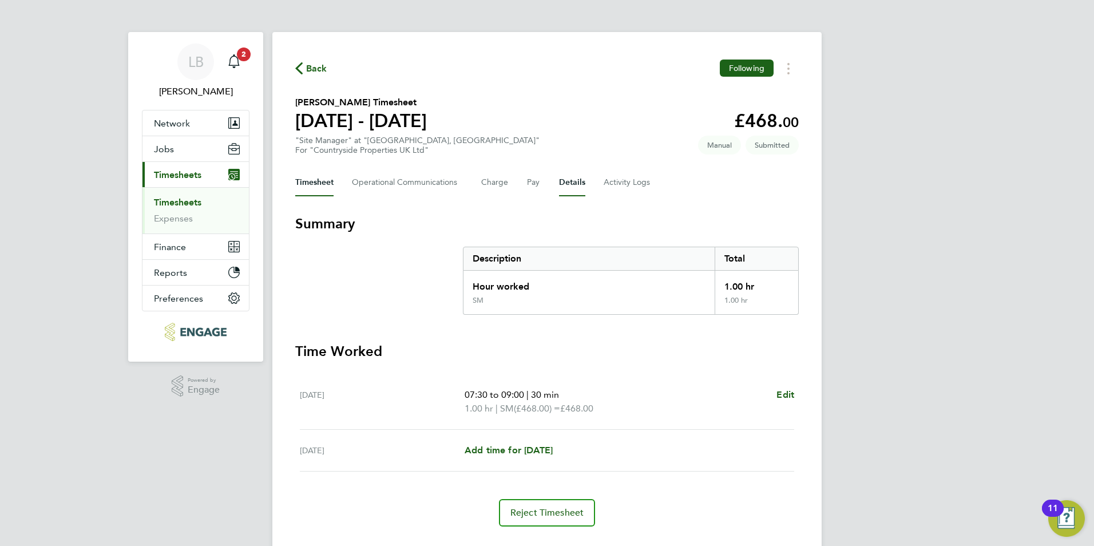
click at [560, 184] on button "Details" at bounding box center [572, 182] width 26 height 27
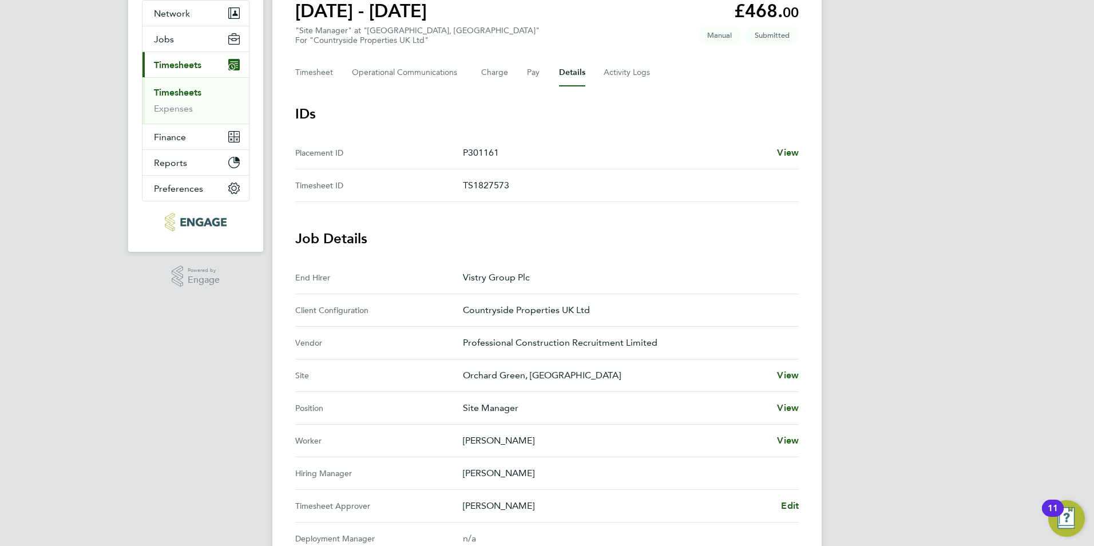
scroll to position [114, 0]
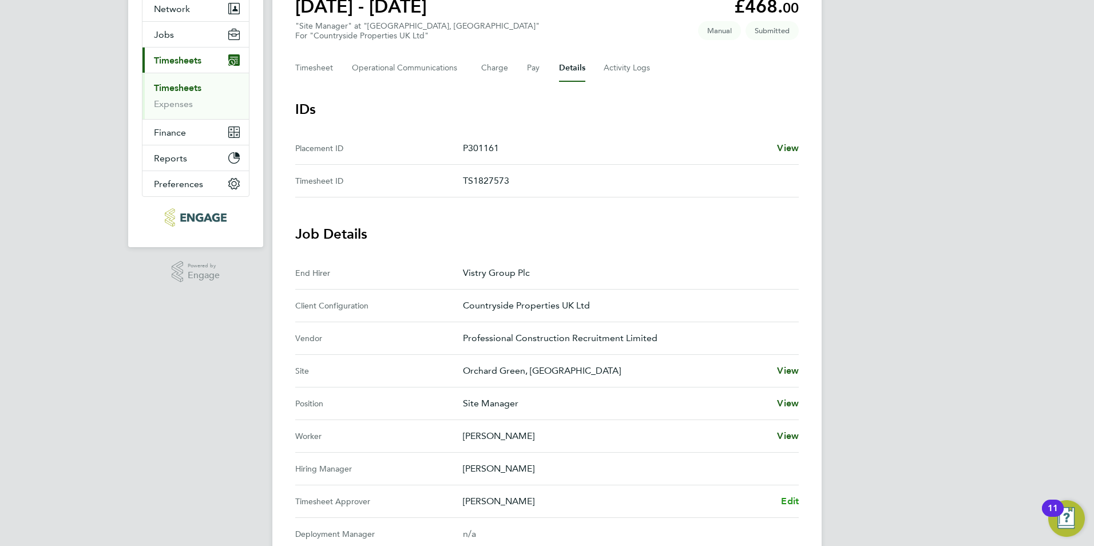
click at [786, 502] on span "Edit" at bounding box center [790, 501] width 18 height 11
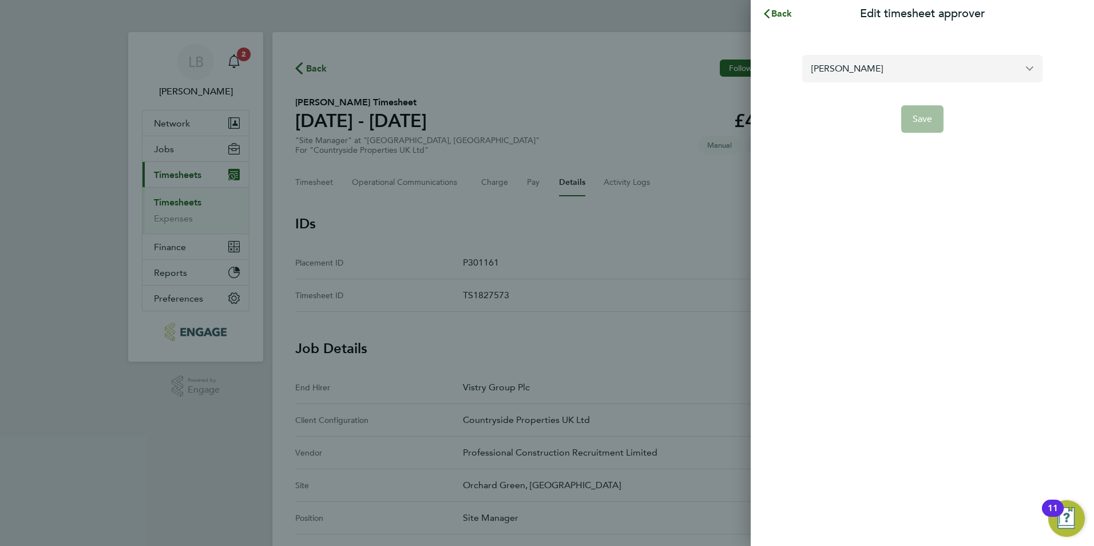
click at [867, 73] on input "[PERSON_NAME]" at bounding box center [922, 68] width 240 height 27
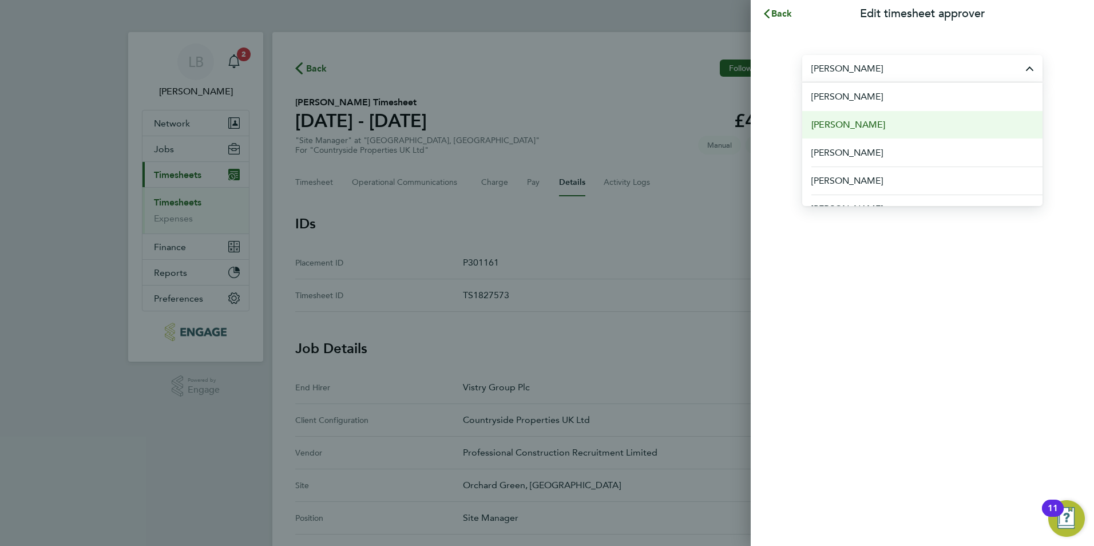
click at [854, 126] on span "[PERSON_NAME]" at bounding box center [848, 125] width 74 height 14
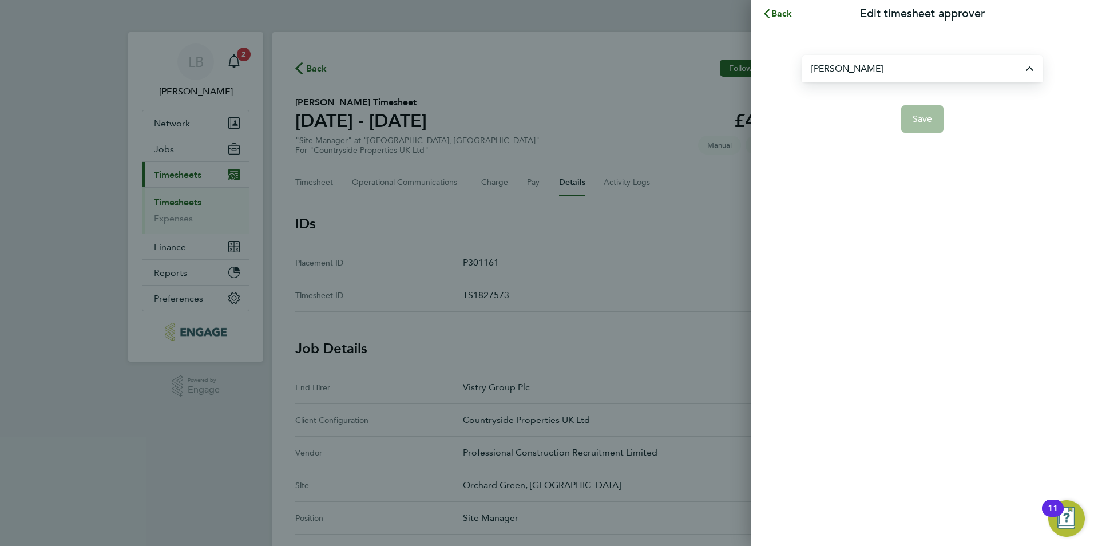
type input "[PERSON_NAME]"
click at [914, 118] on span "Save" at bounding box center [923, 118] width 20 height 11
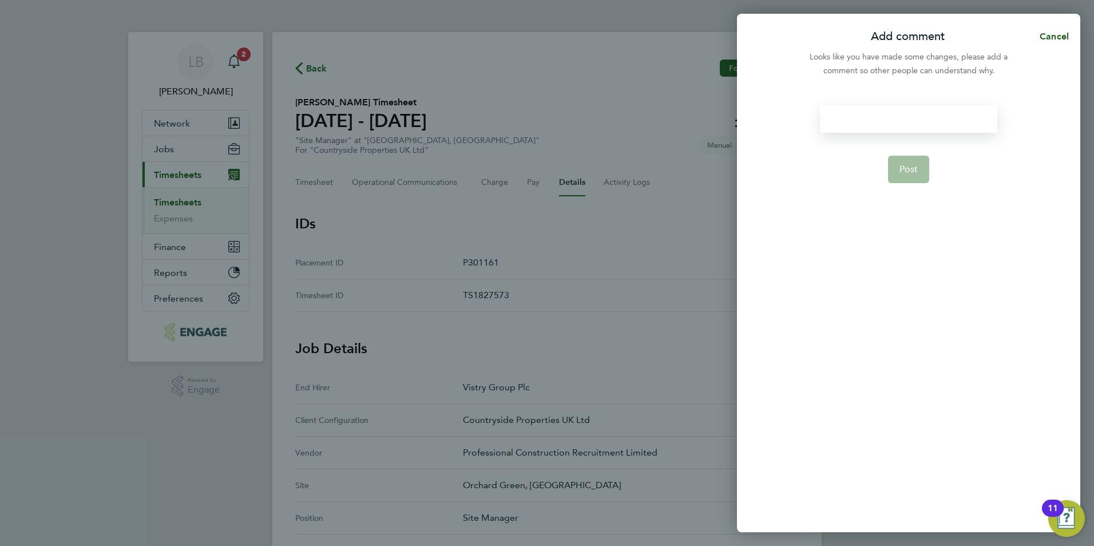
click at [889, 116] on div at bounding box center [908, 118] width 177 height 27
paste div
click at [911, 168] on span "Post" at bounding box center [908, 169] width 19 height 11
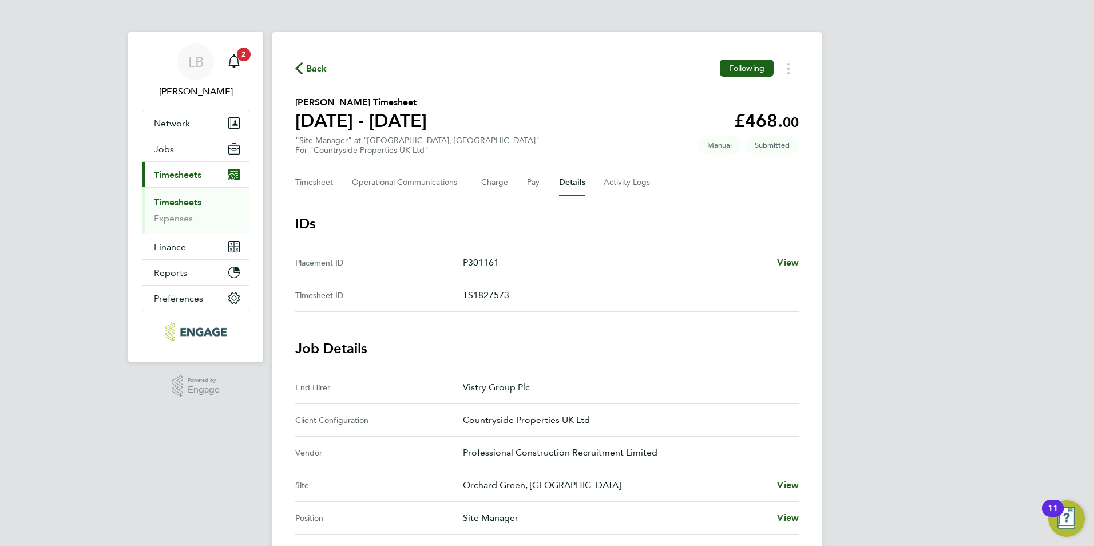
click at [318, 64] on span "Back" at bounding box center [316, 69] width 21 height 14
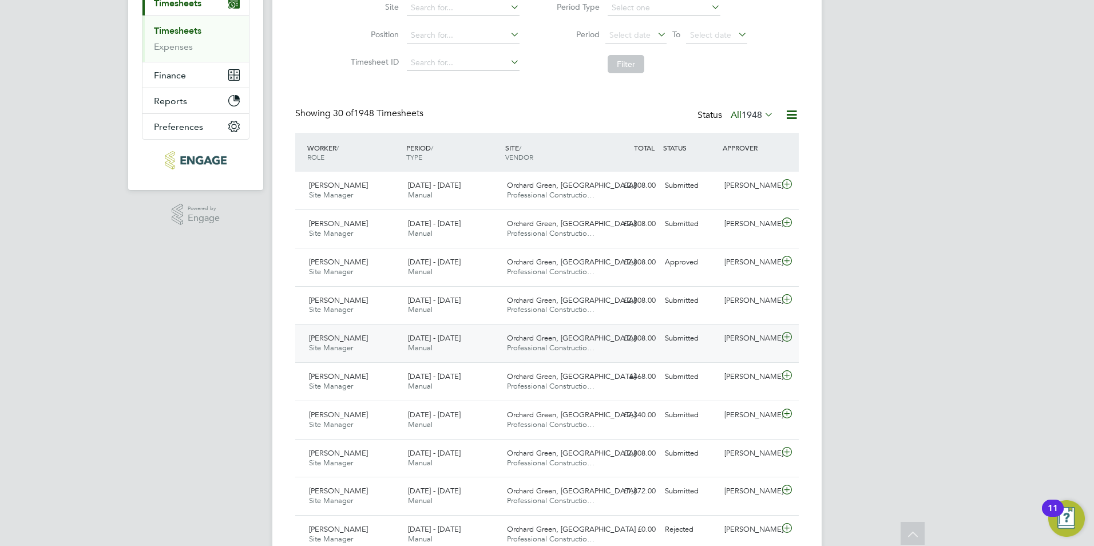
click at [740, 334] on div "[PERSON_NAME]" at bounding box center [750, 338] width 60 height 19
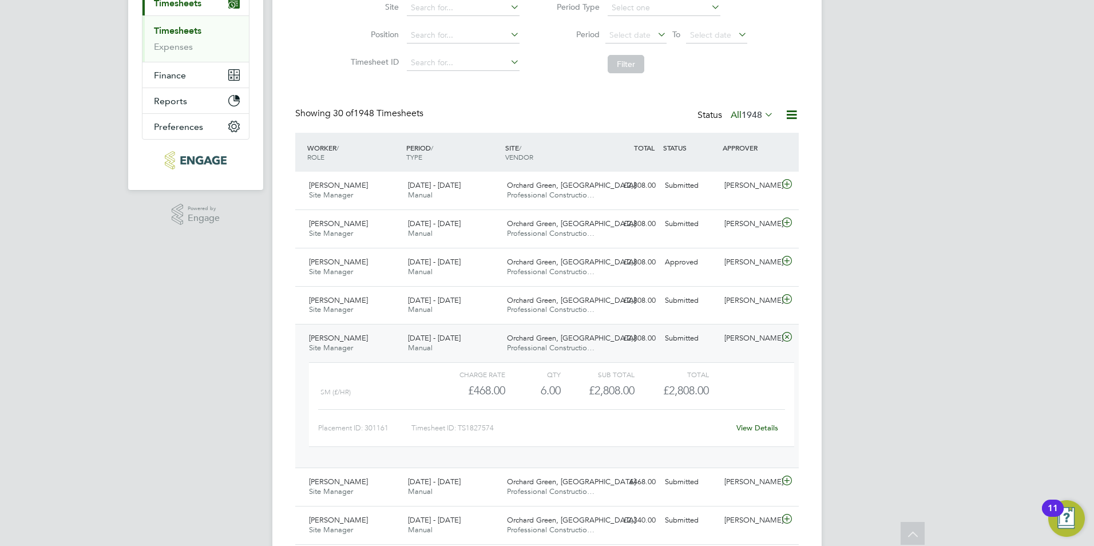
click at [759, 430] on link "View Details" at bounding box center [757, 428] width 42 height 10
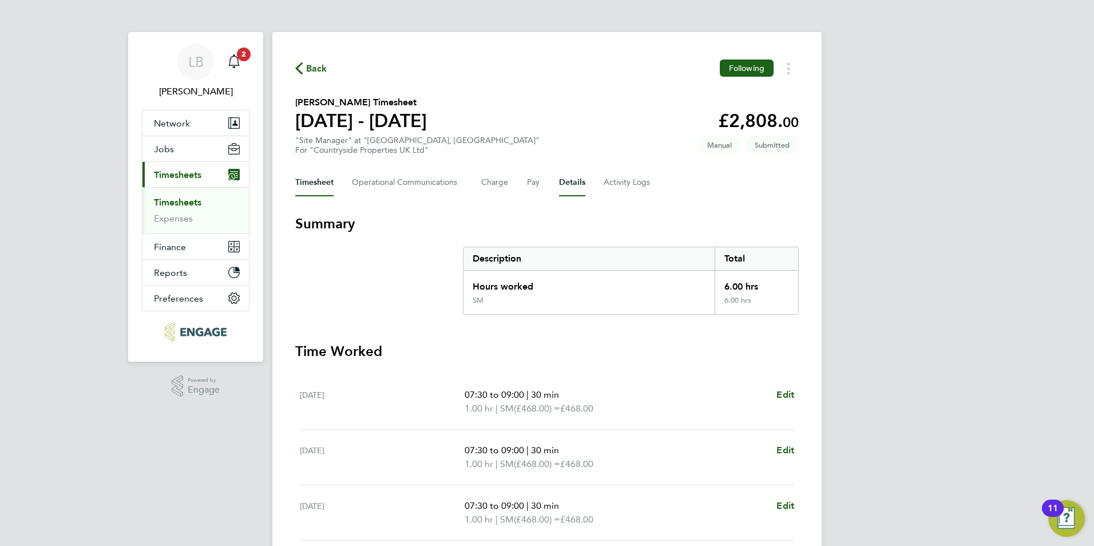
click at [569, 173] on button "Details" at bounding box center [572, 182] width 26 height 27
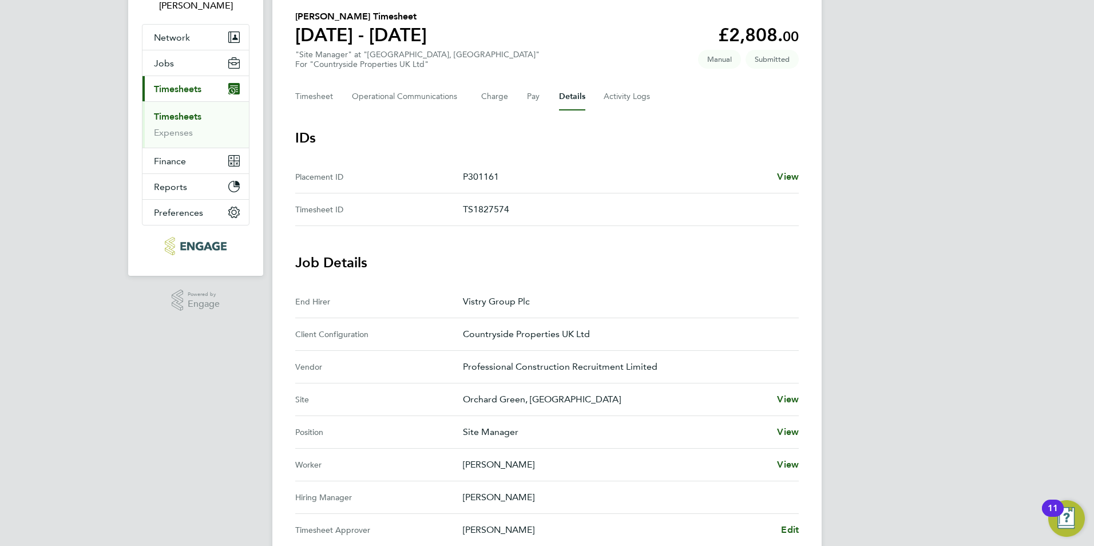
scroll to position [172, 0]
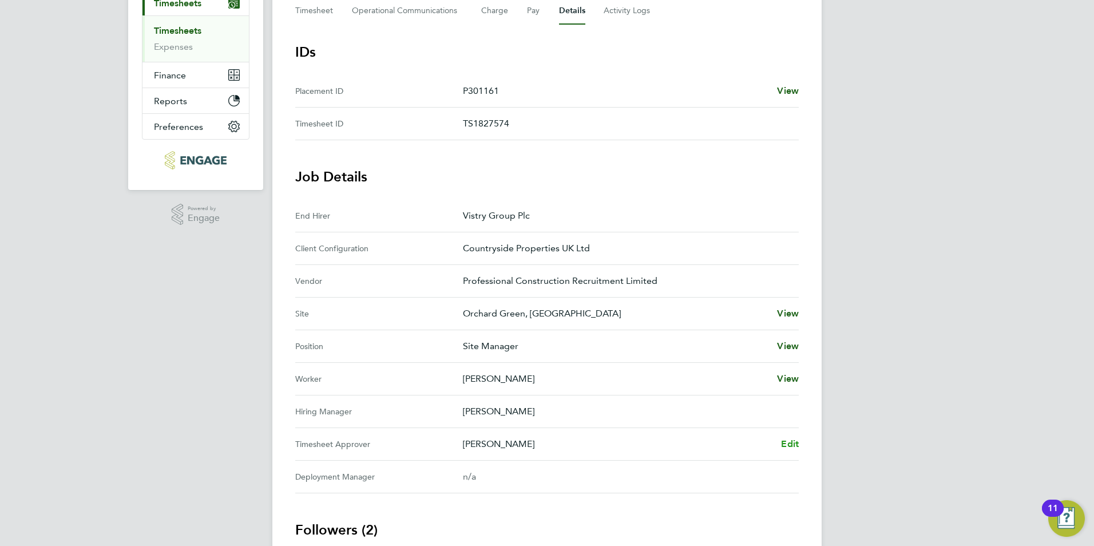
click at [793, 442] on span "Edit" at bounding box center [790, 443] width 18 height 11
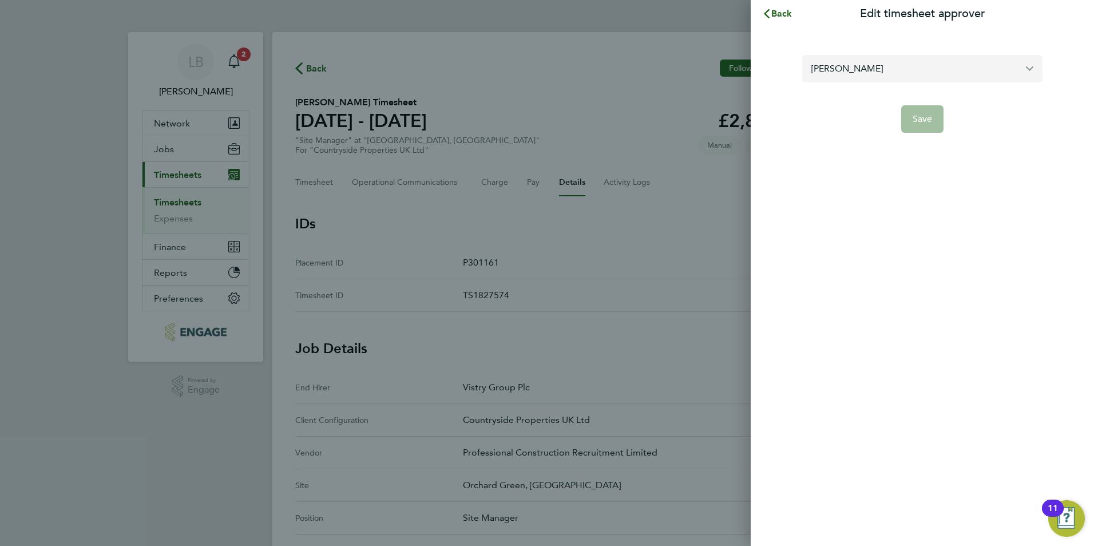
click at [906, 79] on input "[PERSON_NAME]" at bounding box center [922, 68] width 240 height 27
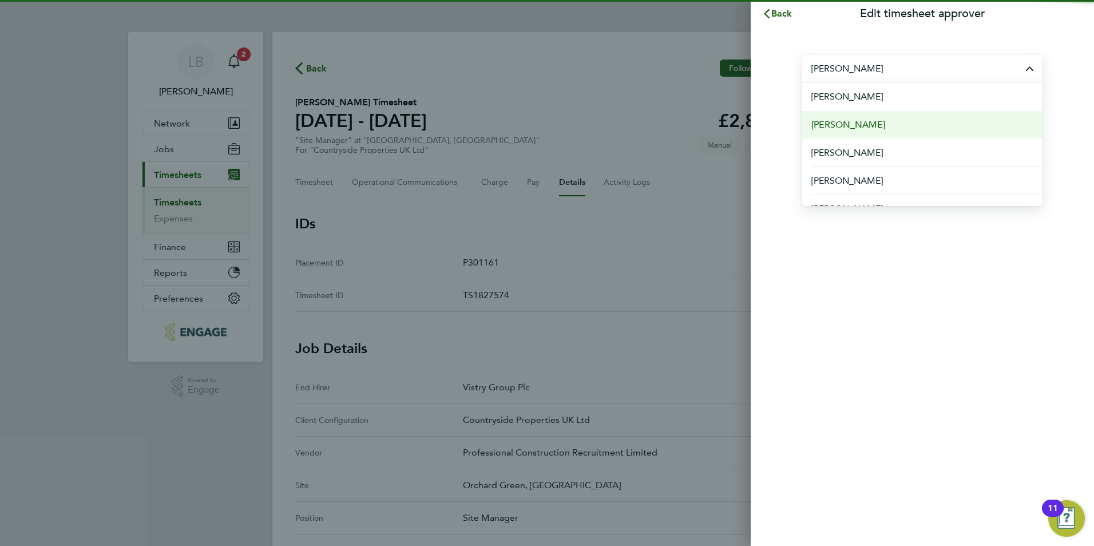
click at [889, 117] on li "[PERSON_NAME]" at bounding box center [922, 124] width 240 height 28
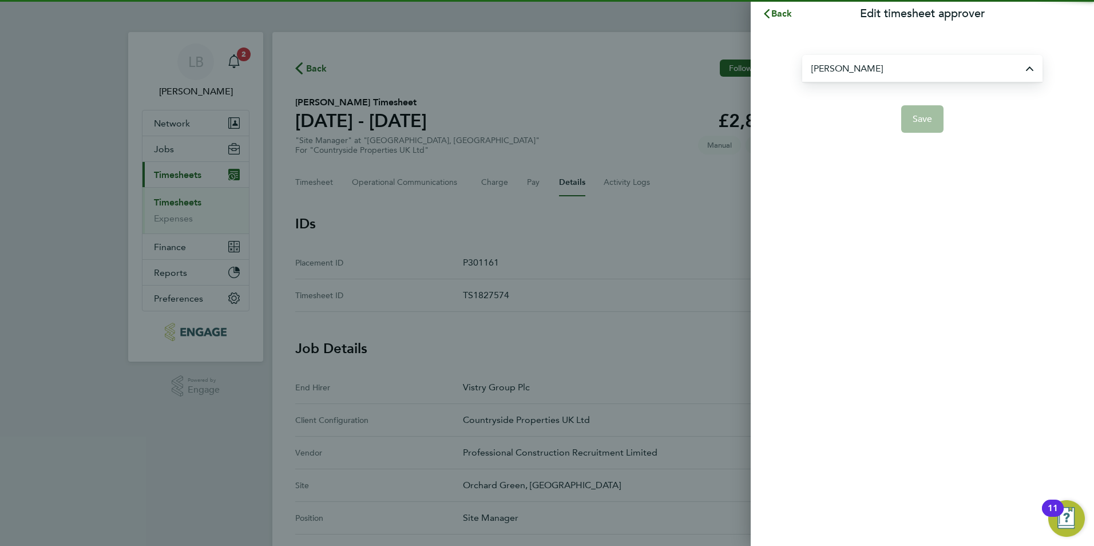
type input "[PERSON_NAME]"
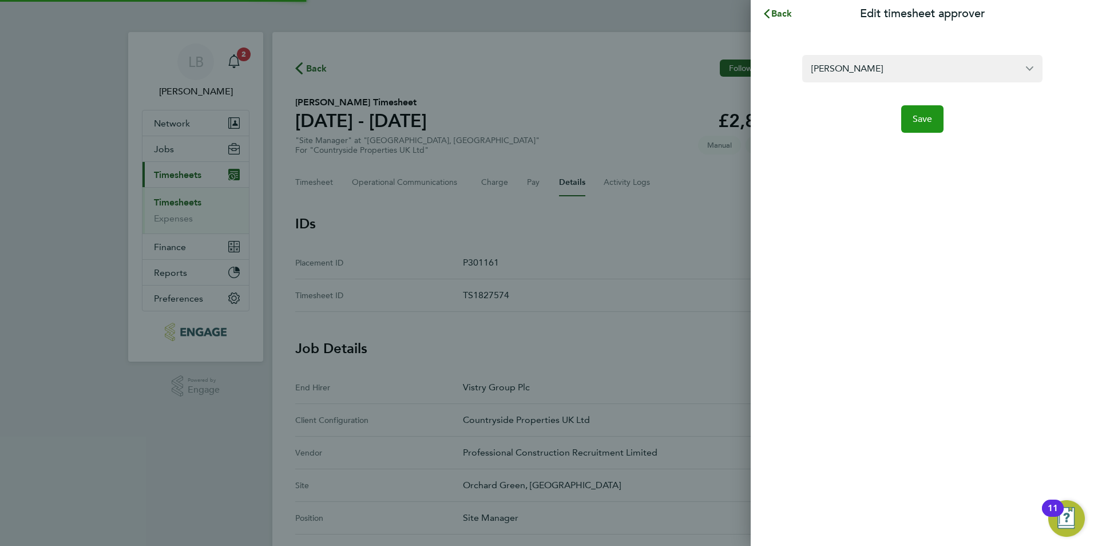
click at [916, 120] on span "Save" at bounding box center [923, 118] width 20 height 11
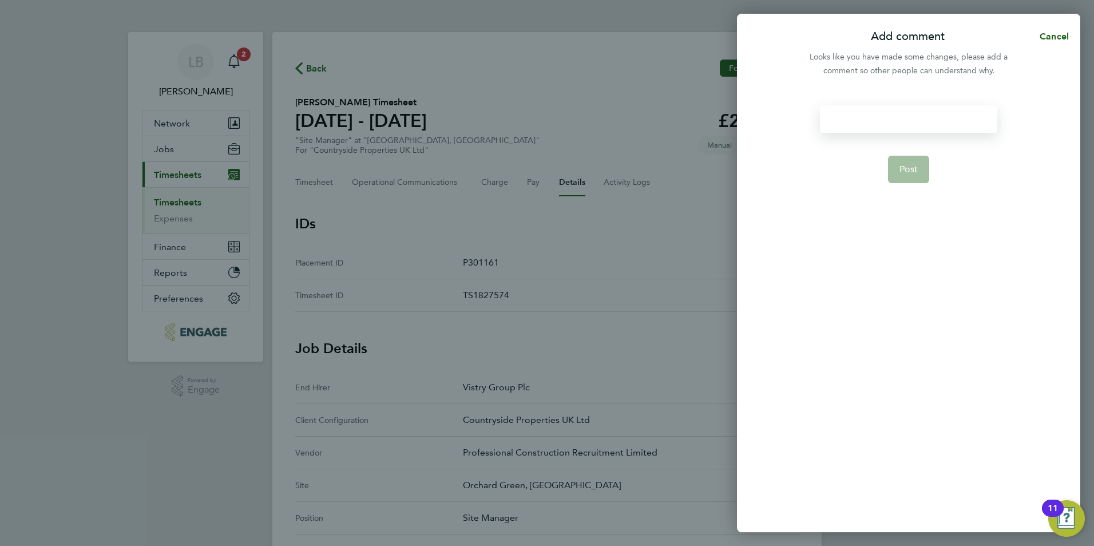
click at [881, 114] on div at bounding box center [908, 118] width 177 height 27
click at [880, 118] on div at bounding box center [908, 118] width 177 height 27
paste div
click at [906, 160] on button "Post" at bounding box center [909, 169] width 42 height 27
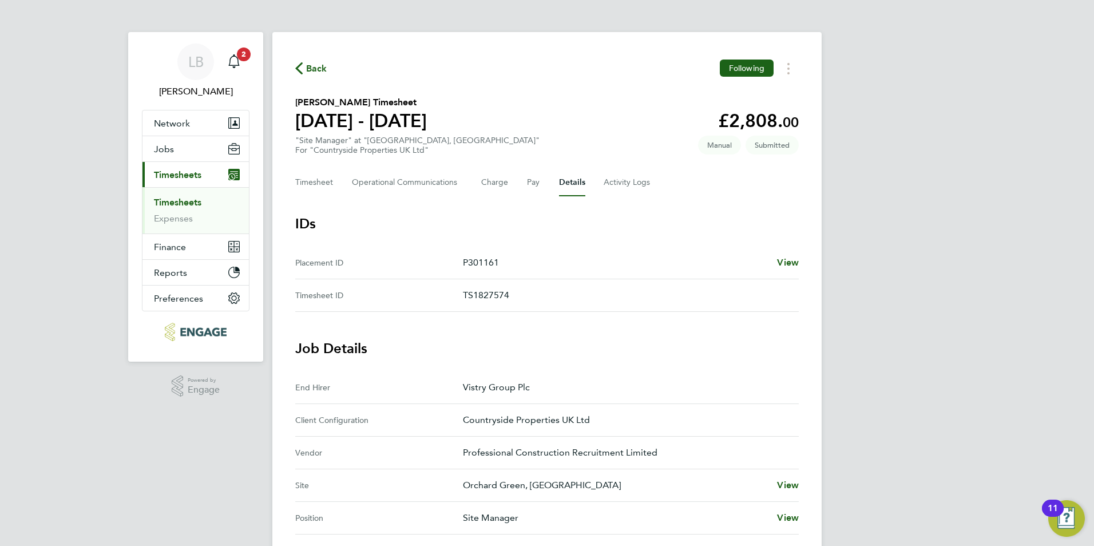
click at [311, 66] on span "Back" at bounding box center [316, 69] width 21 height 14
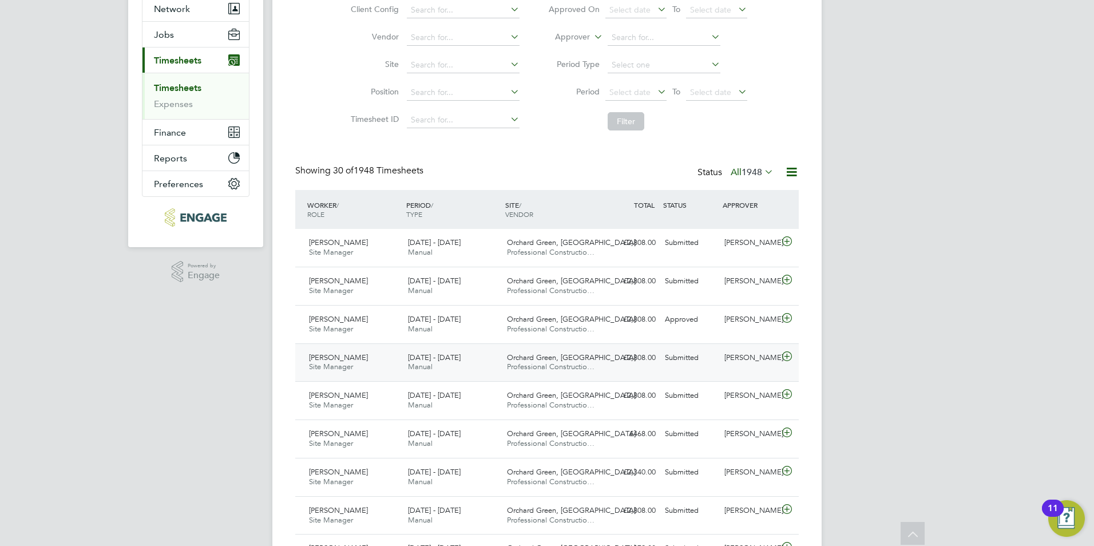
click at [762, 358] on div "[PERSON_NAME]" at bounding box center [750, 357] width 60 height 19
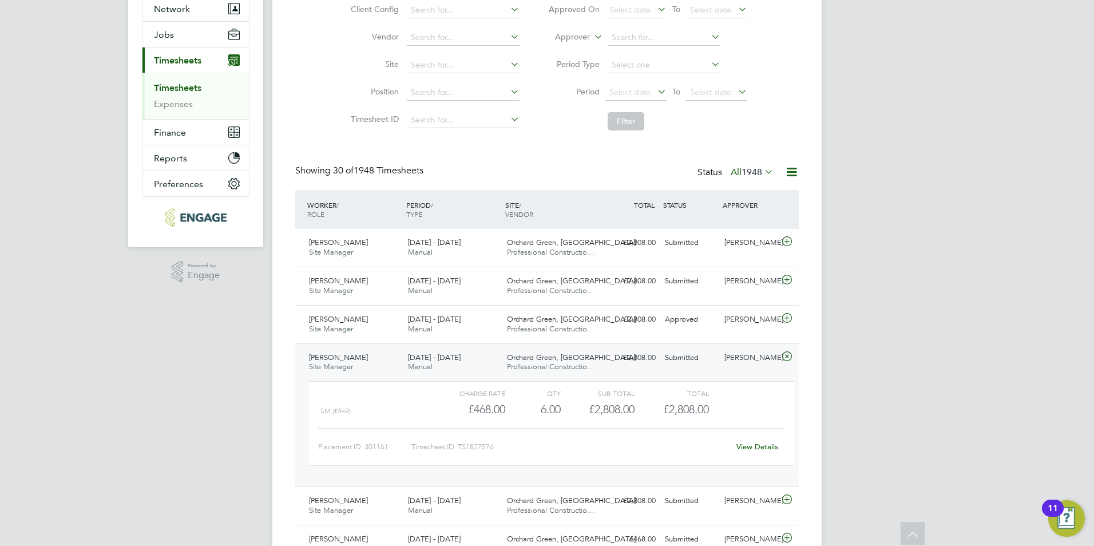
click at [754, 449] on link "View Details" at bounding box center [757, 447] width 42 height 10
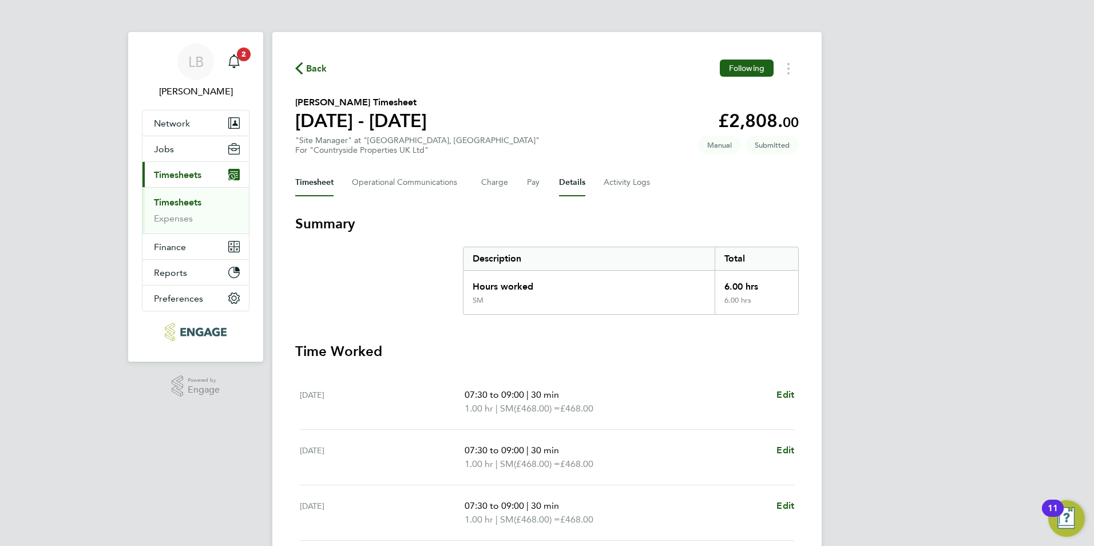
click at [572, 181] on button "Details" at bounding box center [572, 182] width 26 height 27
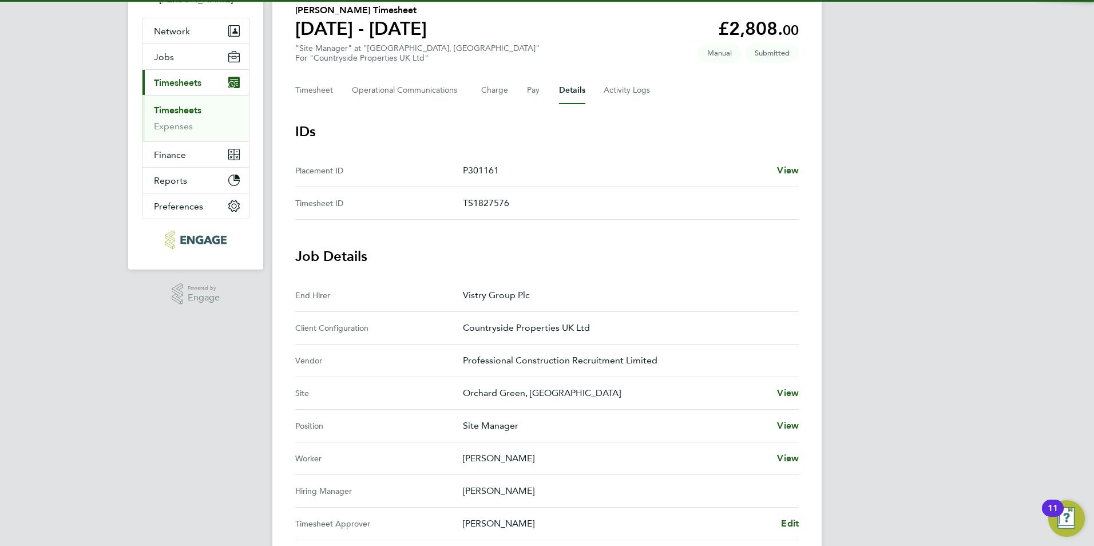
scroll to position [172, 0]
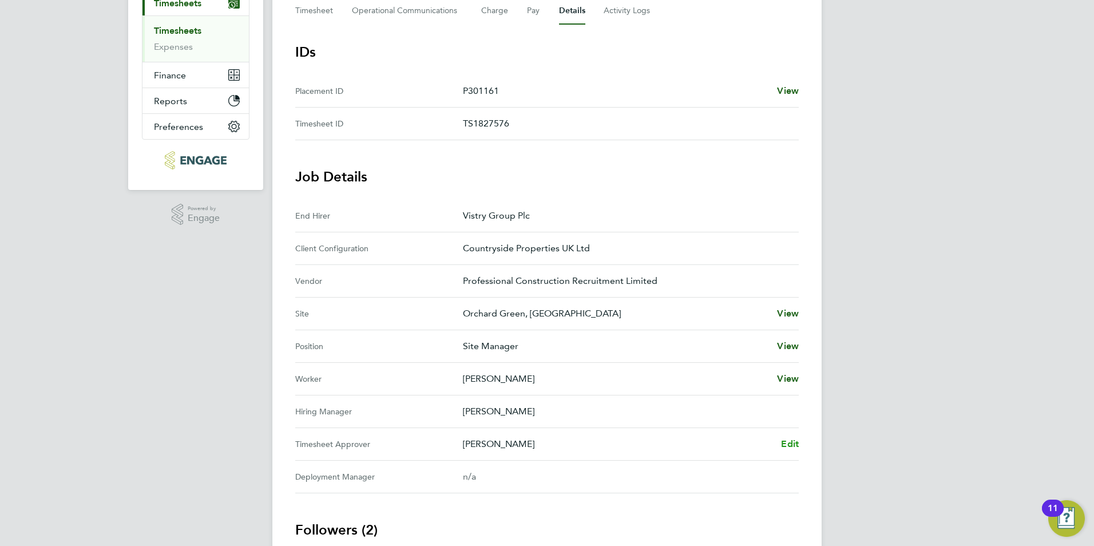
click at [790, 444] on span "Edit" at bounding box center [790, 443] width 18 height 11
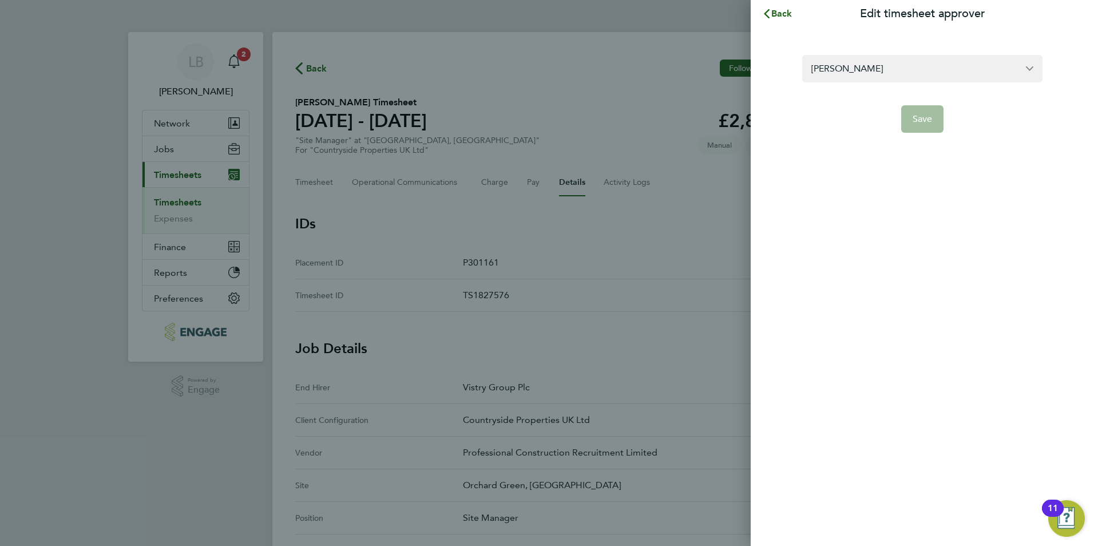
click at [853, 82] on form "Joseph Duddy Save" at bounding box center [922, 94] width 240 height 78
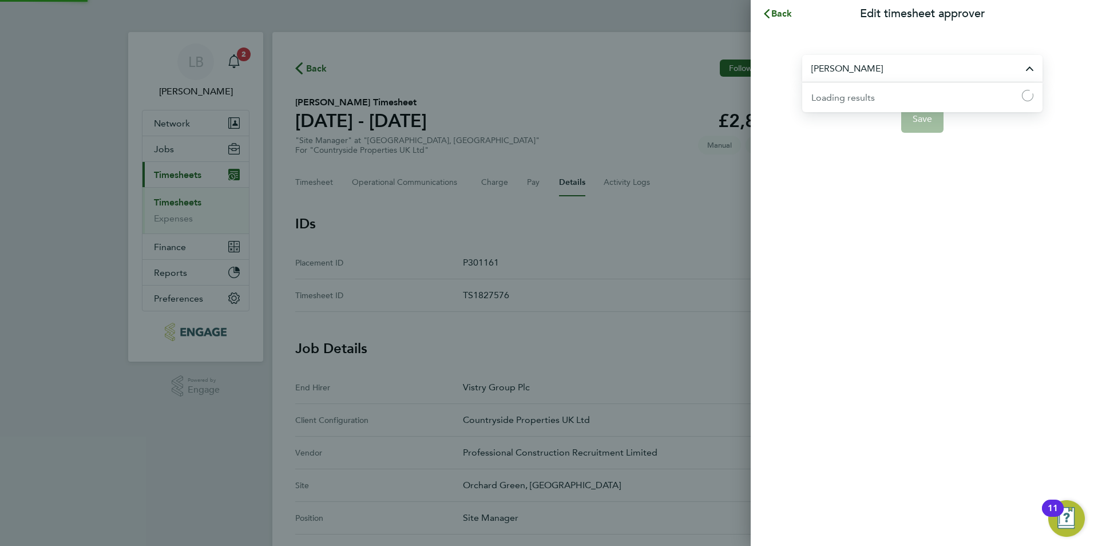
click at [853, 72] on input "[PERSON_NAME]" at bounding box center [922, 68] width 240 height 27
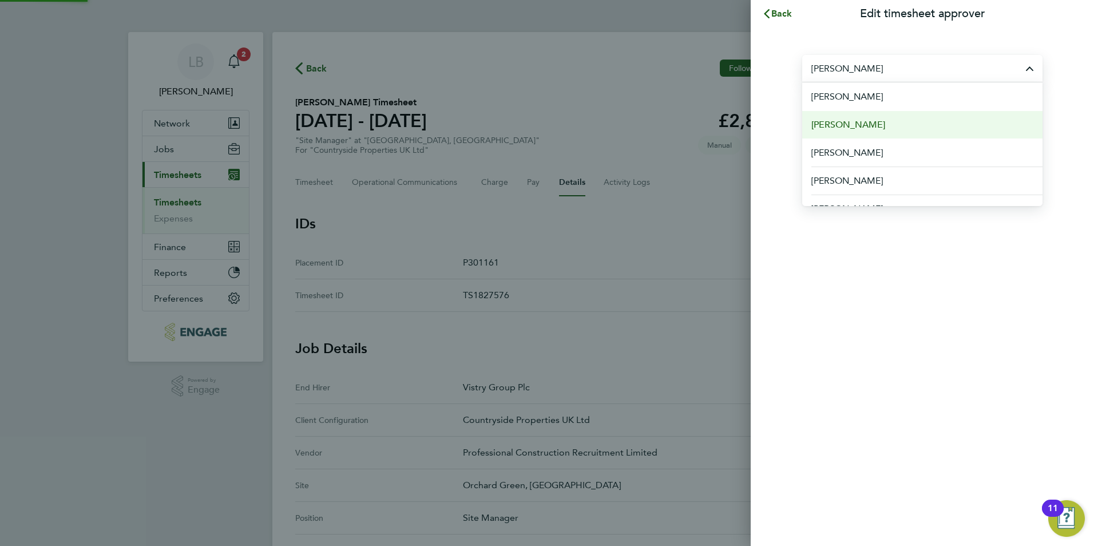
click at [853, 116] on li "[PERSON_NAME]" at bounding box center [922, 124] width 240 height 28
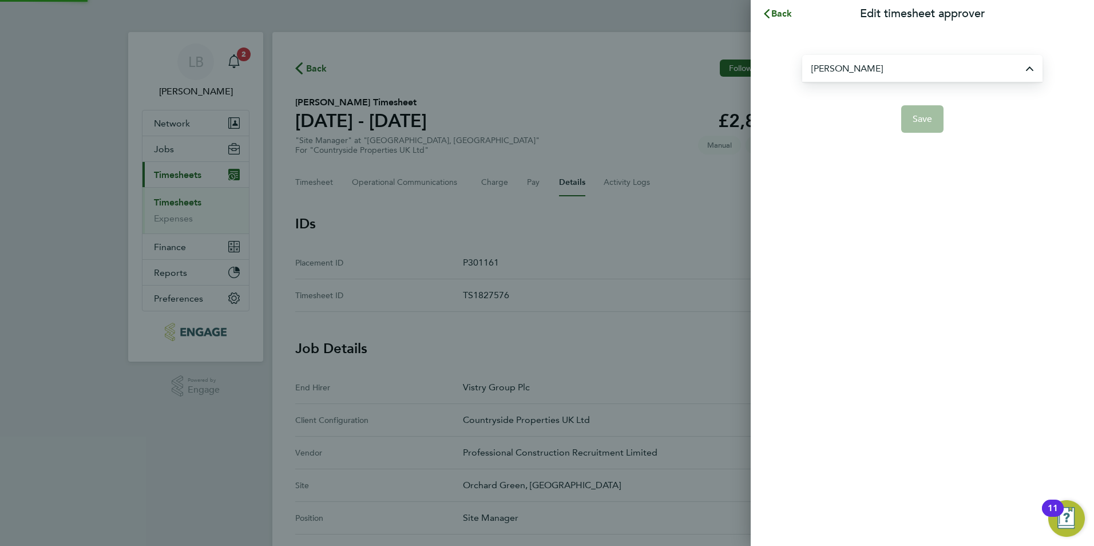
type input "[PERSON_NAME]"
click at [920, 119] on span "Save" at bounding box center [923, 118] width 20 height 11
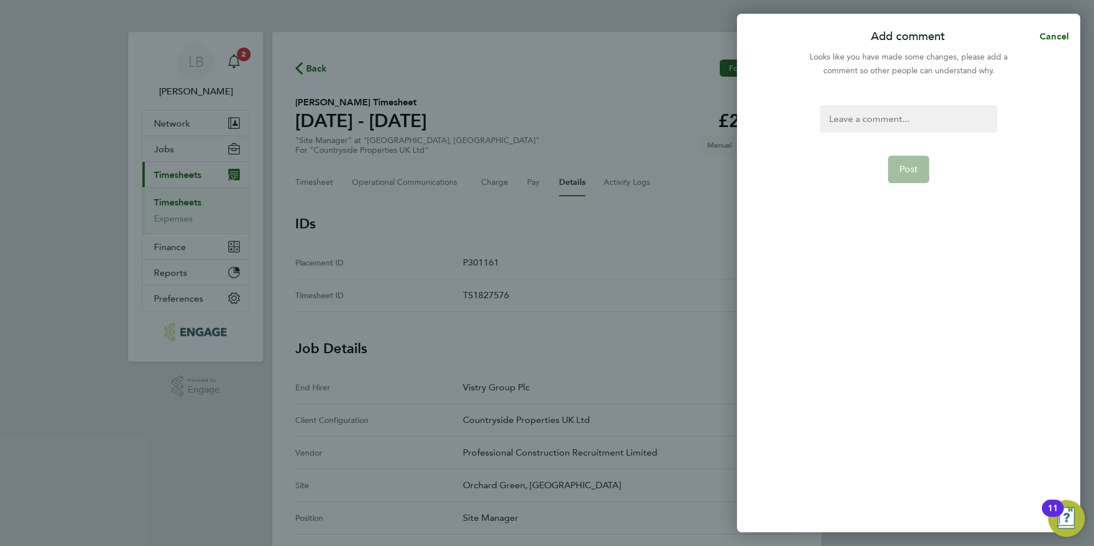
click at [905, 120] on div at bounding box center [908, 118] width 177 height 27
paste div
click at [902, 175] on span "Post" at bounding box center [908, 169] width 19 height 11
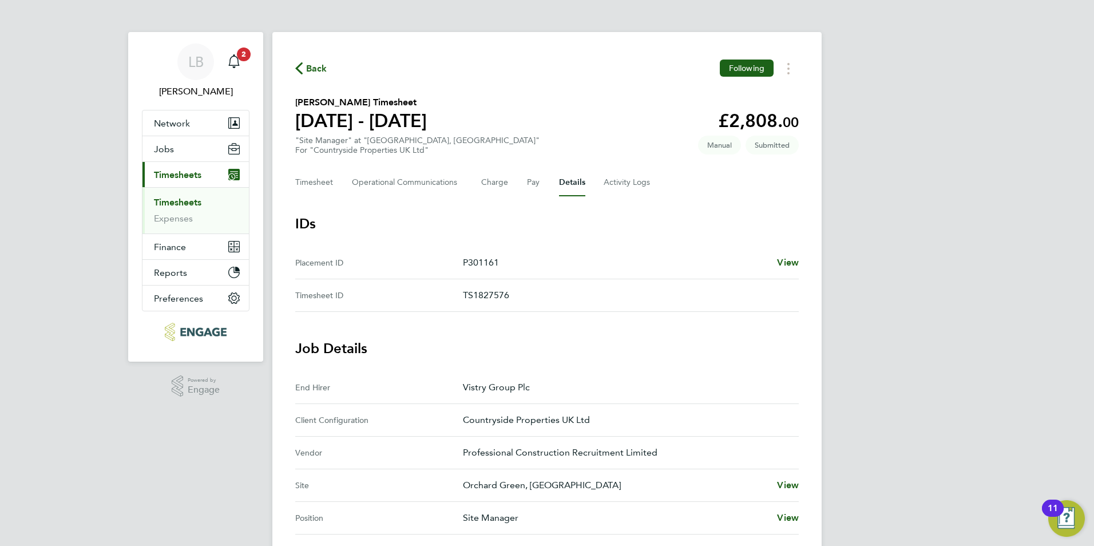
click at [321, 71] on span "Back" at bounding box center [316, 69] width 21 height 14
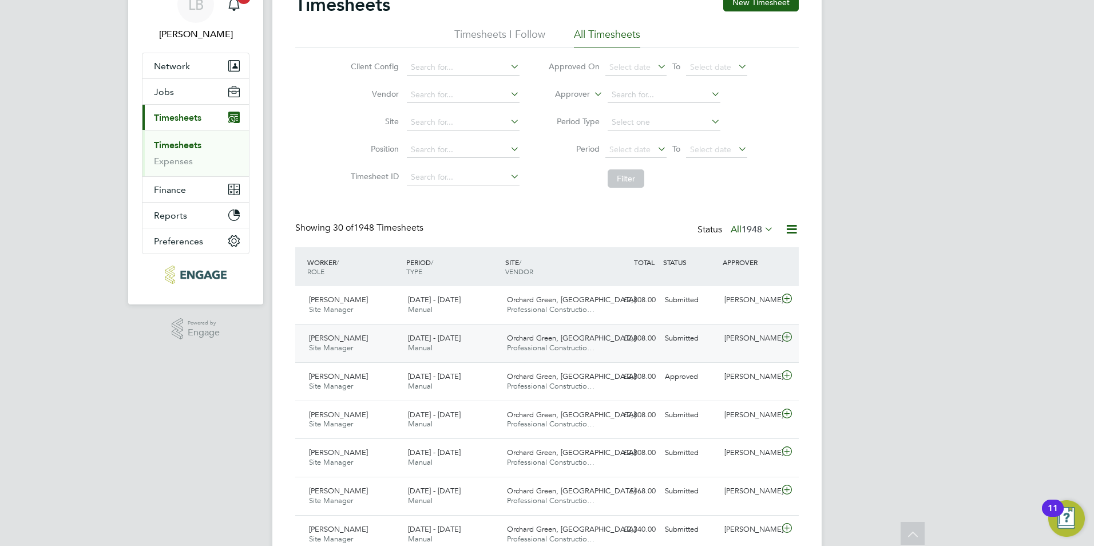
click at [763, 338] on div "[PERSON_NAME]" at bounding box center [750, 338] width 60 height 19
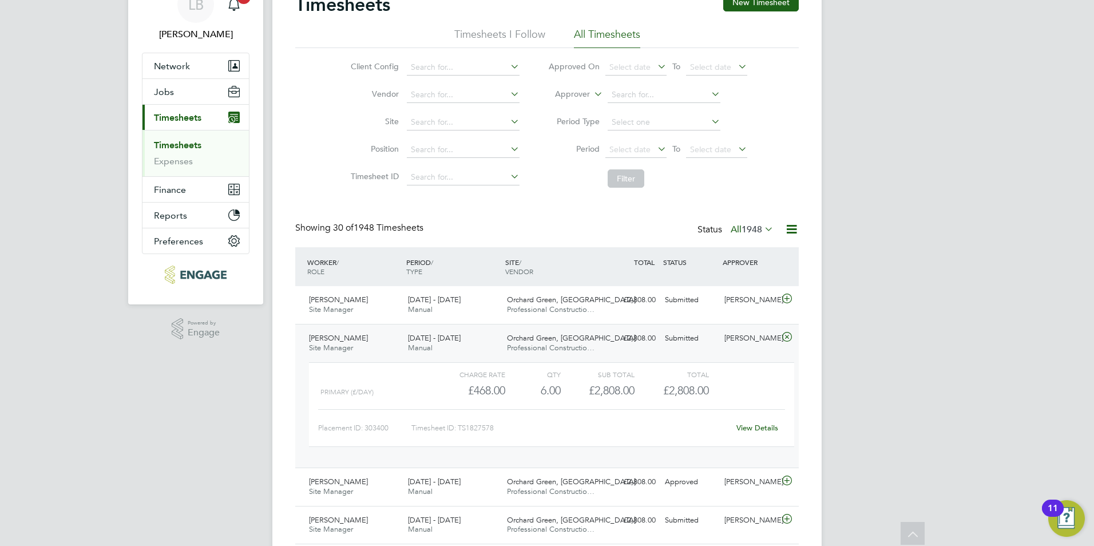
click at [763, 430] on link "View Details" at bounding box center [757, 428] width 42 height 10
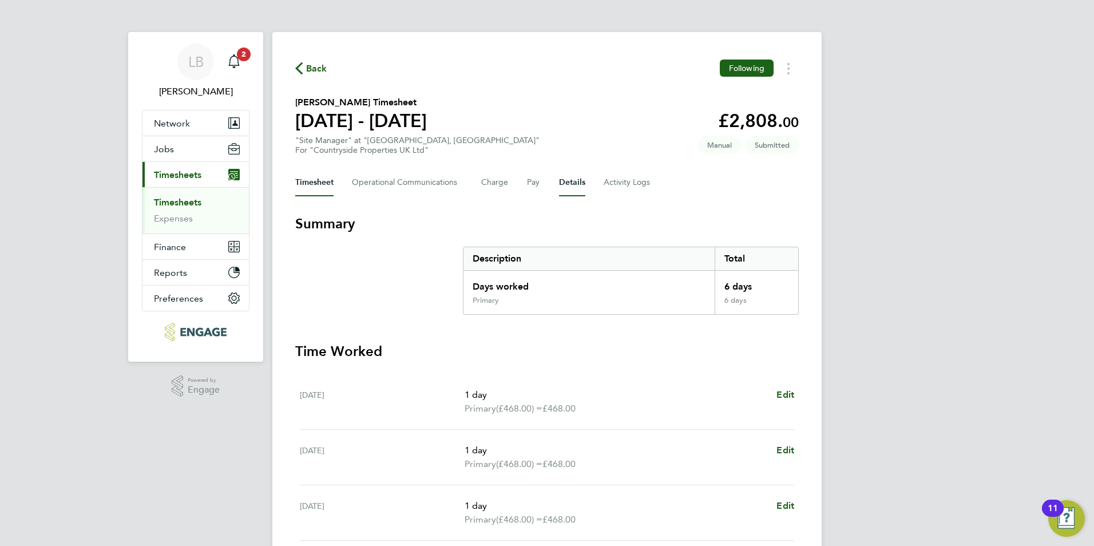
click at [576, 182] on button "Details" at bounding box center [572, 182] width 26 height 27
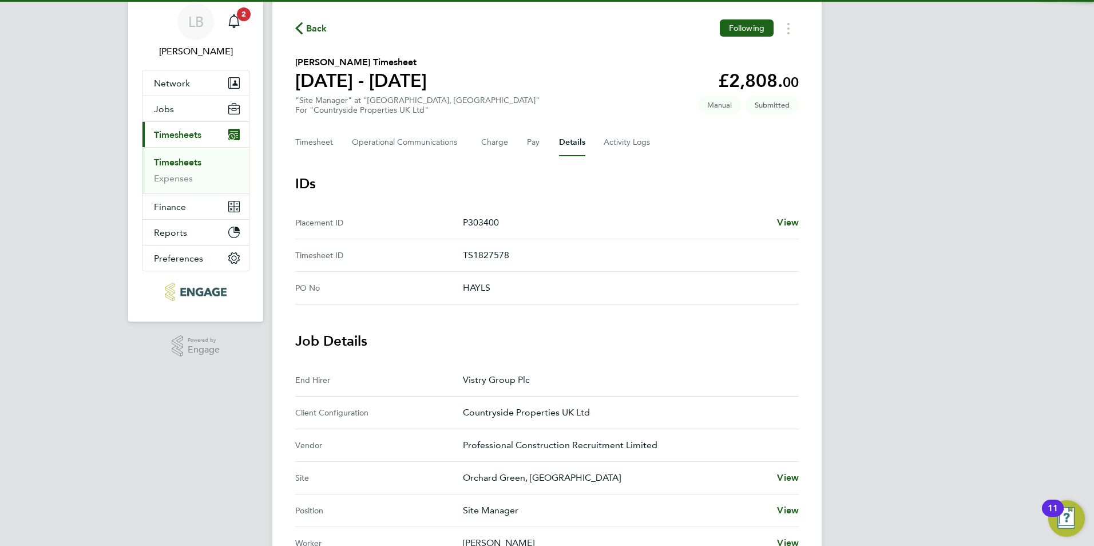
scroll to position [172, 0]
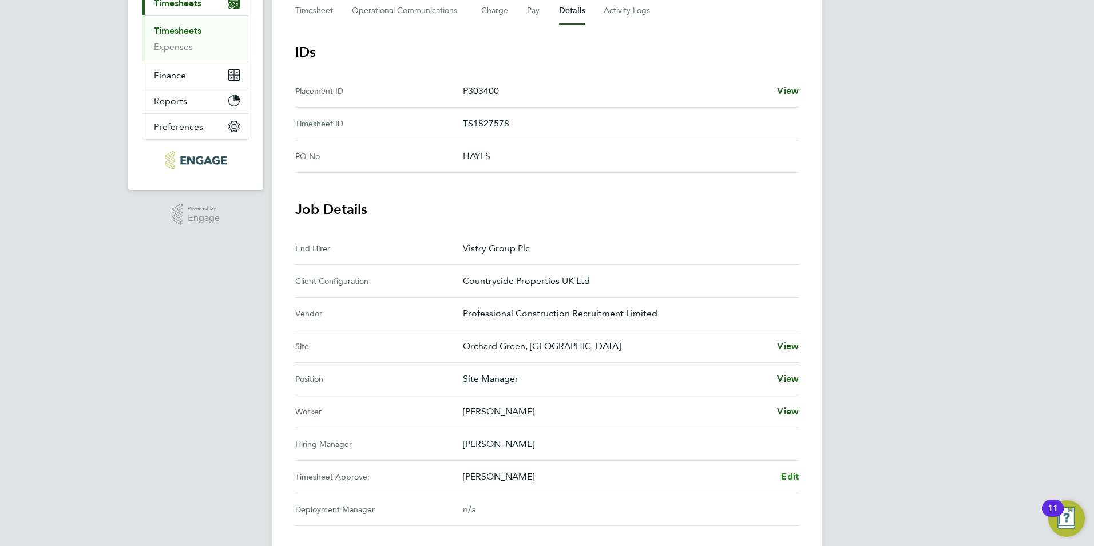
click at [790, 478] on span "Edit" at bounding box center [790, 476] width 18 height 11
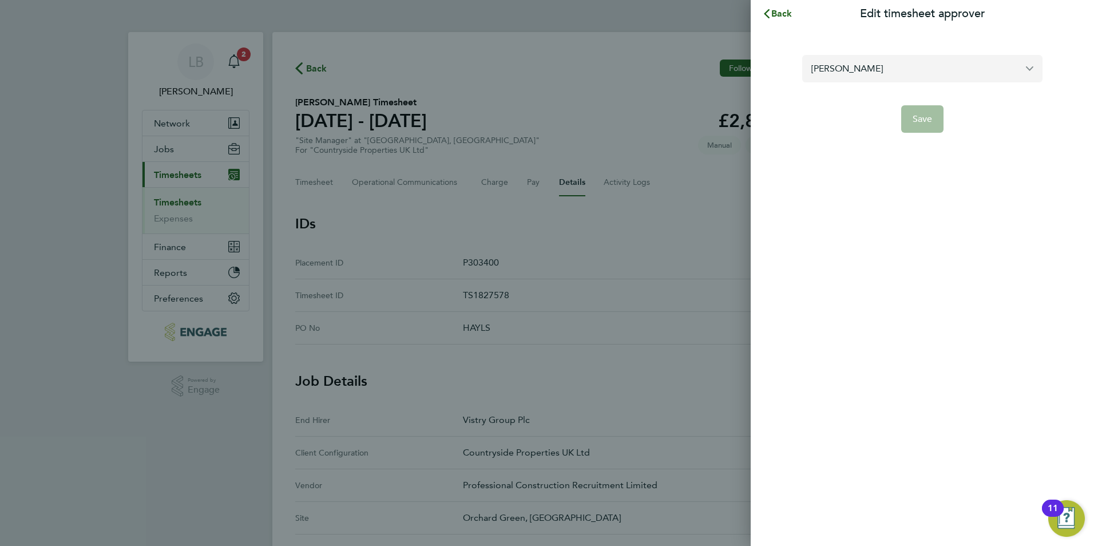
click at [895, 76] on input "[PERSON_NAME]" at bounding box center [922, 68] width 240 height 27
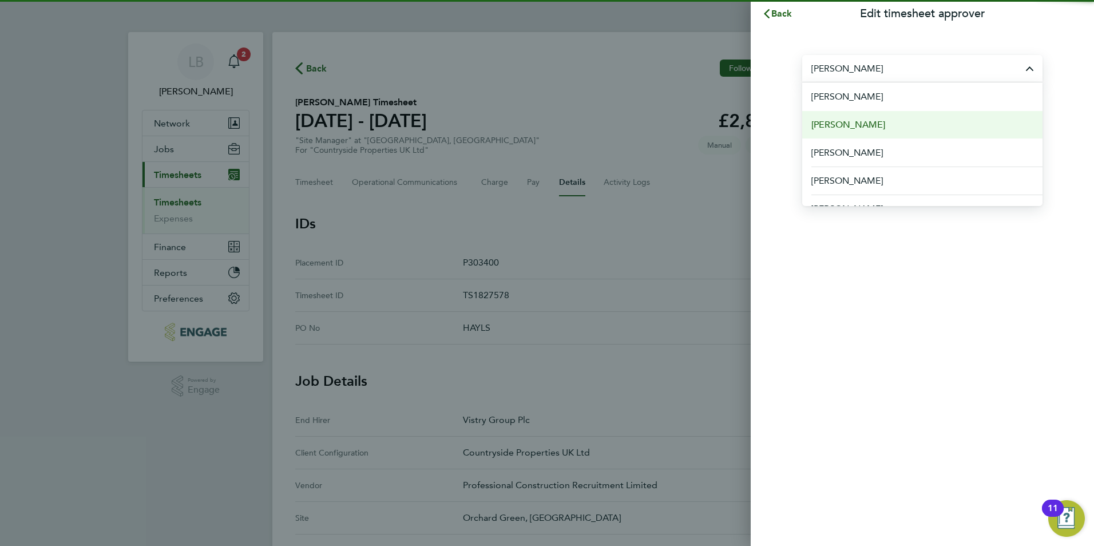
click at [858, 130] on span "[PERSON_NAME]" at bounding box center [848, 125] width 74 height 14
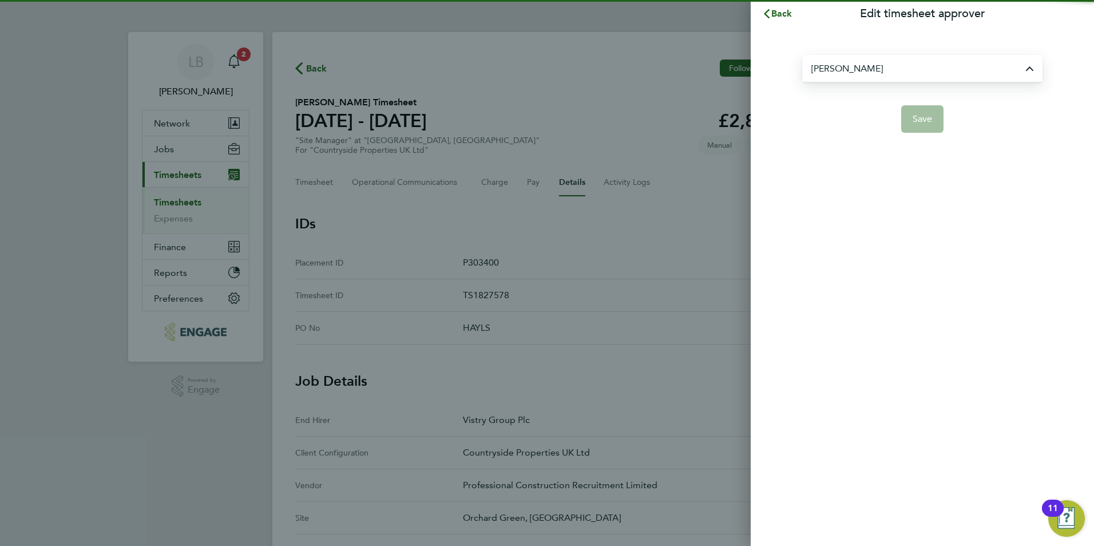
type input "[PERSON_NAME]"
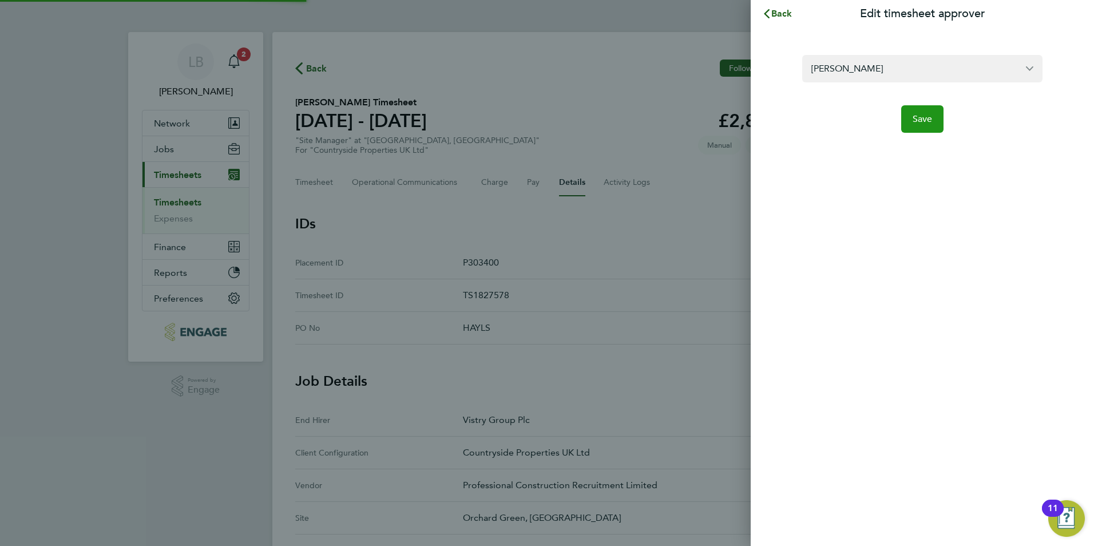
click at [933, 124] on button "Save" at bounding box center [922, 118] width 43 height 27
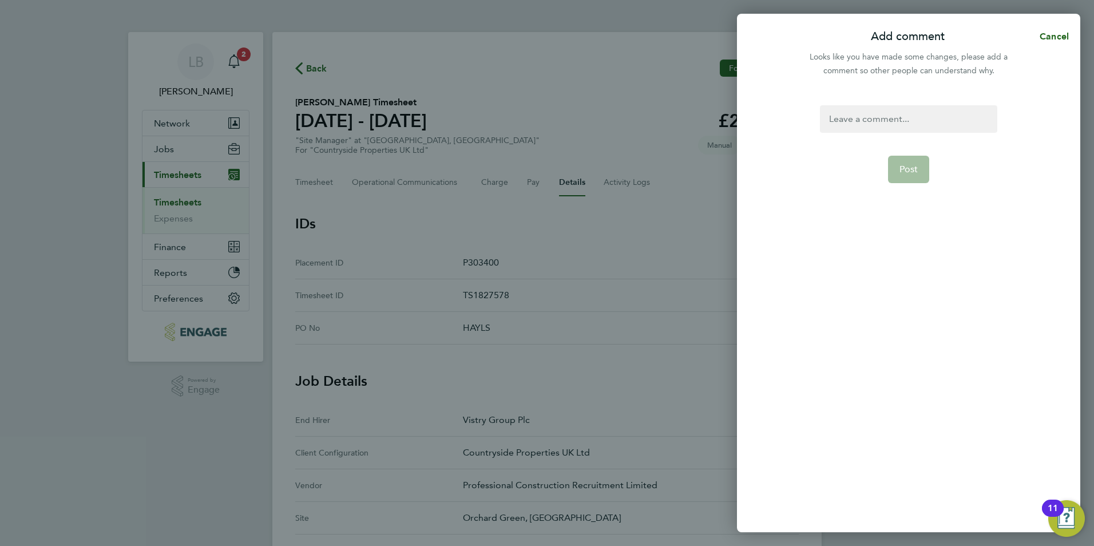
click at [866, 118] on div at bounding box center [908, 118] width 177 height 27
paste div
click at [890, 151] on form "Timesheet Post" at bounding box center [908, 242] width 186 height 275
click at [901, 169] on span "Post" at bounding box center [908, 169] width 19 height 11
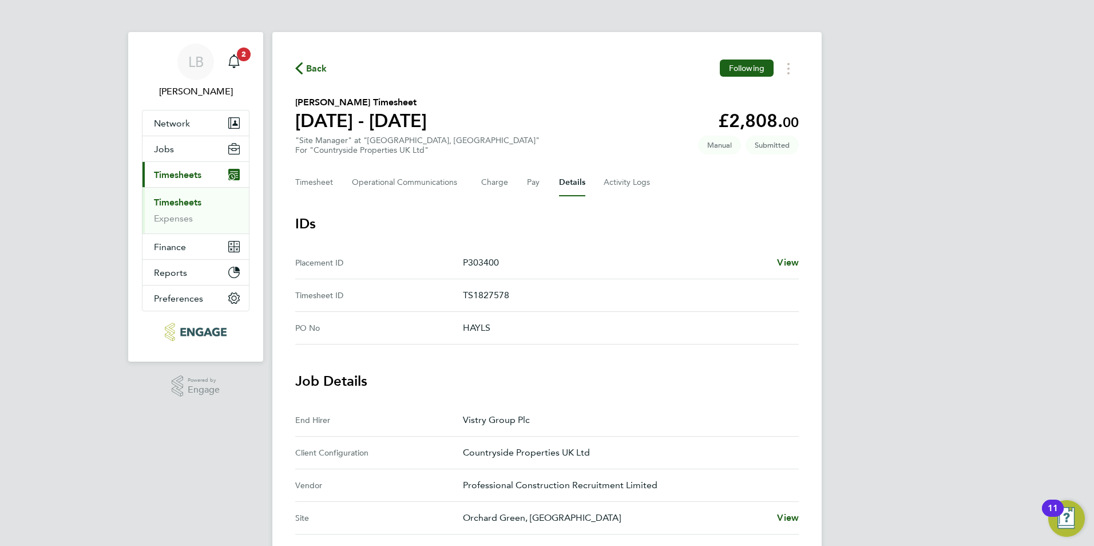
click at [316, 70] on span "Back" at bounding box center [316, 69] width 21 height 14
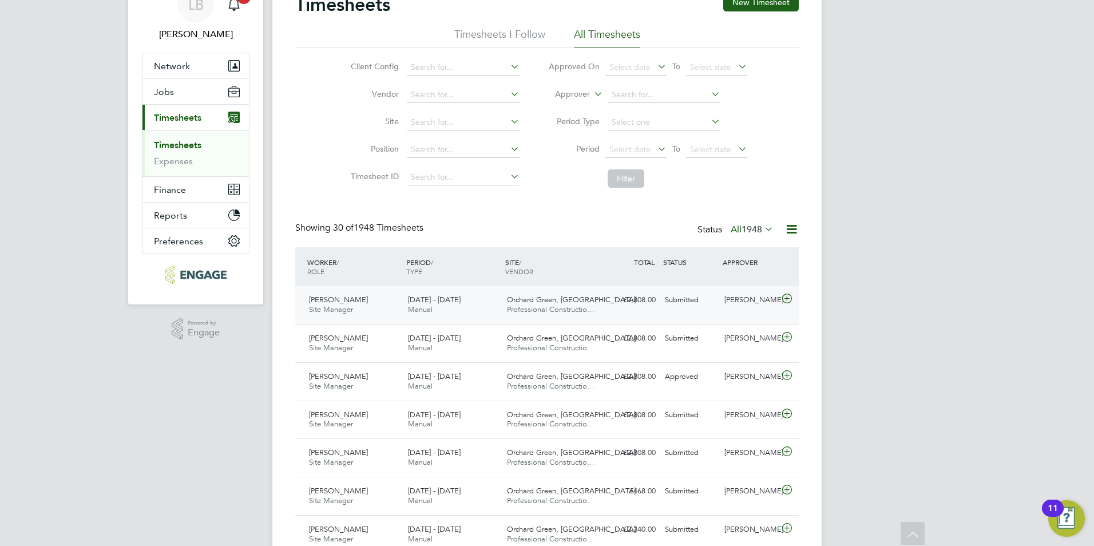
click at [751, 302] on div "[PERSON_NAME]" at bounding box center [750, 300] width 60 height 19
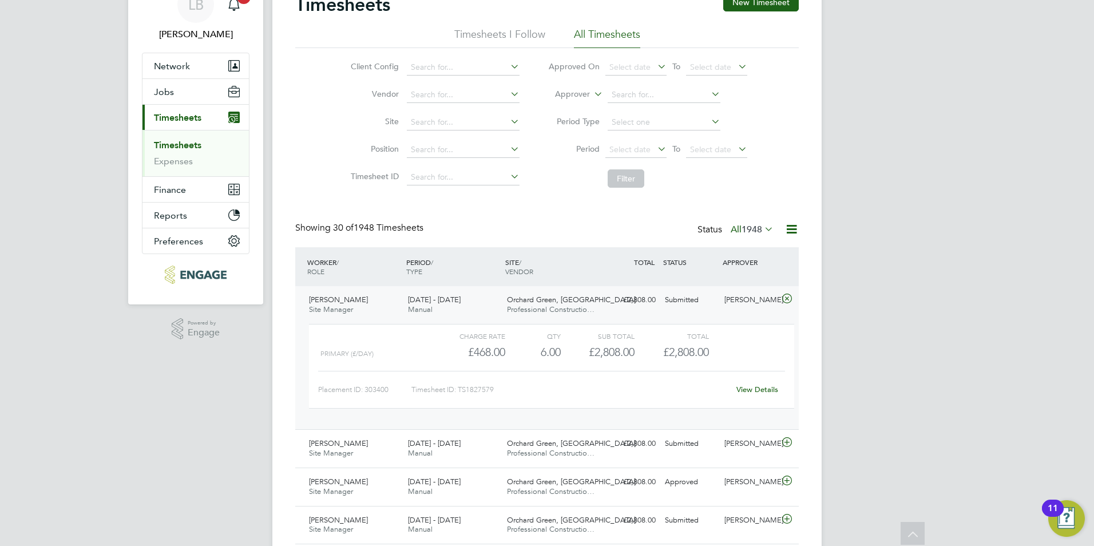
click at [759, 388] on link "View Details" at bounding box center [757, 390] width 42 height 10
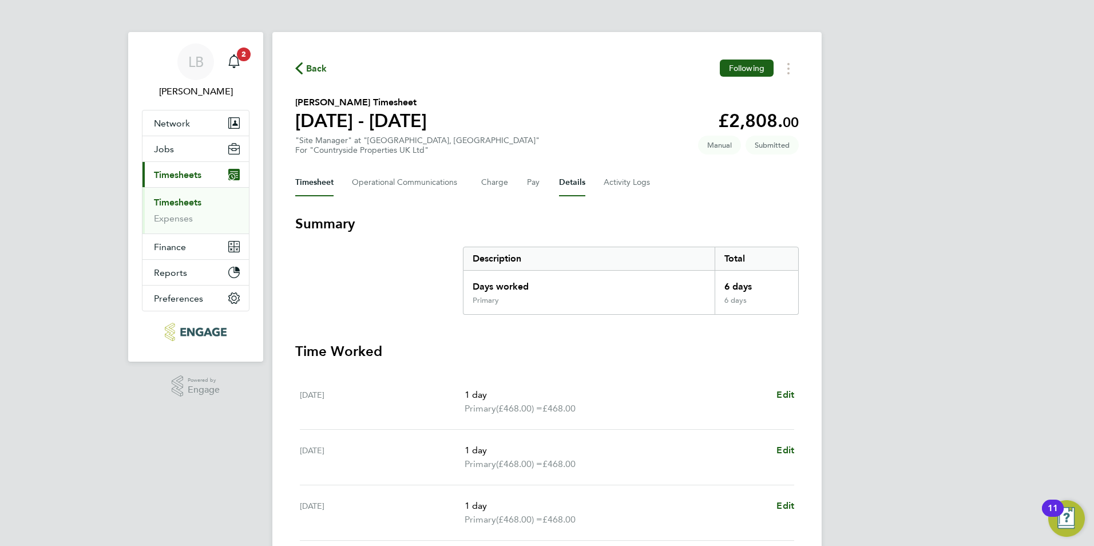
click at [582, 183] on button "Details" at bounding box center [572, 182] width 26 height 27
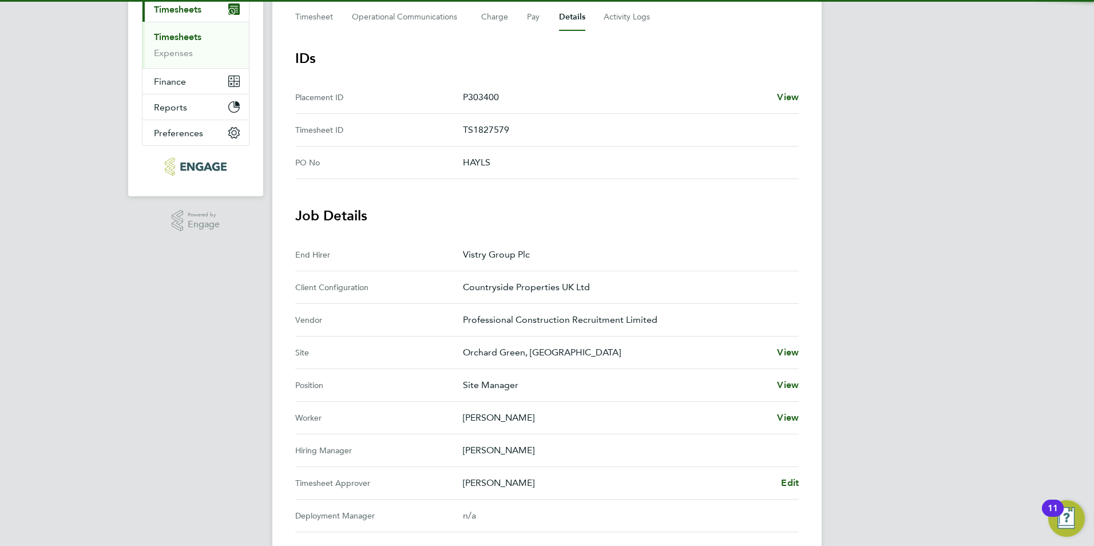
scroll to position [229, 0]
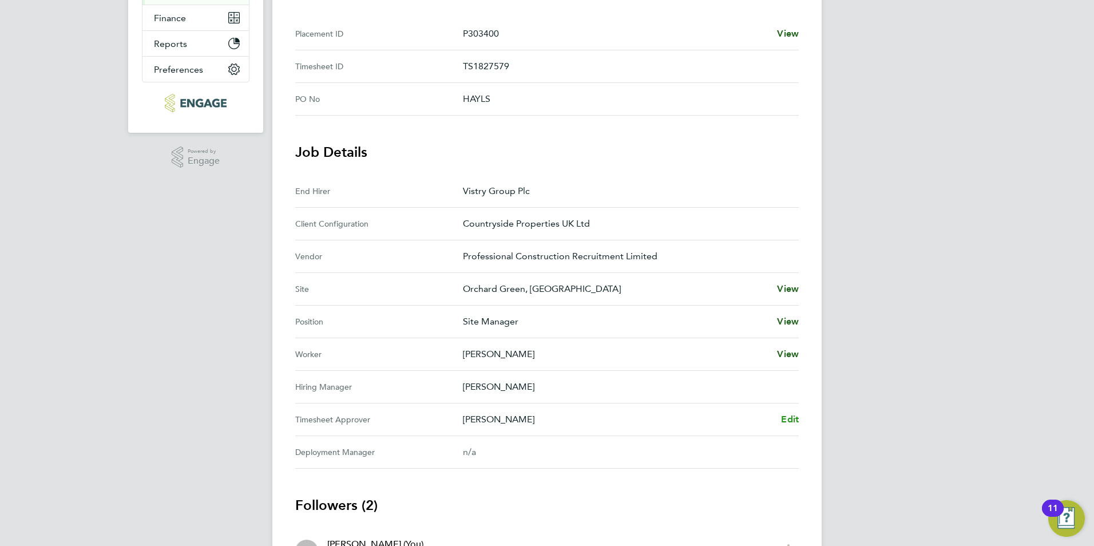
click at [786, 419] on span "Edit" at bounding box center [790, 419] width 18 height 11
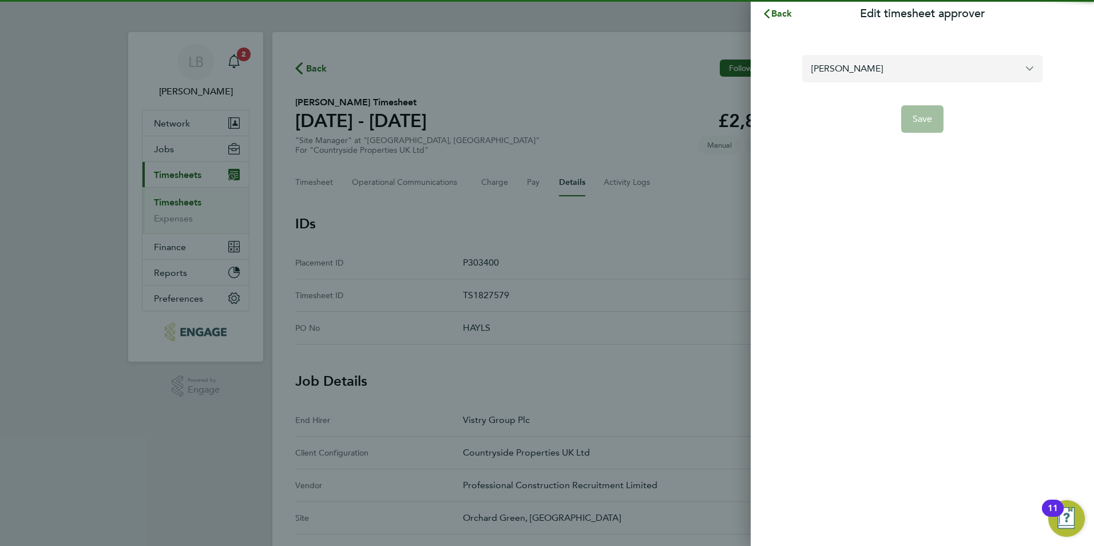
click at [885, 81] on input "[PERSON_NAME]" at bounding box center [922, 68] width 240 height 27
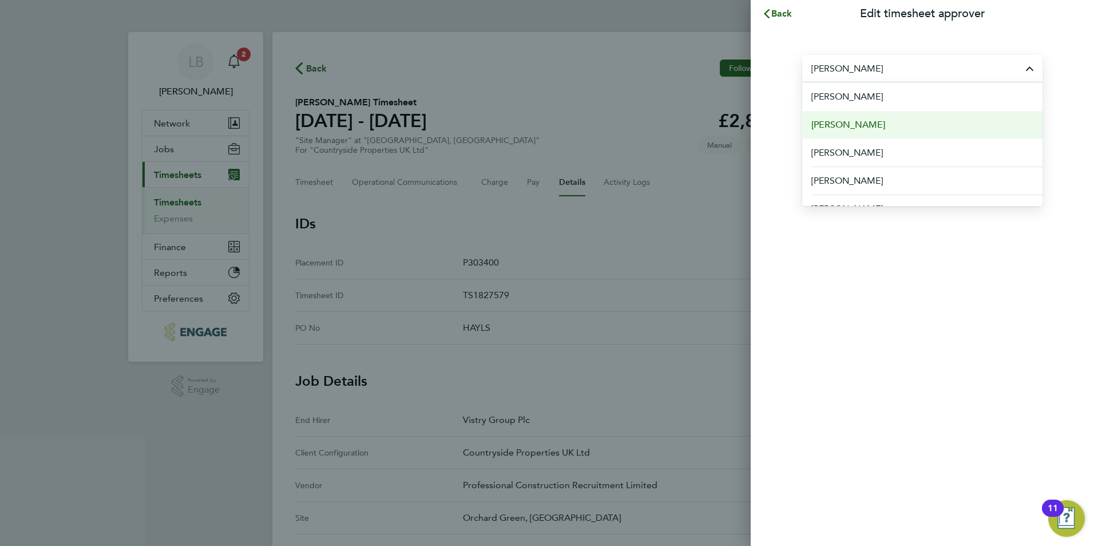
click at [839, 120] on span "[PERSON_NAME]" at bounding box center [848, 125] width 74 height 14
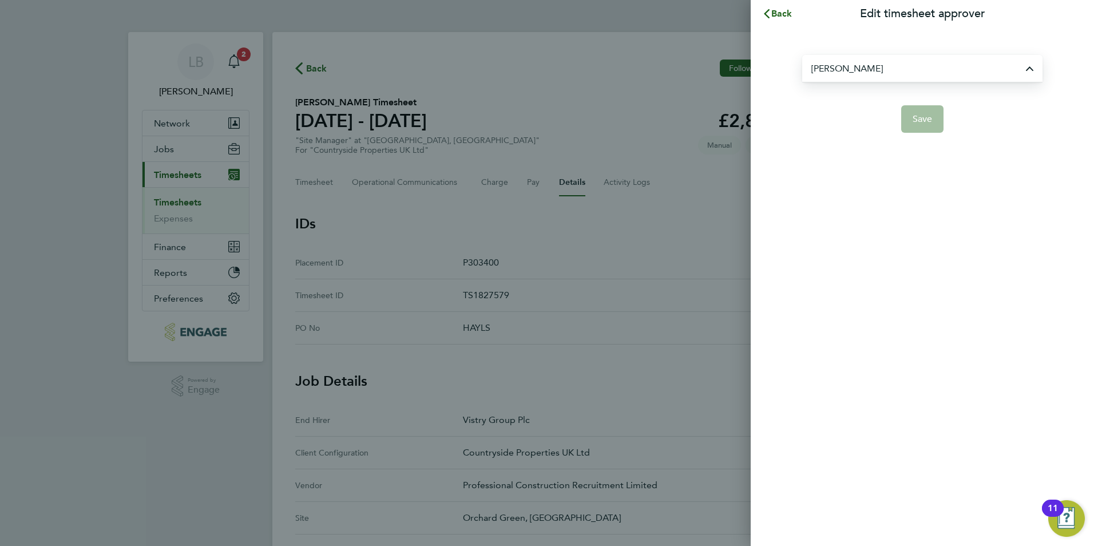
type input "[PERSON_NAME]"
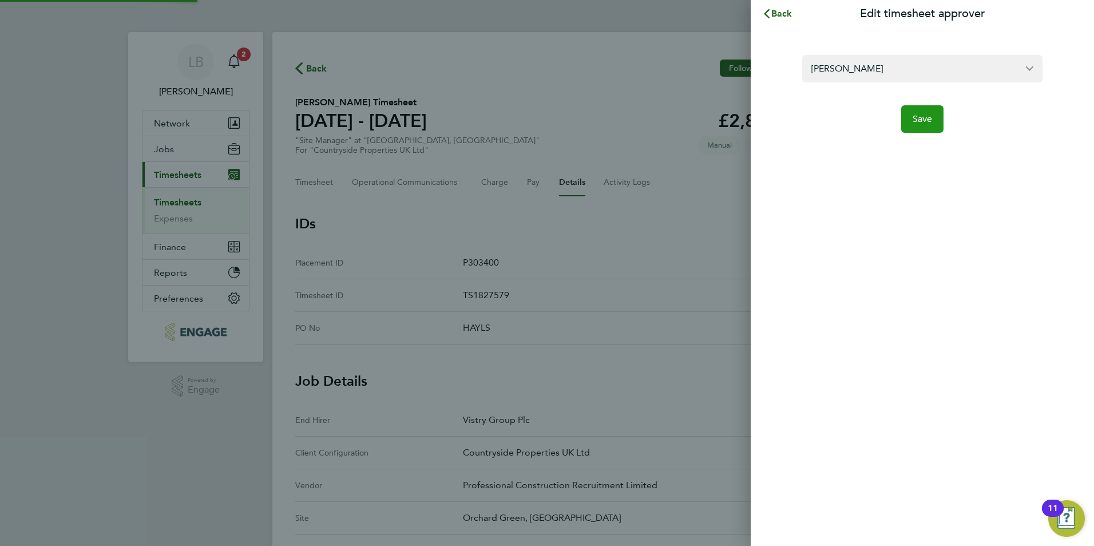
click at [917, 127] on button "Save" at bounding box center [922, 118] width 43 height 27
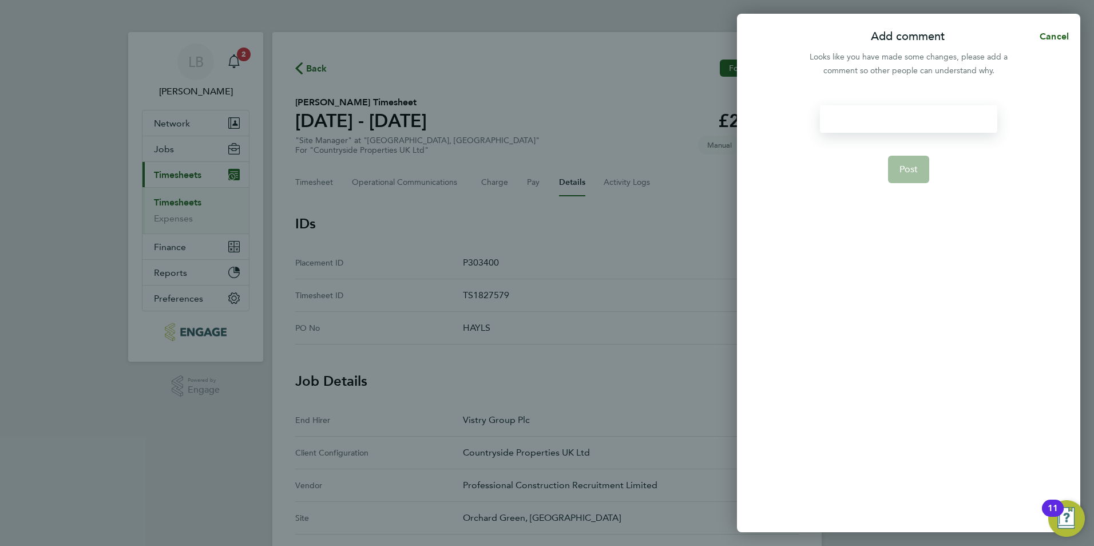
click at [845, 116] on div at bounding box center [908, 118] width 177 height 27
click at [845, 117] on div at bounding box center [908, 118] width 177 height 27
paste div
click at [916, 164] on span "Post" at bounding box center [908, 169] width 19 height 11
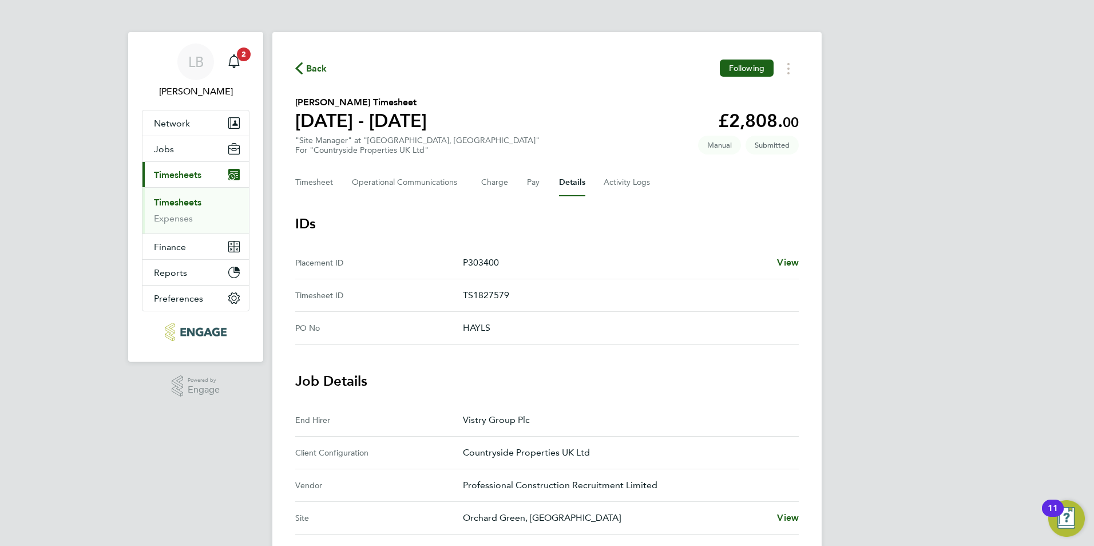
click at [306, 63] on span "Back" at bounding box center [311, 67] width 32 height 11
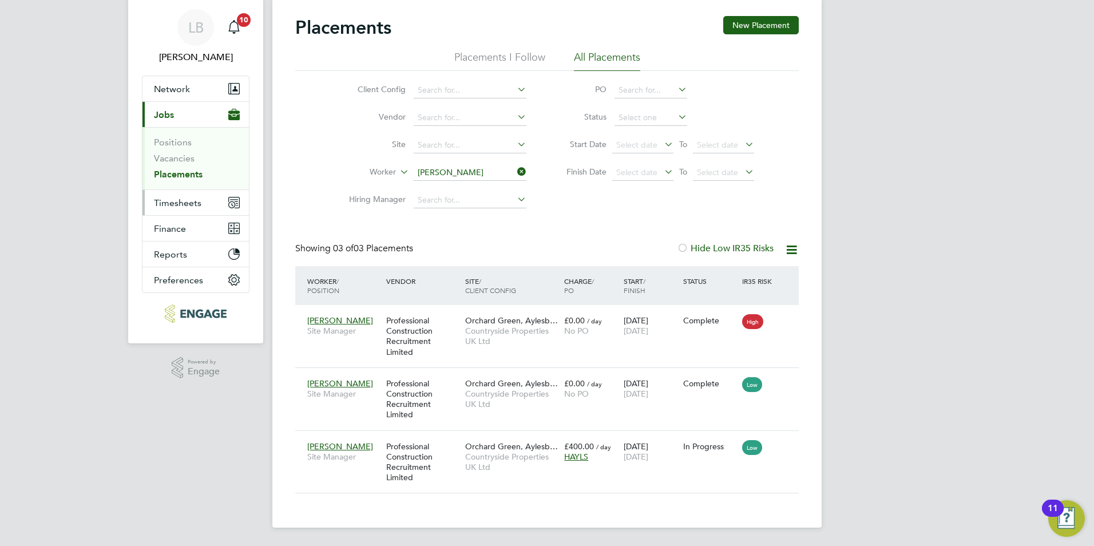
click at [177, 196] on button "Timesheets" at bounding box center [195, 202] width 106 height 25
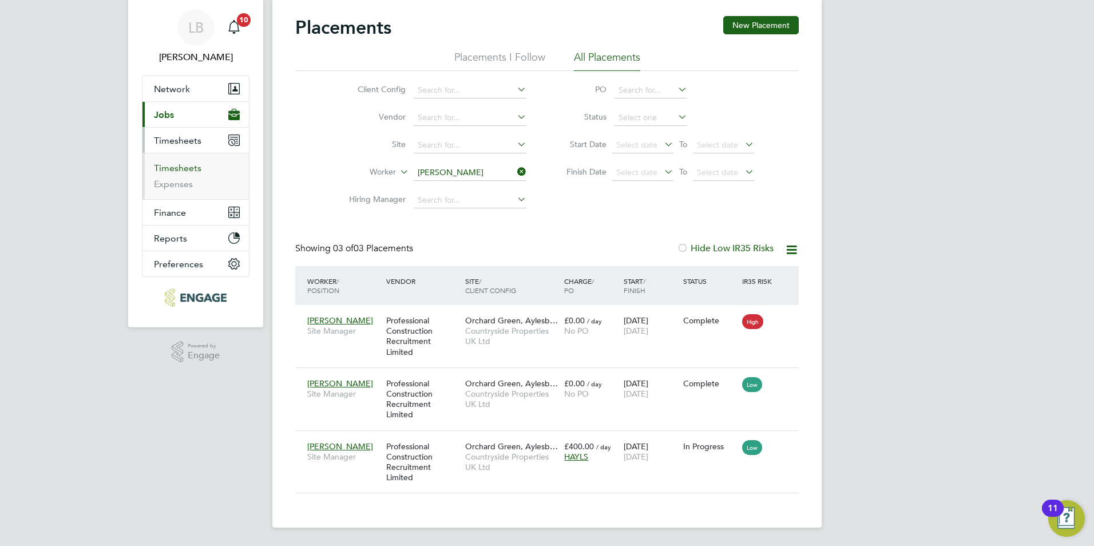
click at [187, 169] on link "Timesheets" at bounding box center [177, 168] width 47 height 11
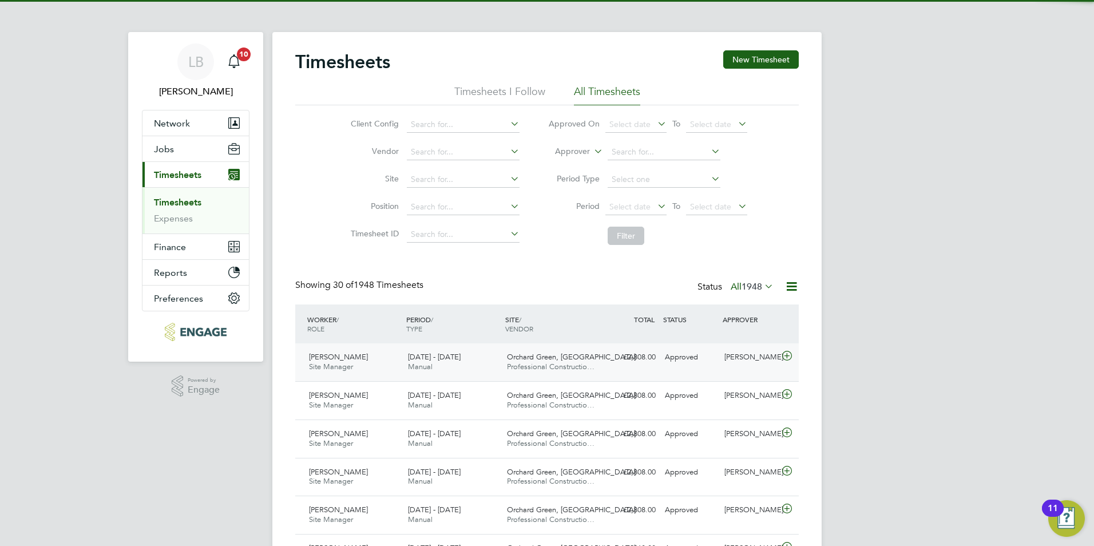
scroll to position [29, 100]
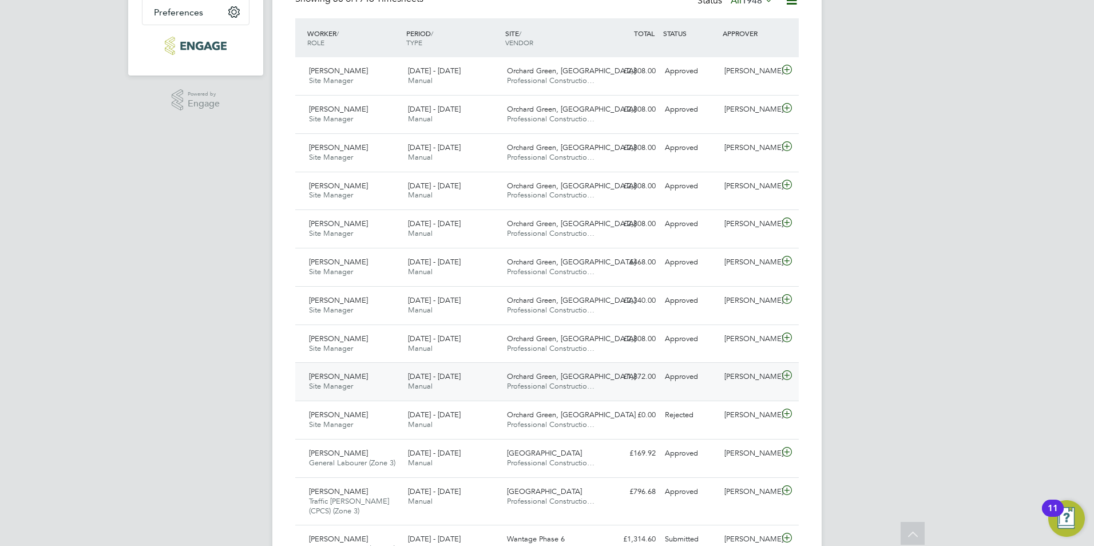
click at [595, 386] on div "Orchard Green, Aylesbury Professional Constructio…" at bounding box center [551, 381] width 99 height 29
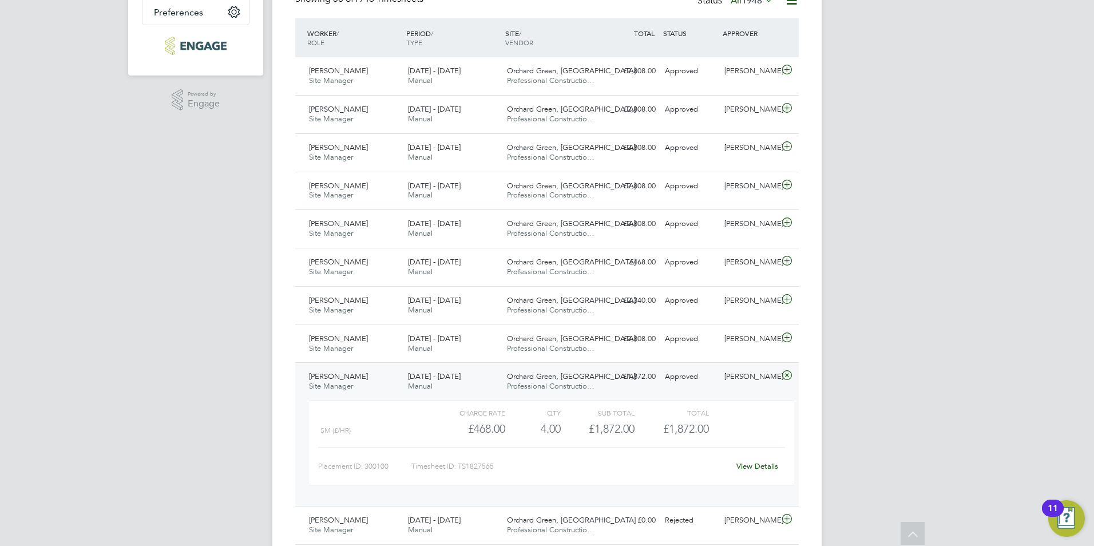
click at [770, 465] on link "View Details" at bounding box center [757, 466] width 42 height 10
click at [617, 347] on div "£2,808.00 Approved" at bounding box center [631, 339] width 60 height 19
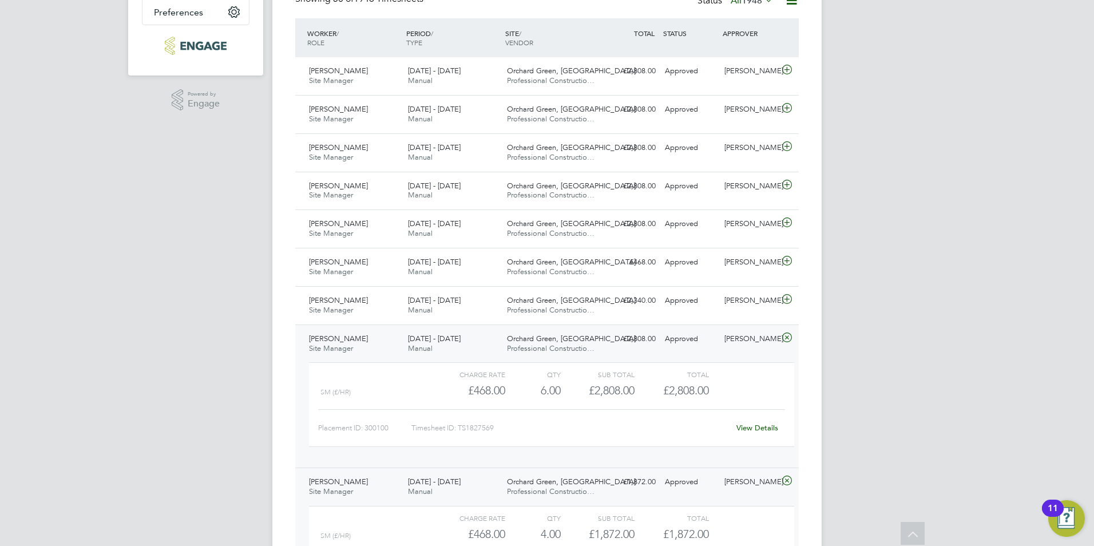
click at [751, 429] on link "View Details" at bounding box center [757, 428] width 42 height 10
click at [640, 304] on div "£2,340.00 Approved" at bounding box center [631, 300] width 60 height 19
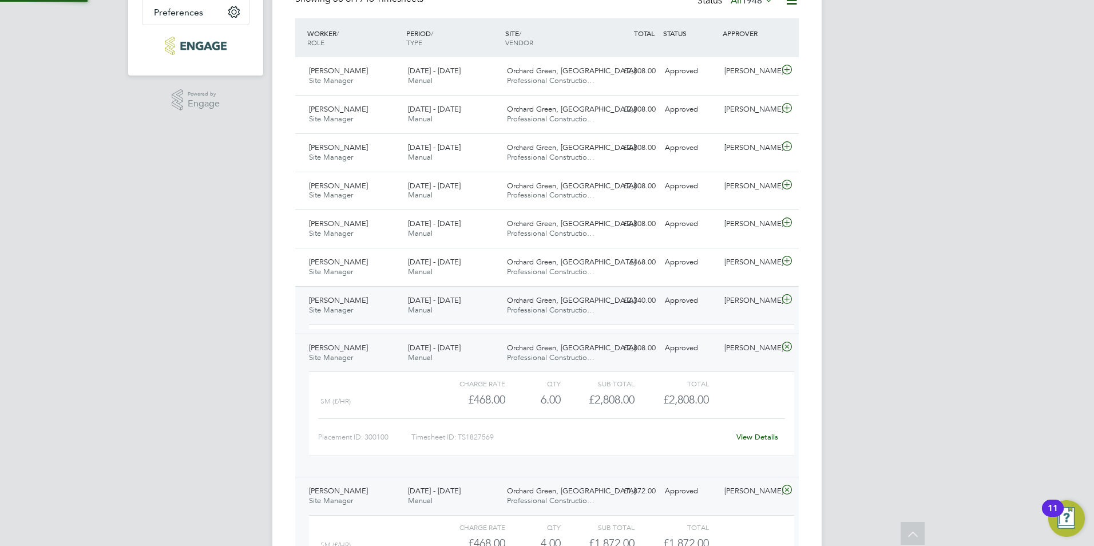
scroll to position [19, 112]
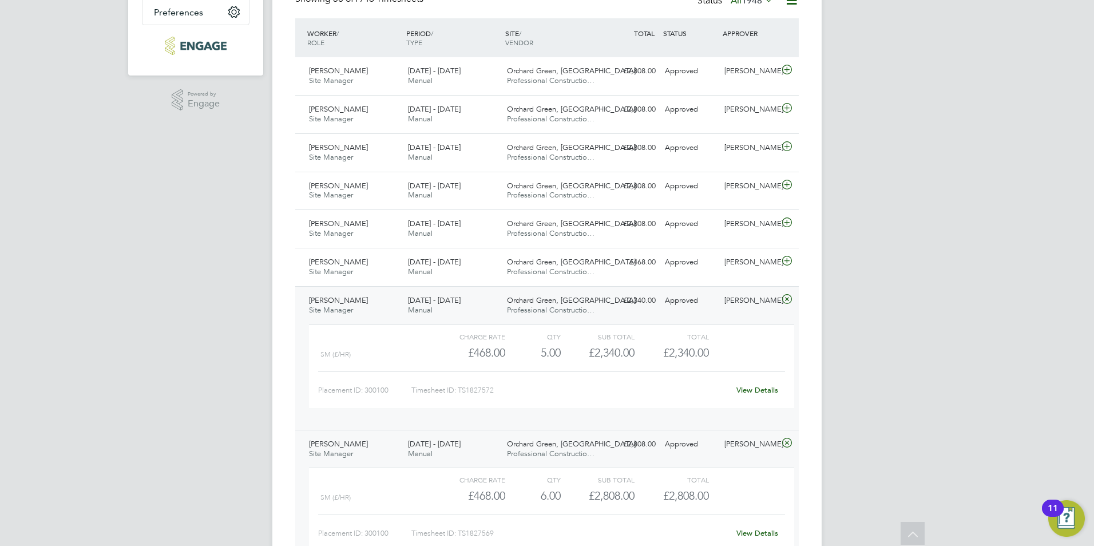
click at [752, 390] on link "View Details" at bounding box center [757, 390] width 42 height 10
click at [759, 261] on div "Joseph Duddy" at bounding box center [750, 262] width 60 height 19
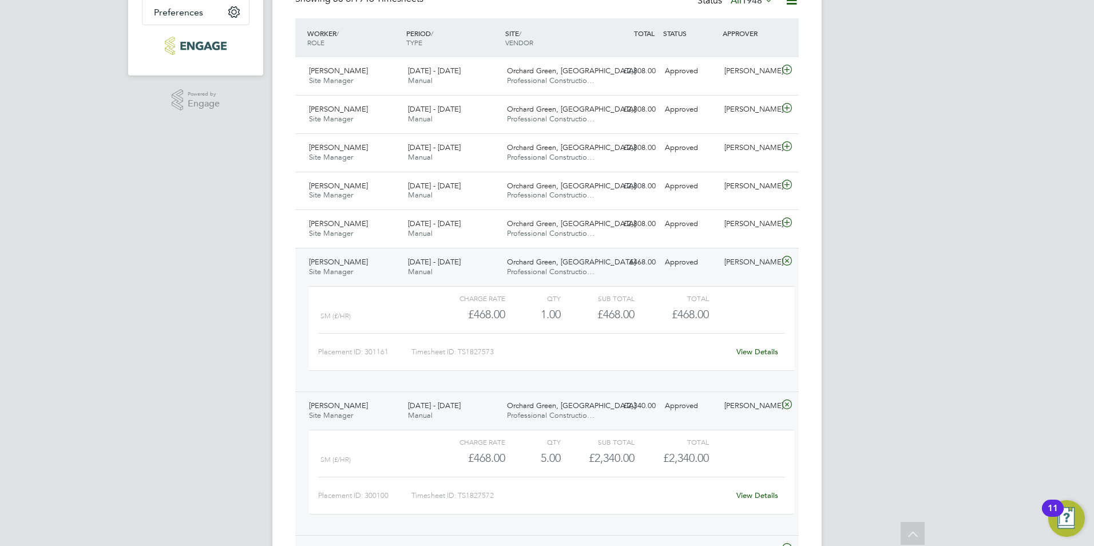
click at [758, 350] on link "View Details" at bounding box center [757, 352] width 42 height 10
click at [740, 224] on div "Joseph Duddy" at bounding box center [750, 224] width 60 height 19
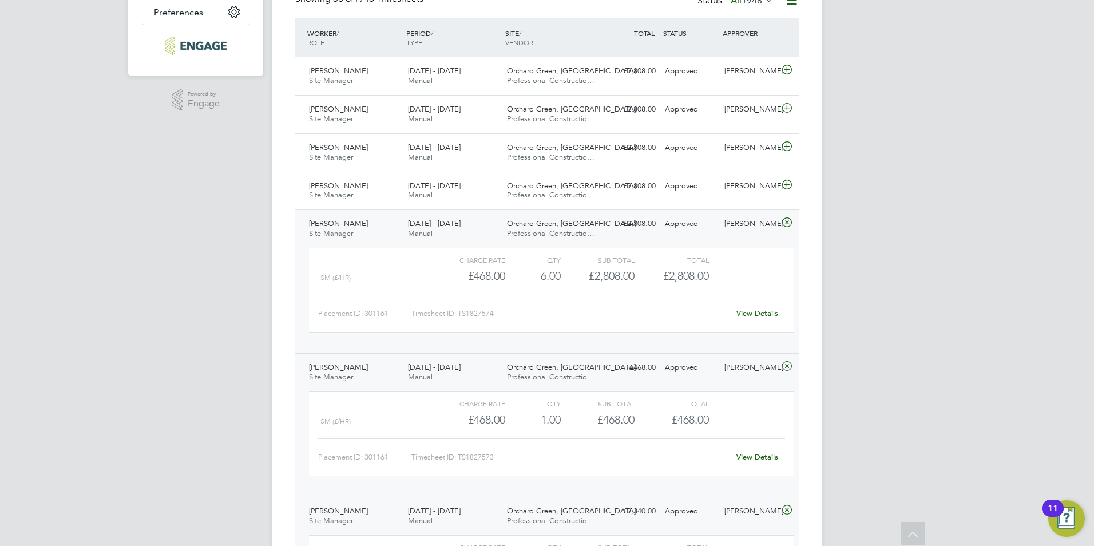
click at [746, 311] on link "View Details" at bounding box center [757, 313] width 42 height 10
click at [681, 192] on div "Approved" at bounding box center [690, 186] width 60 height 19
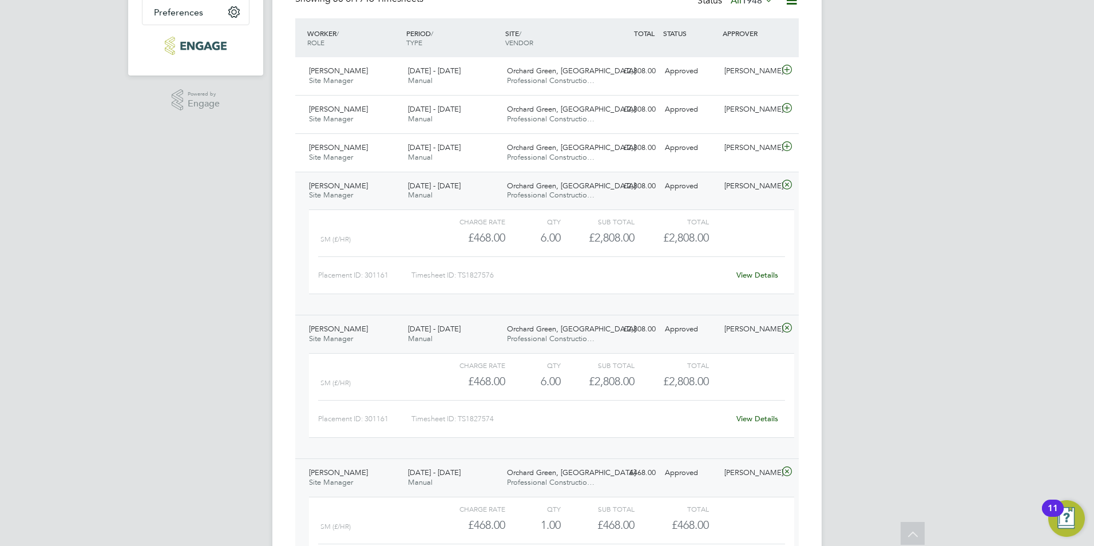
click at [759, 274] on link "View Details" at bounding box center [757, 275] width 42 height 10
click at [655, 144] on div "£2,808.00 Approved" at bounding box center [631, 147] width 60 height 19
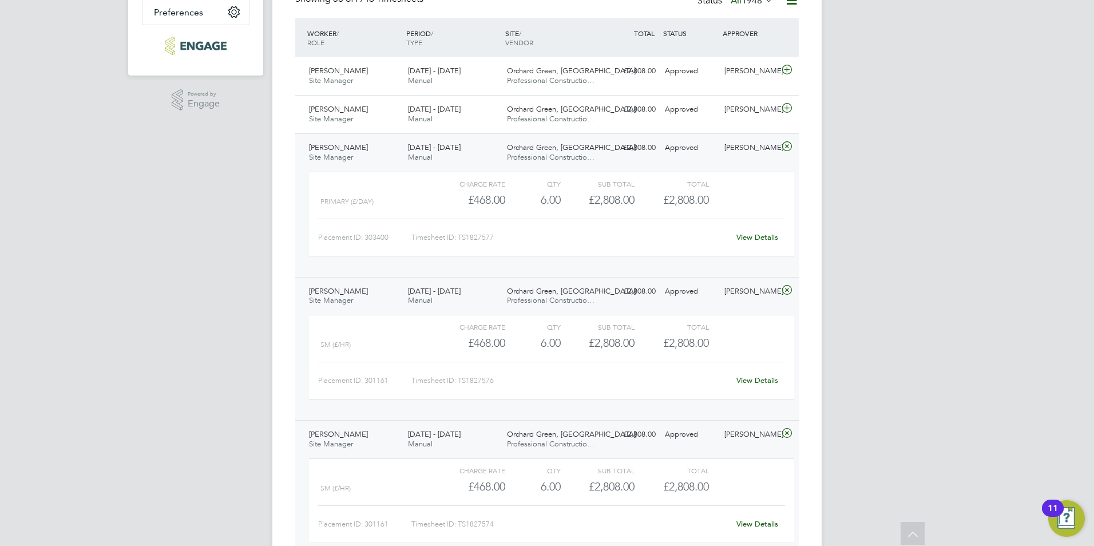
click at [767, 237] on link "View Details" at bounding box center [757, 237] width 42 height 10
click at [494, 111] on div "8 - 14 Sep 2025 Manual" at bounding box center [452, 114] width 99 height 29
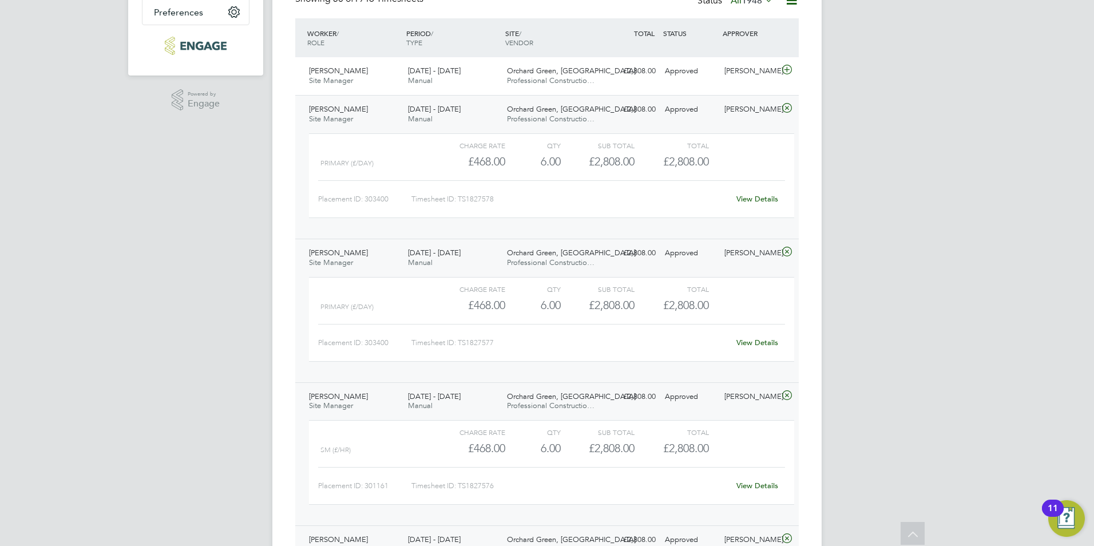
click at [766, 198] on link "View Details" at bounding box center [757, 199] width 42 height 10
click at [582, 70] on span "Orchard Green, Aylesbury" at bounding box center [571, 71] width 129 height 10
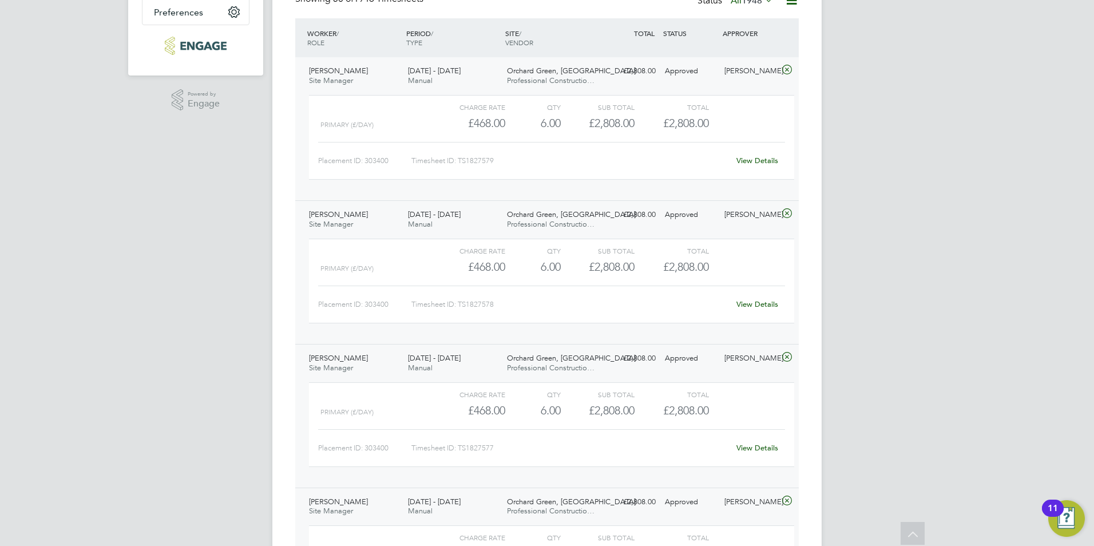
click at [758, 163] on link "View Details" at bounding box center [757, 161] width 42 height 10
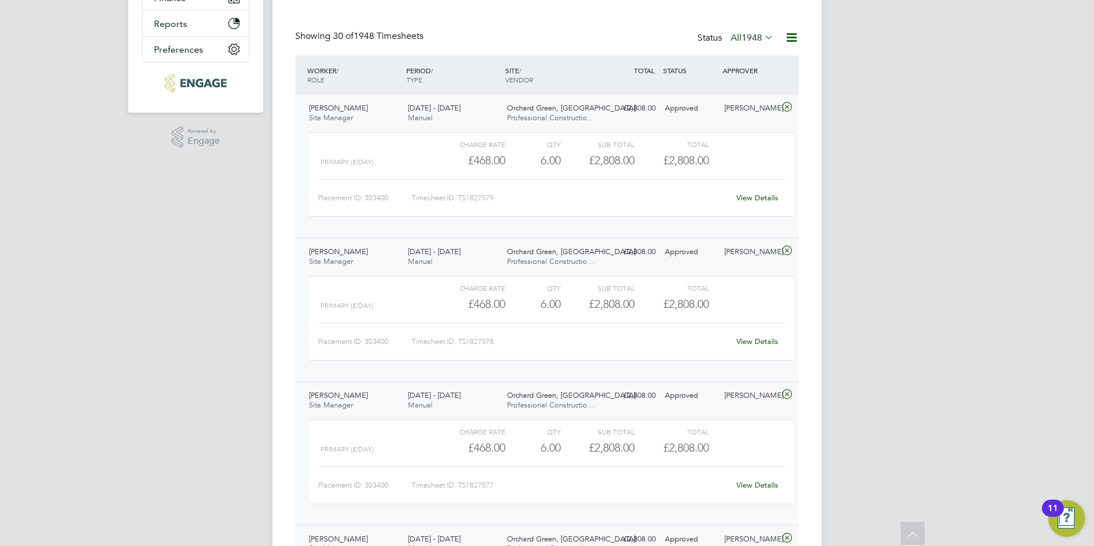
scroll to position [229, 0]
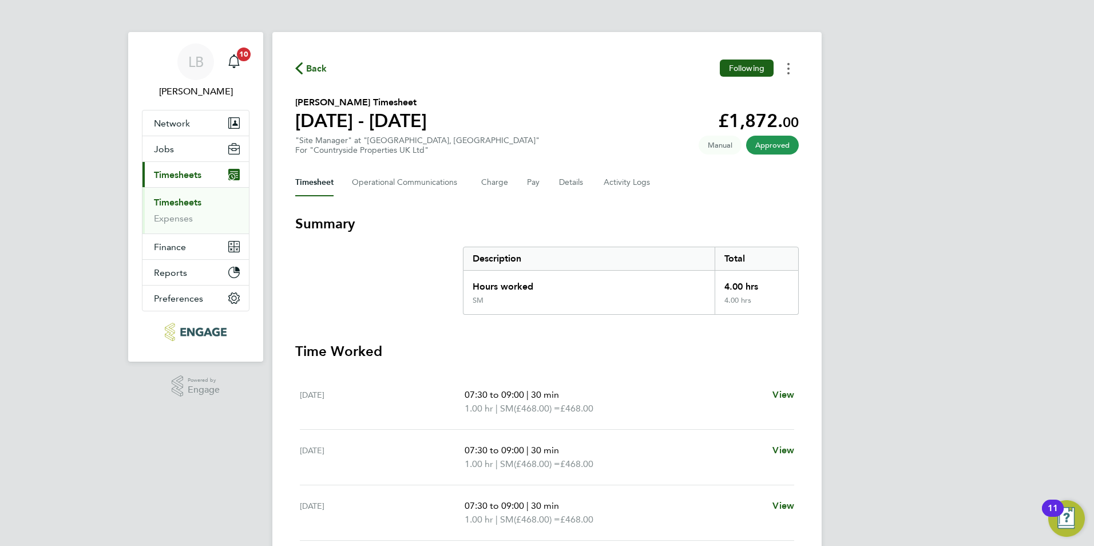
click at [787, 72] on icon "Timesheets Menu" at bounding box center [788, 68] width 2 height 11
click at [756, 95] on link "Download timesheet" at bounding box center [729, 93] width 137 height 23
click at [788, 67] on icon "Timesheets Menu" at bounding box center [788, 68] width 2 height 11
click at [760, 93] on link "Download timesheet" at bounding box center [729, 93] width 137 height 23
click at [787, 76] on button "Timesheets Menu" at bounding box center [788, 69] width 21 height 18
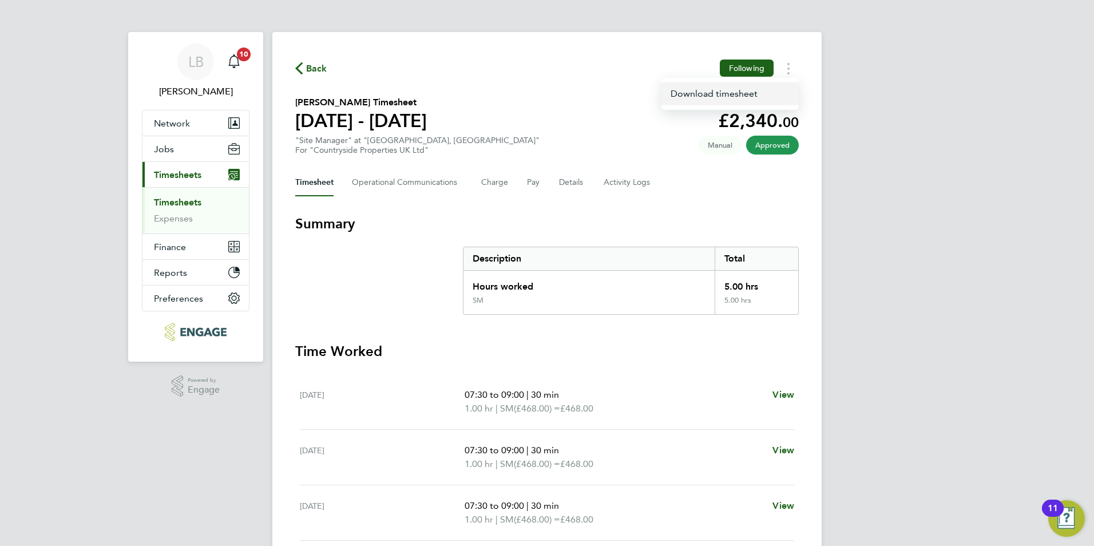
click at [750, 96] on link "Download timesheet" at bounding box center [729, 93] width 137 height 23
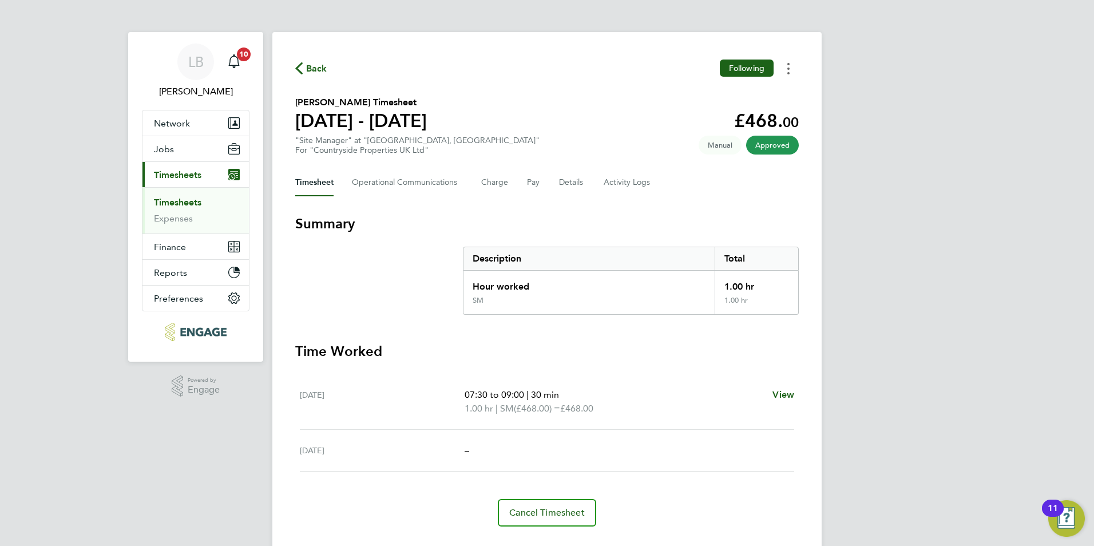
click at [787, 70] on icon "Timesheets Menu" at bounding box center [788, 68] width 2 height 11
click at [740, 90] on link "Download timesheet" at bounding box center [729, 93] width 137 height 23
click at [788, 64] on icon "Timesheets Menu" at bounding box center [788, 68] width 2 height 11
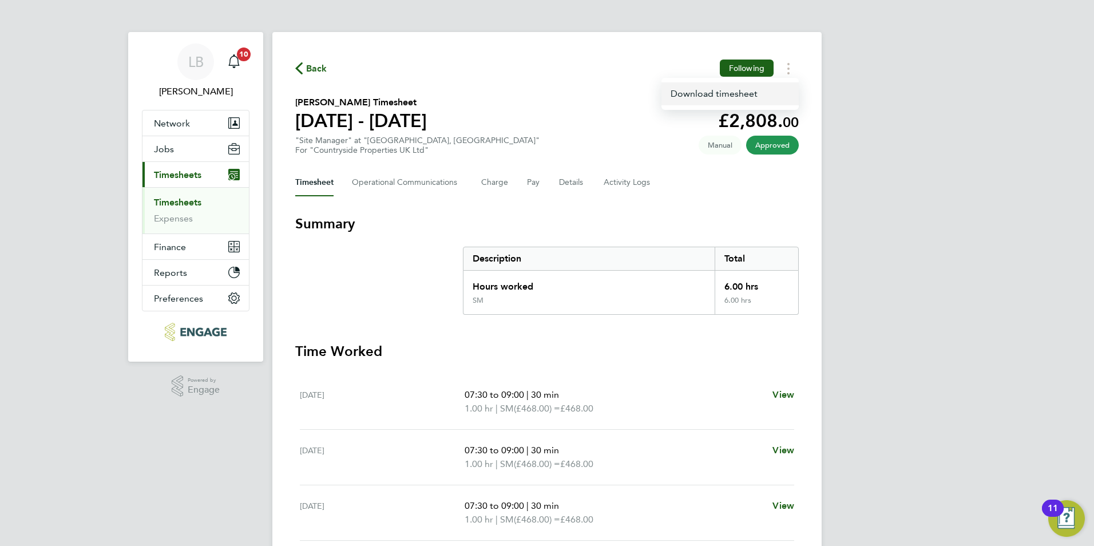
click at [756, 92] on link "Download timesheet" at bounding box center [729, 93] width 137 height 23
click at [790, 68] on button "Timesheets Menu" at bounding box center [788, 69] width 21 height 18
click at [701, 92] on link "Download timesheet" at bounding box center [729, 93] width 137 height 23
click at [788, 69] on circle "Timesheets Menu" at bounding box center [788, 69] width 2 height 2
click at [775, 96] on link "Download timesheet" at bounding box center [729, 93] width 137 height 23
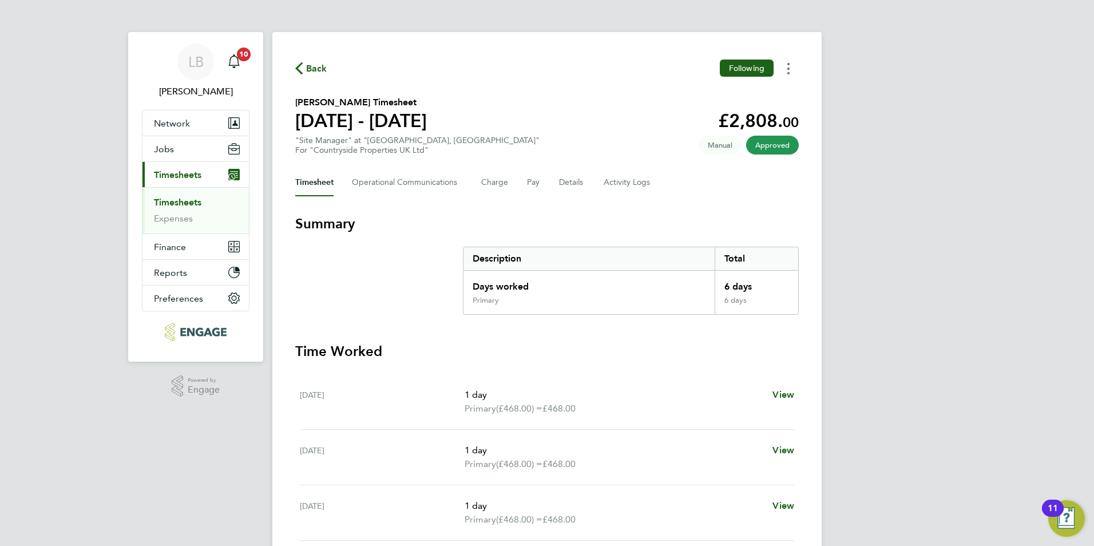
click at [787, 68] on button "Timesheets Menu" at bounding box center [788, 69] width 21 height 18
click at [774, 81] on div "Download timesheet" at bounding box center [729, 94] width 137 height 32
click at [772, 86] on link "Download timesheet" at bounding box center [729, 93] width 137 height 23
click at [782, 68] on button "Timesheets Menu" at bounding box center [788, 69] width 21 height 18
click at [739, 94] on link "Download timesheet" at bounding box center [729, 93] width 137 height 23
